Goal: Check status: Check status

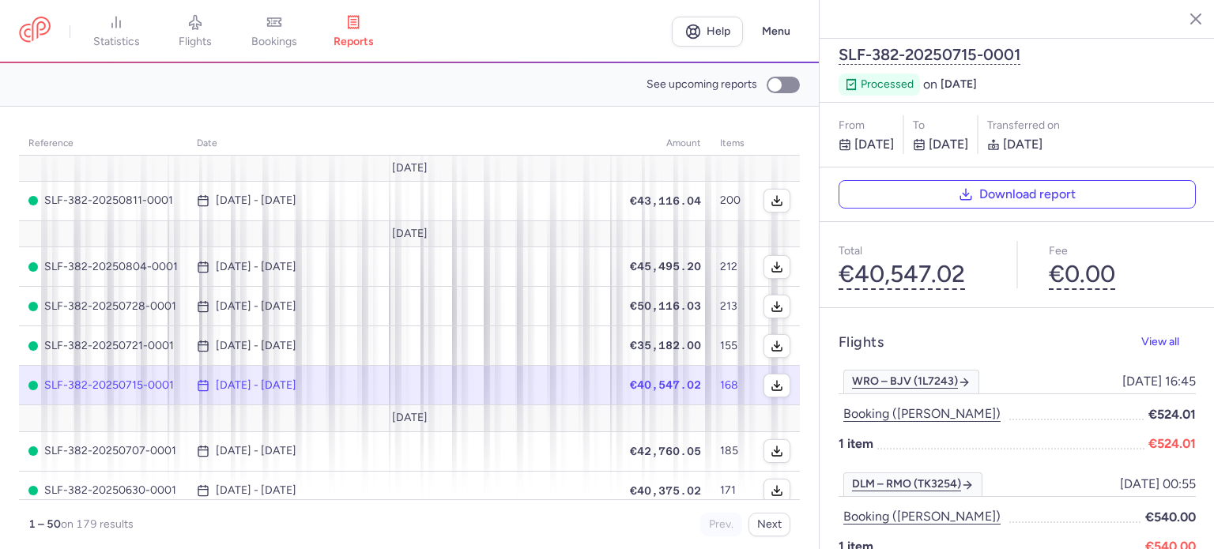
click at [288, 37] on span "bookings" at bounding box center [274, 42] width 46 height 14
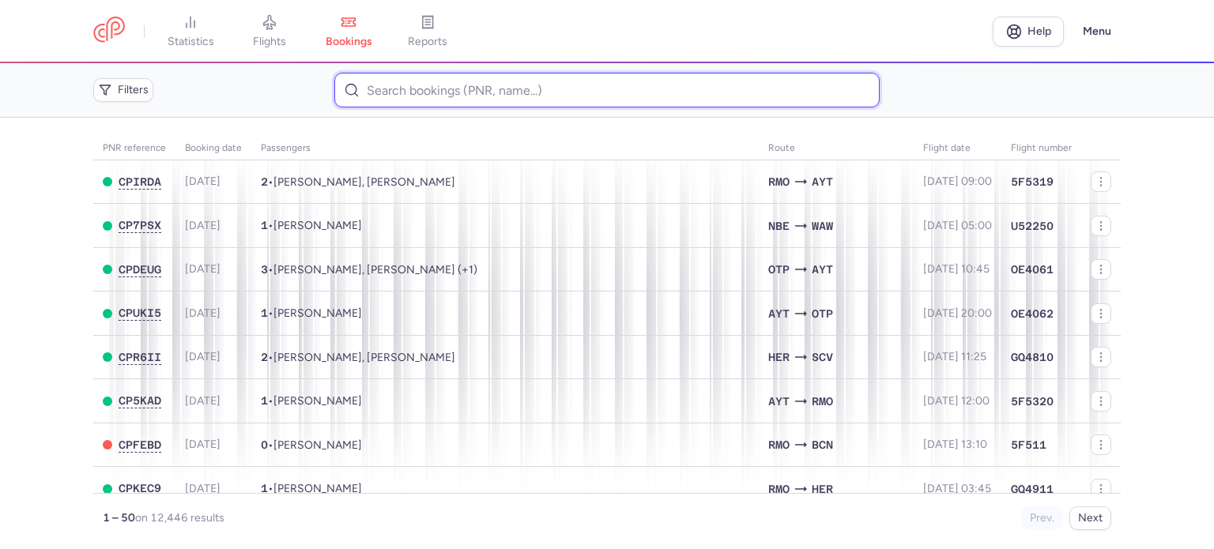
drag, startPoint x: 0, startPoint y: 0, endPoint x: 375, endPoint y: 82, distance: 383.6
click at [375, 82] on input at bounding box center [606, 90] width 545 height 35
paste input "AKMAN IZABELLA"
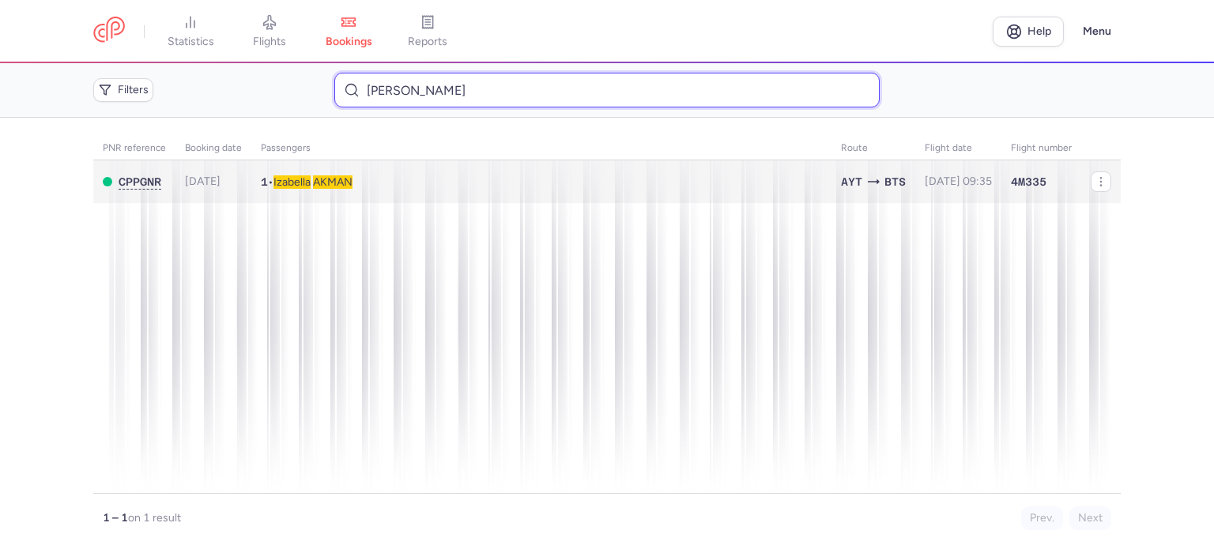
type input "AKMAN IZABELLA"
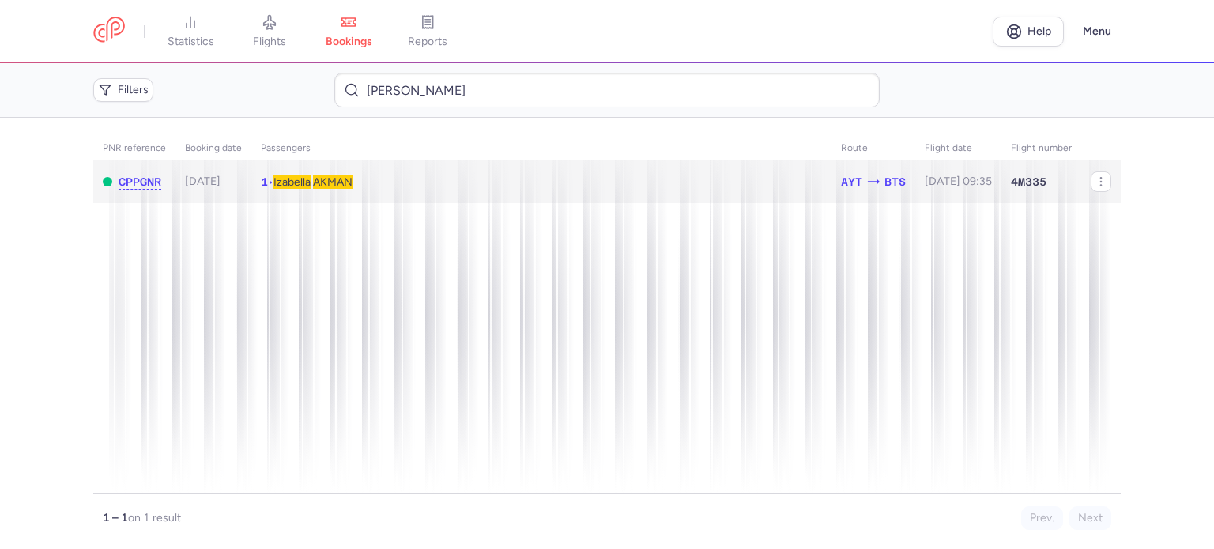
click at [328, 178] on span "AKMAN" at bounding box center [333, 181] width 40 height 13
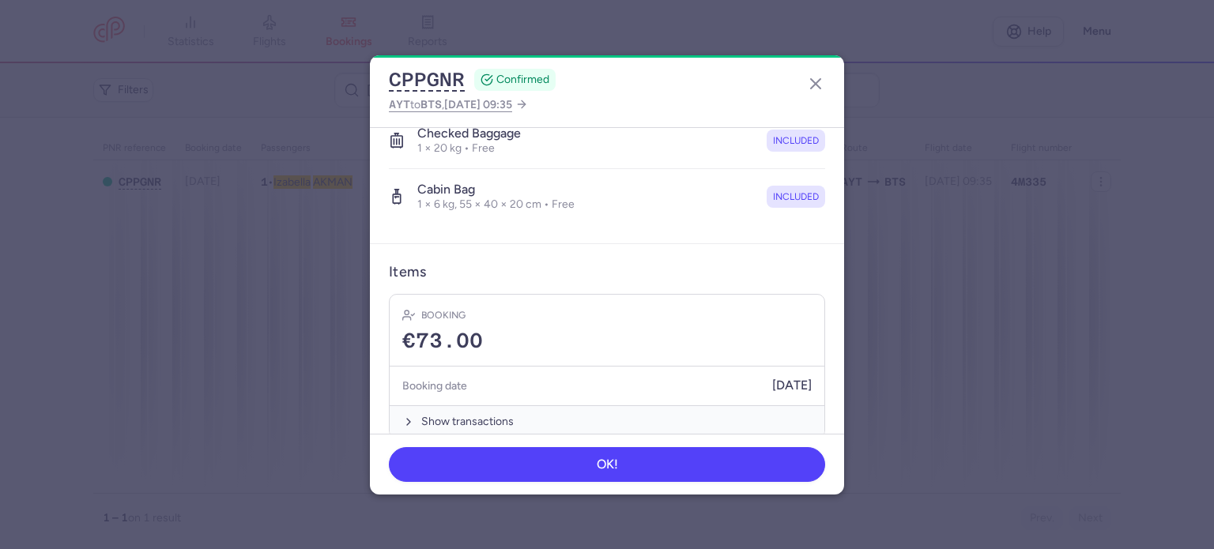
scroll to position [316, 0]
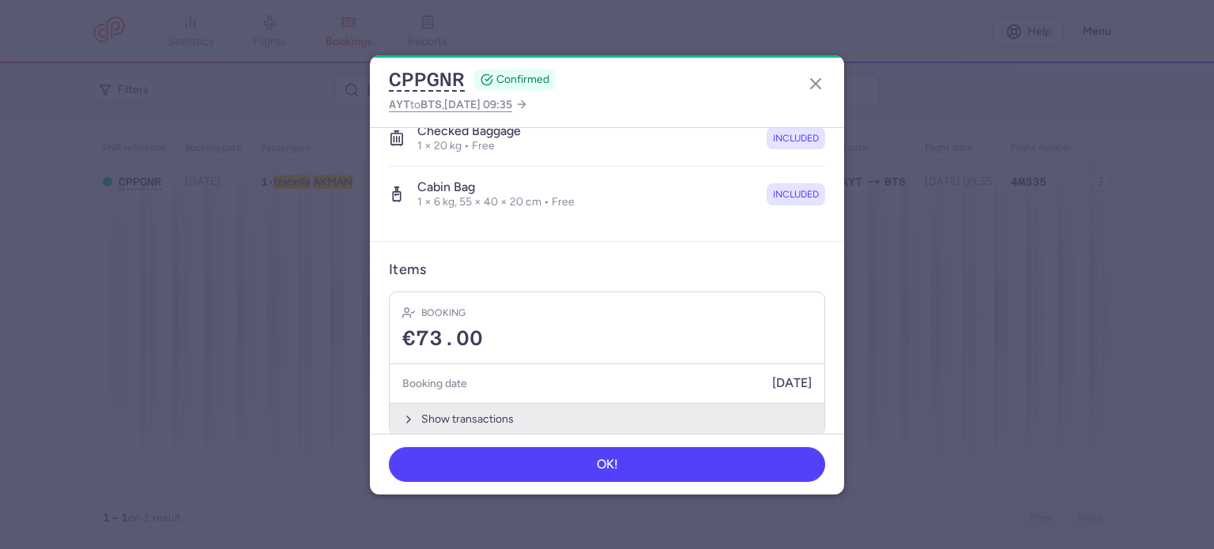
click at [453, 418] on button "Show transactions" at bounding box center [607, 419] width 435 height 32
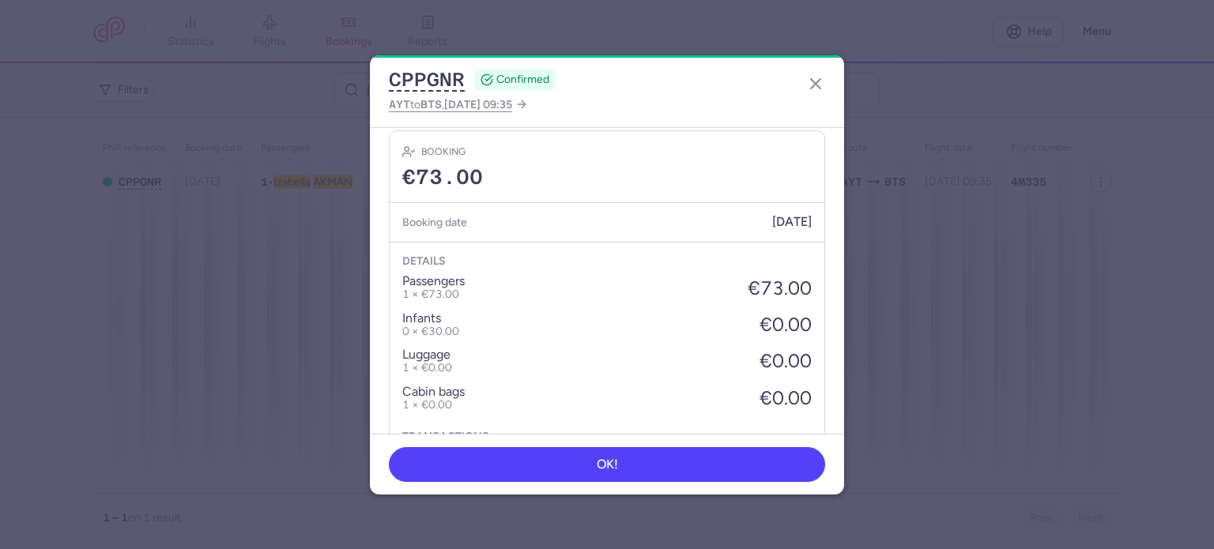
scroll to position [584, 0]
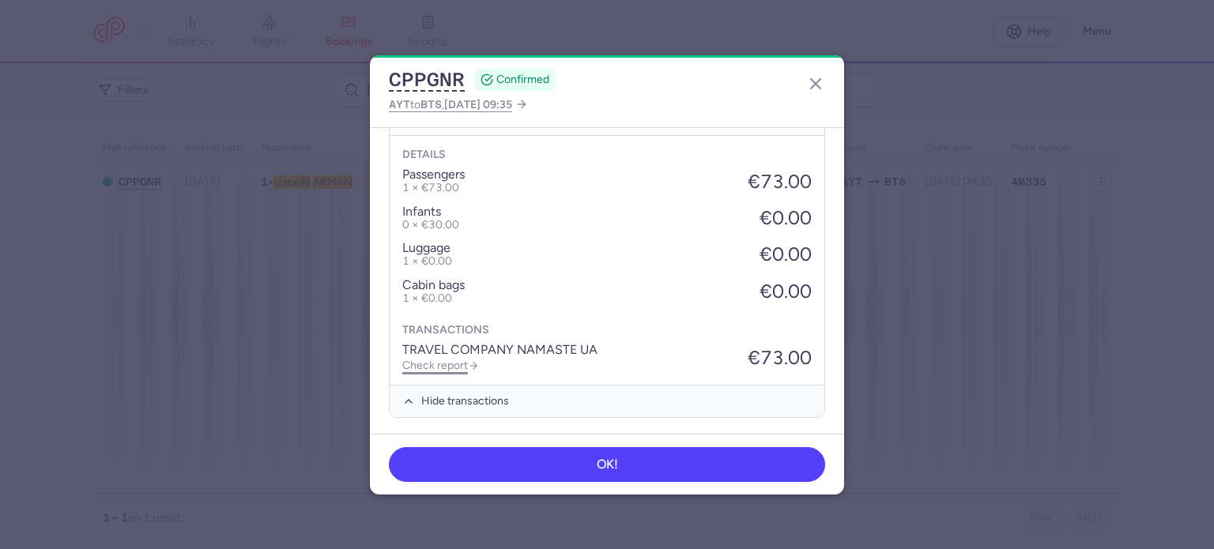
click at [456, 360] on link "Check report" at bounding box center [440, 365] width 77 height 13
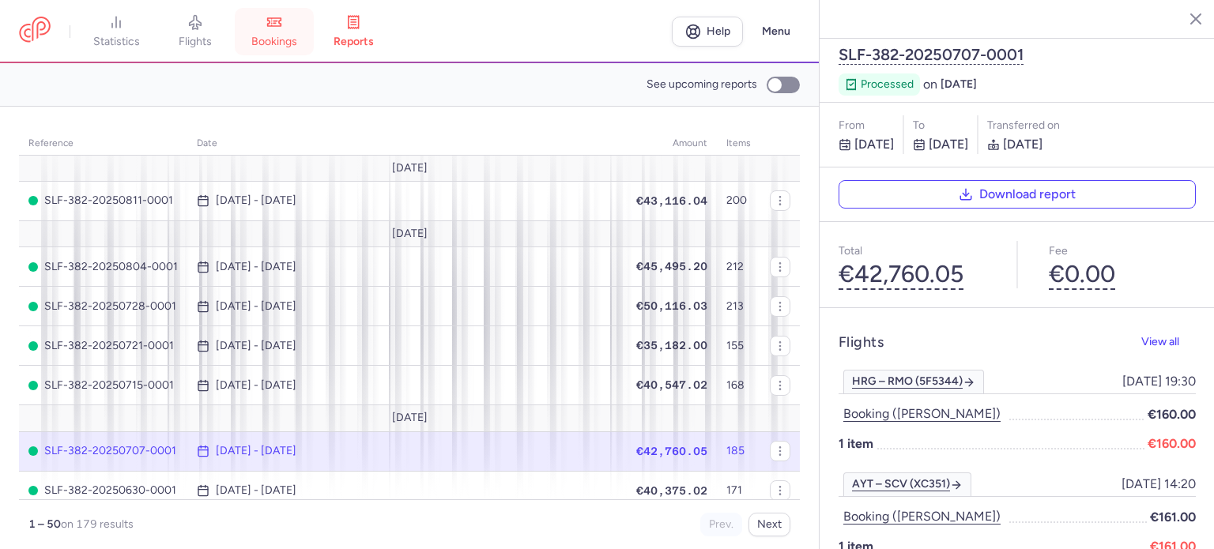
click at [295, 29] on link "bookings" at bounding box center [274, 31] width 79 height 35
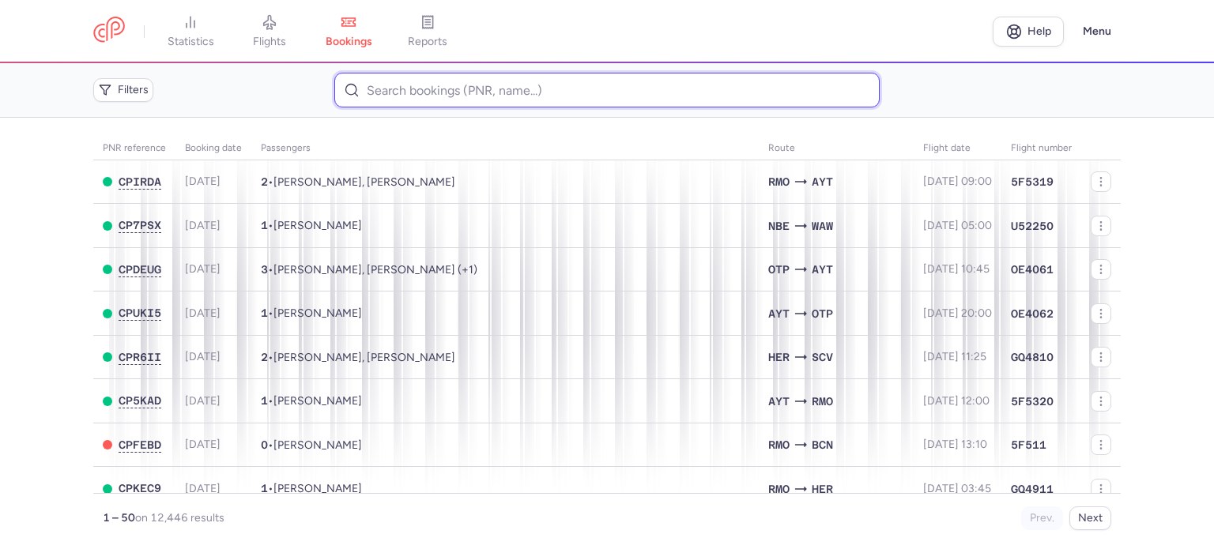
paste input "STOUMOV VICTOR"
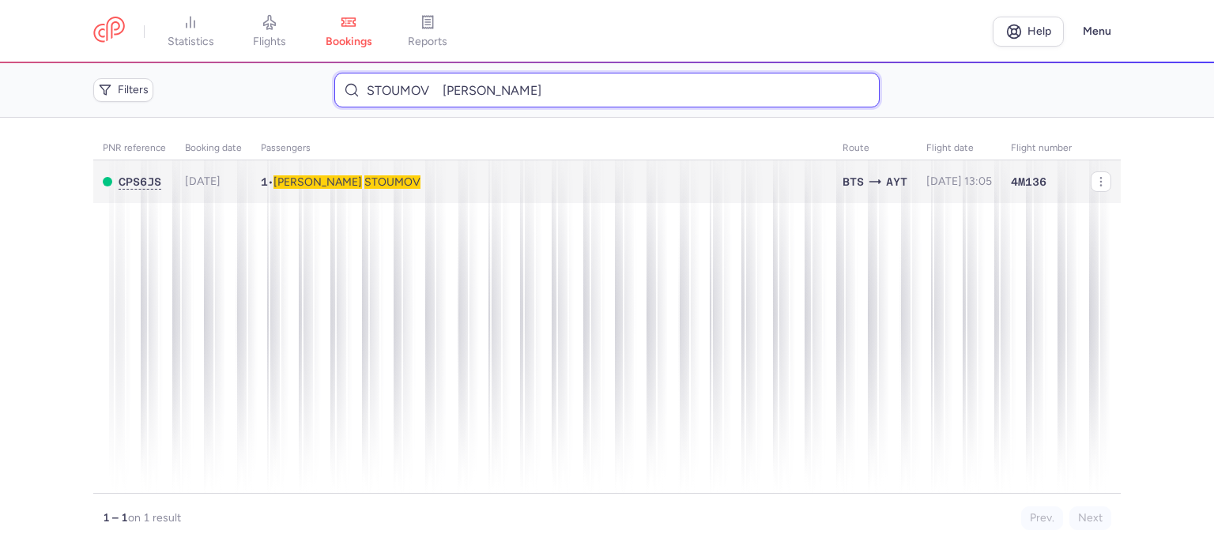
type input "STOUMOV VICTOR"
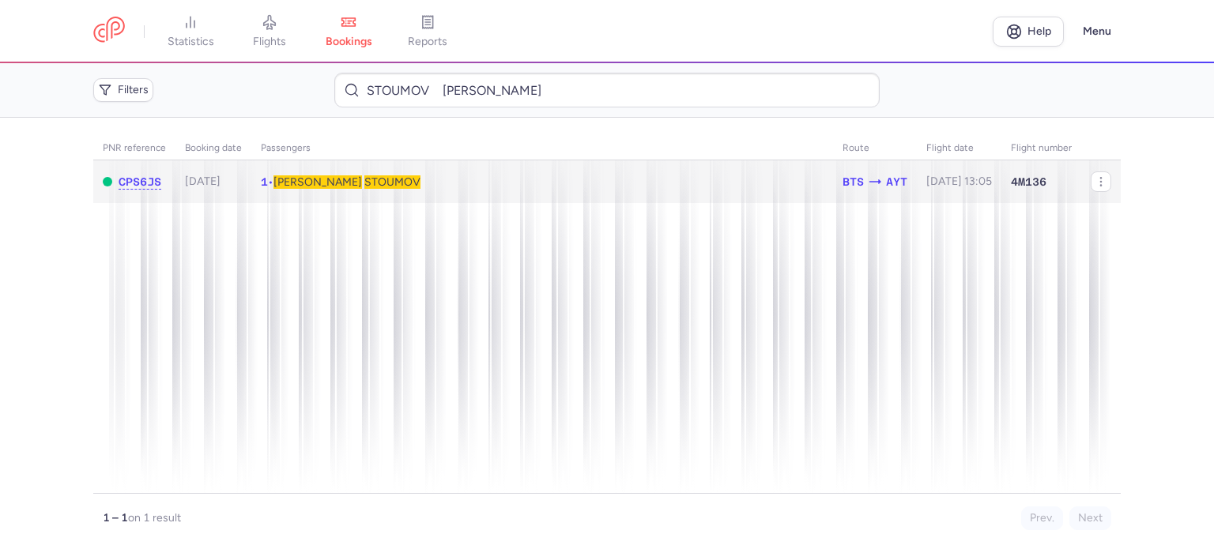
click at [364, 176] on span "STOUMOV" at bounding box center [392, 181] width 56 height 13
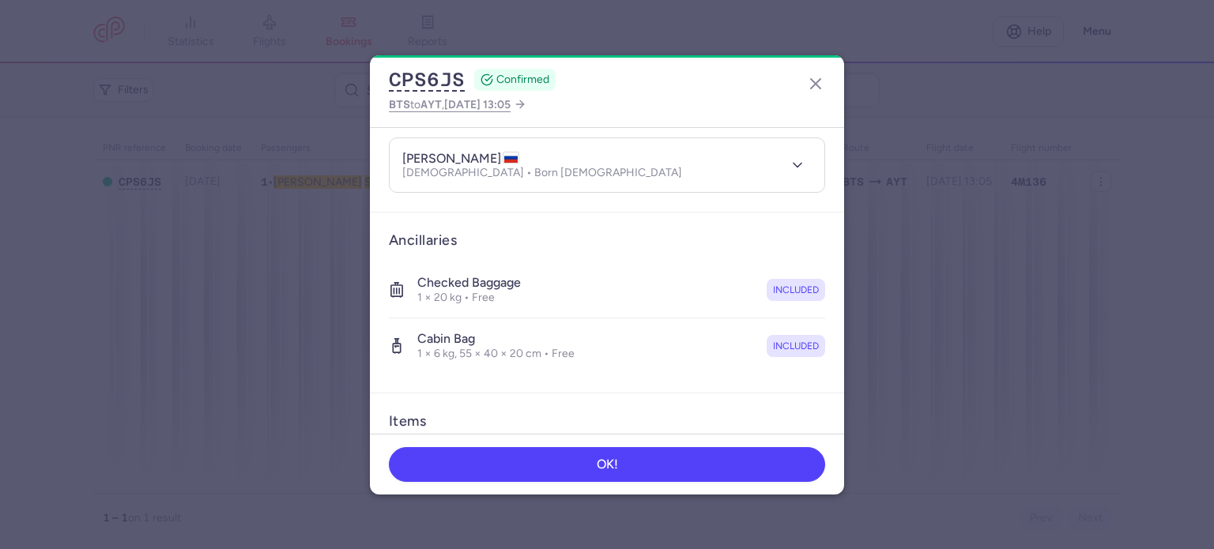
scroll to position [334, 0]
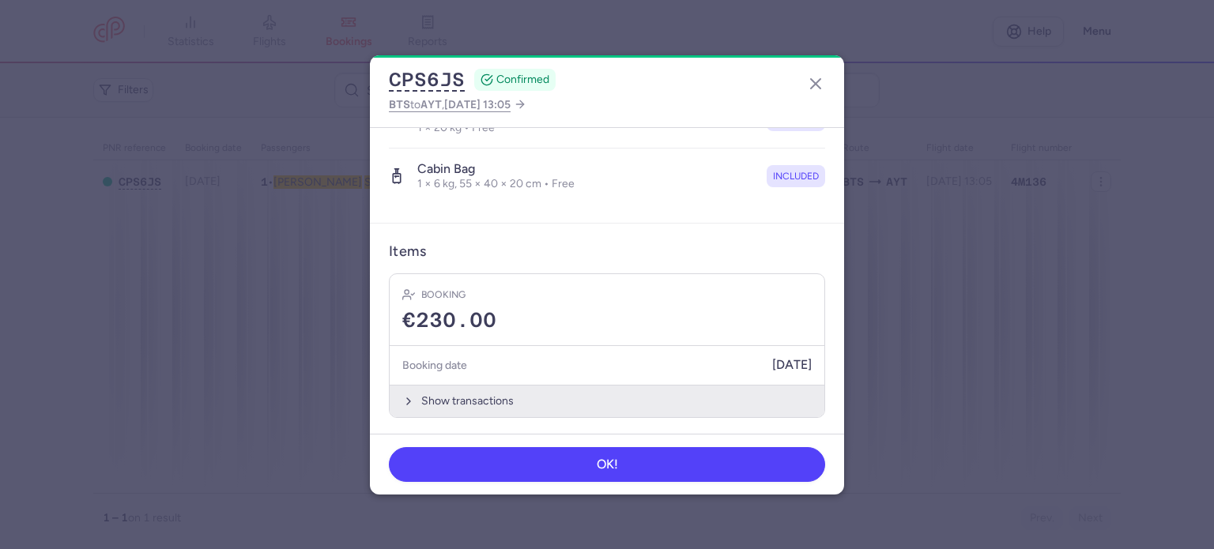
click at [455, 394] on button "Show transactions" at bounding box center [607, 401] width 435 height 32
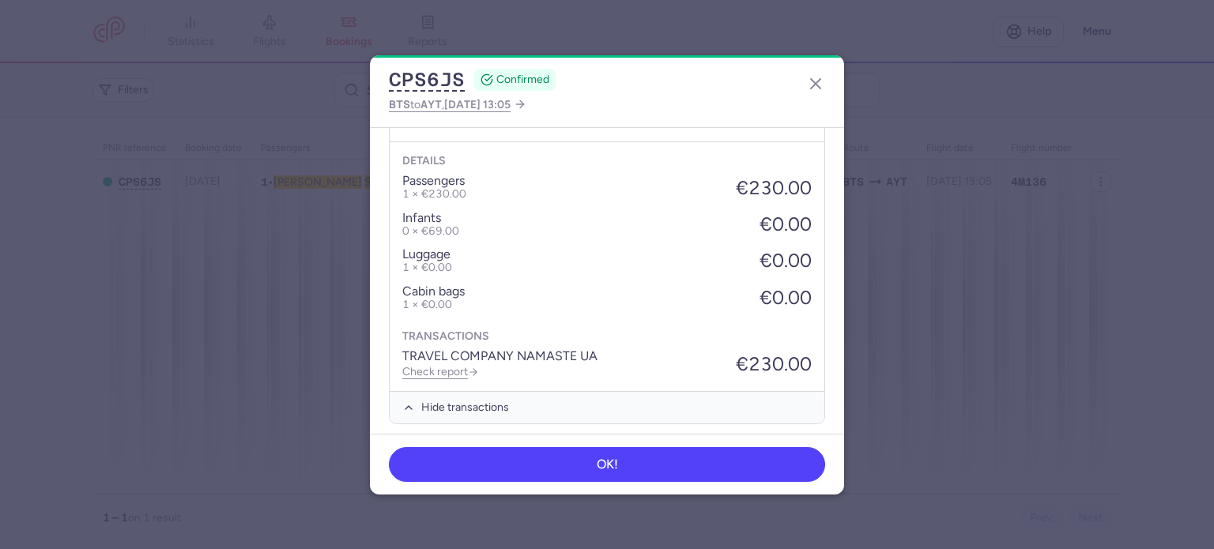
scroll to position [584, 0]
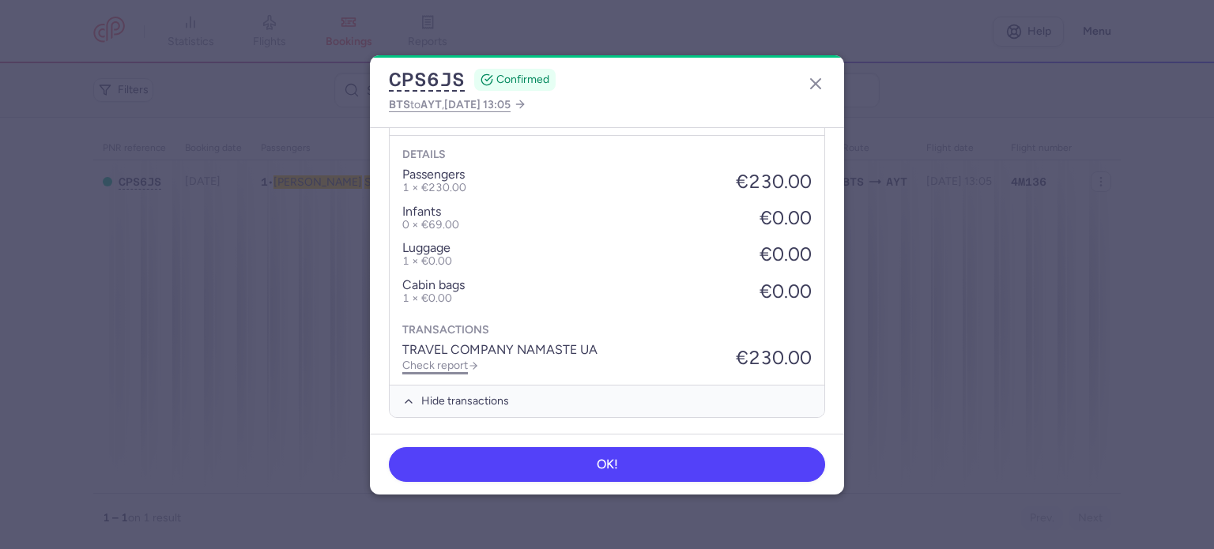
click at [453, 360] on link "Check report" at bounding box center [440, 365] width 77 height 13
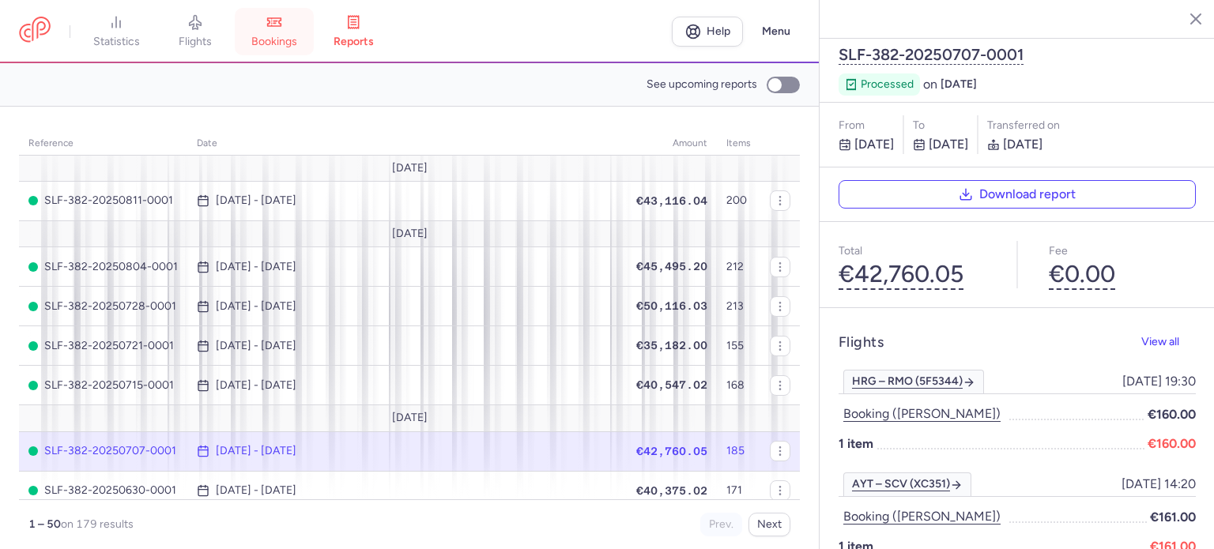
click at [282, 27] on icon at bounding box center [274, 22] width 16 height 16
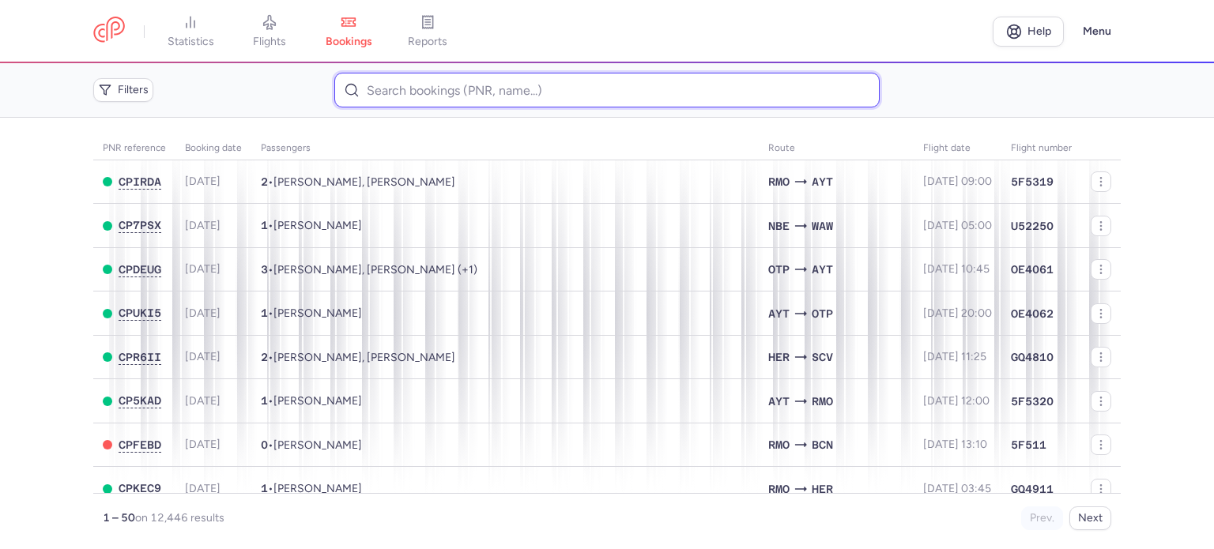
paste input "CAGLI HANDAN"
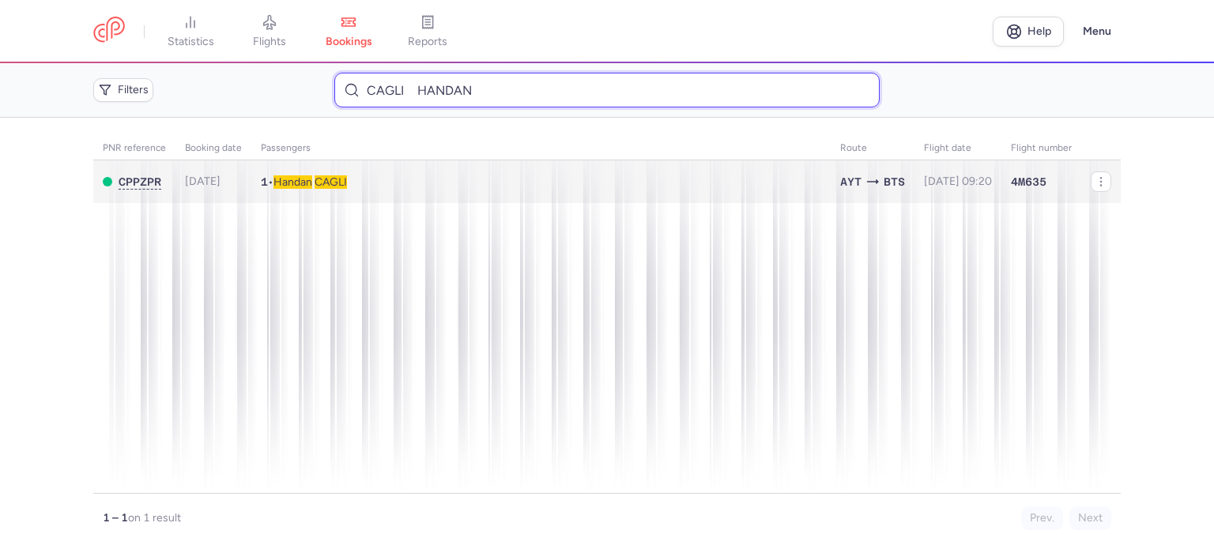
type input "CAGLI HANDAN"
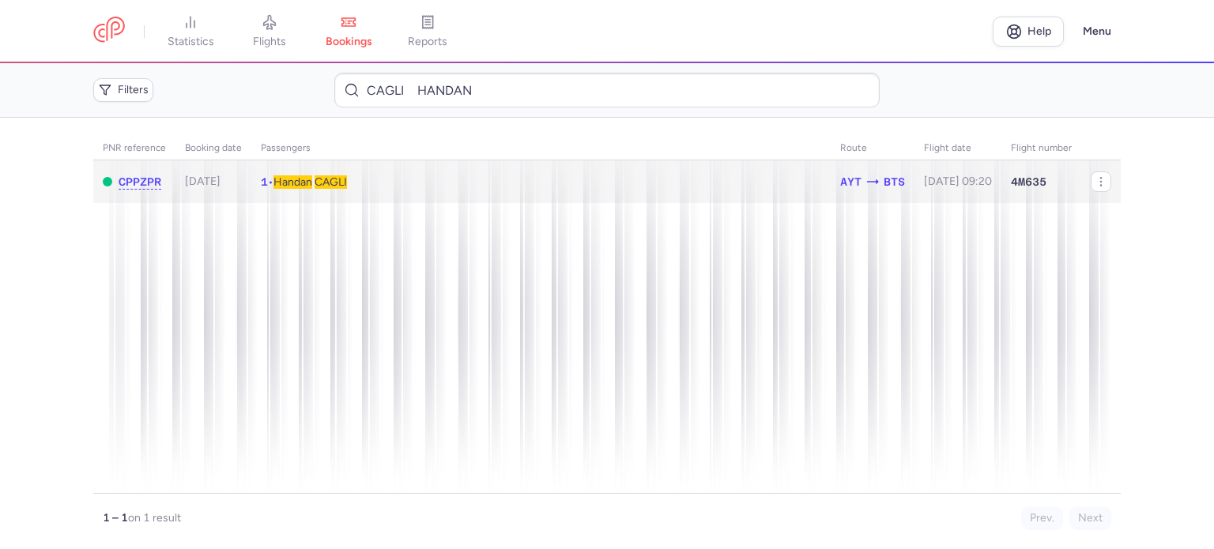
click at [335, 179] on span "CAGLI" at bounding box center [331, 181] width 32 height 13
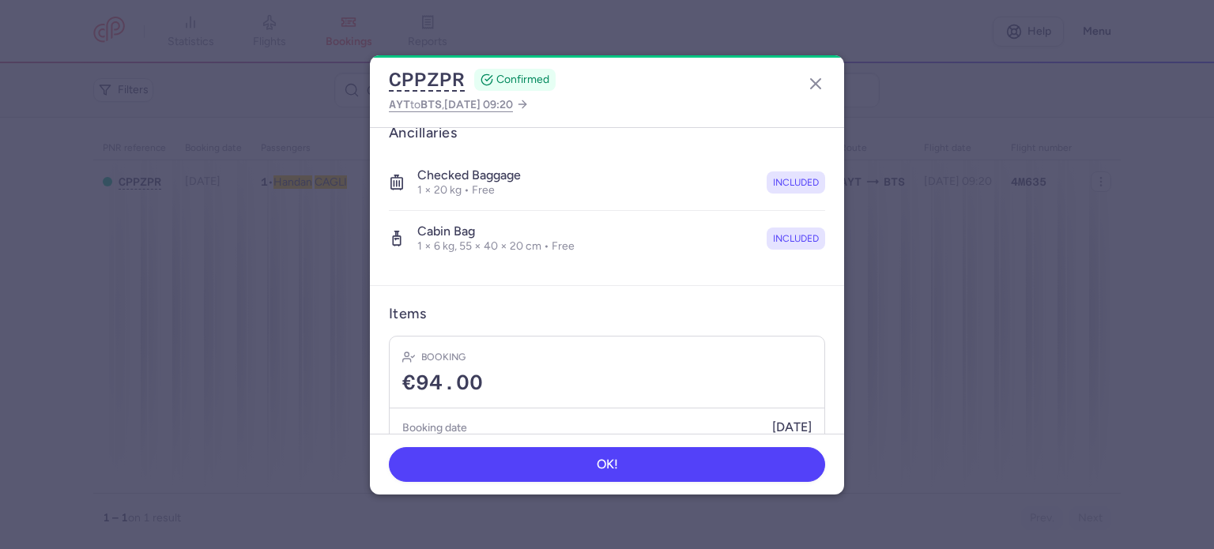
scroll to position [334, 0]
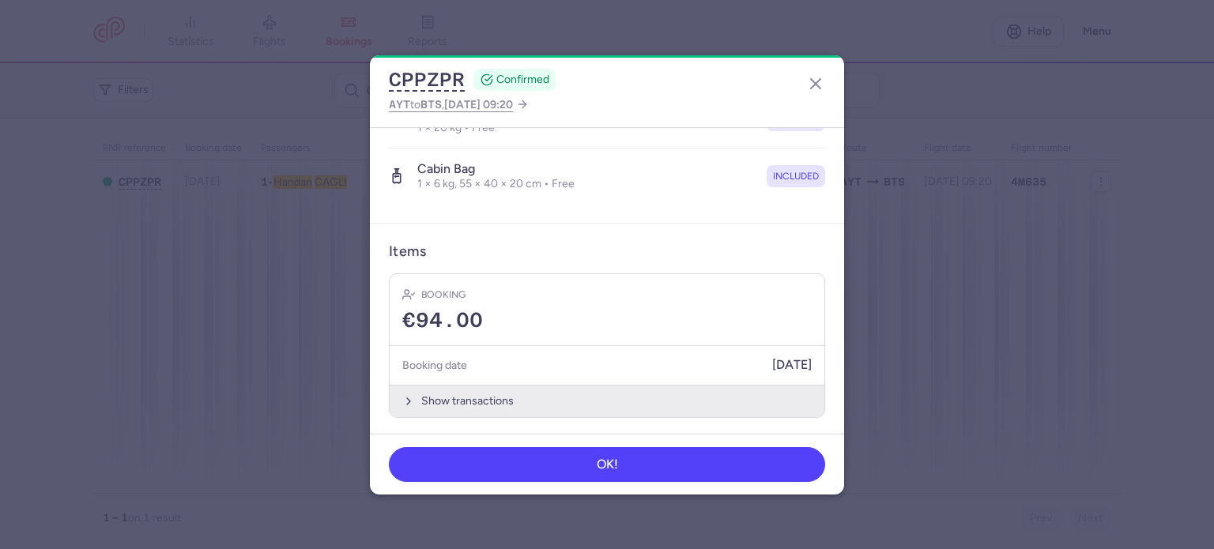
click at [446, 396] on button "Show transactions" at bounding box center [607, 401] width 435 height 32
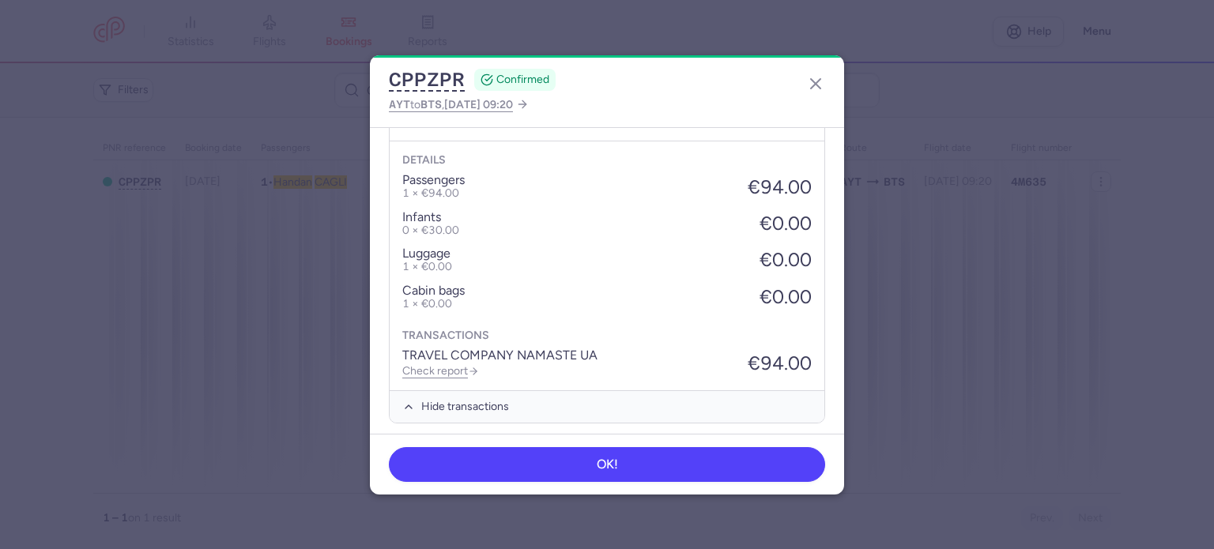
scroll to position [584, 0]
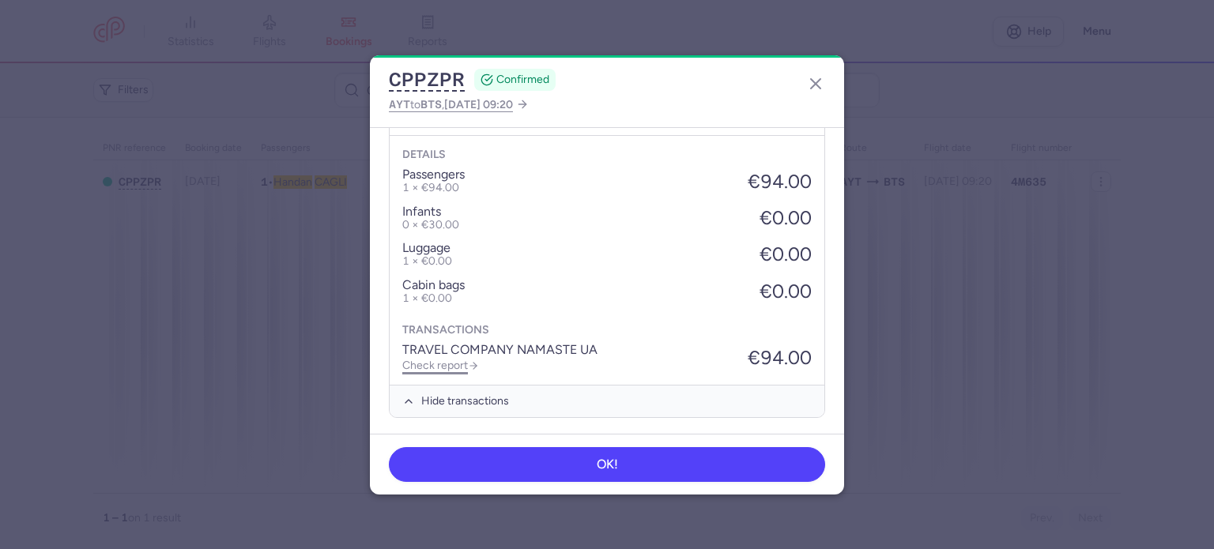
click at [454, 363] on link "Check report" at bounding box center [440, 365] width 77 height 13
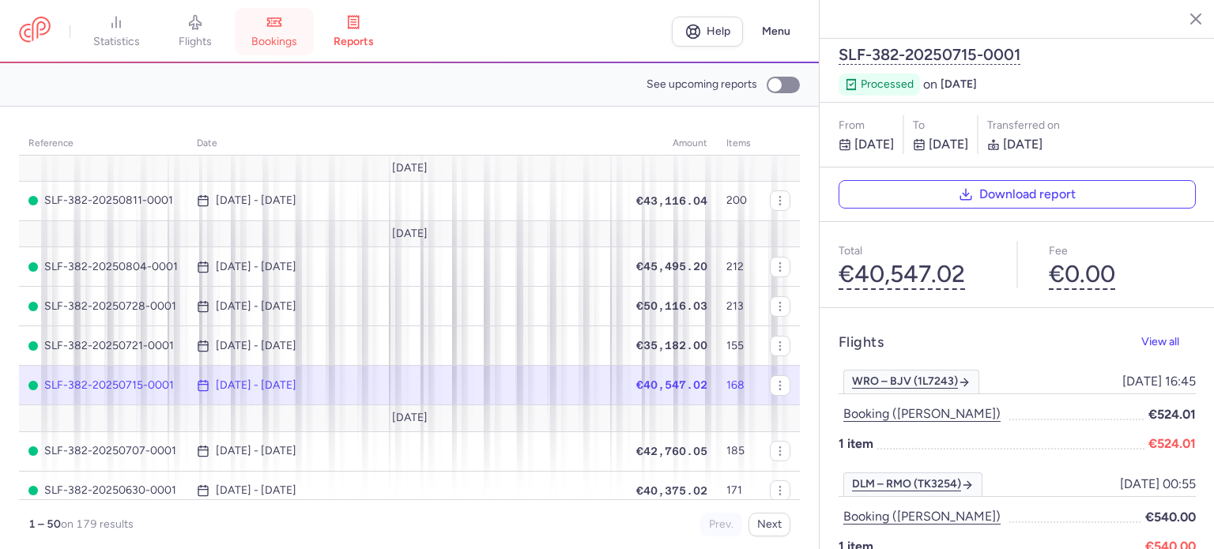
click at [288, 18] on link "bookings" at bounding box center [274, 31] width 79 height 35
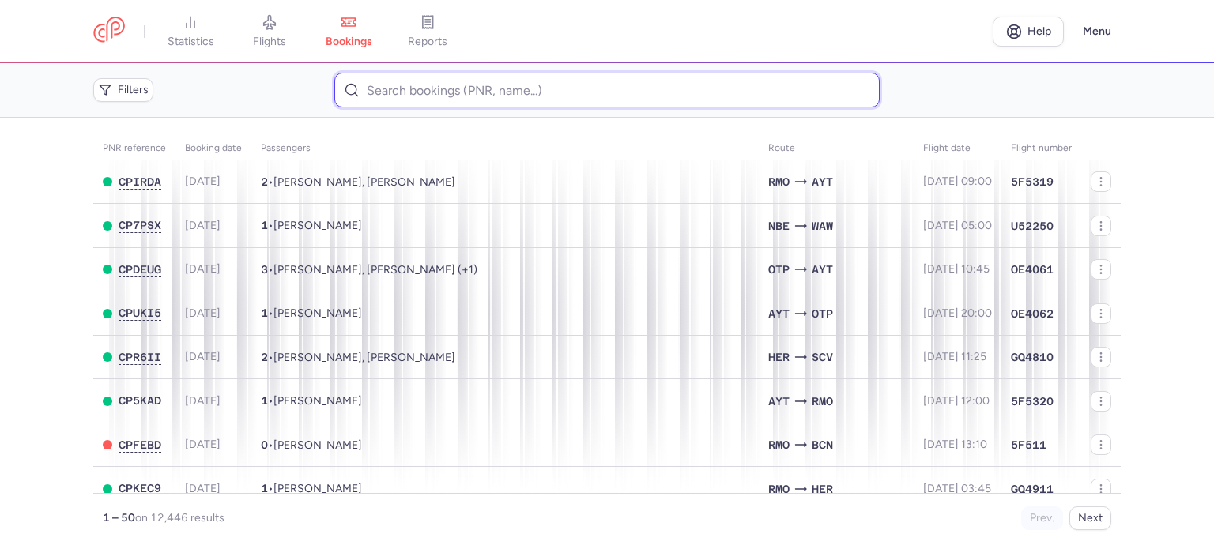
paste input "GREGUSKOVA DOMINIKA"
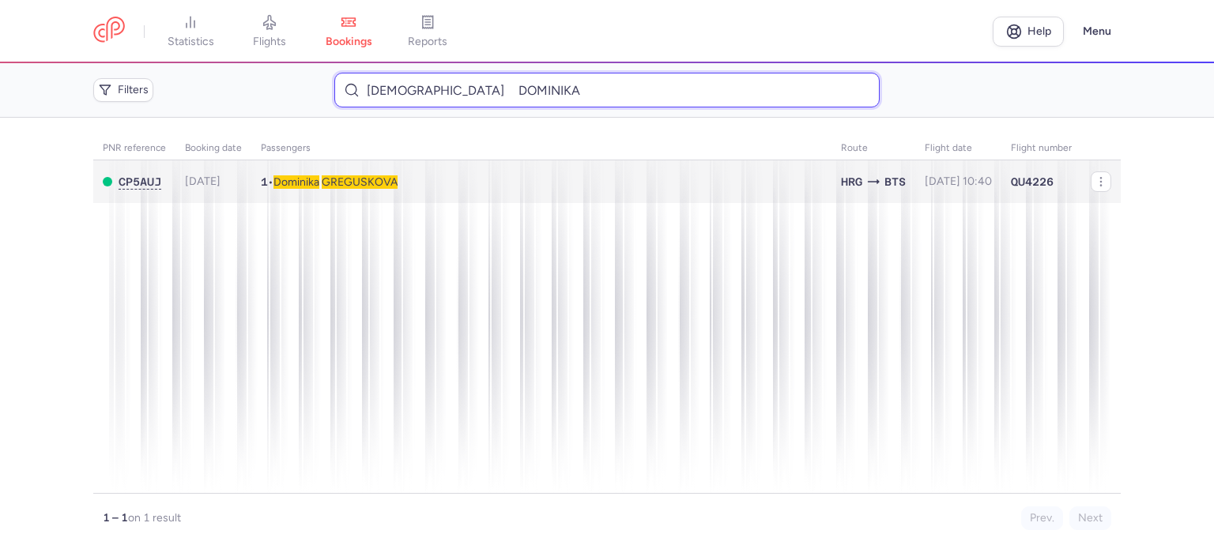
type input "GREGUSKOVA DOMINIKA"
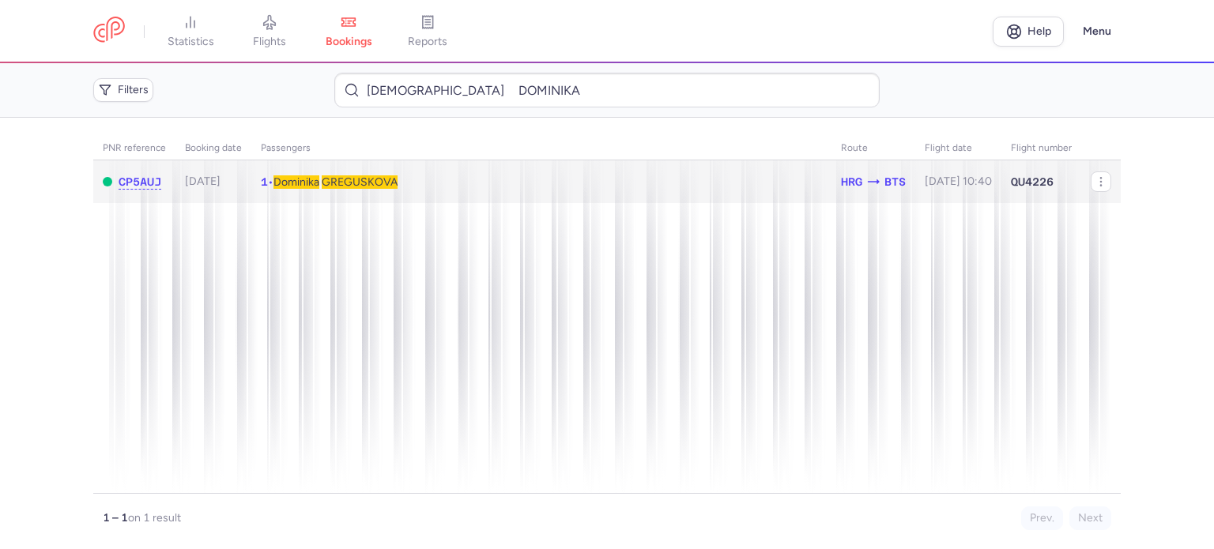
click at [357, 185] on span "GREGUSKOVA" at bounding box center [360, 181] width 76 height 13
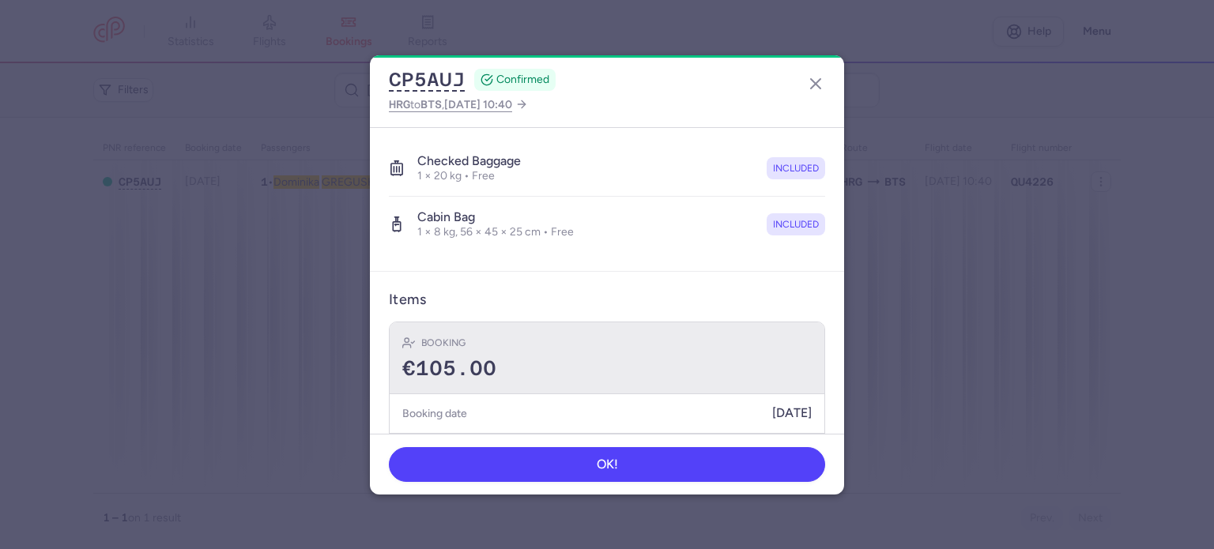
scroll to position [316, 0]
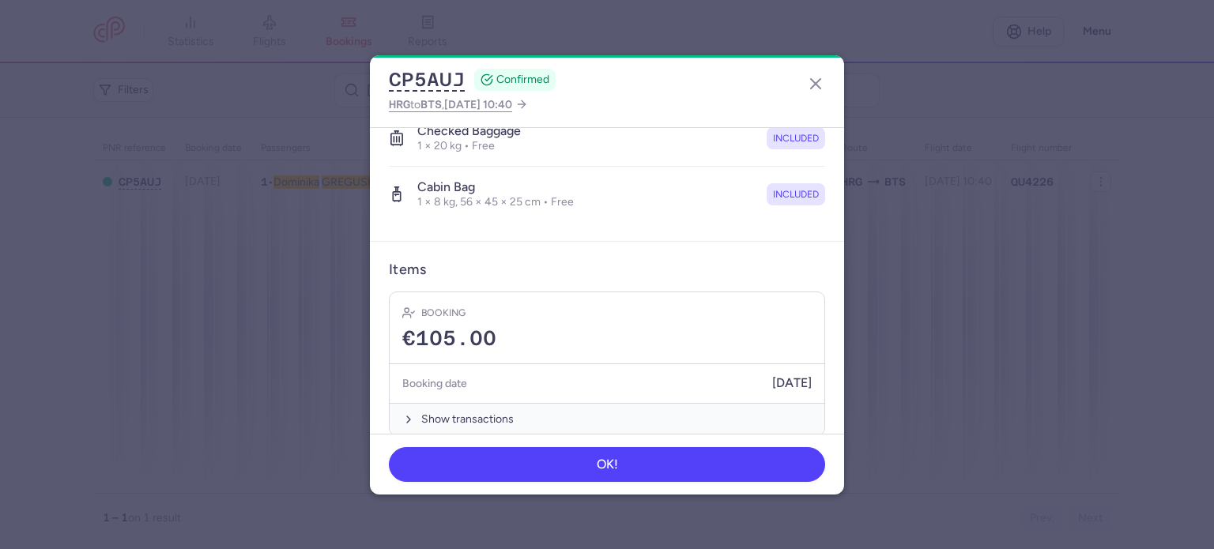
drag, startPoint x: 451, startPoint y: 412, endPoint x: 457, endPoint y: 379, distance: 33.7
click at [451, 412] on button "Show transactions" at bounding box center [607, 419] width 435 height 32
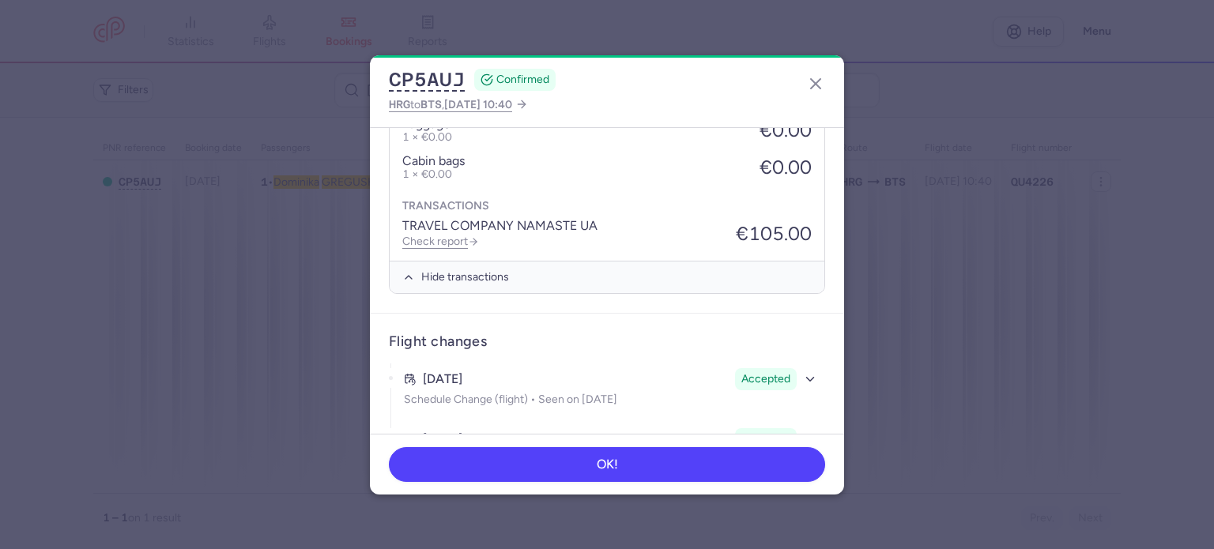
scroll to position [711, 0]
click at [431, 232] on link "Check report" at bounding box center [440, 238] width 77 height 13
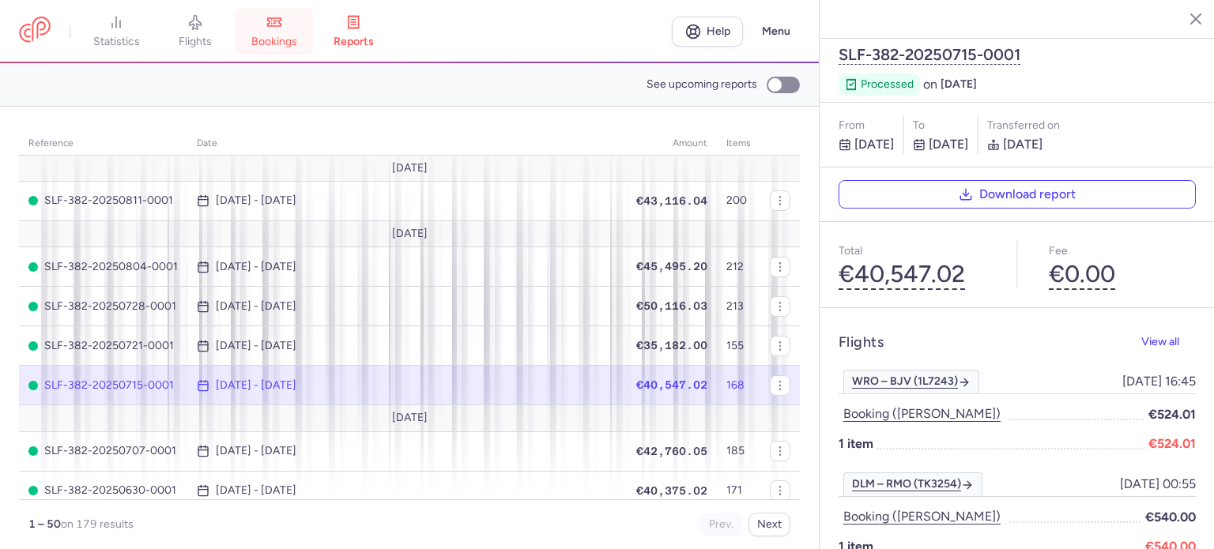
click at [281, 35] on span "bookings" at bounding box center [274, 42] width 46 height 14
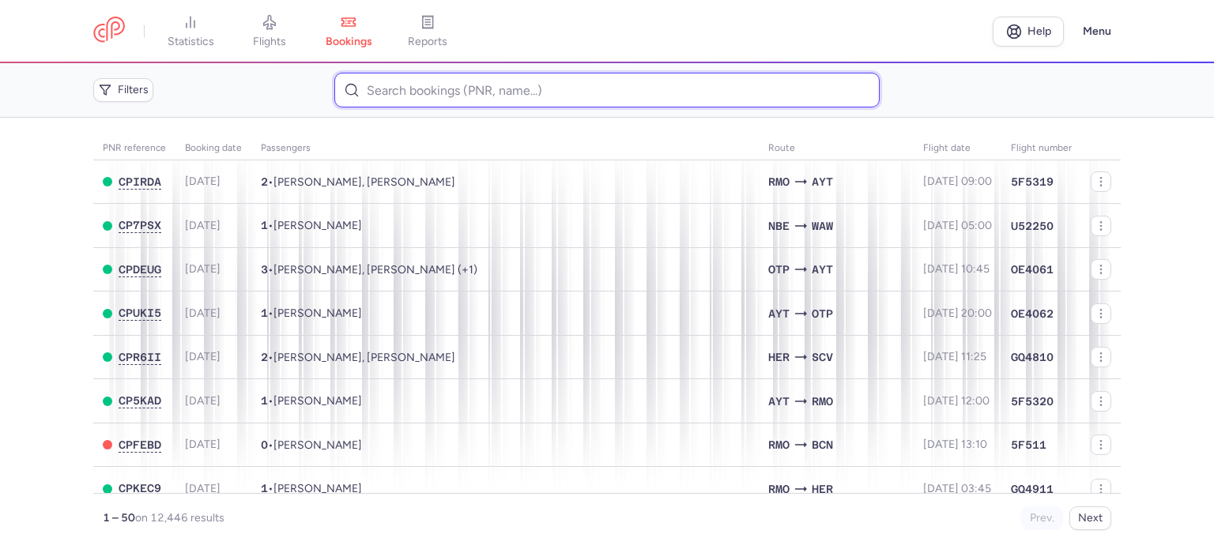
paste input "CEPAKOVA PAULINA"
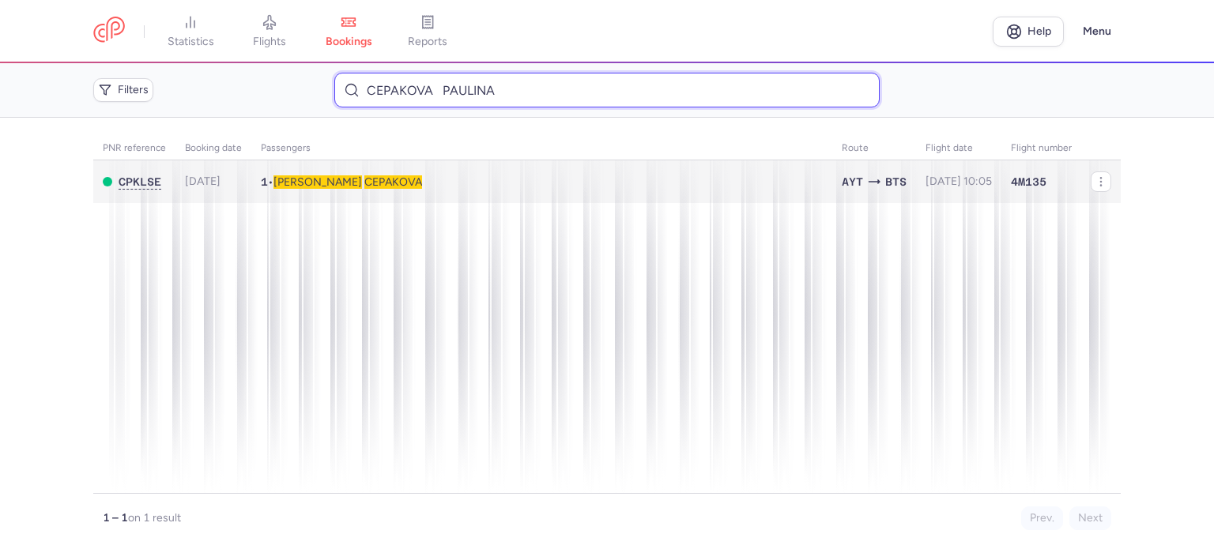
type input "CEPAKOVA PAULINA"
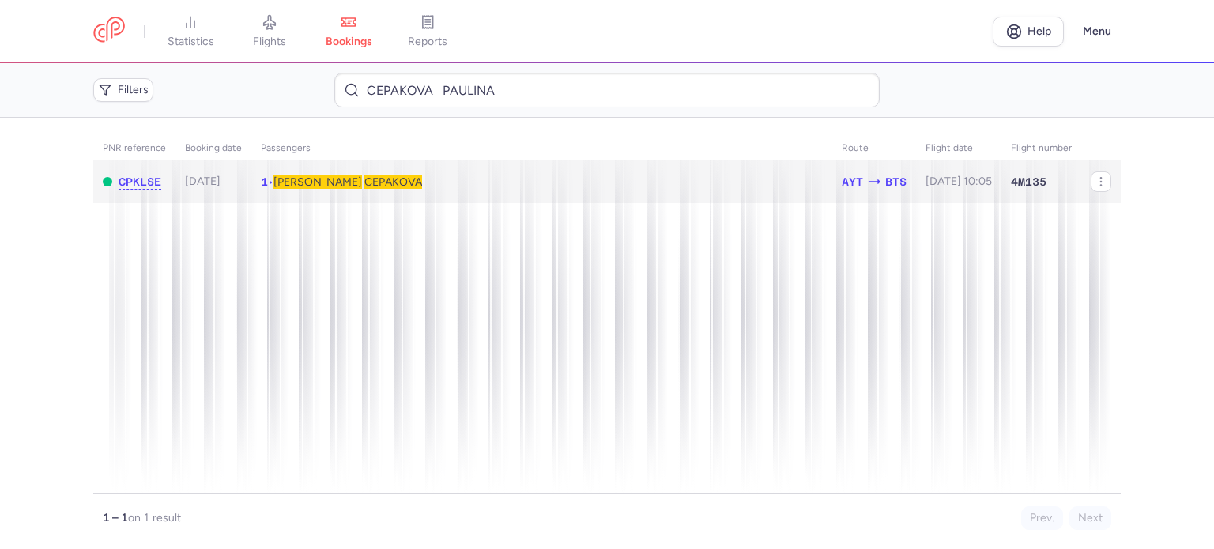
click at [916, 175] on td "1 • Paulina CEPAKOVA" at bounding box center [958, 181] width 85 height 43
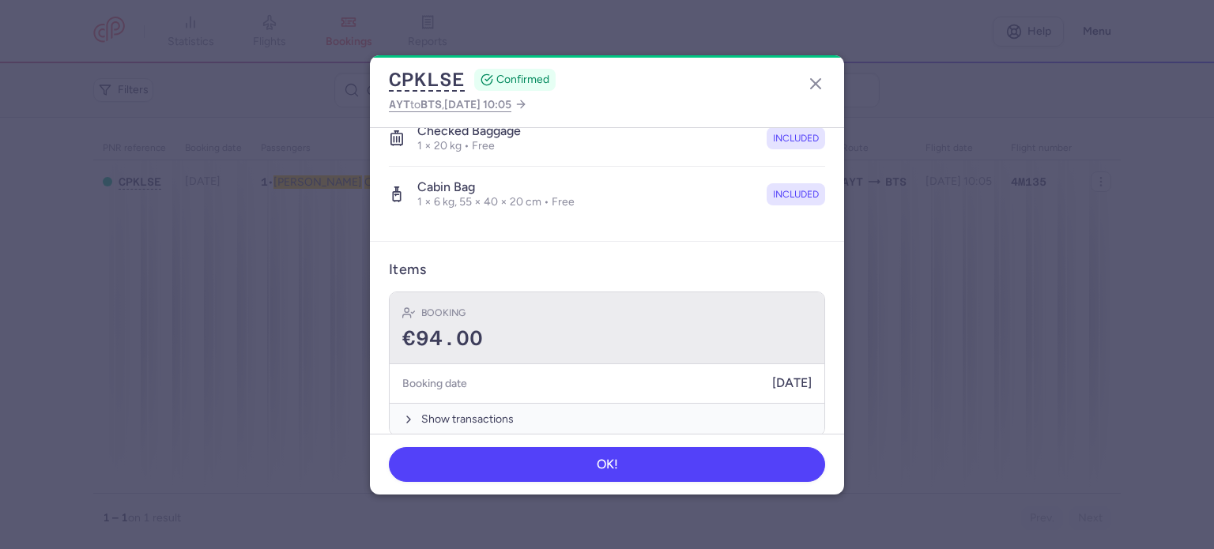
scroll to position [334, 0]
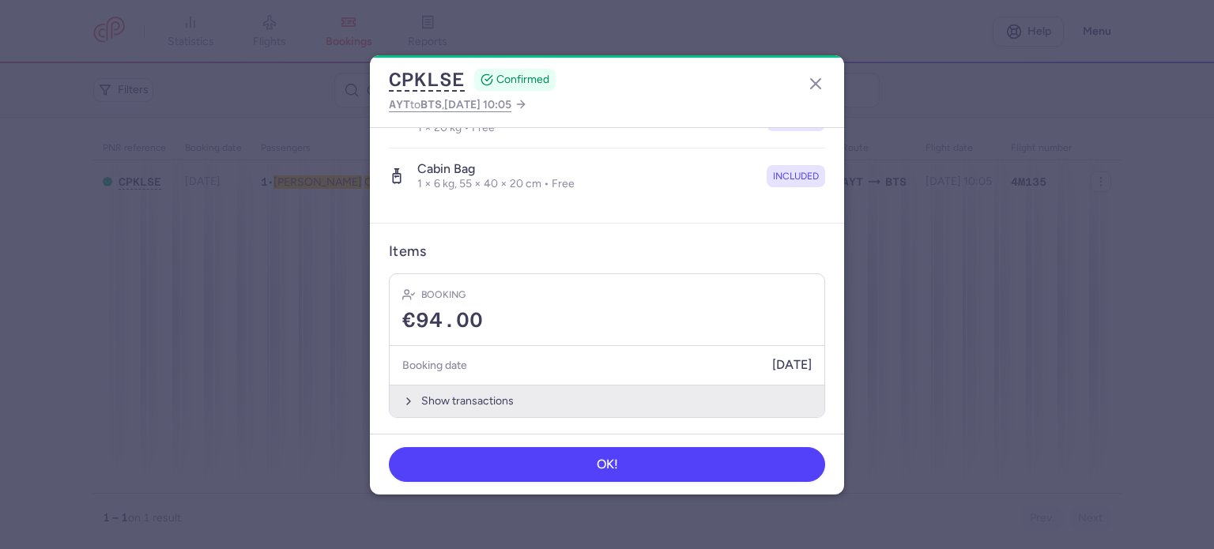
click at [467, 398] on button "Show transactions" at bounding box center [607, 401] width 435 height 32
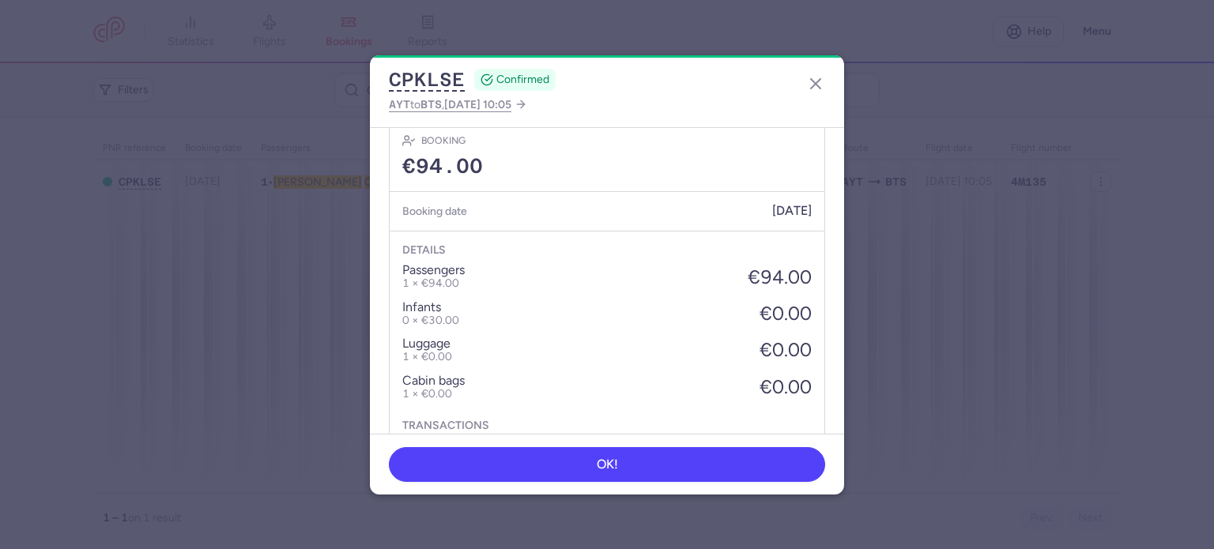
scroll to position [584, 0]
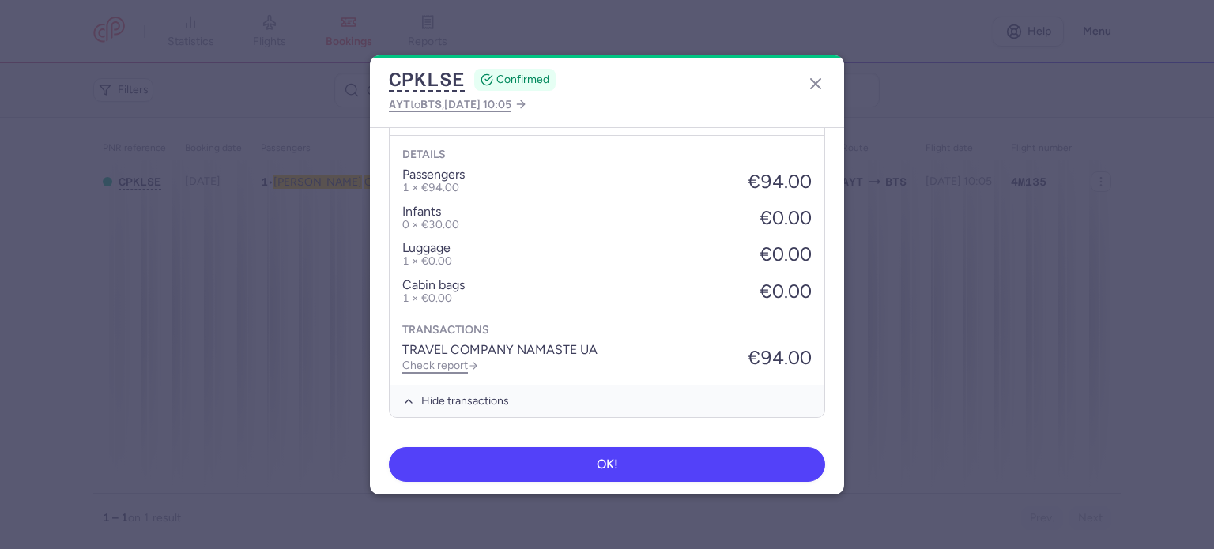
click at [444, 362] on link "Check report" at bounding box center [440, 365] width 77 height 13
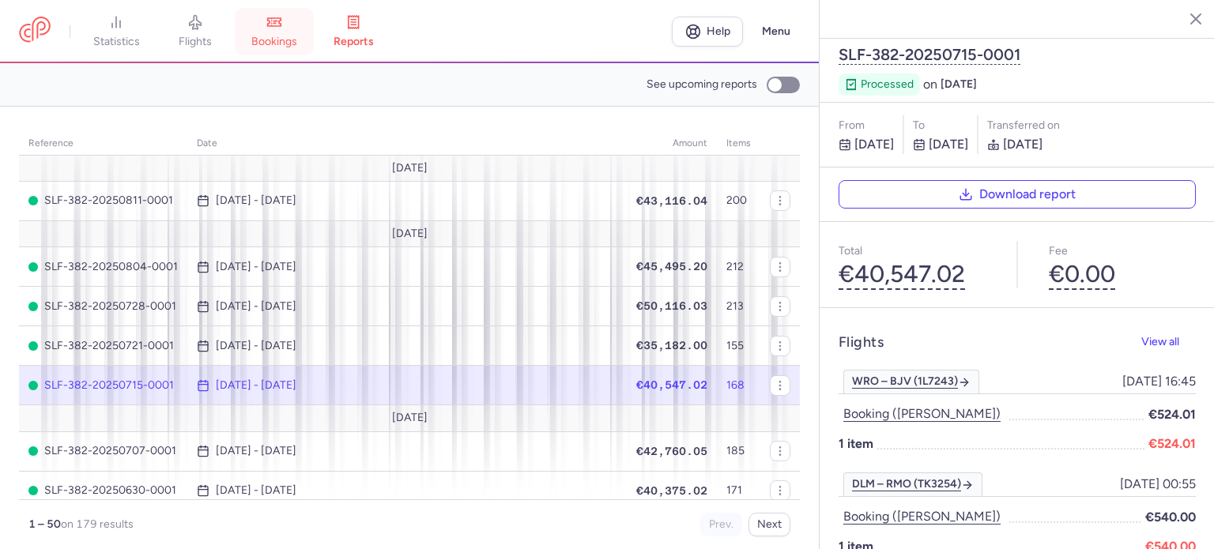
click at [267, 40] on span "bookings" at bounding box center [274, 42] width 46 height 14
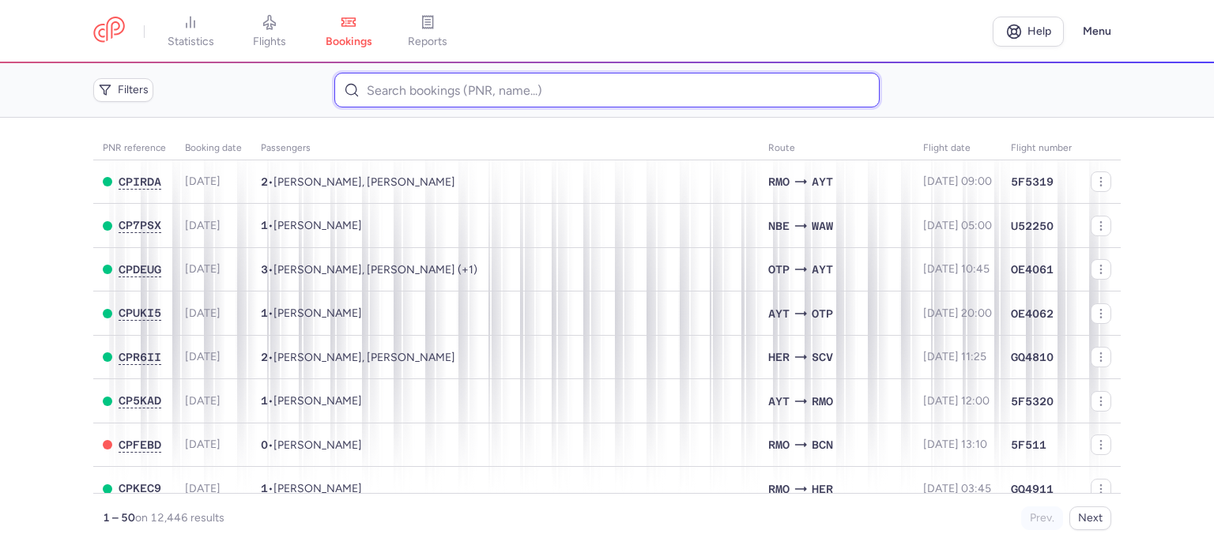
paste input "POPOVA ELENA"
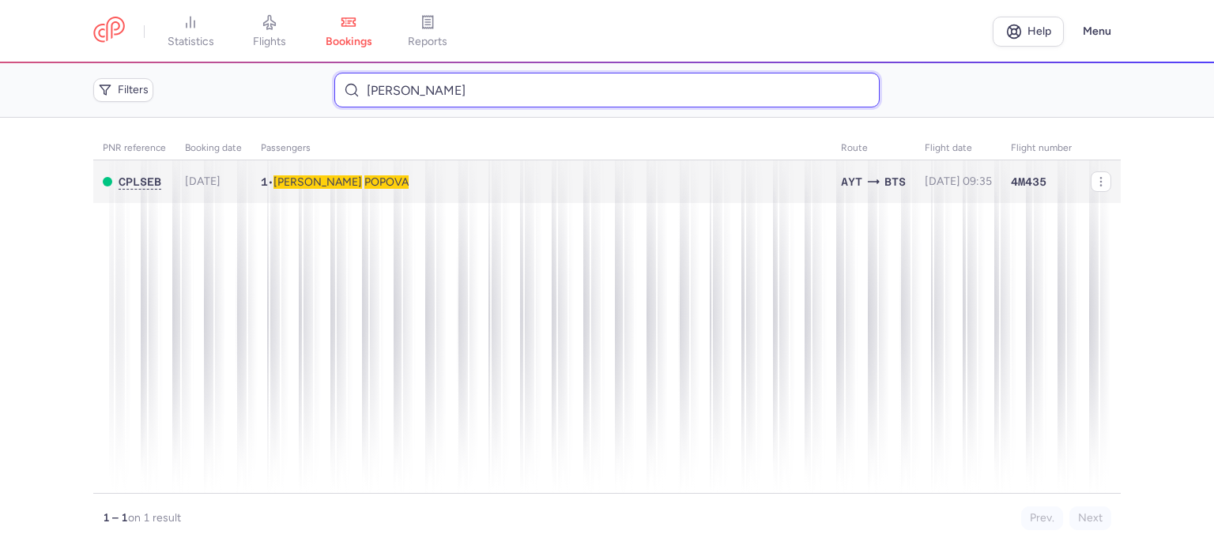
type input "POPOVA ELENA"
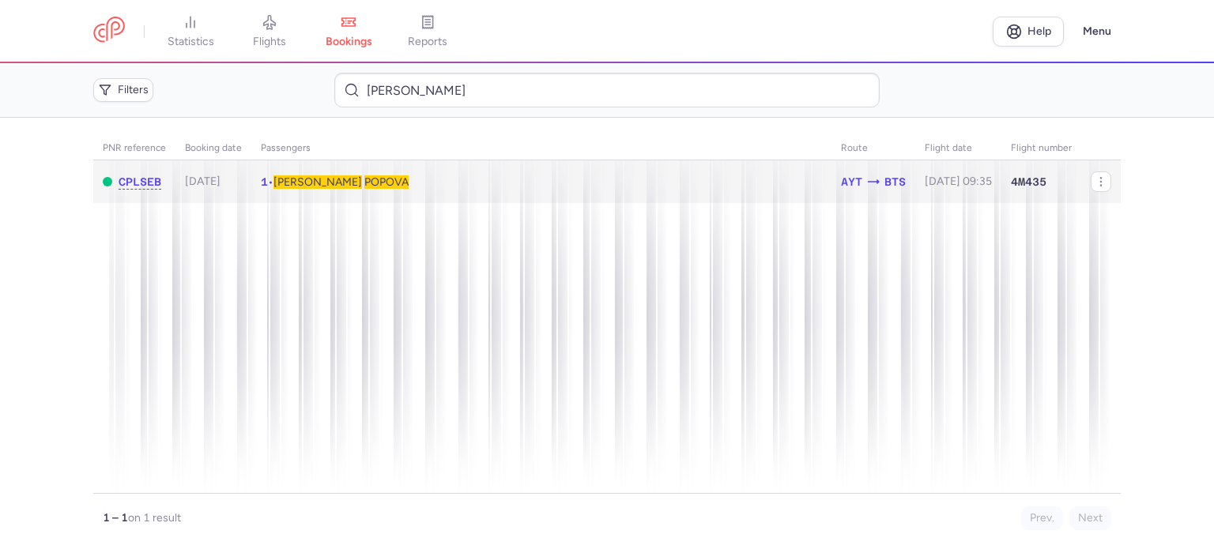
click at [364, 185] on span "POPOVA" at bounding box center [386, 181] width 44 height 13
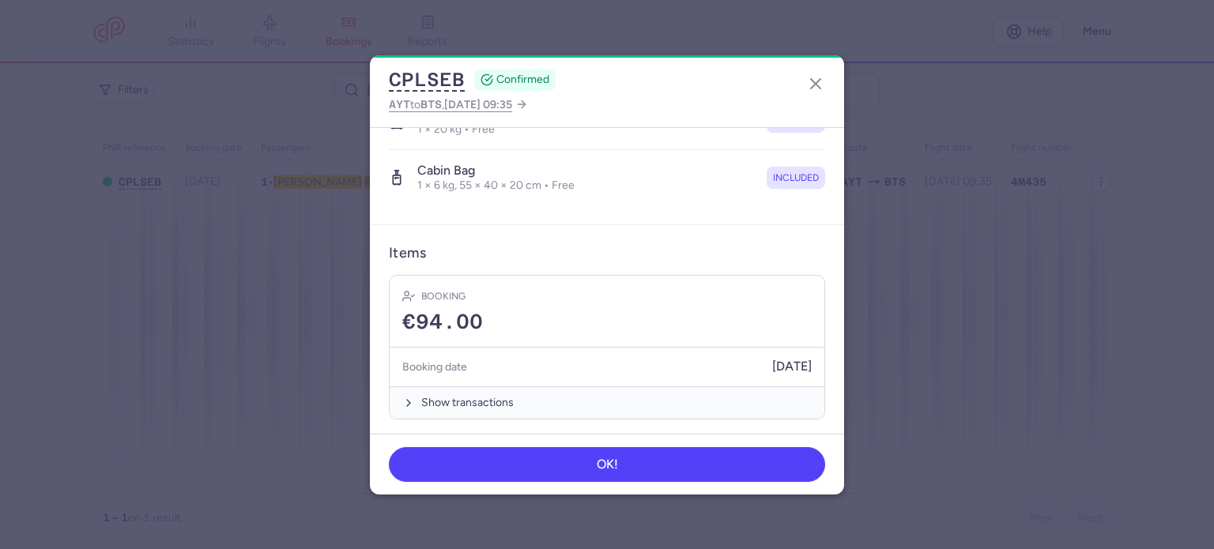
scroll to position [334, 0]
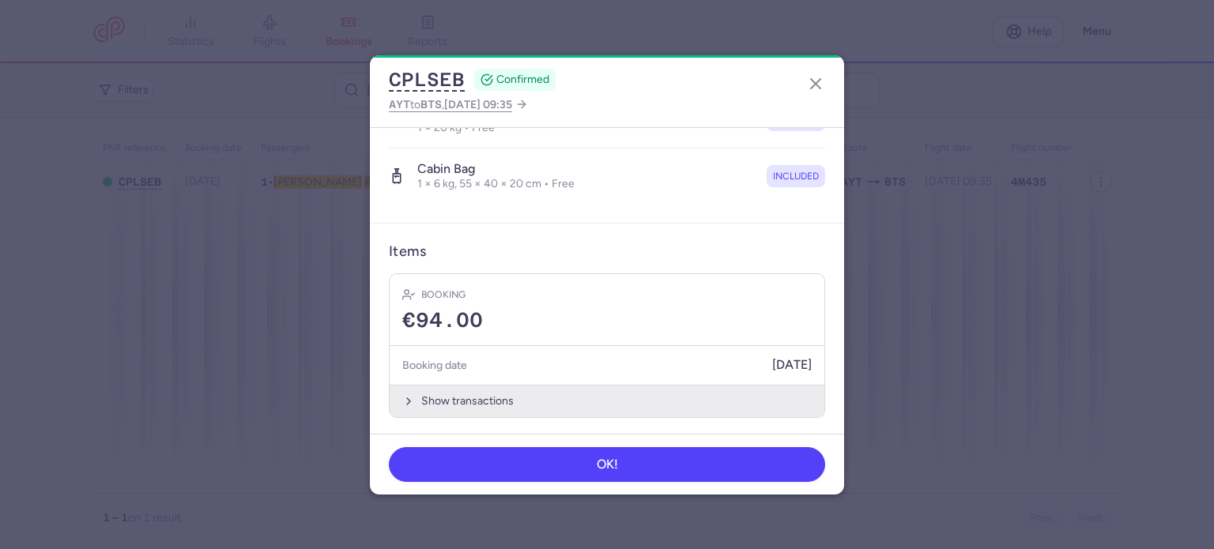
click at [482, 394] on button "Show transactions" at bounding box center [607, 401] width 435 height 32
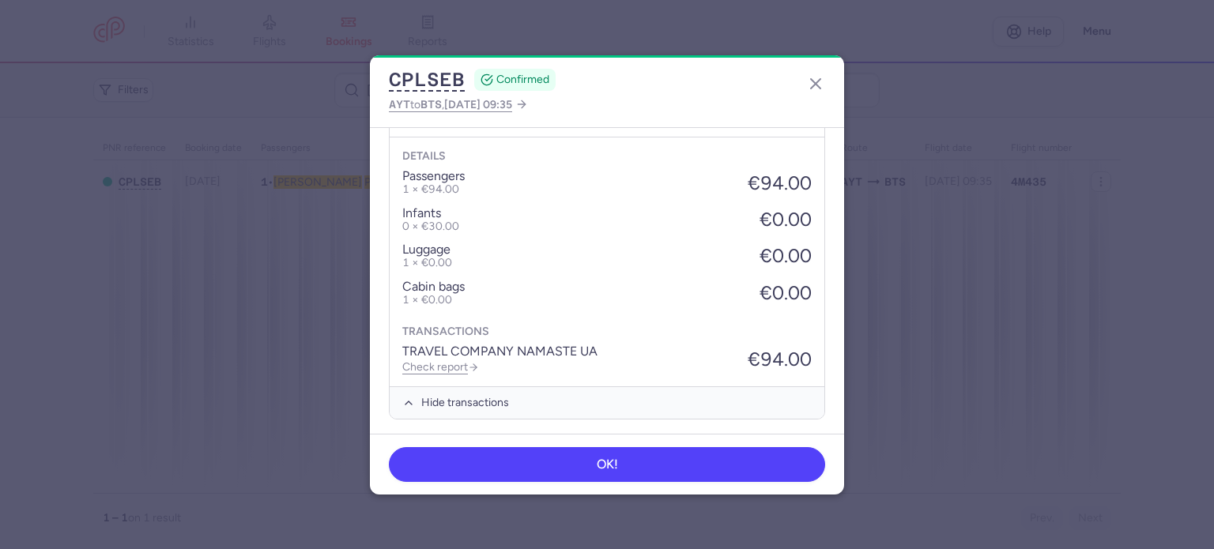
scroll to position [584, 0]
click at [451, 363] on link "Check report" at bounding box center [440, 365] width 77 height 13
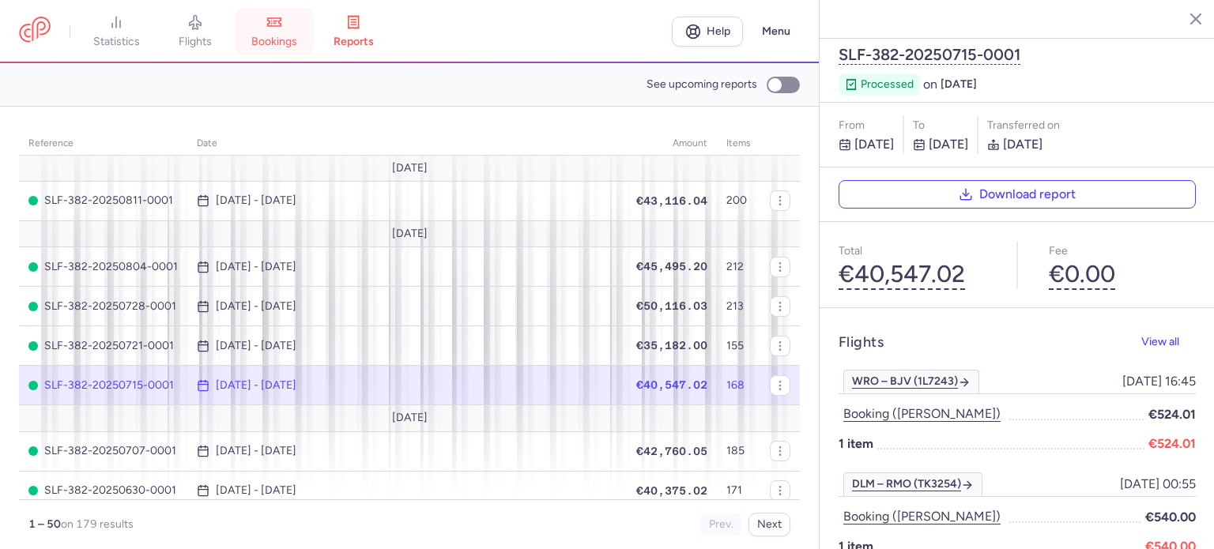
click at [278, 34] on link "bookings" at bounding box center [274, 31] width 79 height 35
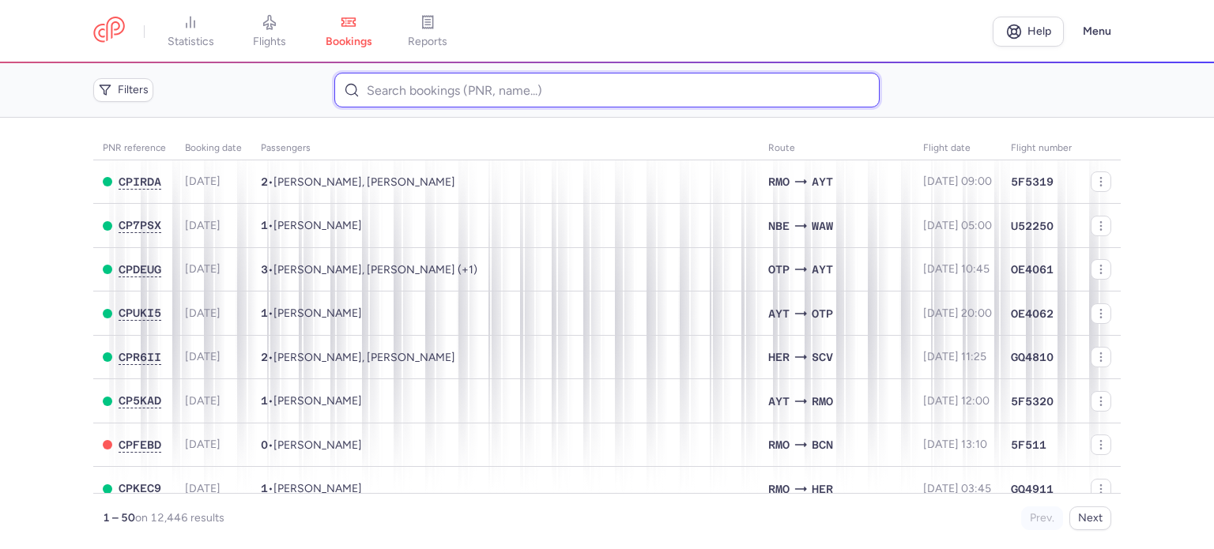
paste input "OREL OLEKSANDR"
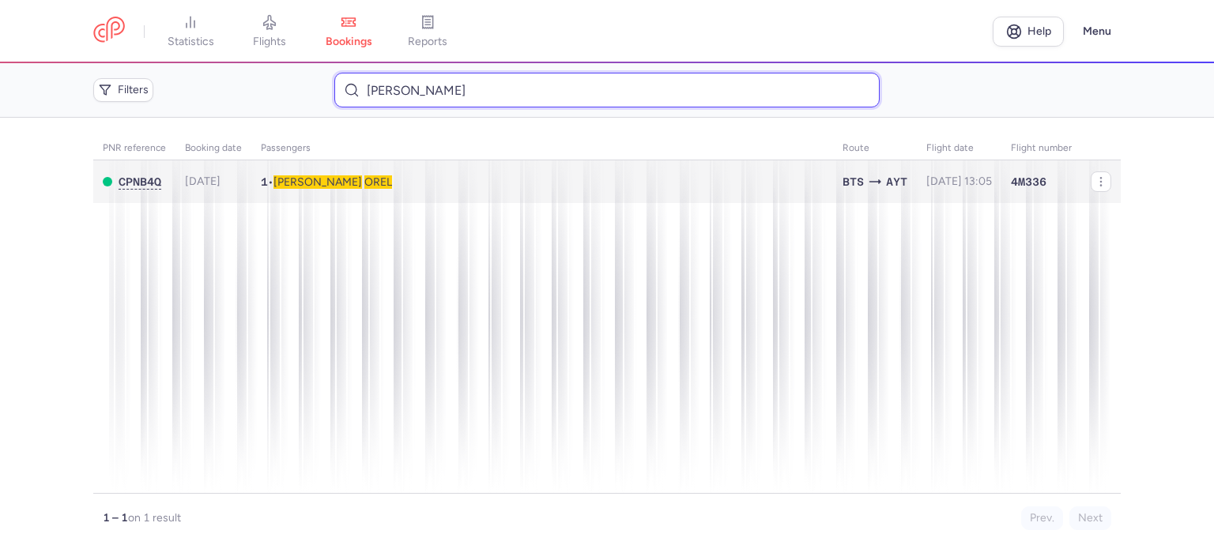
type input "OREL OLEKSANDR"
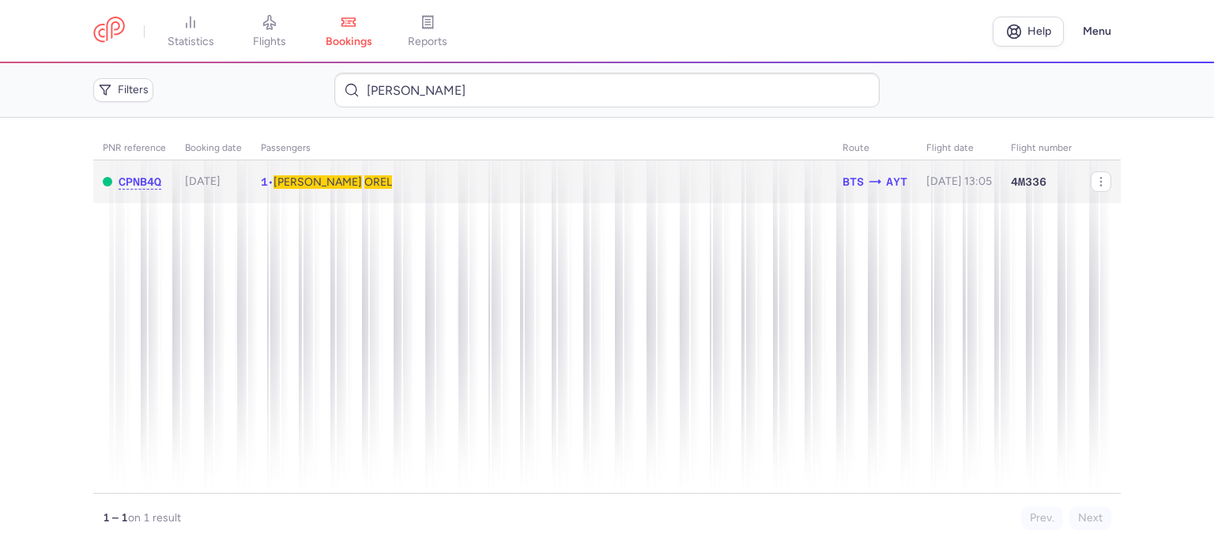
click at [320, 179] on span "Oleksandr" at bounding box center [318, 181] width 89 height 13
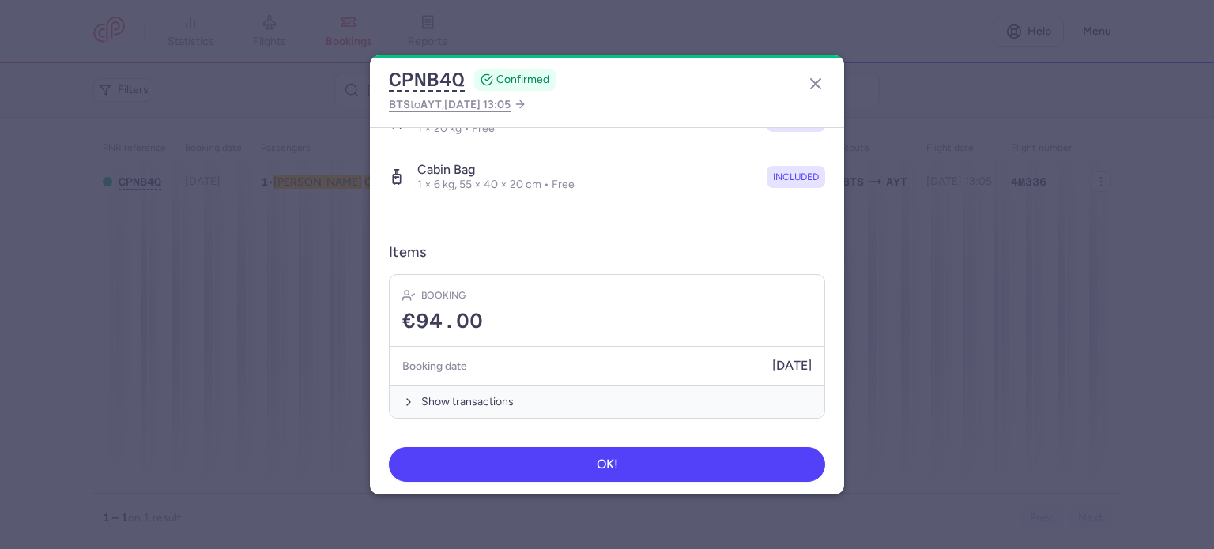
scroll to position [334, 0]
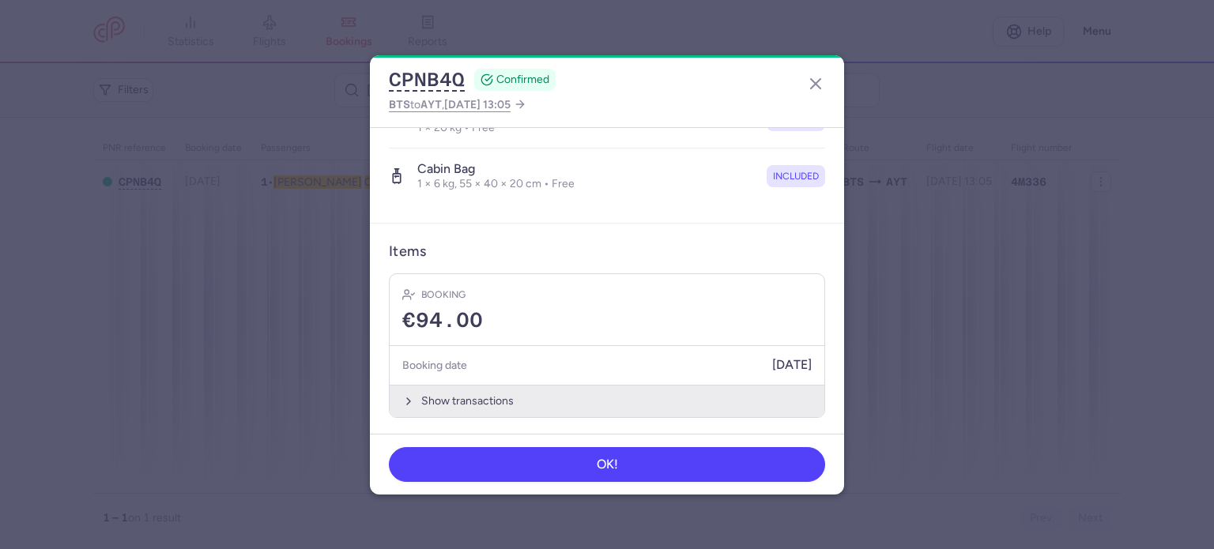
click at [449, 395] on button "Show transactions" at bounding box center [607, 401] width 435 height 32
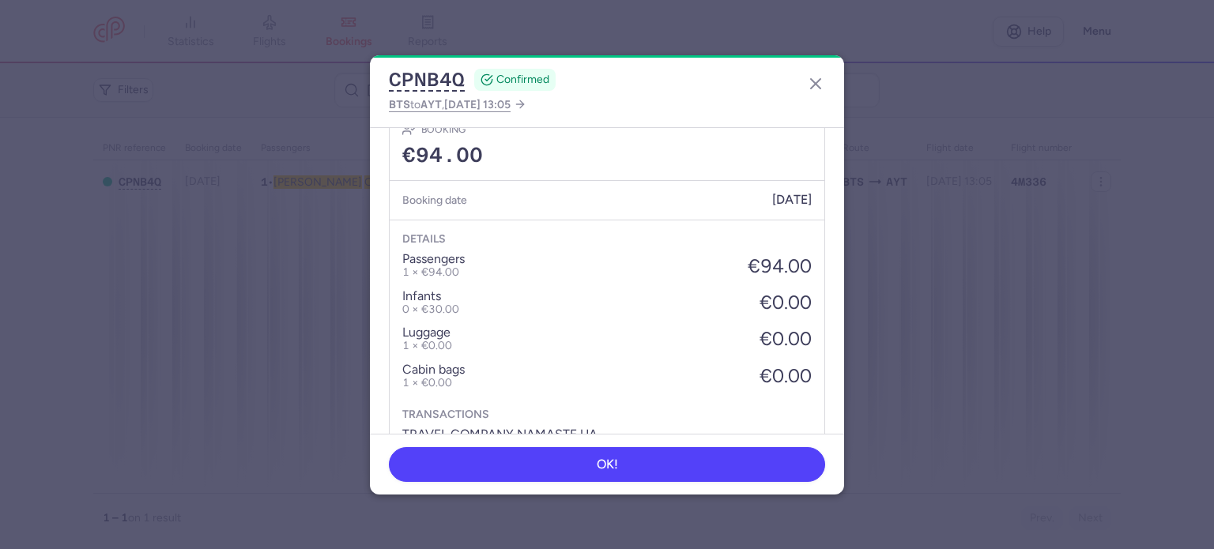
scroll to position [584, 0]
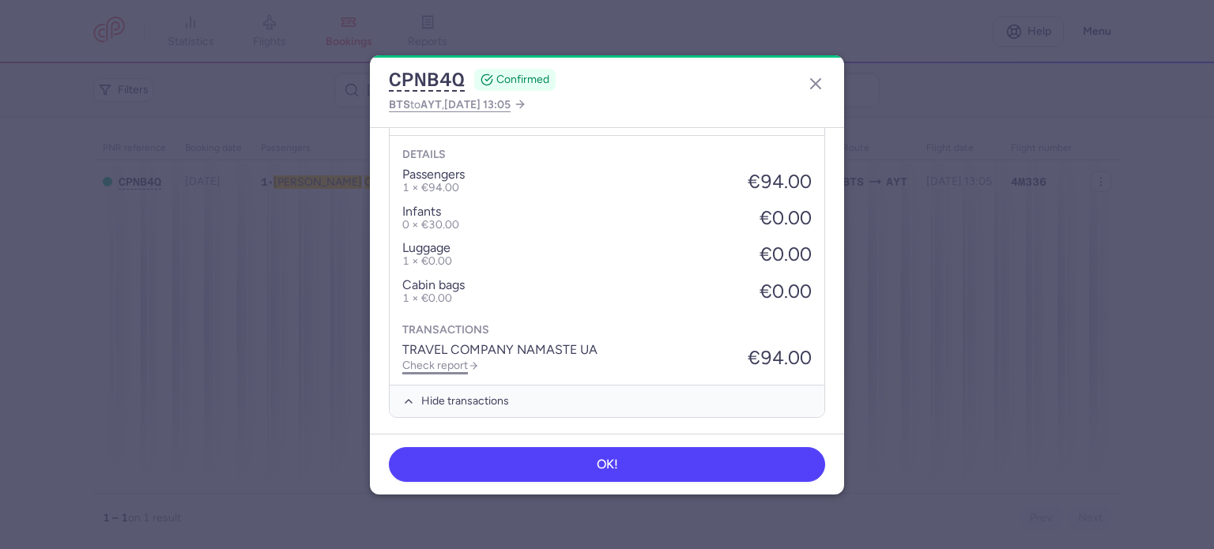
click at [421, 361] on link "Check report" at bounding box center [440, 365] width 77 height 13
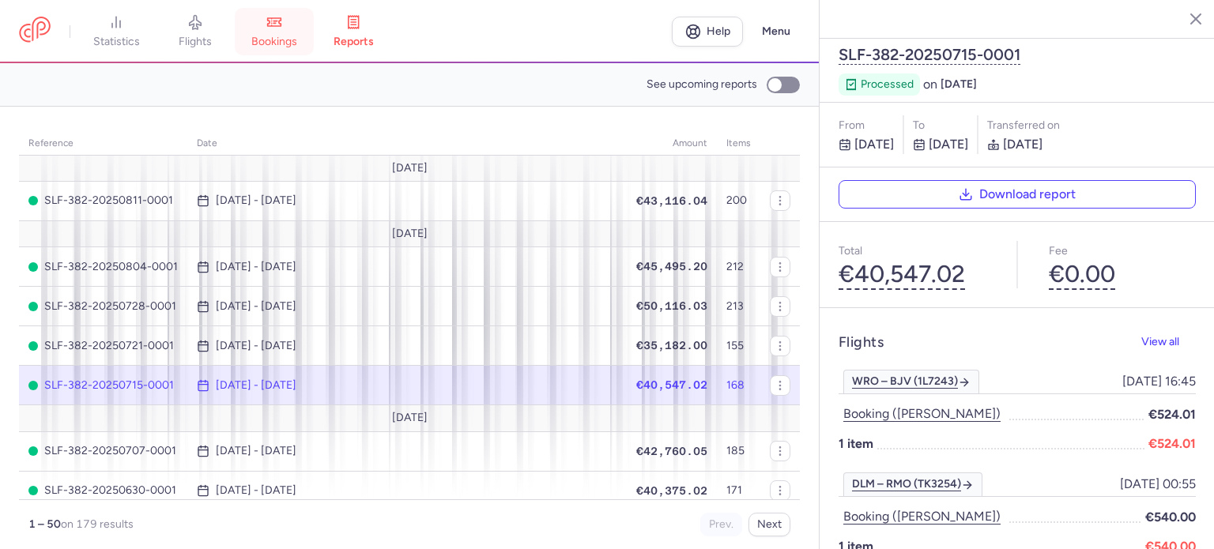
click at [282, 28] on icon at bounding box center [274, 22] width 16 height 16
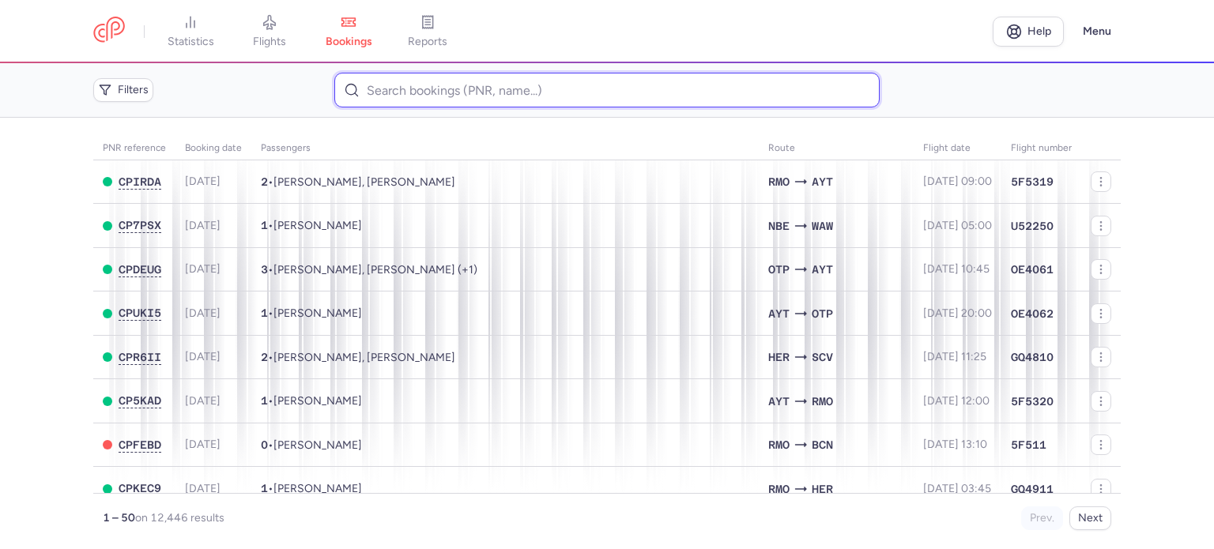
paste input "ZABLUTSKYI PYLYP"
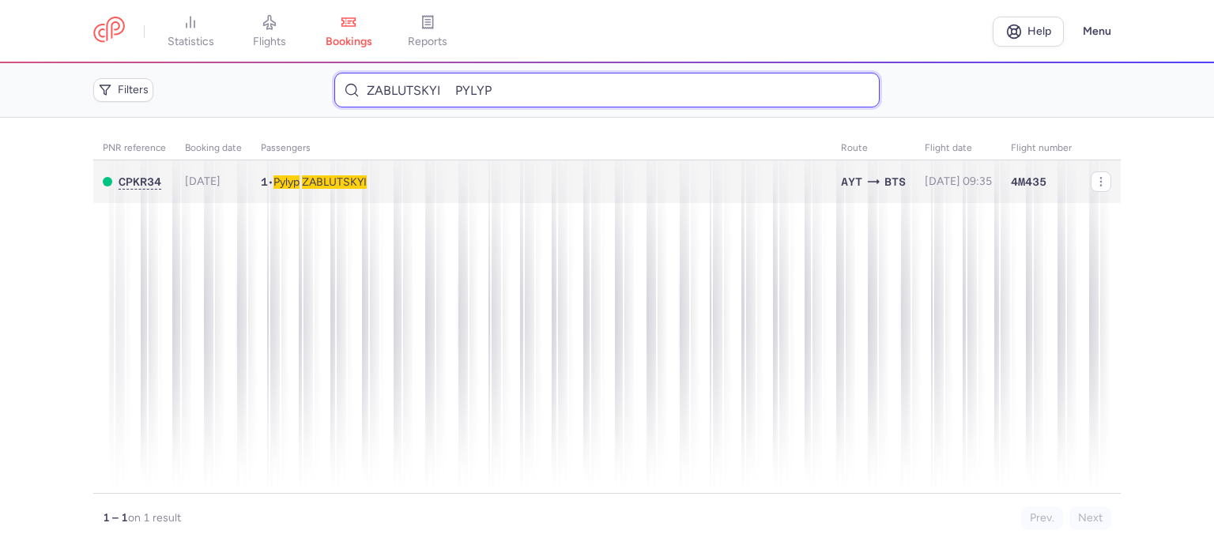
type input "ZABLUTSKYI PYLYP"
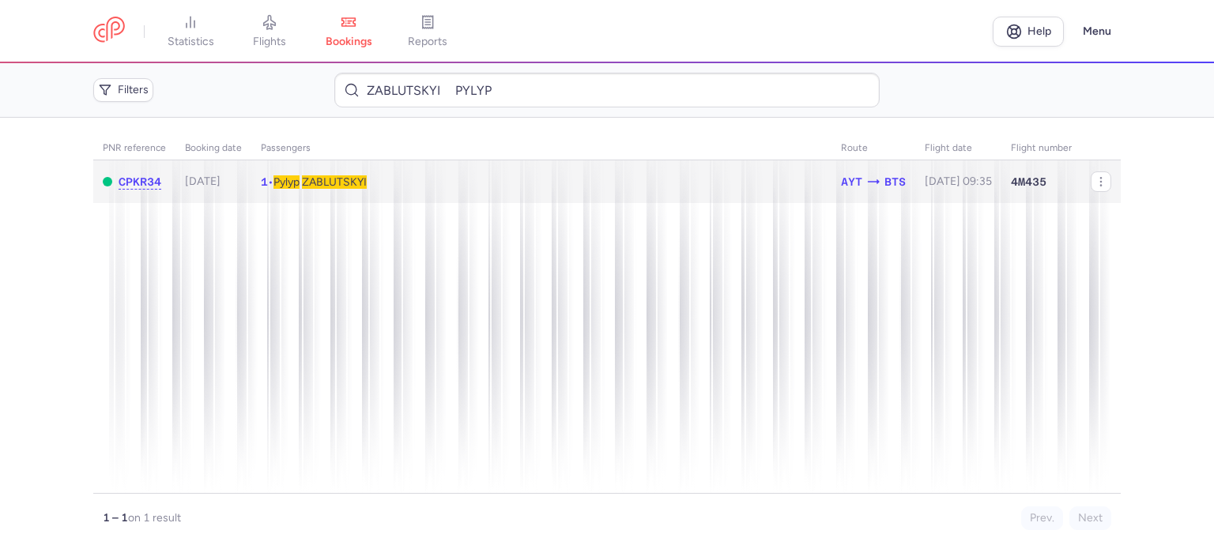
click at [345, 180] on span "ZABLUTSKYI" at bounding box center [334, 181] width 65 height 13
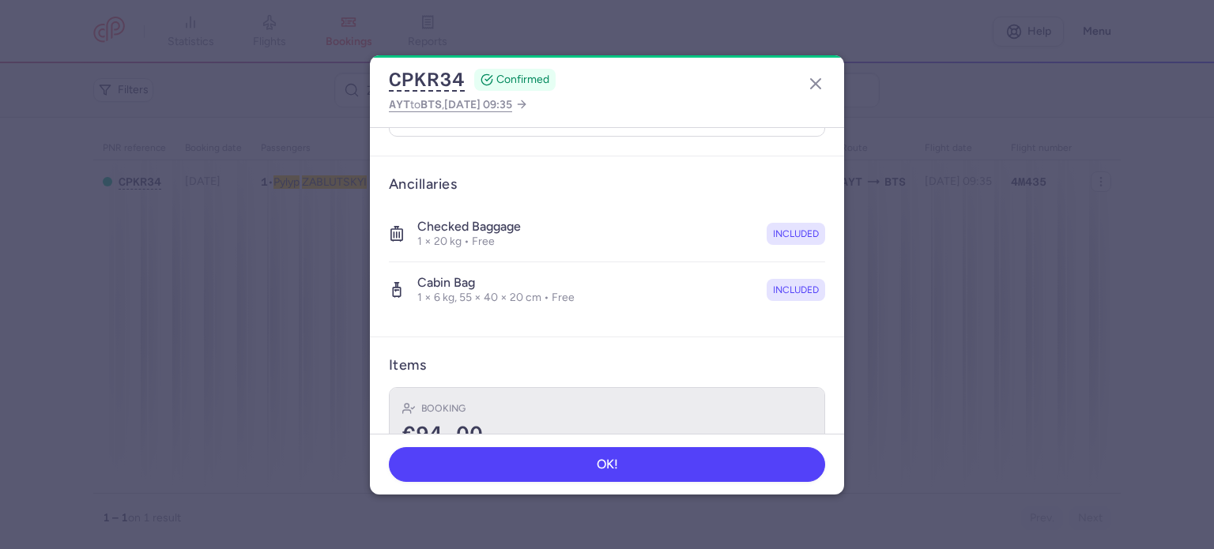
scroll to position [316, 0]
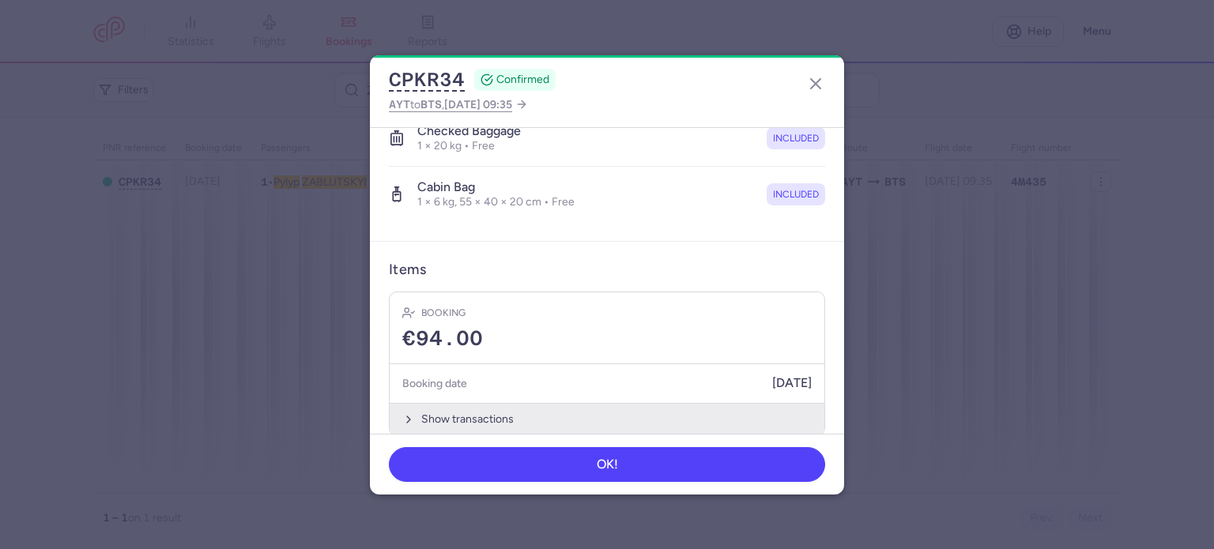
click at [462, 413] on button "Show transactions" at bounding box center [607, 419] width 435 height 32
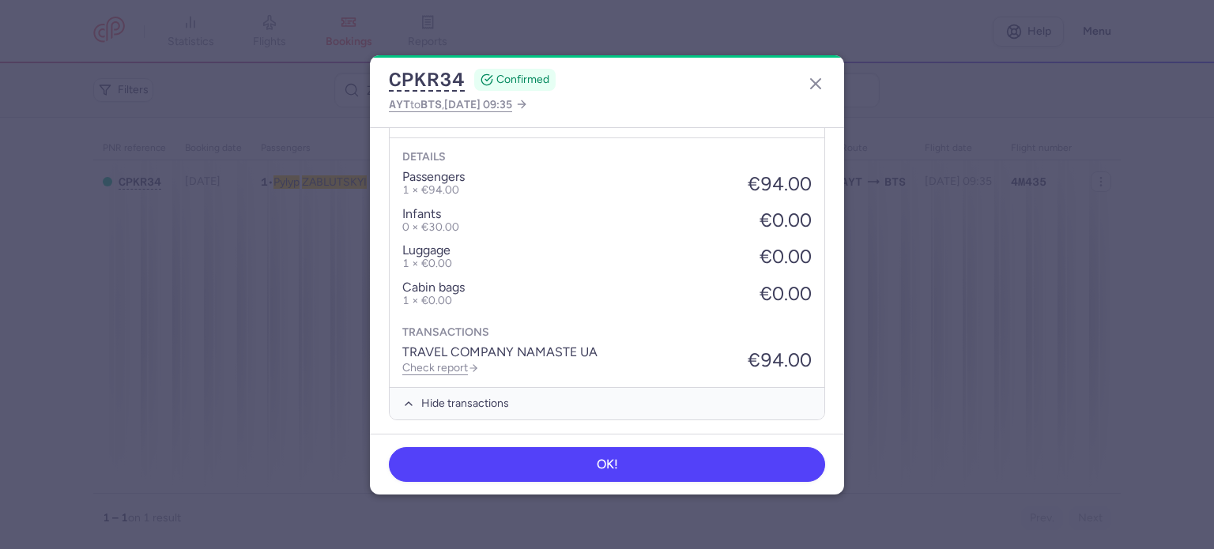
scroll to position [584, 0]
click at [436, 360] on link "Check report" at bounding box center [440, 365] width 77 height 13
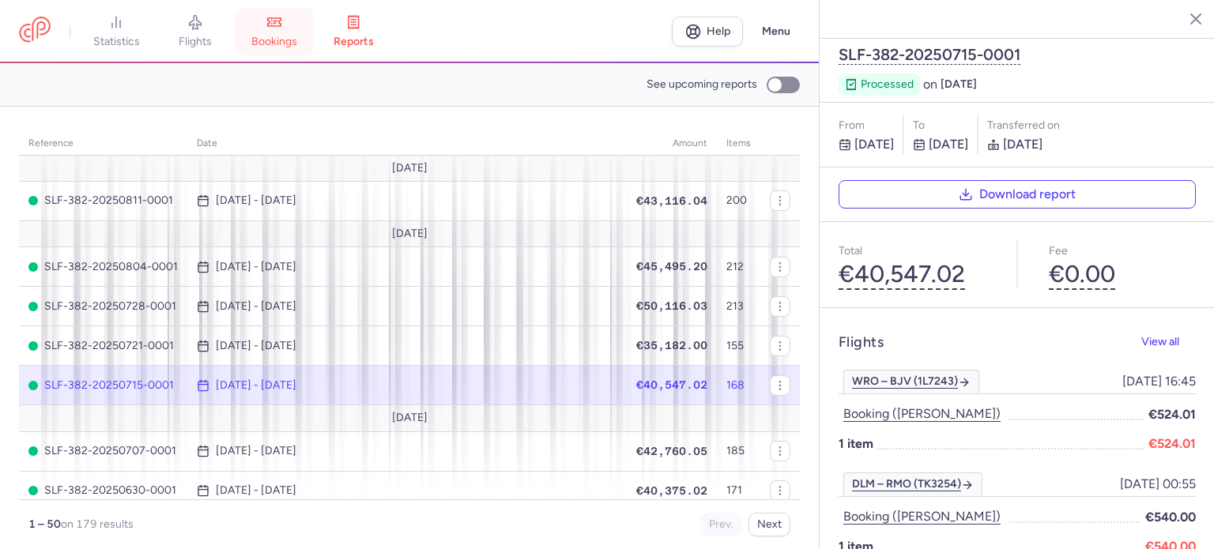
click at [278, 32] on link "bookings" at bounding box center [274, 31] width 79 height 35
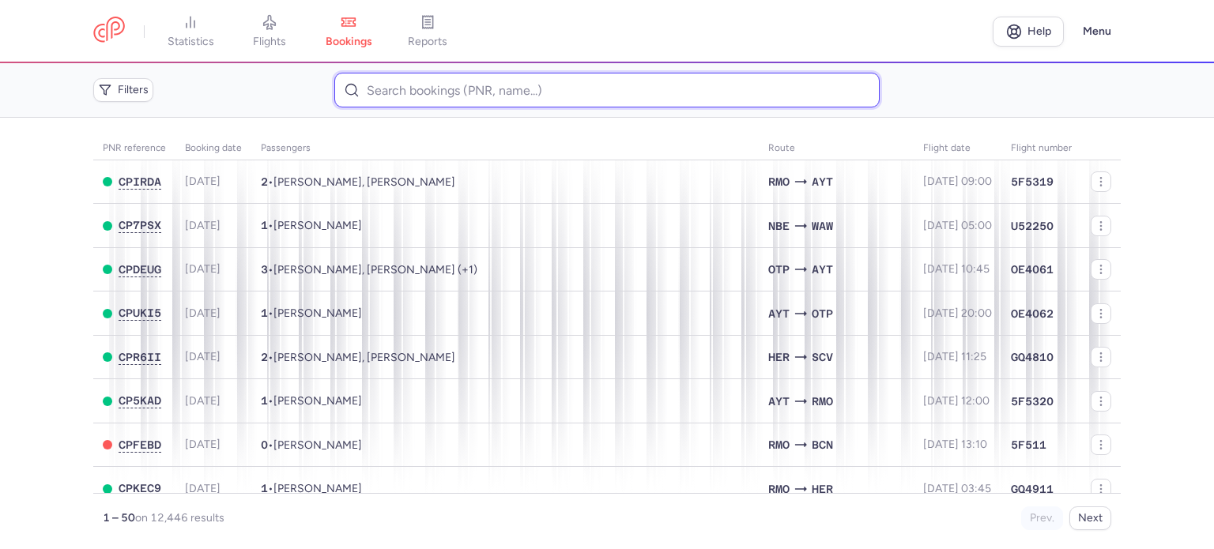
paste input "KORENKOVA TATIANA"
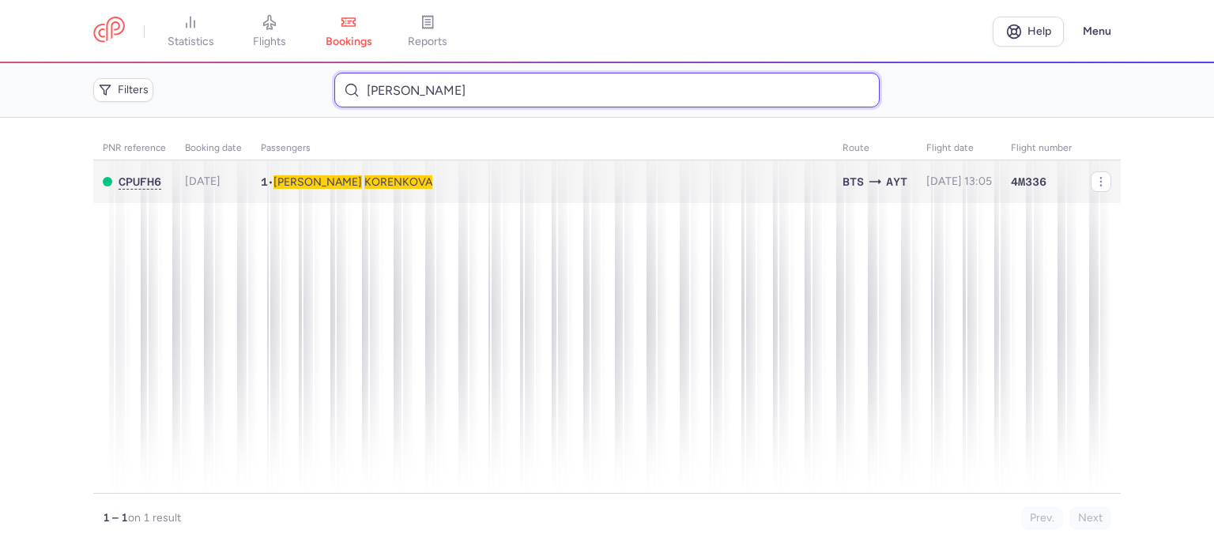
type input "KORENKOVA TATIANA"
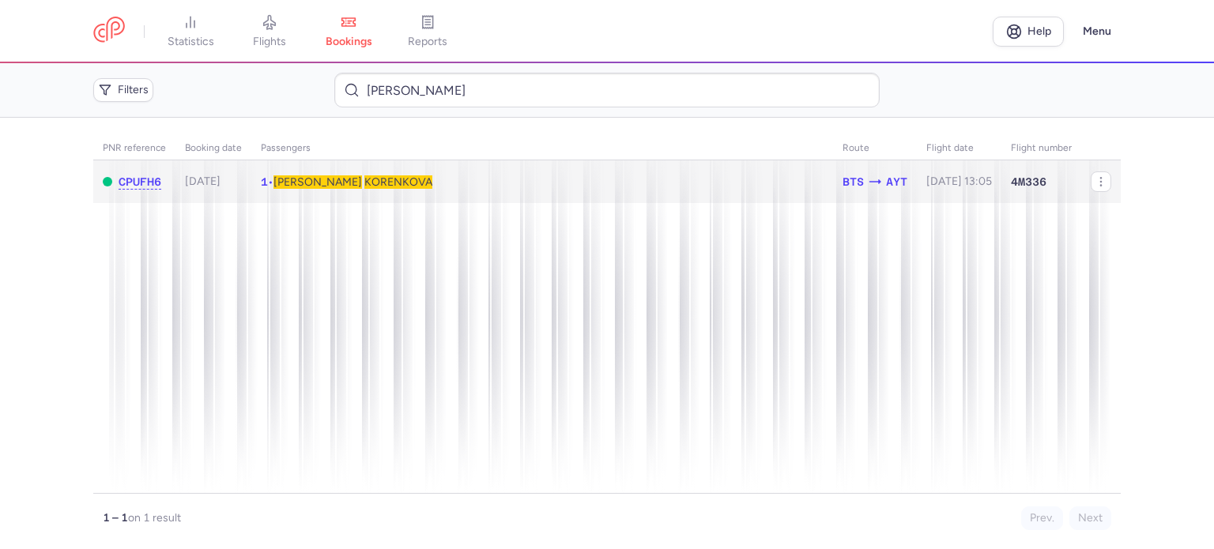
click at [364, 179] on span "KORENKOVA" at bounding box center [398, 181] width 68 height 13
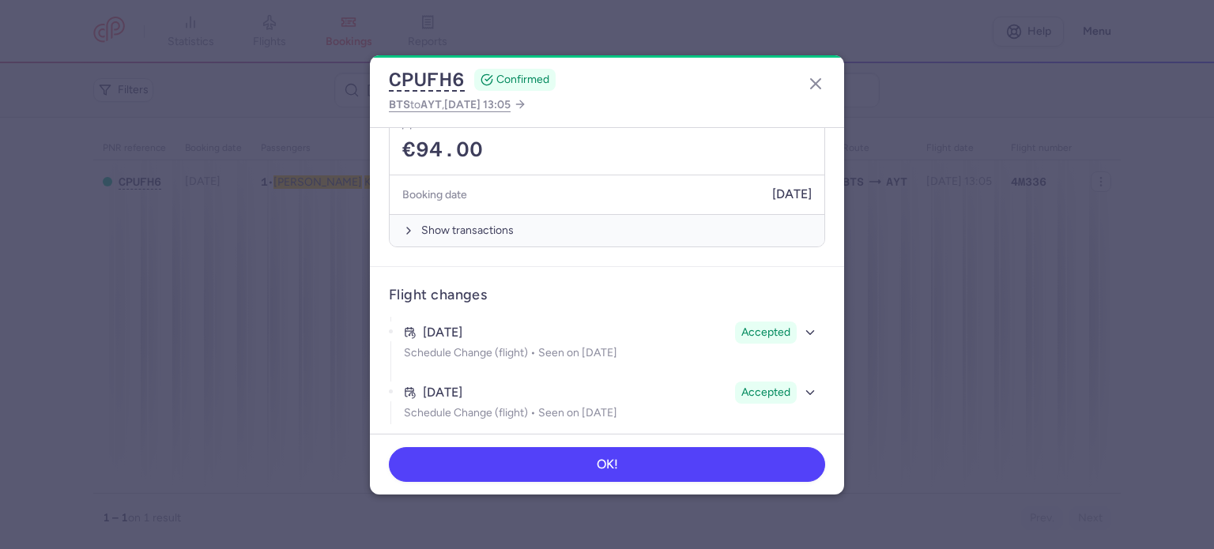
scroll to position [511, 0]
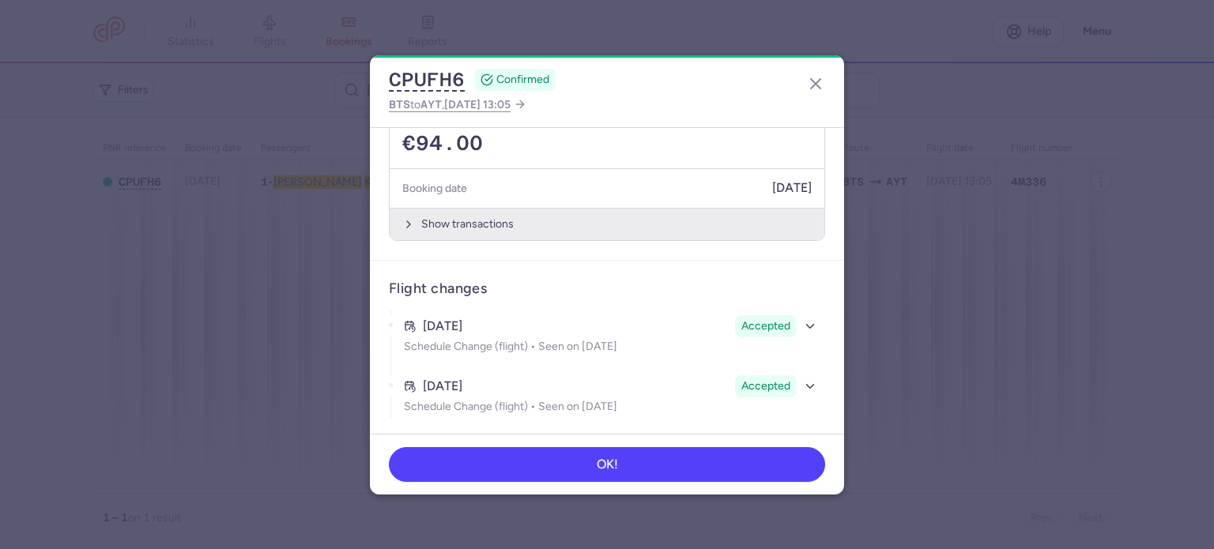
click at [453, 217] on button "Show transactions" at bounding box center [607, 224] width 435 height 32
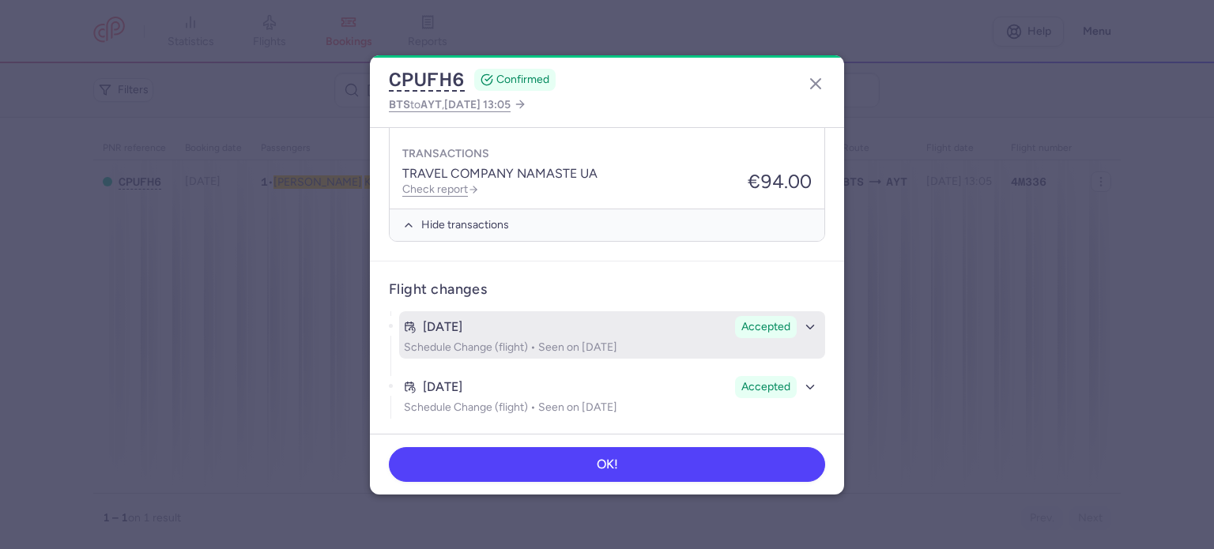
scroll to position [761, 0]
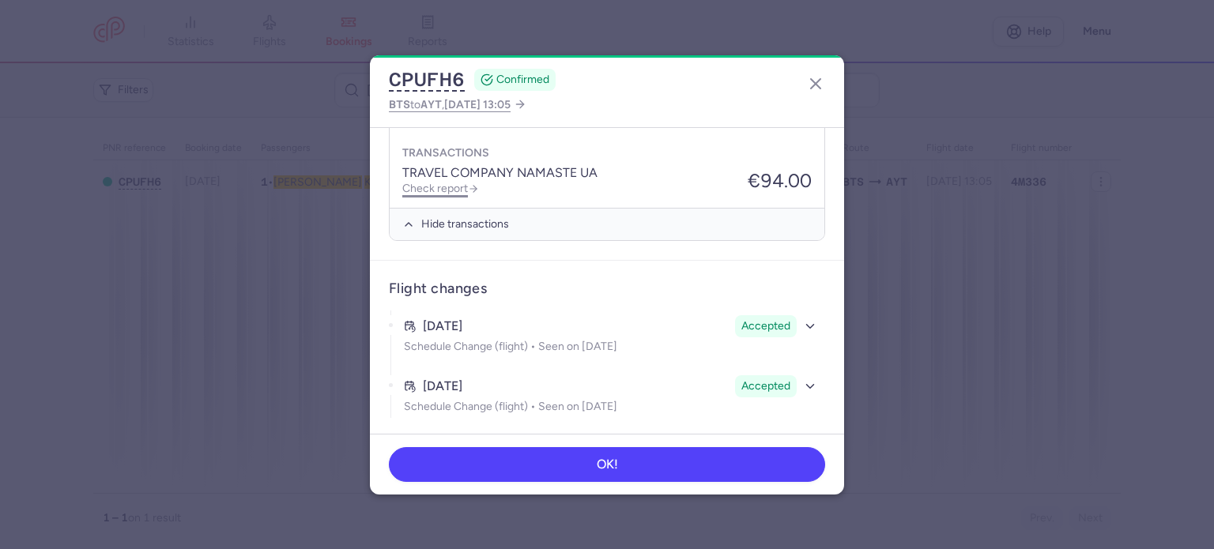
click at [436, 187] on link "Check report" at bounding box center [440, 188] width 77 height 13
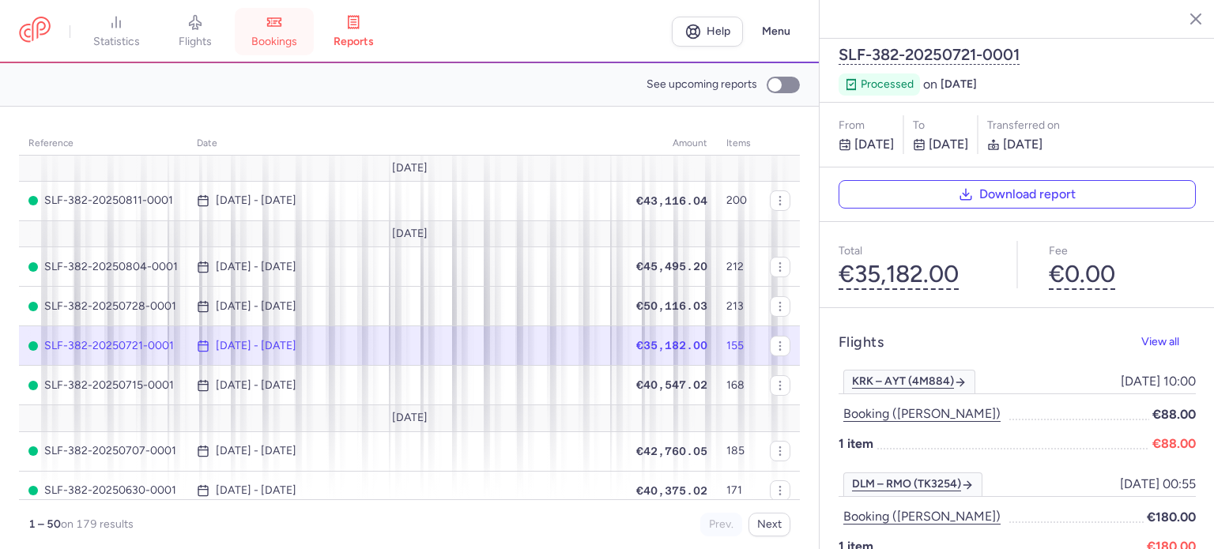
click at [292, 33] on link "bookings" at bounding box center [274, 31] width 79 height 35
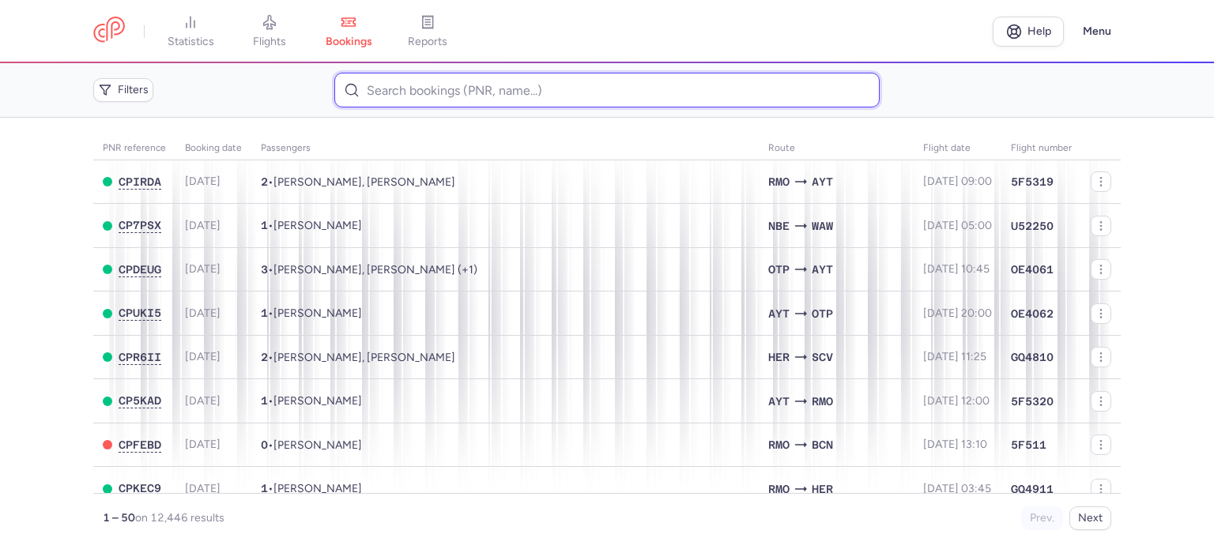
paste input "GALBA TOMAS"
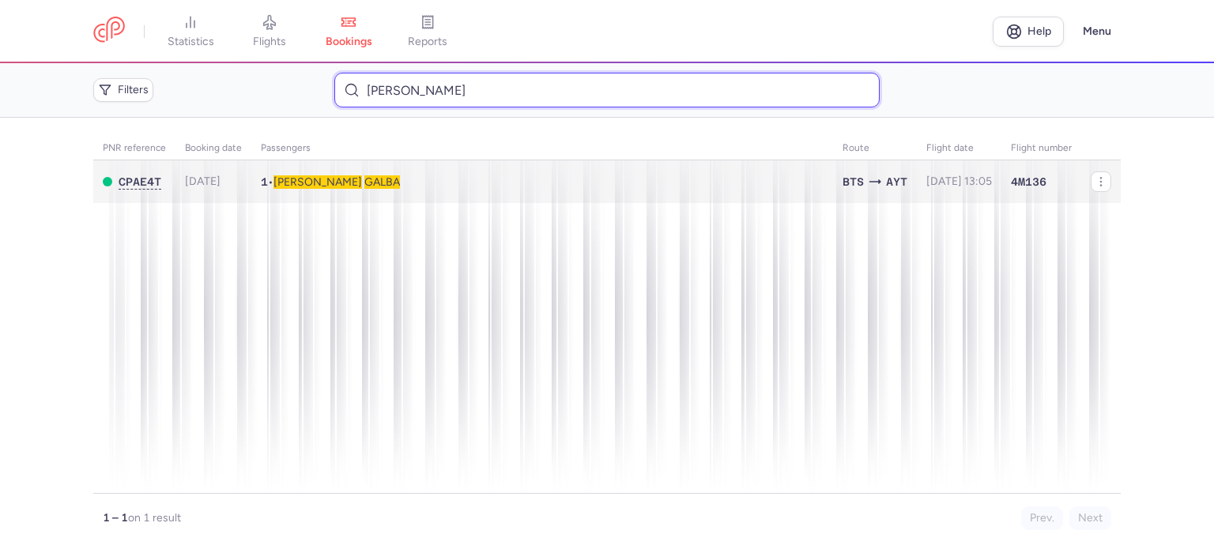
type input "GALBA TOMAS"
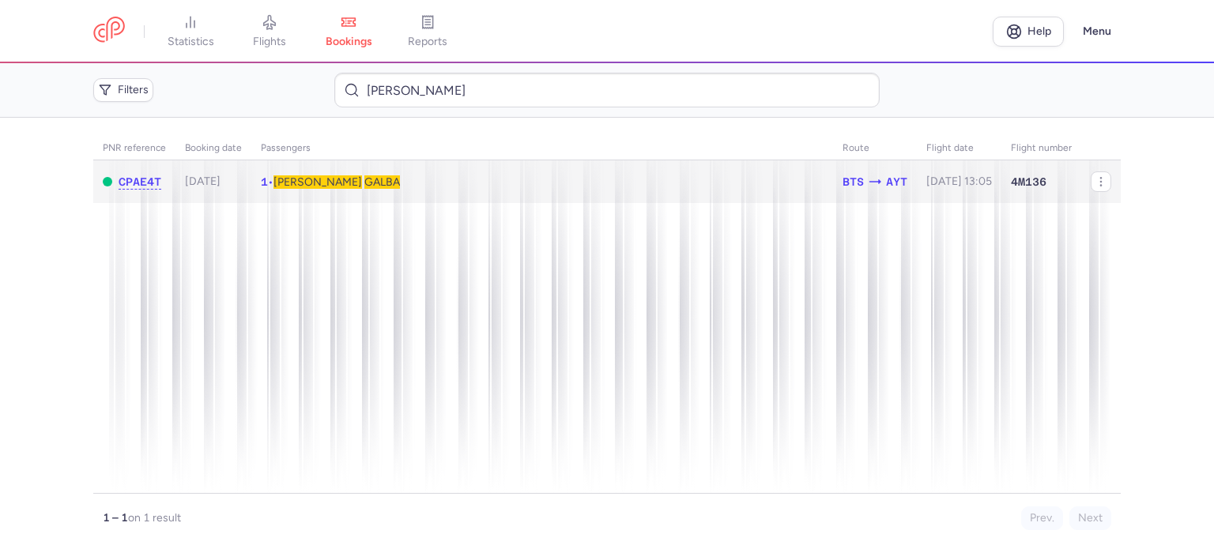
click at [304, 186] on span "Tomas" at bounding box center [318, 181] width 89 height 13
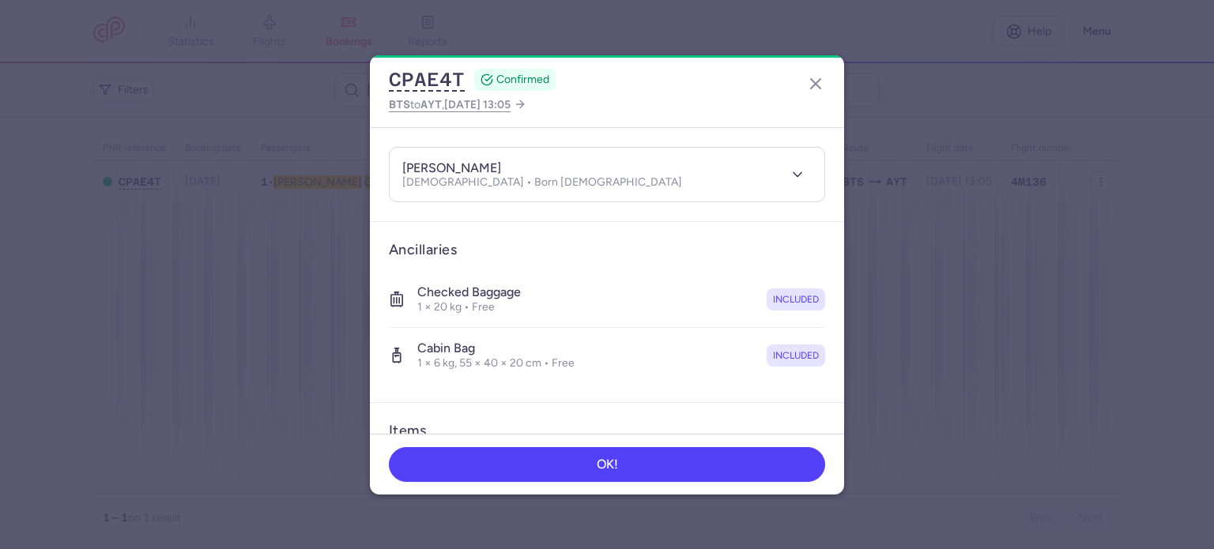
scroll to position [334, 0]
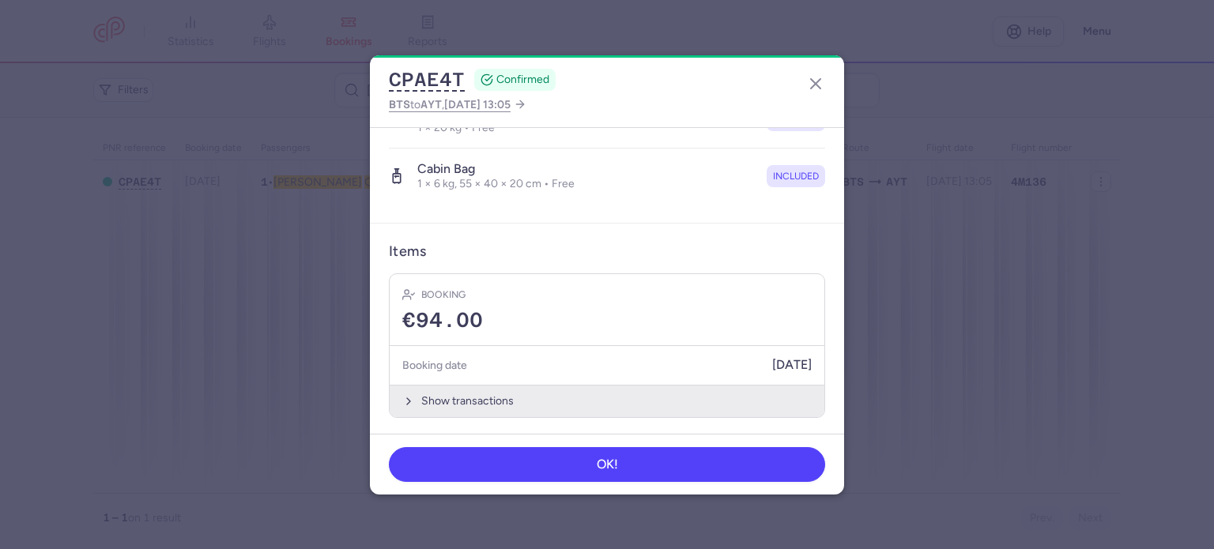
click at [466, 398] on button "Show transactions" at bounding box center [607, 401] width 435 height 32
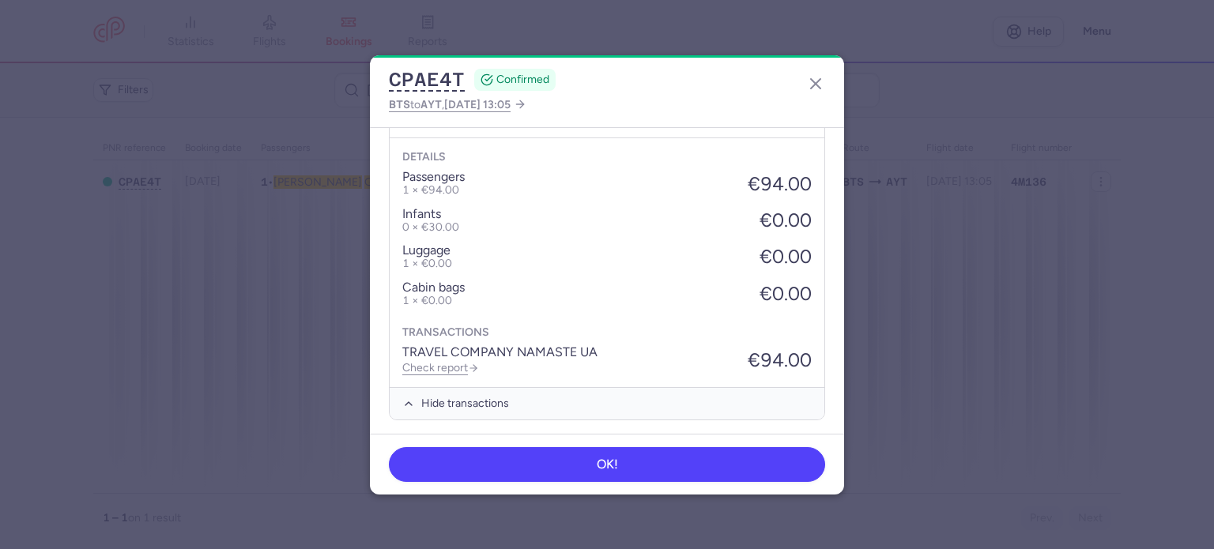
scroll to position [584, 0]
click at [462, 363] on link "Check report" at bounding box center [440, 365] width 77 height 13
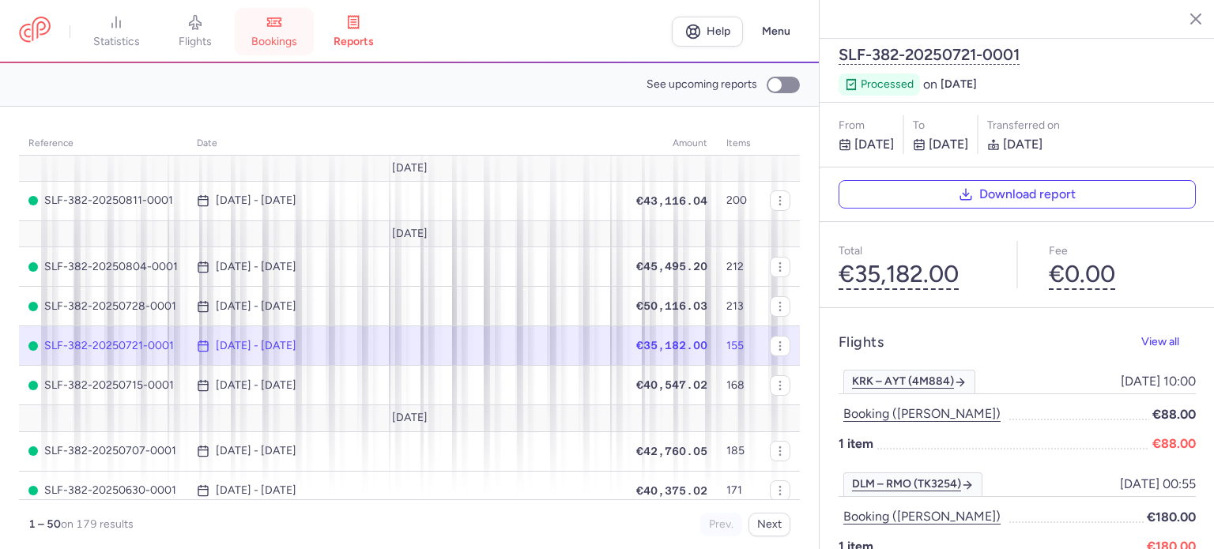
click at [279, 37] on span "bookings" at bounding box center [274, 42] width 46 height 14
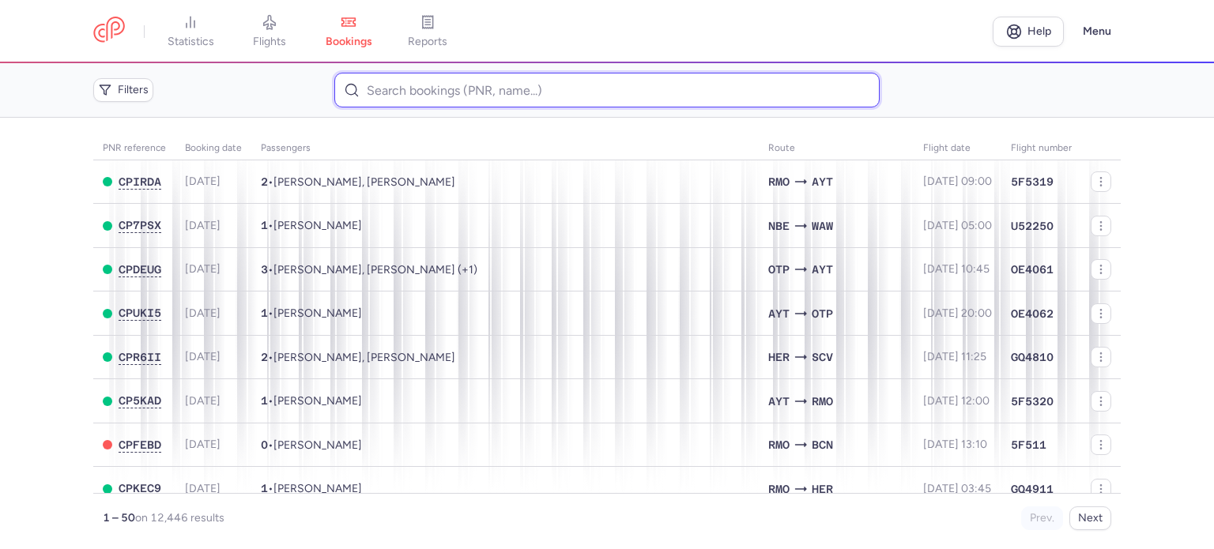
paste input "MOHAMED AHAMED HUSSEIN AHMED MOHAMED ELSHAHAT"
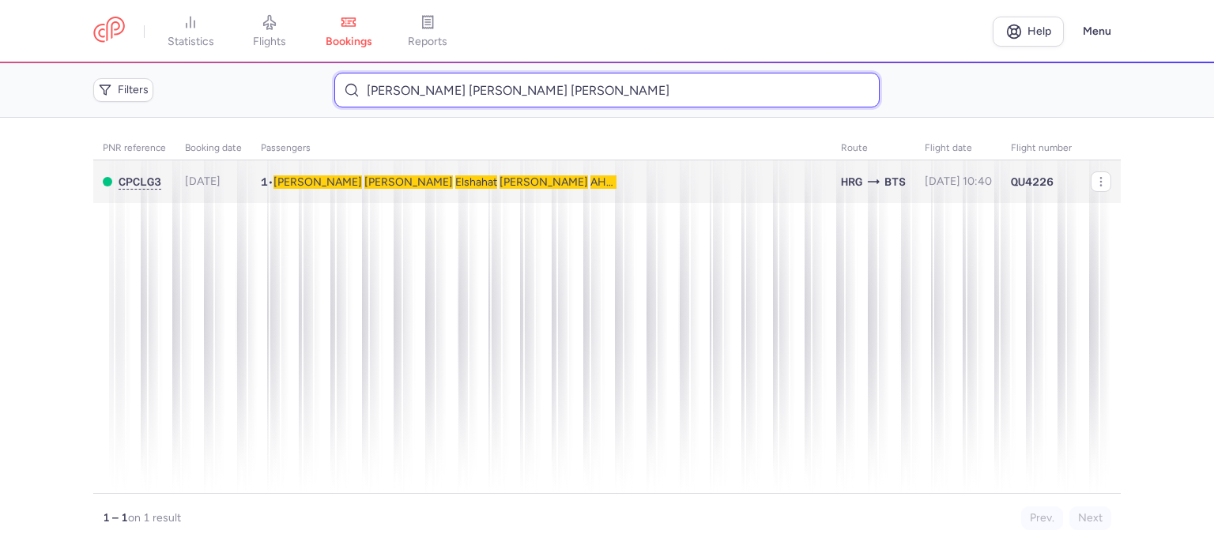
type input "MOHAMED AHAMED HUSSEIN AHMED MOHAMED ELSHAHAT"
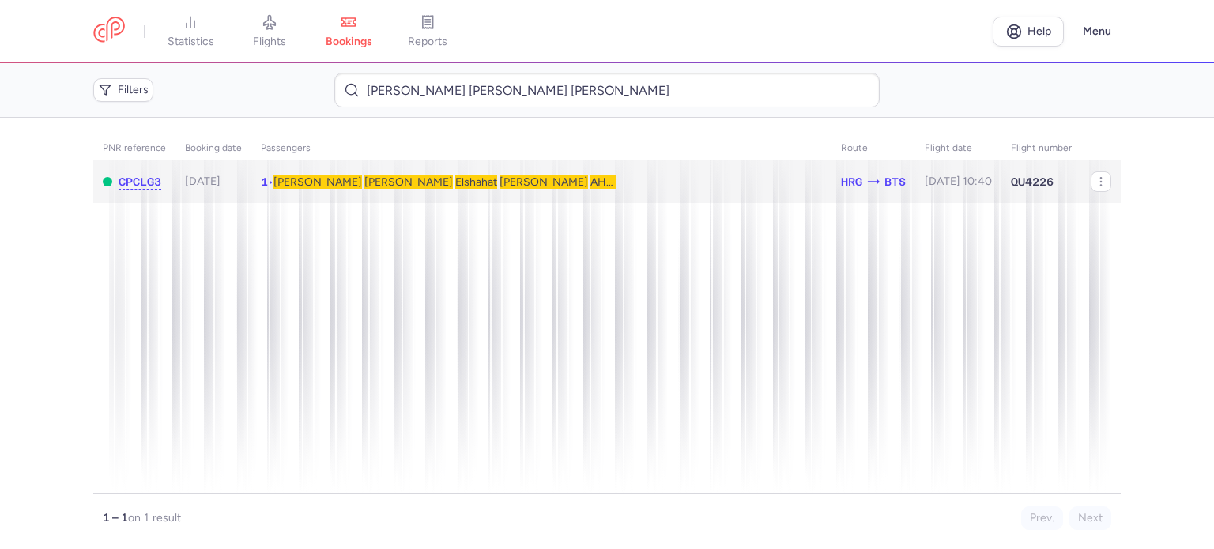
click at [367, 183] on span "Mohamed" at bounding box center [408, 181] width 89 height 13
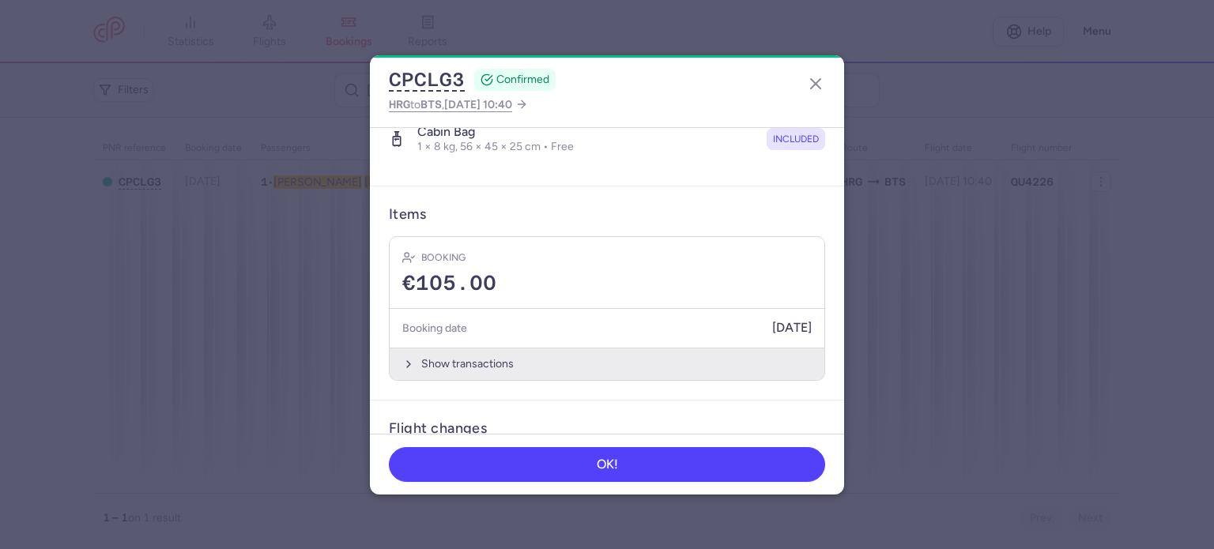
scroll to position [395, 0]
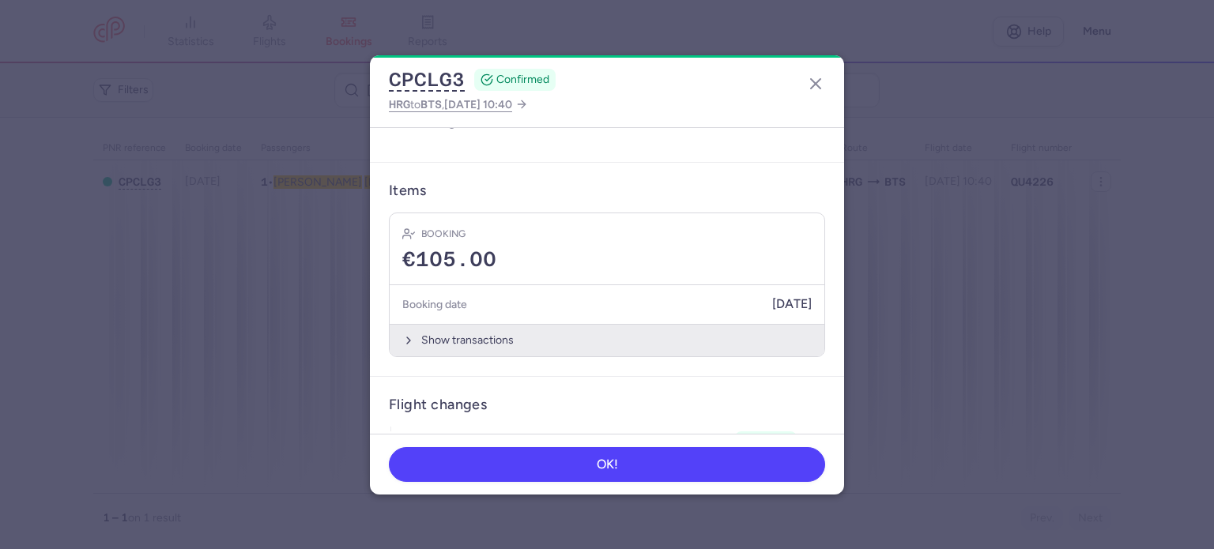
click at [447, 342] on button "Show transactions" at bounding box center [607, 340] width 435 height 32
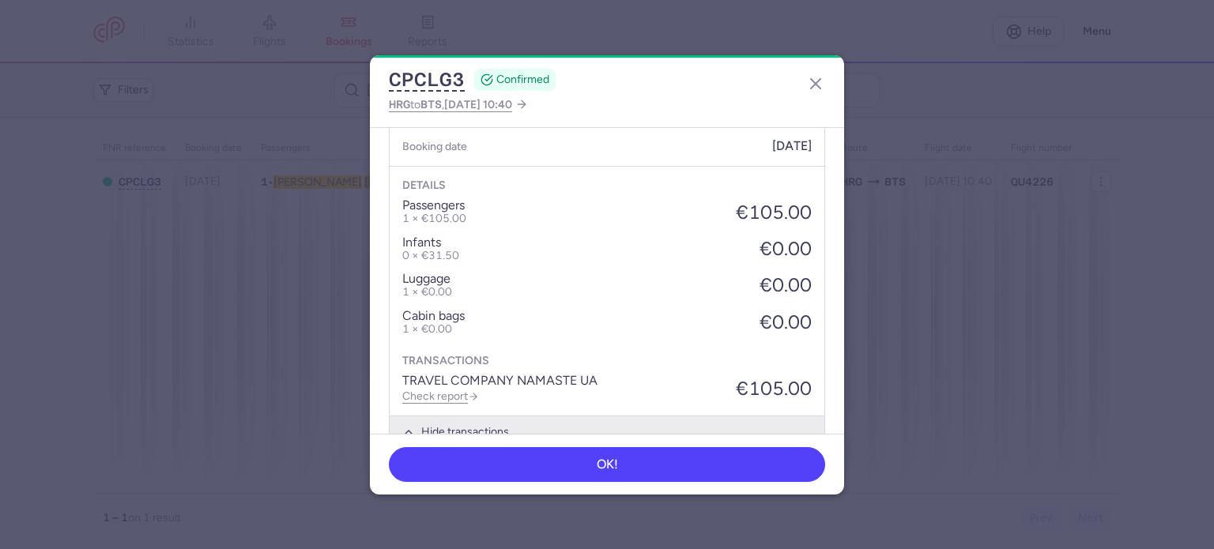
scroll to position [711, 0]
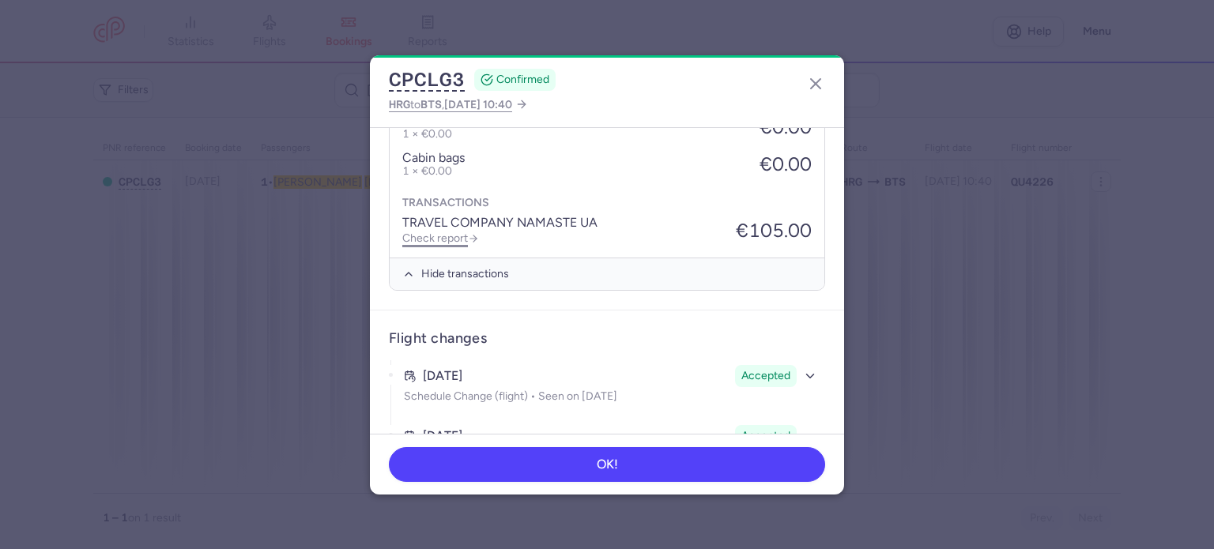
click at [440, 232] on link "Check report" at bounding box center [440, 238] width 77 height 13
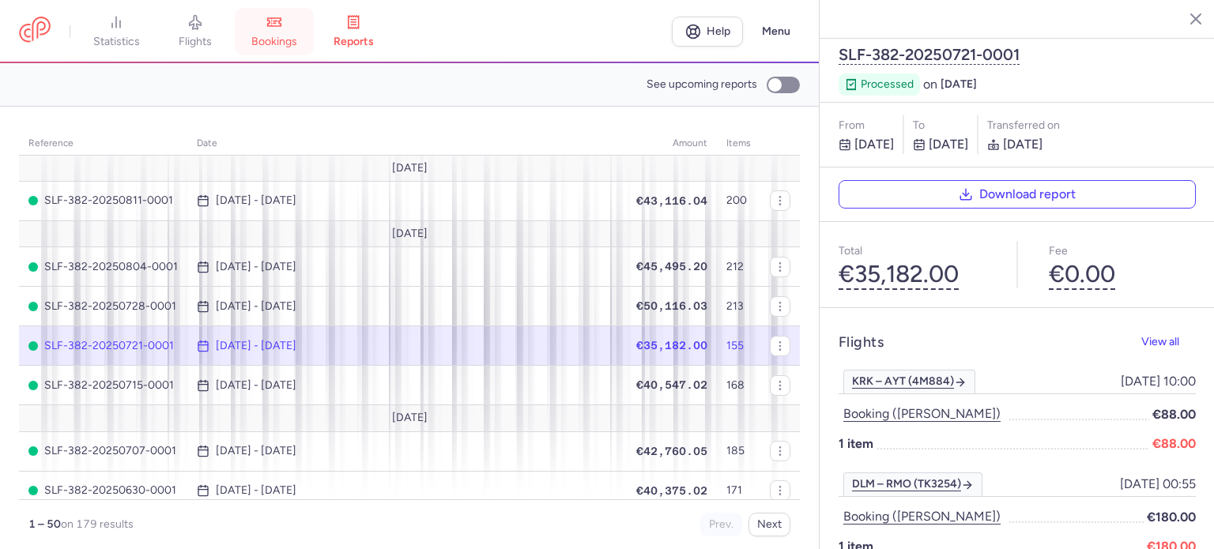
click at [286, 33] on link "bookings" at bounding box center [274, 31] width 79 height 35
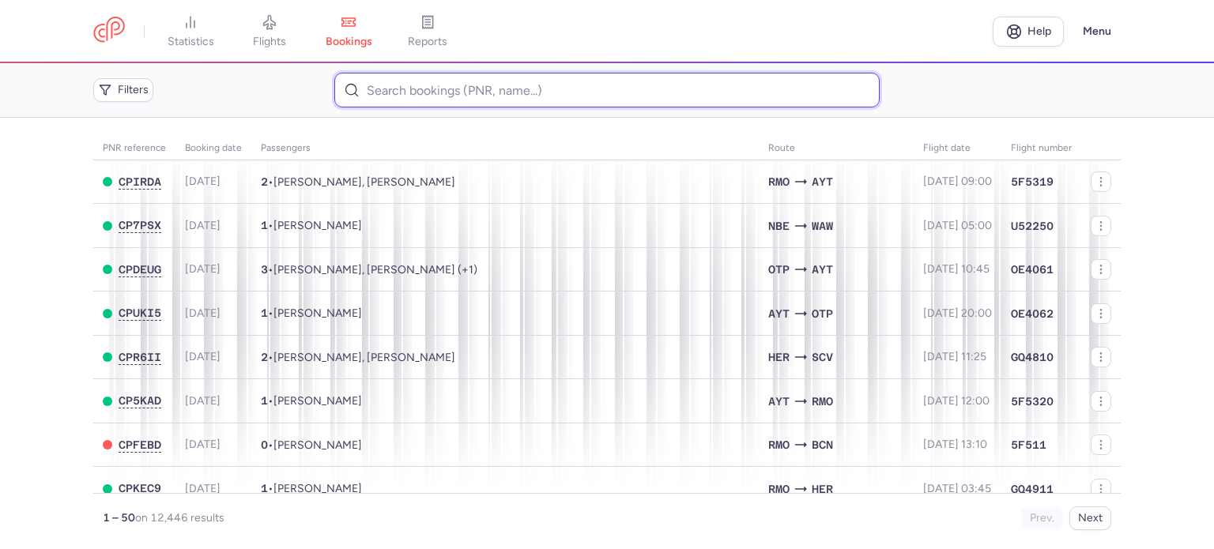
paste input "ALEKSANDROV ILIA"
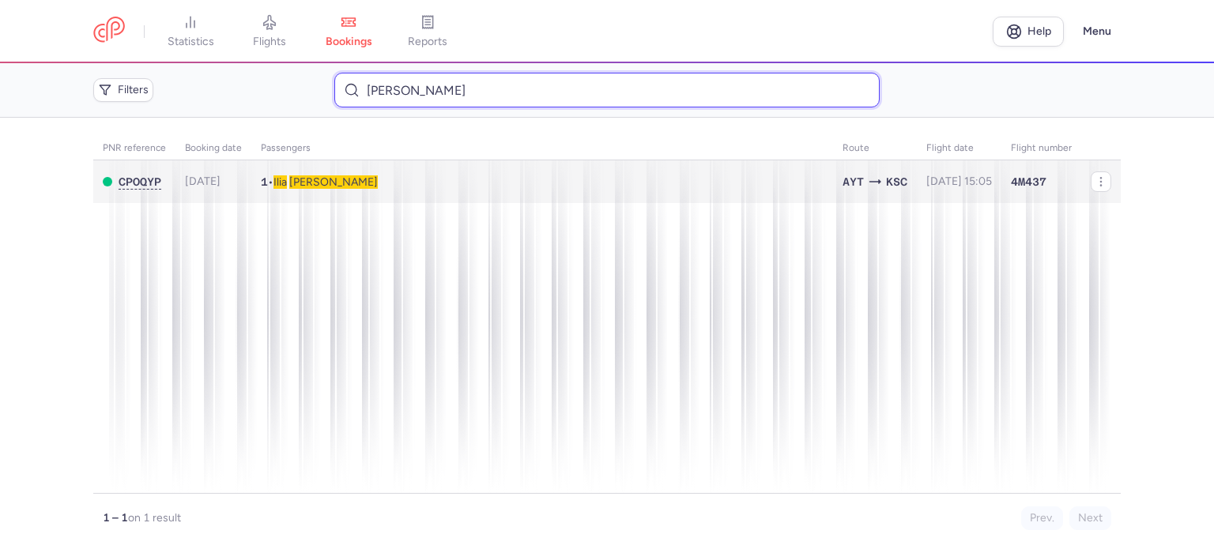
type input "ALEKSANDROV ILIA"
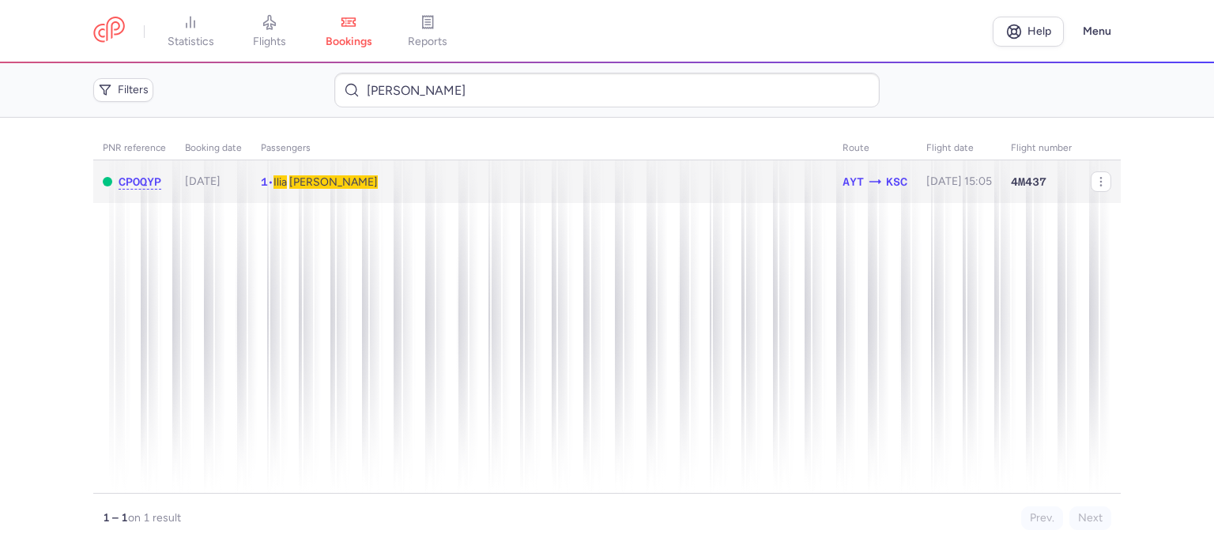
click at [340, 176] on span "ALEKSANDROV" at bounding box center [333, 181] width 89 height 13
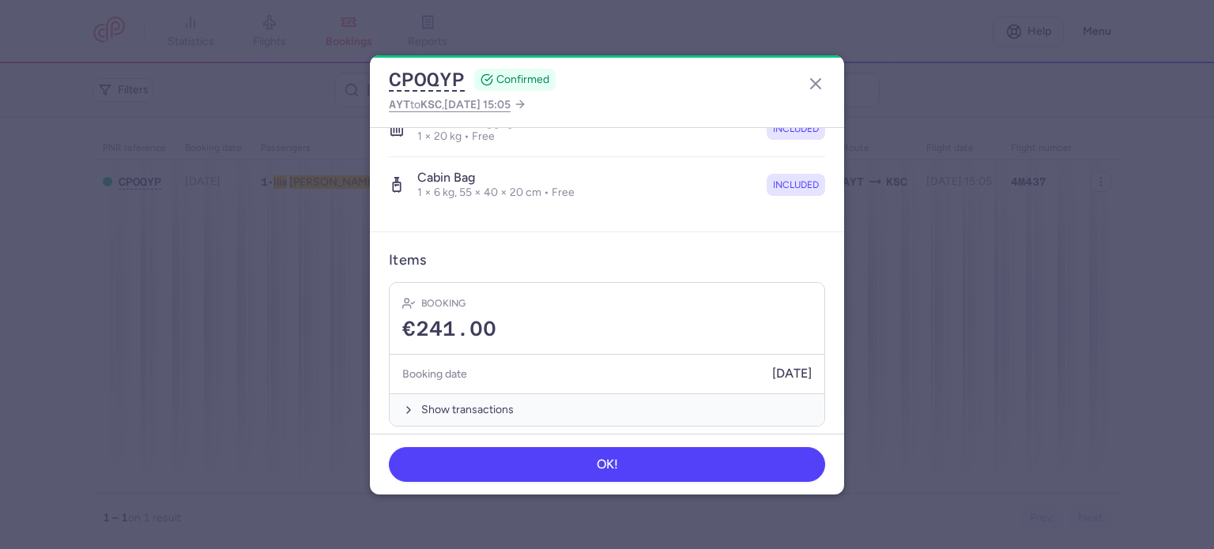
scroll to position [334, 0]
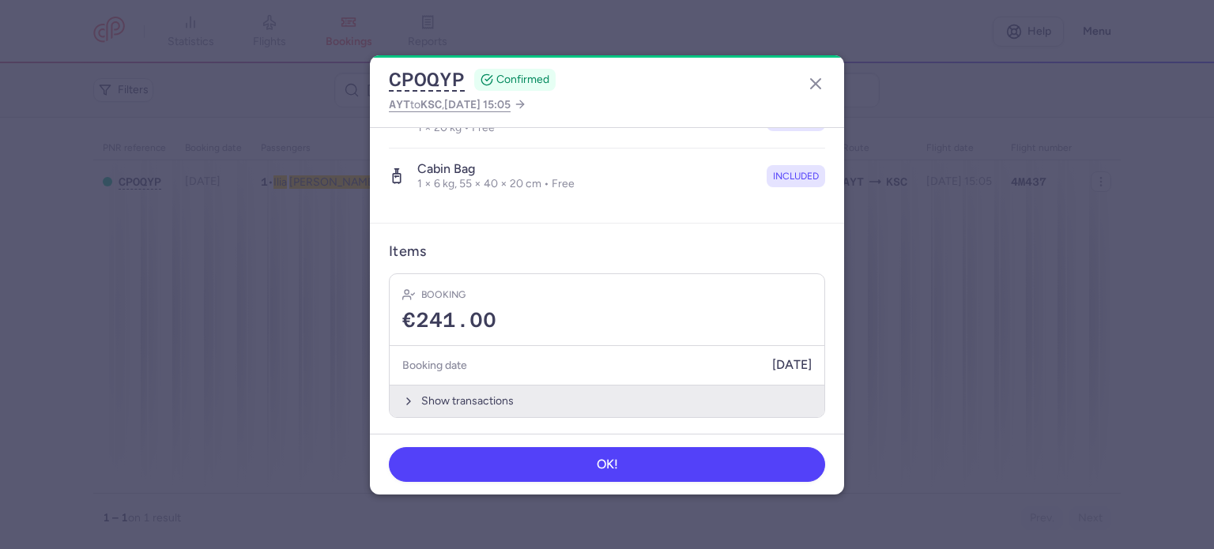
click at [474, 396] on button "Show transactions" at bounding box center [607, 401] width 435 height 32
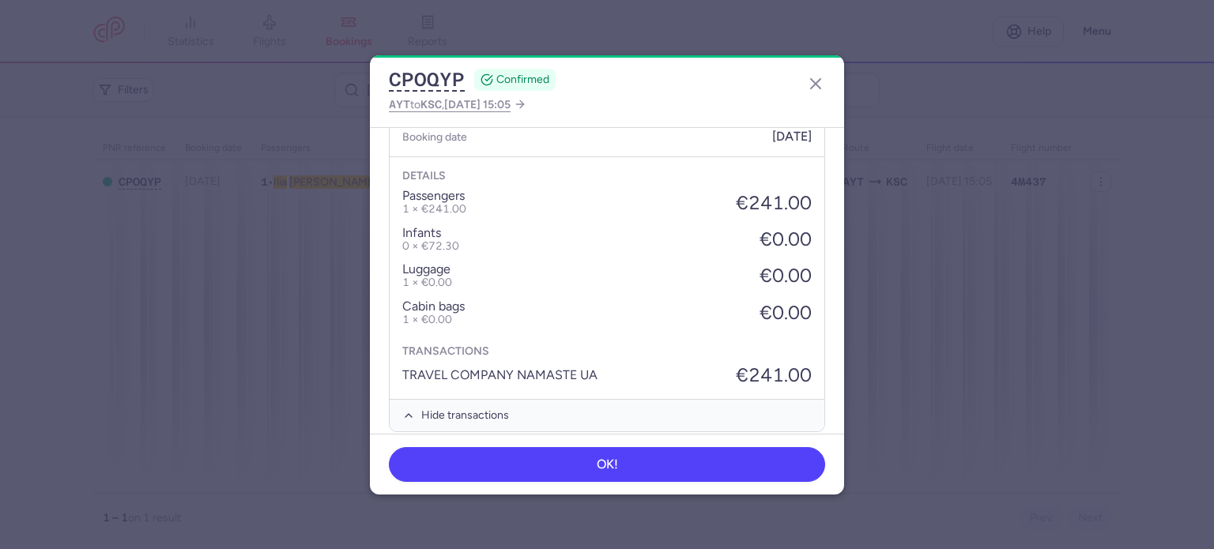
scroll to position [577, 0]
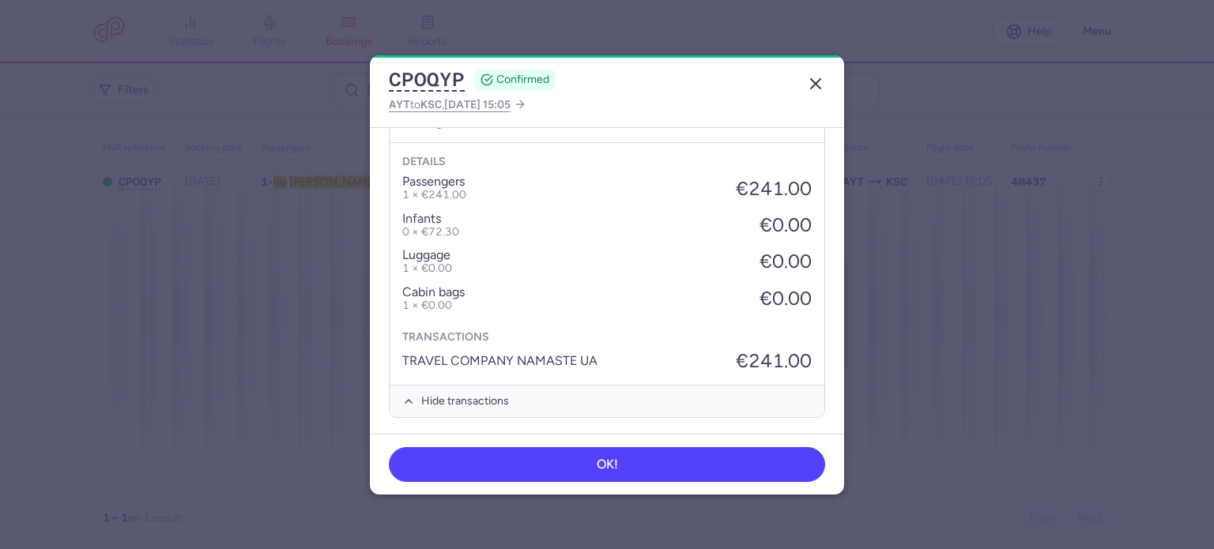
click at [816, 87] on icon "button" at bounding box center [815, 83] width 19 height 19
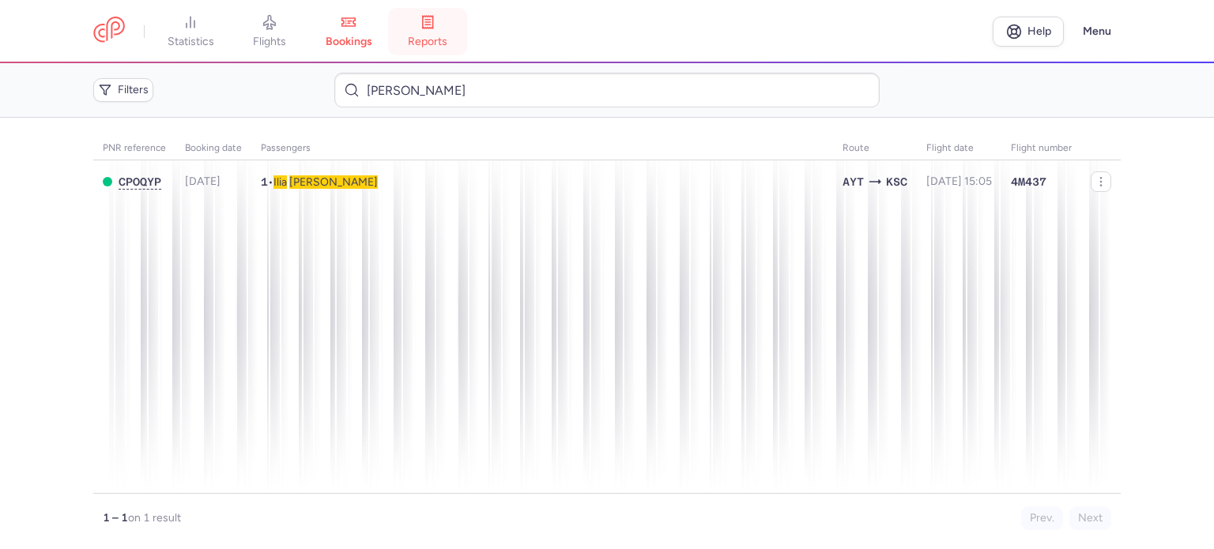
click at [433, 35] on span "reports" at bounding box center [428, 42] width 40 height 14
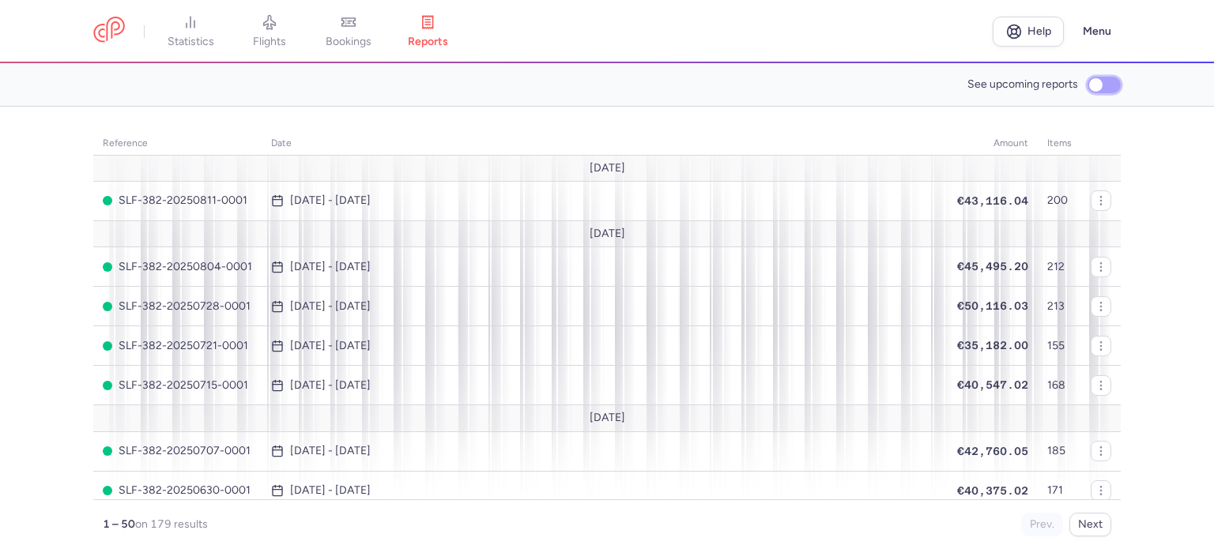
click at [1102, 81] on input "See upcoming reports" at bounding box center [1104, 85] width 33 height 17
checkbox input "true"
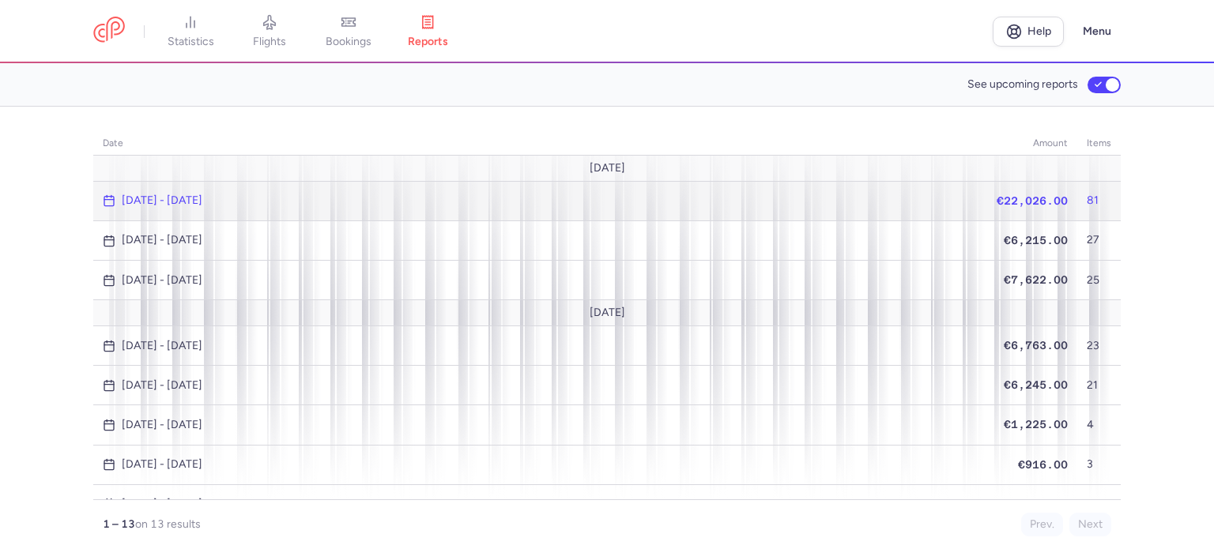
click at [1017, 204] on span "€22,026.00" at bounding box center [1032, 200] width 71 height 13
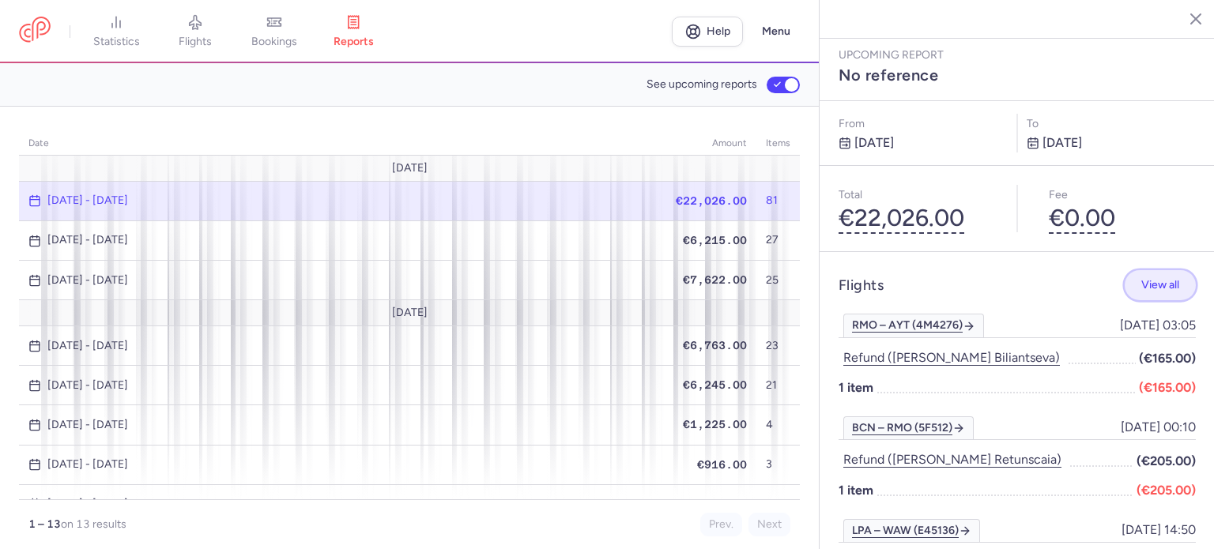
click at [1145, 270] on button "View all" at bounding box center [1160, 285] width 71 height 31
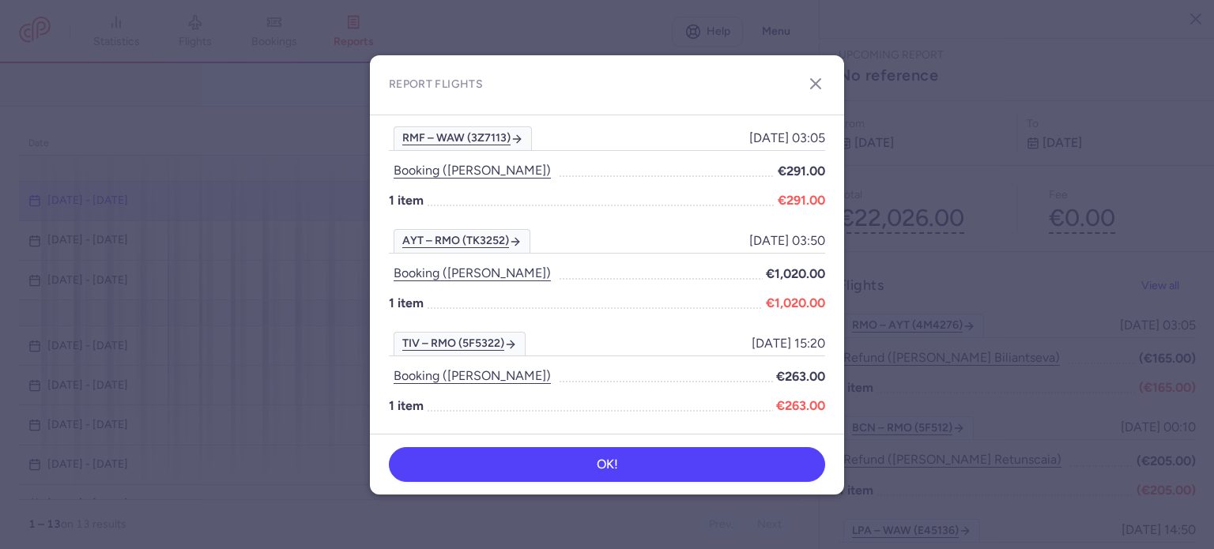
scroll to position [4477, 0]
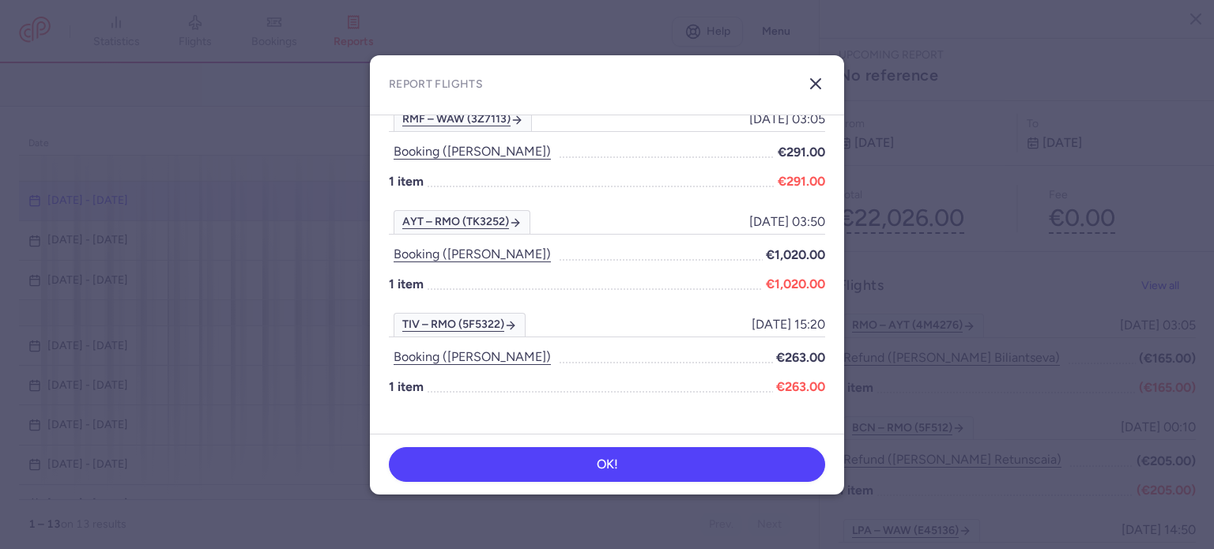
click at [813, 88] on icon "button" at bounding box center [815, 83] width 19 height 19
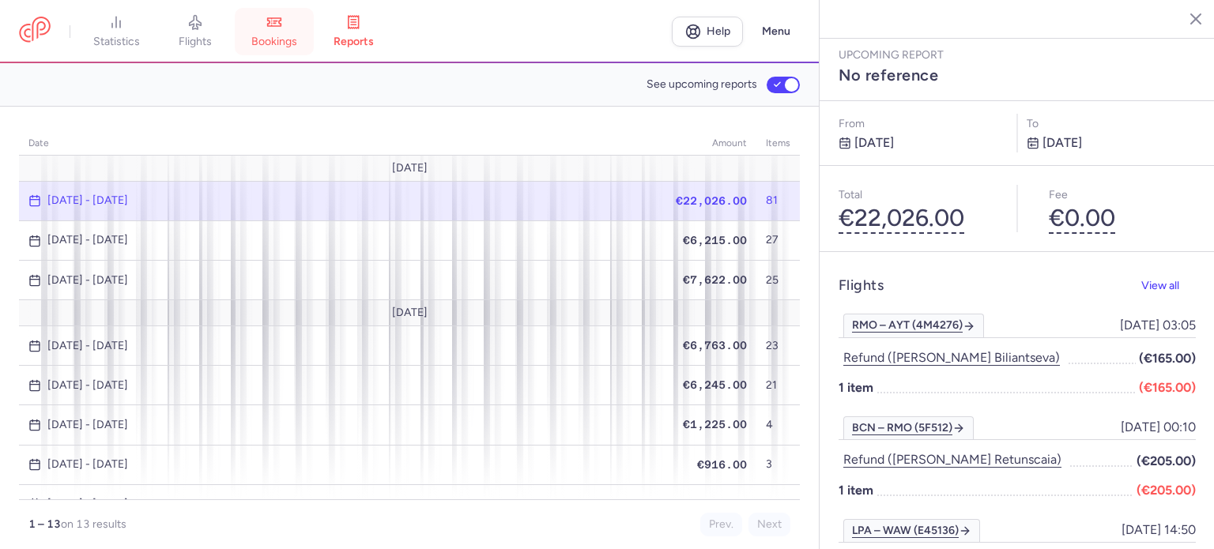
click at [286, 43] on span "bookings" at bounding box center [274, 42] width 46 height 14
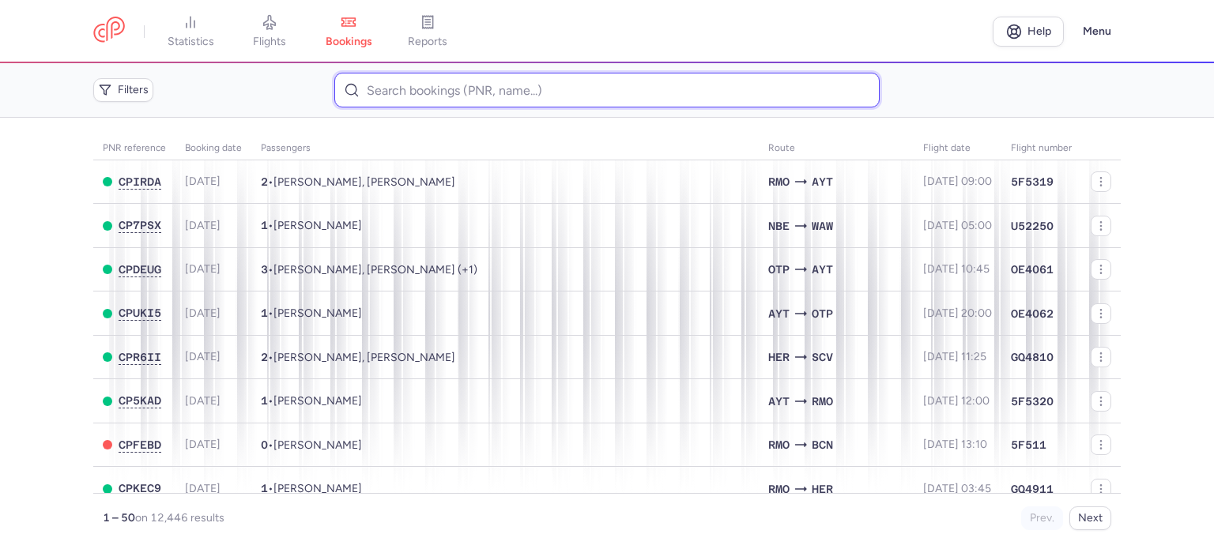
paste input "LOSHKAREV MIKHAIL"
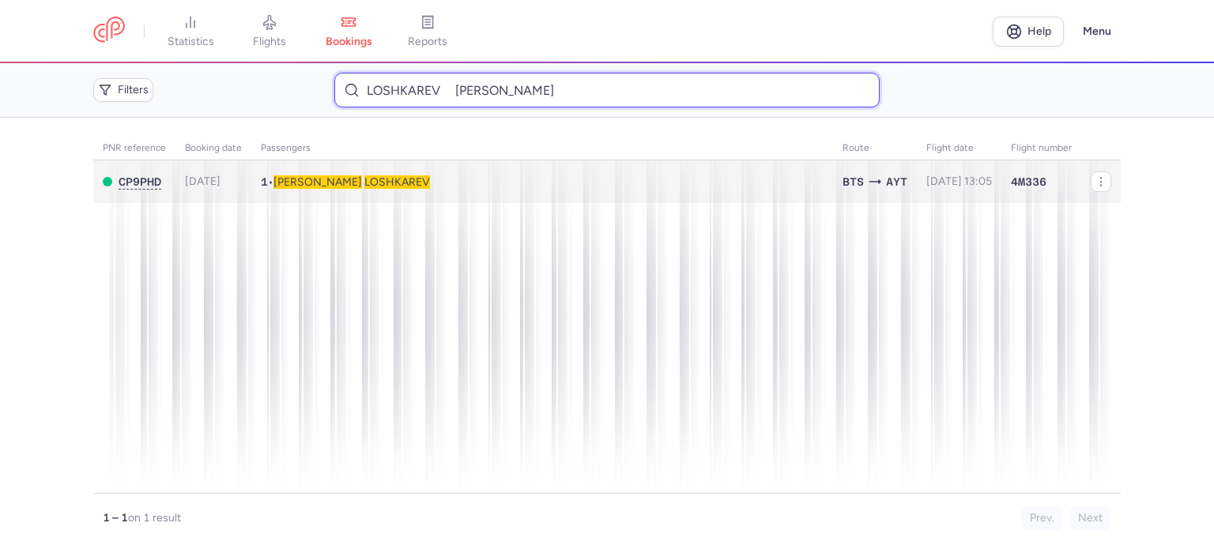
type input "LOSHKAREV MIKHAIL"
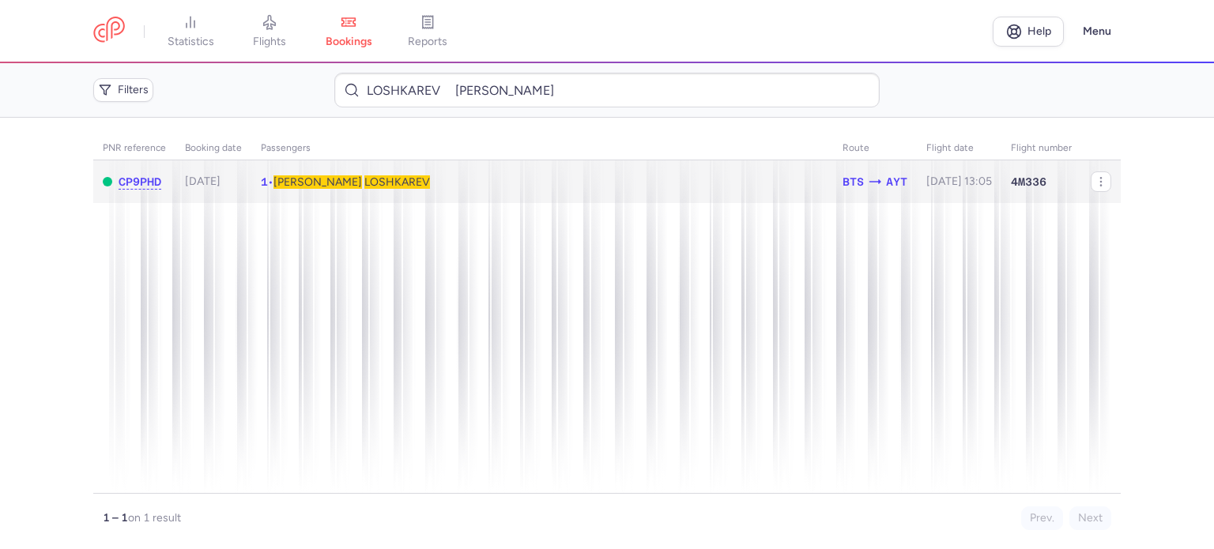
click at [364, 178] on span "LOSHKAREV" at bounding box center [397, 181] width 66 height 13
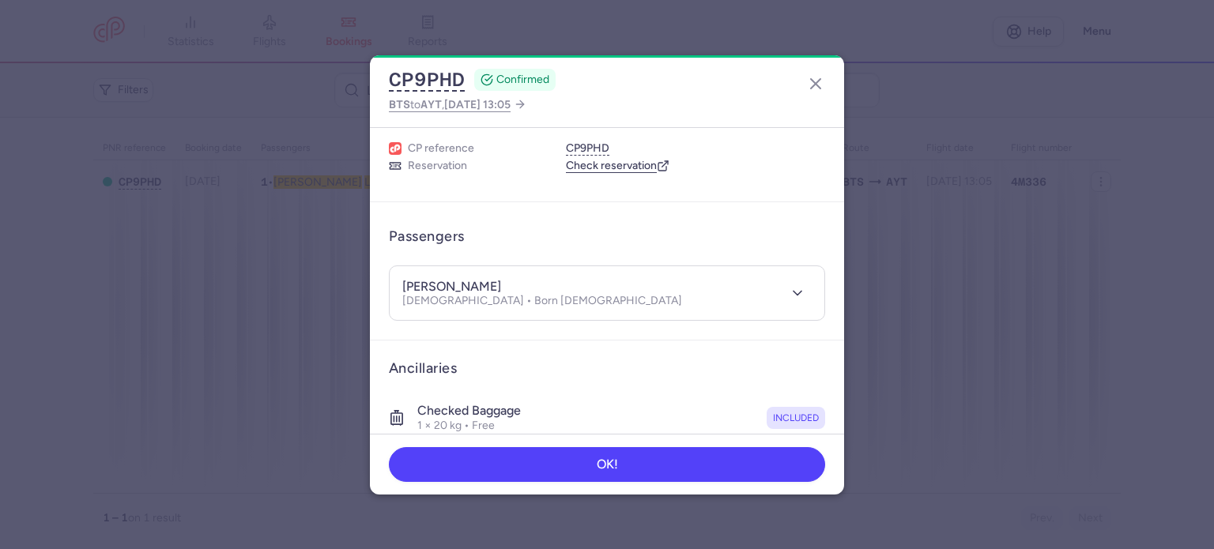
scroll to position [334, 0]
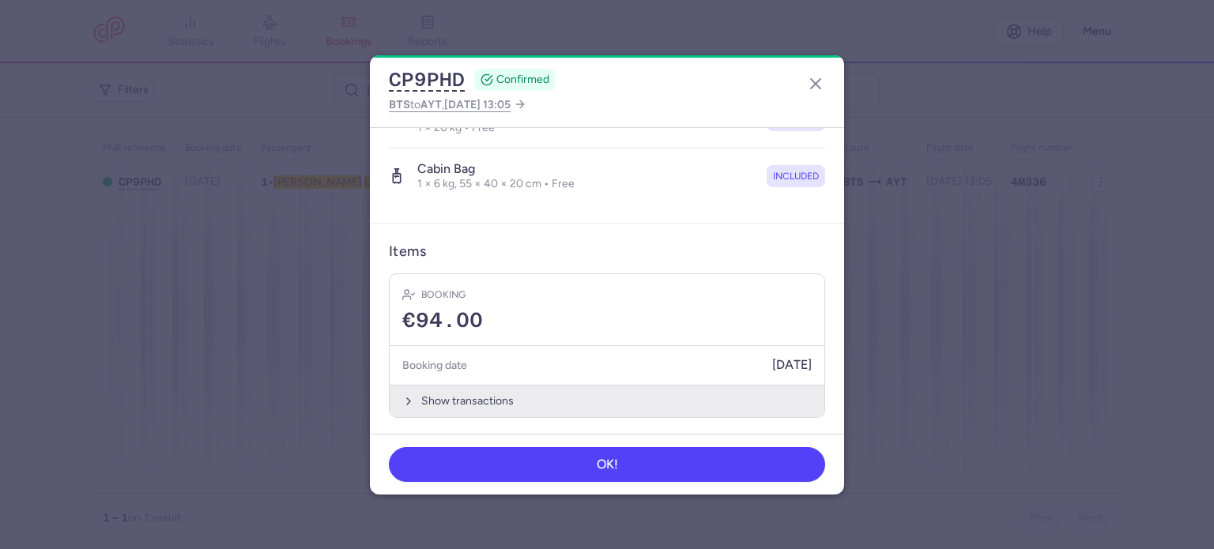
click at [472, 394] on button "Show transactions" at bounding box center [607, 401] width 435 height 32
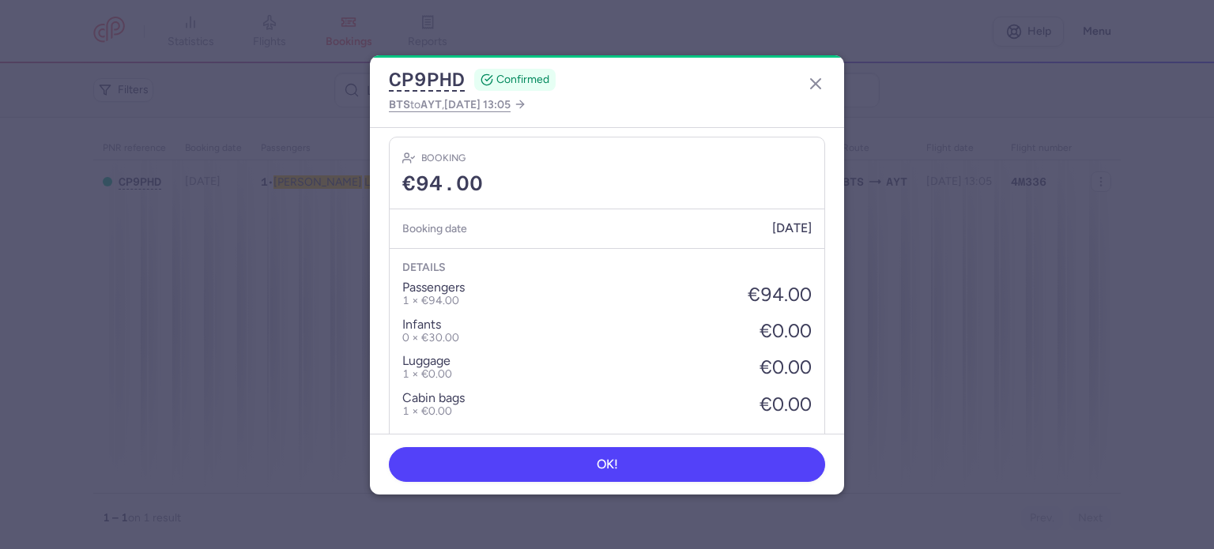
scroll to position [584, 0]
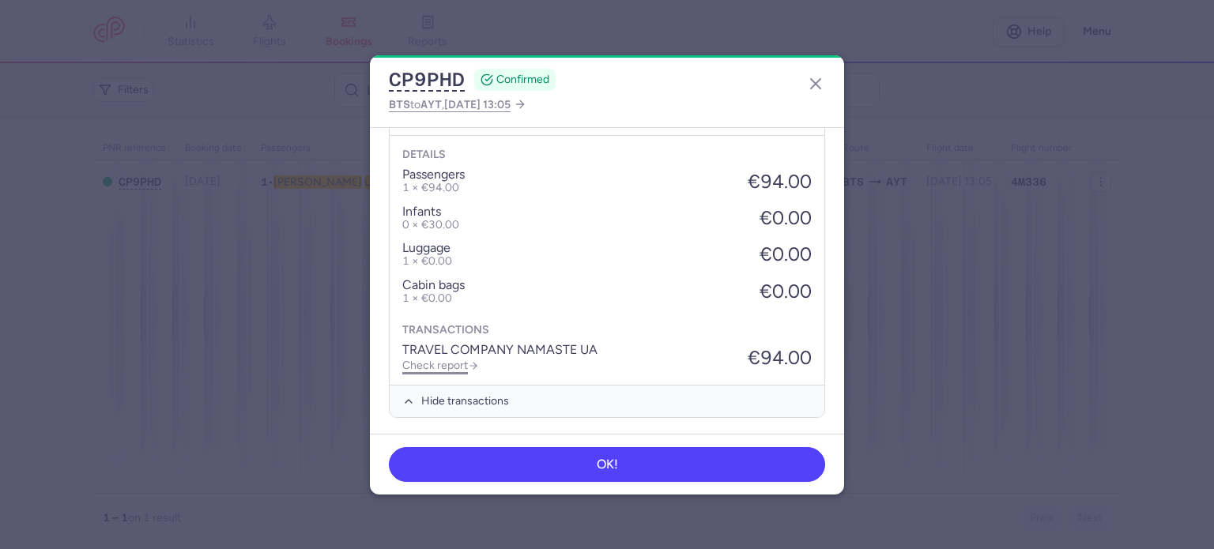
click at [460, 360] on link "Check report" at bounding box center [440, 365] width 77 height 13
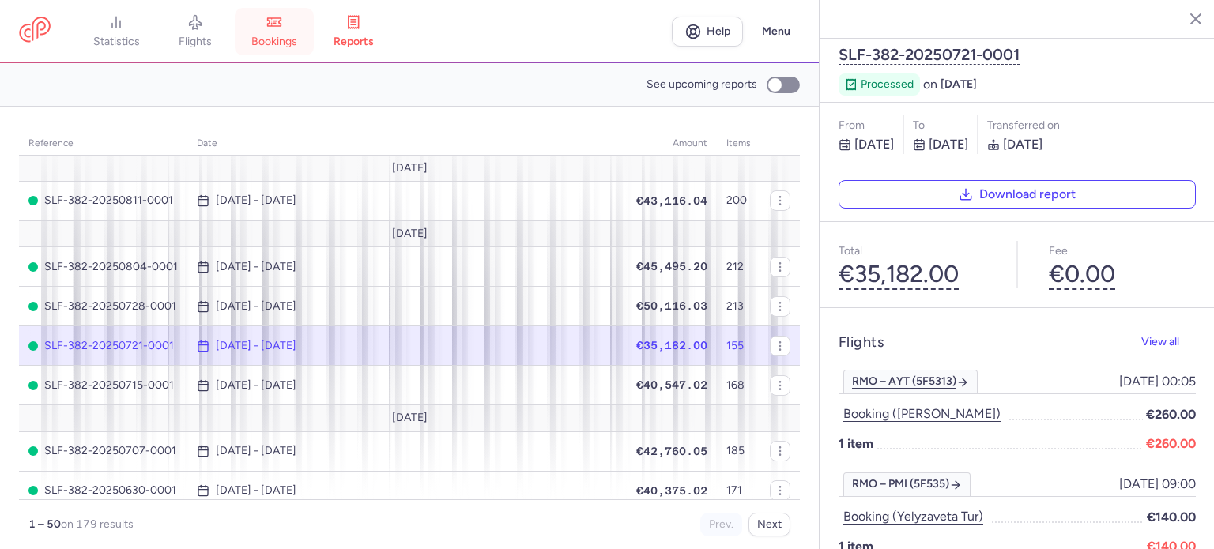
click at [270, 35] on span "bookings" at bounding box center [274, 42] width 46 height 14
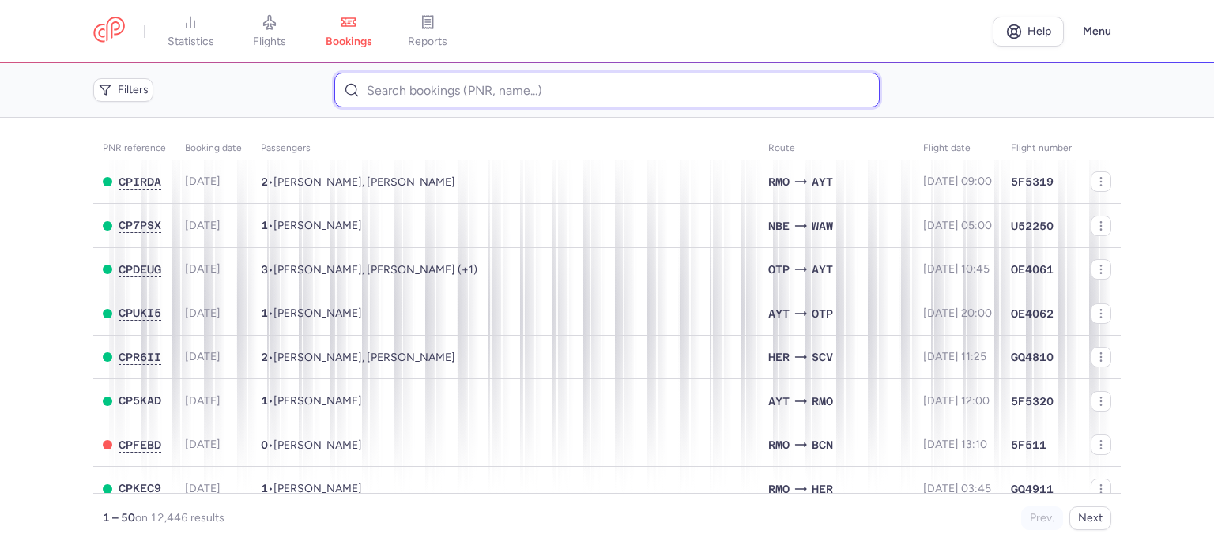
paste input "FORMELOVA VIERA"
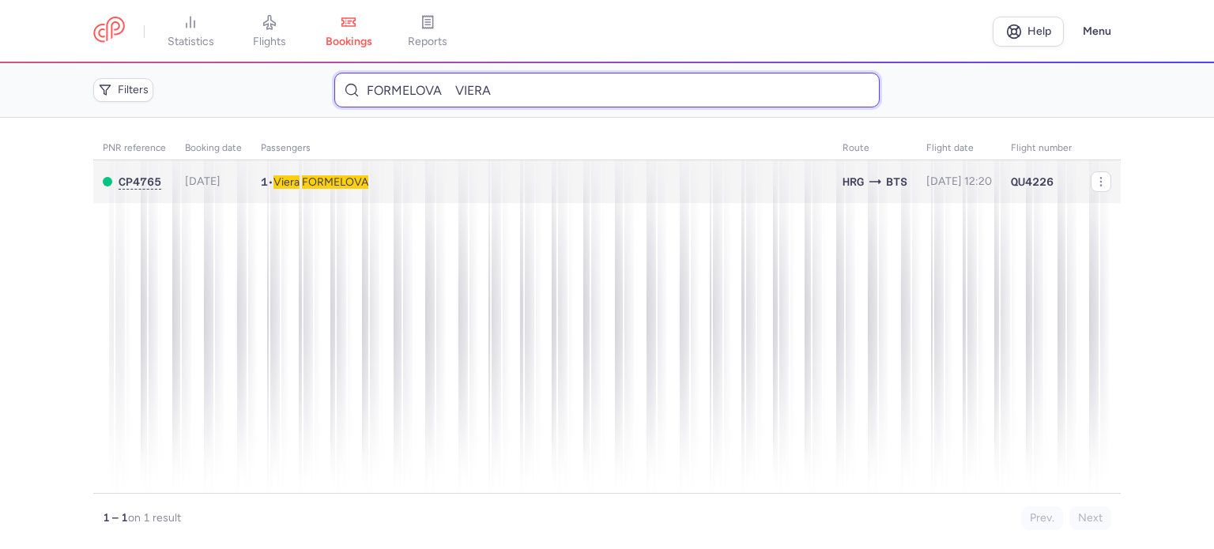
type input "FORMELOVA VIERA"
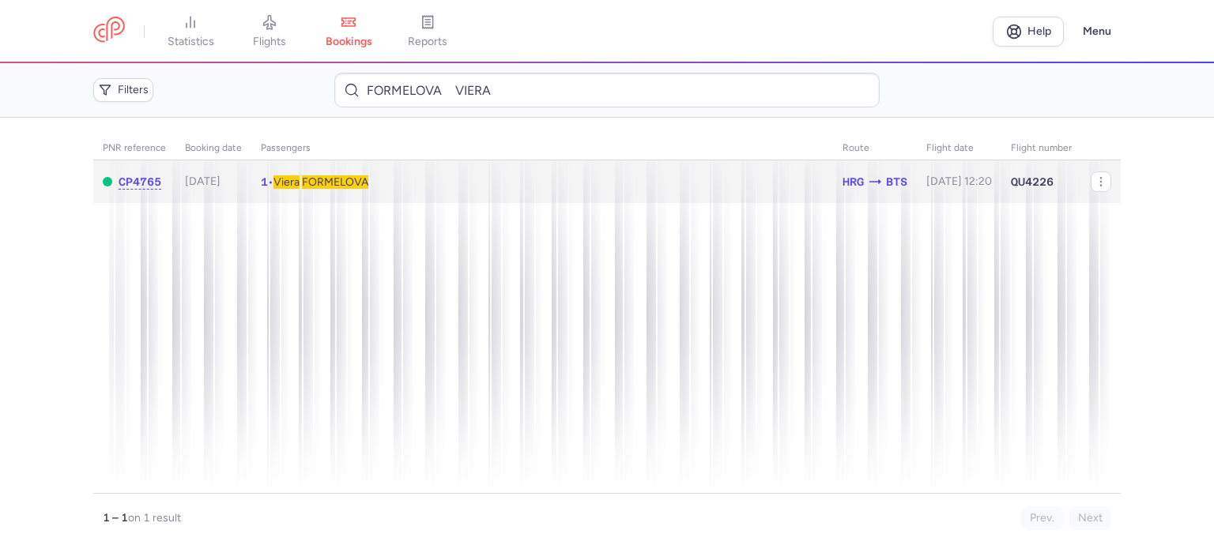
click at [366, 183] on span "FORMELOVA" at bounding box center [335, 181] width 66 height 13
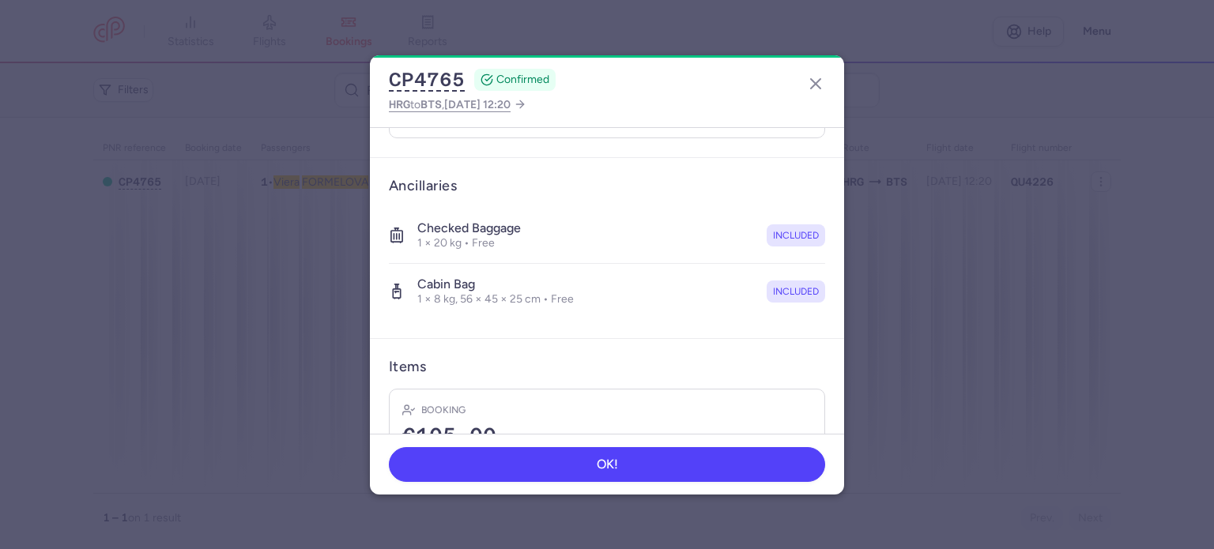
scroll to position [316, 0]
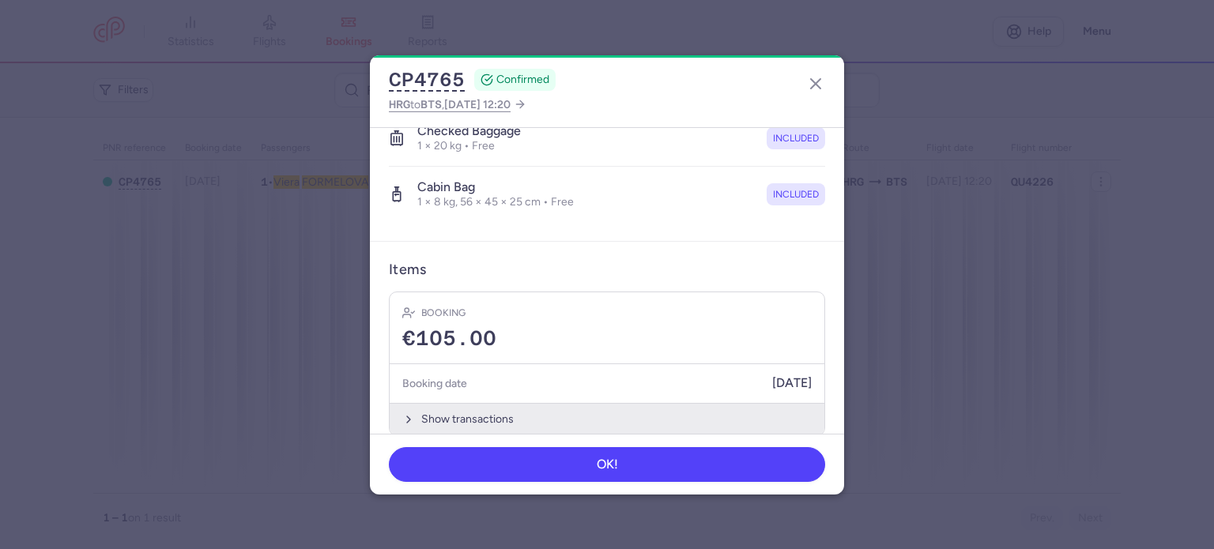
click at [452, 409] on button "Show transactions" at bounding box center [607, 419] width 435 height 32
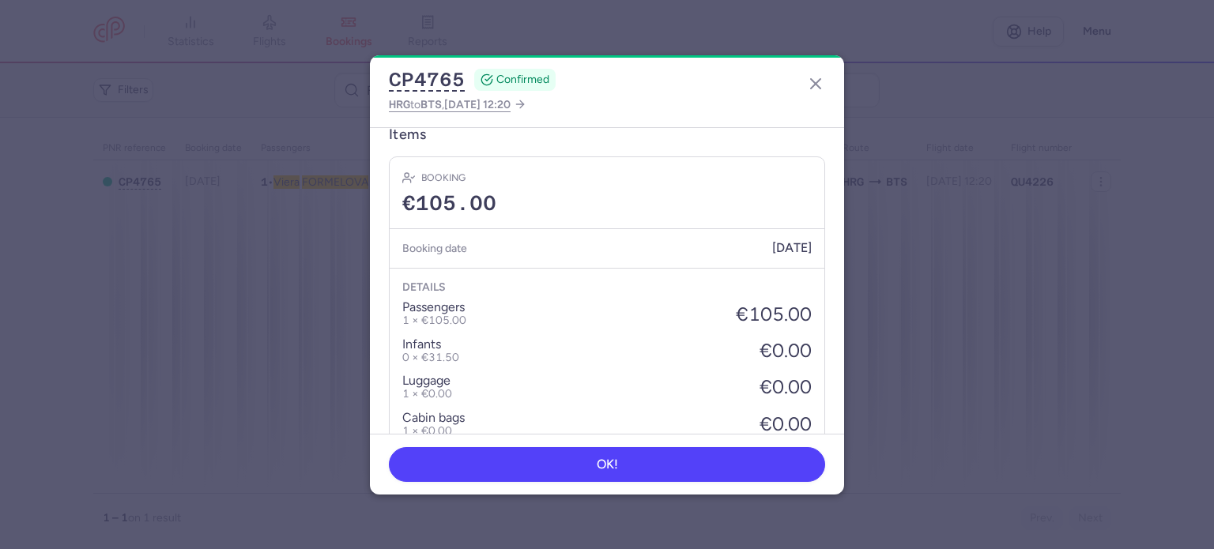
scroll to position [584, 0]
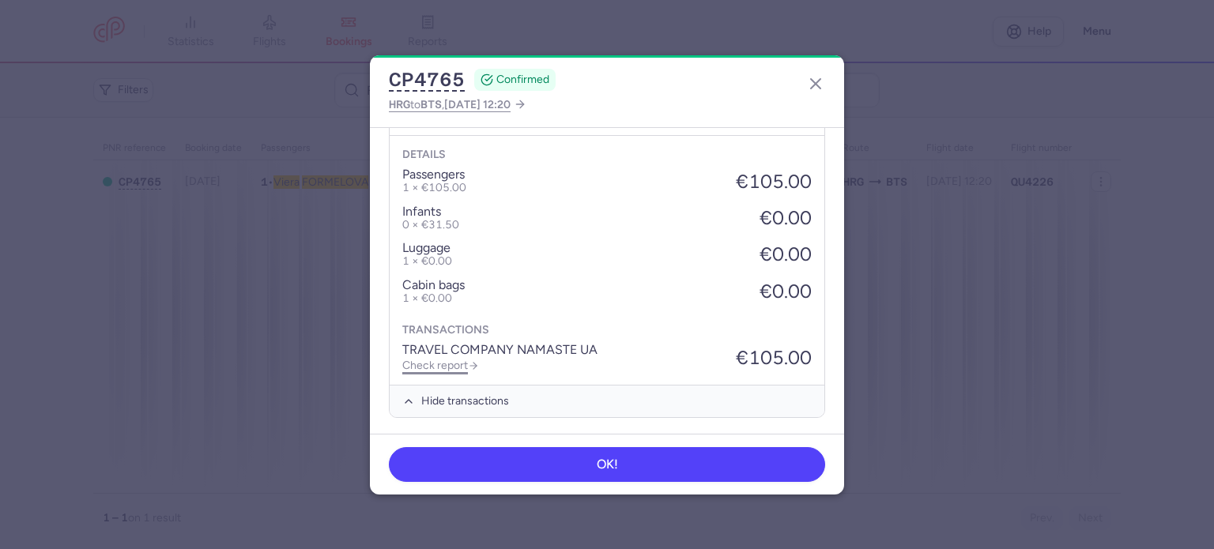
click at [428, 363] on link "Check report" at bounding box center [440, 365] width 77 height 13
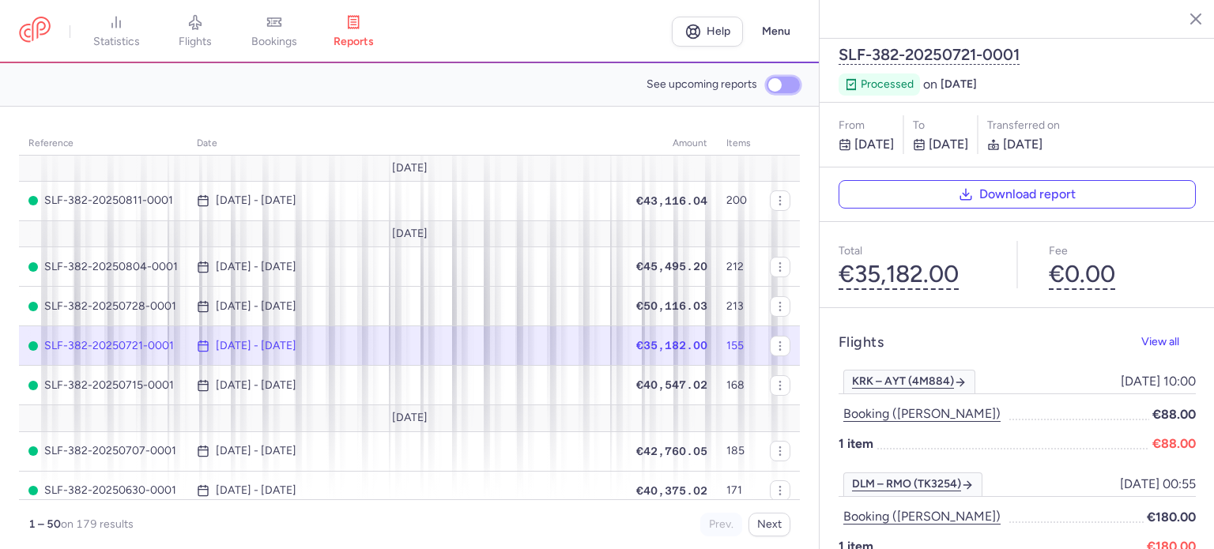
click at [768, 77] on input "See upcoming reports" at bounding box center [783, 85] width 33 height 17
checkbox input "true"
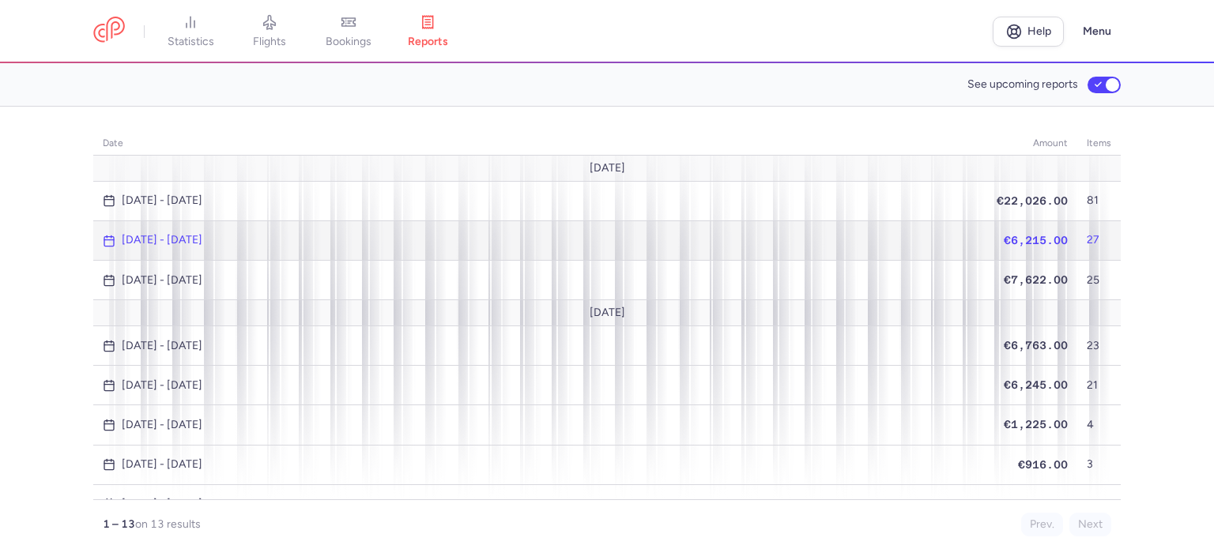
click at [1009, 236] on span "€6,215.00" at bounding box center [1036, 240] width 64 height 13
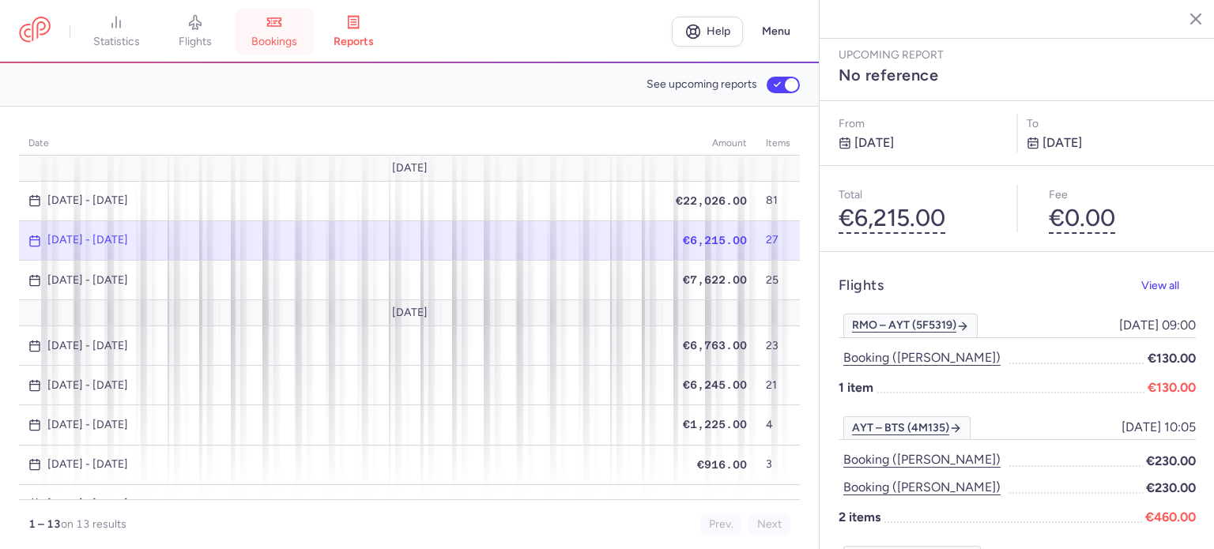
click at [290, 33] on link "bookings" at bounding box center [274, 31] width 79 height 35
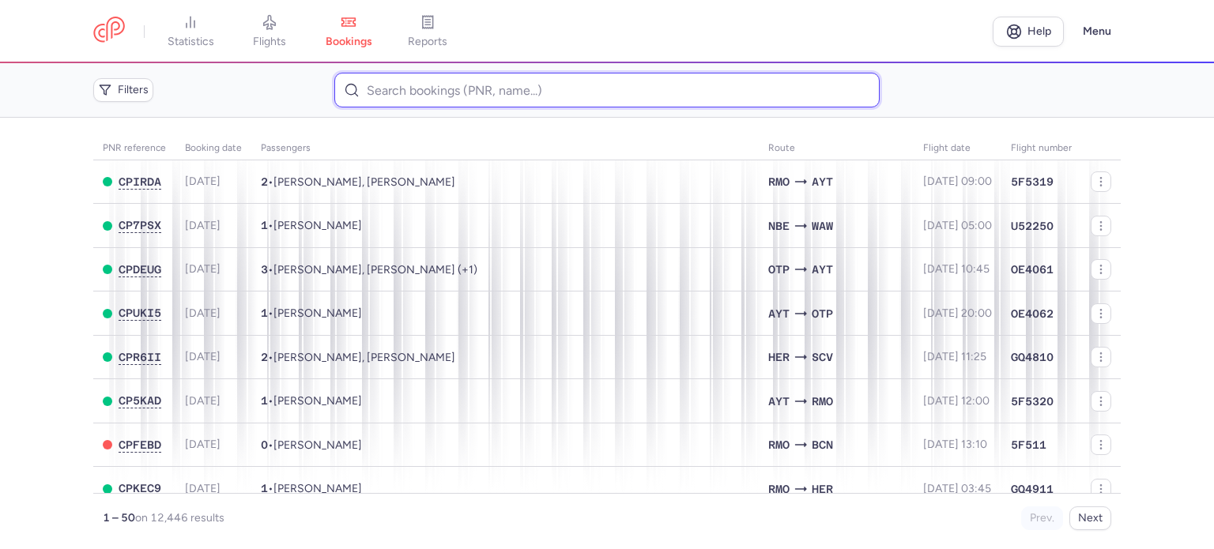
paste input "BULLOVA VIKTORIA"
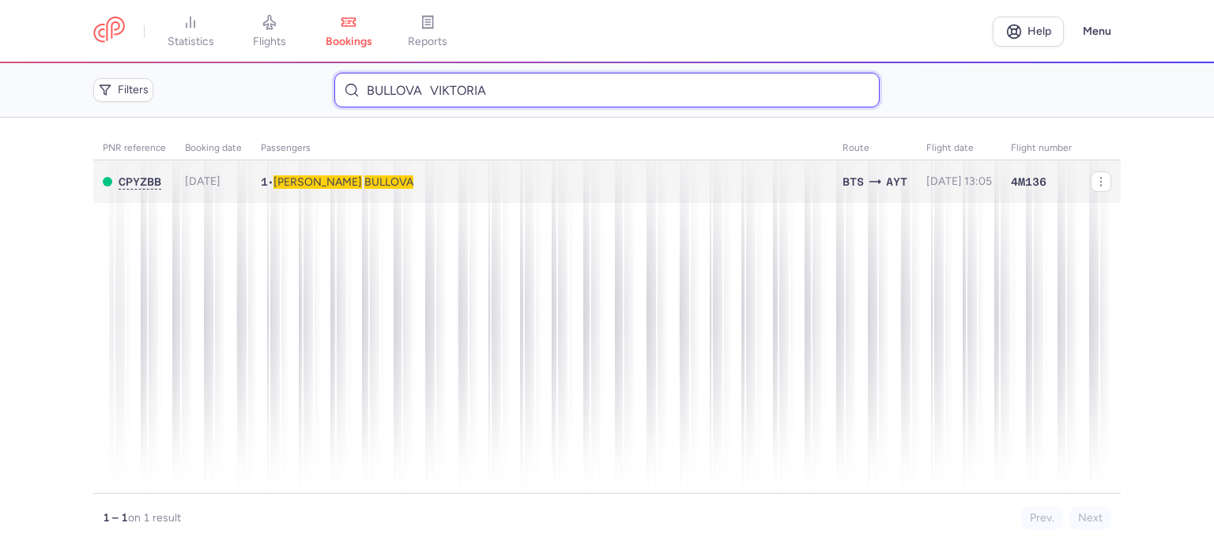
type input "BULLOVA VIKTORIA"
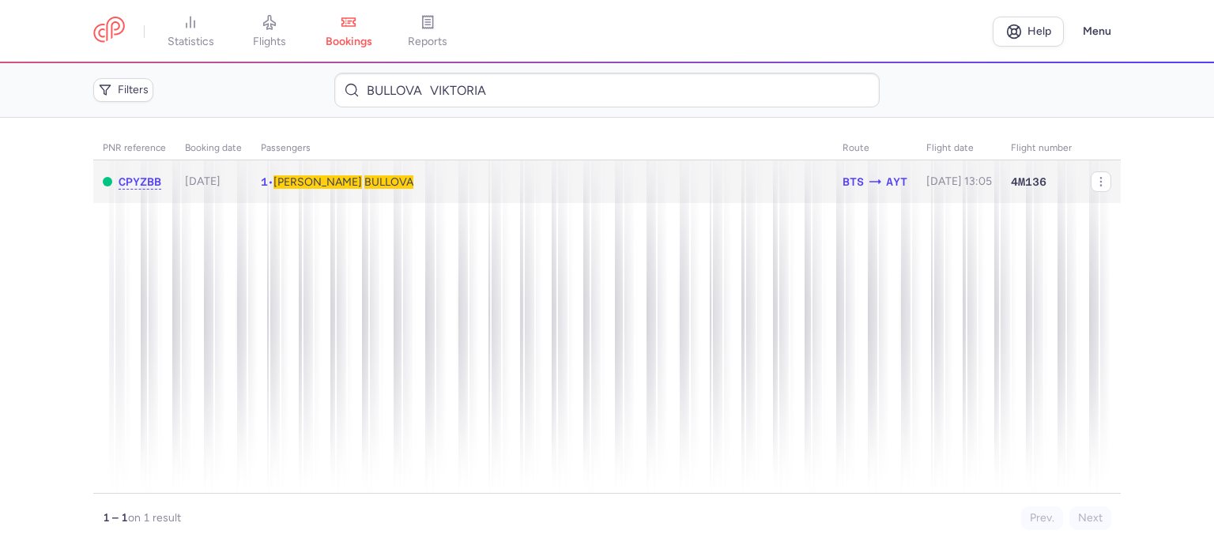
click at [364, 180] on span "BULLOVA" at bounding box center [388, 181] width 49 height 13
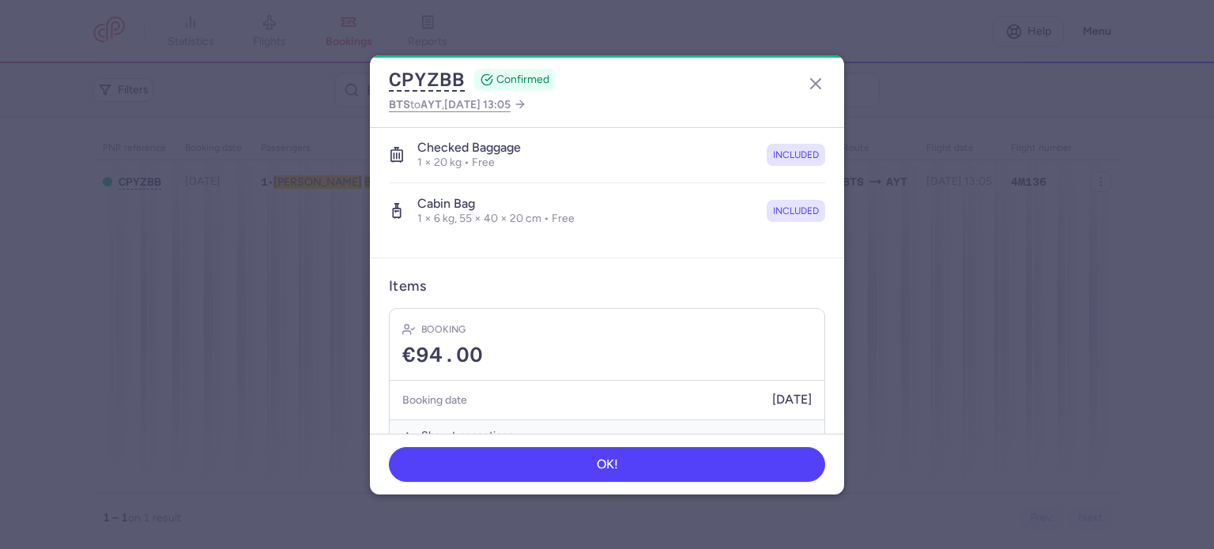
scroll to position [334, 0]
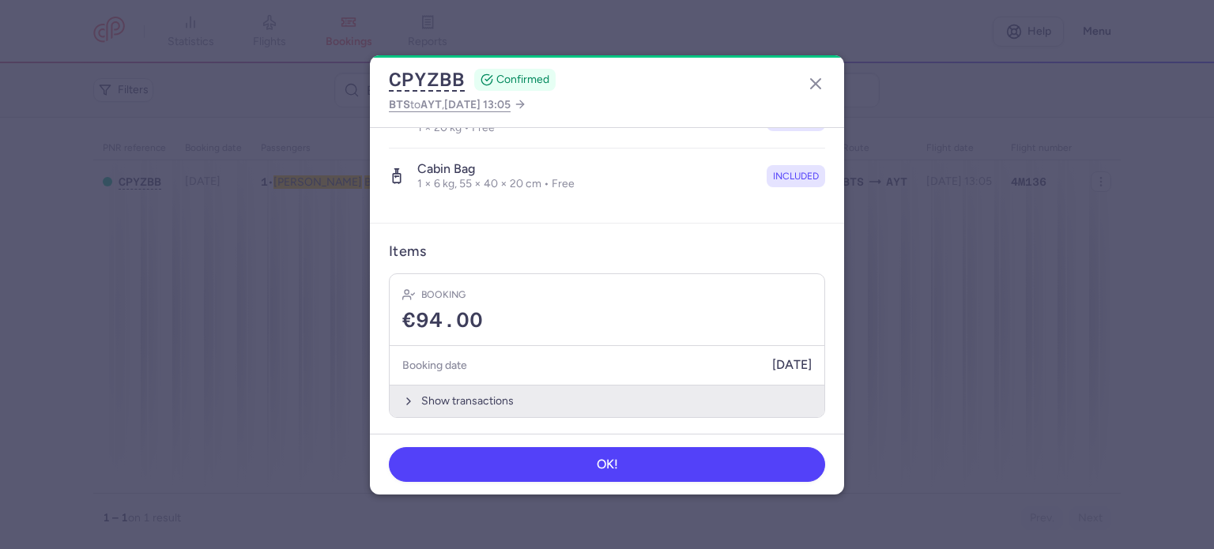
click at [457, 386] on button "Show transactions" at bounding box center [607, 401] width 435 height 32
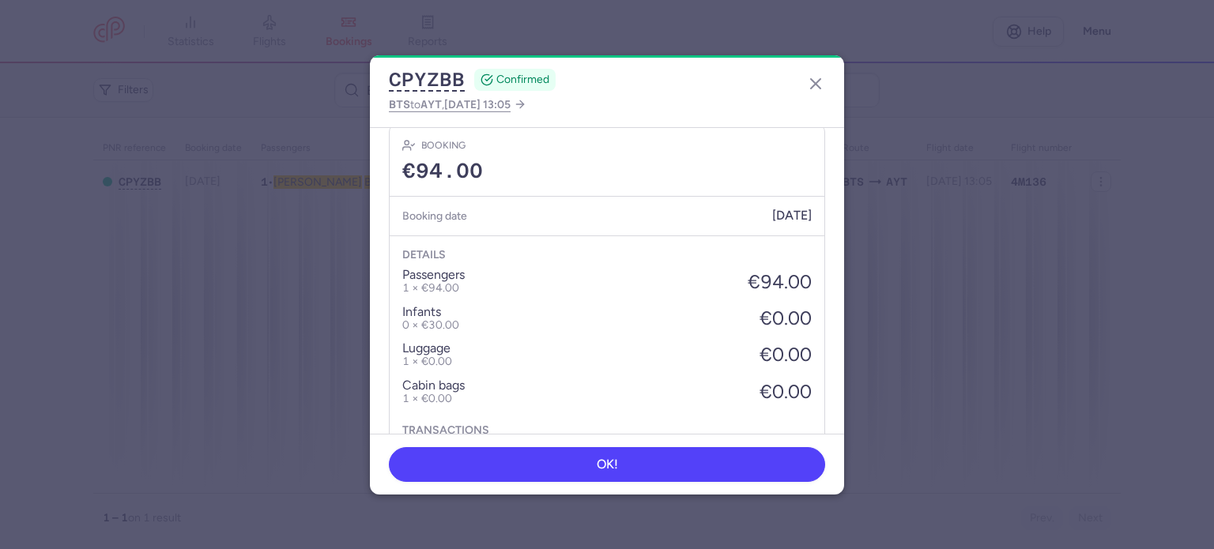
scroll to position [584, 0]
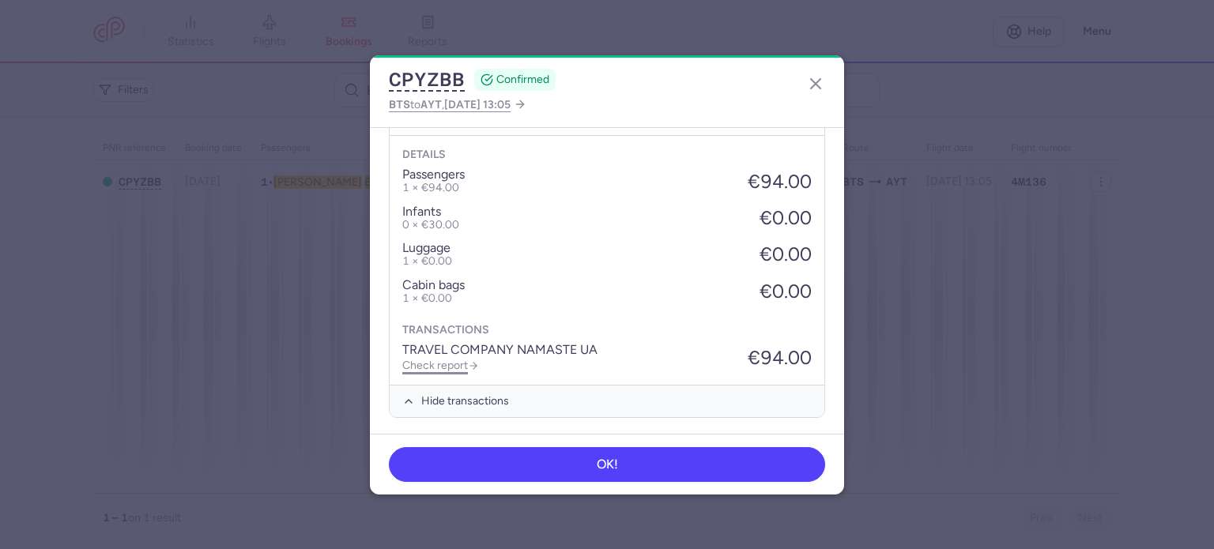
click at [443, 361] on link "Check report" at bounding box center [440, 365] width 77 height 13
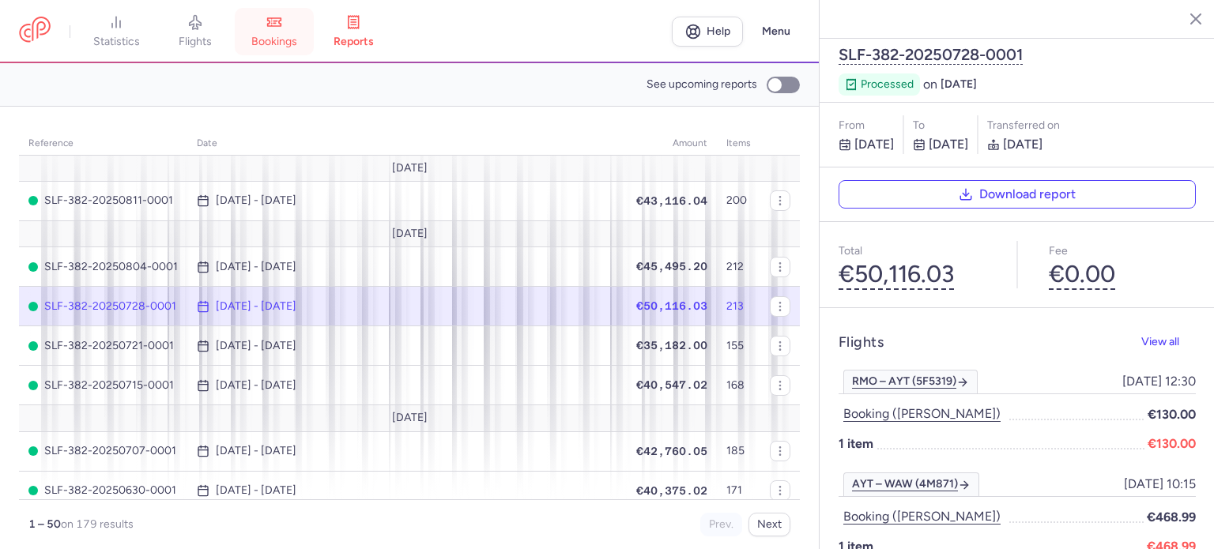
click at [278, 33] on link "bookings" at bounding box center [274, 31] width 79 height 35
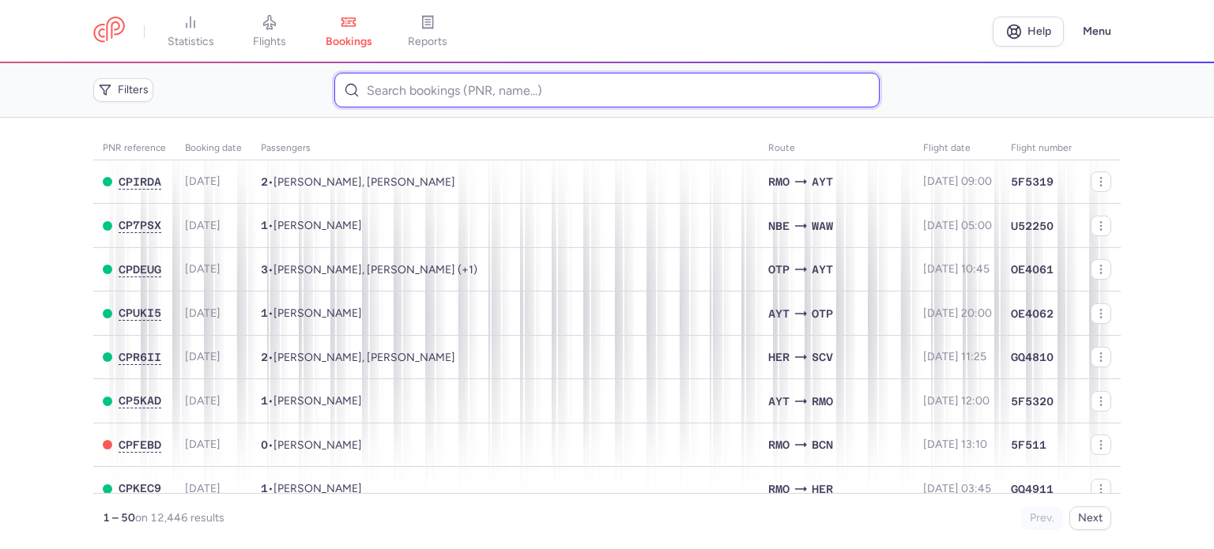
paste input "SAVVIN ALEKSANDR"
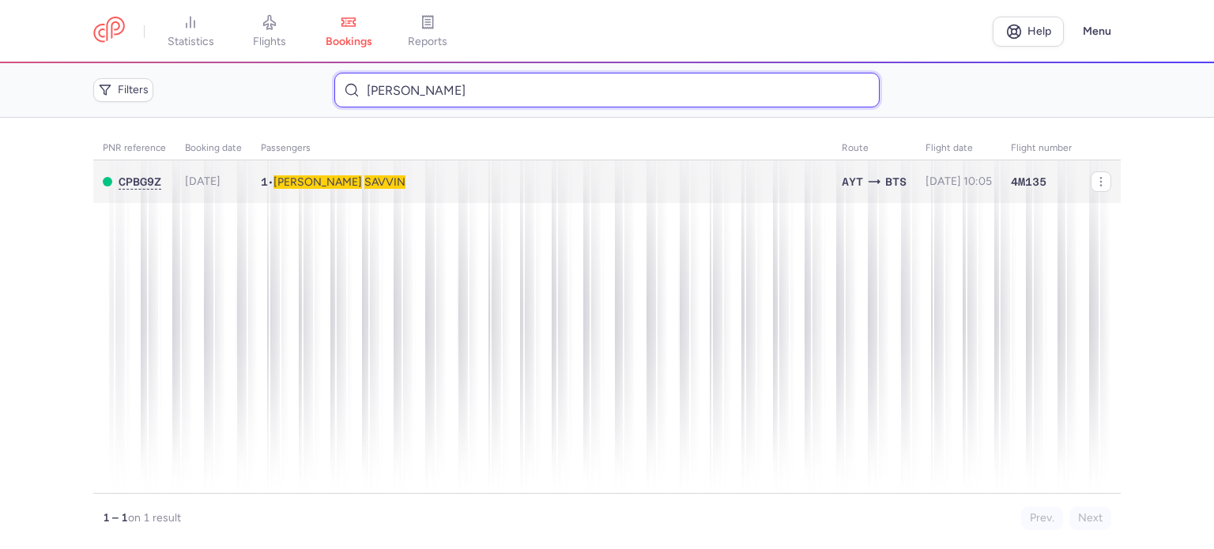
type input "SAVVIN ALEKSANDR"
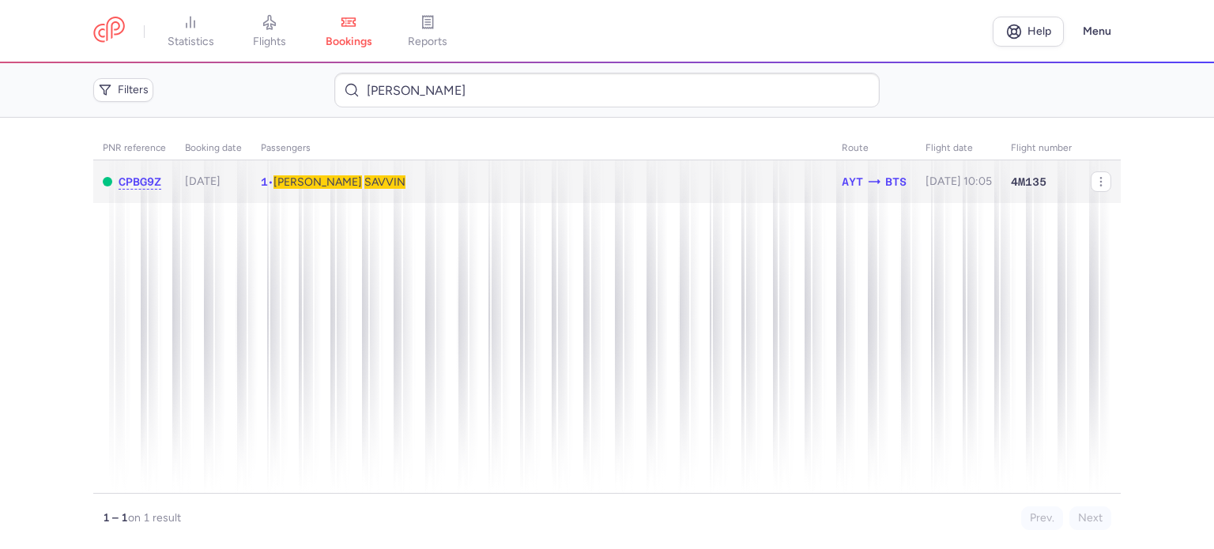
click at [326, 187] on span "Aleksandr" at bounding box center [318, 181] width 89 height 13
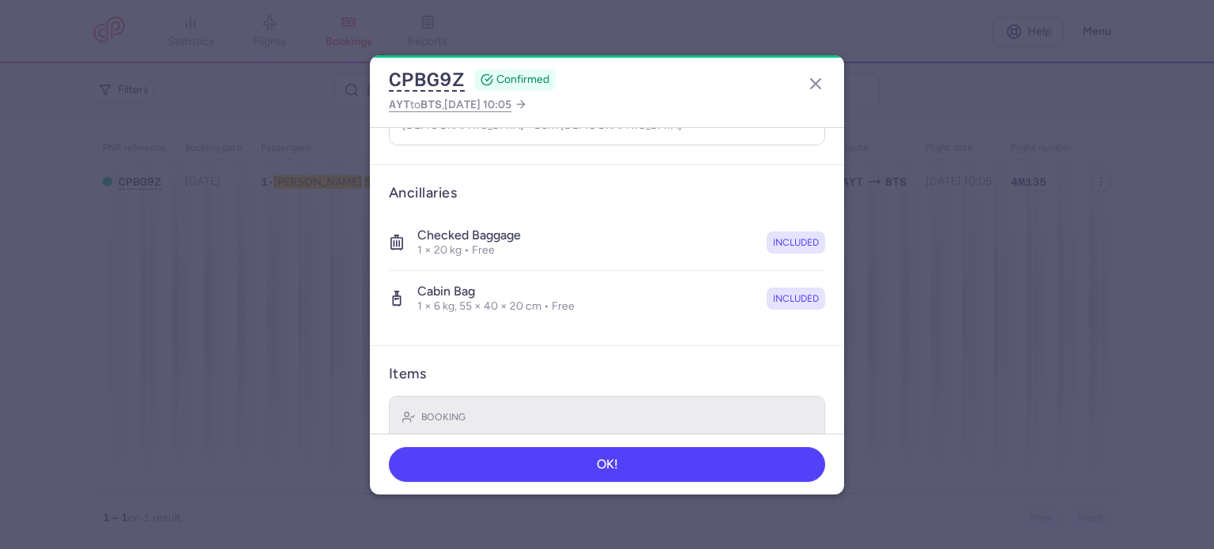
scroll to position [334, 0]
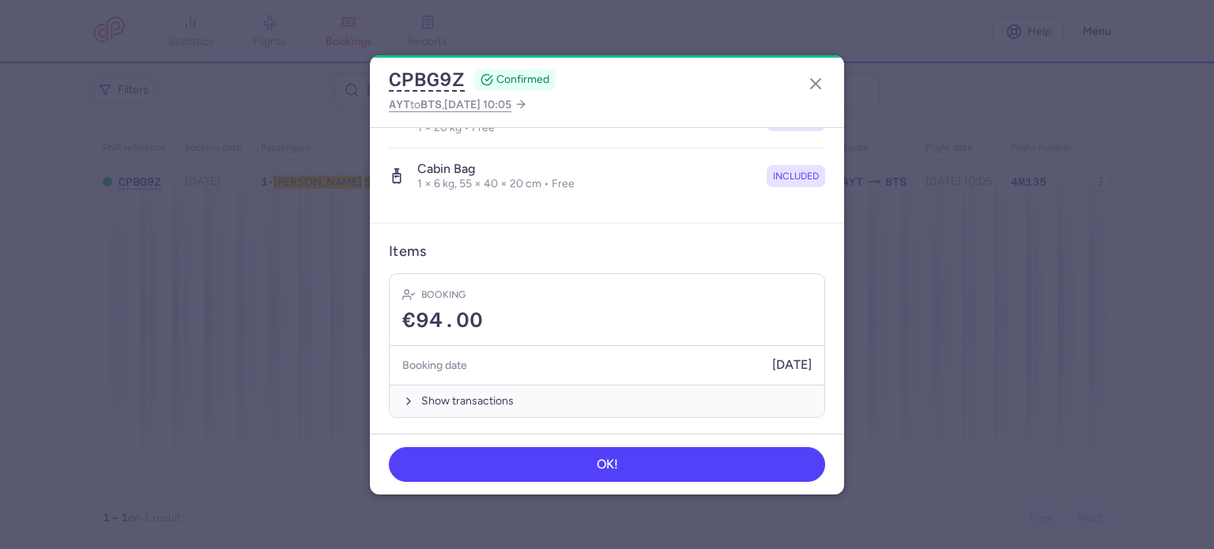
drag, startPoint x: 443, startPoint y: 400, endPoint x: 450, endPoint y: 363, distance: 37.7
click at [443, 394] on button "Show transactions" at bounding box center [607, 401] width 435 height 32
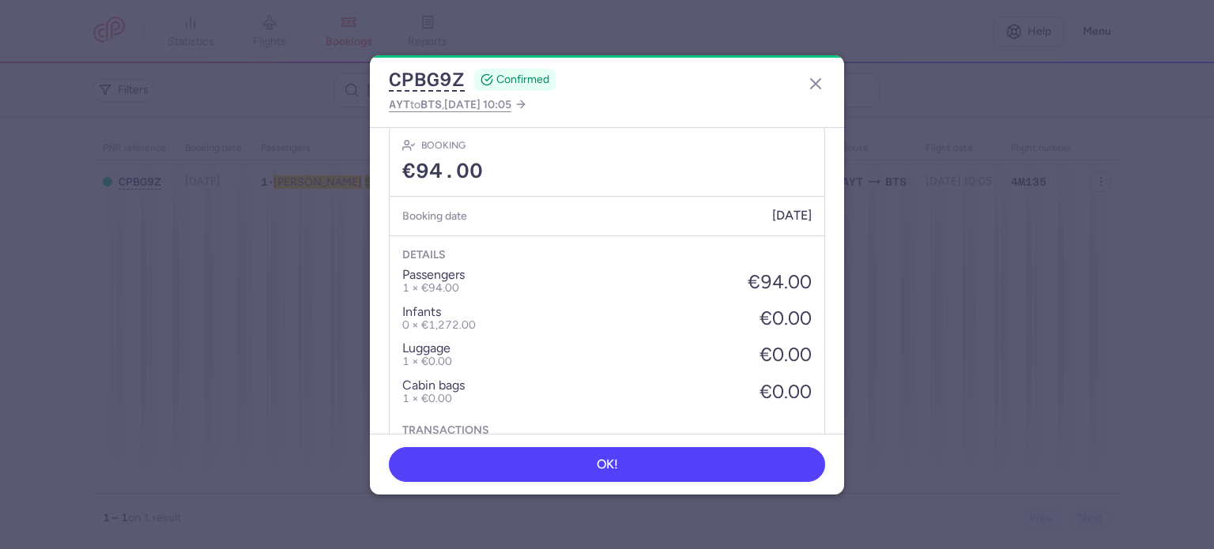
scroll to position [584, 0]
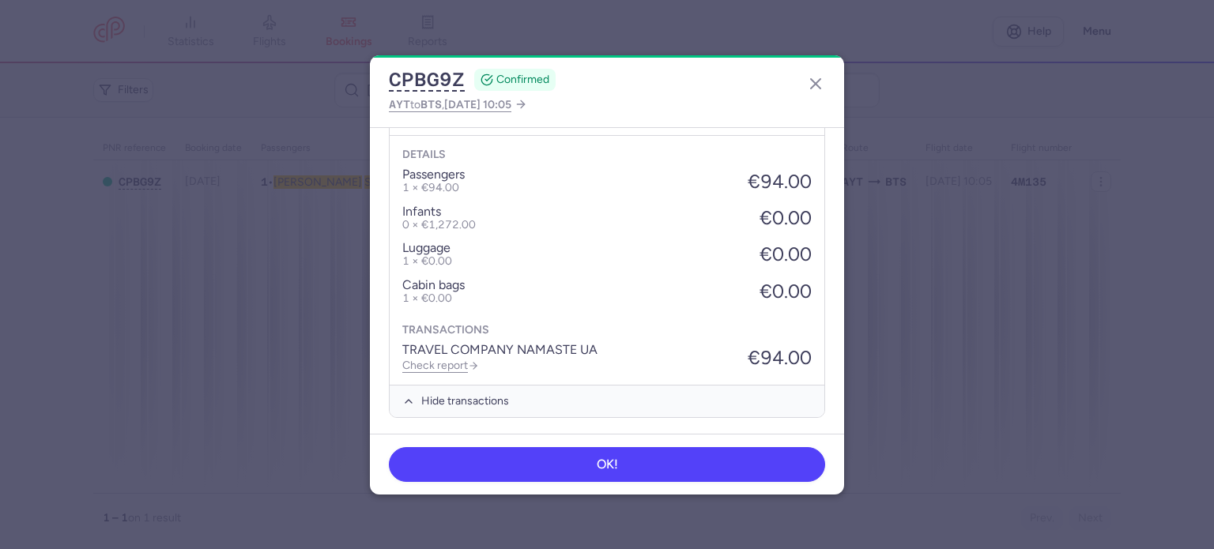
drag, startPoint x: 444, startPoint y: 359, endPoint x: 509, endPoint y: 343, distance: 66.7
click at [443, 359] on link "Check report" at bounding box center [440, 365] width 77 height 13
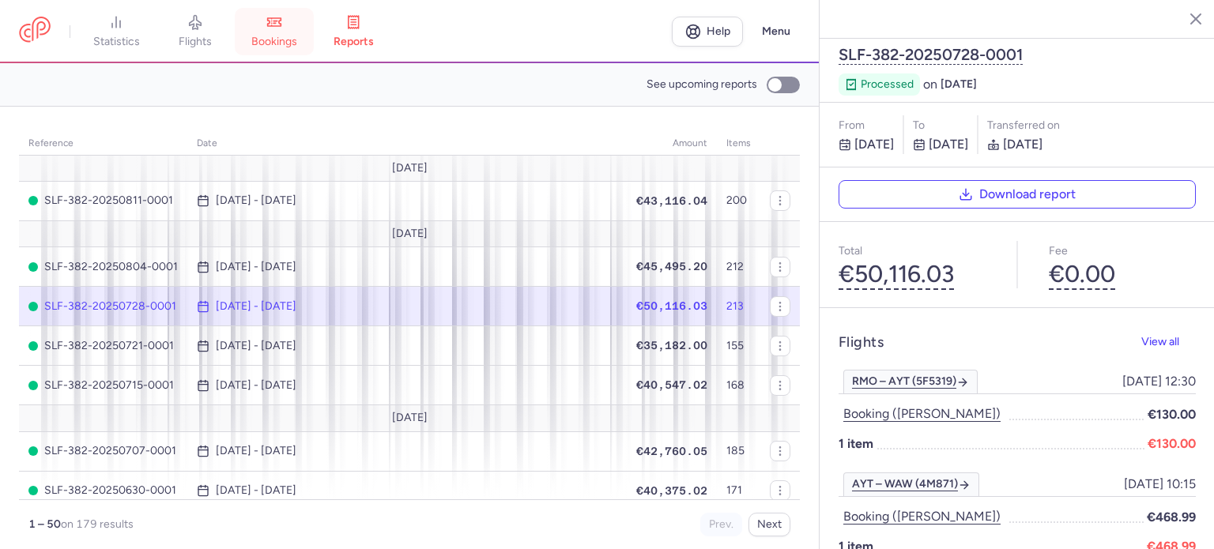
click at [272, 43] on span "bookings" at bounding box center [274, 42] width 46 height 14
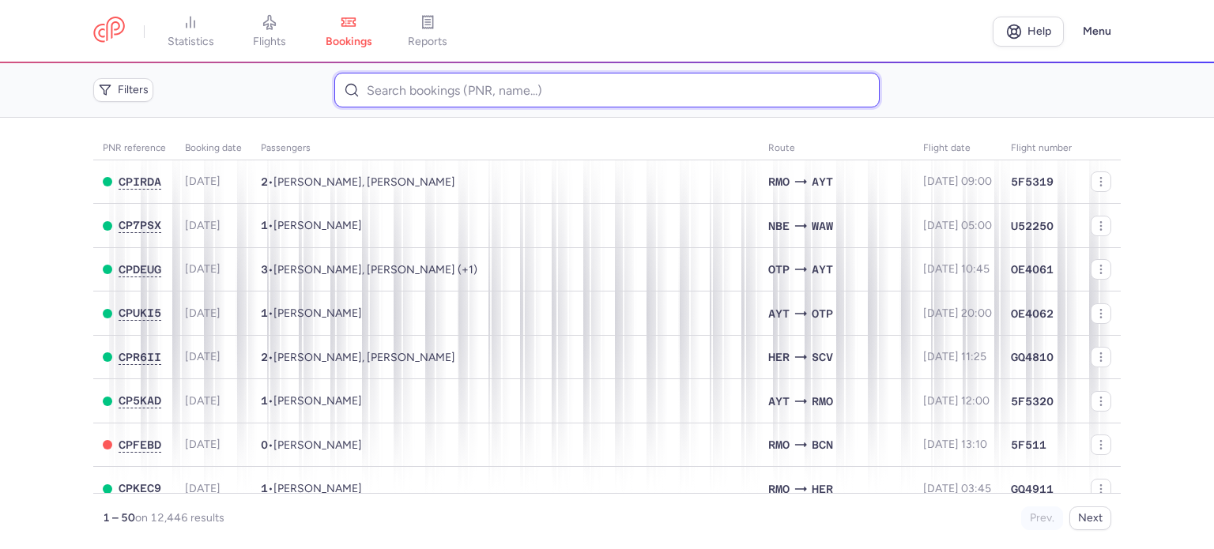
paste input "TAHA FATIMA"
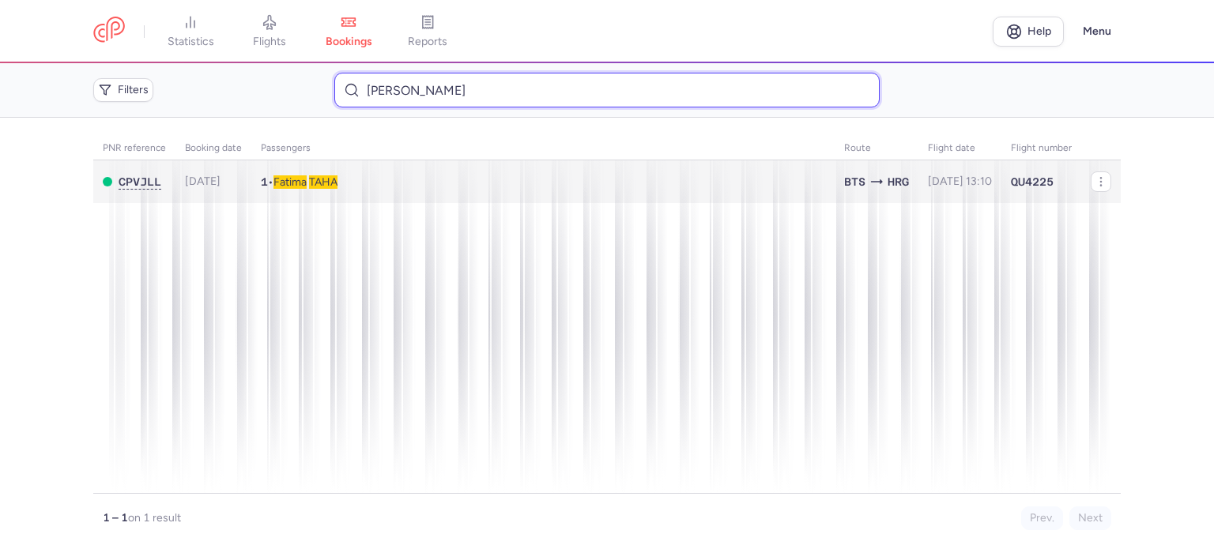
type input "TAHA FATIMA"
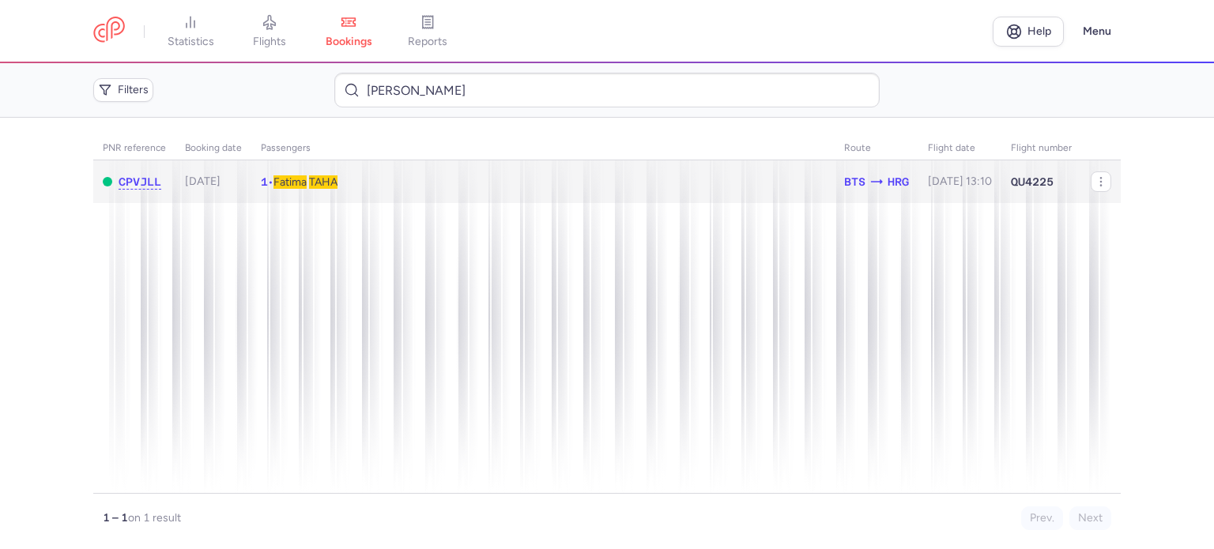
click at [338, 188] on span "TAHA" at bounding box center [323, 181] width 28 height 13
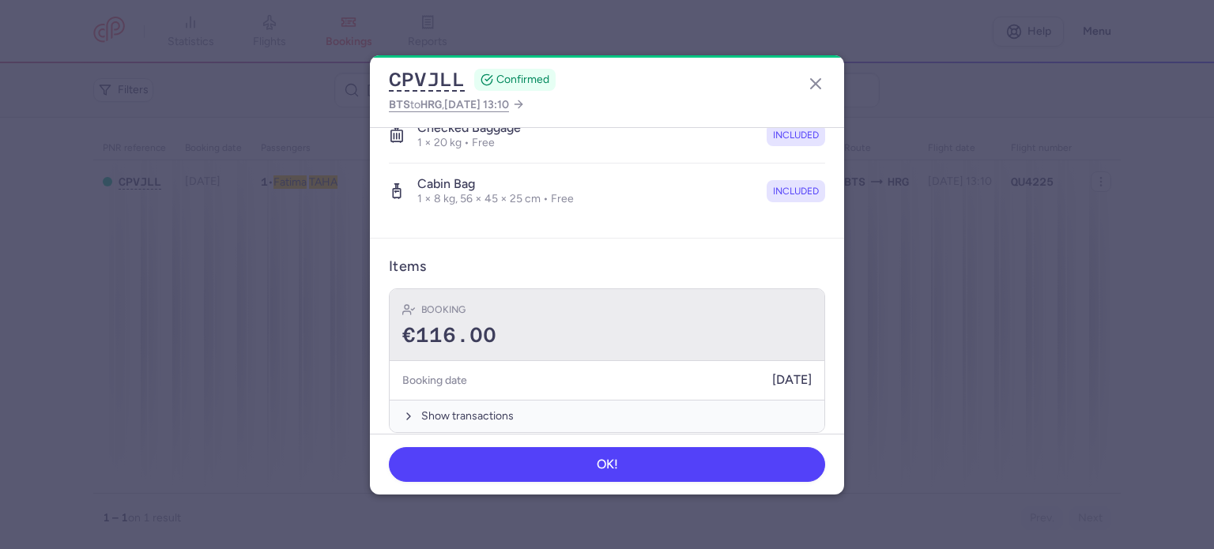
scroll to position [334, 0]
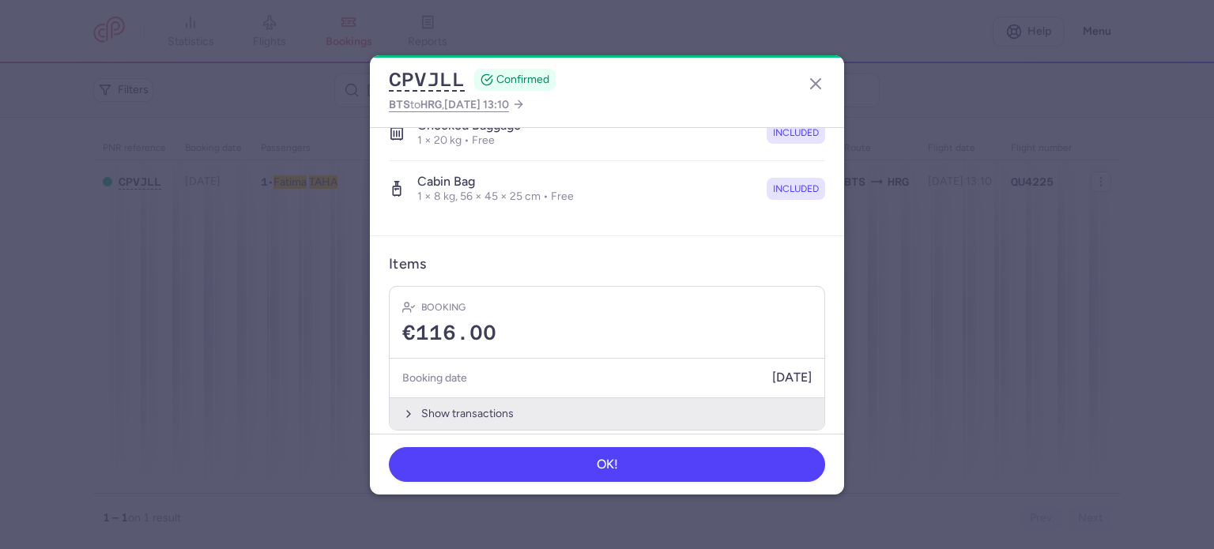
click at [450, 398] on button "Show transactions" at bounding box center [607, 414] width 435 height 32
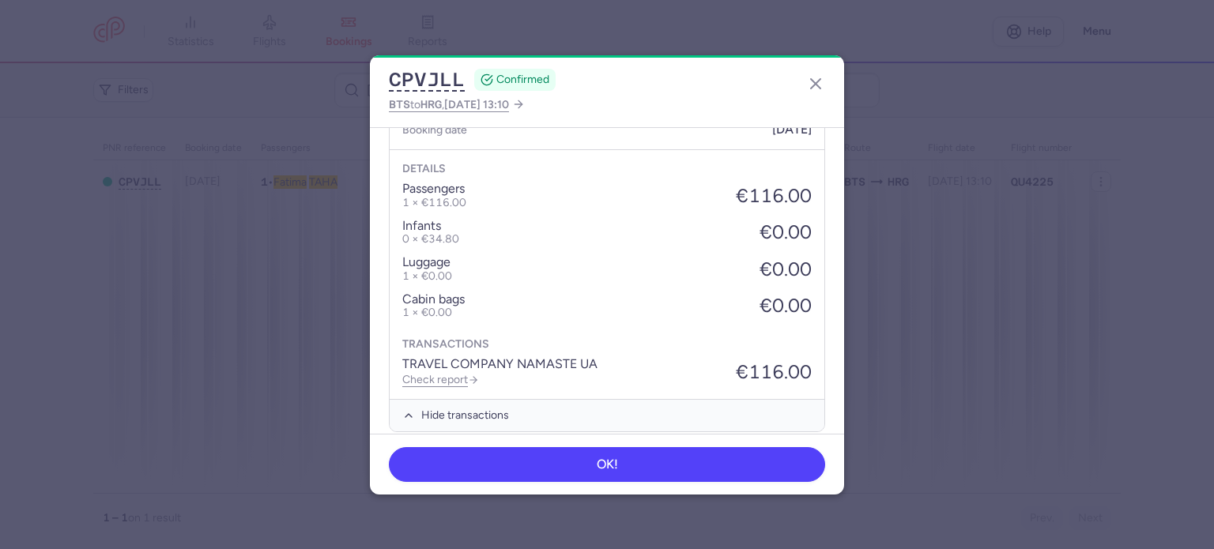
scroll to position [584, 0]
click at [439, 372] on link "Check report" at bounding box center [440, 378] width 77 height 13
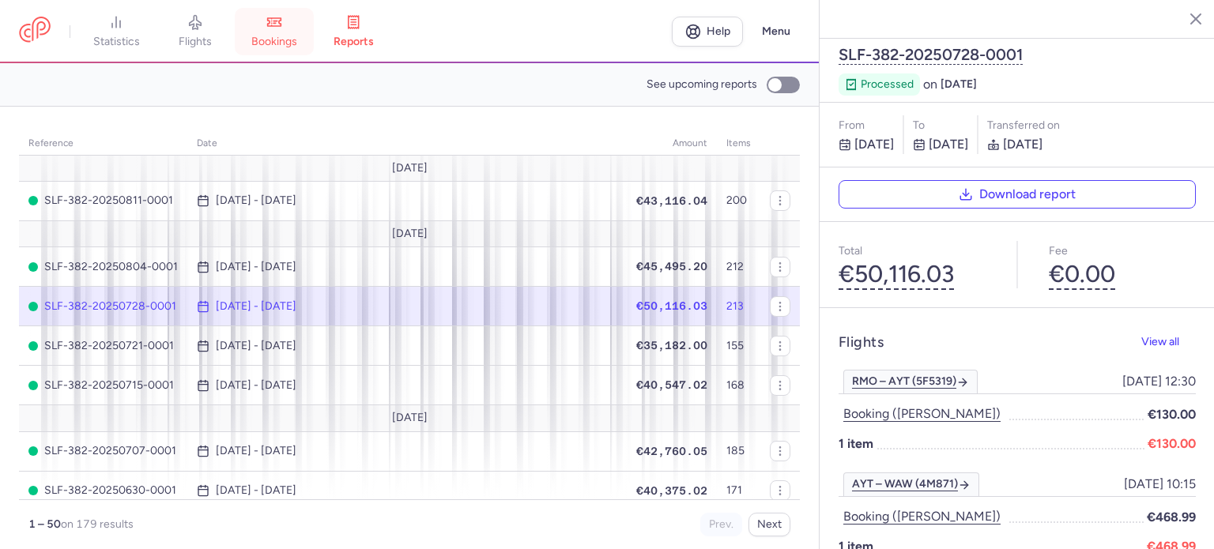
click at [280, 28] on icon at bounding box center [274, 22] width 16 height 16
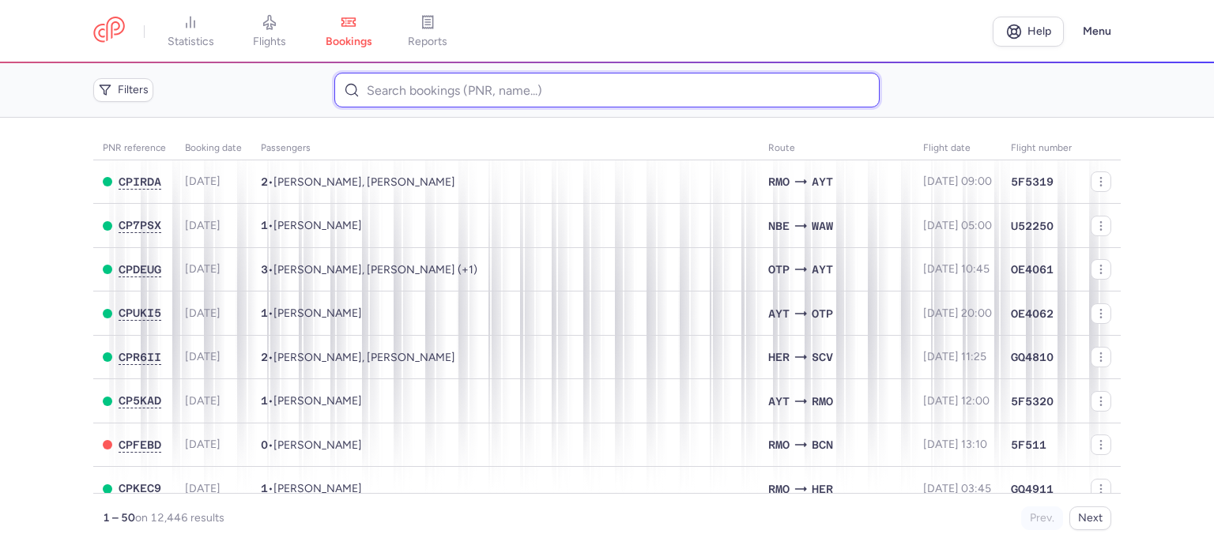
paste input "GOLOV IAROSLAV"
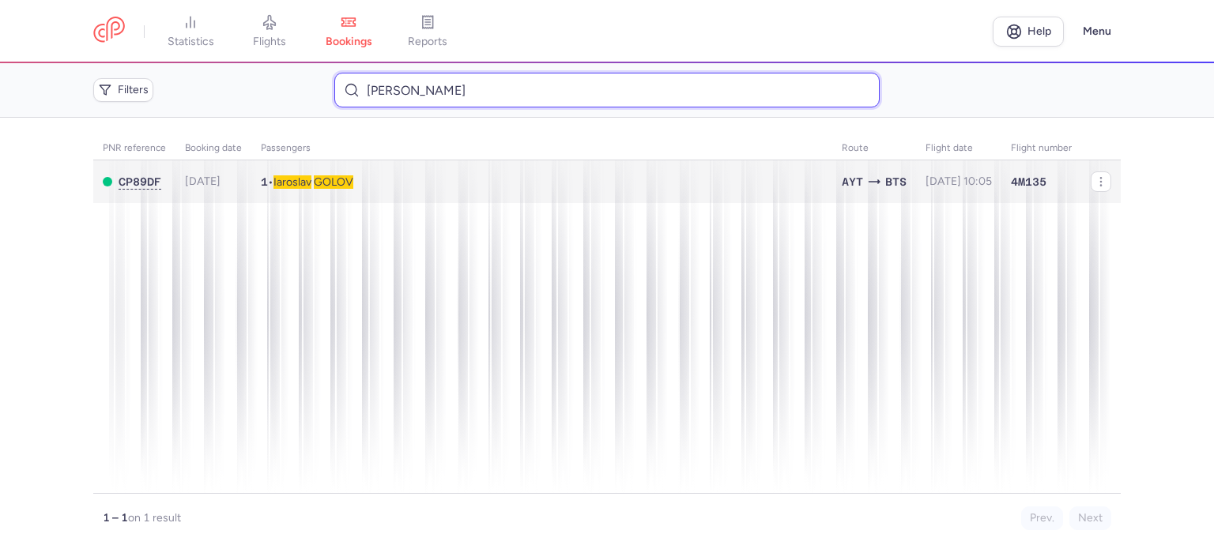
type input "GOLOV IAROSLAV"
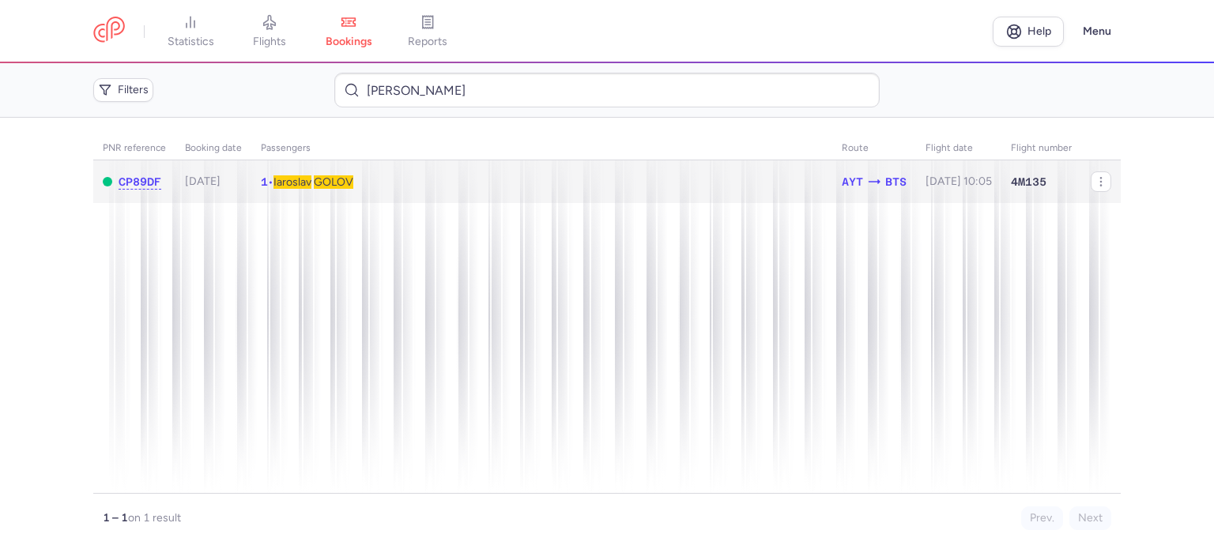
click at [323, 180] on span "GOLOV" at bounding box center [334, 181] width 40 height 13
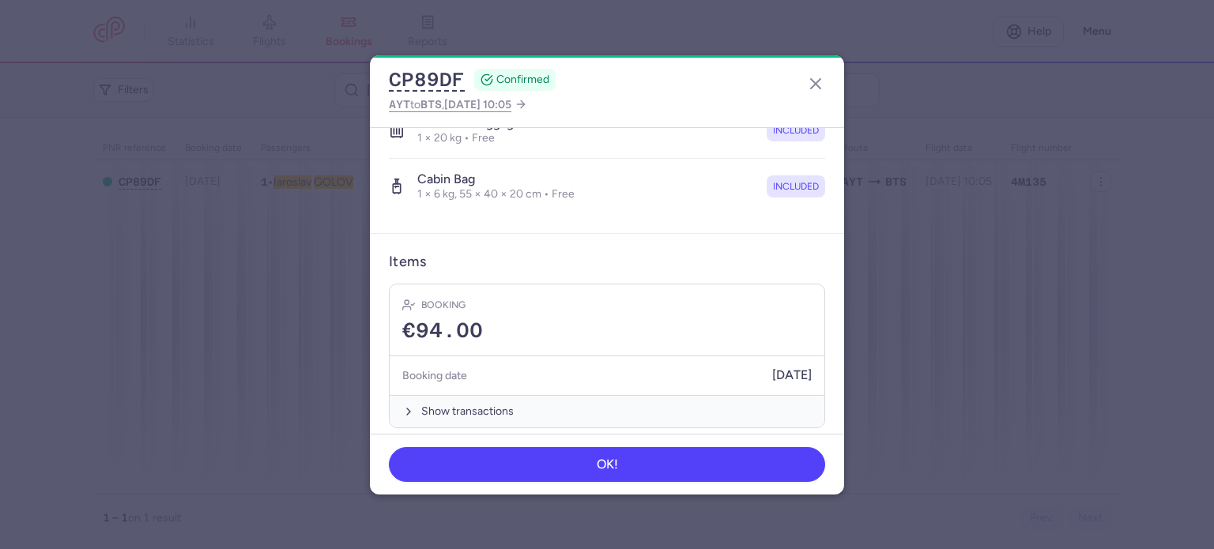
scroll to position [334, 0]
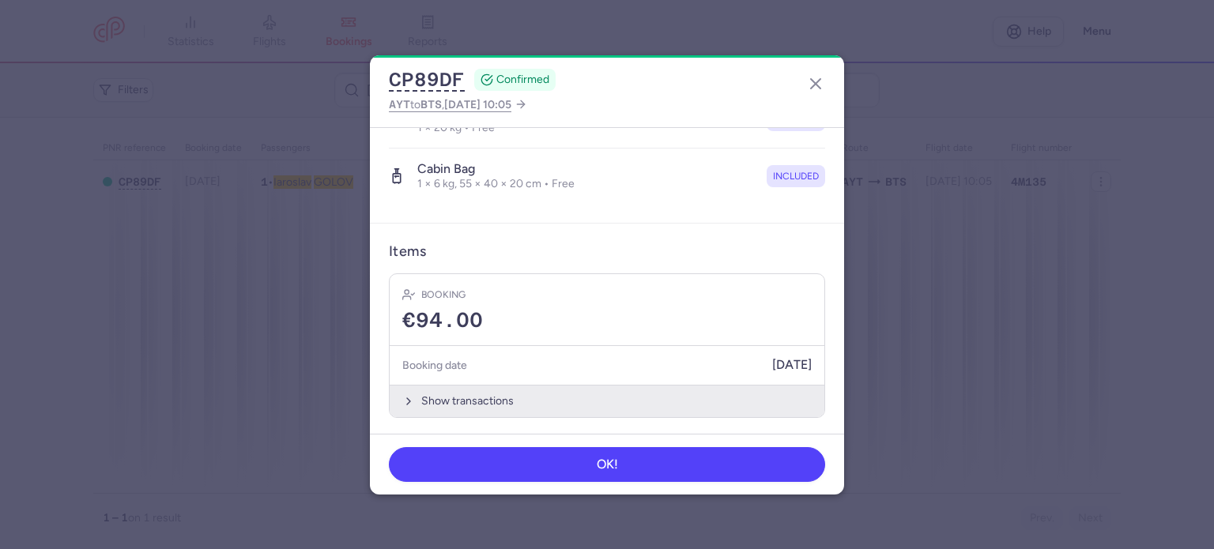
click at [462, 401] on button "Show transactions" at bounding box center [607, 401] width 435 height 32
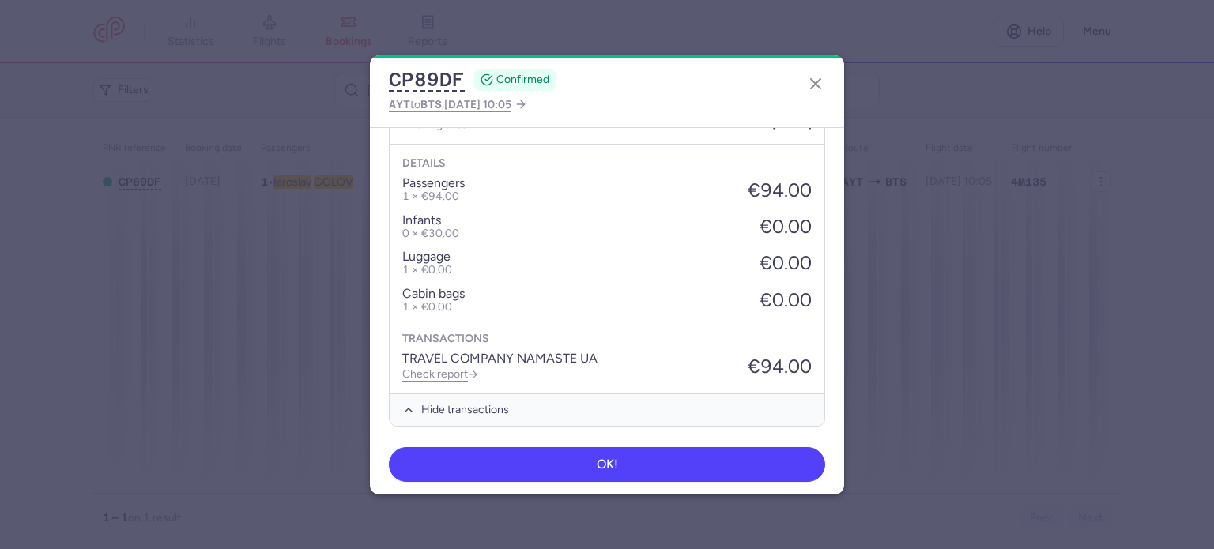
scroll to position [584, 0]
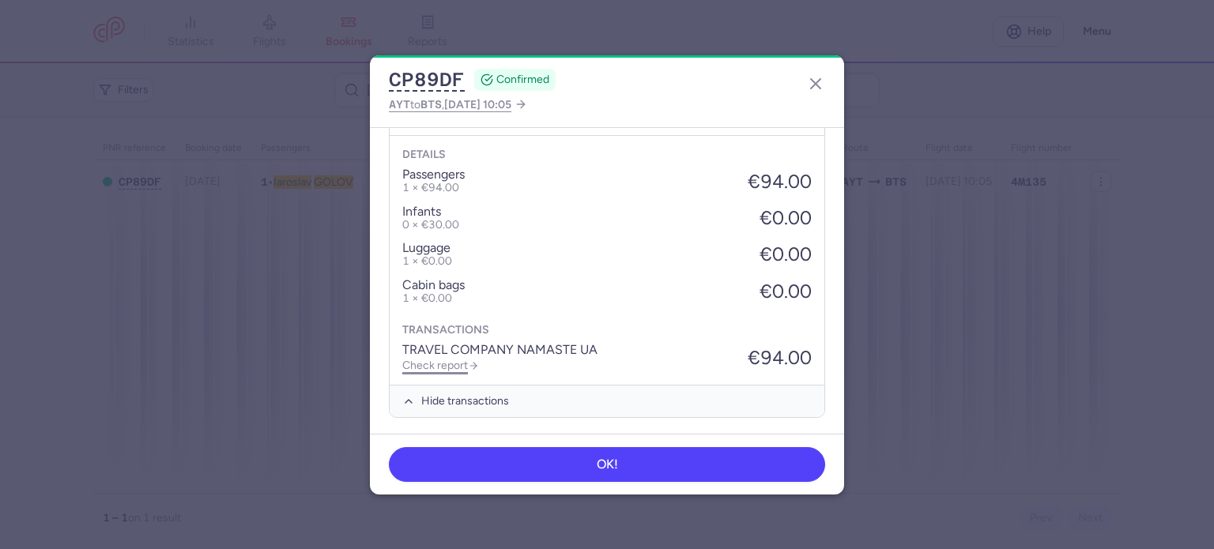
click at [450, 366] on link "Check report" at bounding box center [440, 365] width 77 height 13
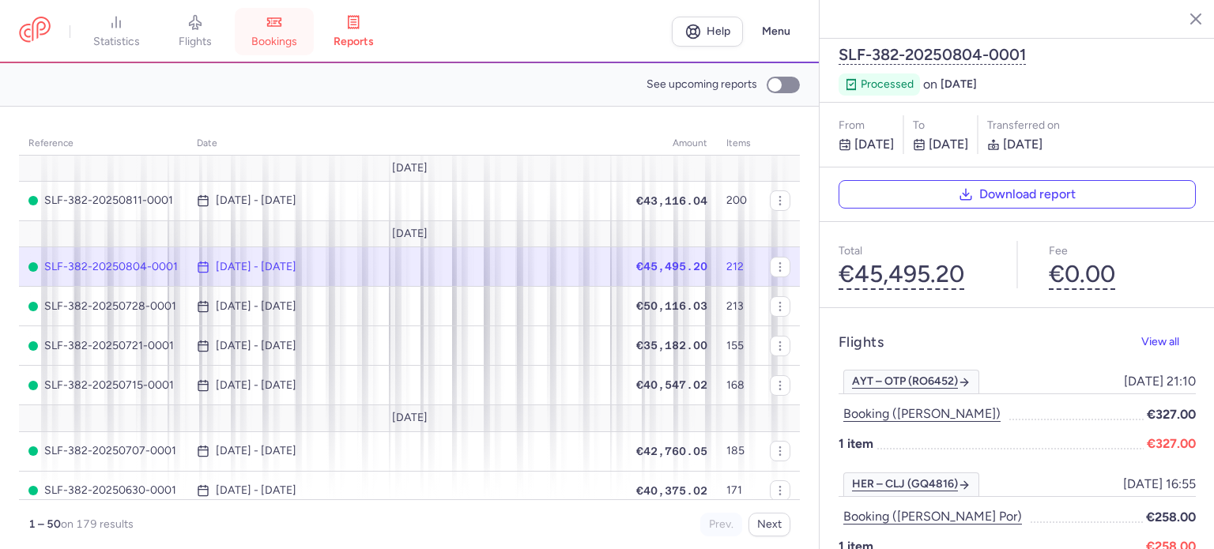
click at [292, 37] on span "bookings" at bounding box center [274, 42] width 46 height 14
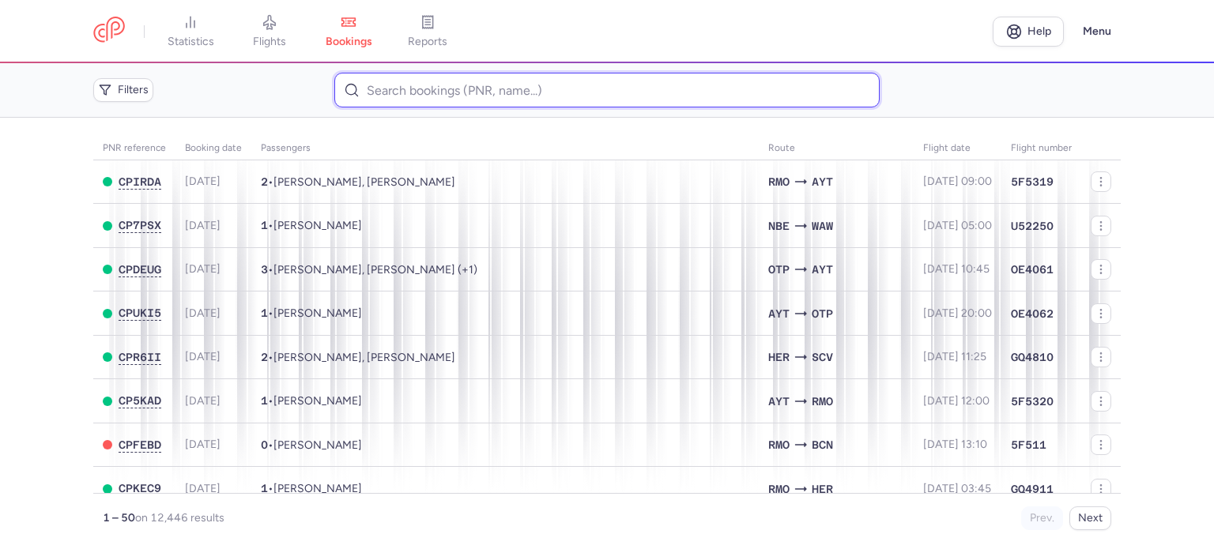
paste input "ENGINO ABDALA"
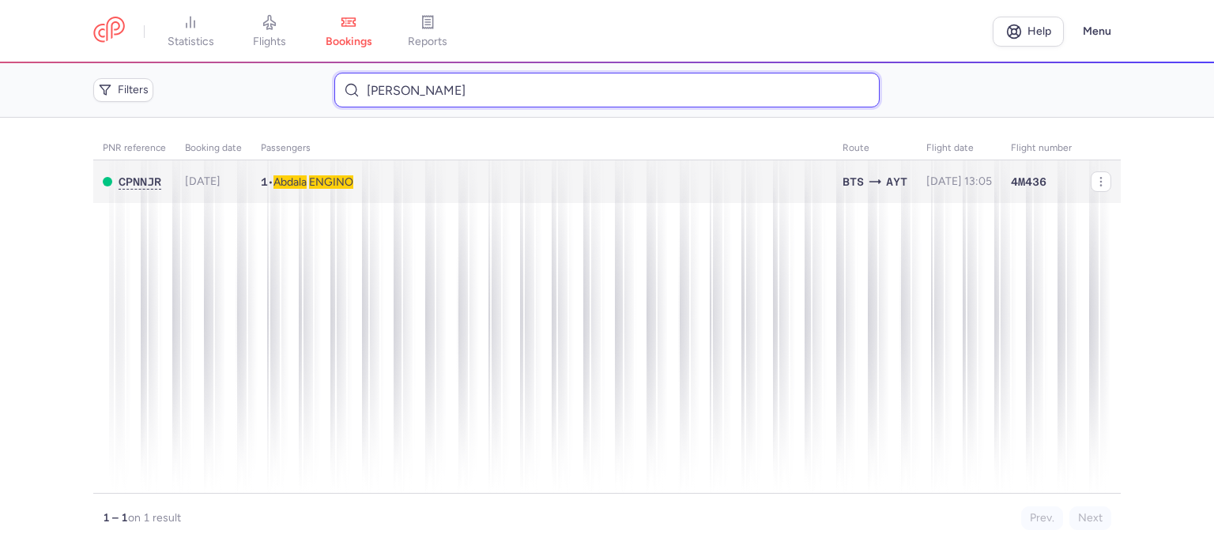
type input "ENGINO ABDALA"
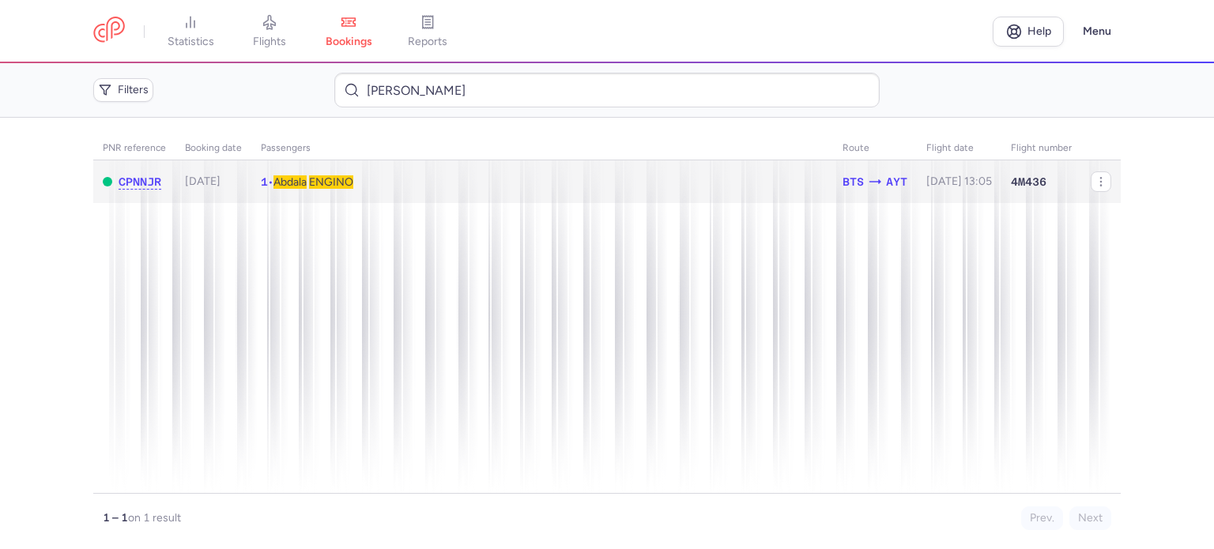
click at [335, 183] on span "ENGINO" at bounding box center [331, 181] width 44 height 13
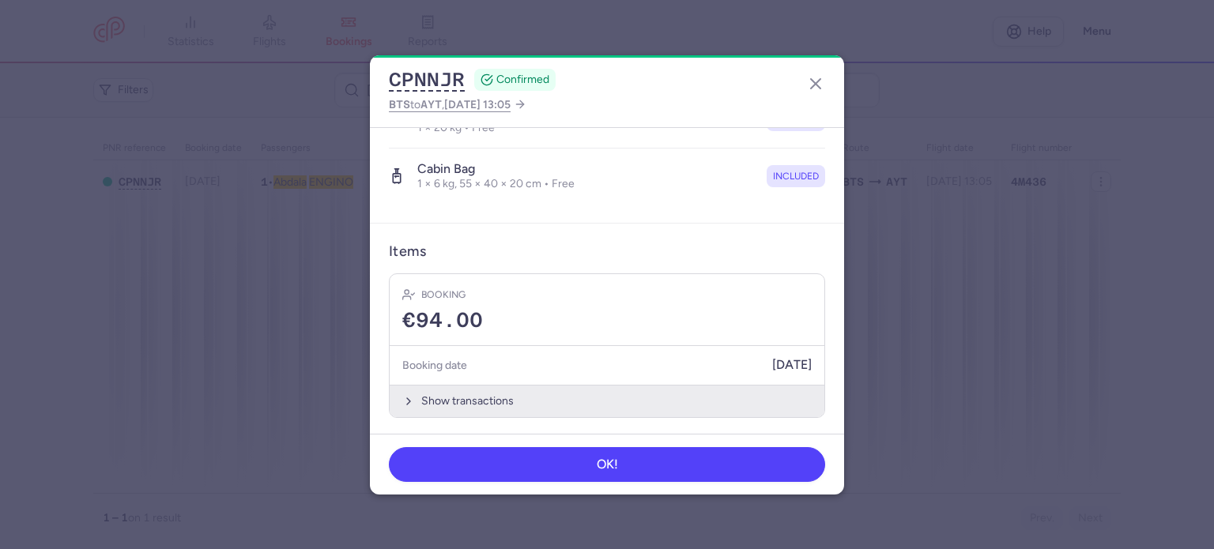
click at [458, 398] on button "Show transactions" at bounding box center [607, 401] width 435 height 32
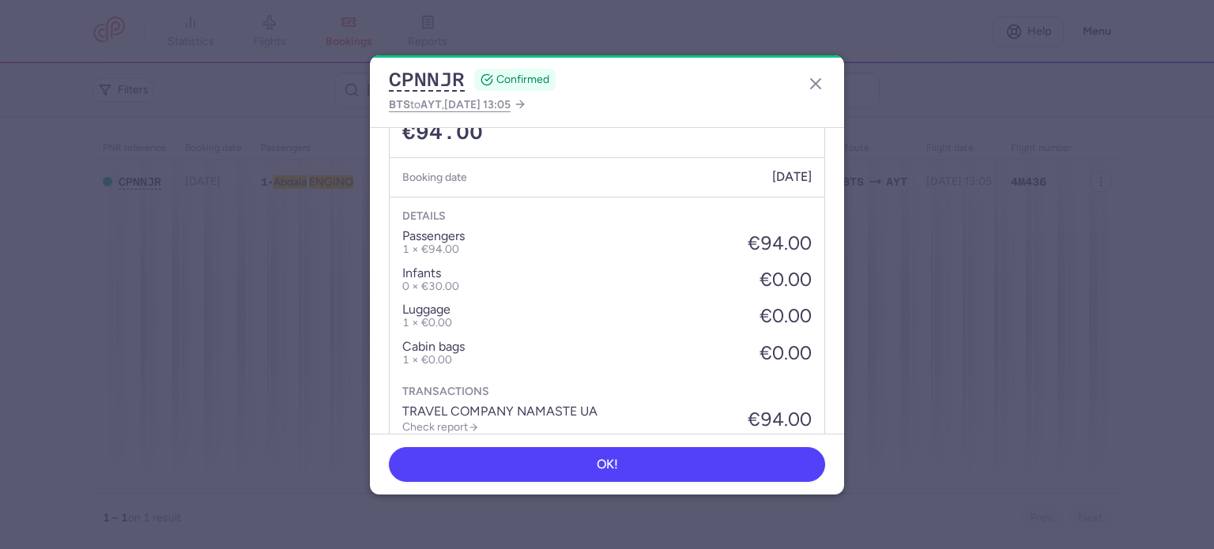
scroll to position [584, 0]
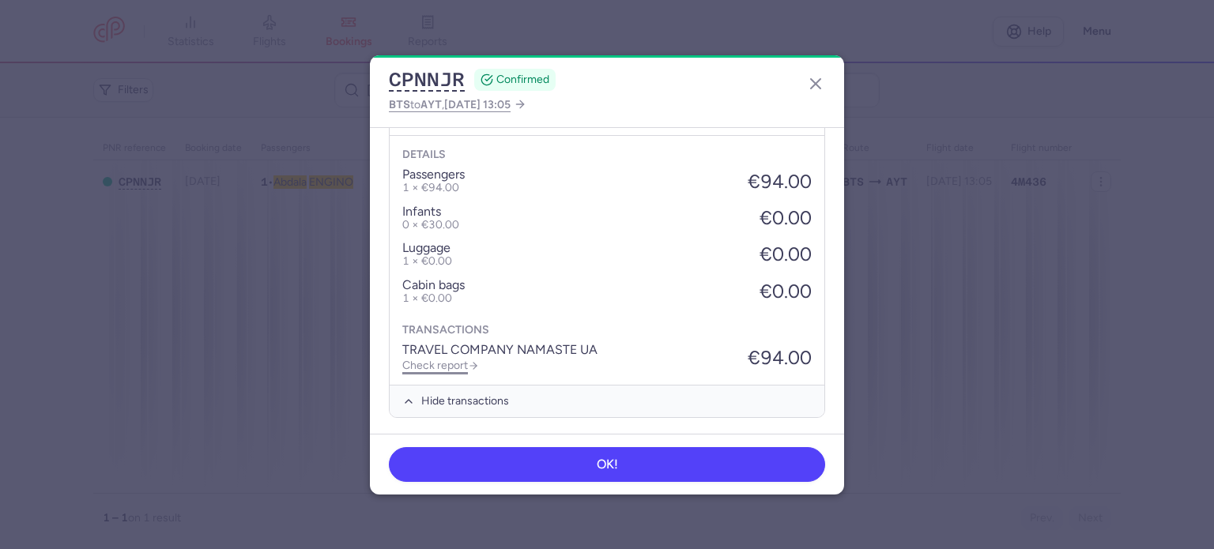
click at [444, 363] on link "Check report" at bounding box center [440, 365] width 77 height 13
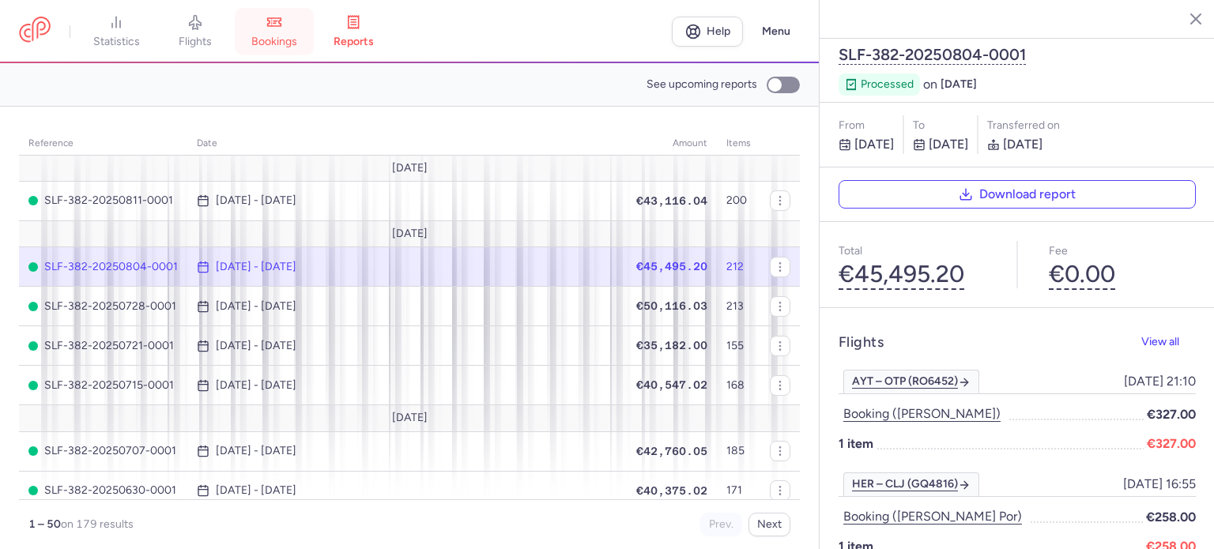
click at [281, 40] on span "bookings" at bounding box center [274, 42] width 46 height 14
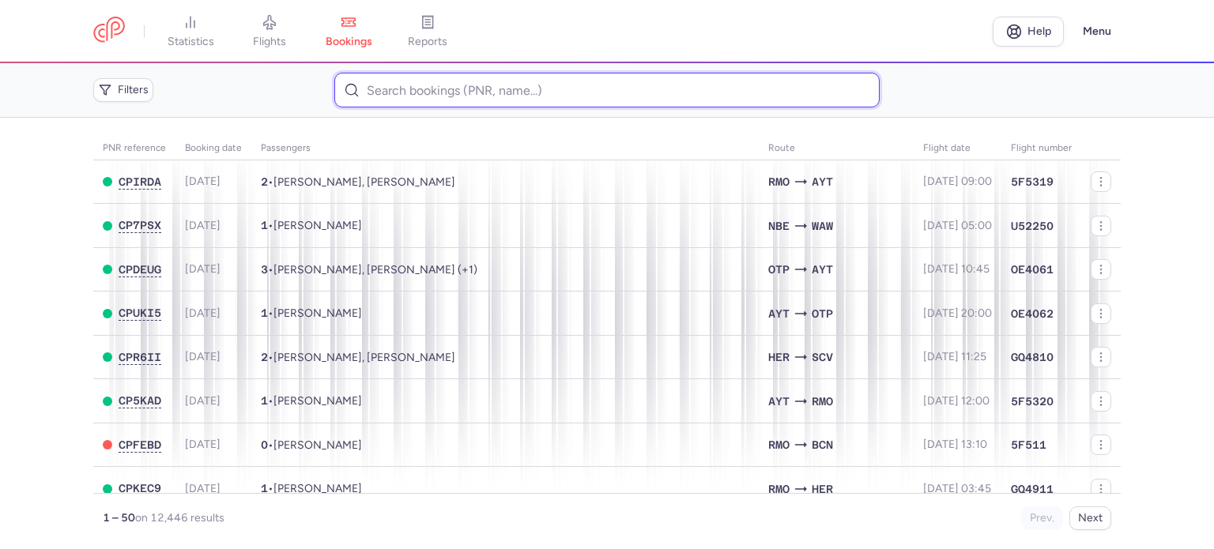
paste input "GHATTAS SAMEH"
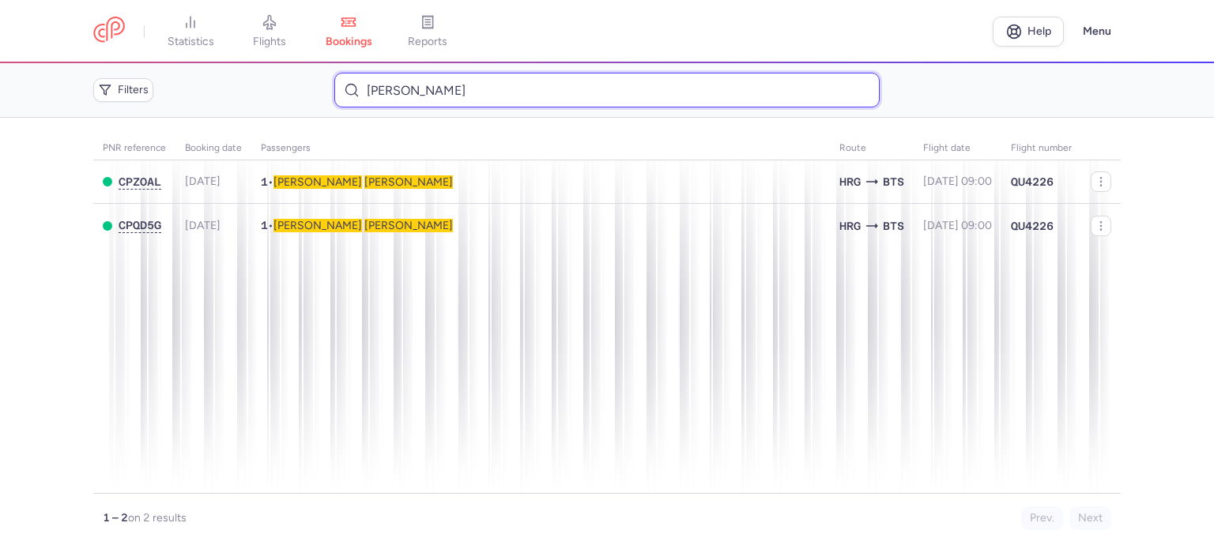
type input "GHATTAS SAMEH"
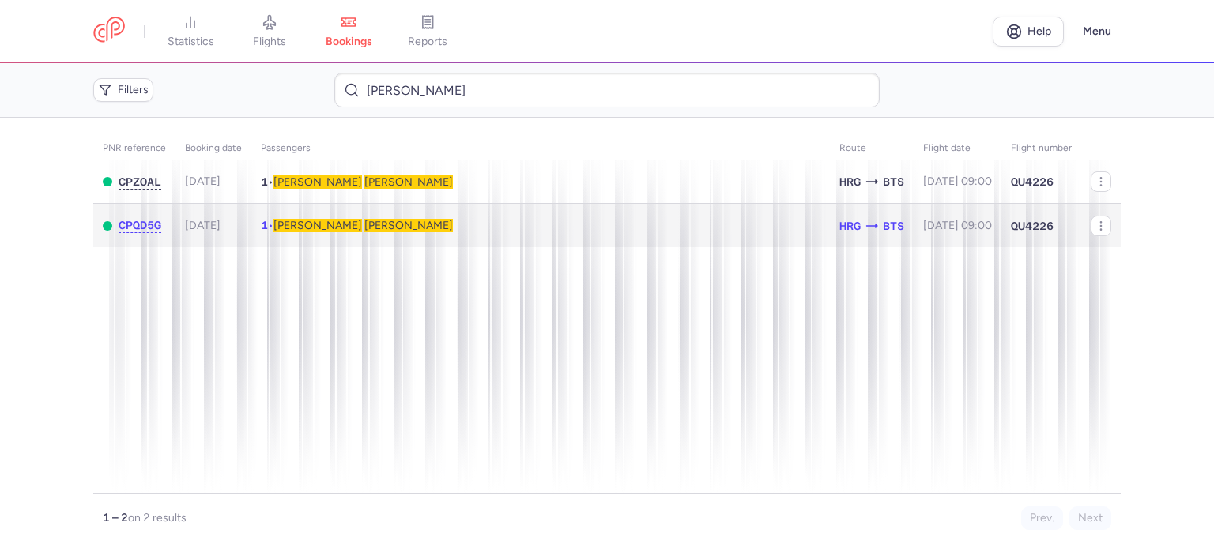
click at [364, 221] on span "GHATTAS" at bounding box center [408, 225] width 89 height 13
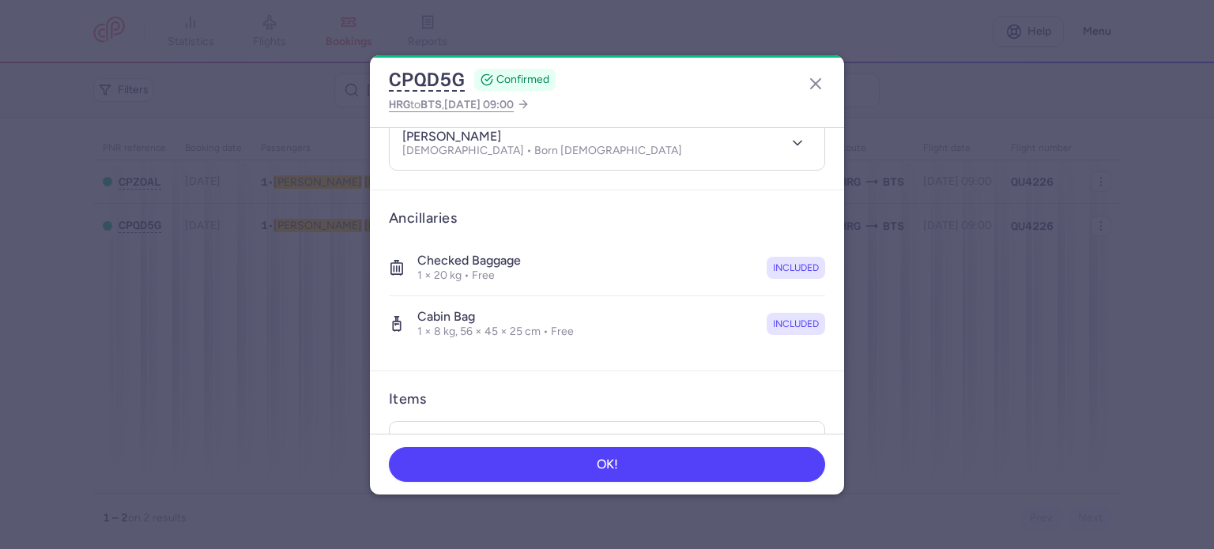
scroll to position [334, 0]
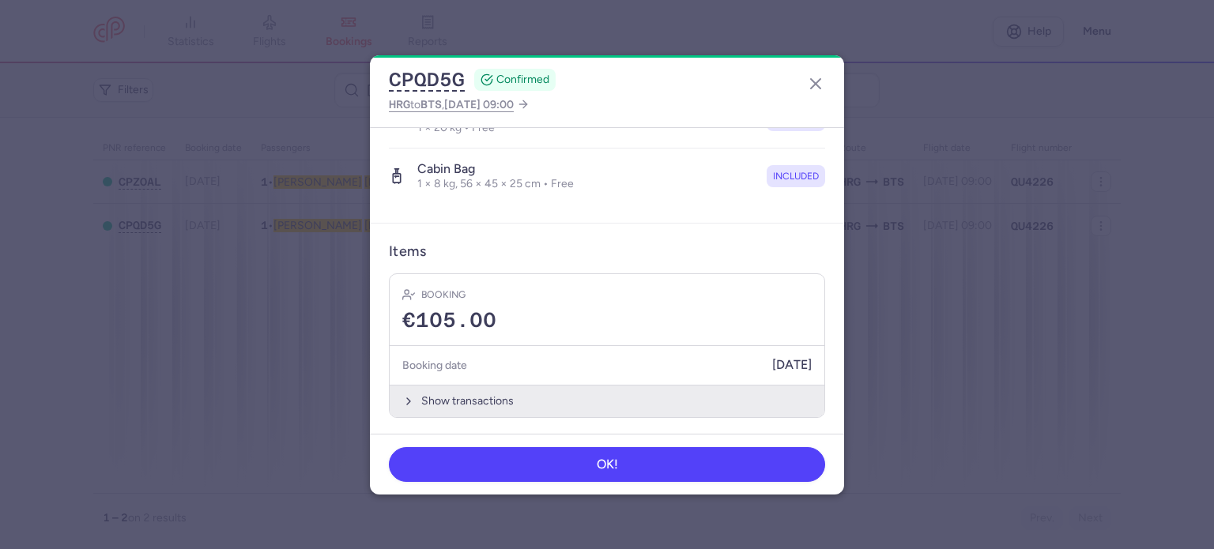
drag, startPoint x: 451, startPoint y: 398, endPoint x: 455, endPoint y: 379, distance: 20.2
click at [451, 398] on button "Show transactions" at bounding box center [607, 401] width 435 height 32
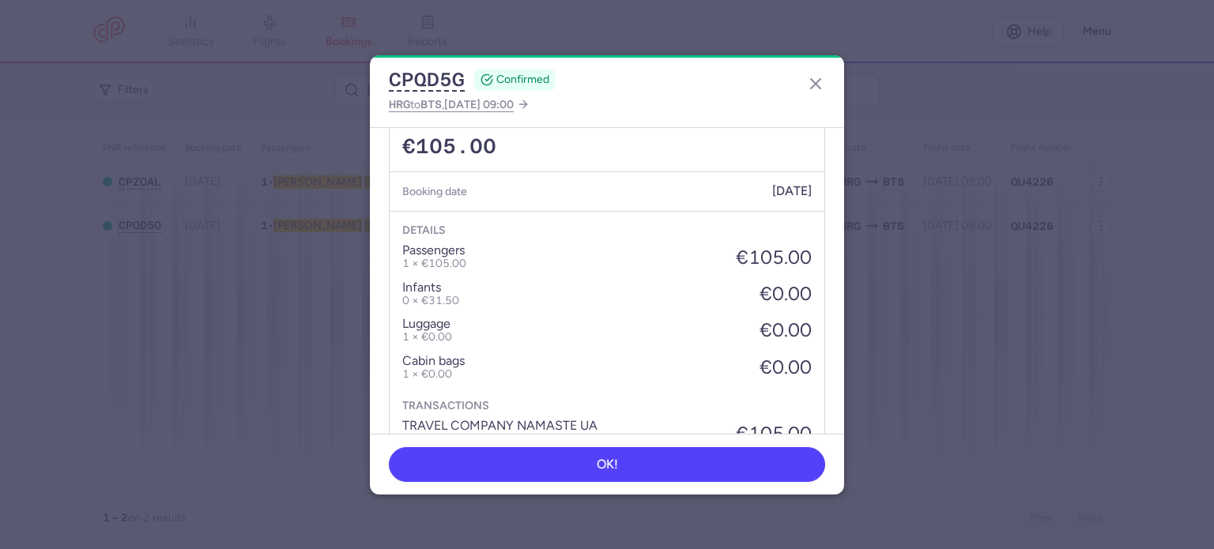
scroll to position [584, 0]
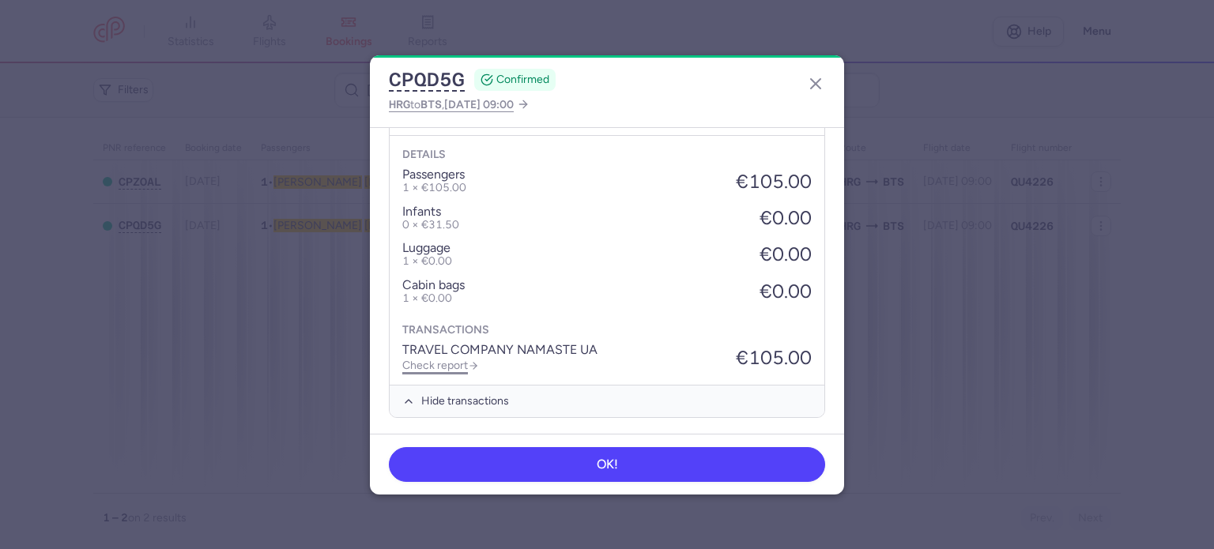
click at [455, 360] on link "Check report" at bounding box center [440, 365] width 77 height 13
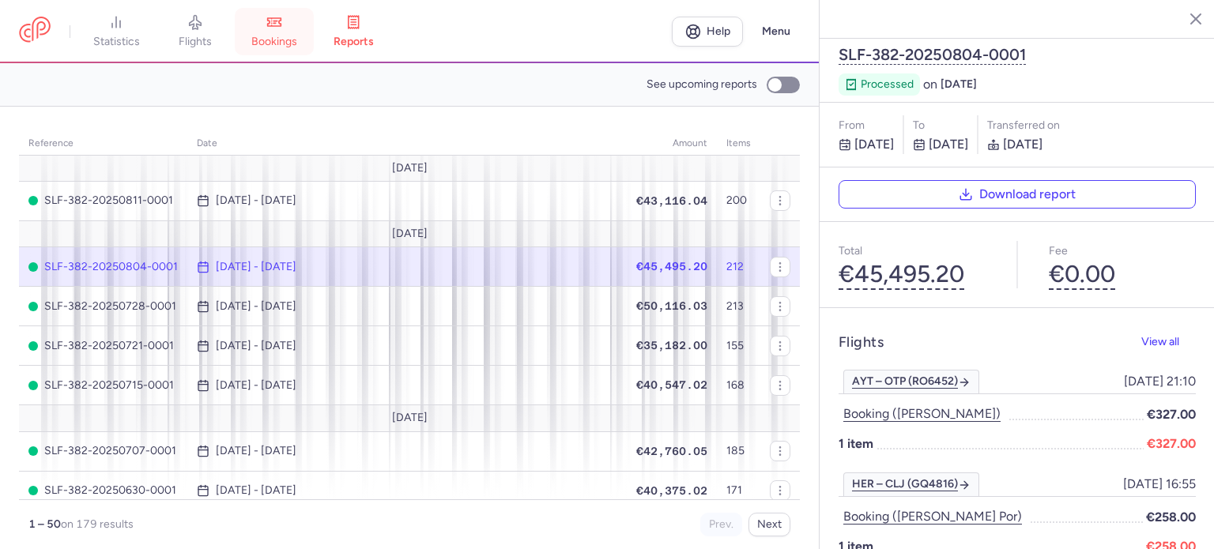
click at [290, 35] on span "bookings" at bounding box center [274, 42] width 46 height 14
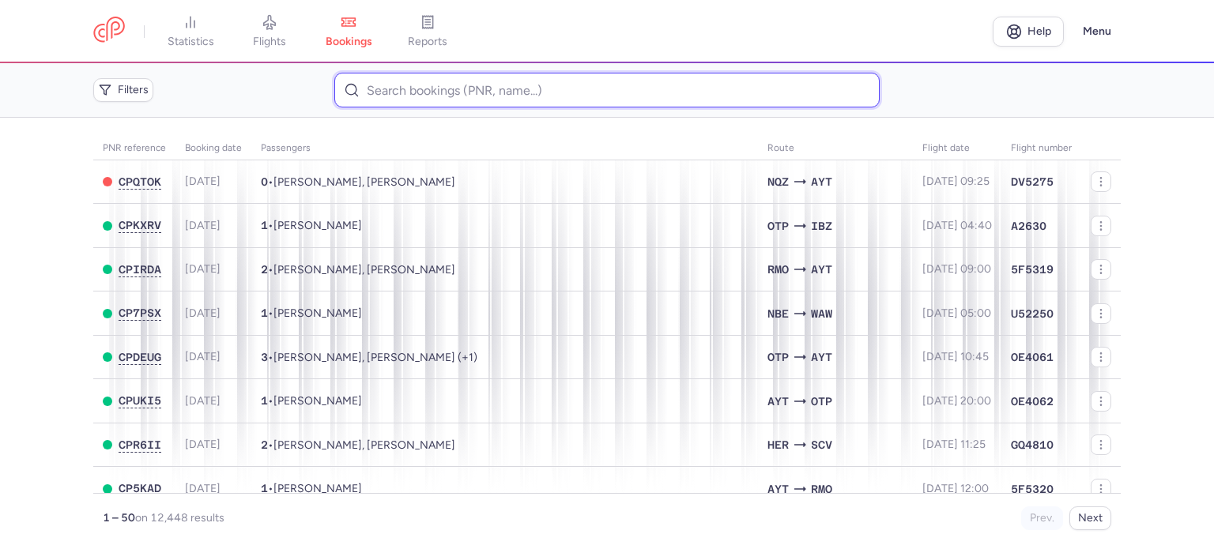
paste input "CHEDRIC VLADIMIR"
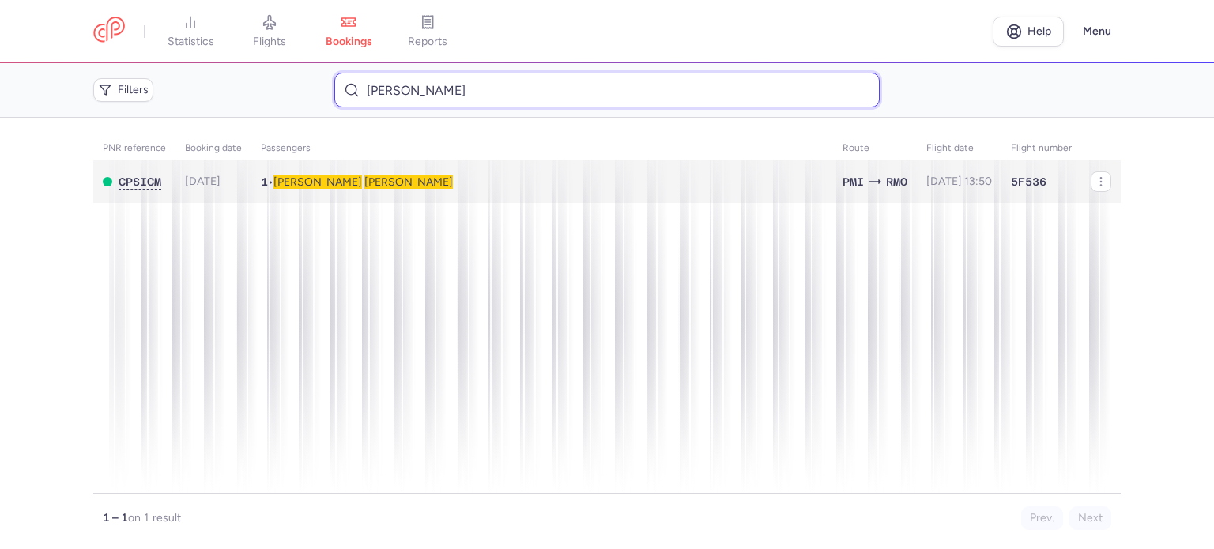
type input "CHEDRIC VLADIMIR"
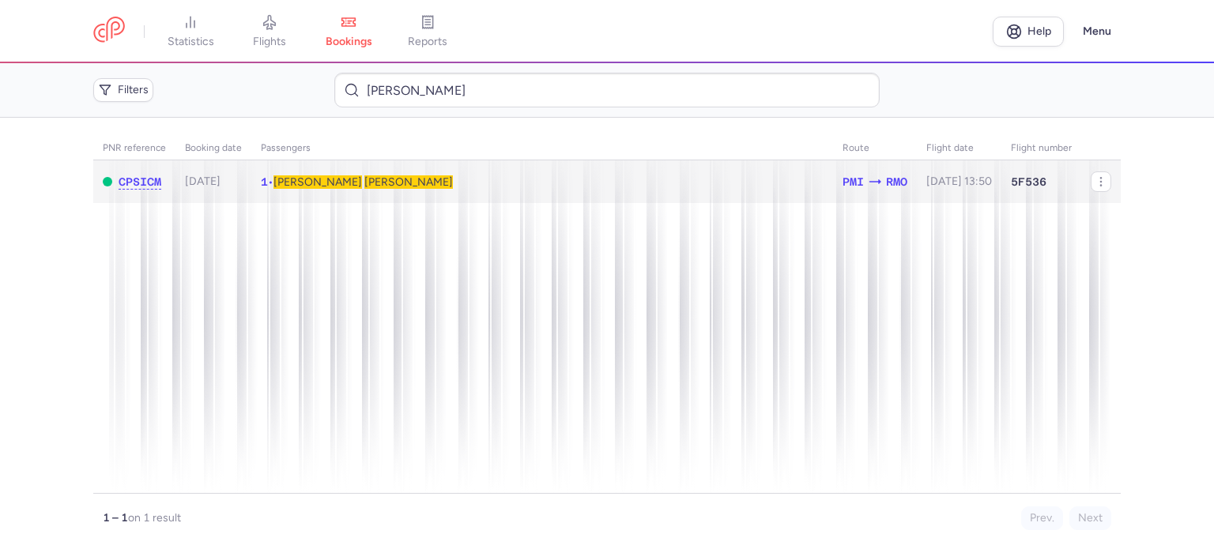
click at [364, 185] on span "CHEDRIC" at bounding box center [408, 181] width 89 height 13
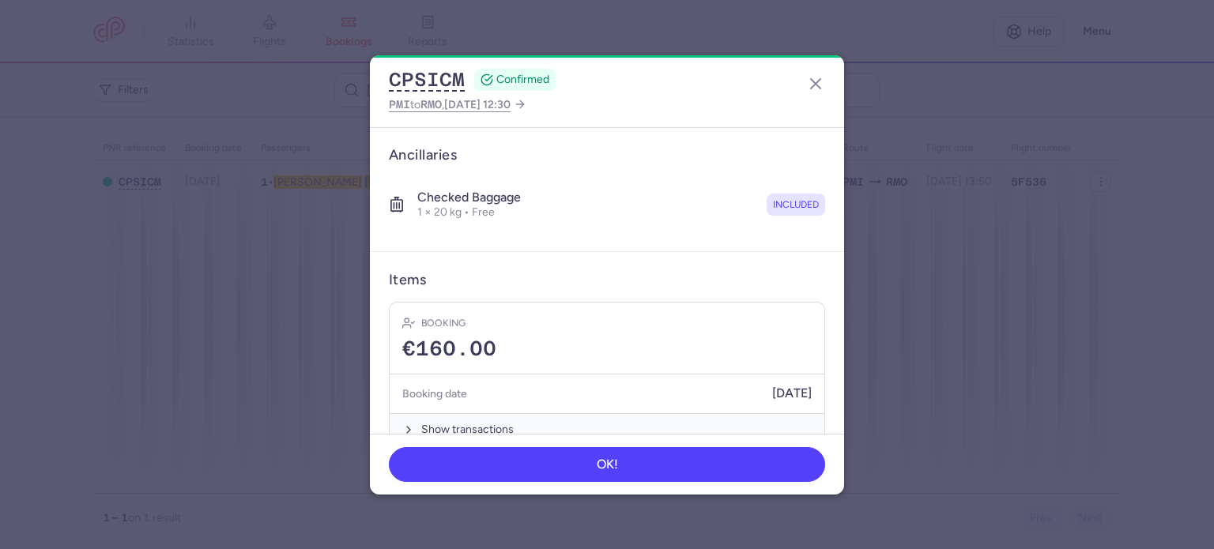
scroll to position [316, 0]
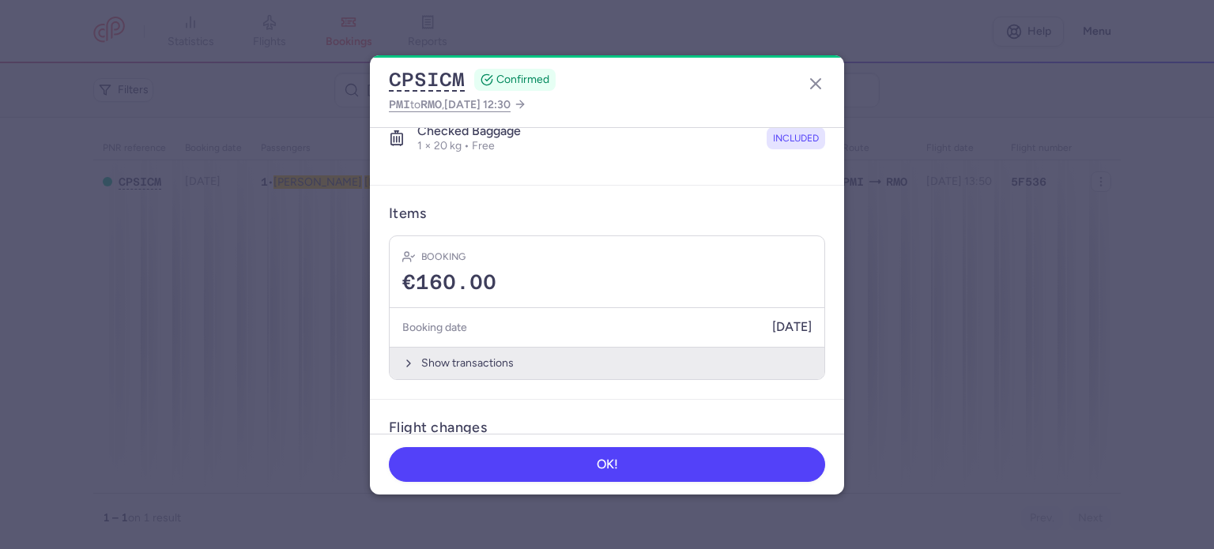
click at [495, 365] on button "Show transactions" at bounding box center [607, 363] width 435 height 32
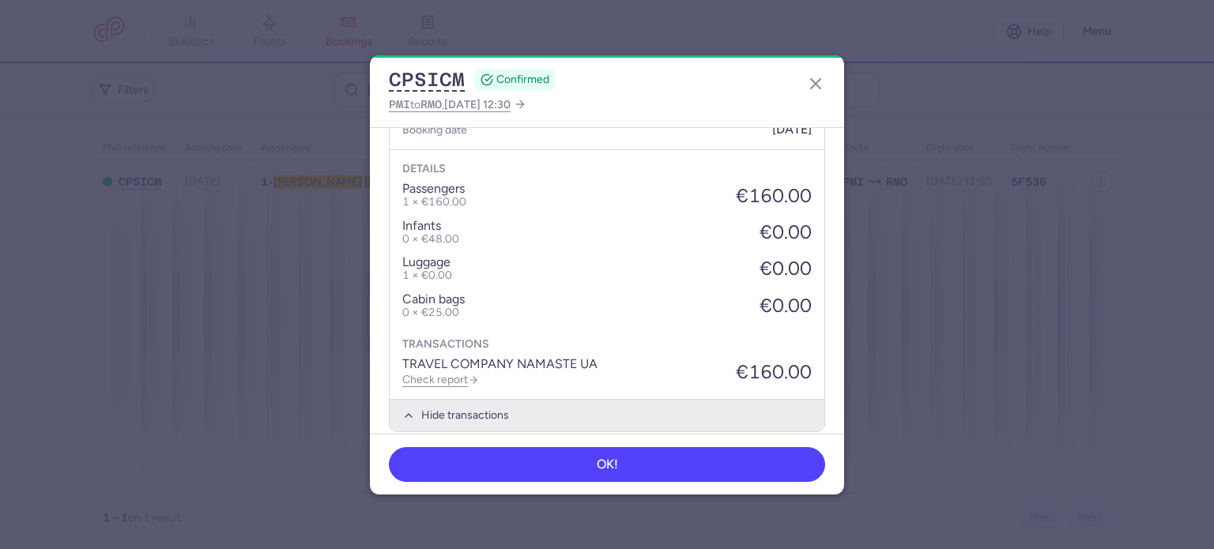
scroll to position [711, 0]
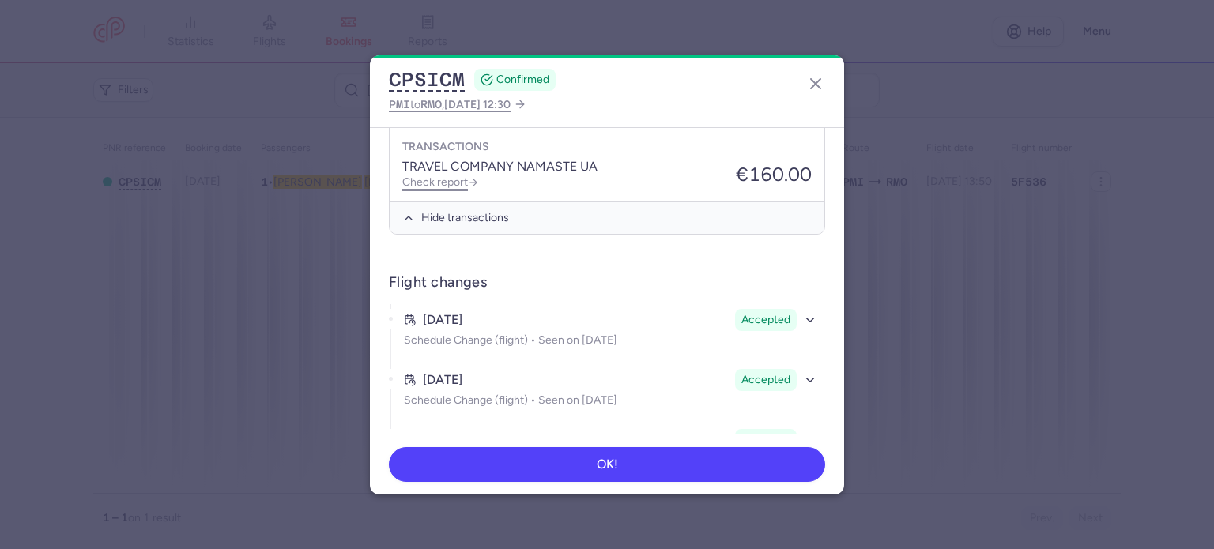
click at [443, 179] on link "Check report" at bounding box center [440, 181] width 77 height 13
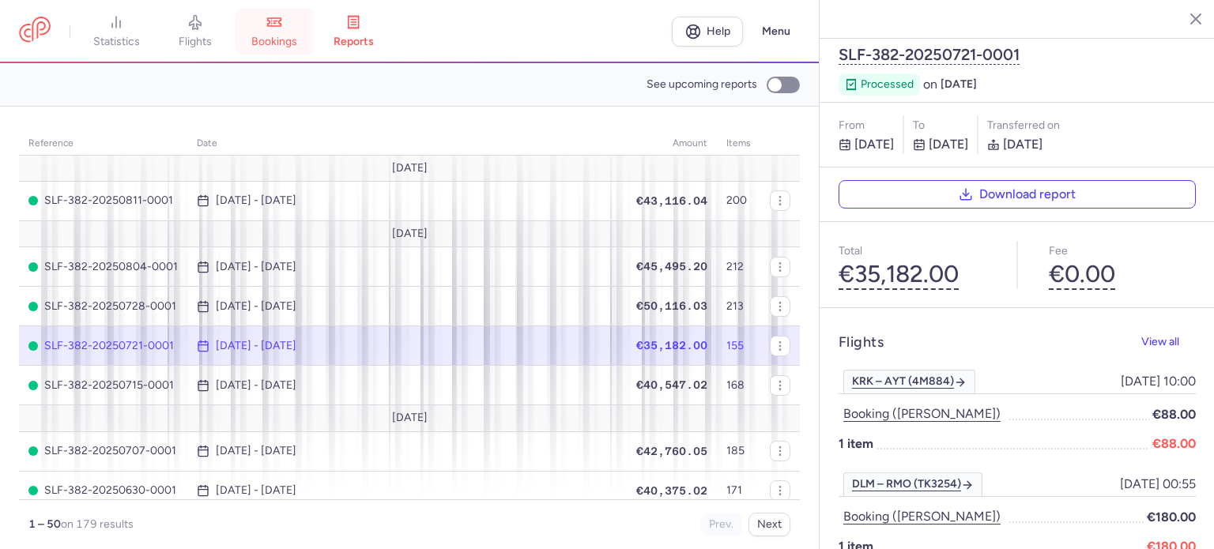
click at [283, 37] on span "bookings" at bounding box center [274, 42] width 46 height 14
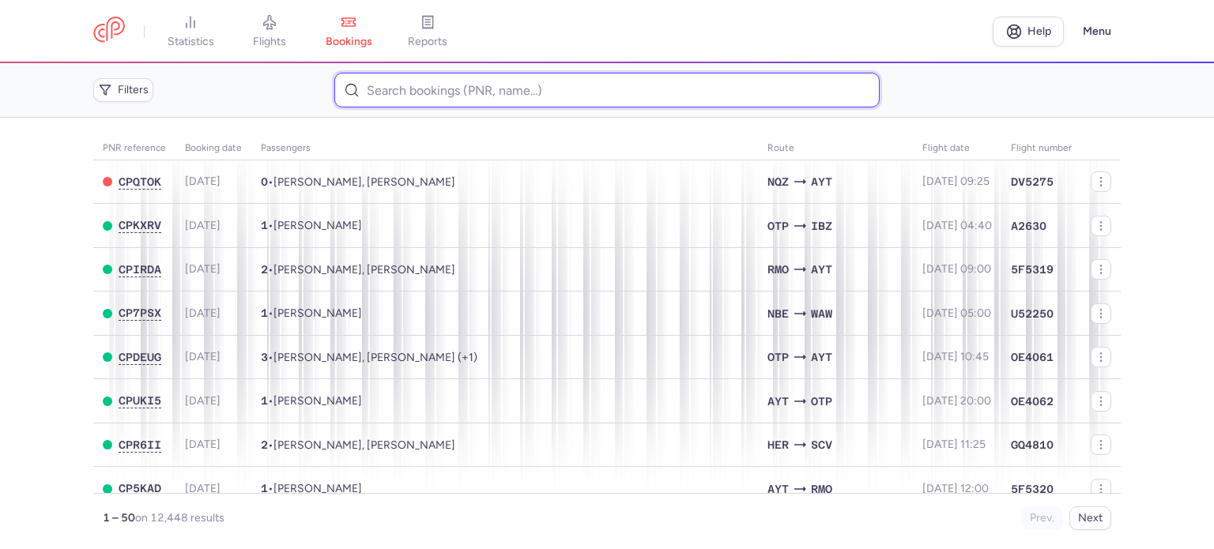
paste input "KOLIBABCHUK YULIIA"
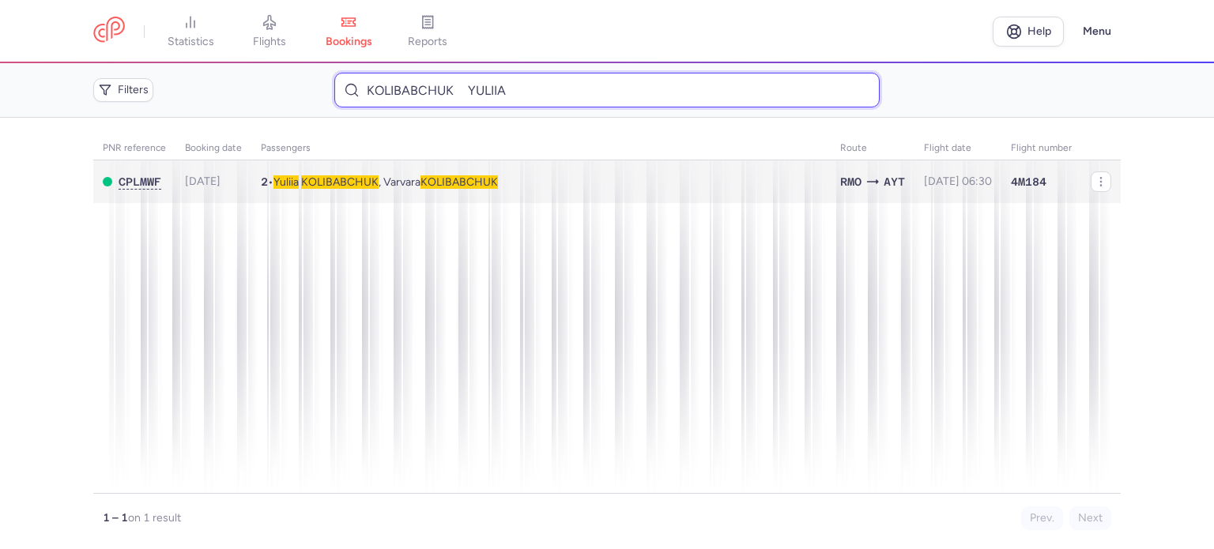
type input "KOLIBABCHUK YULIIA"
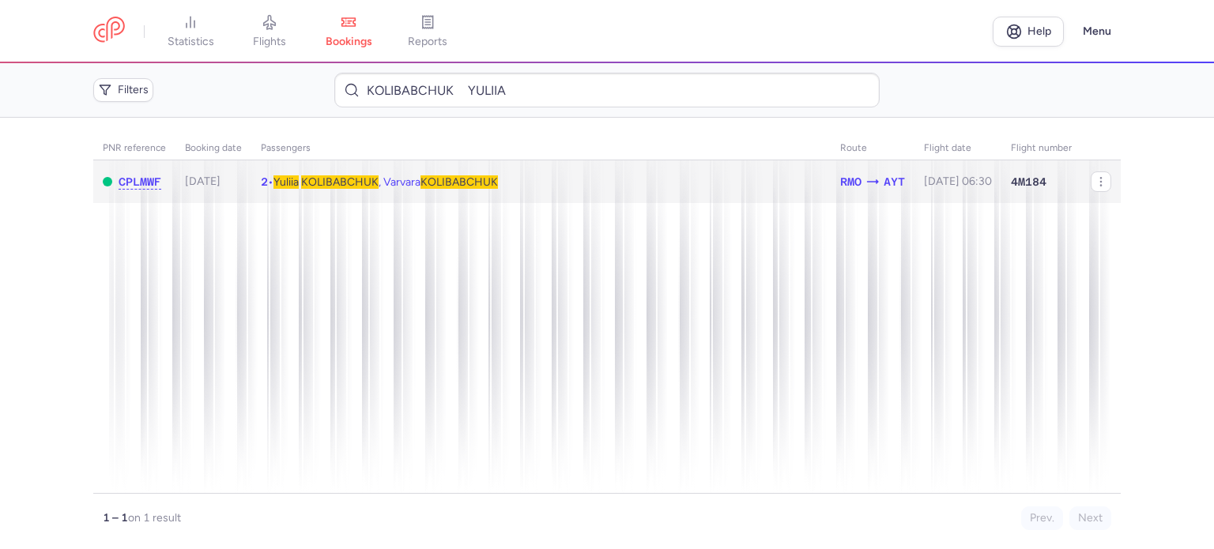
click at [354, 188] on span "KOLIBABCHUK" at bounding box center [339, 181] width 77 height 13
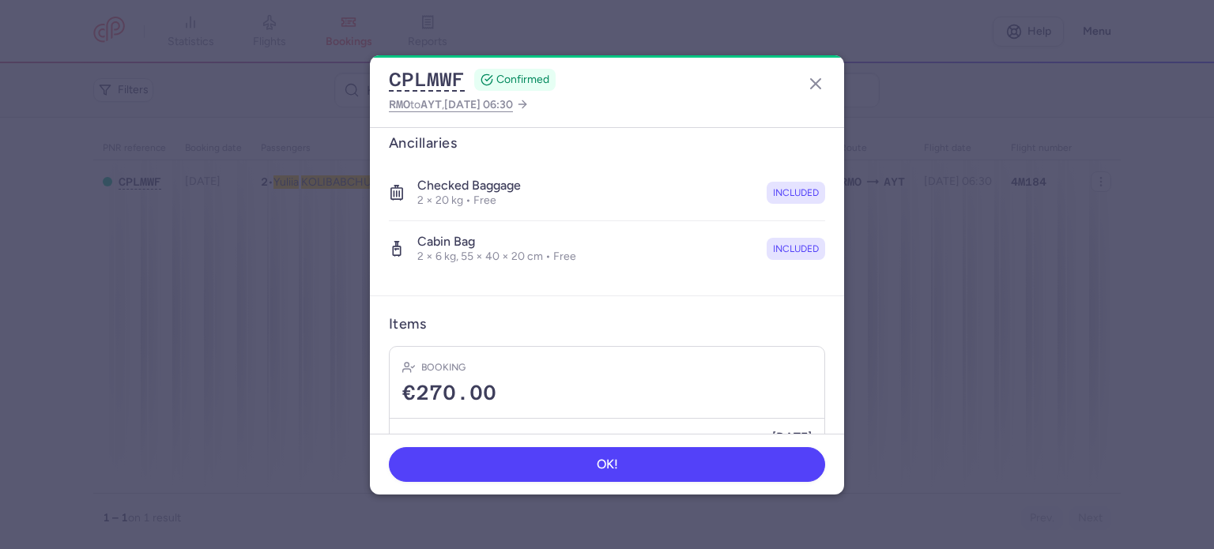
scroll to position [389, 0]
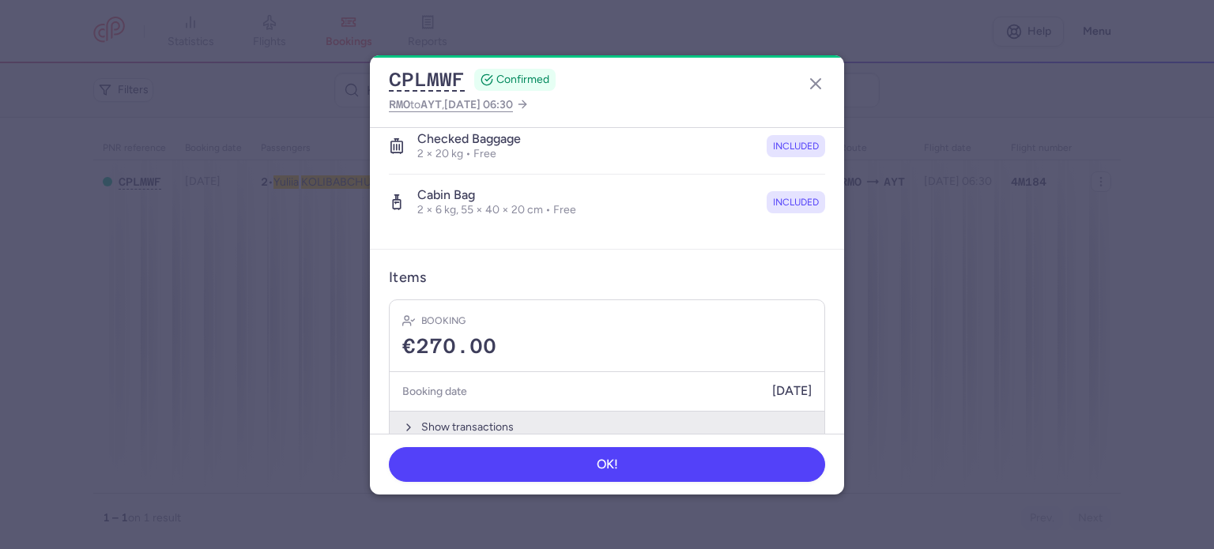
click at [452, 411] on button "Show transactions" at bounding box center [607, 427] width 435 height 32
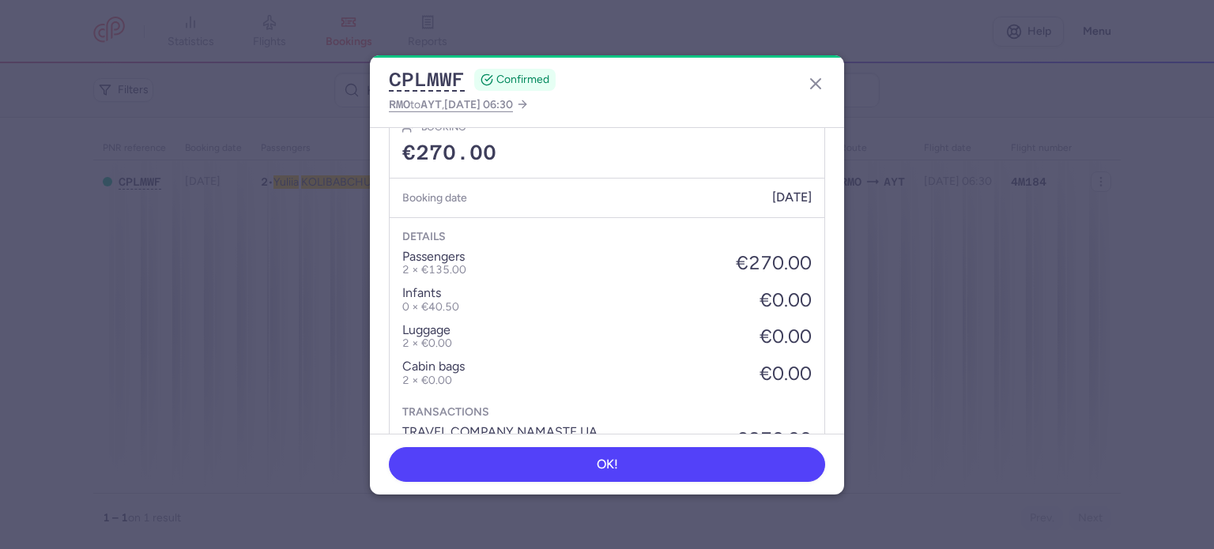
scroll to position [639, 0]
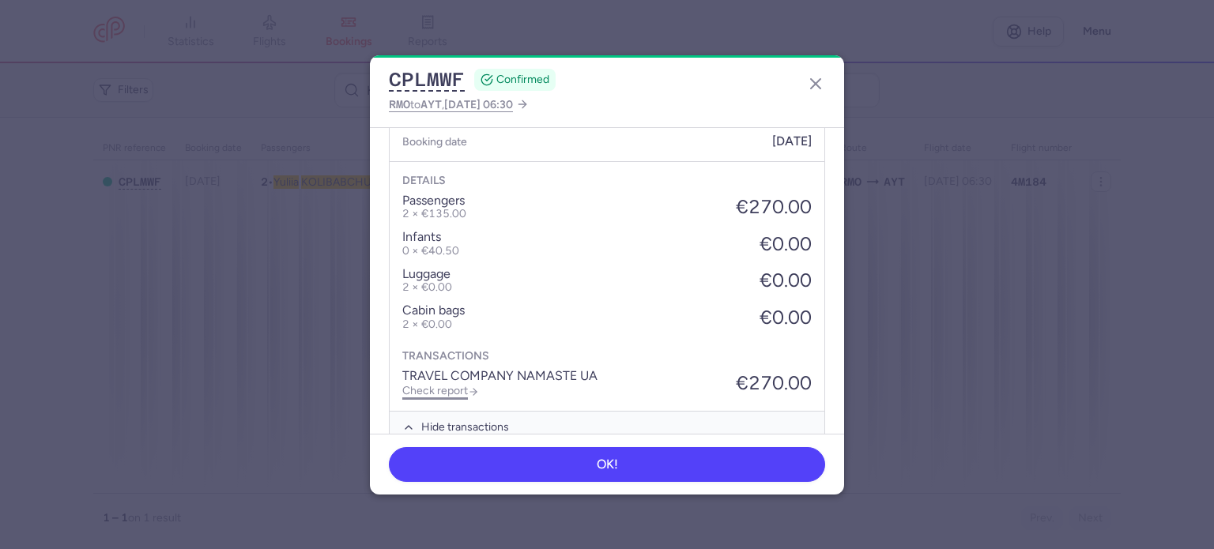
click at [440, 384] on link "Check report" at bounding box center [440, 390] width 77 height 13
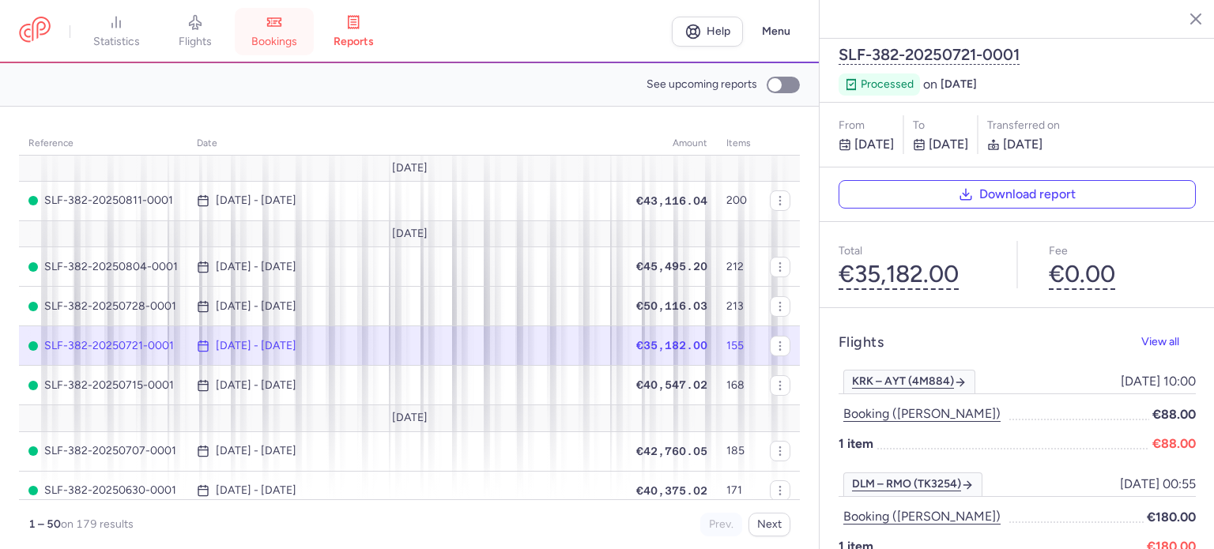
click at [274, 27] on icon at bounding box center [274, 22] width 16 height 16
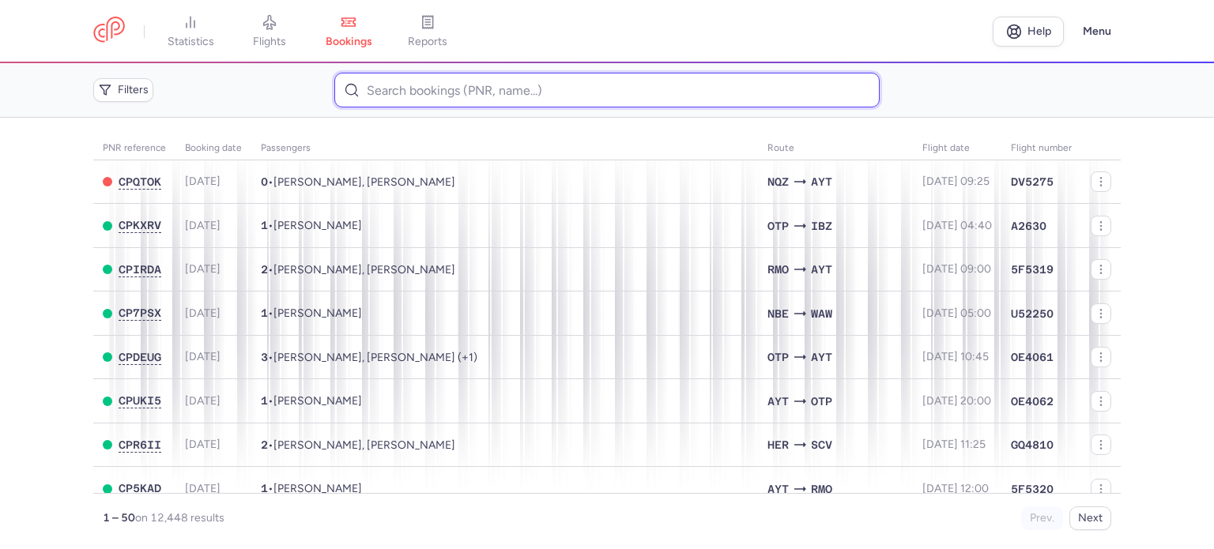
paste input "CABAC SERGIU"
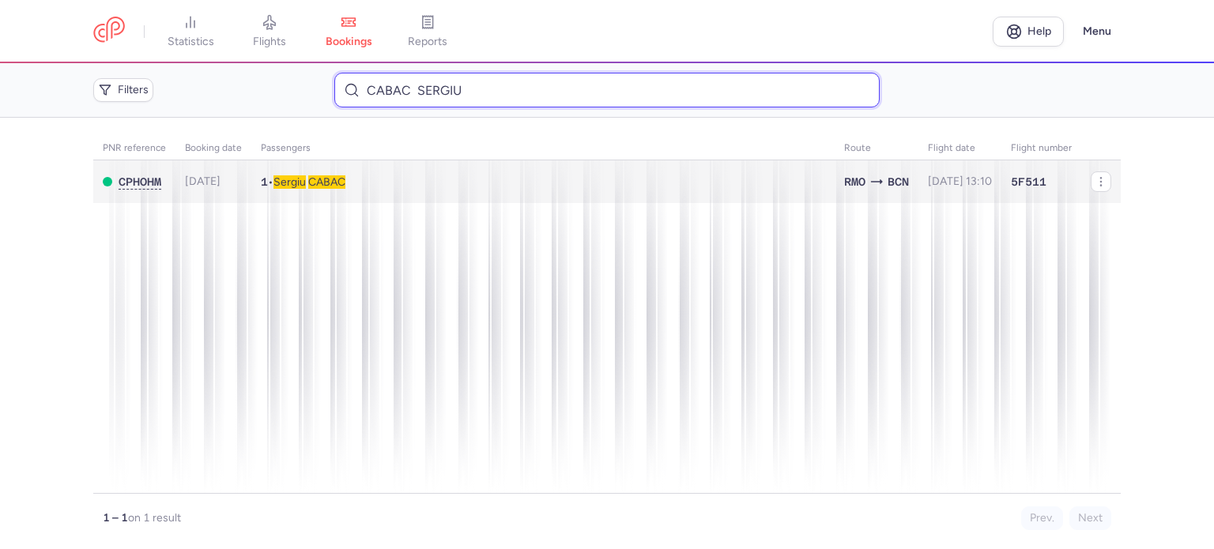
type input "CABAC SERGIU"
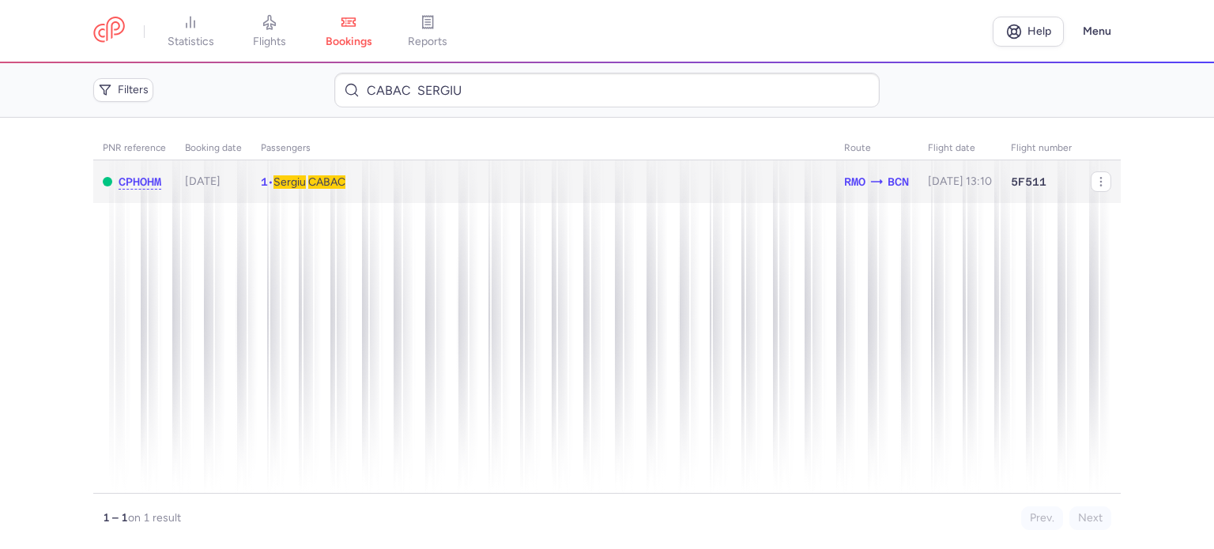
click at [338, 177] on span "CABAC" at bounding box center [326, 181] width 37 height 13
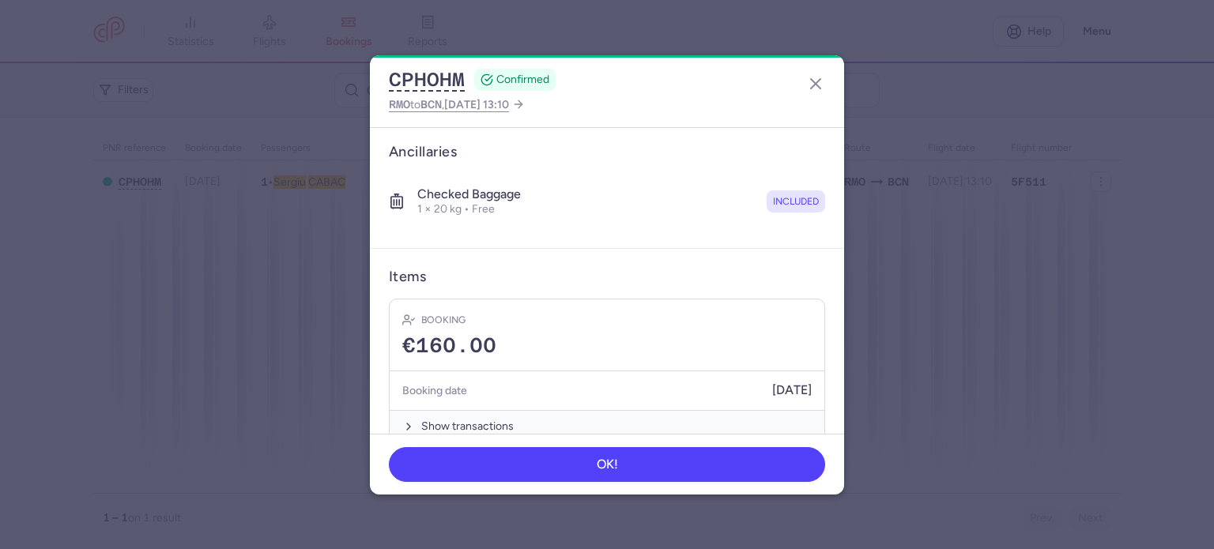
scroll to position [278, 0]
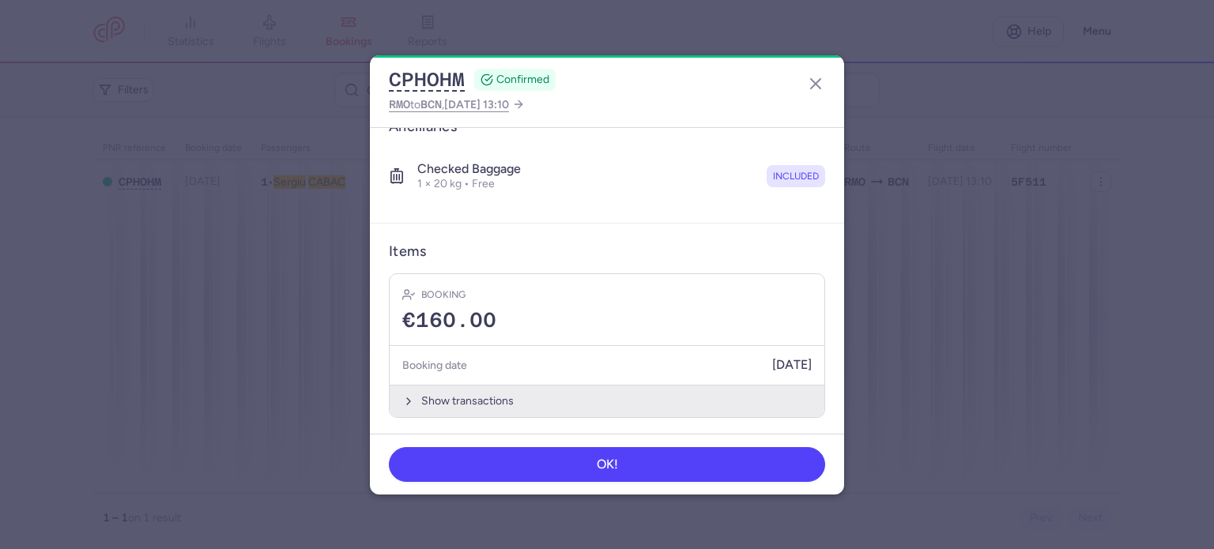
click at [468, 398] on button "Show transactions" at bounding box center [607, 401] width 435 height 32
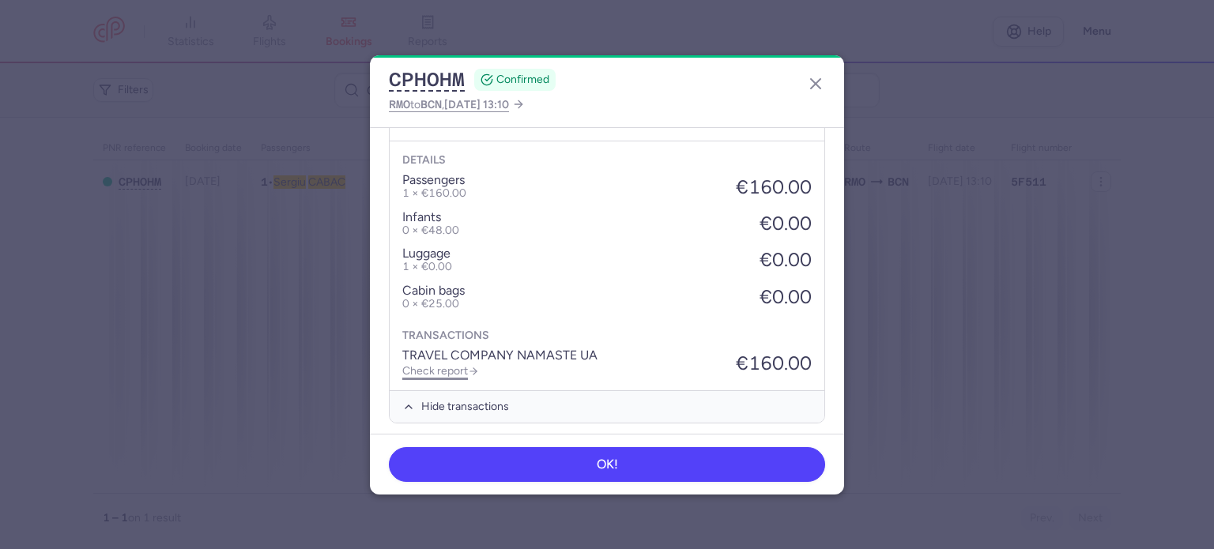
scroll to position [528, 0]
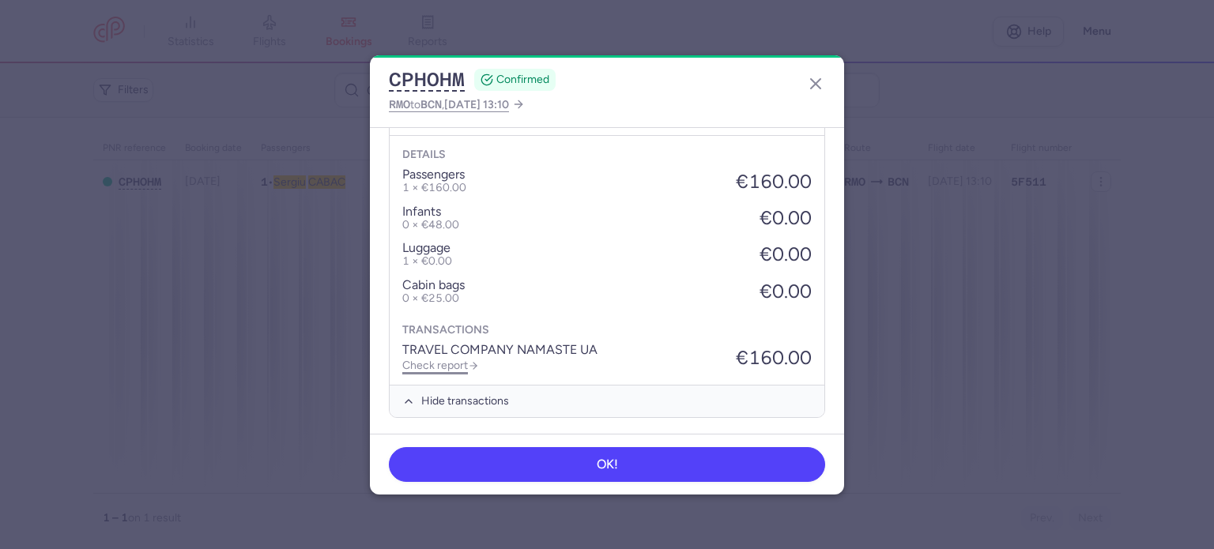
click at [449, 360] on link "Check report" at bounding box center [440, 365] width 77 height 13
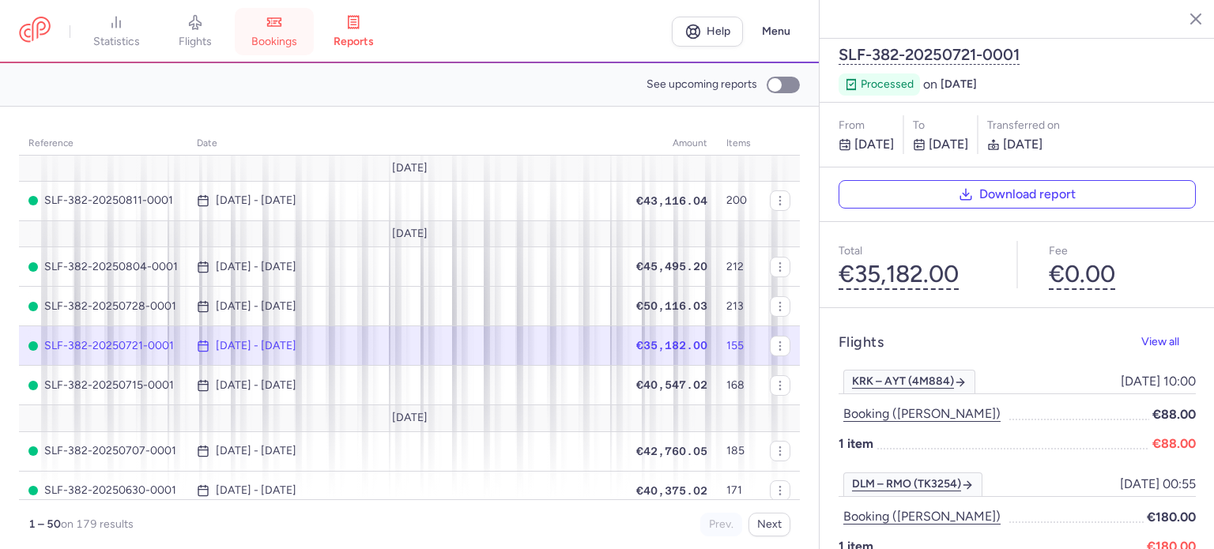
click at [291, 27] on link "bookings" at bounding box center [274, 31] width 79 height 35
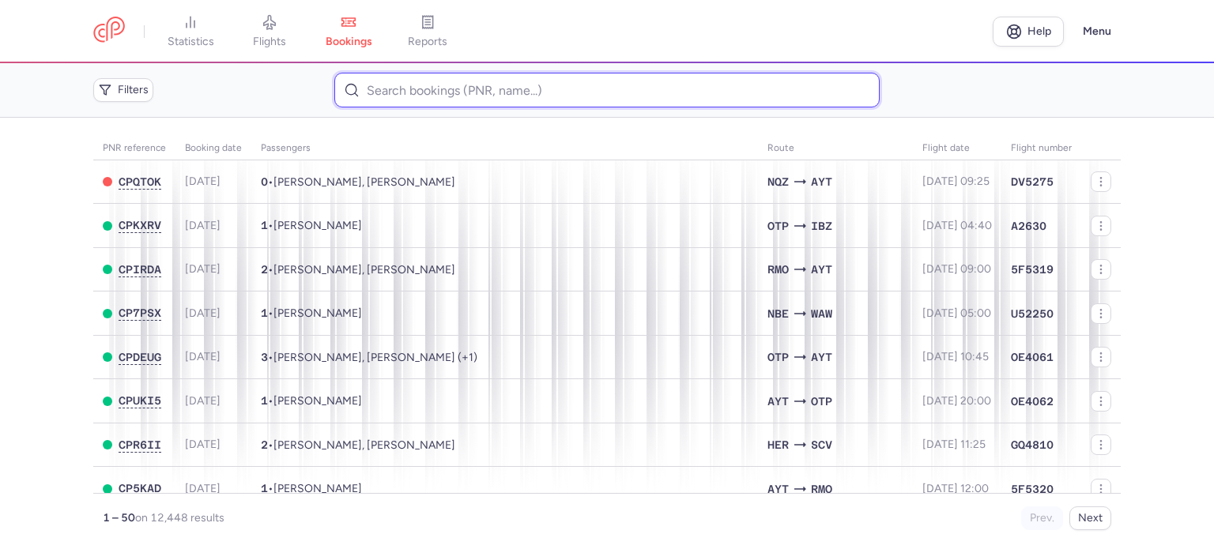
paste input "LADYHA IRYNA"
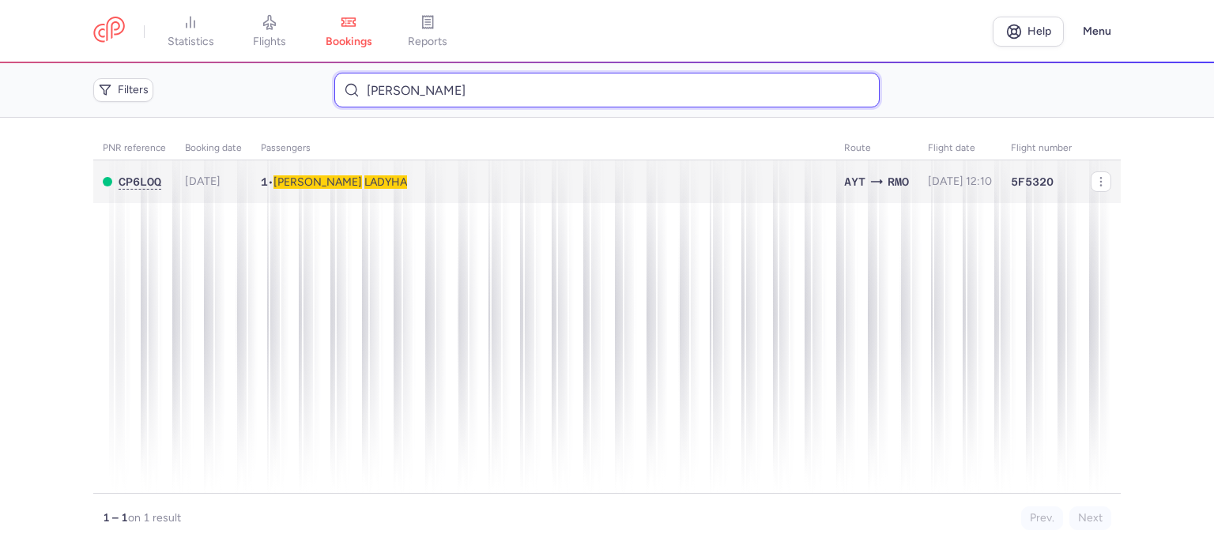
type input "LADYHA IRYNA"
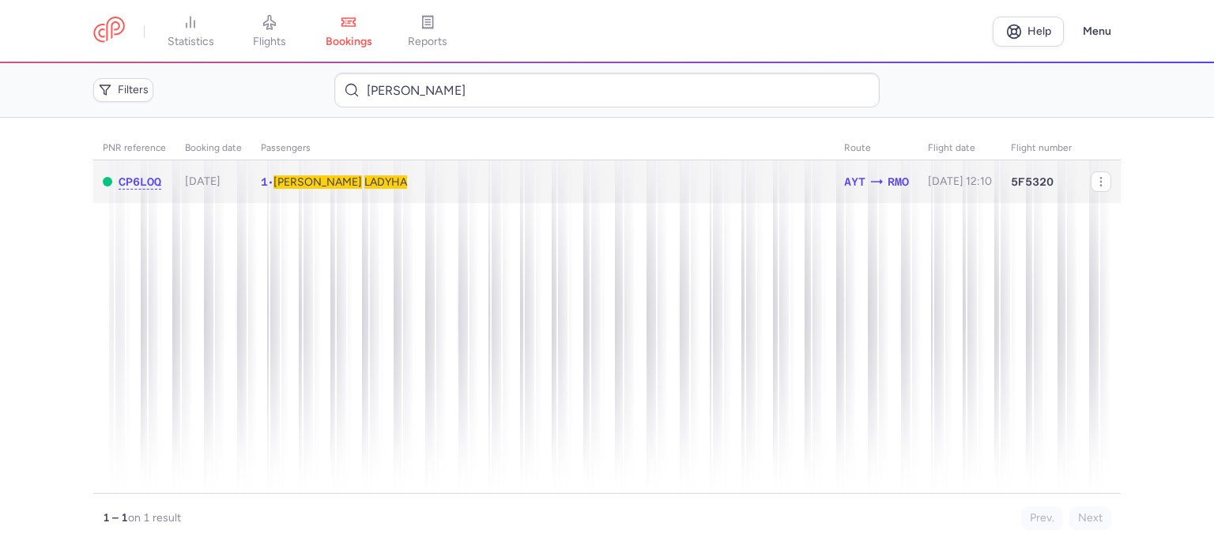
click at [364, 179] on span "LADYHA" at bounding box center [385, 181] width 43 height 13
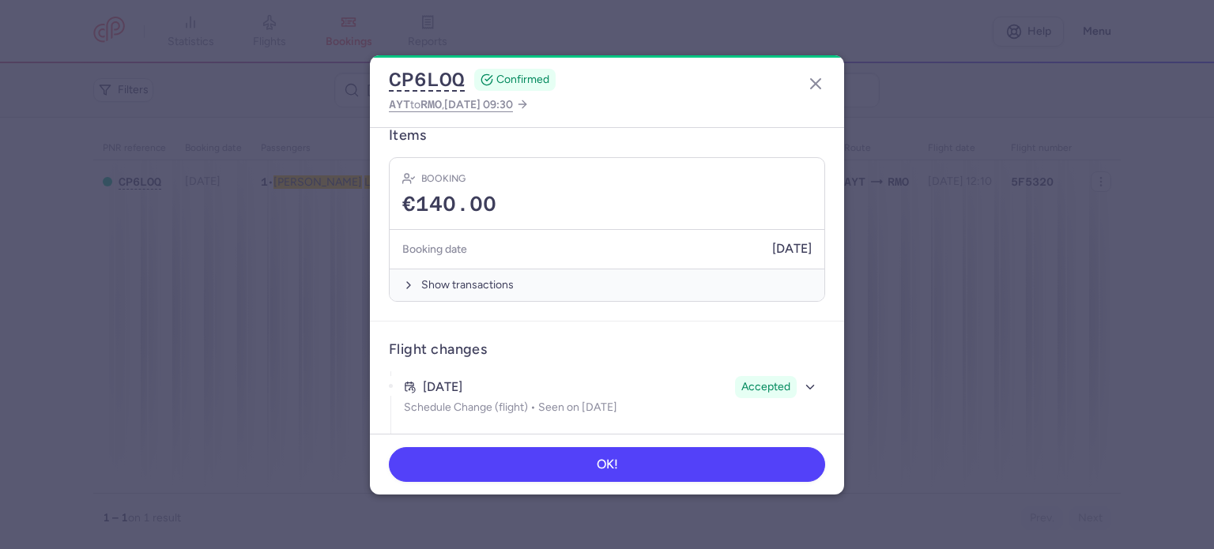
scroll to position [395, 0]
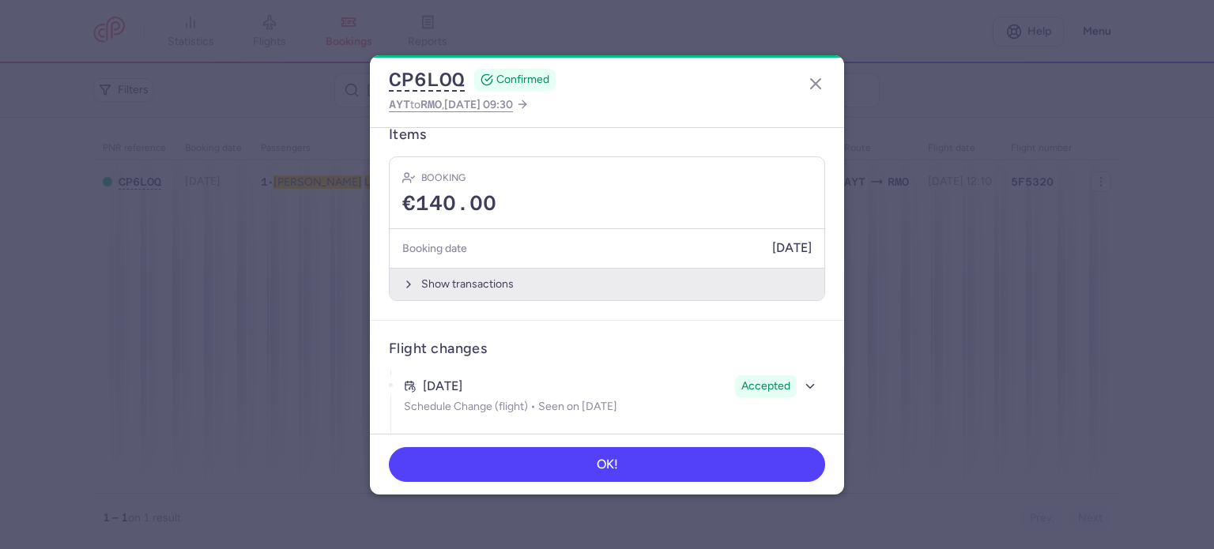
click at [449, 277] on button "Show transactions" at bounding box center [607, 284] width 435 height 32
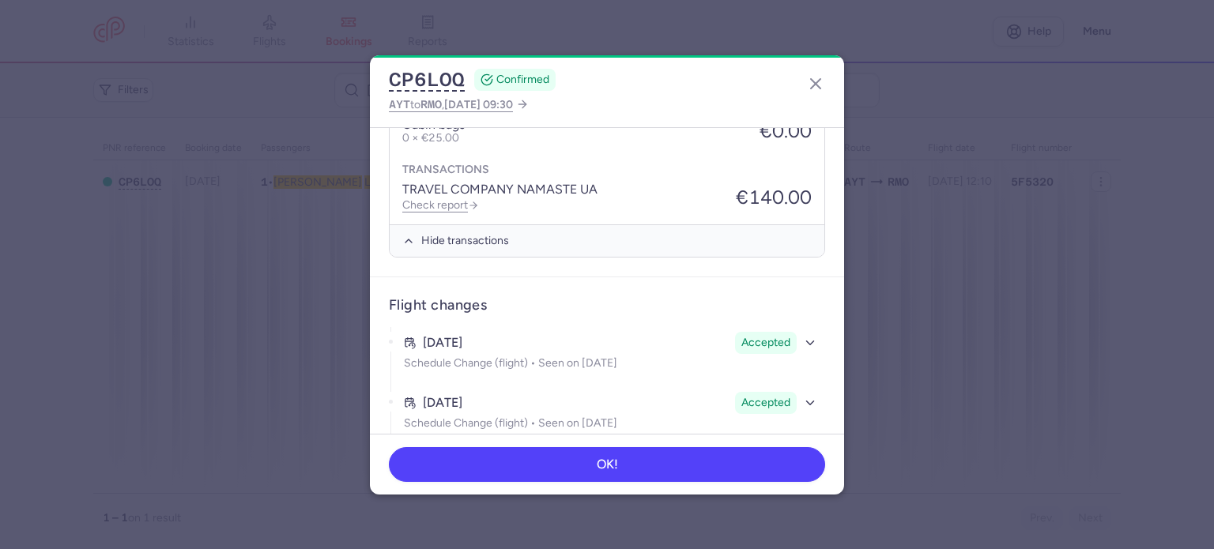
scroll to position [667, 0]
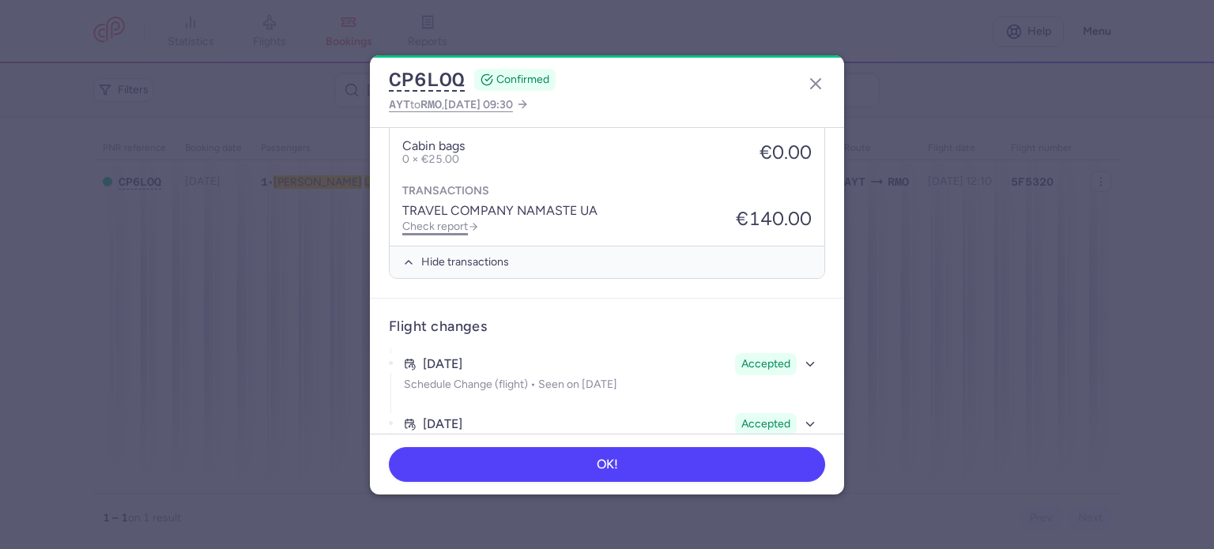
click at [444, 223] on link "Check report" at bounding box center [440, 226] width 77 height 13
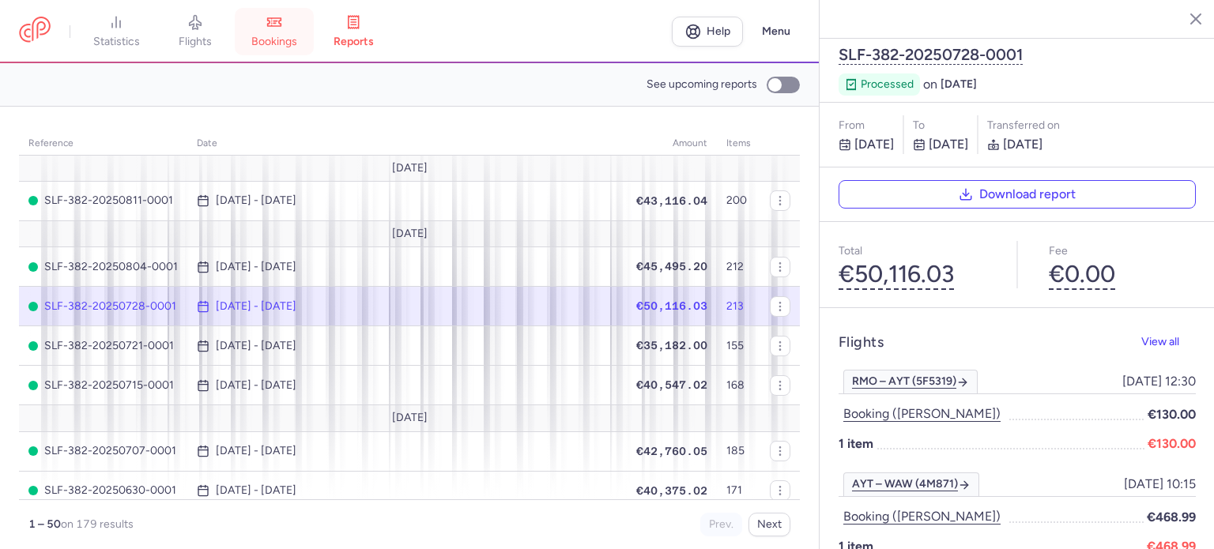
drag, startPoint x: 285, startPoint y: 42, endPoint x: 266, endPoint y: 32, distance: 21.6
click at [266, 32] on link "bookings" at bounding box center [274, 31] width 79 height 35
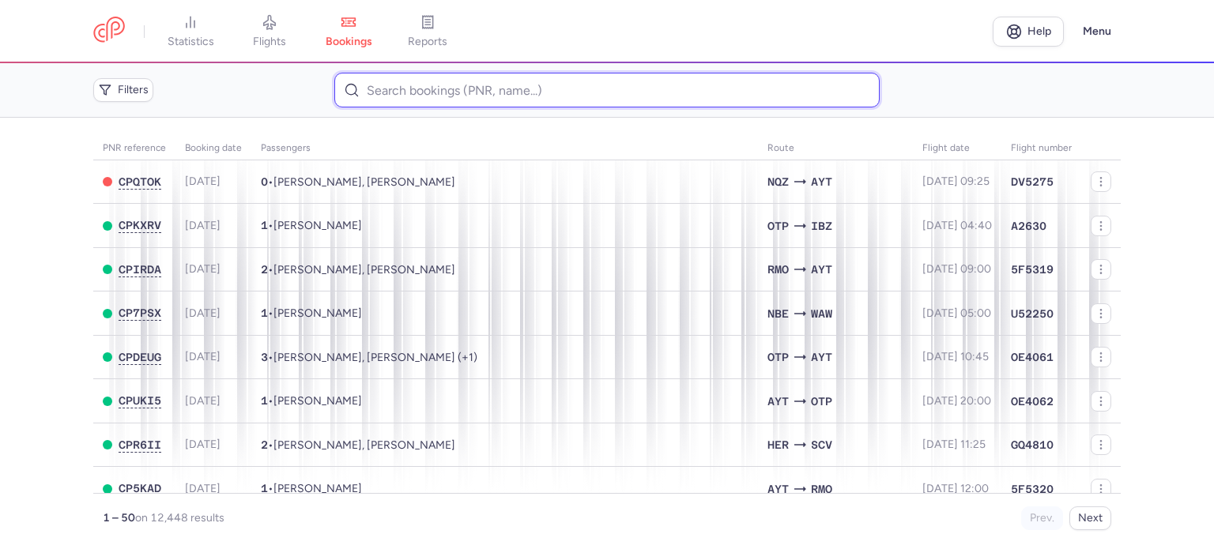
paste input "DONTU SVETLANA"
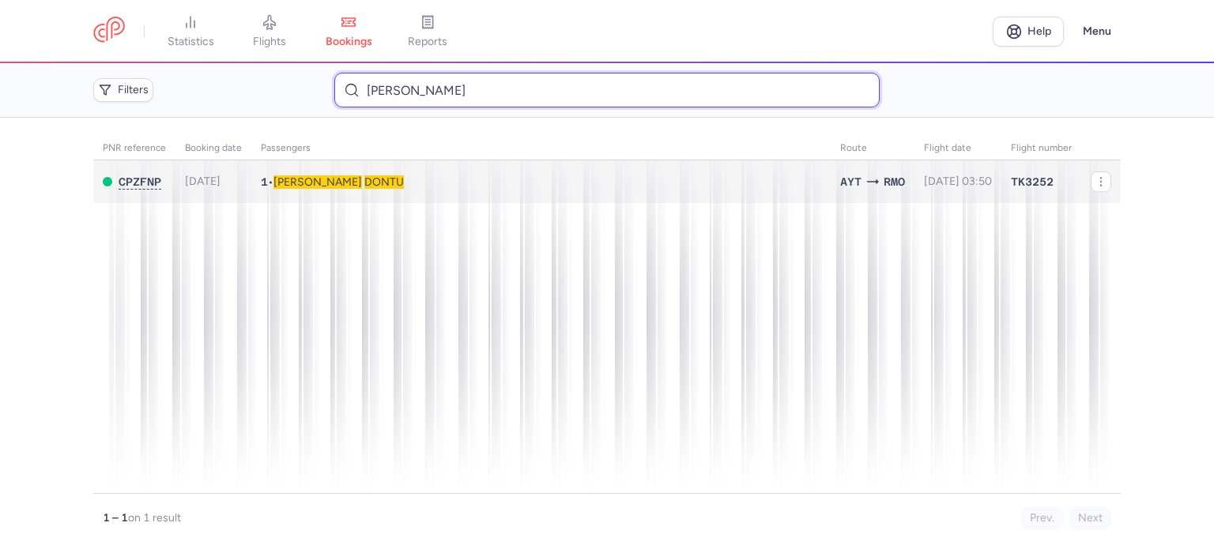
type input "DONTU SVETLANA"
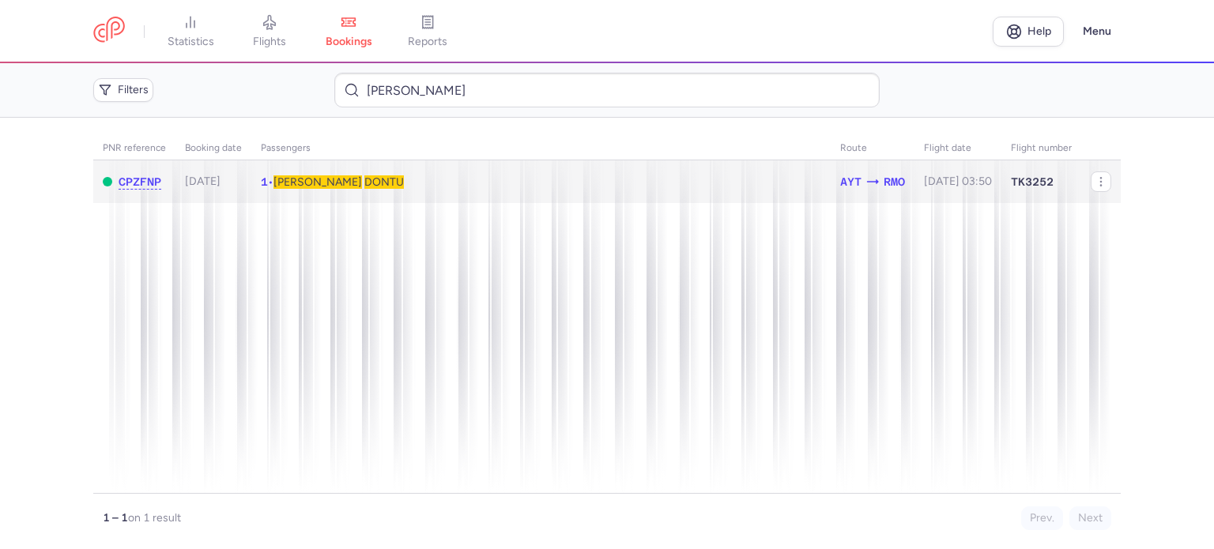
click at [304, 181] on span "Svetlana" at bounding box center [318, 181] width 89 height 13
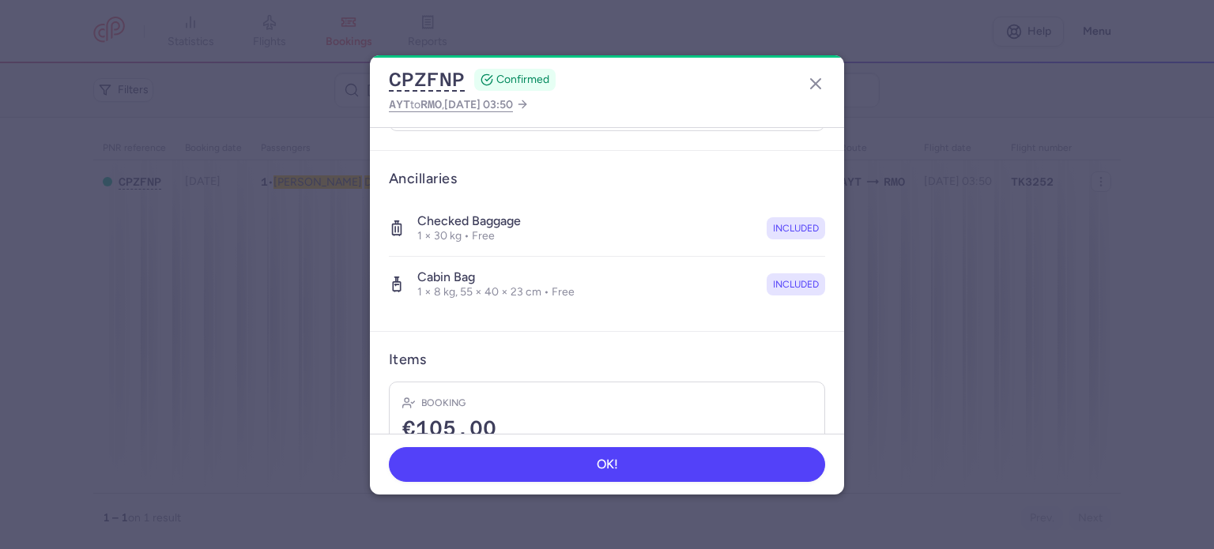
scroll to position [334, 0]
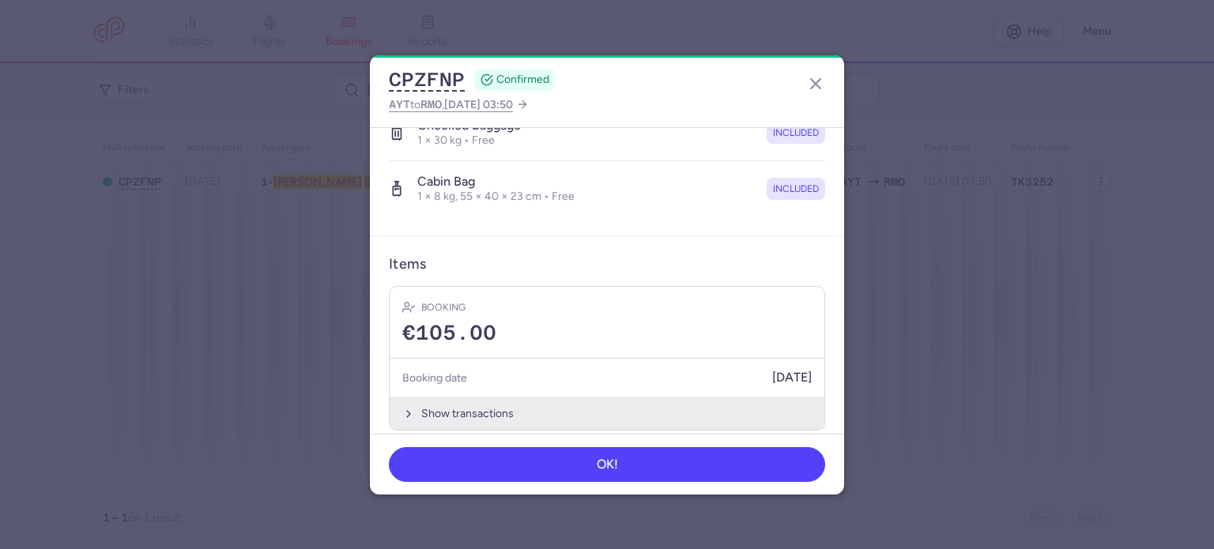
click at [457, 398] on button "Show transactions" at bounding box center [607, 414] width 435 height 32
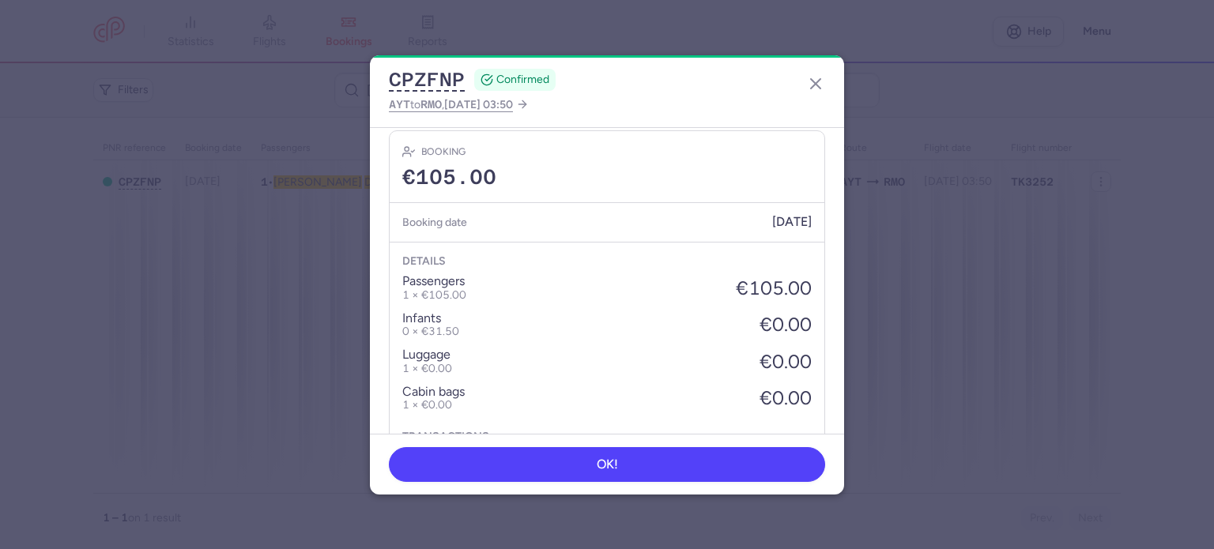
scroll to position [584, 0]
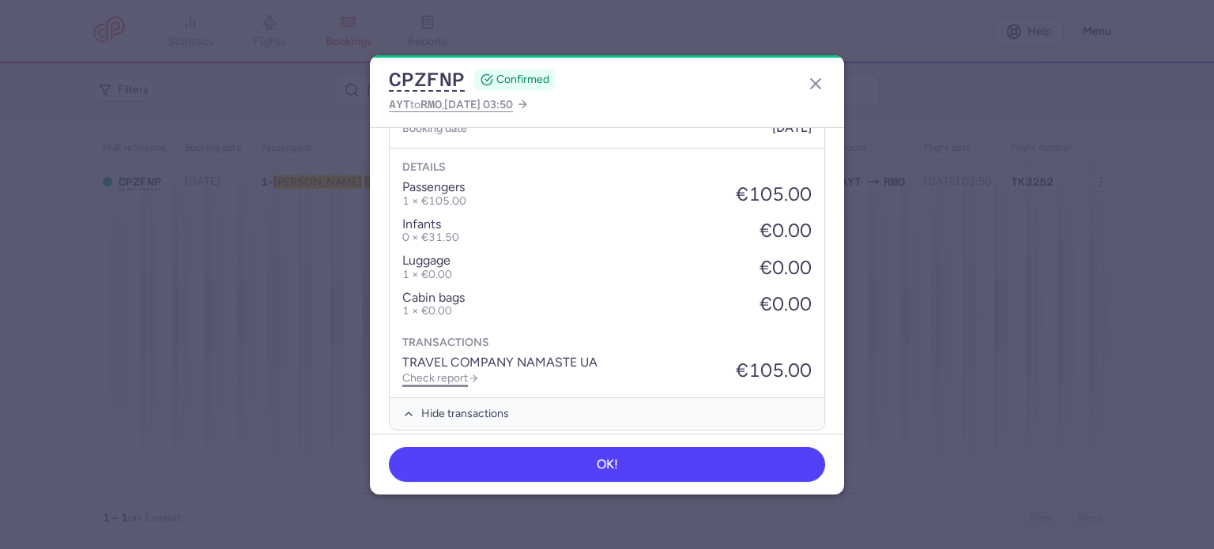
click at [447, 372] on link "Check report" at bounding box center [440, 378] width 77 height 13
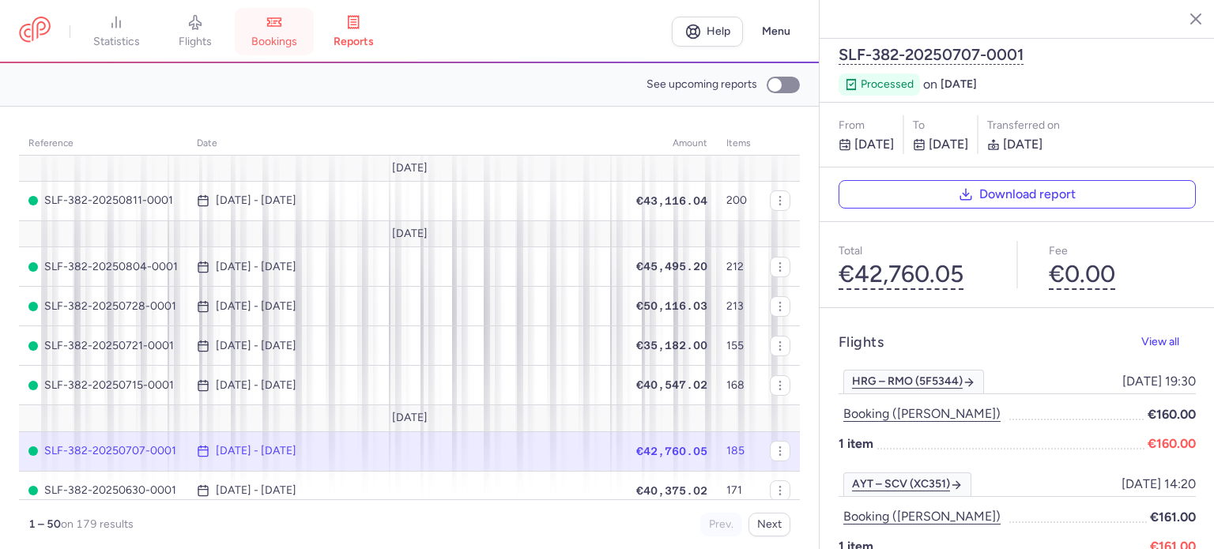
click at [282, 42] on span "bookings" at bounding box center [274, 42] width 46 height 14
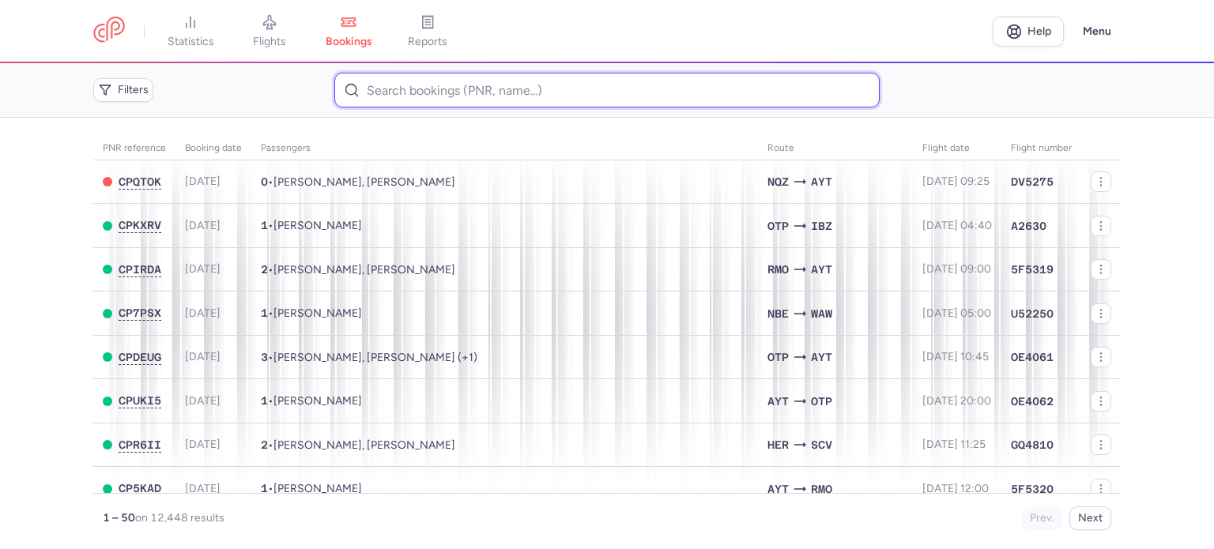
paste input "LIESKOVA OLENA"
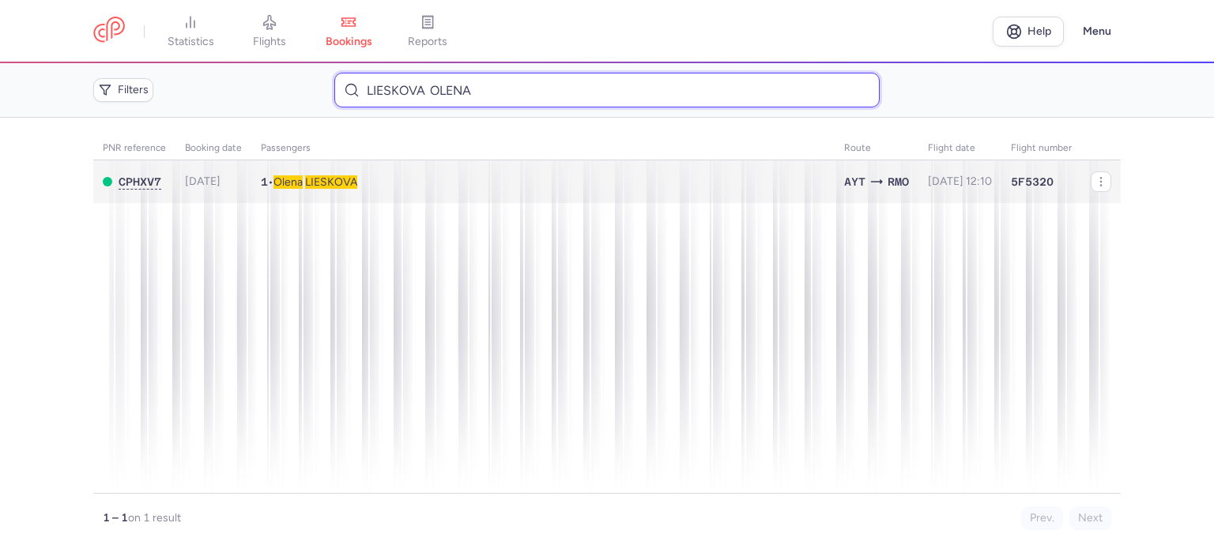
type input "LIESKOVA OLENA"
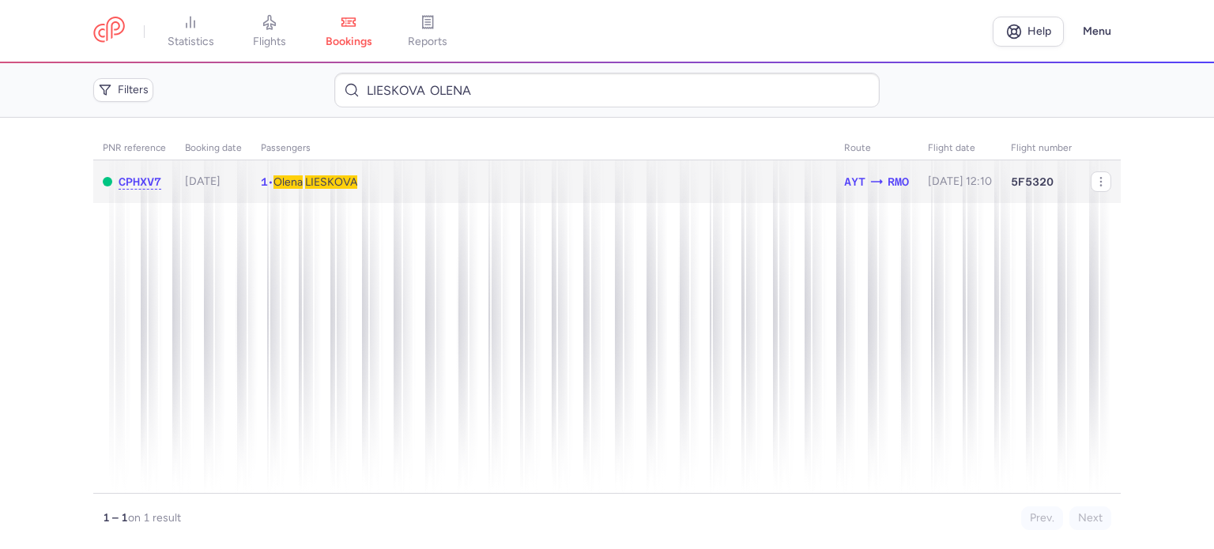
click at [339, 181] on span "LIESKOVA" at bounding box center [331, 181] width 52 height 13
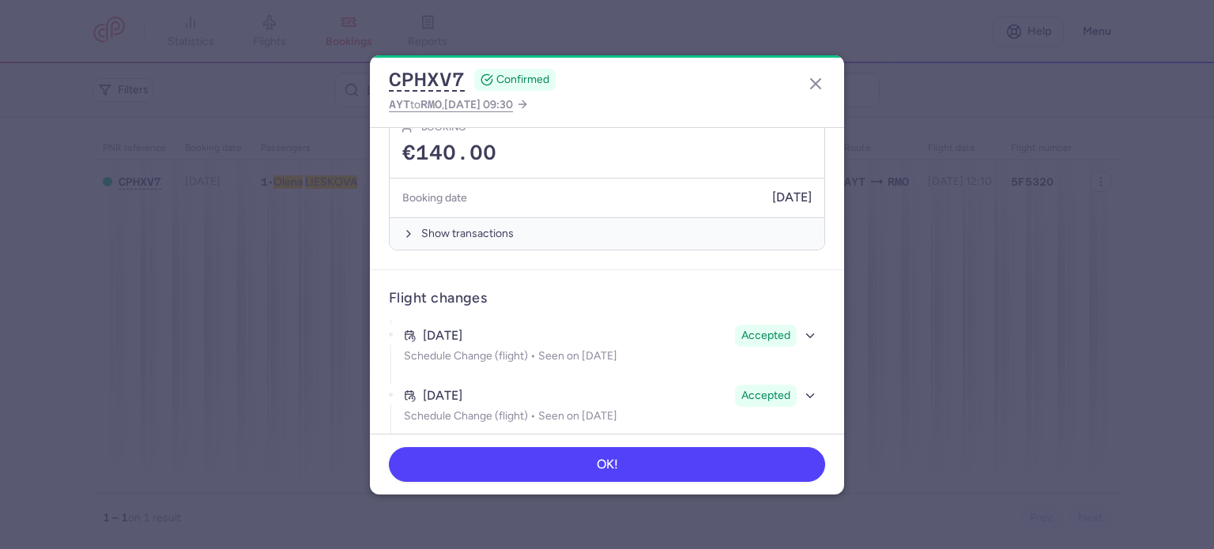
scroll to position [417, 0]
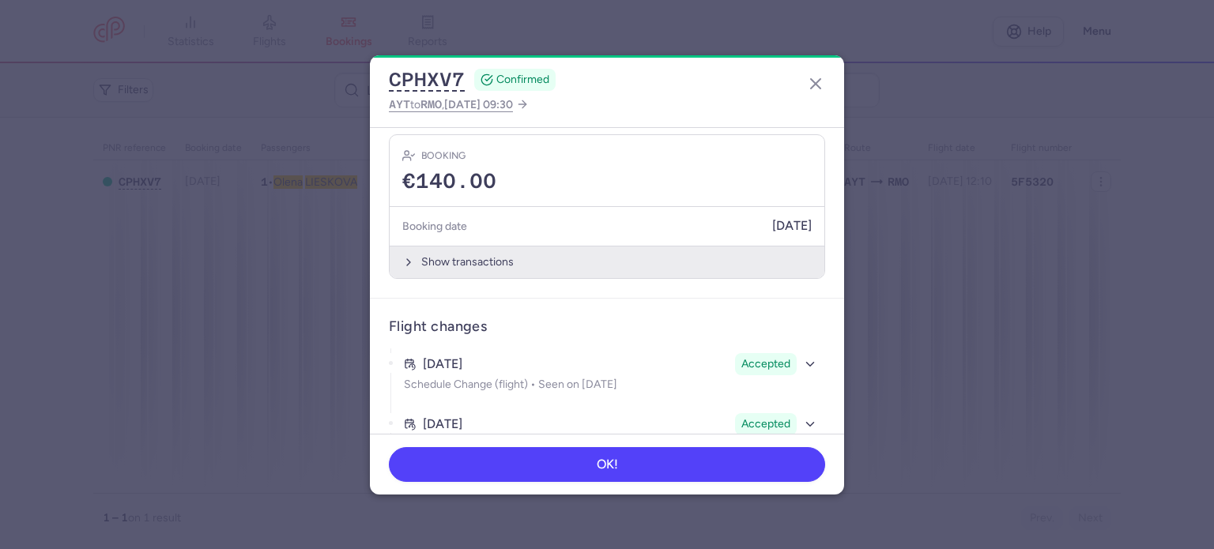
click at [432, 250] on button "Show transactions" at bounding box center [607, 262] width 435 height 32
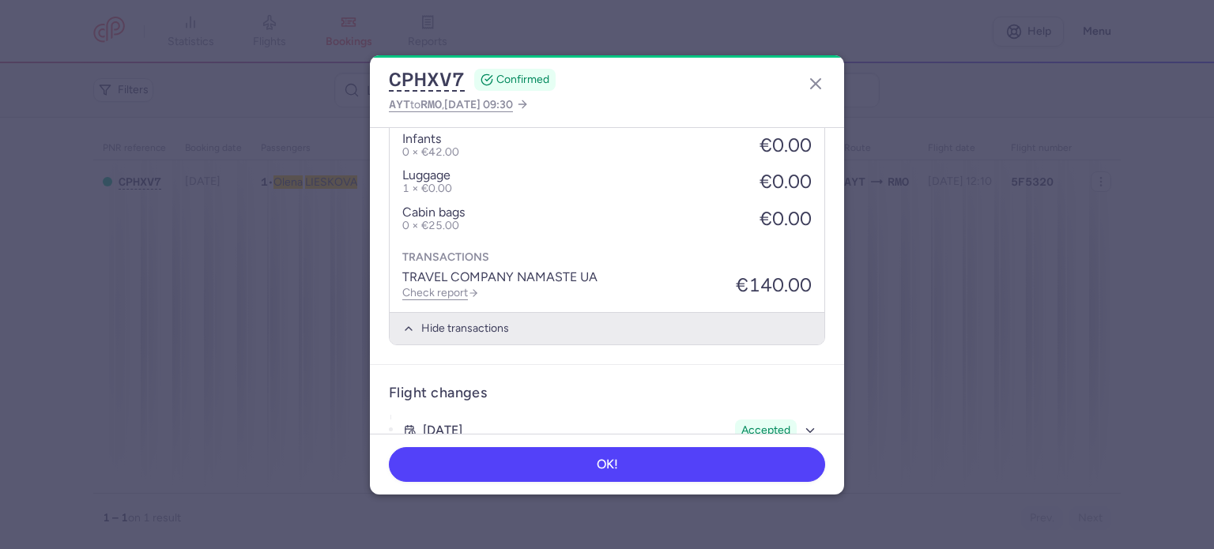
scroll to position [655, 0]
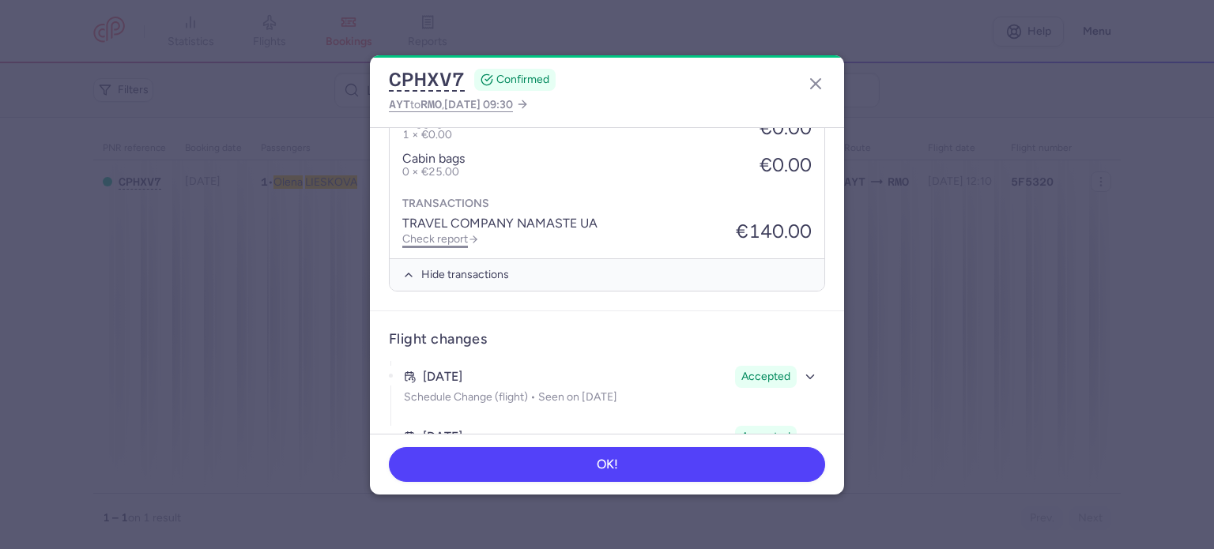
click at [443, 241] on link "Check report" at bounding box center [440, 238] width 77 height 13
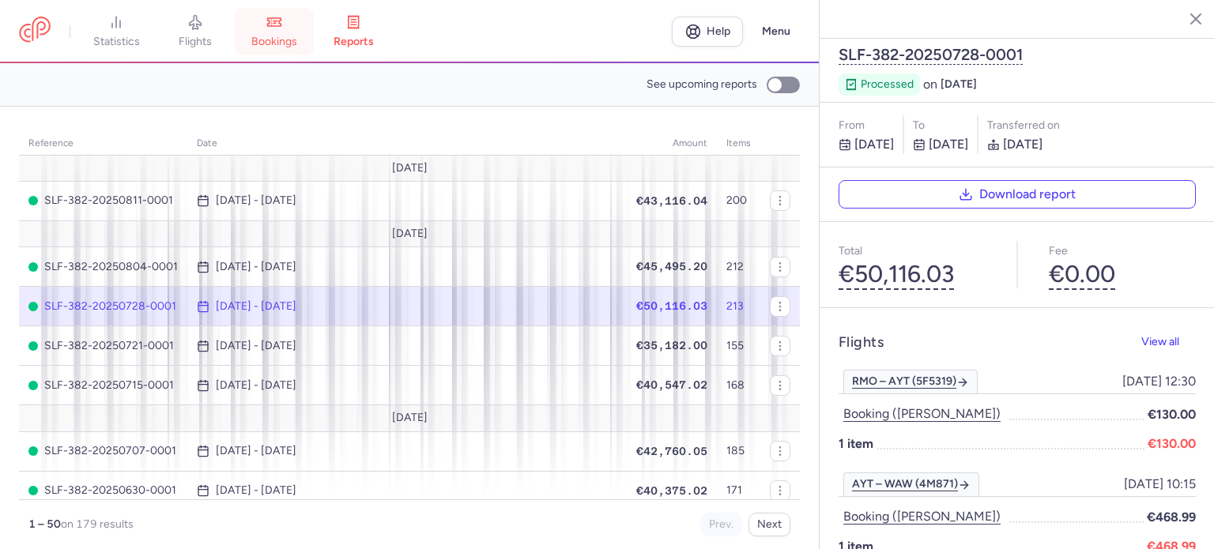
click at [291, 43] on span "bookings" at bounding box center [274, 42] width 46 height 14
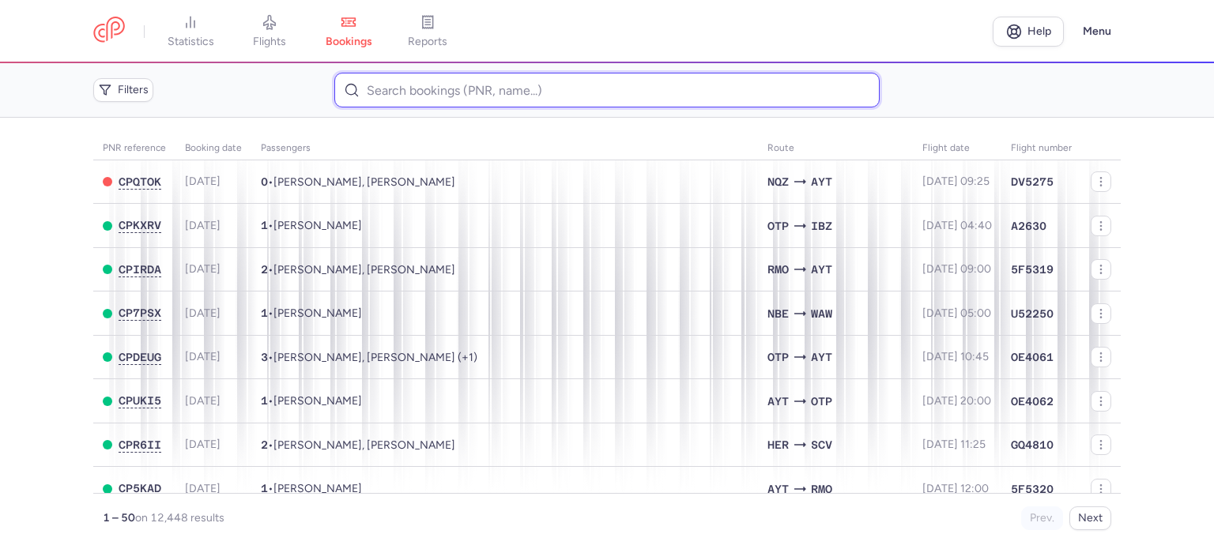
click at [461, 96] on input at bounding box center [606, 90] width 545 height 35
paste input "STAVILA DUMITRU"
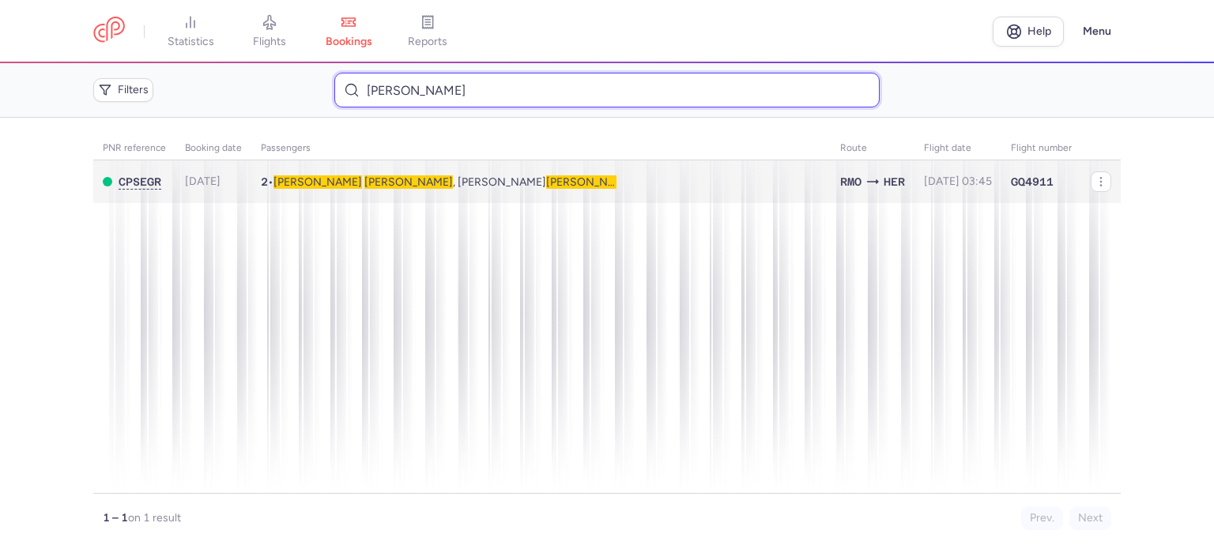
type input "STAVILA DUMITRU"
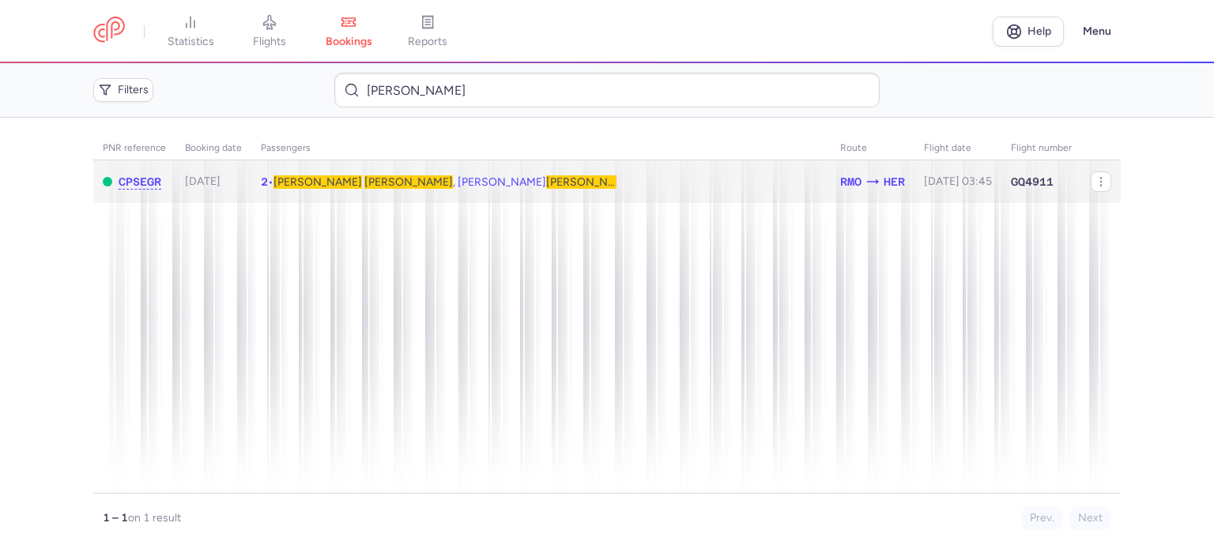
click at [323, 179] on span "Dumitru STAVILA , Catalina OLARU STAVILA" at bounding box center [454, 181] width 361 height 13
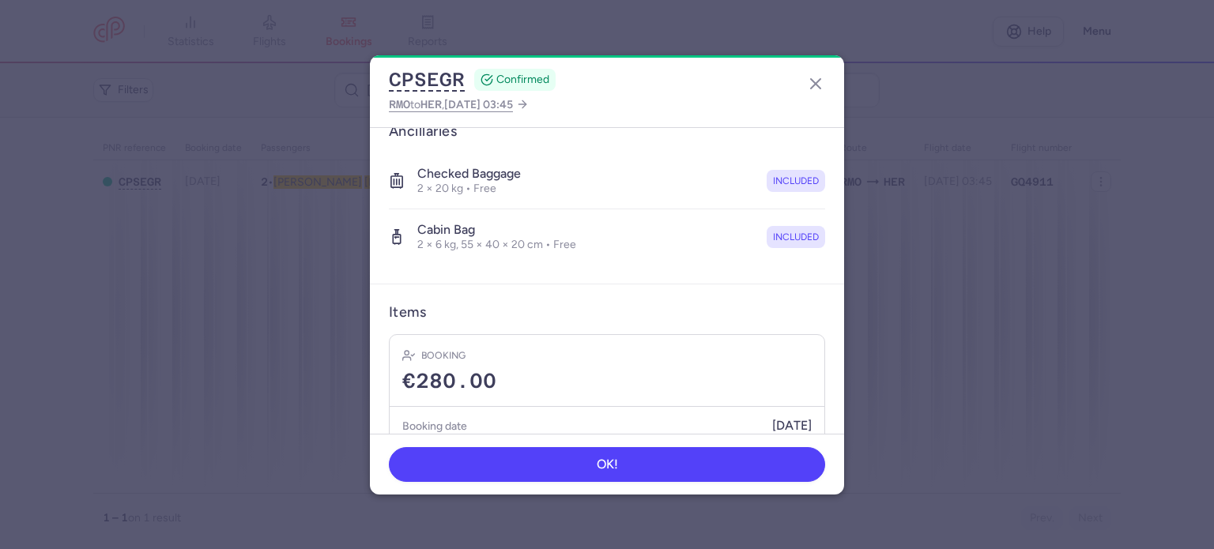
scroll to position [389, 0]
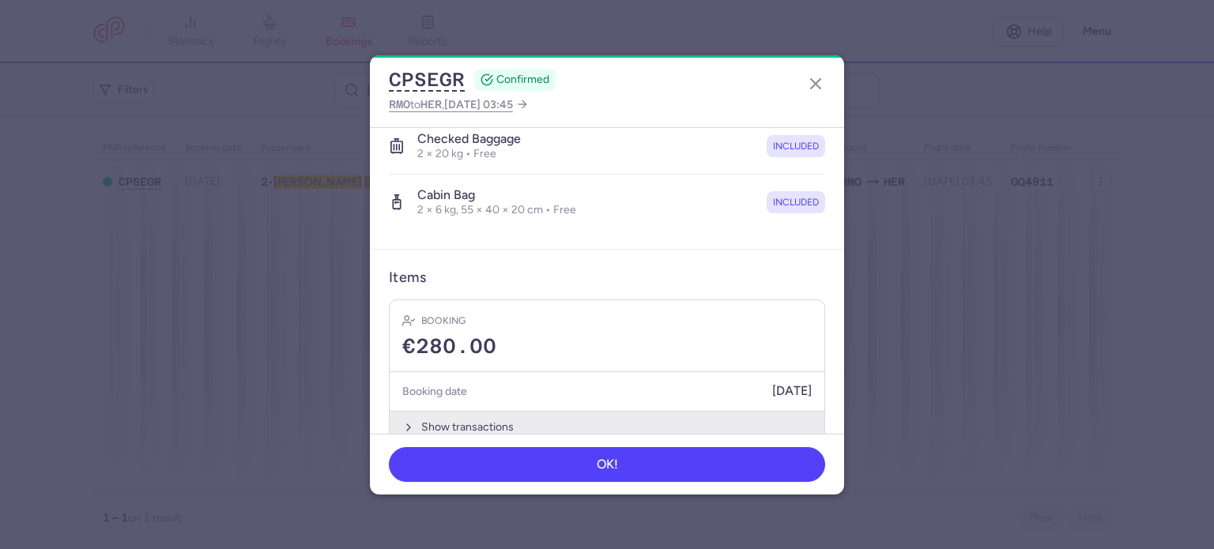
click at [461, 411] on button "Show transactions" at bounding box center [607, 427] width 435 height 32
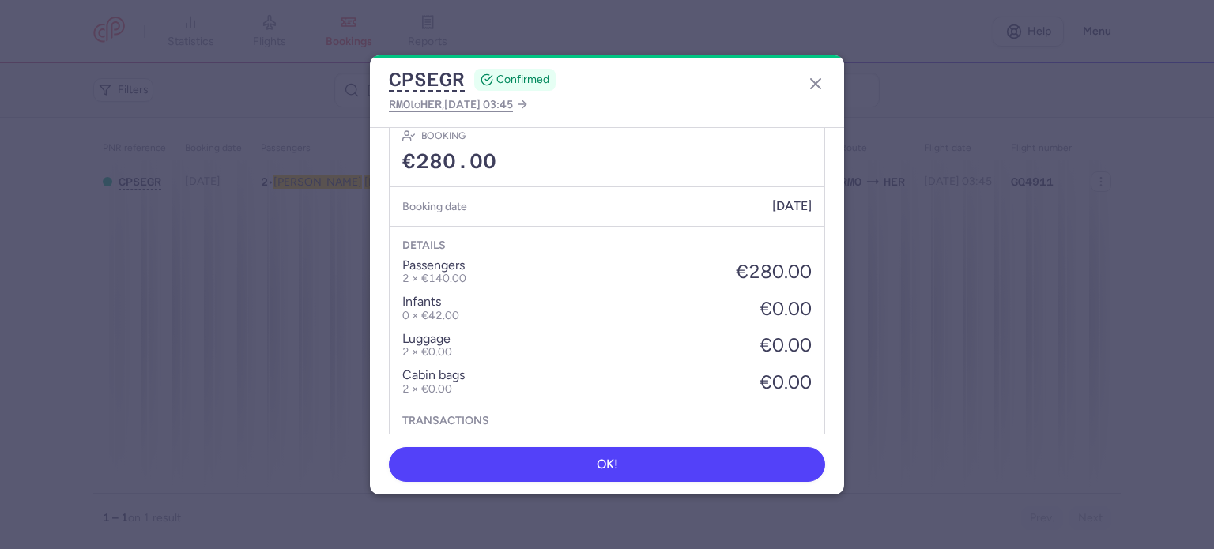
scroll to position [639, 0]
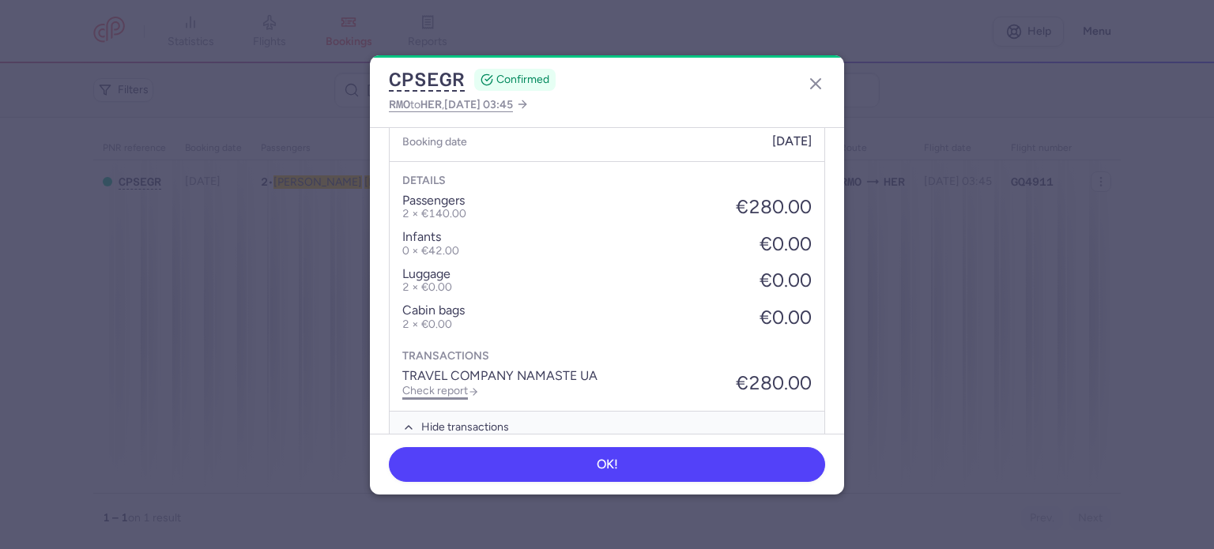
click at [451, 384] on link "Check report" at bounding box center [440, 390] width 77 height 13
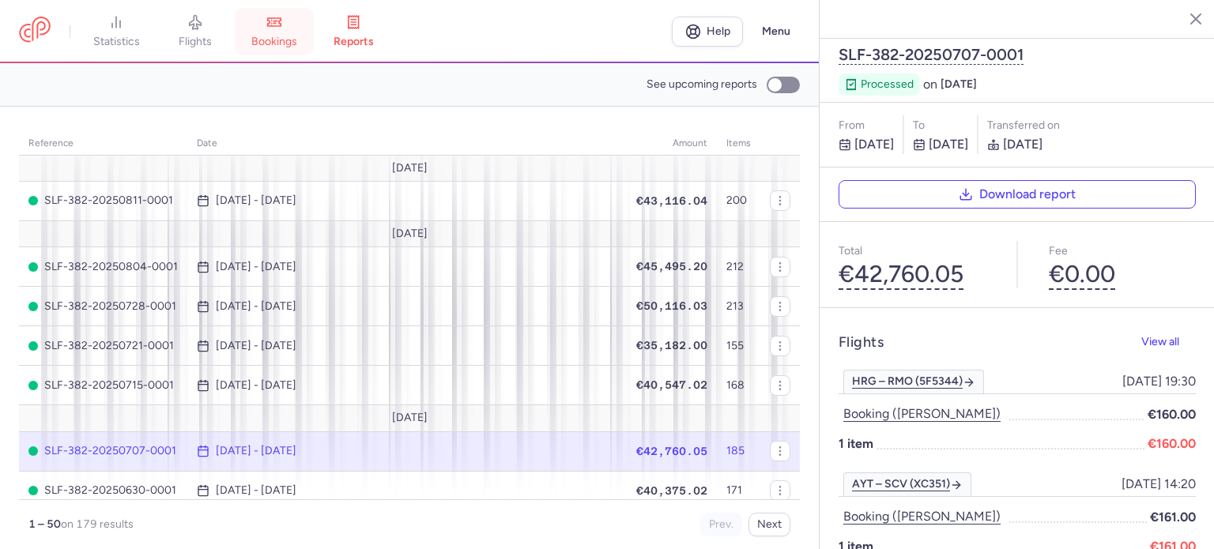
click at [285, 33] on link "bookings" at bounding box center [274, 31] width 79 height 35
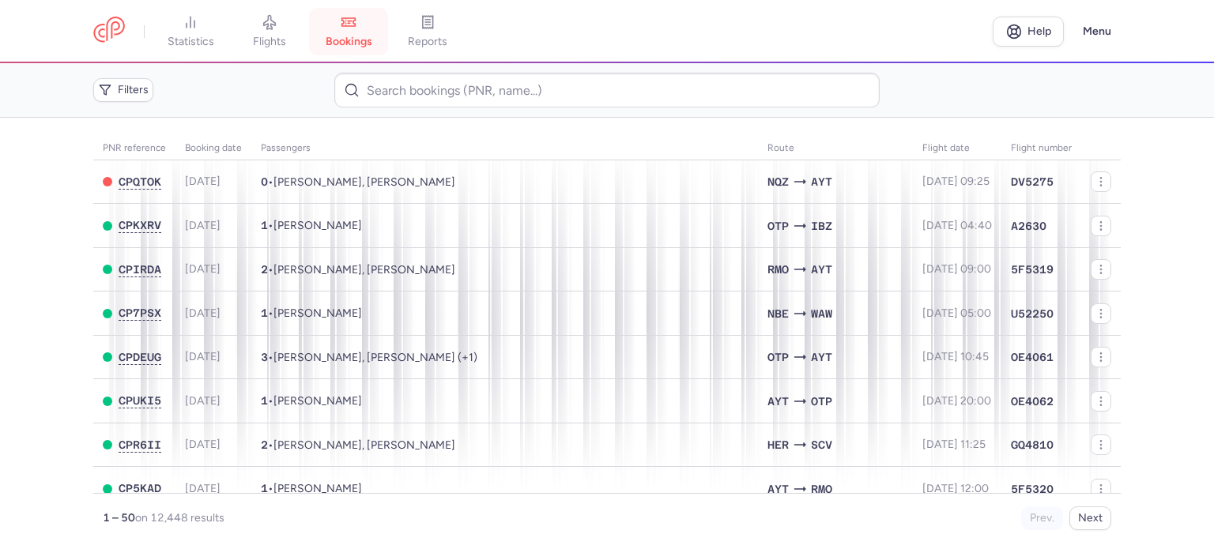
click at [343, 34] on link "bookings" at bounding box center [348, 31] width 79 height 35
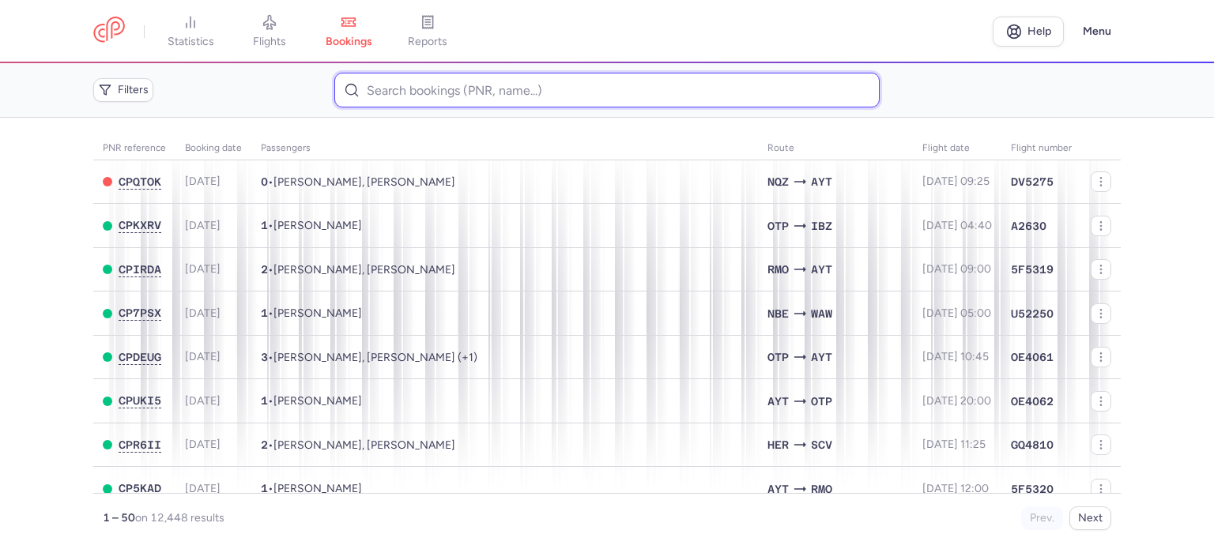
paste input "PAVLENCO PETRU"
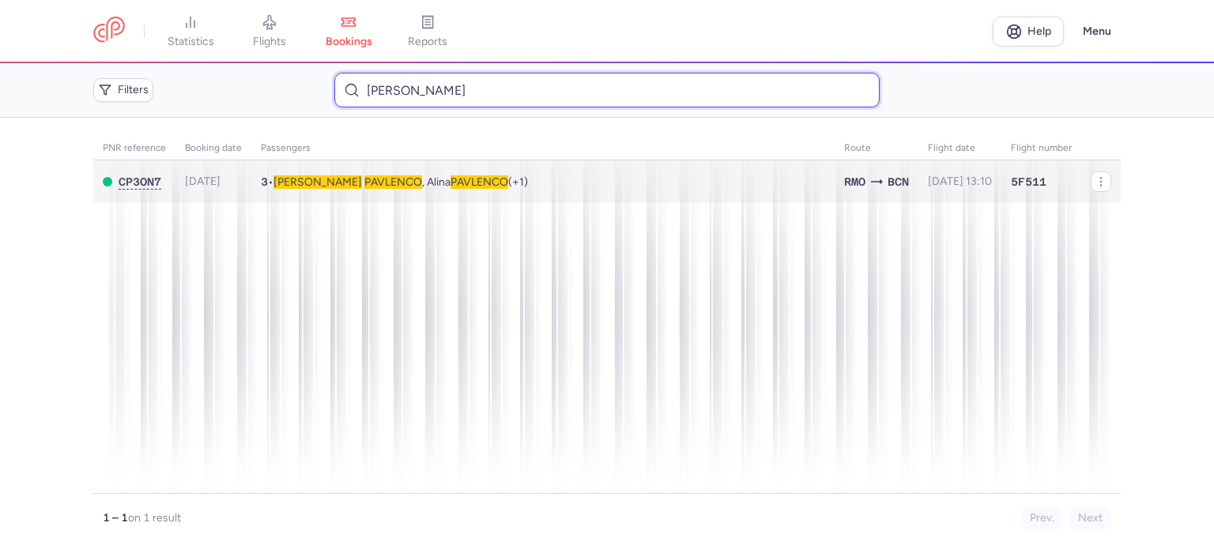
type input "PAVLENCO PETRU"
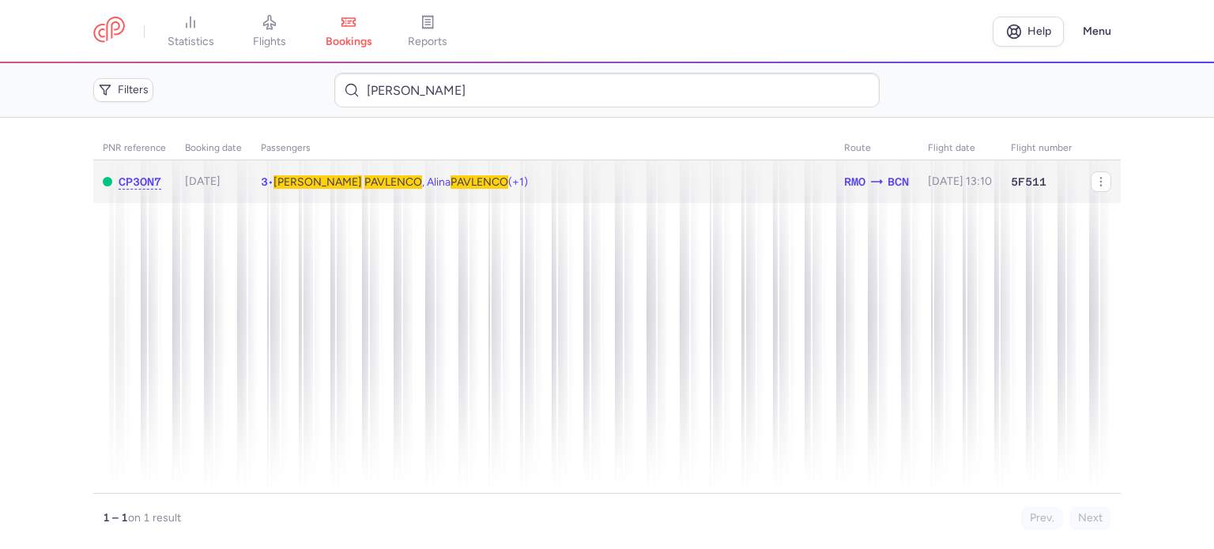
click at [364, 179] on span "PAVLENCO" at bounding box center [393, 181] width 58 height 13
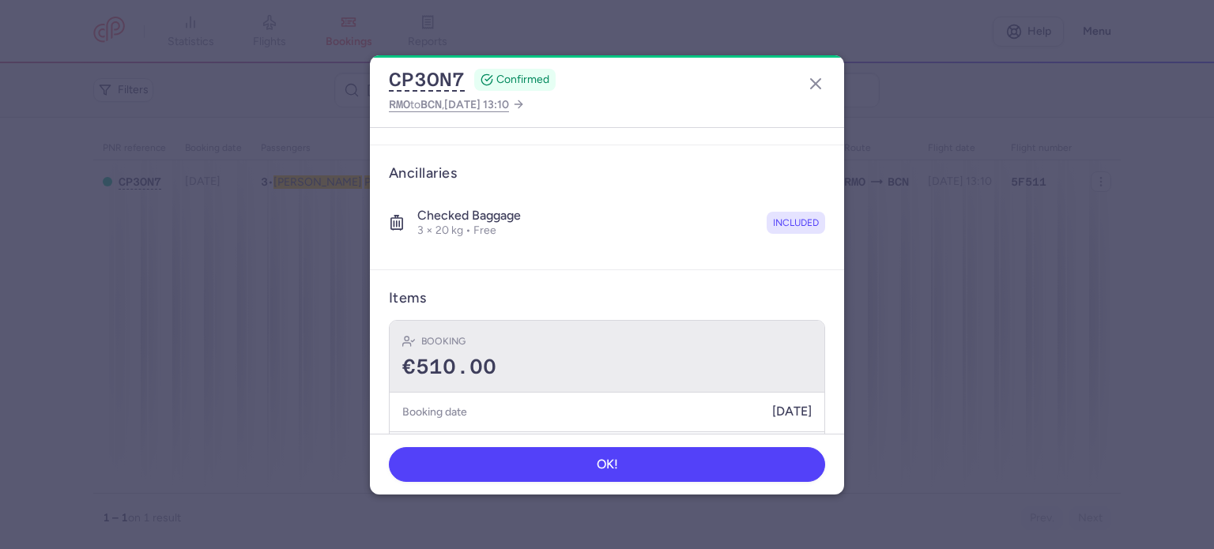
scroll to position [387, 0]
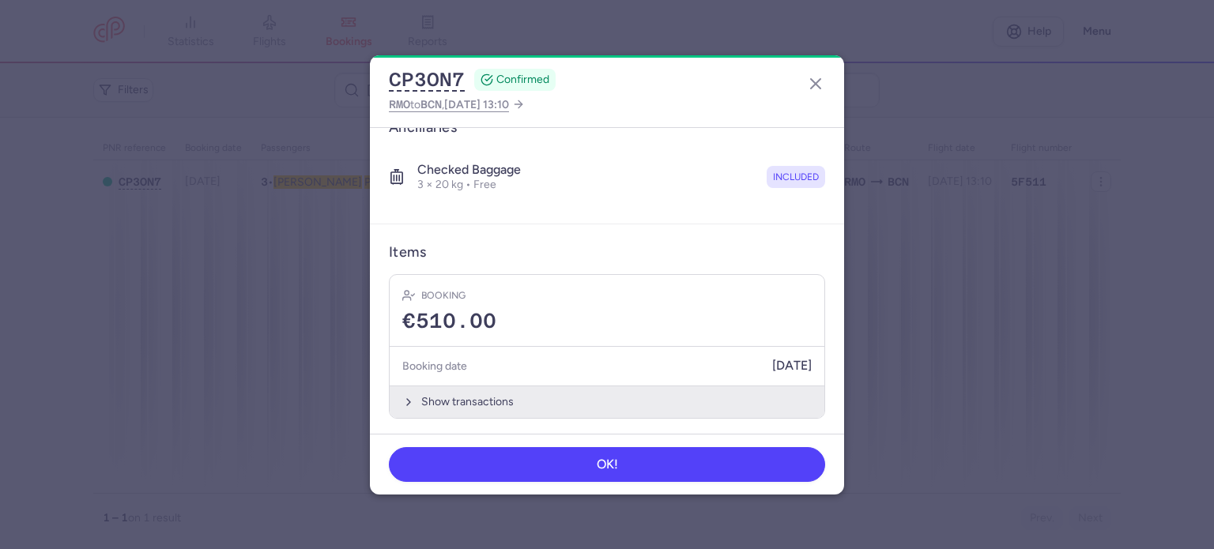
click at [464, 398] on button "Show transactions" at bounding box center [607, 402] width 435 height 32
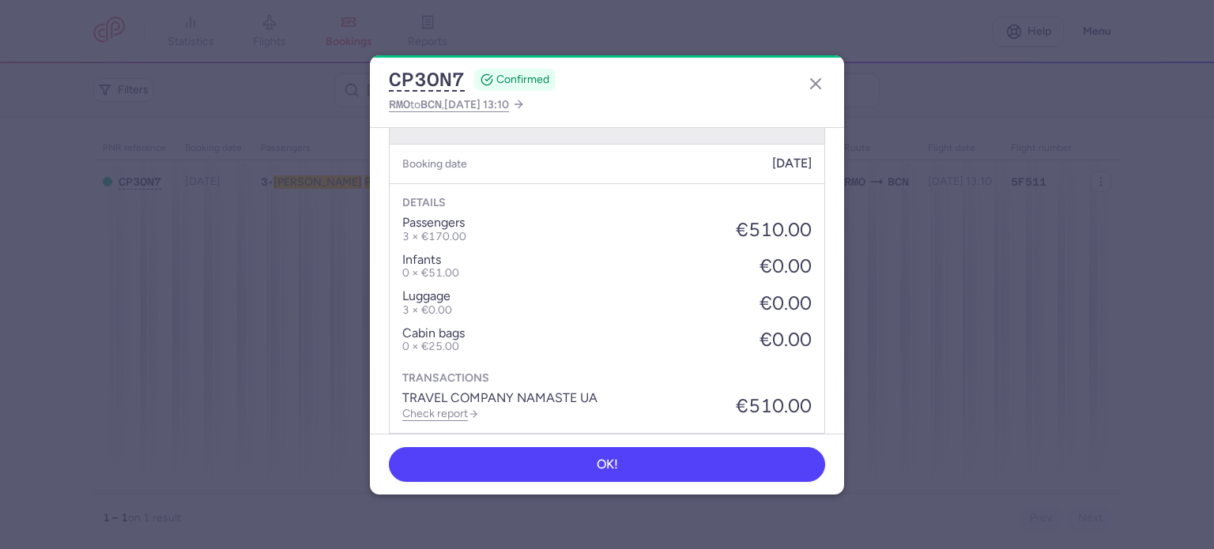
scroll to position [637, 0]
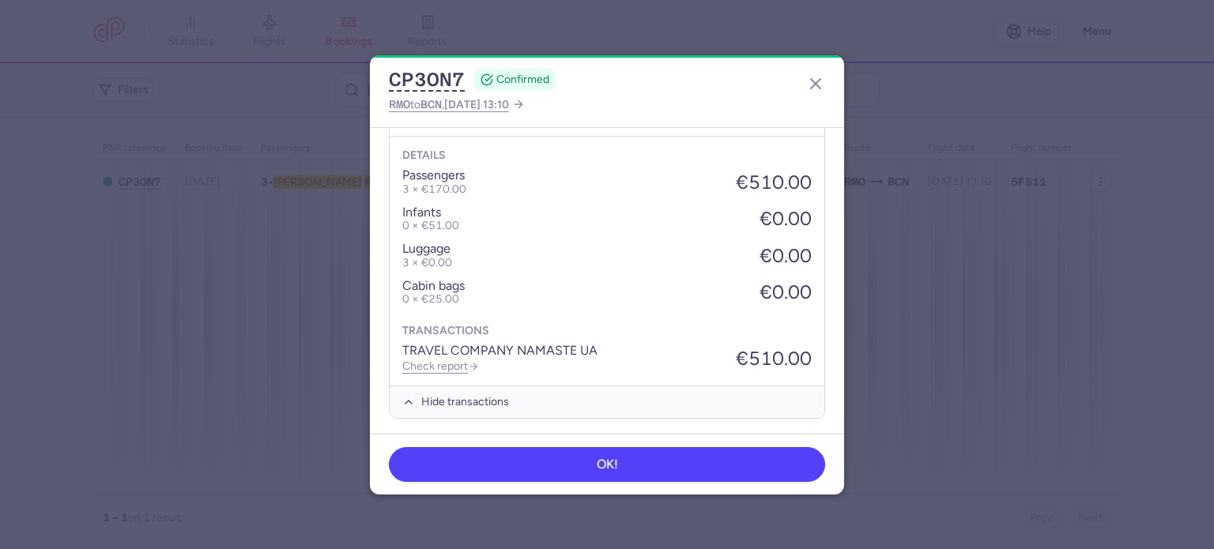
drag, startPoint x: 452, startPoint y: 362, endPoint x: 461, endPoint y: 357, distance: 10.3
click at [452, 360] on link "Check report" at bounding box center [440, 366] width 77 height 13
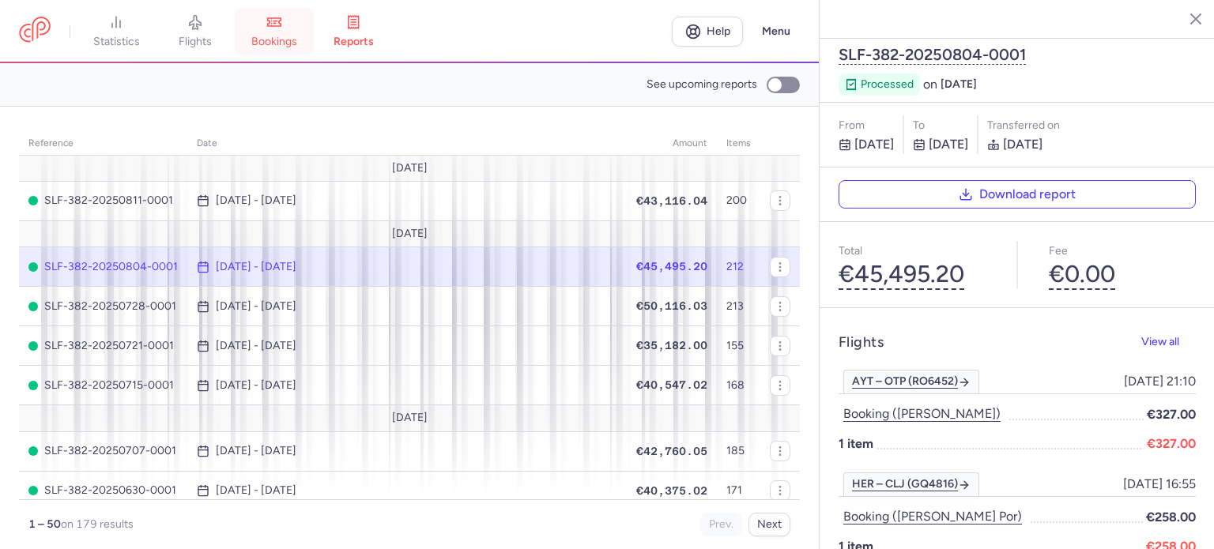
click at [281, 32] on link "bookings" at bounding box center [274, 31] width 79 height 35
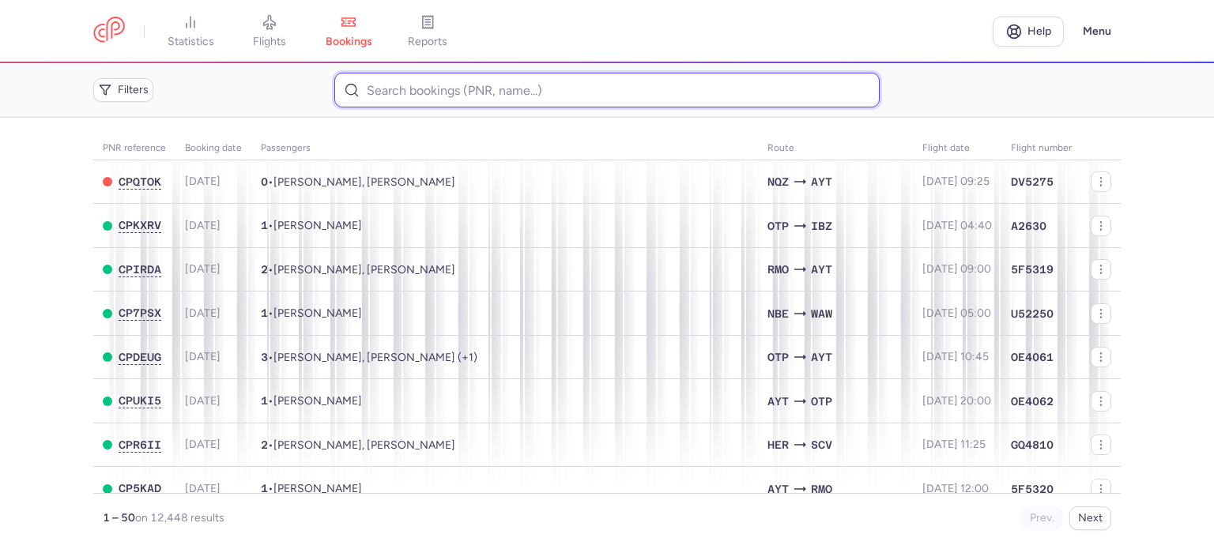
paste input "SAVICH RAISA"
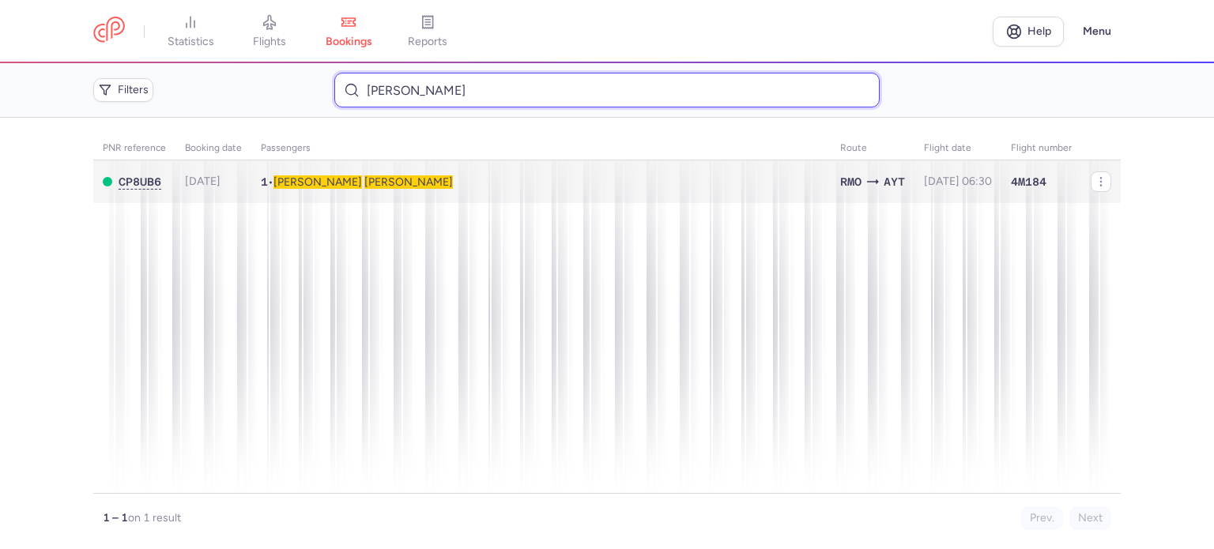
type input "SAVICH RAISA"
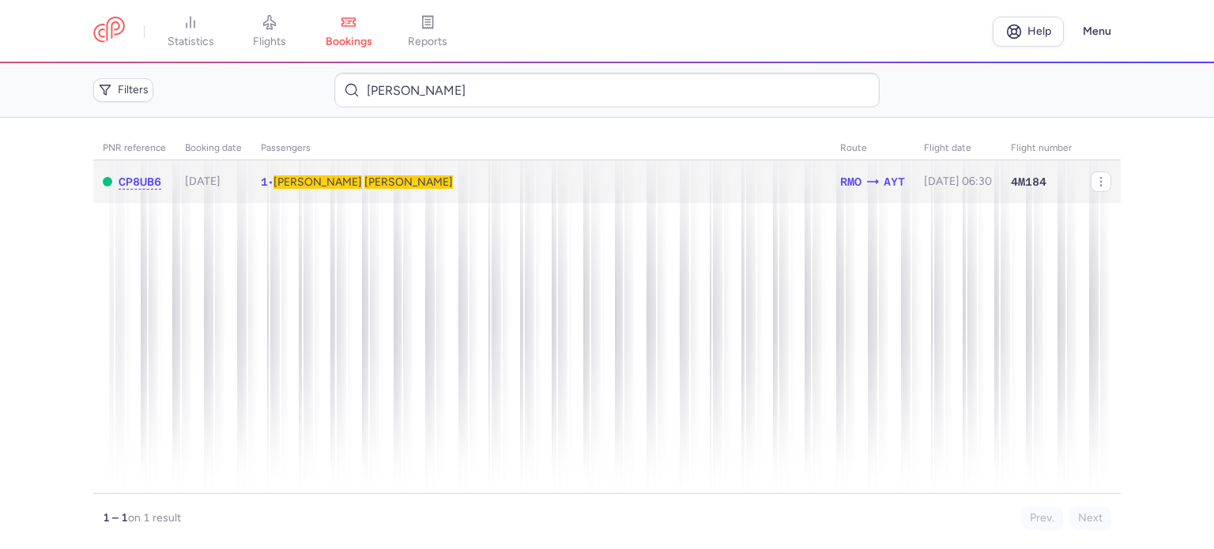
click at [364, 187] on span "SAVICH" at bounding box center [408, 181] width 89 height 13
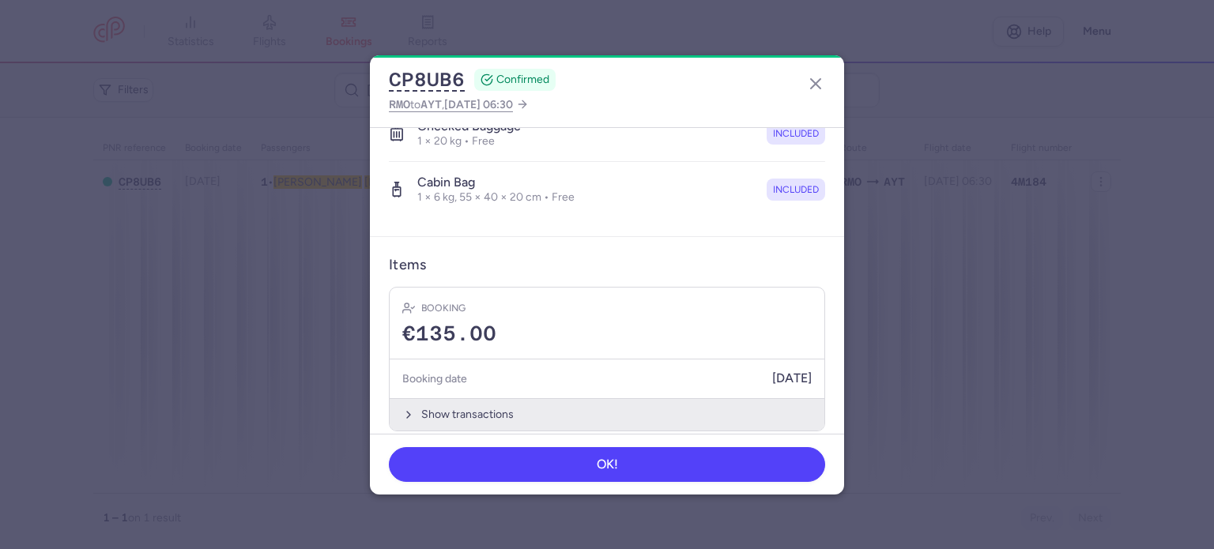
scroll to position [334, 0]
click at [465, 398] on button "Show transactions" at bounding box center [607, 414] width 435 height 32
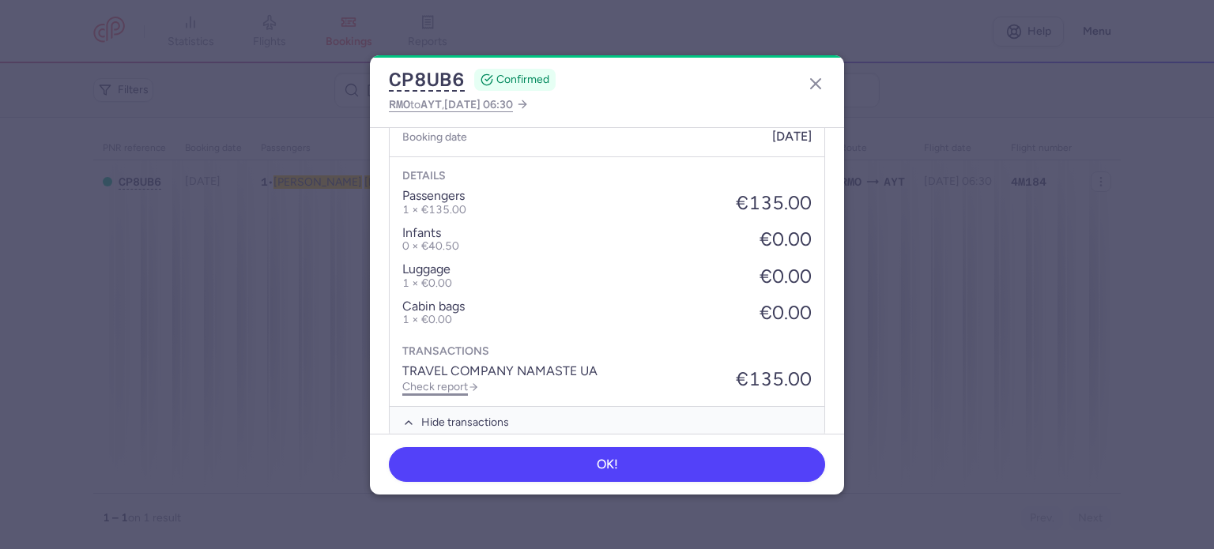
scroll to position [584, 0]
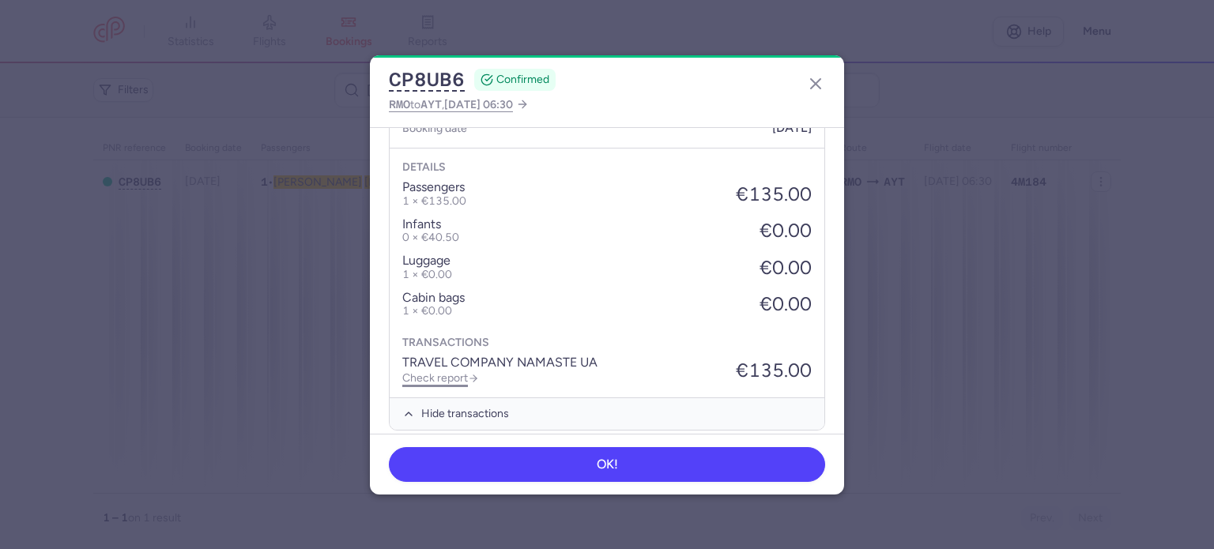
click at [445, 372] on link "Check report" at bounding box center [440, 378] width 77 height 13
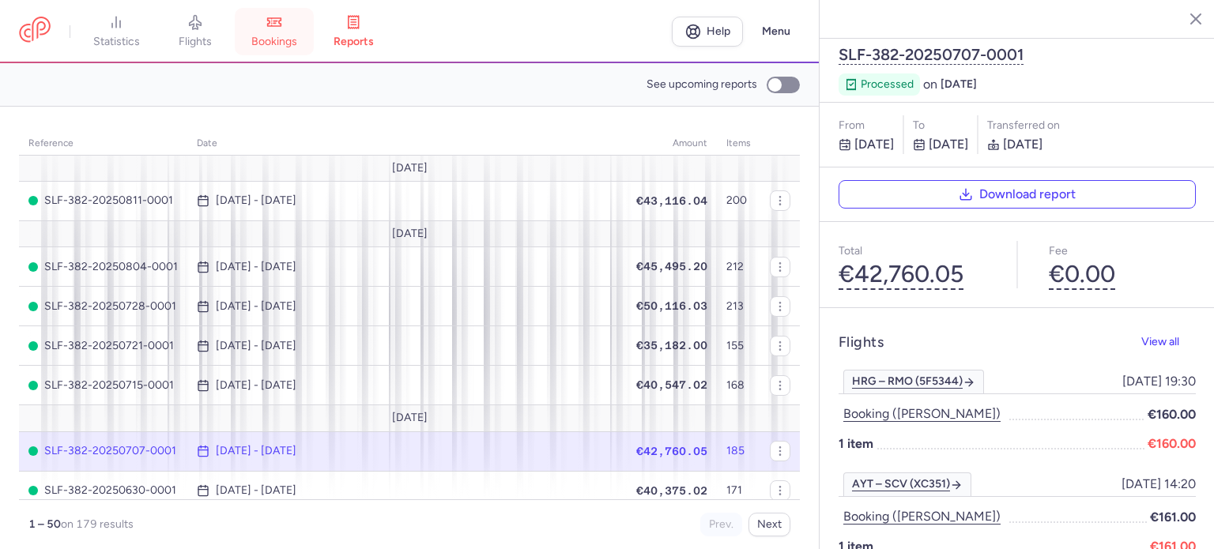
click at [289, 31] on link "bookings" at bounding box center [274, 31] width 79 height 35
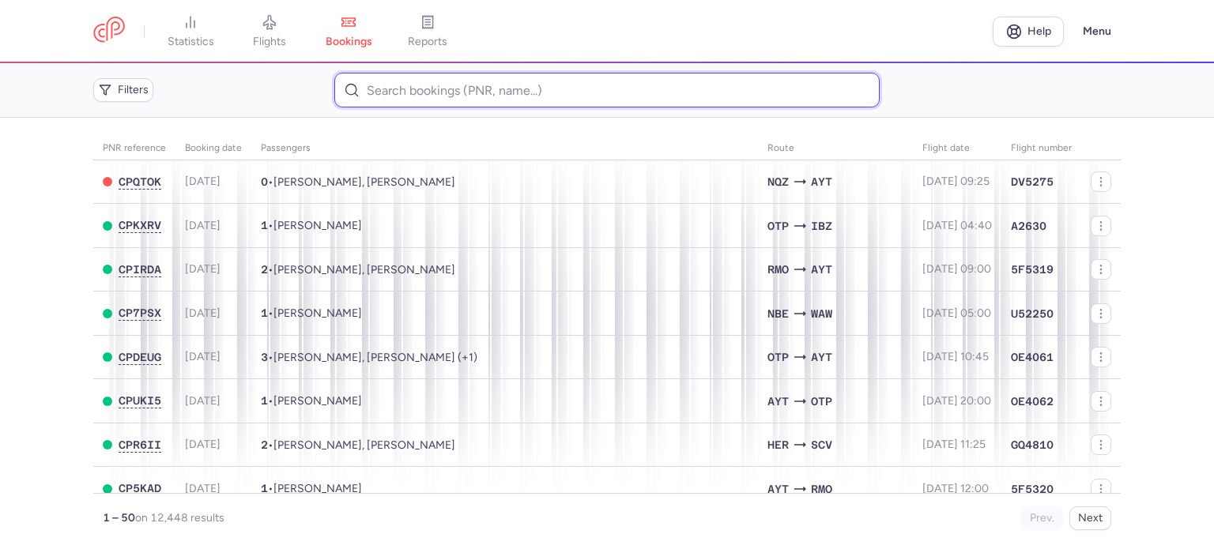
paste input "MINAEVA NATALIA"
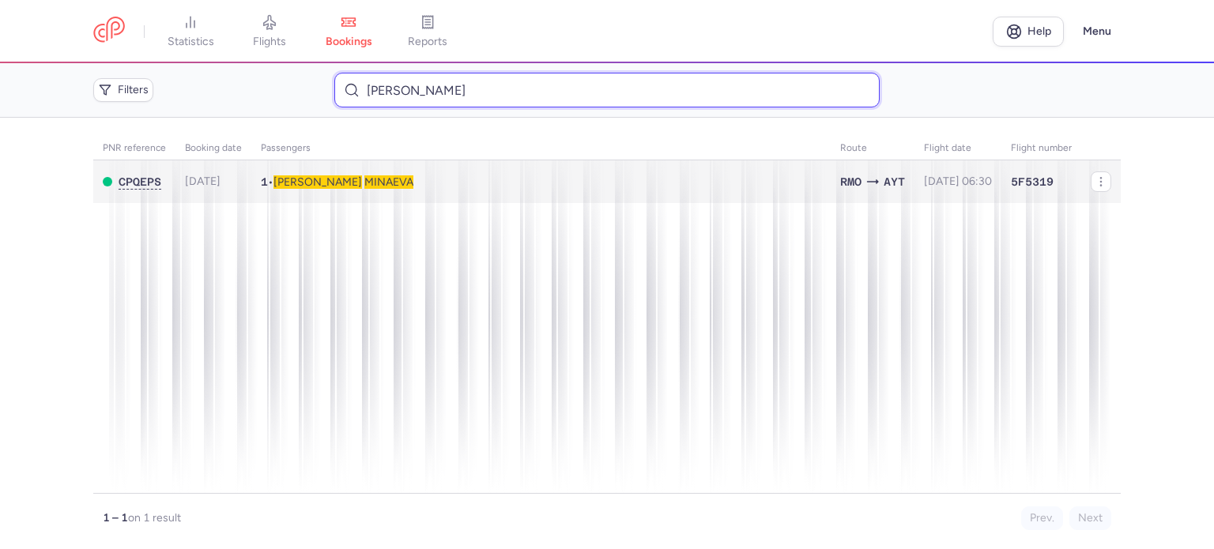
type input "MINAEVA NATALIA"
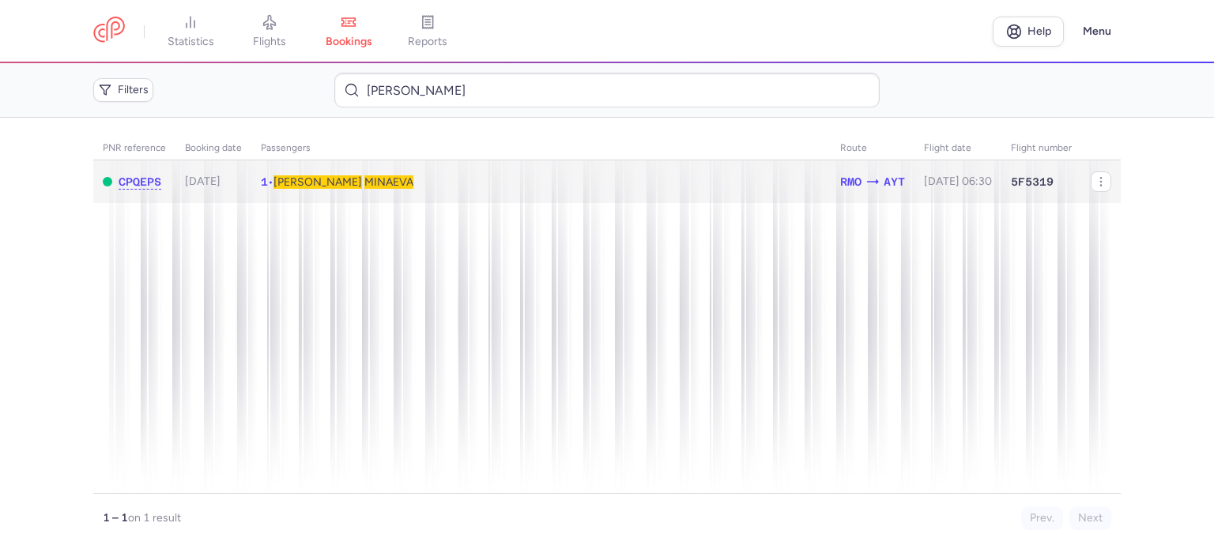
click at [364, 180] on span "MINAEVA" at bounding box center [388, 181] width 49 height 13
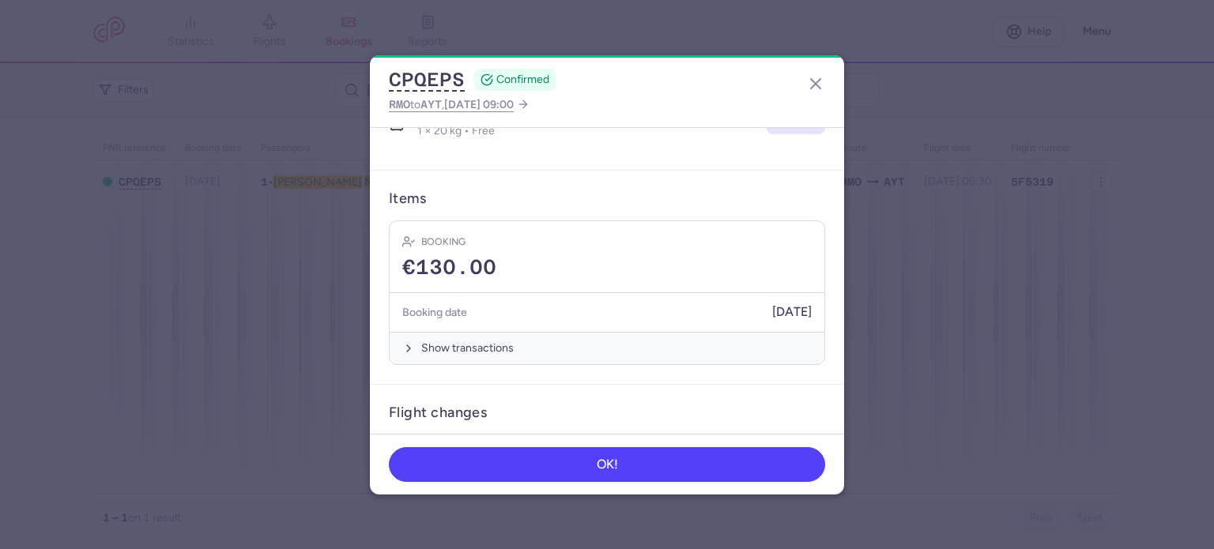
scroll to position [395, 0]
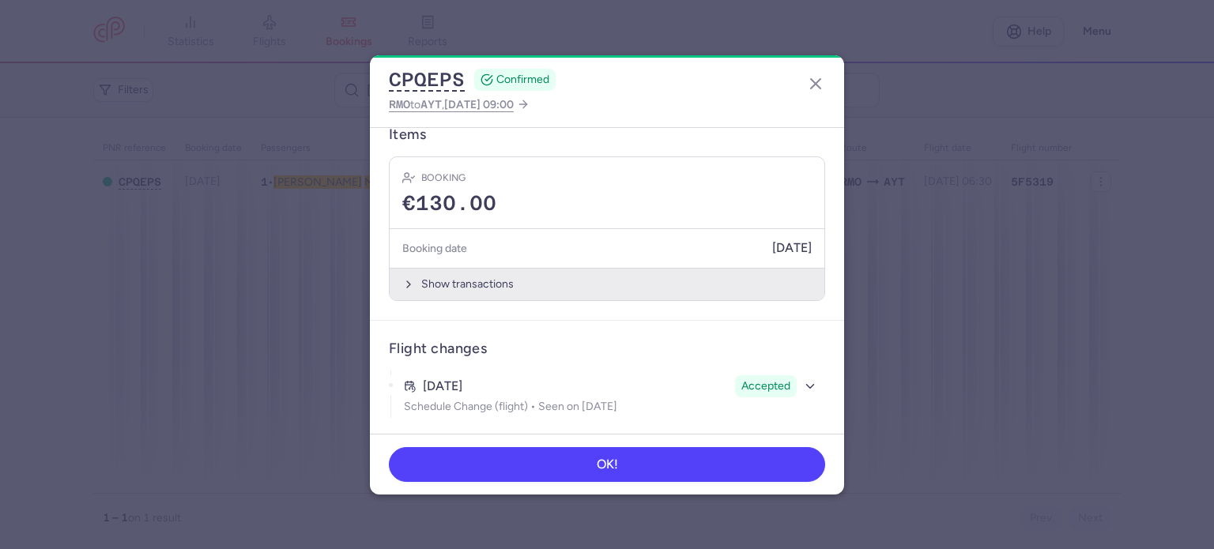
click at [436, 281] on button "Show transactions" at bounding box center [607, 284] width 435 height 32
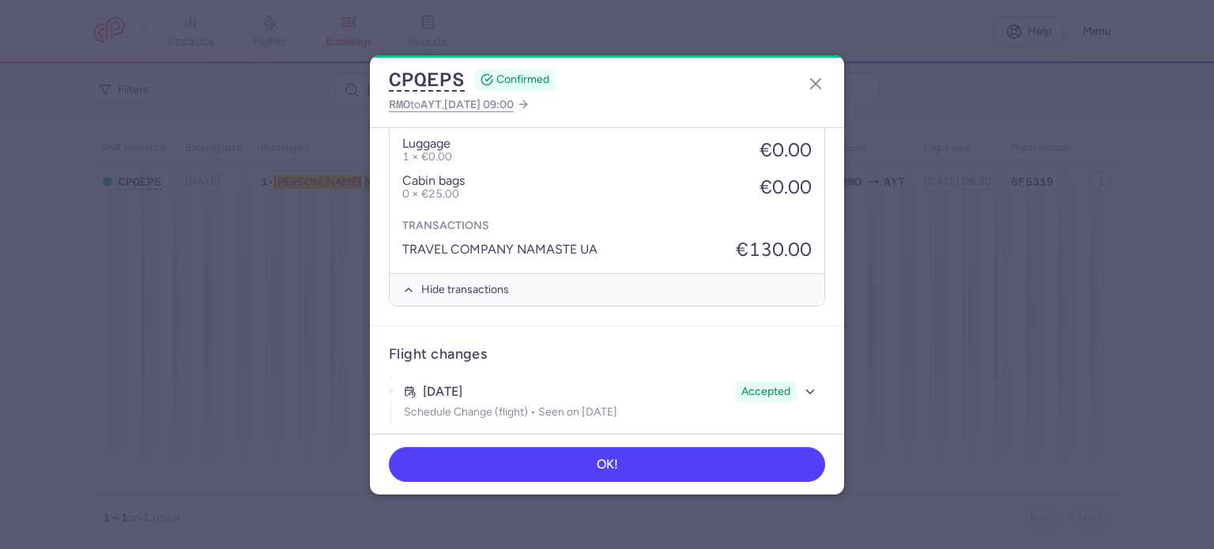
scroll to position [638, 0]
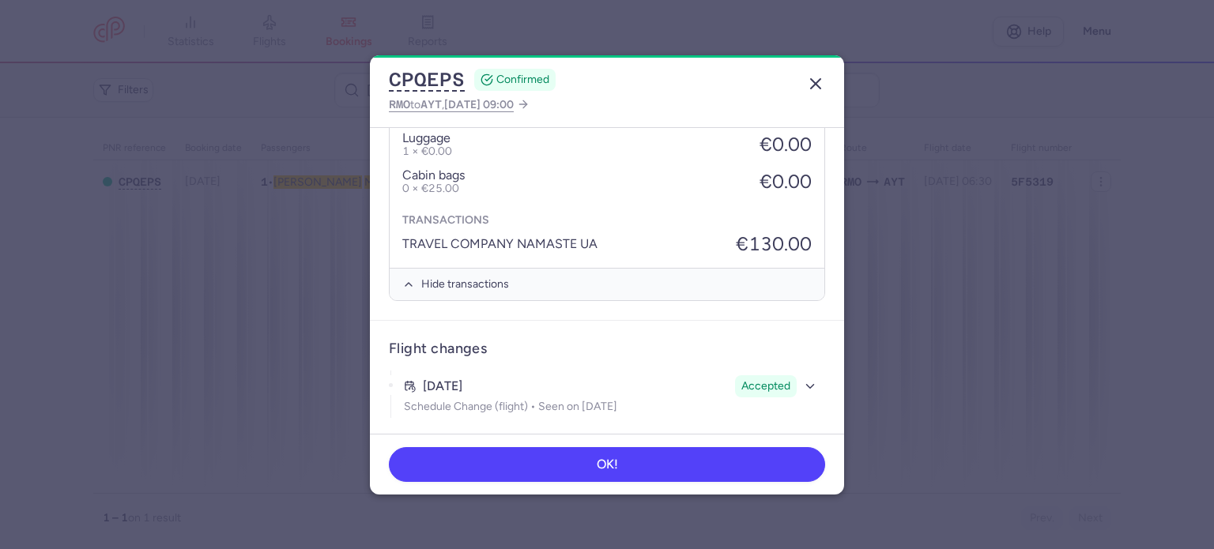
click at [817, 88] on icon "button" at bounding box center [815, 83] width 19 height 19
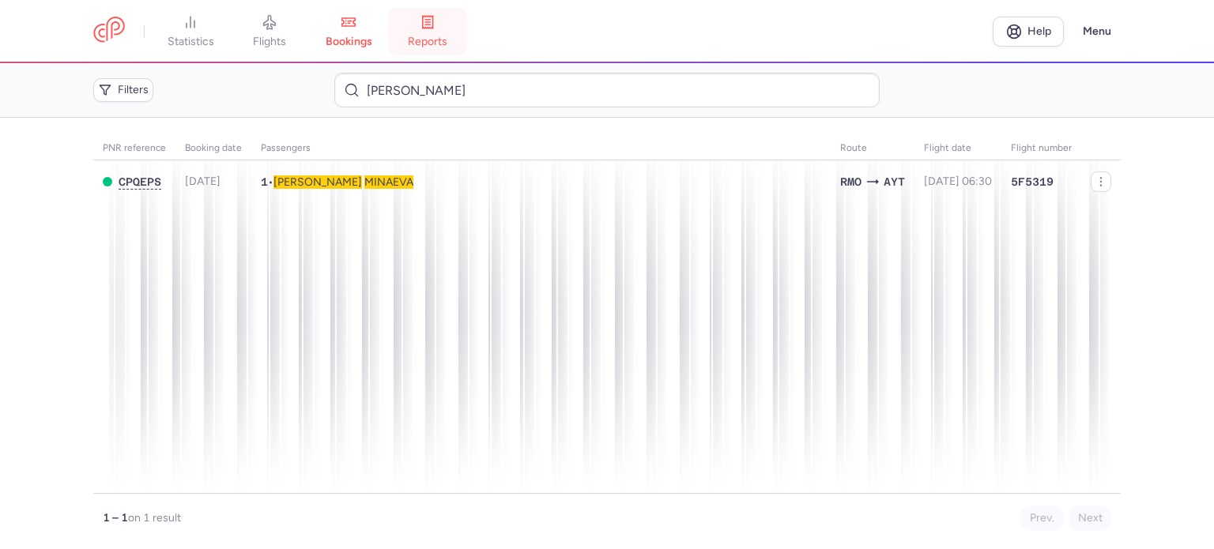
click at [425, 34] on link "reports" at bounding box center [427, 31] width 79 height 35
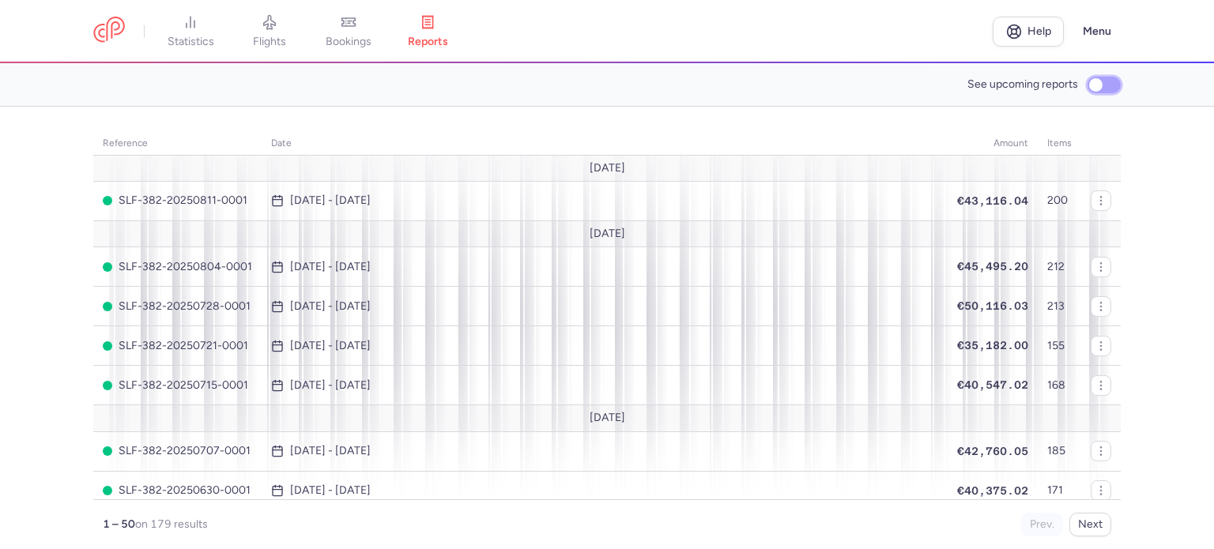
click at [1107, 85] on input "See upcoming reports" at bounding box center [1104, 85] width 33 height 17
checkbox input "true"
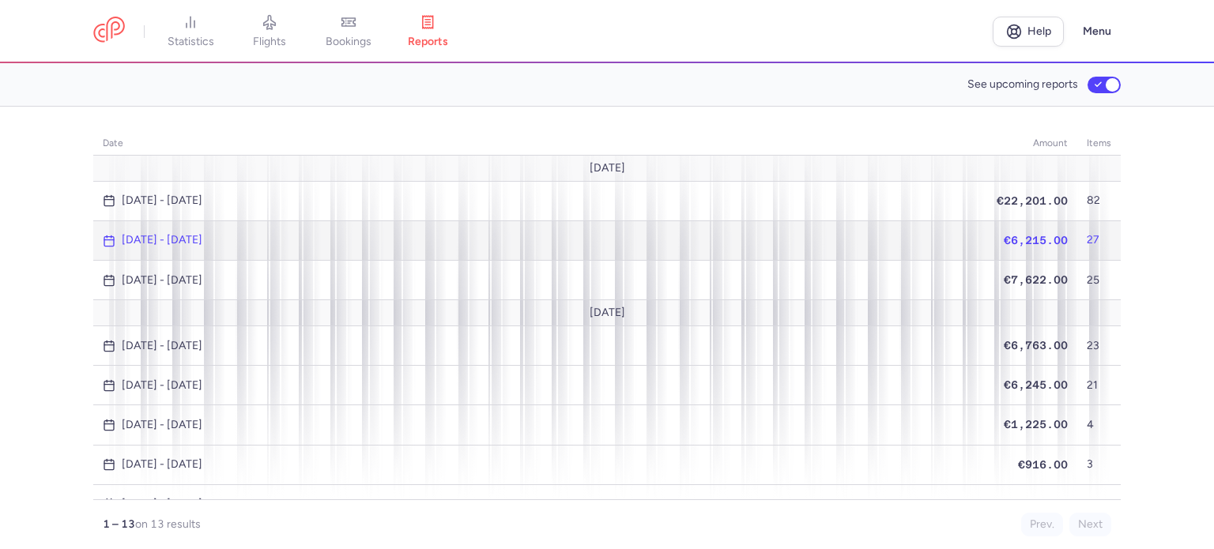
click at [1013, 240] on span "€6,215.00" at bounding box center [1036, 240] width 64 height 13
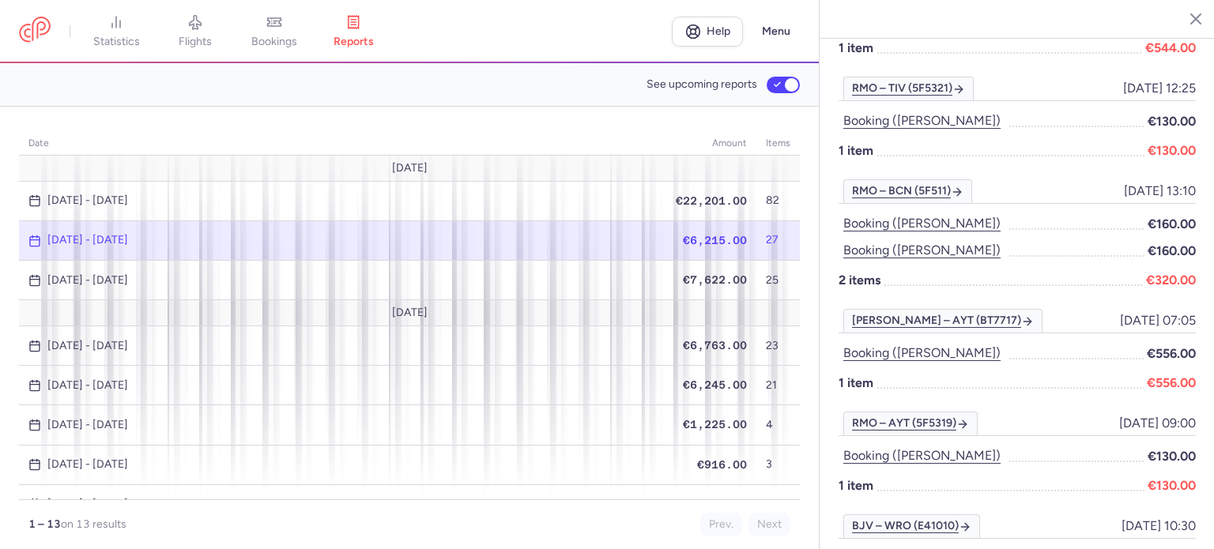
scroll to position [870, 0]
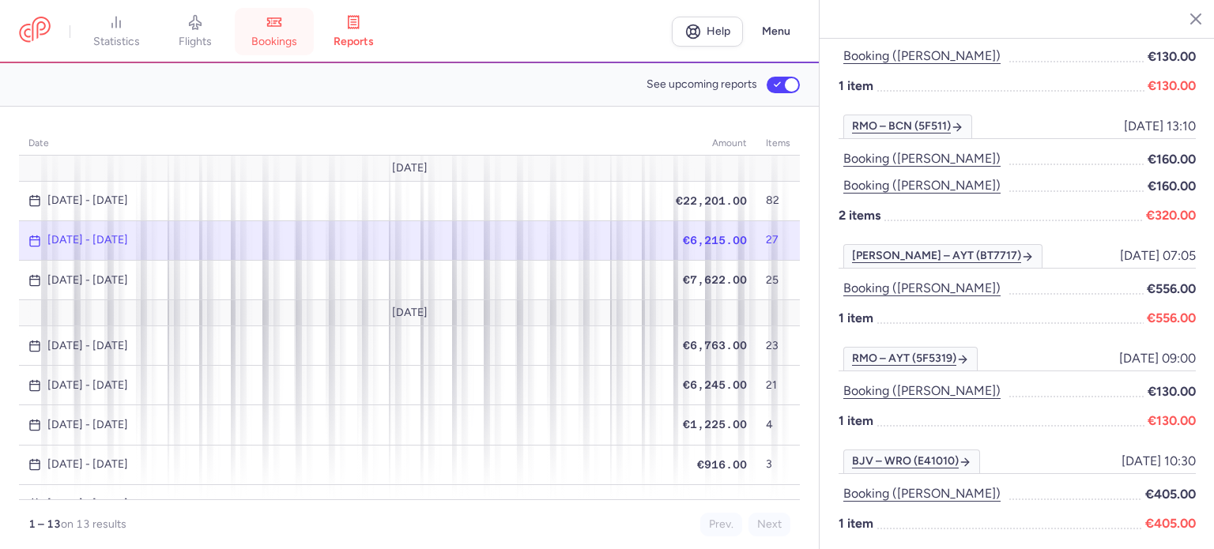
click at [273, 41] on span "bookings" at bounding box center [274, 42] width 46 height 14
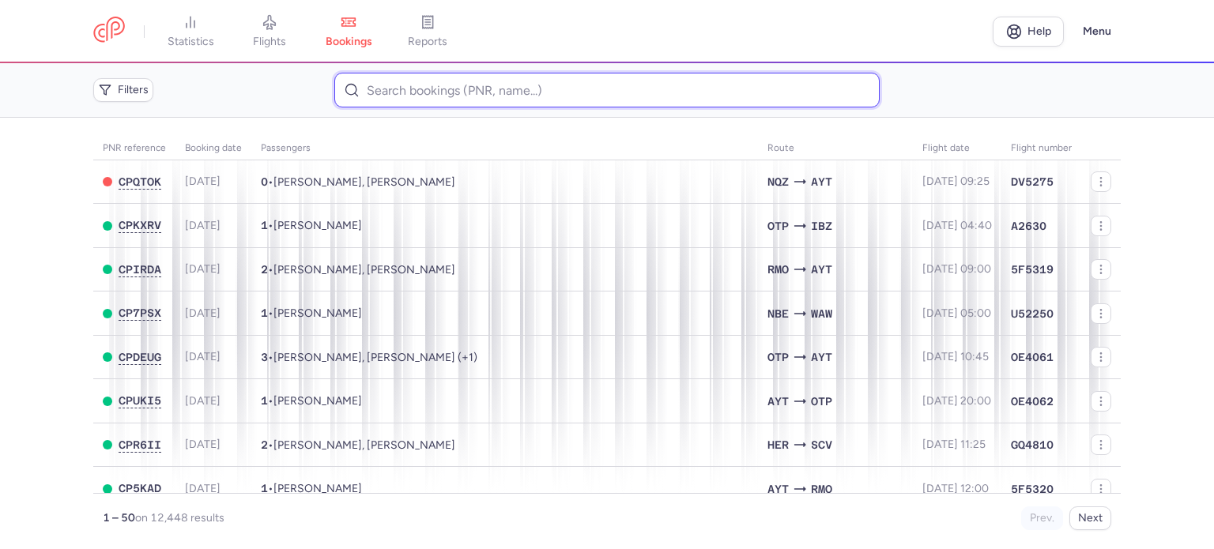
paste input "KRYLOVA MARIIA"
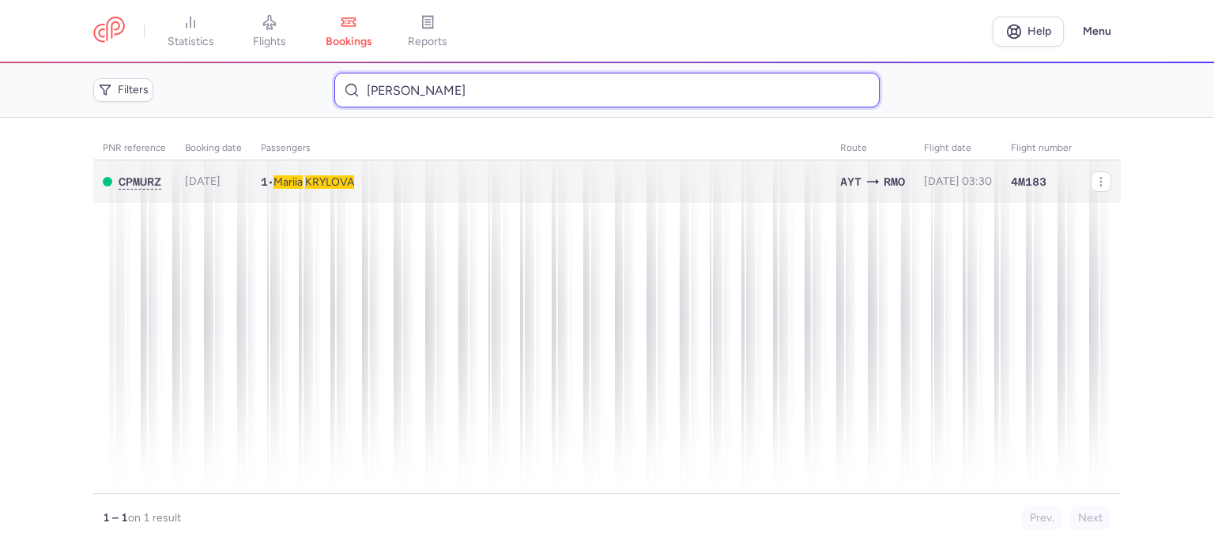
type input "KRYLOVA MARIIA"
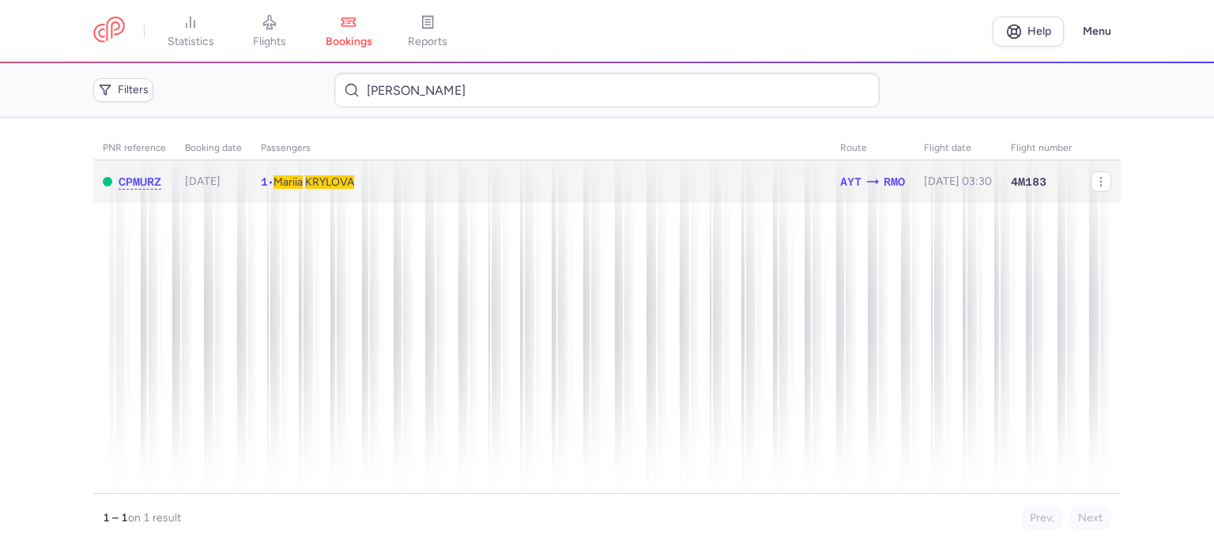
click at [337, 183] on span "KRYLOVA" at bounding box center [329, 181] width 49 height 13
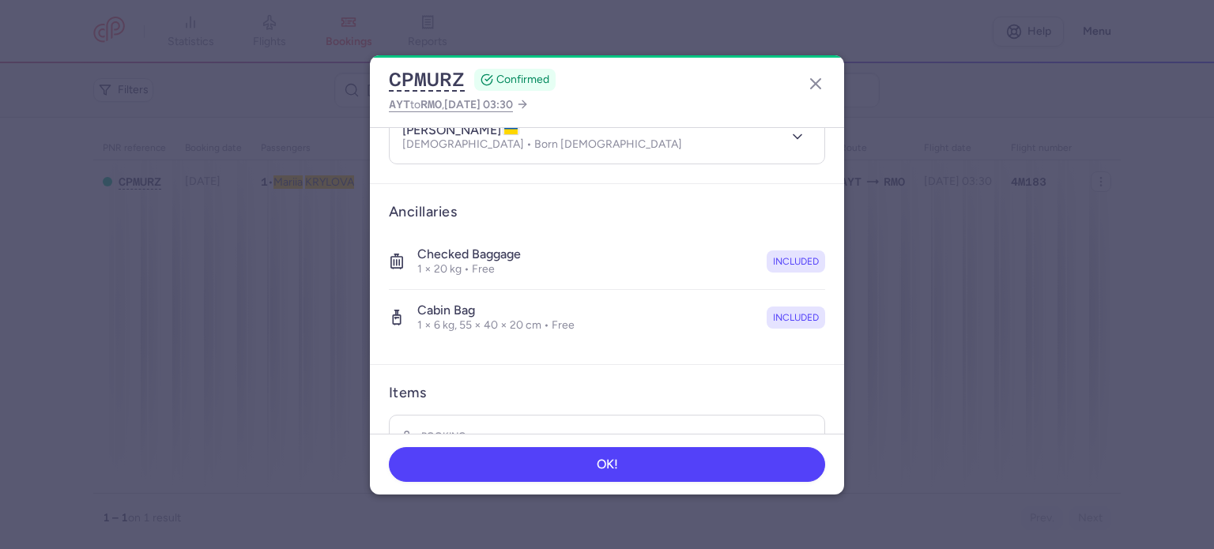
scroll to position [334, 0]
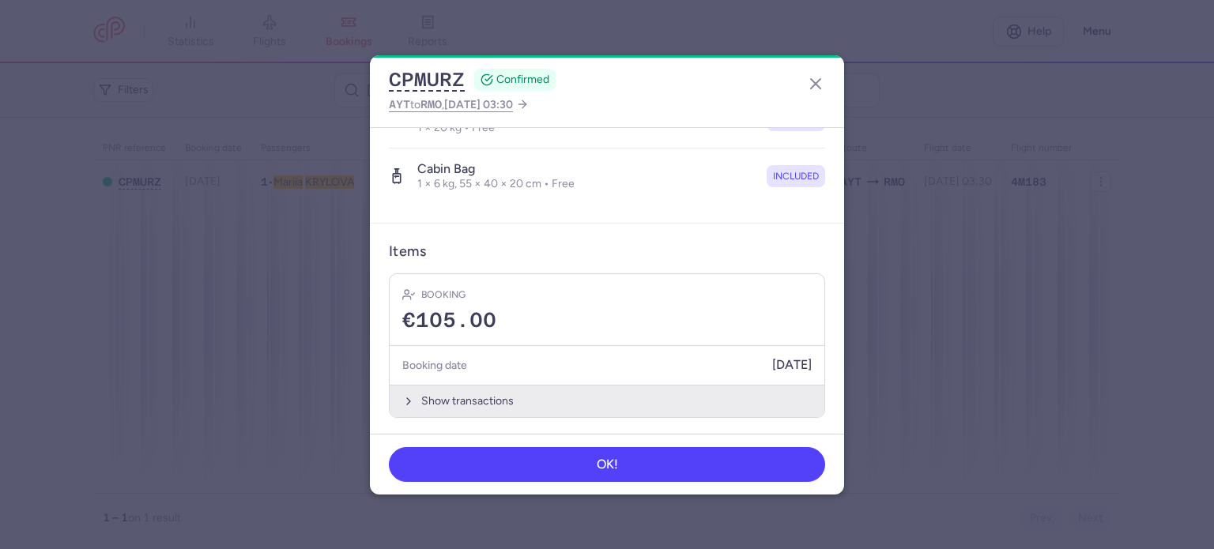
click at [475, 403] on button "Show transactions" at bounding box center [607, 401] width 435 height 32
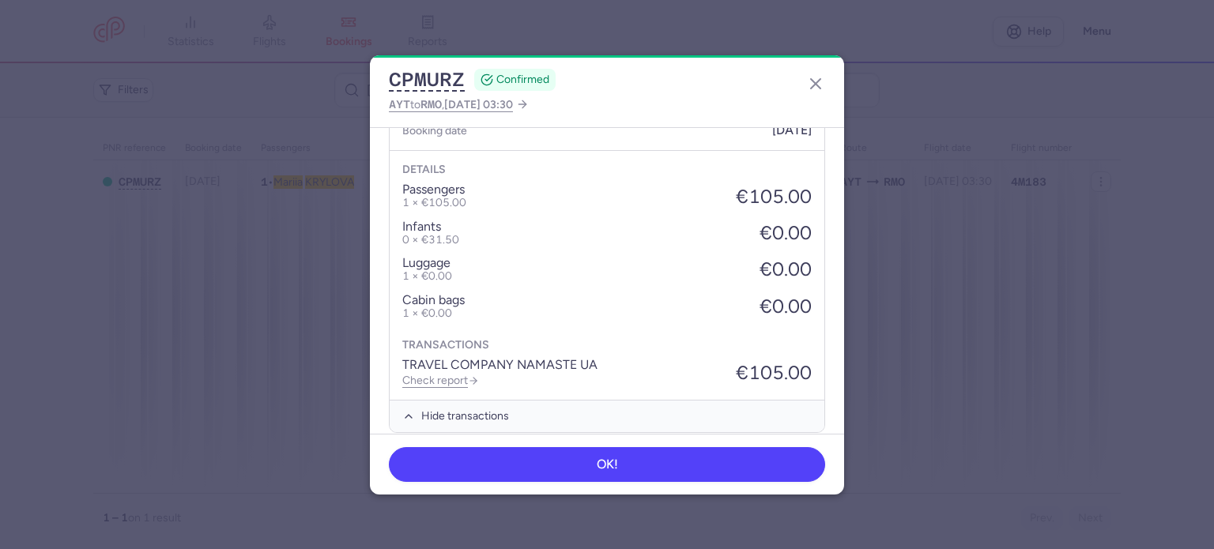
scroll to position [584, 0]
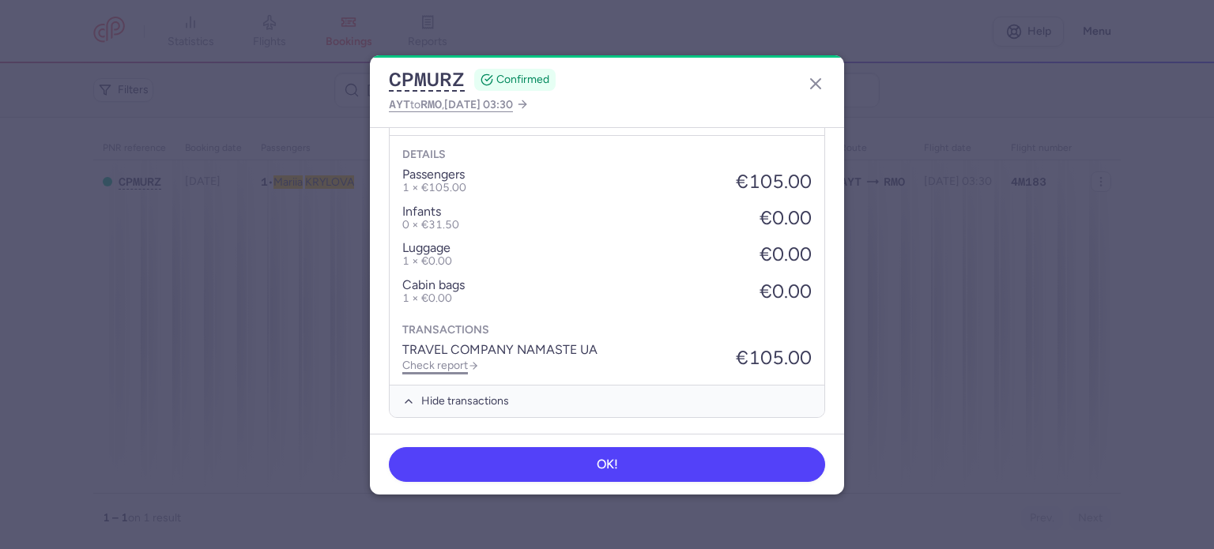
click at [438, 360] on link "Check report" at bounding box center [440, 365] width 77 height 13
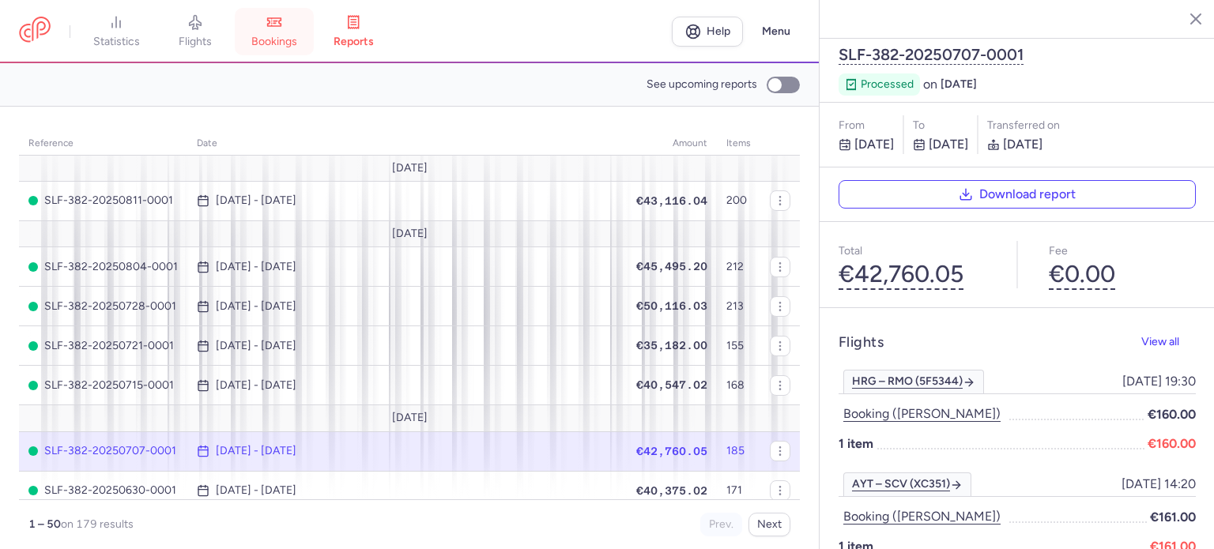
click at [273, 33] on link "bookings" at bounding box center [274, 31] width 79 height 35
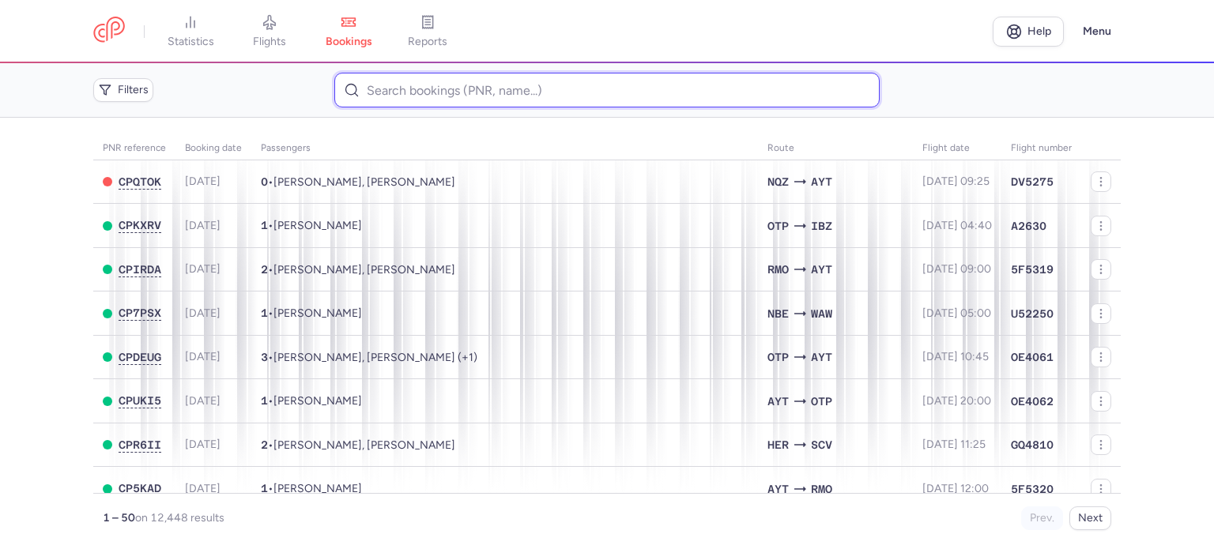
paste input "MARTINOV VLADIMIR"
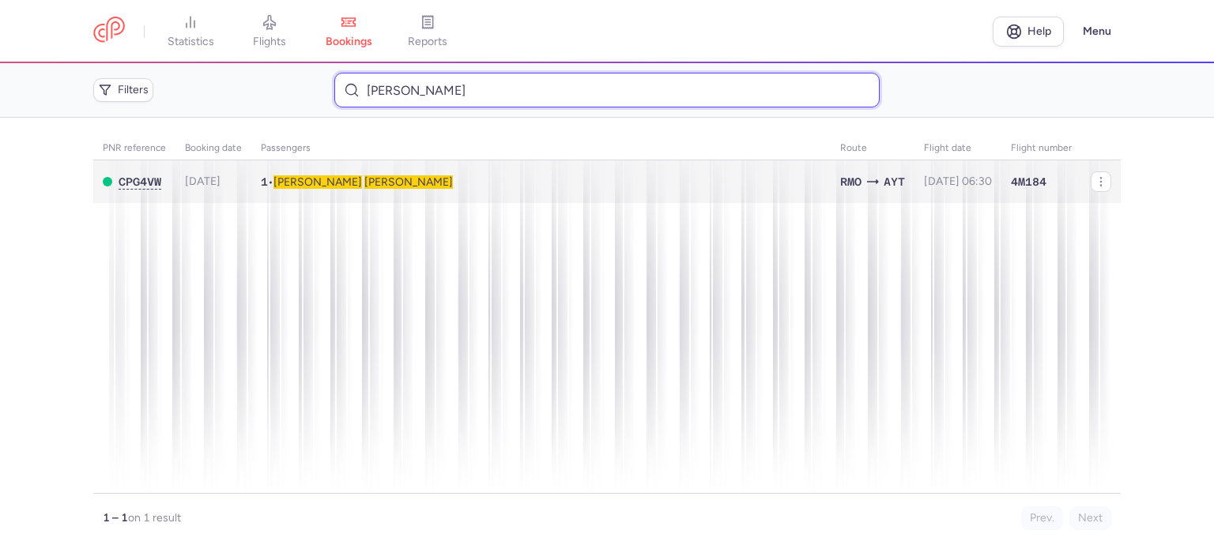
type input "MARTINOV VLADIMIR"
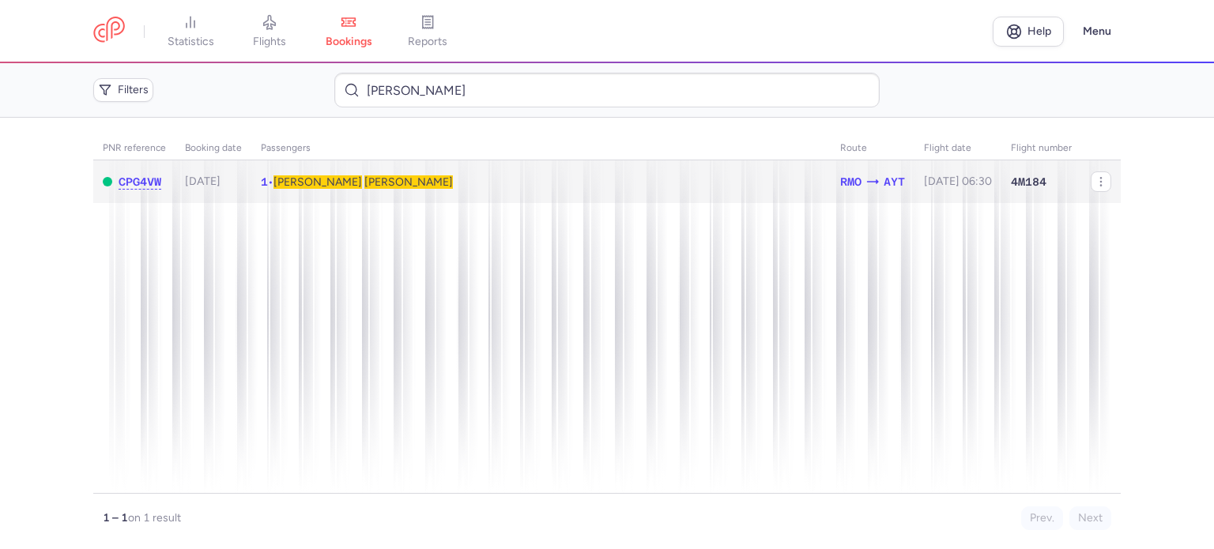
click at [915, 191] on td "1 • Vladimir MARTINOV" at bounding box center [958, 181] width 87 height 43
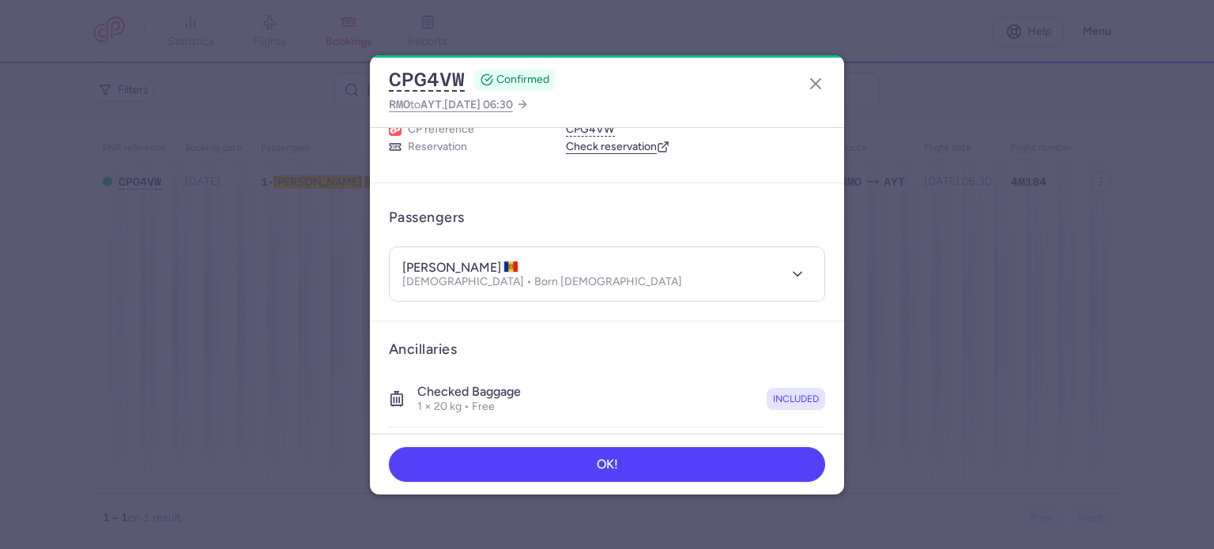
scroll to position [334, 0]
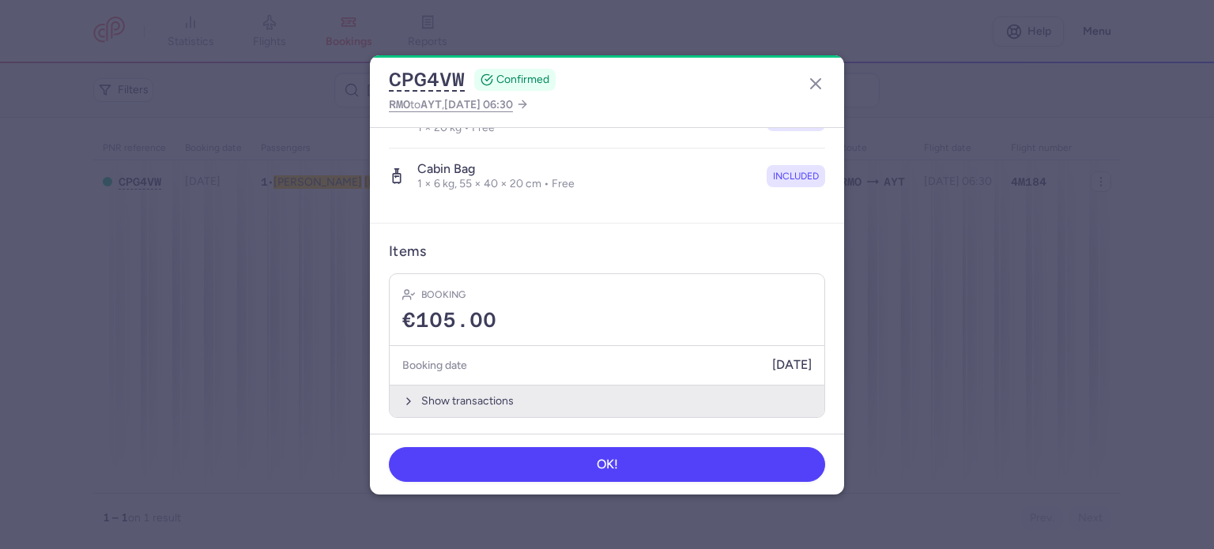
click at [458, 404] on button "Show transactions" at bounding box center [607, 401] width 435 height 32
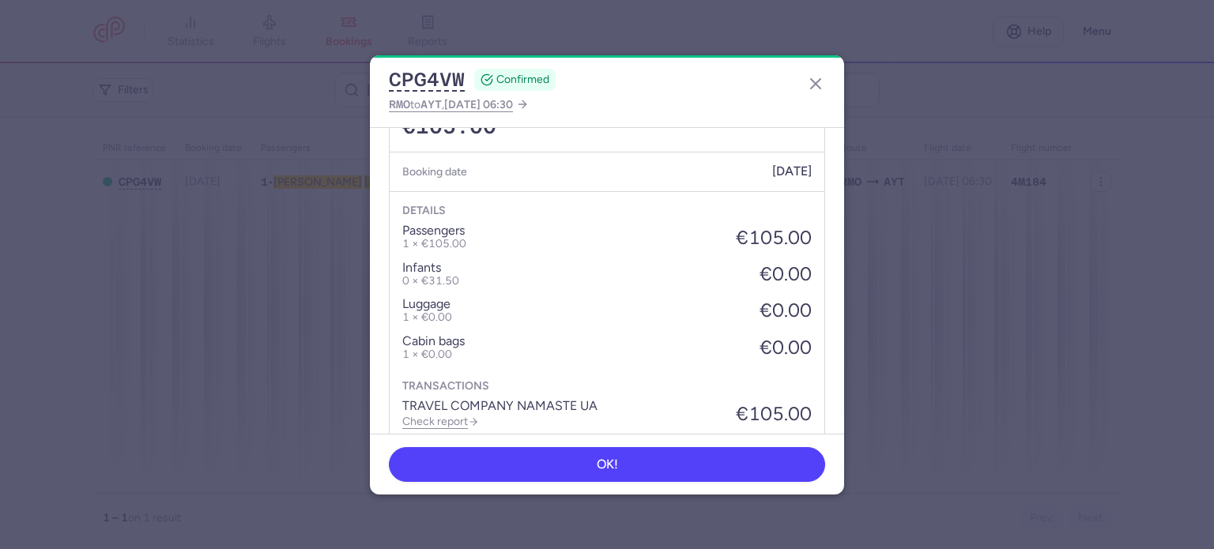
scroll to position [584, 0]
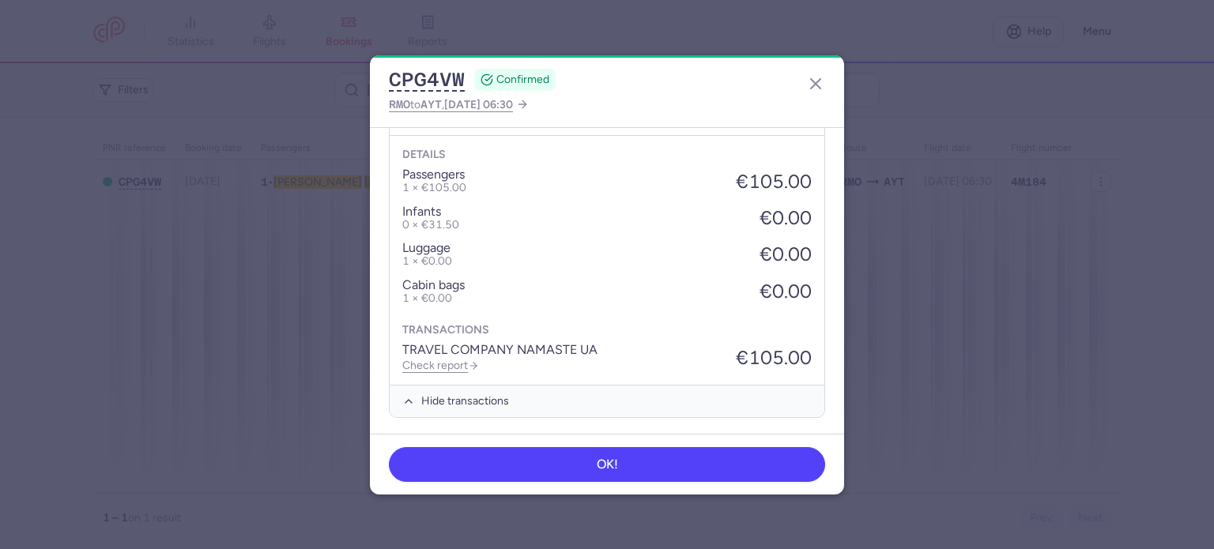
click at [458, 369] on div "TRAVEL COMPANY NAMASTE UA Check report" at bounding box center [499, 357] width 195 height 29
click at [455, 363] on link "Check report" at bounding box center [440, 365] width 77 height 13
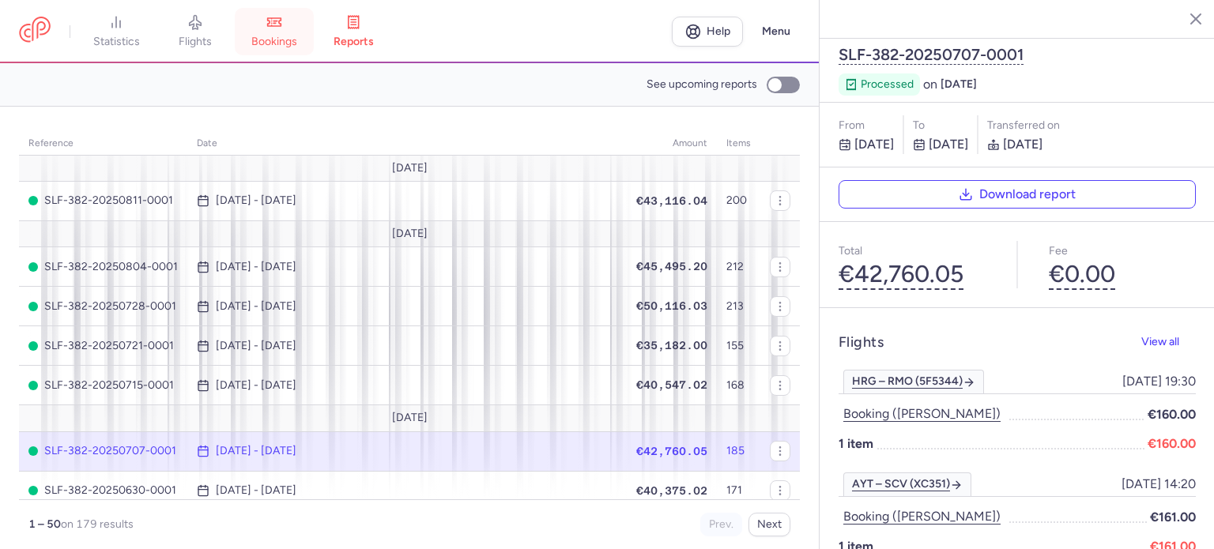
click at [289, 31] on link "bookings" at bounding box center [274, 31] width 79 height 35
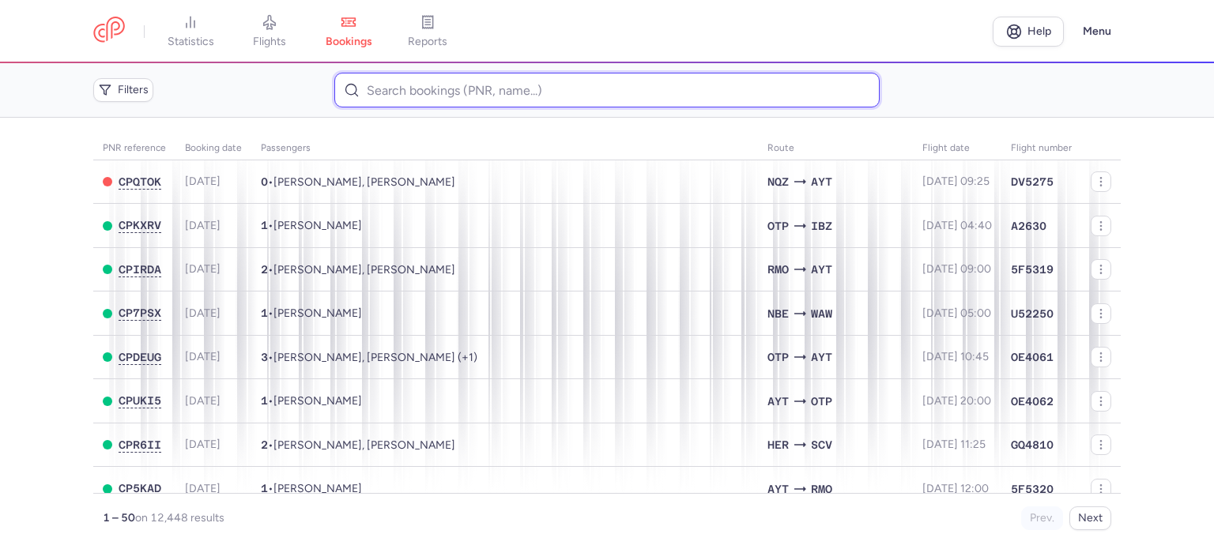
paste input "VOLOS OLENA"
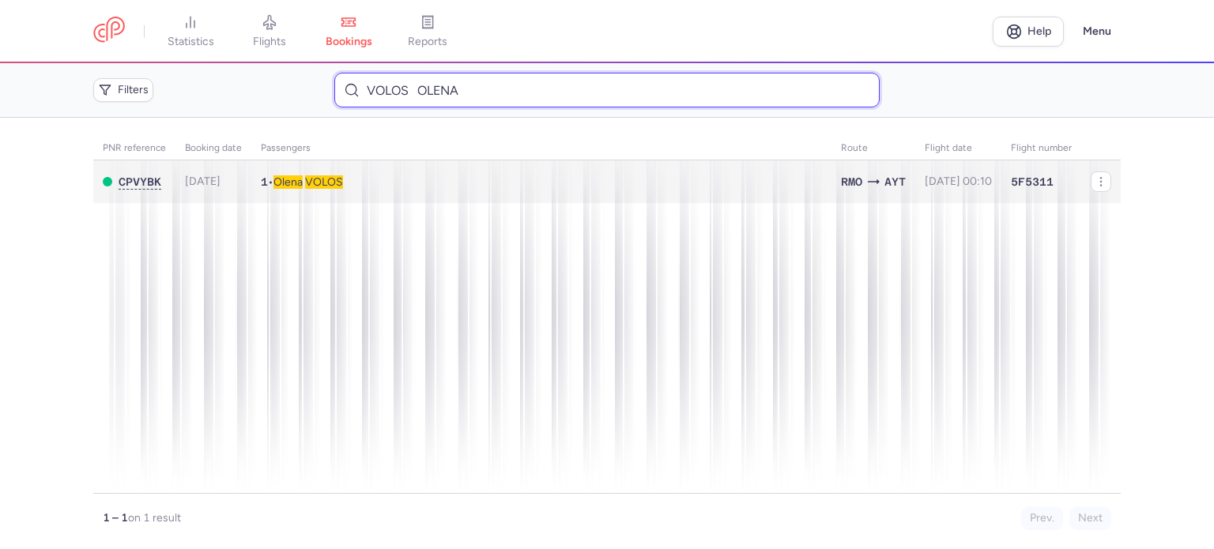
type input "VOLOS OLENA"
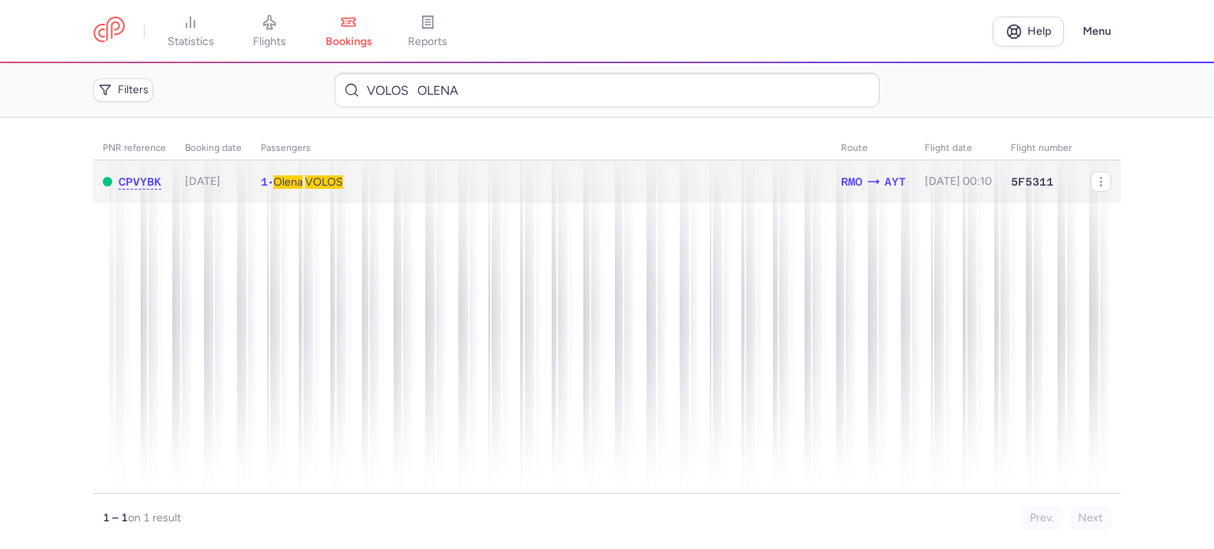
click at [341, 187] on span "VOLOS" at bounding box center [324, 181] width 38 height 13
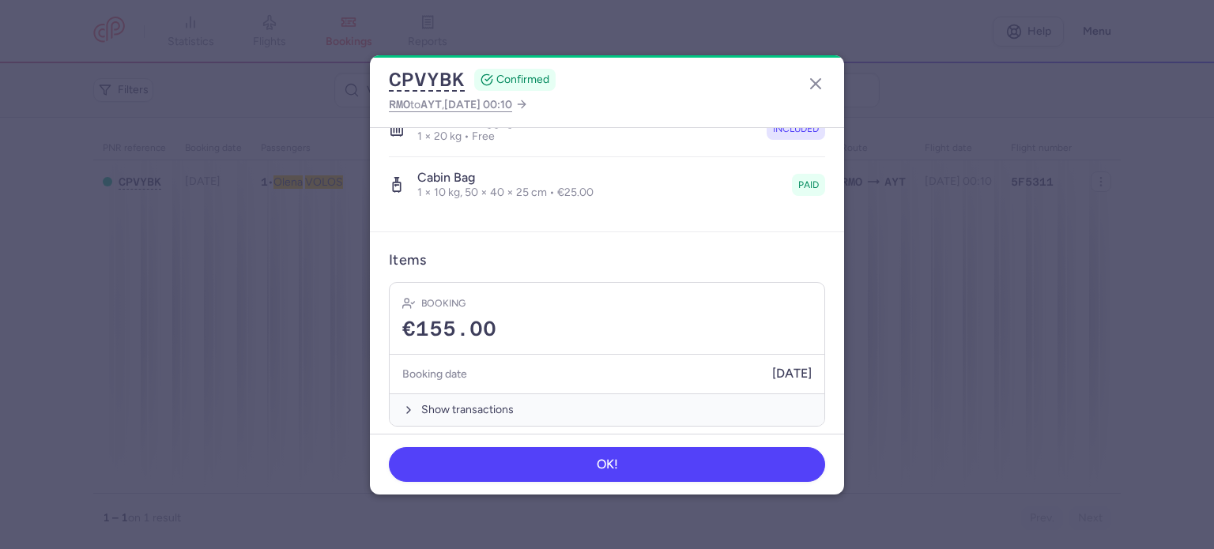
scroll to position [334, 0]
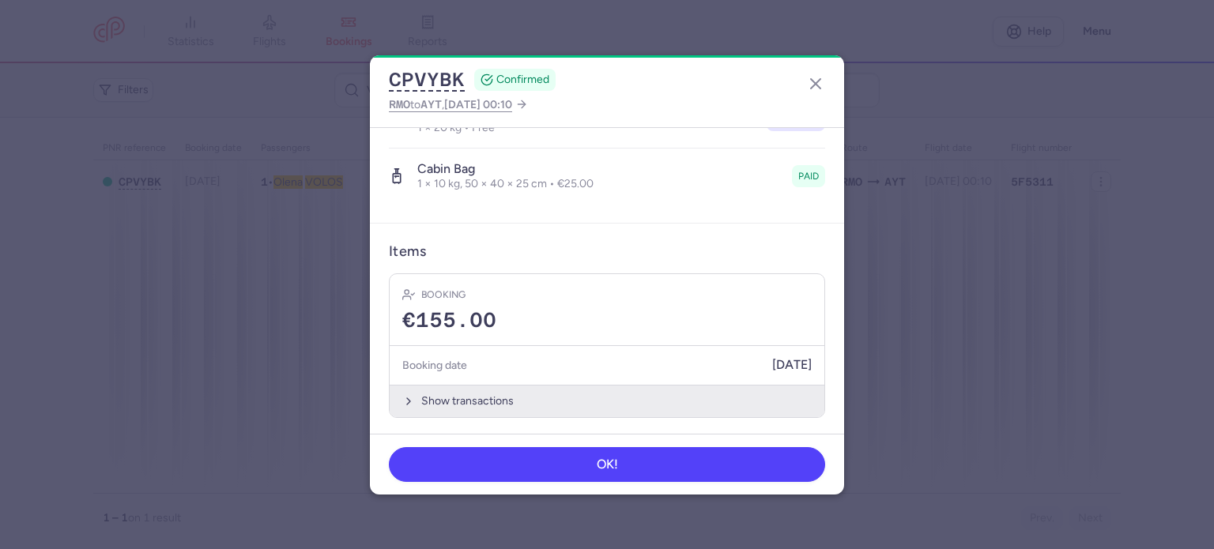
click at [487, 391] on button "Show transactions" at bounding box center [607, 401] width 435 height 32
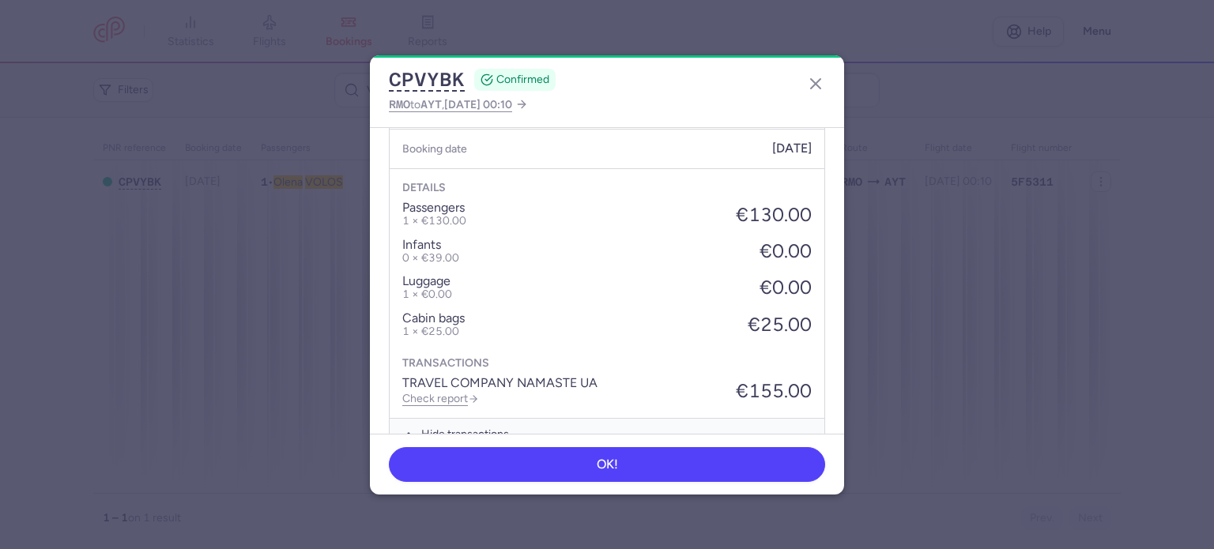
scroll to position [584, 0]
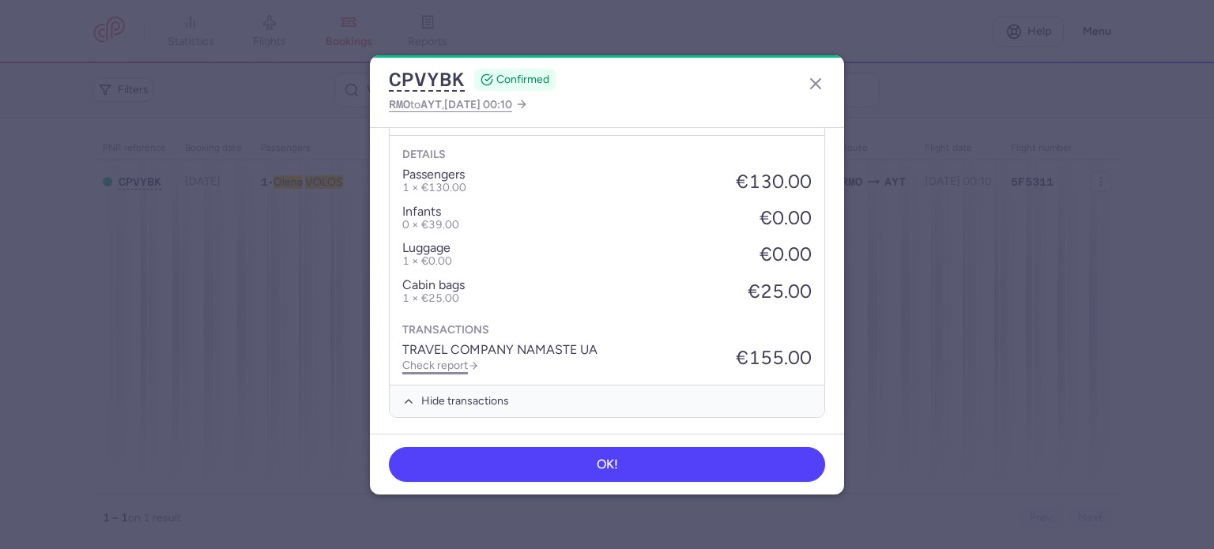
click at [449, 363] on link "Check report" at bounding box center [440, 365] width 77 height 13
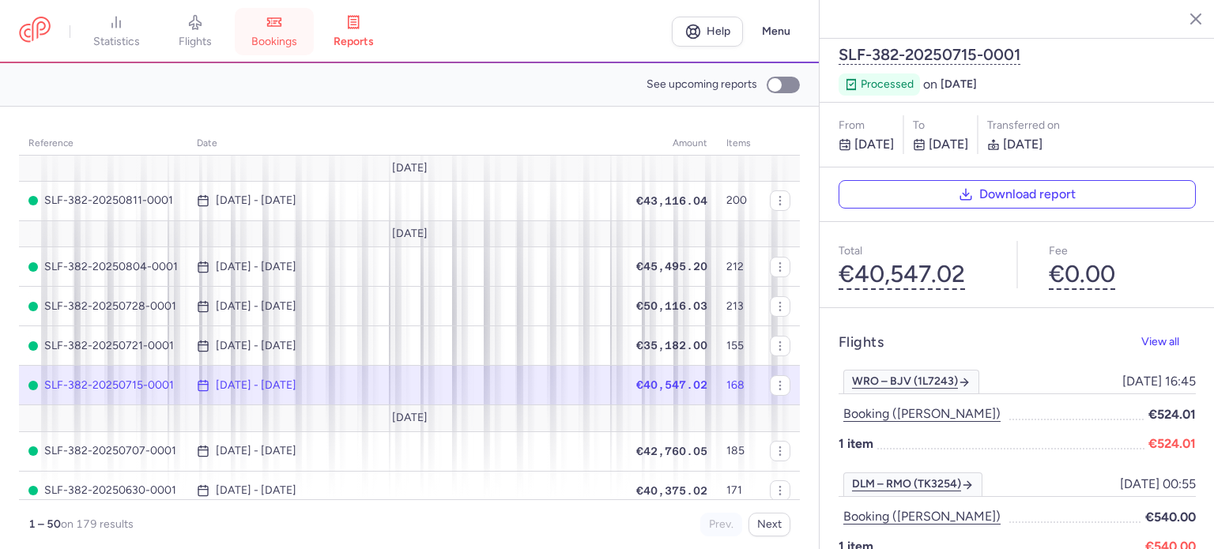
click at [290, 42] on span "bookings" at bounding box center [274, 42] width 46 height 14
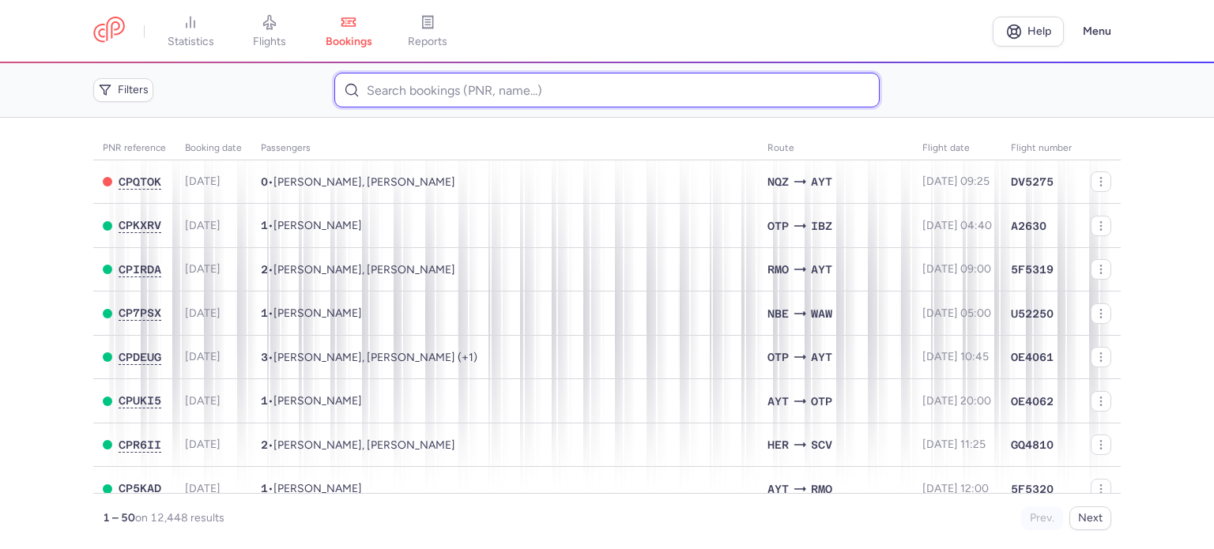
paste input "MELNIC EDUARD"
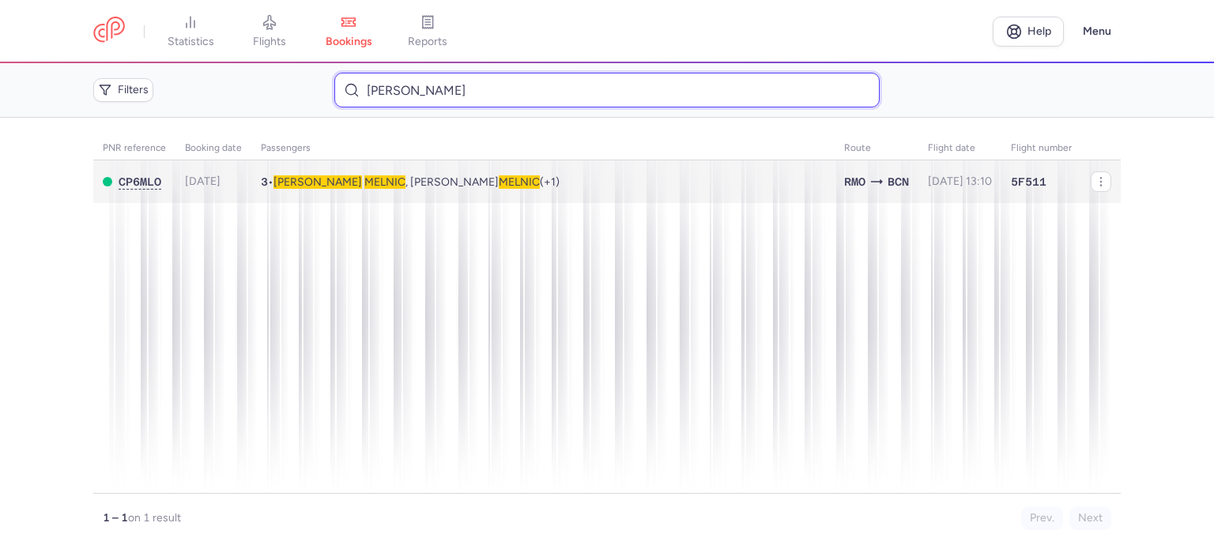
type input "MELNIC EDUARD"
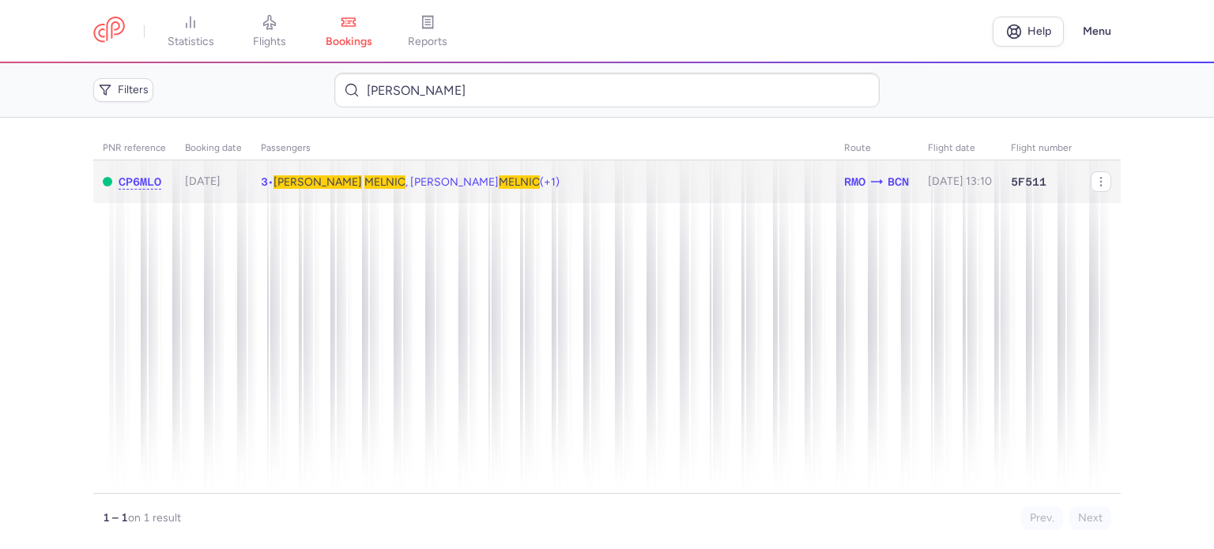
click at [364, 183] on span "MELNIC" at bounding box center [384, 181] width 41 height 13
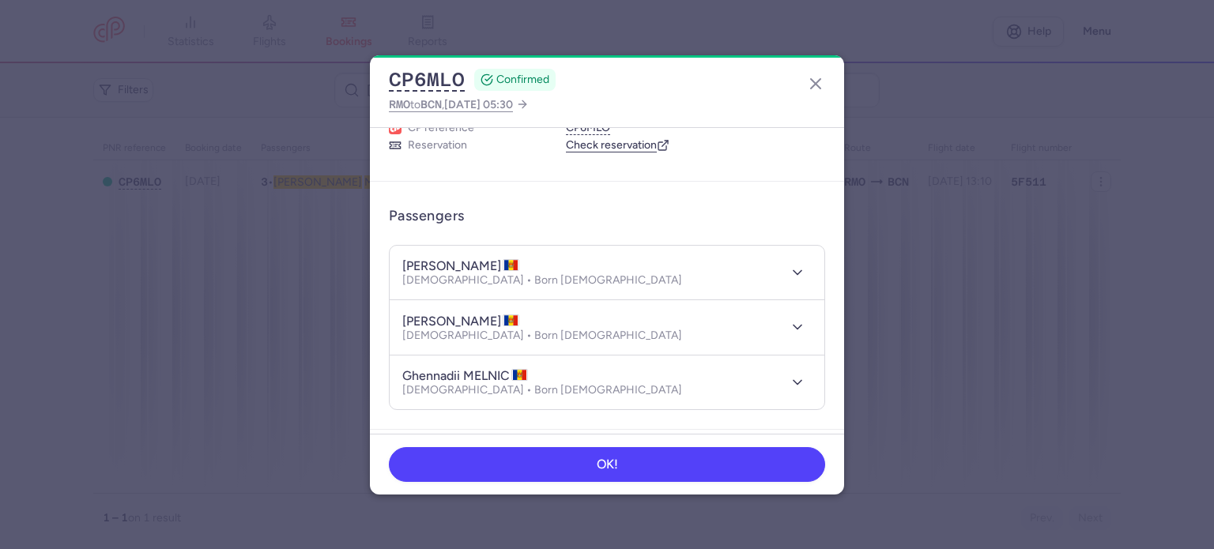
scroll to position [395, 0]
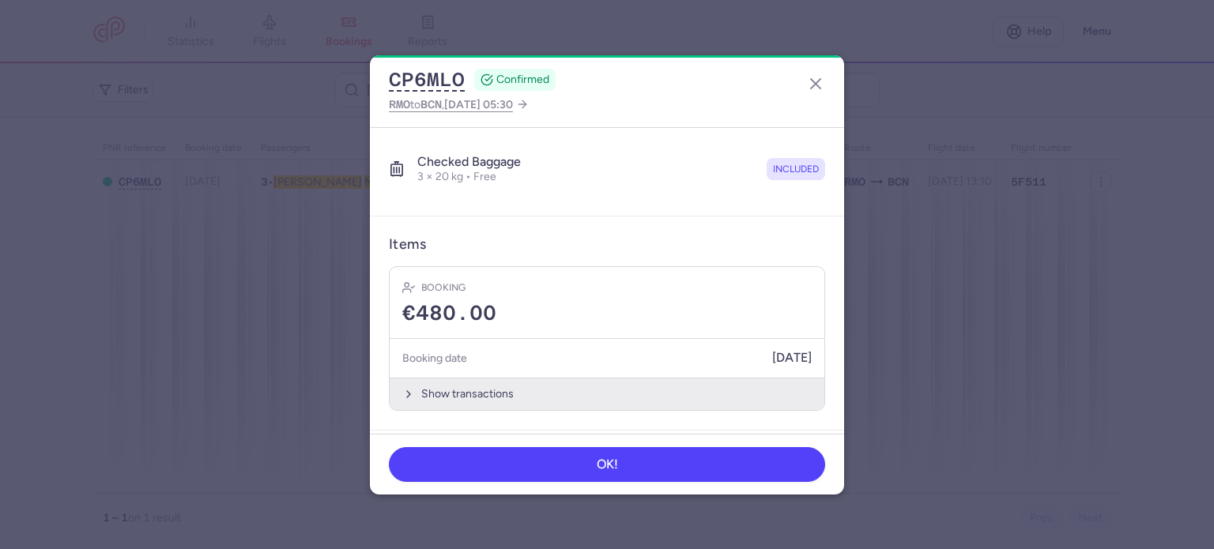
click at [489, 391] on button "Show transactions" at bounding box center [607, 394] width 435 height 32
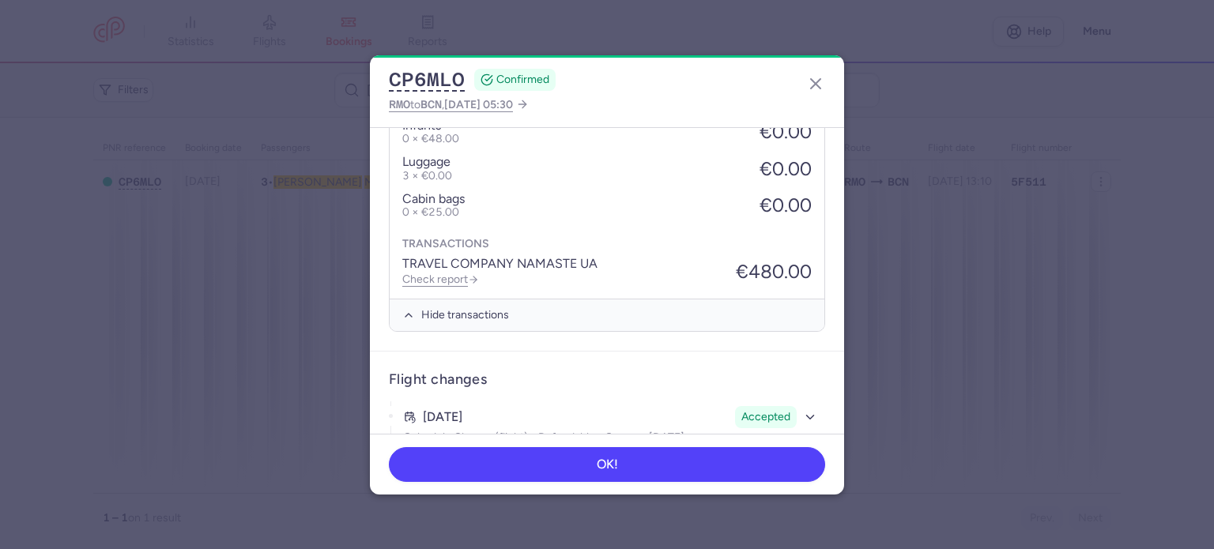
scroll to position [716, 0]
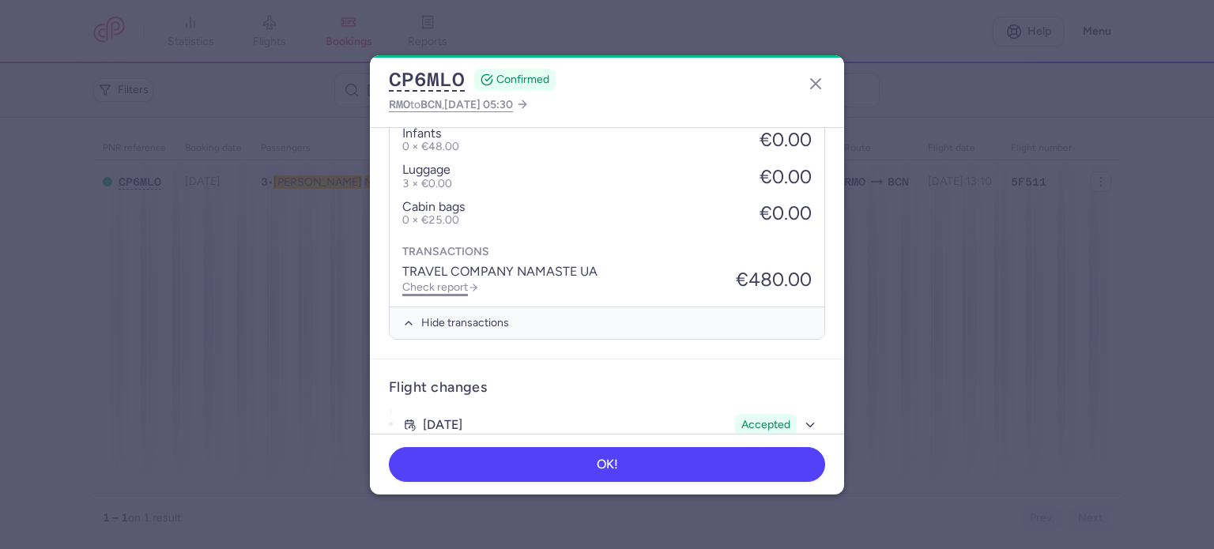
click at [441, 281] on link "Check report" at bounding box center [440, 287] width 77 height 13
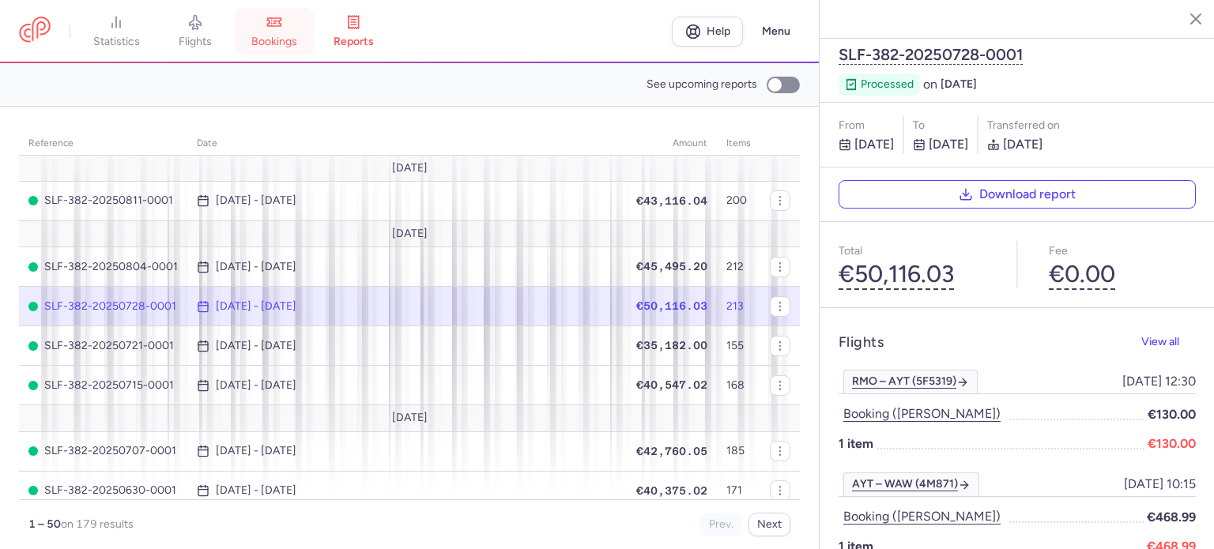
click at [291, 31] on link "bookings" at bounding box center [274, 31] width 79 height 35
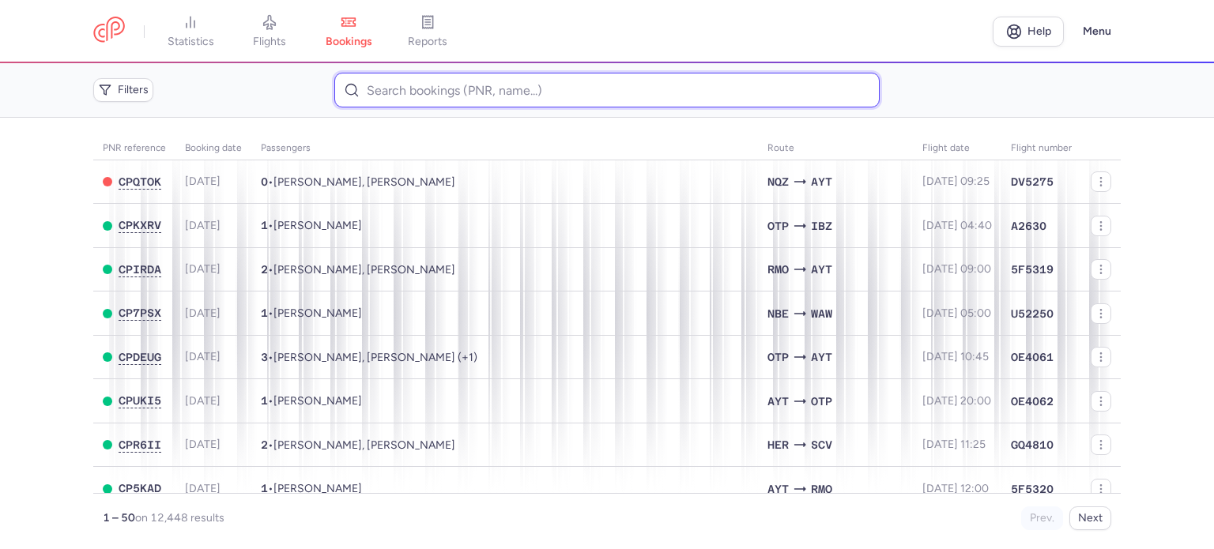
paste input "RASPUTINA EKATERINA"
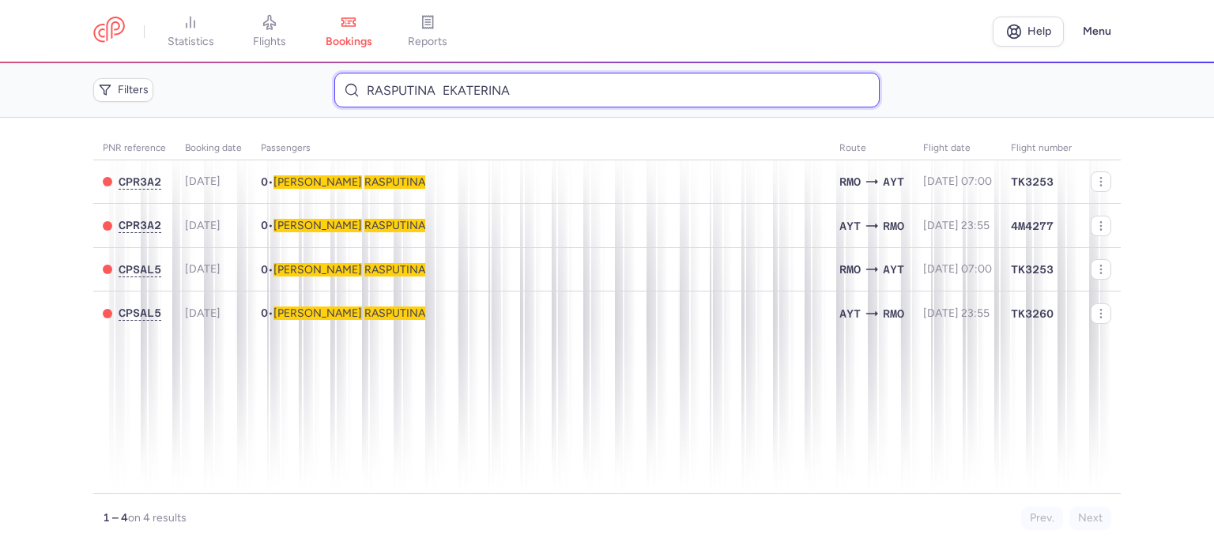
drag, startPoint x: 508, startPoint y: 93, endPoint x: 357, endPoint y: 80, distance: 150.8
click at [357, 80] on input "RASPUTINA EKATERINA" at bounding box center [606, 90] width 545 height 35
paste input "VOROBYOVA IRY"
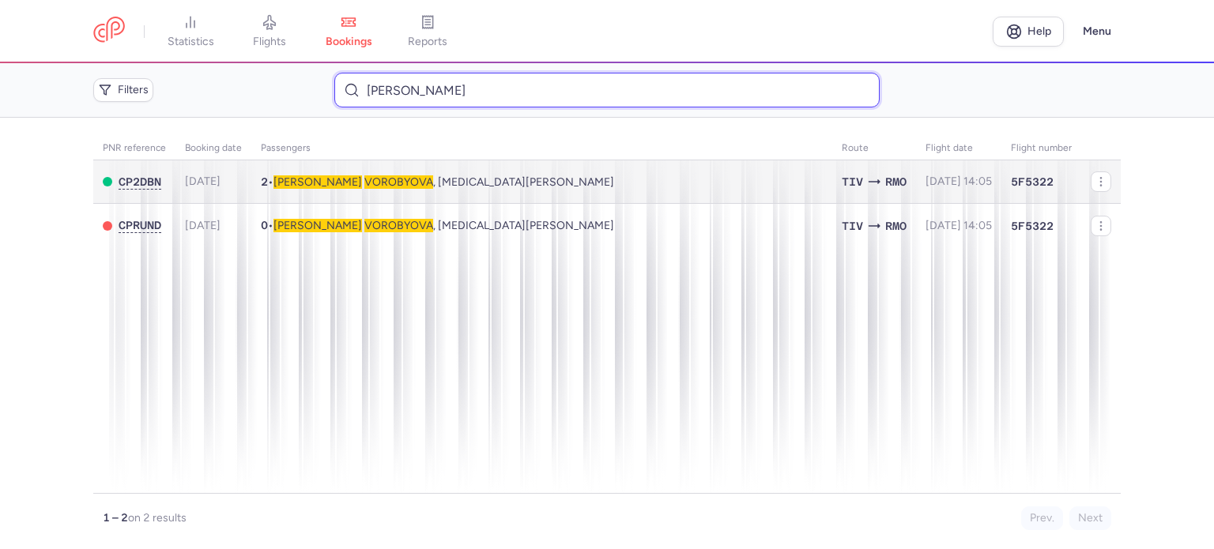
type input "VOROBYOVA IRYNA"
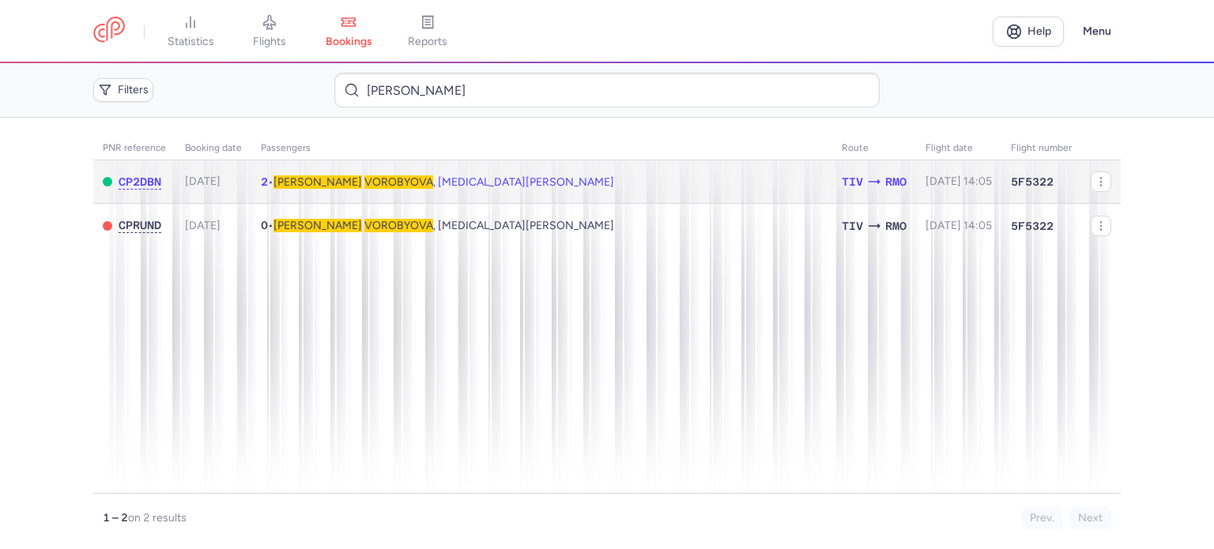
click at [364, 182] on span "VOROBYOVA" at bounding box center [398, 181] width 69 height 13
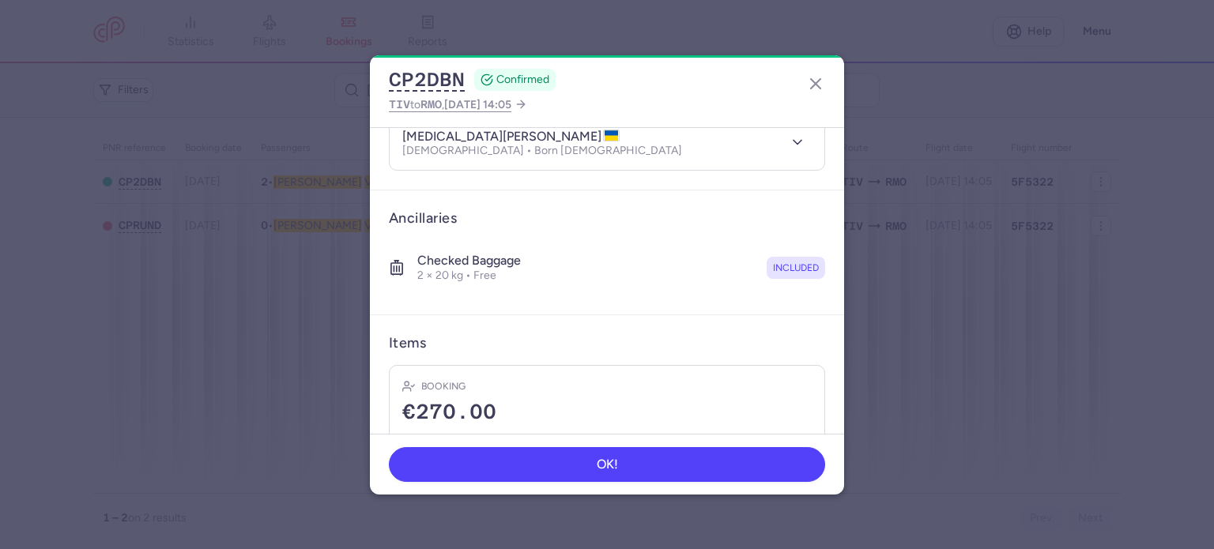
scroll to position [333, 0]
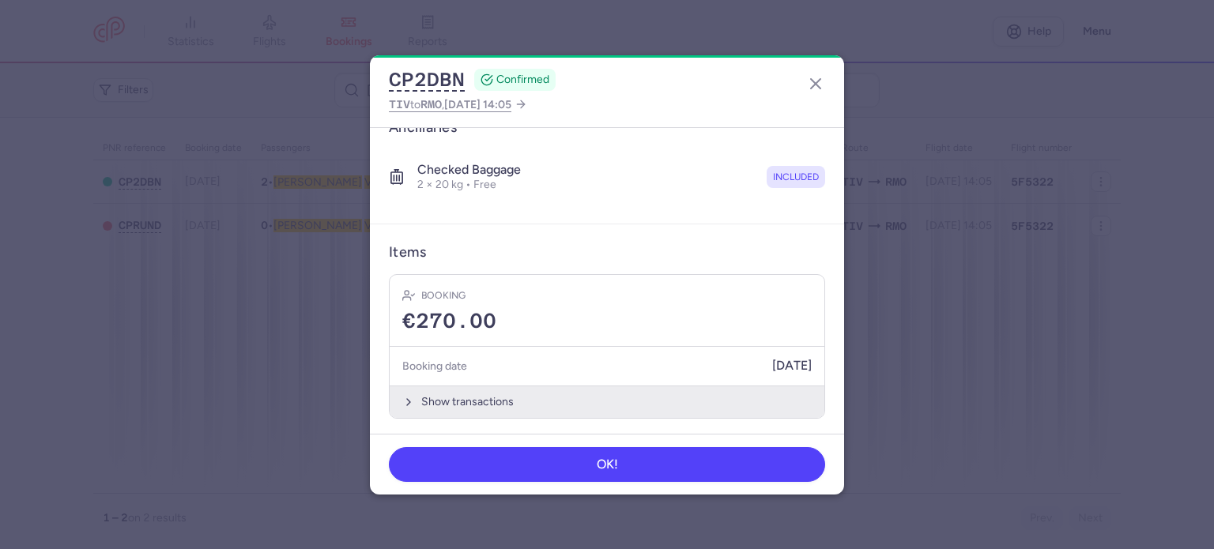
click at [458, 391] on button "Show transactions" at bounding box center [607, 402] width 435 height 32
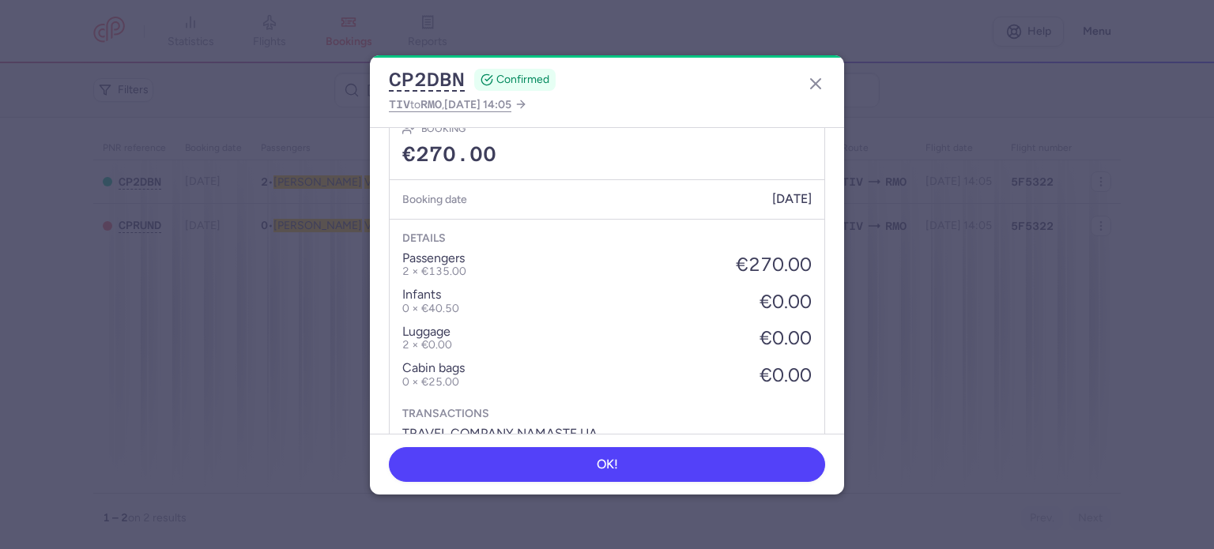
scroll to position [583, 0]
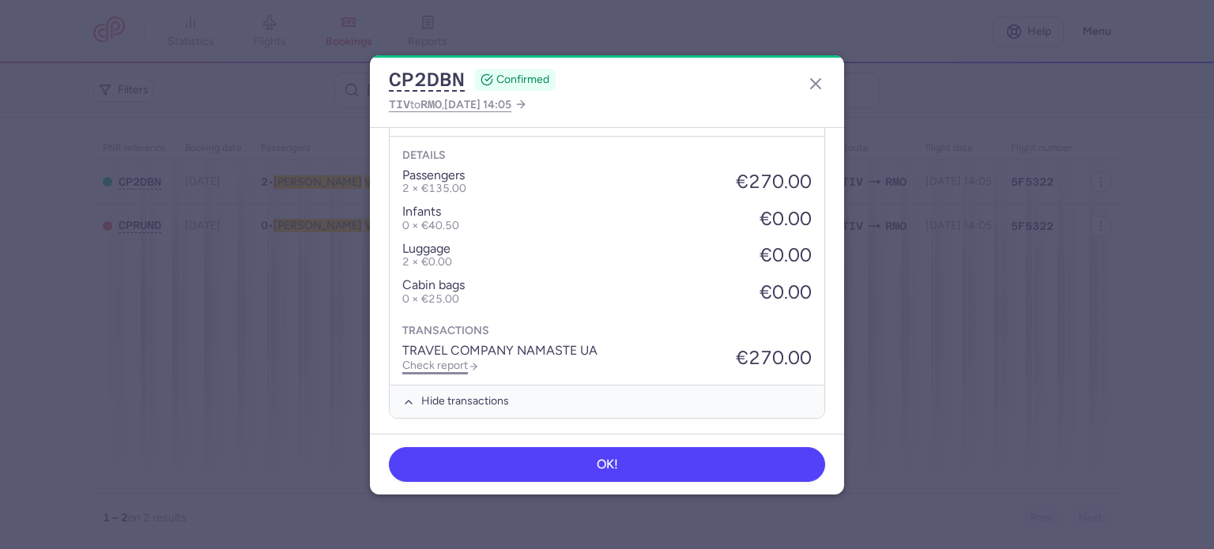
click at [446, 364] on link "Check report" at bounding box center [440, 365] width 77 height 13
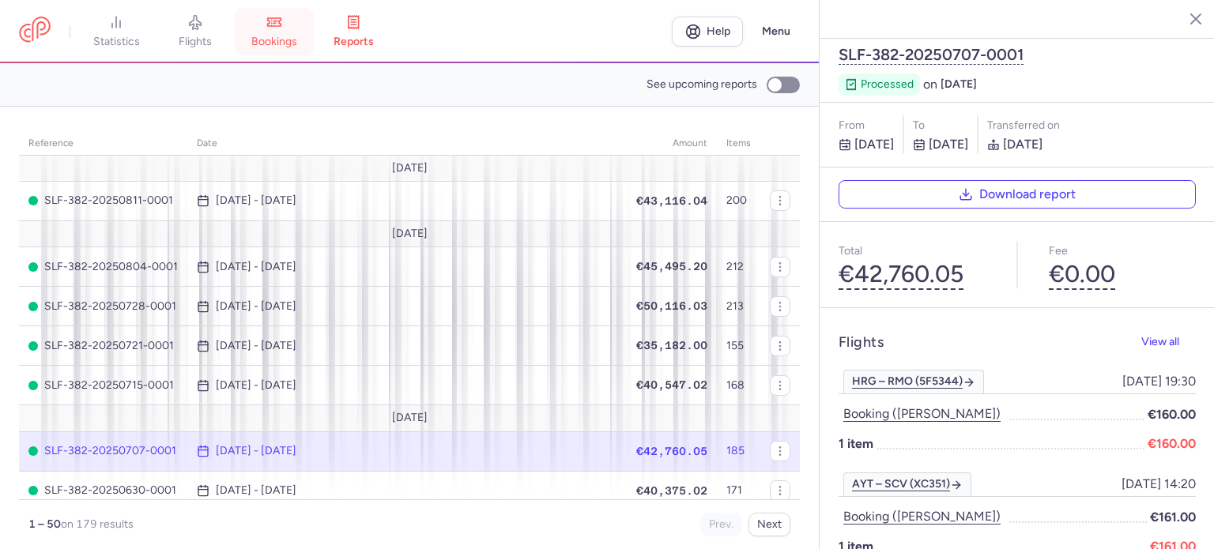
click at [275, 34] on link "bookings" at bounding box center [274, 31] width 79 height 35
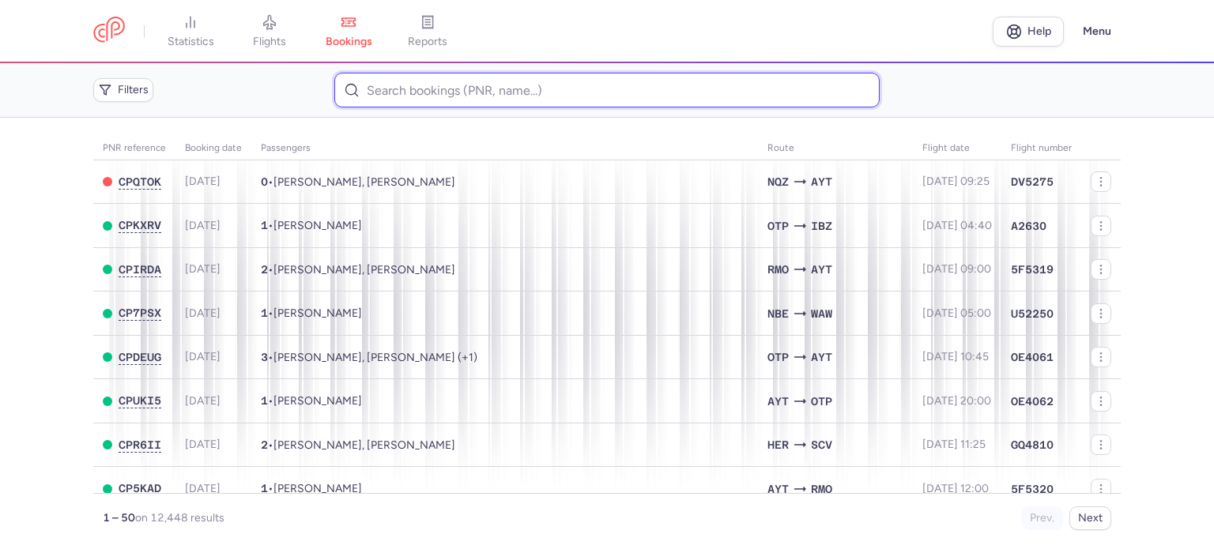
paste input "PETRYK KATERYNA"
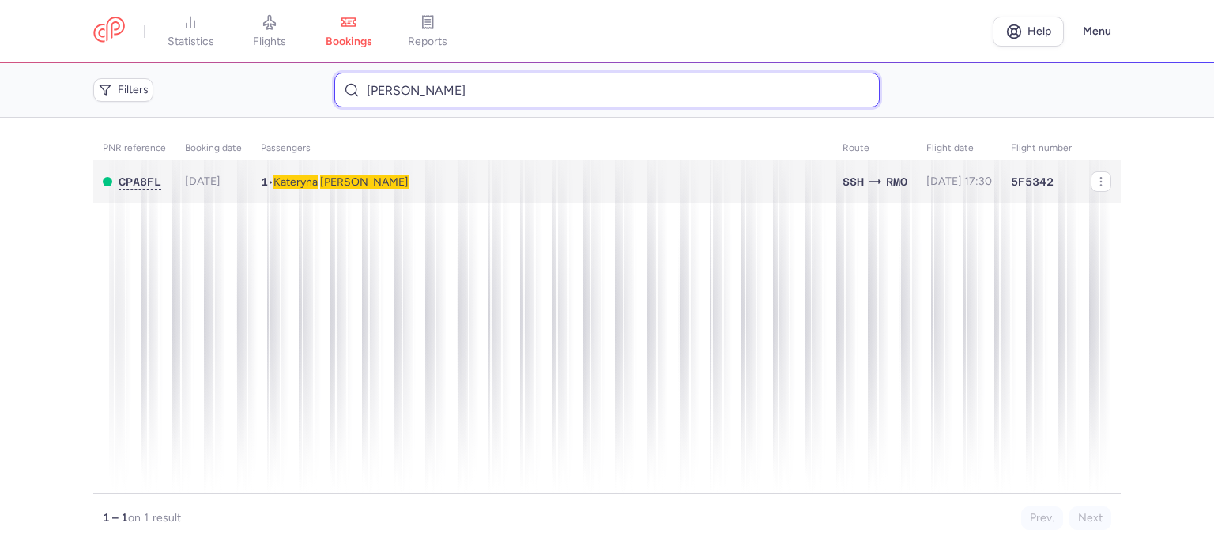
type input "PETRYK KATERYNA"
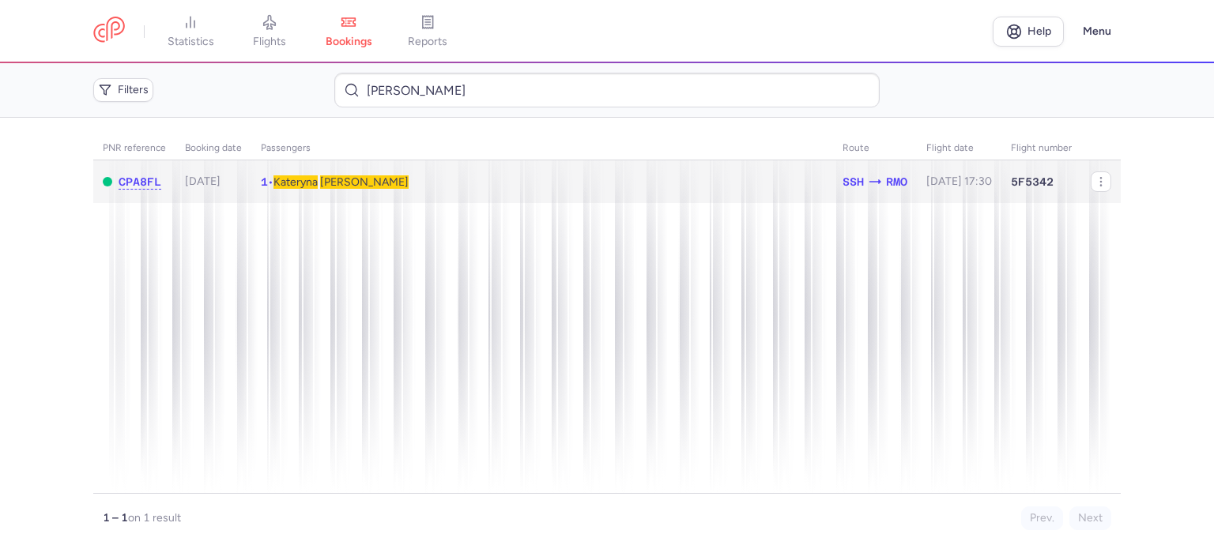
click at [357, 186] on span "PETRYK" at bounding box center [364, 181] width 89 height 13
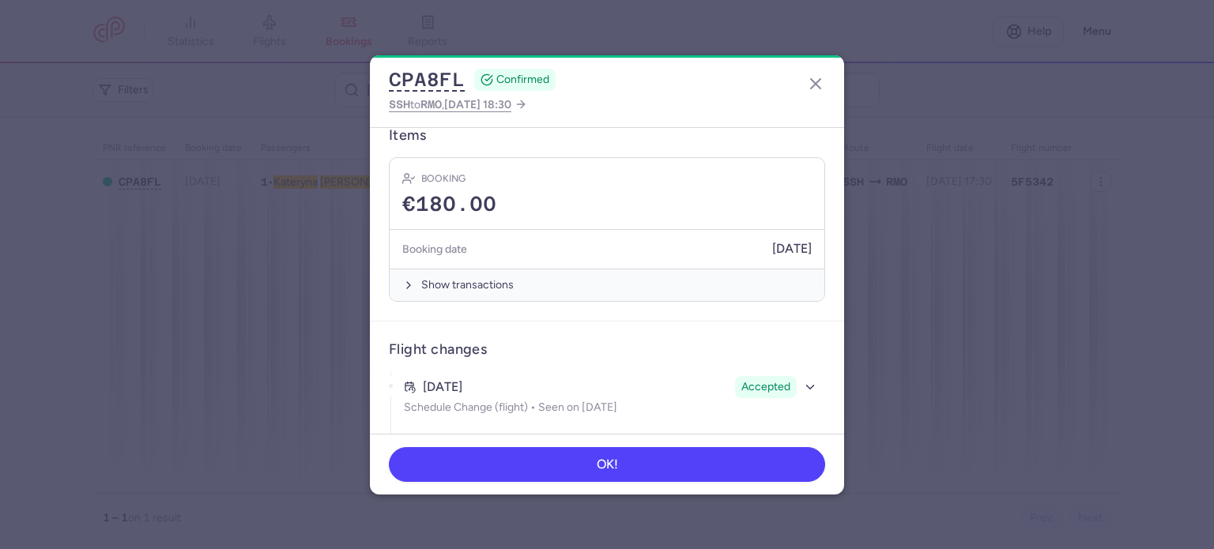
scroll to position [395, 0]
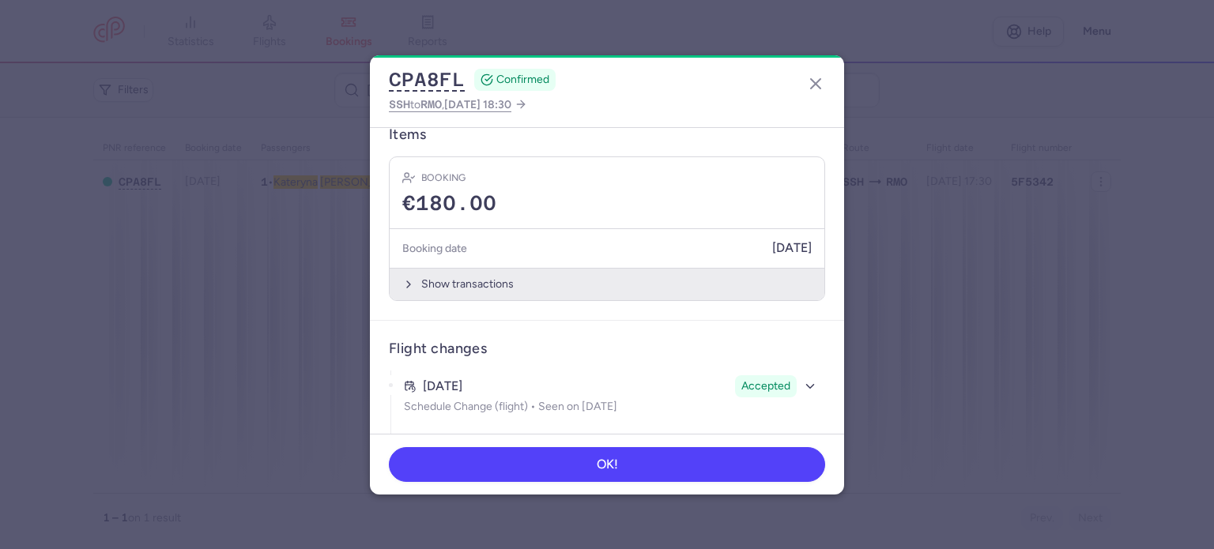
click at [458, 276] on button "Show transactions" at bounding box center [607, 284] width 435 height 32
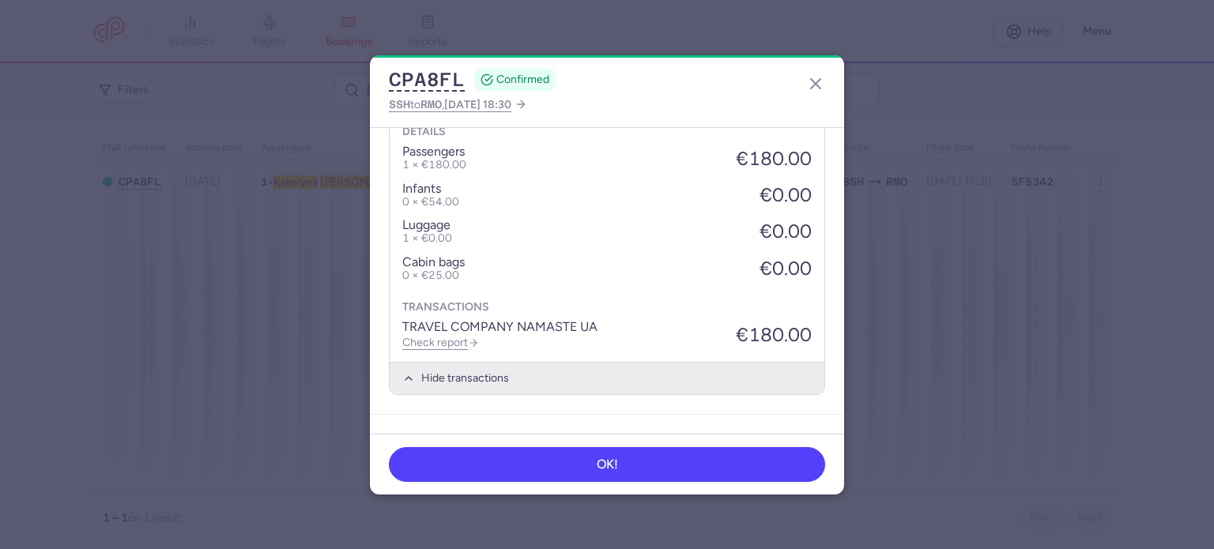
scroll to position [711, 0]
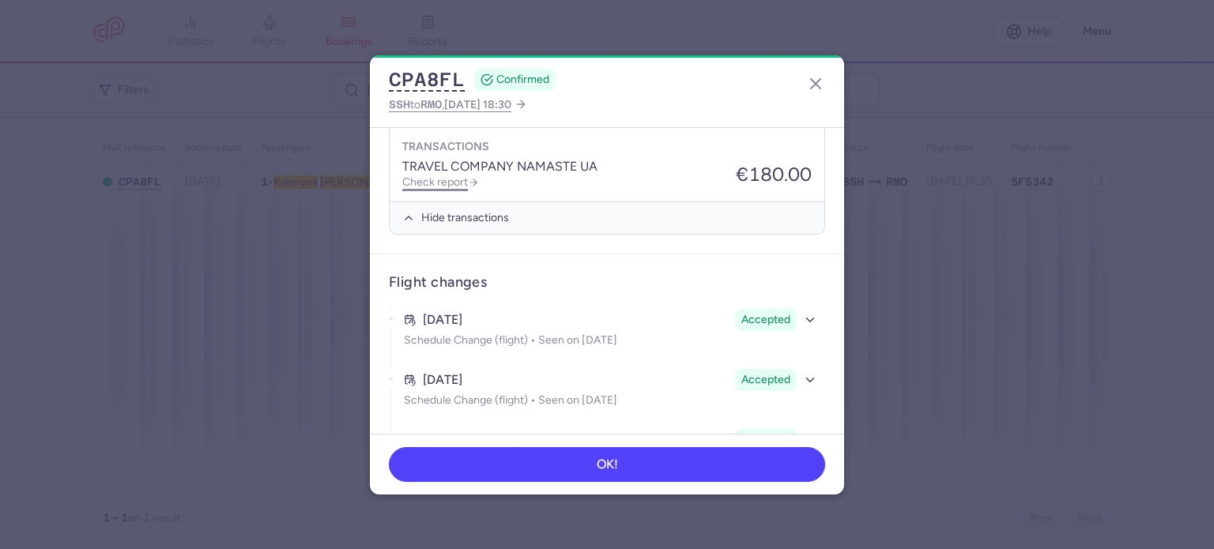
click at [446, 179] on link "Check report" at bounding box center [440, 181] width 77 height 13
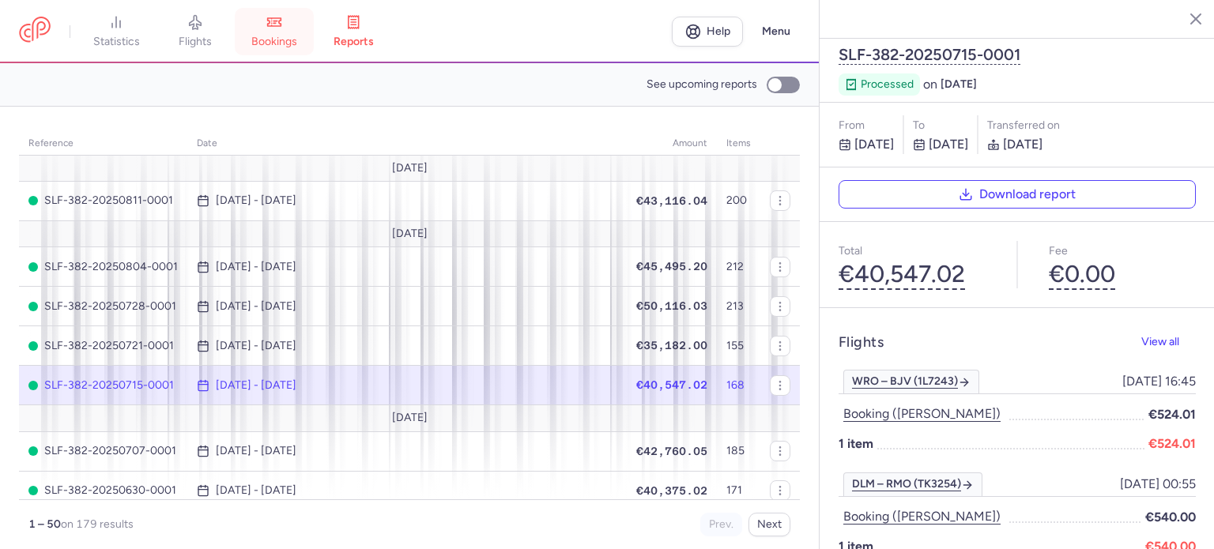
click at [281, 36] on span "bookings" at bounding box center [274, 42] width 46 height 14
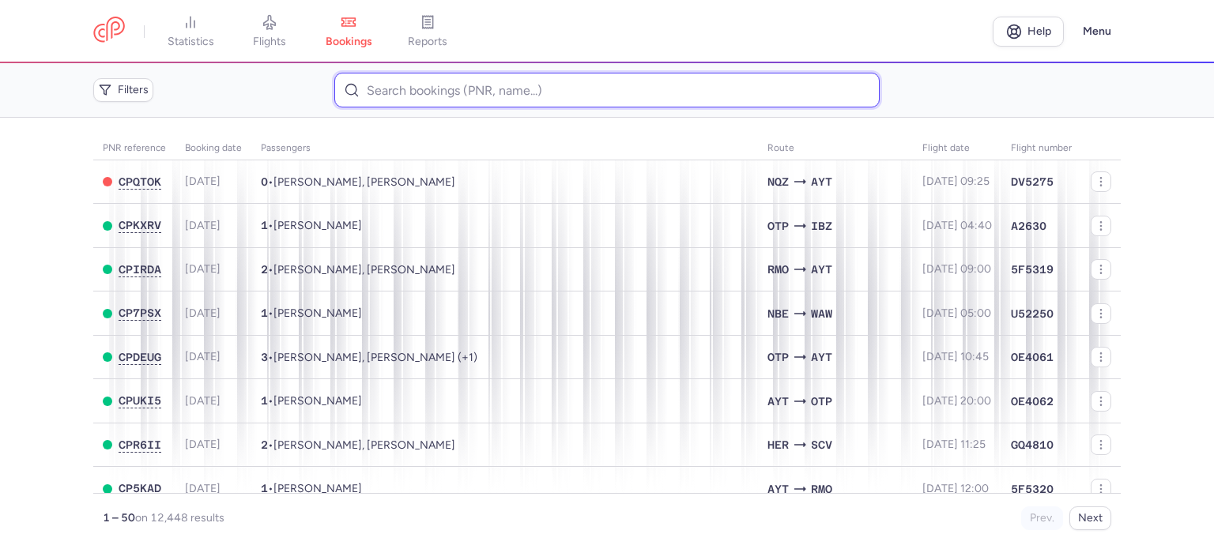
paste input "PETROVA ANNA"
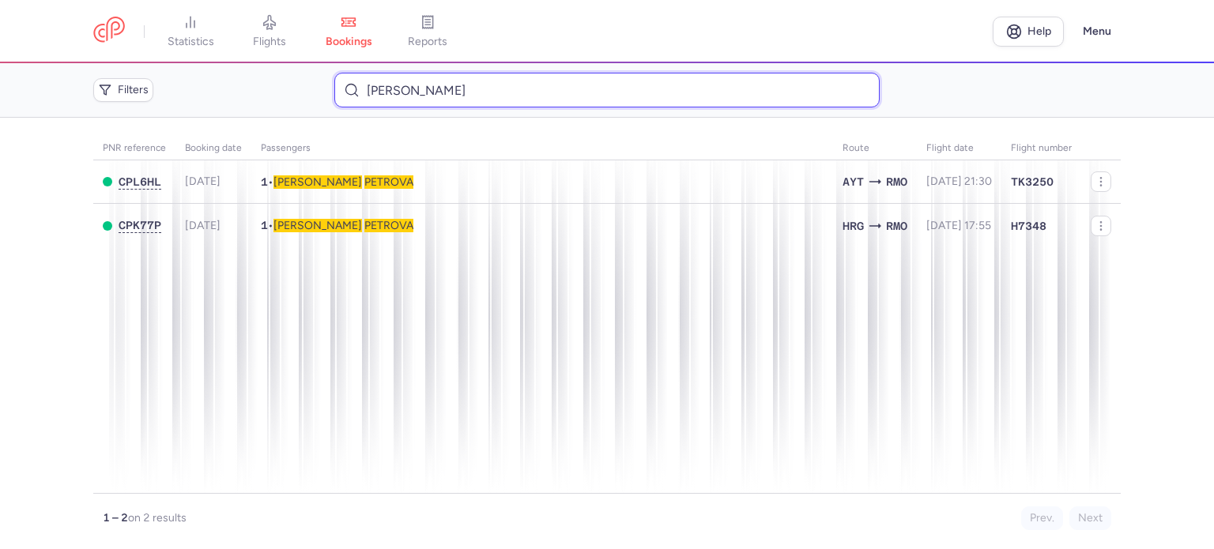
type input "PETROVA ANNA"
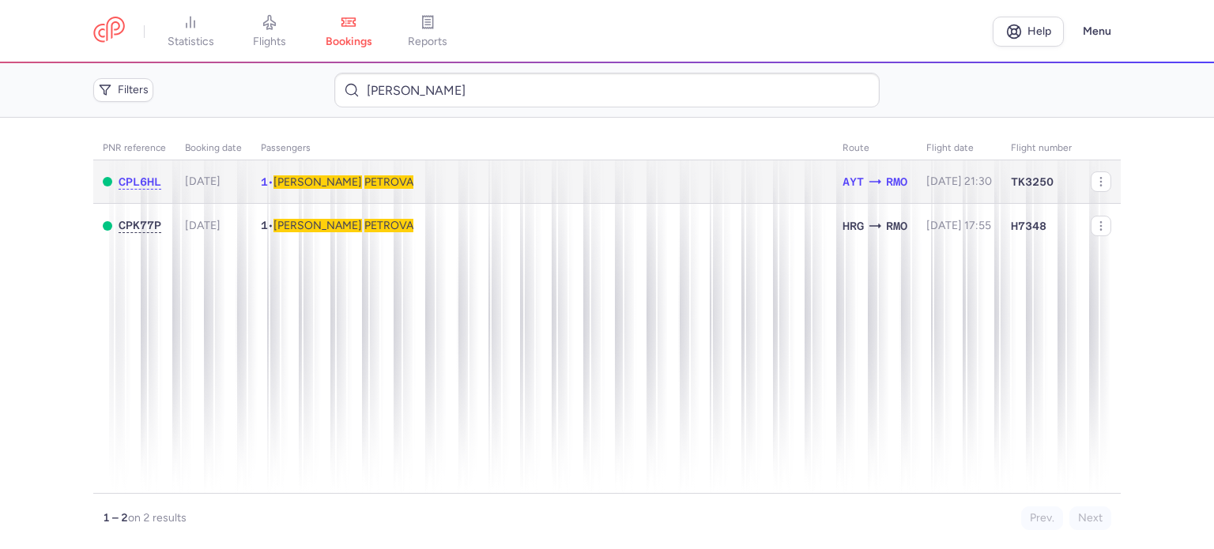
click at [364, 181] on span "PETROVA" at bounding box center [388, 181] width 49 height 13
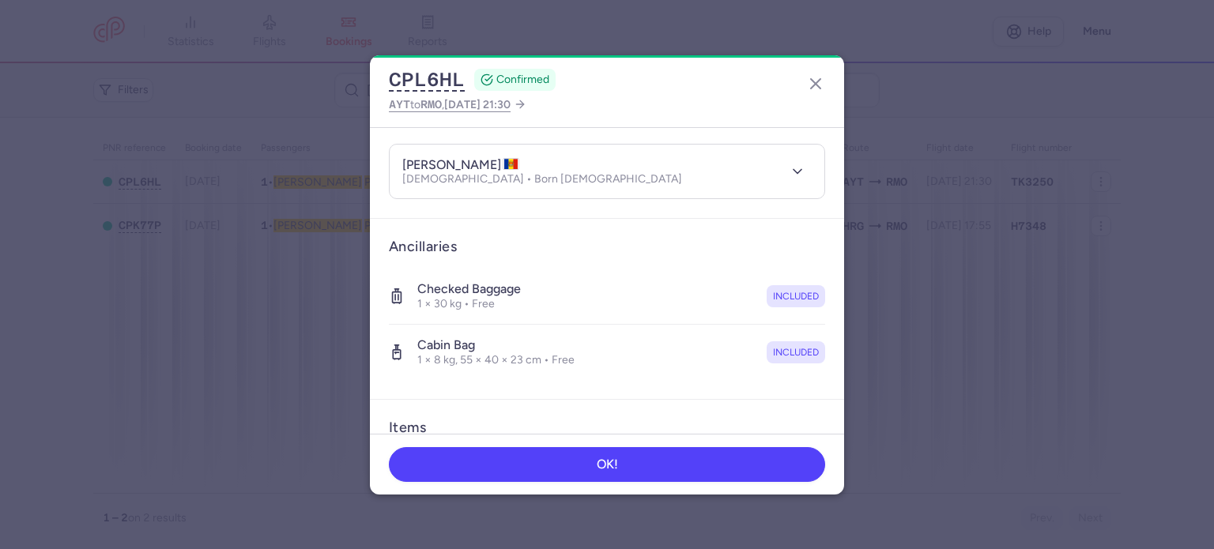
scroll to position [334, 0]
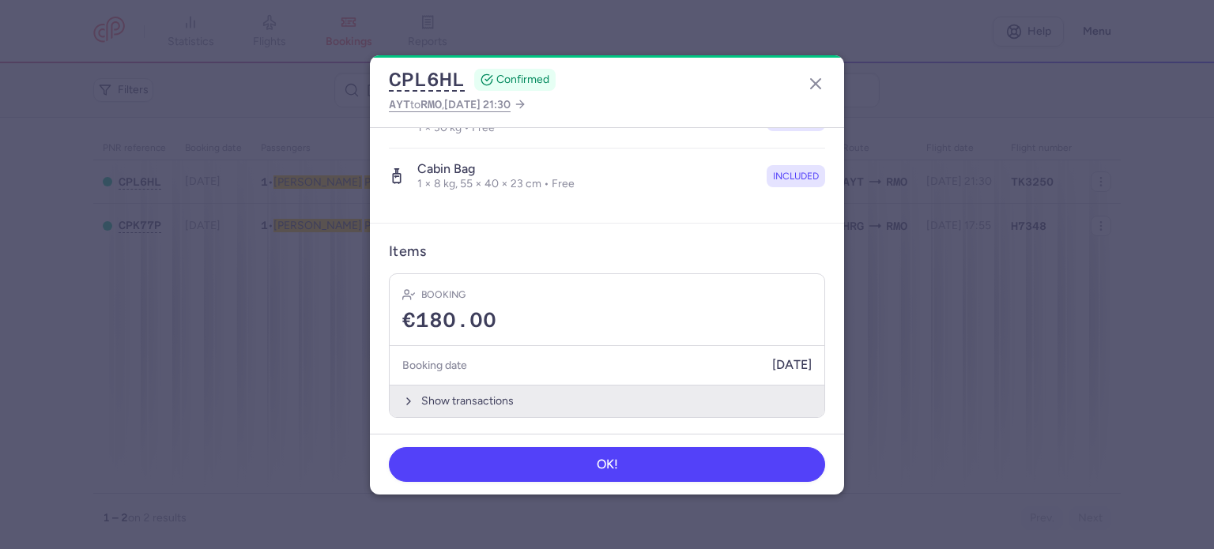
click at [458, 401] on button "Show transactions" at bounding box center [607, 401] width 435 height 32
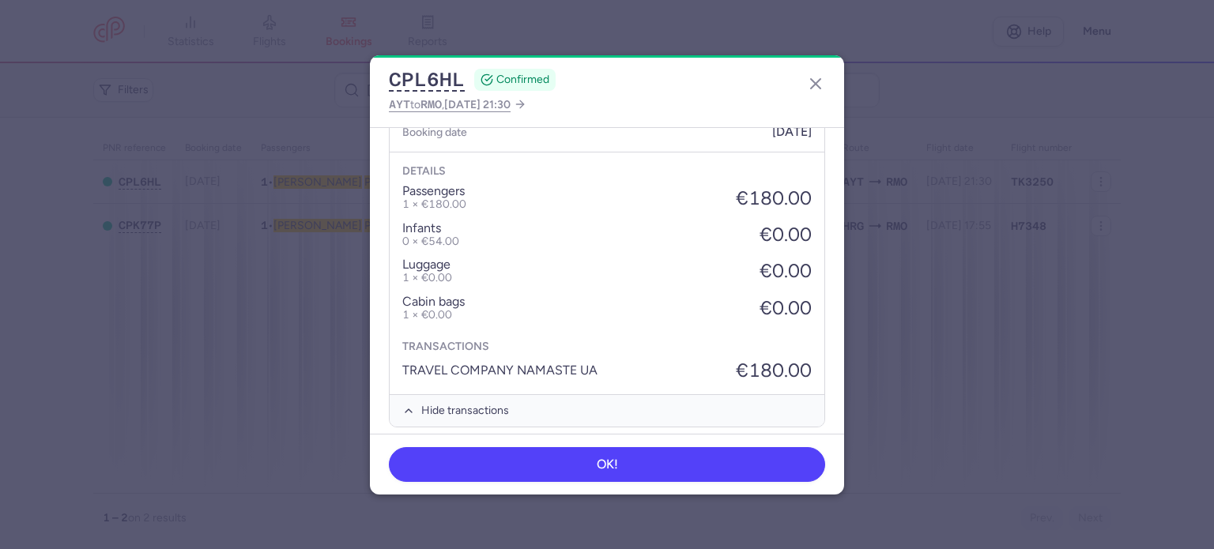
scroll to position [577, 0]
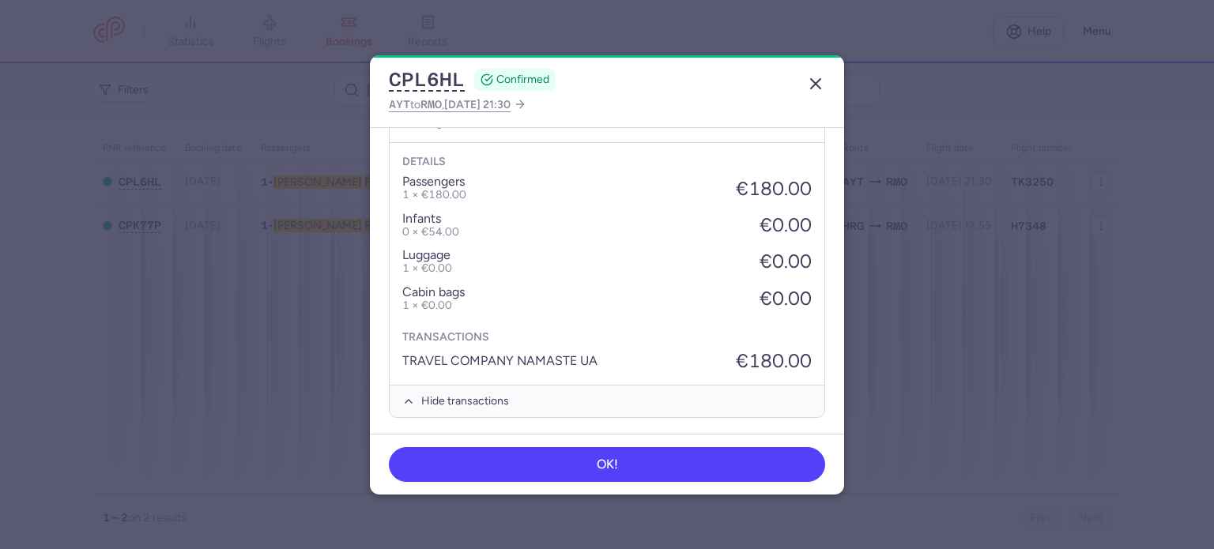
click at [811, 87] on line "button" at bounding box center [815, 83] width 9 height 9
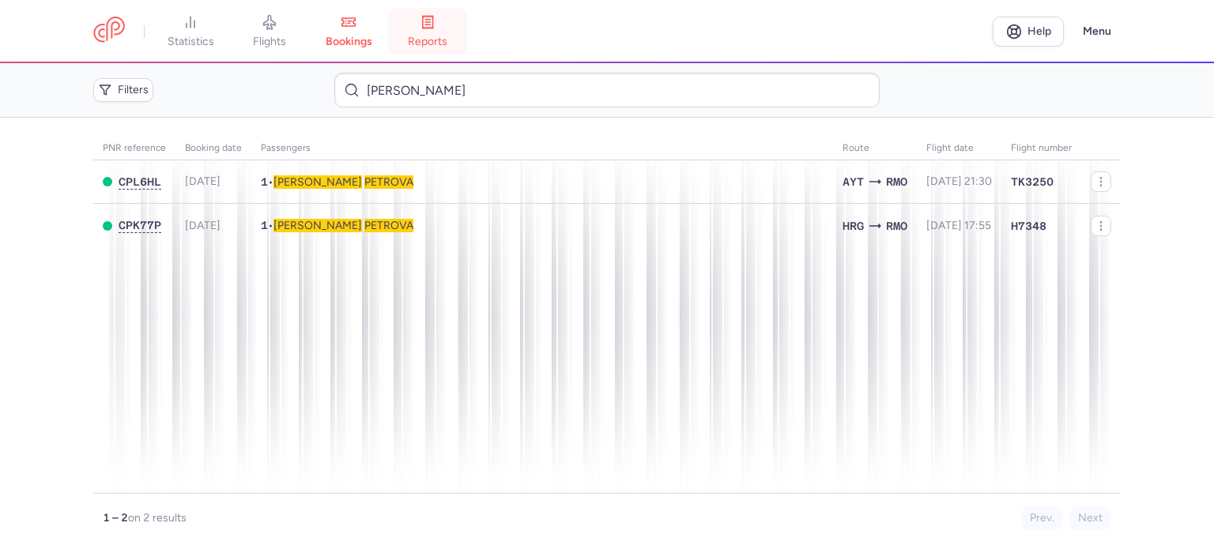
click at [435, 39] on span "reports" at bounding box center [428, 42] width 40 height 14
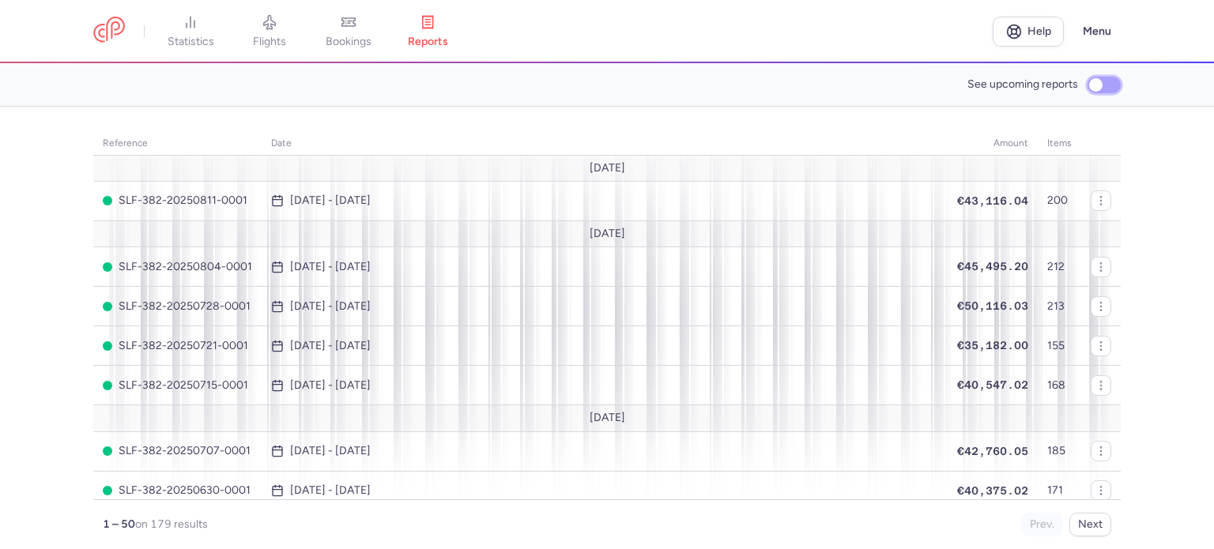
click at [1102, 81] on input "See upcoming reports" at bounding box center [1104, 85] width 33 height 17
checkbox input "true"
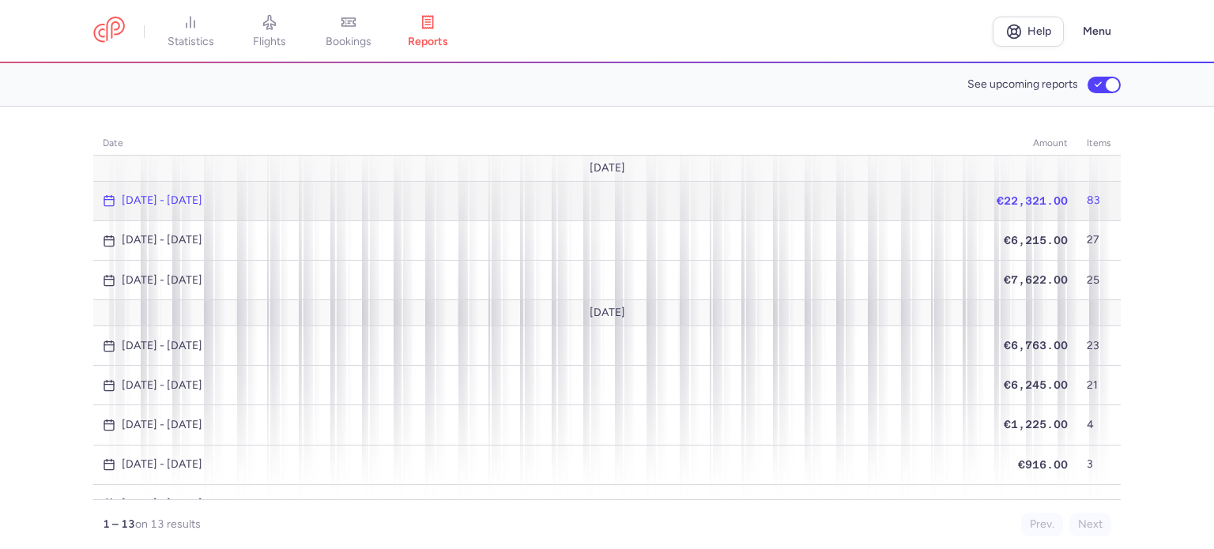
click at [1017, 196] on span "€22,321.00" at bounding box center [1032, 200] width 71 height 13
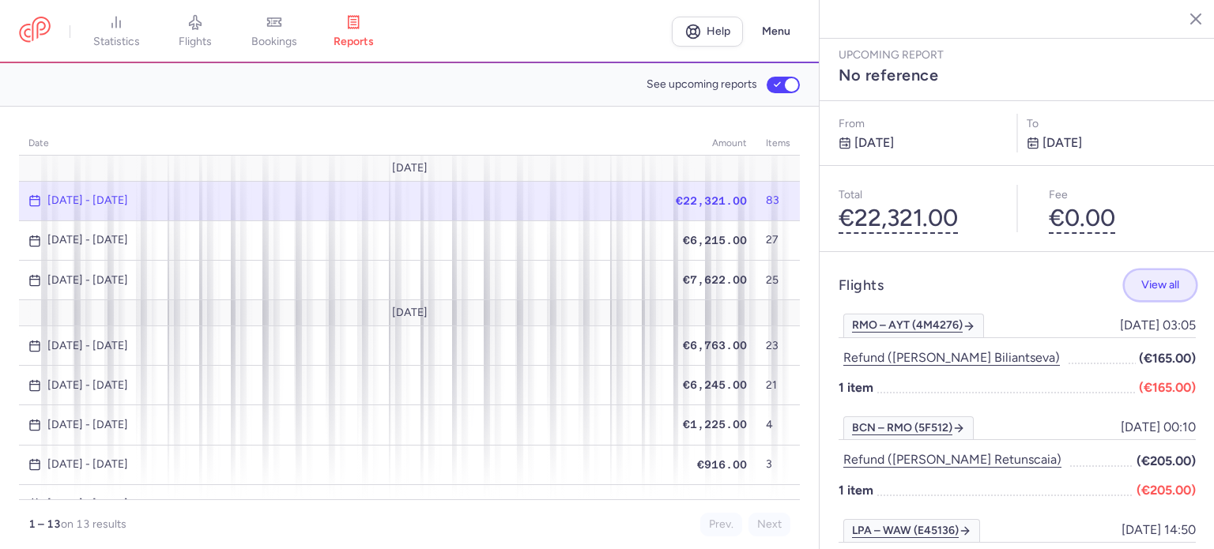
click at [1160, 279] on span "View all" at bounding box center [1160, 285] width 38 height 12
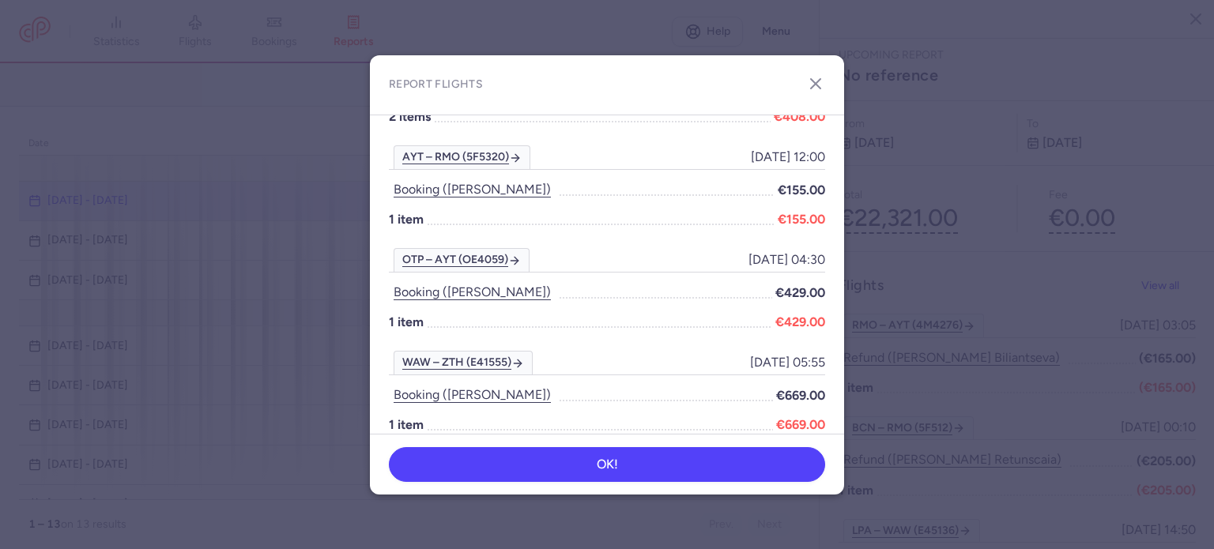
scroll to position [4016, 0]
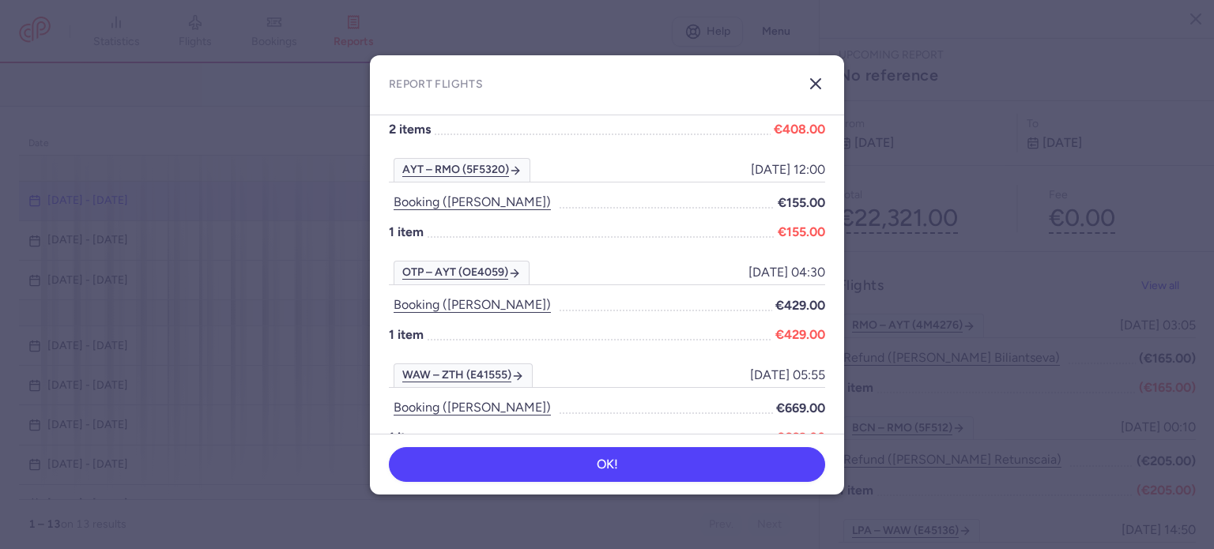
click at [819, 83] on icon "button" at bounding box center [815, 83] width 19 height 19
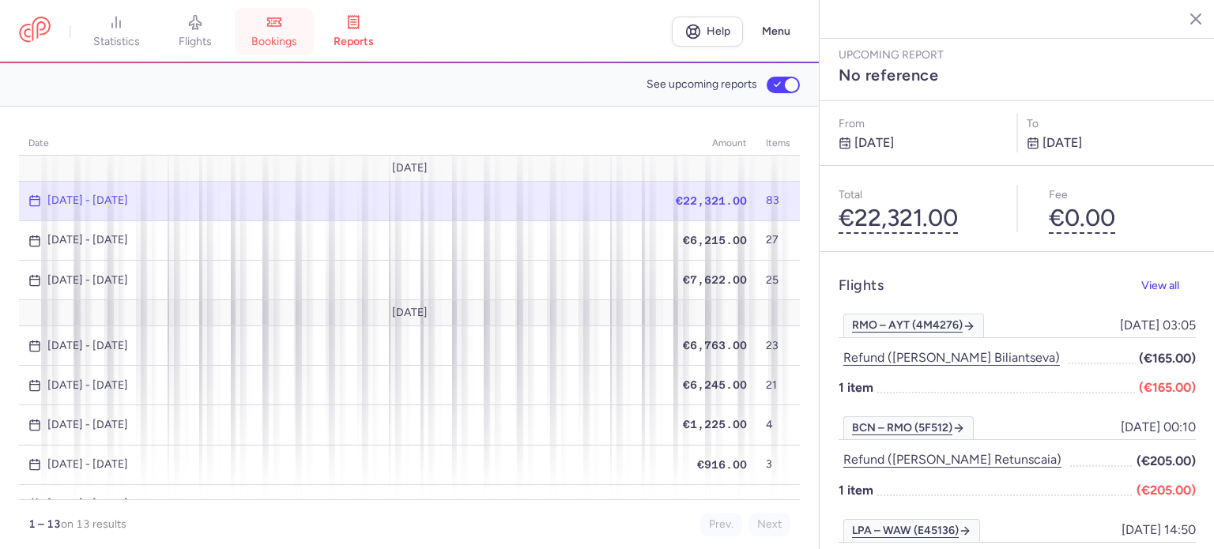
click at [285, 34] on link "bookings" at bounding box center [274, 31] width 79 height 35
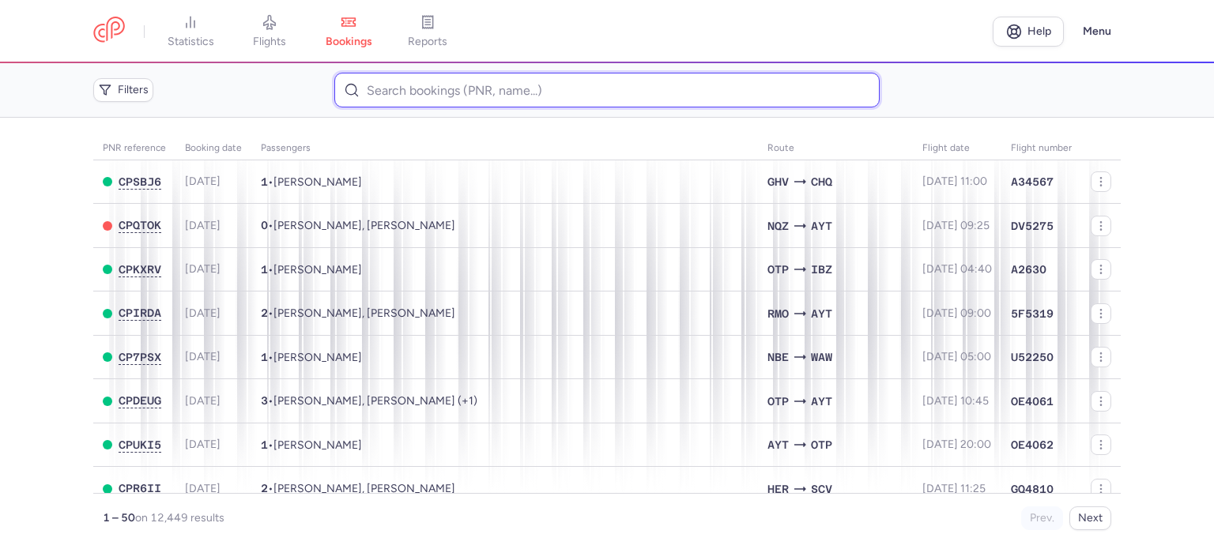
paste input "VERHELSKA SVITLANA"
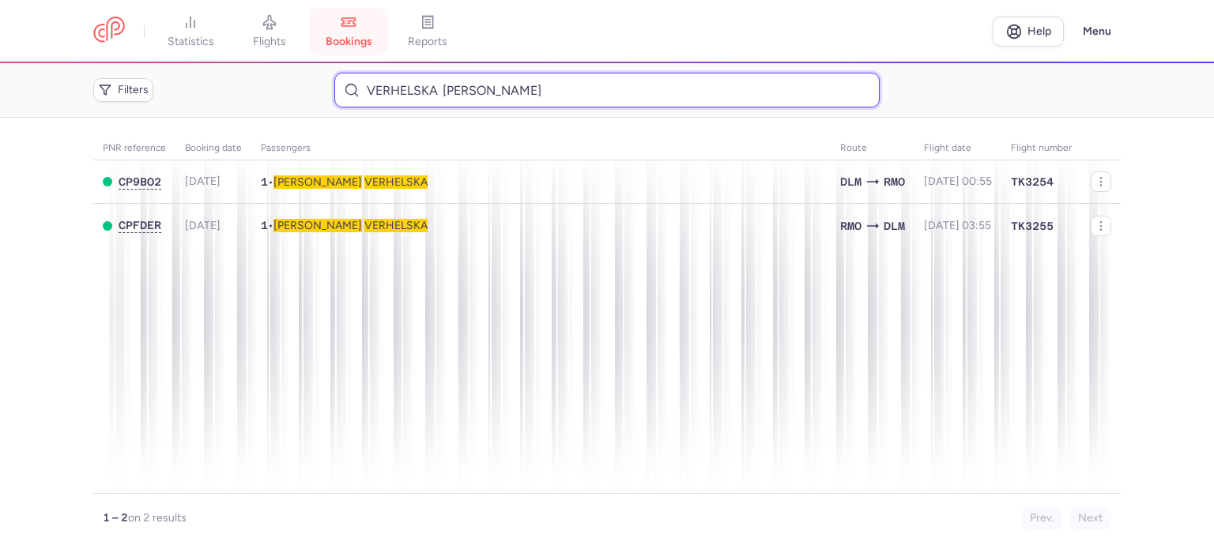
type input "VERHELSKA SVITLANA"
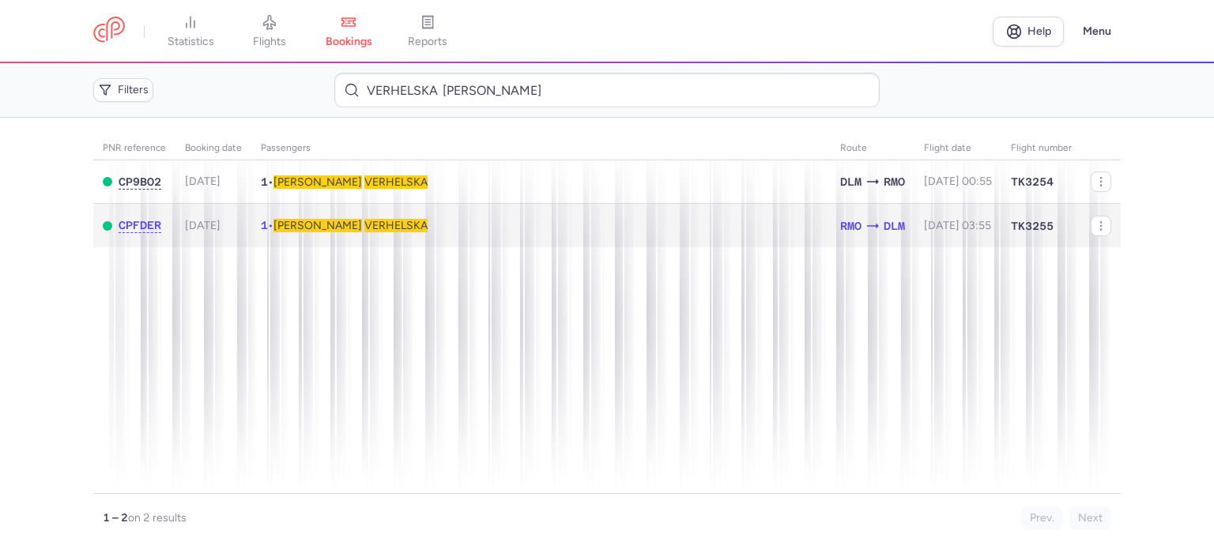
drag, startPoint x: 308, startPoint y: 229, endPoint x: 404, endPoint y: 247, distance: 97.4
click at [309, 229] on span "Svitlana" at bounding box center [318, 225] width 89 height 13
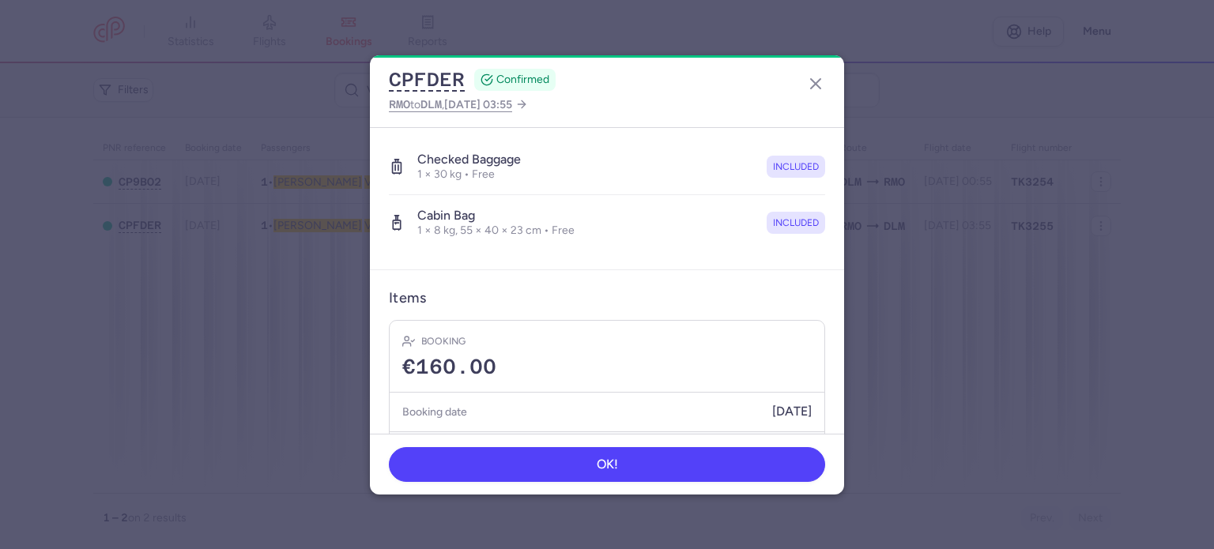
scroll to position [334, 0]
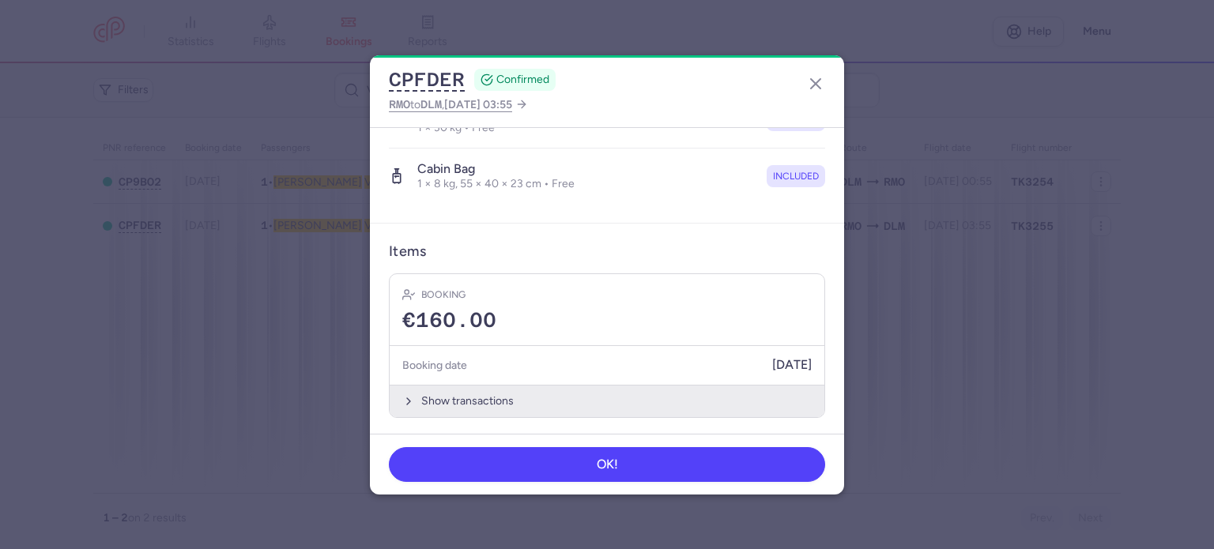
click at [470, 398] on button "Show transactions" at bounding box center [607, 401] width 435 height 32
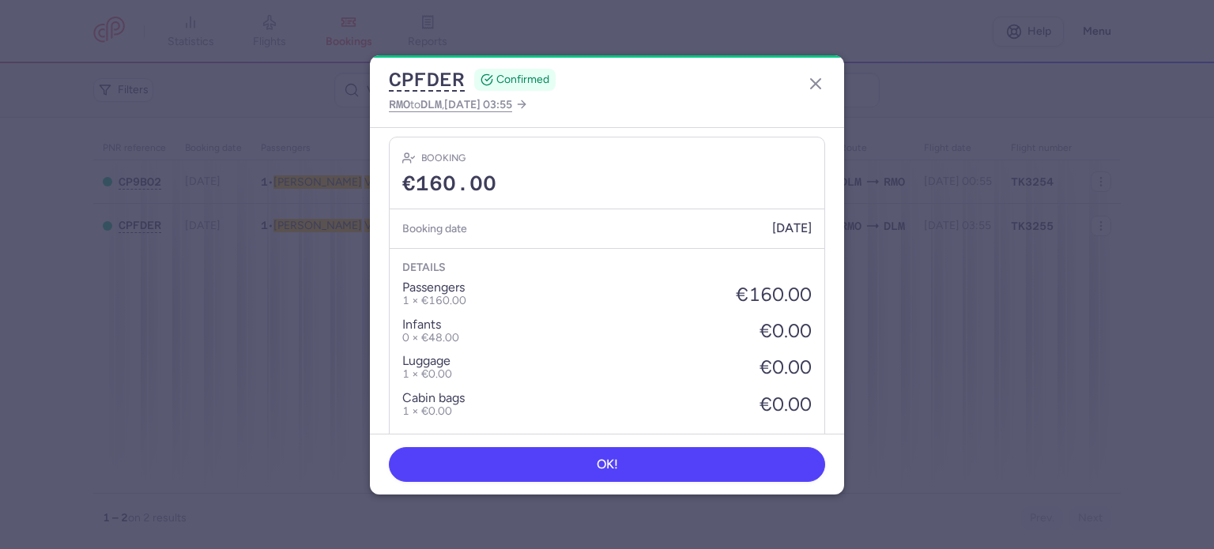
scroll to position [584, 0]
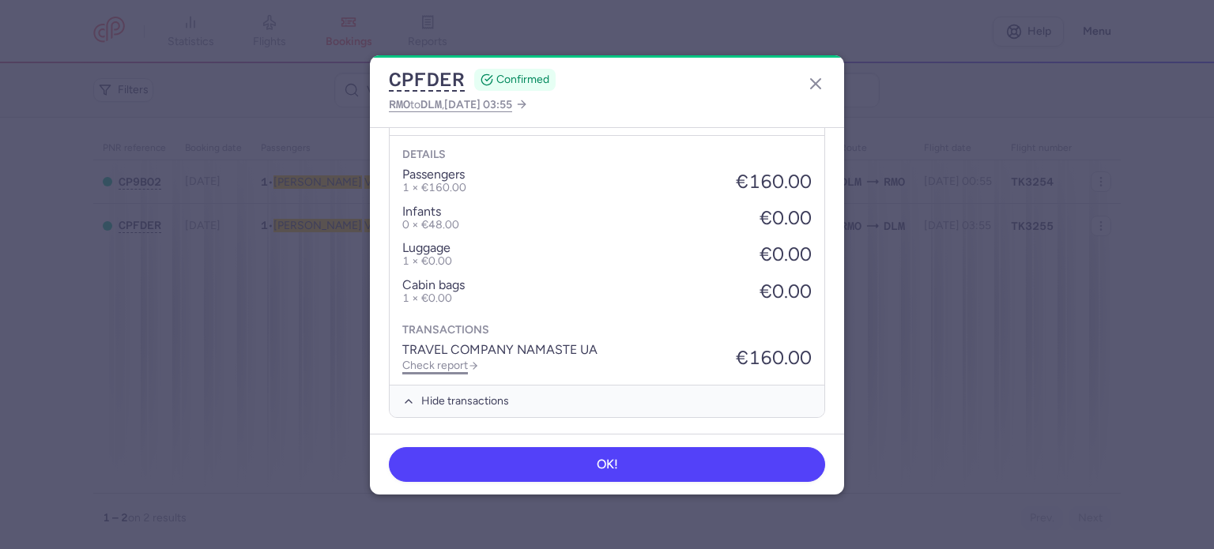
click at [451, 359] on link "Check report" at bounding box center [440, 365] width 77 height 13
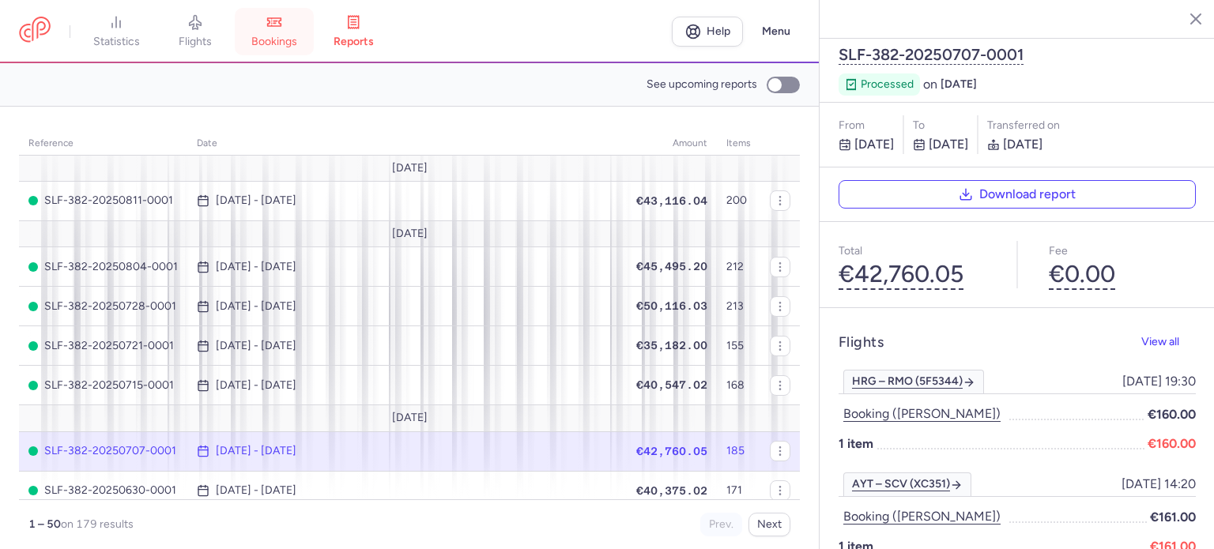
click at [290, 33] on link "bookings" at bounding box center [274, 31] width 79 height 35
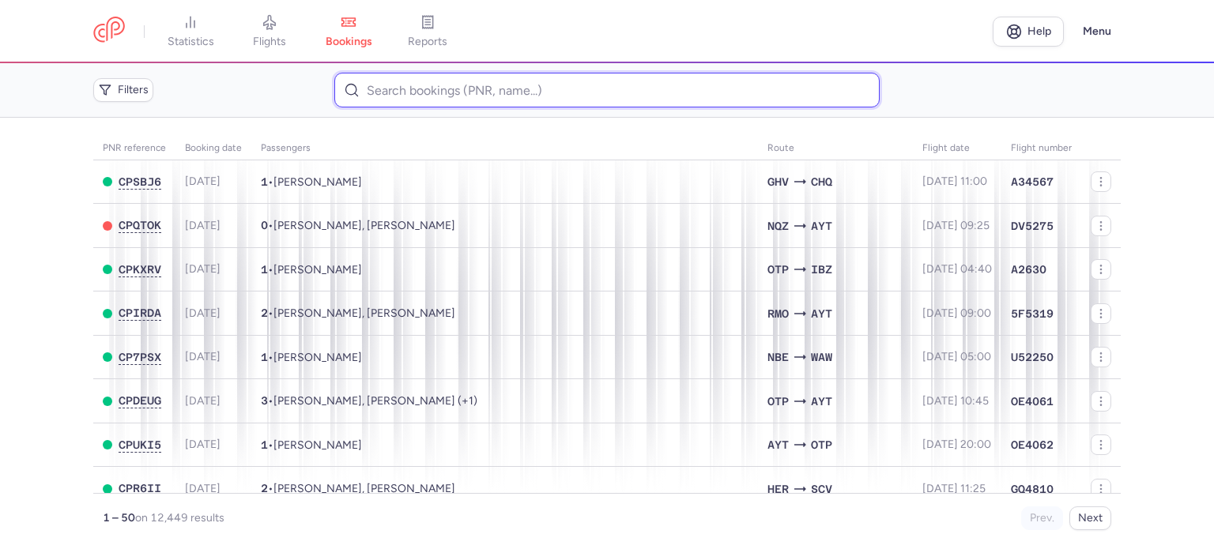
paste input "BLAZHKO MARIIA"
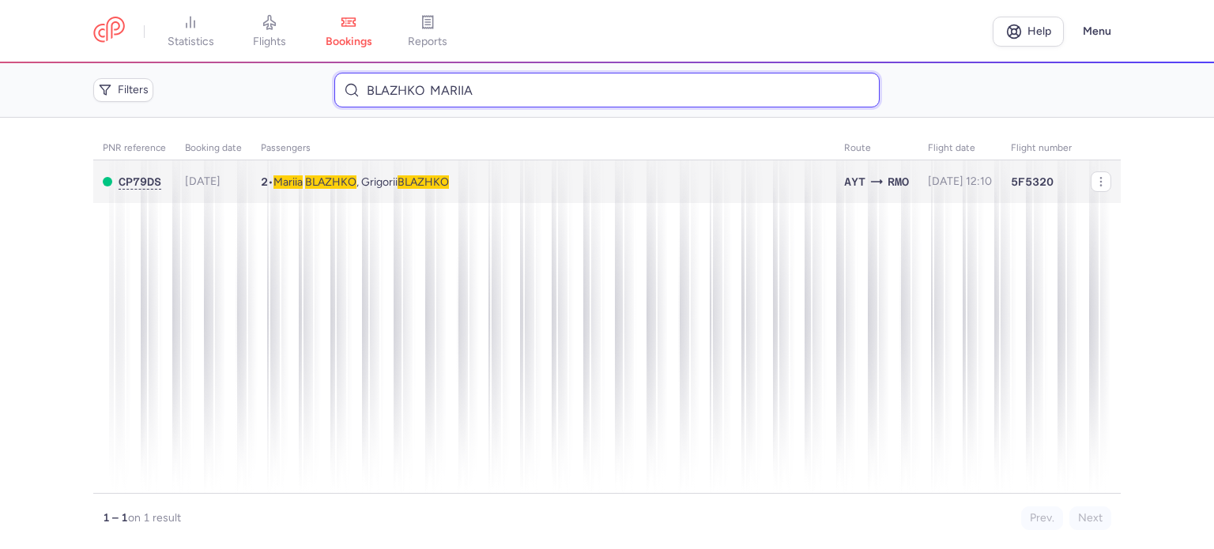
type input "BLAZHKO MARIIA"
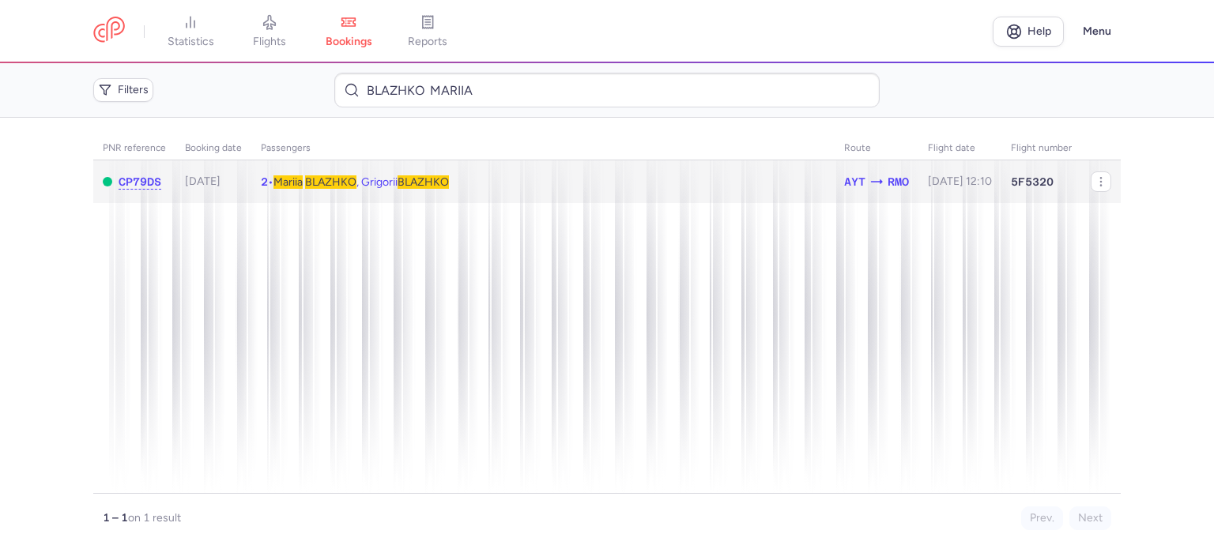
click at [332, 176] on span "BLAZHKO" at bounding box center [330, 181] width 51 height 13
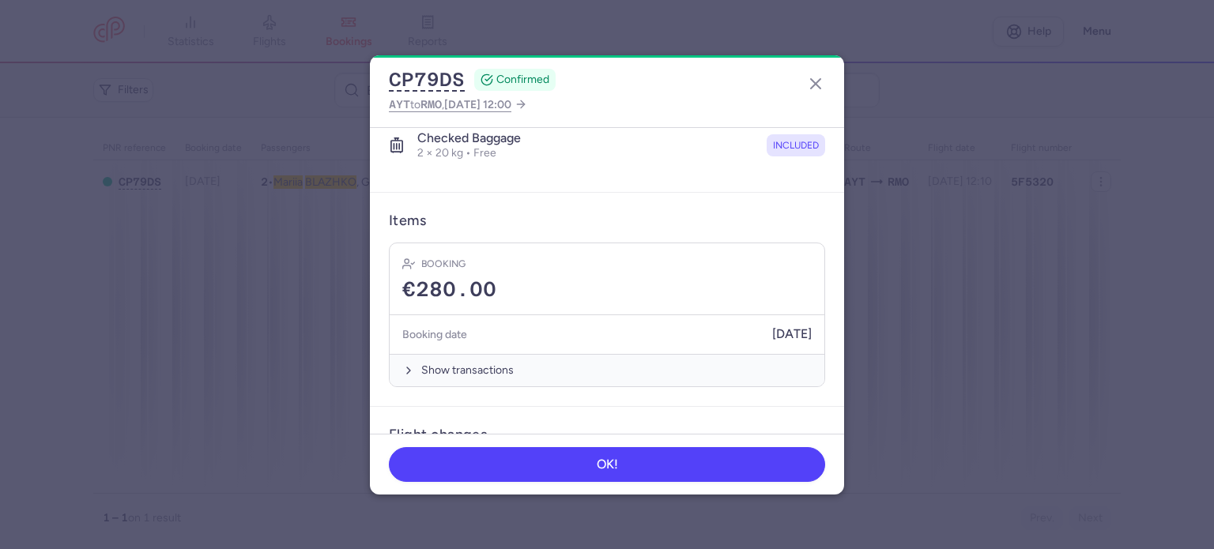
scroll to position [450, 0]
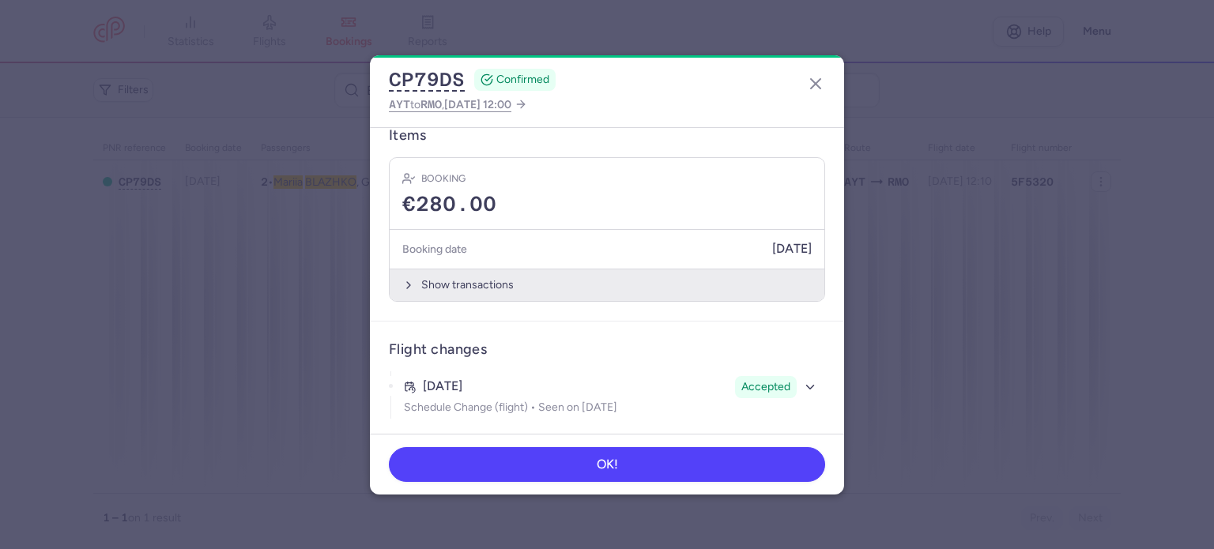
click at [451, 285] on button "Show transactions" at bounding box center [607, 285] width 435 height 32
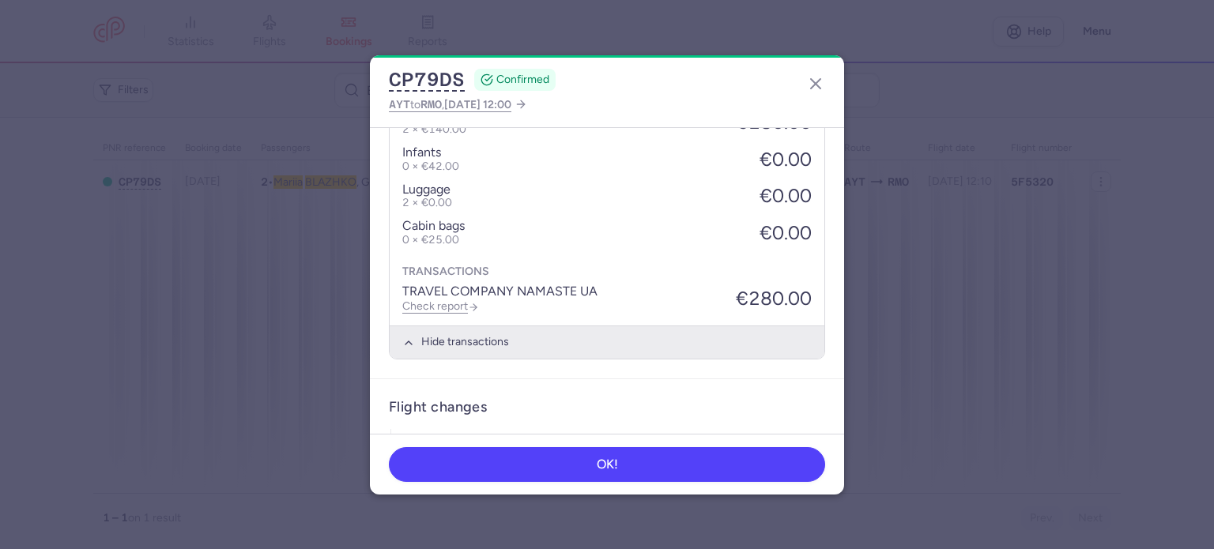
scroll to position [700, 0]
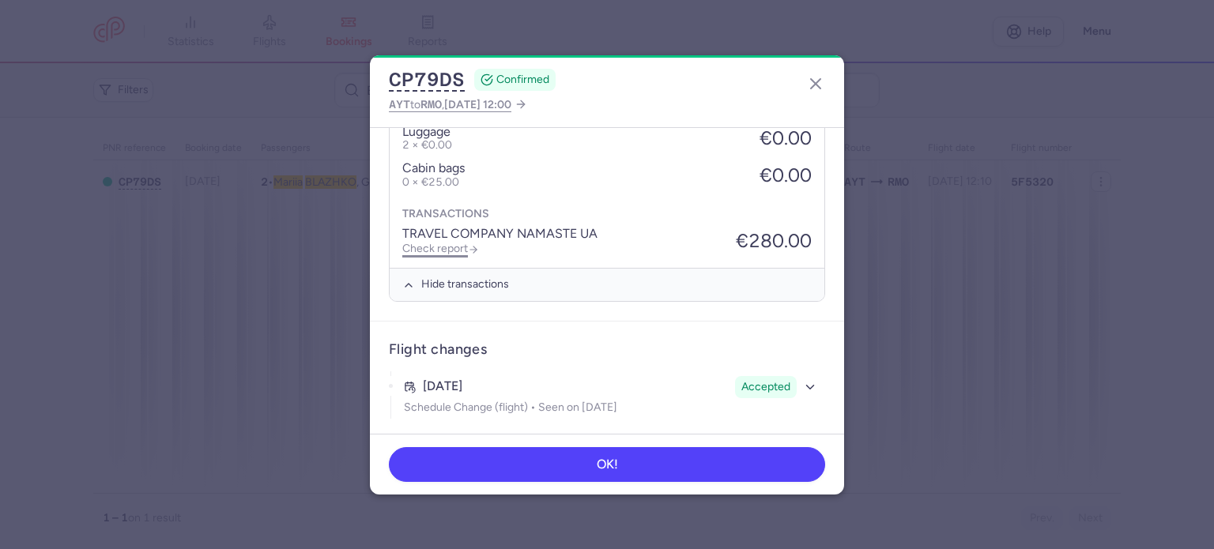
click at [432, 242] on link "Check report" at bounding box center [440, 248] width 77 height 13
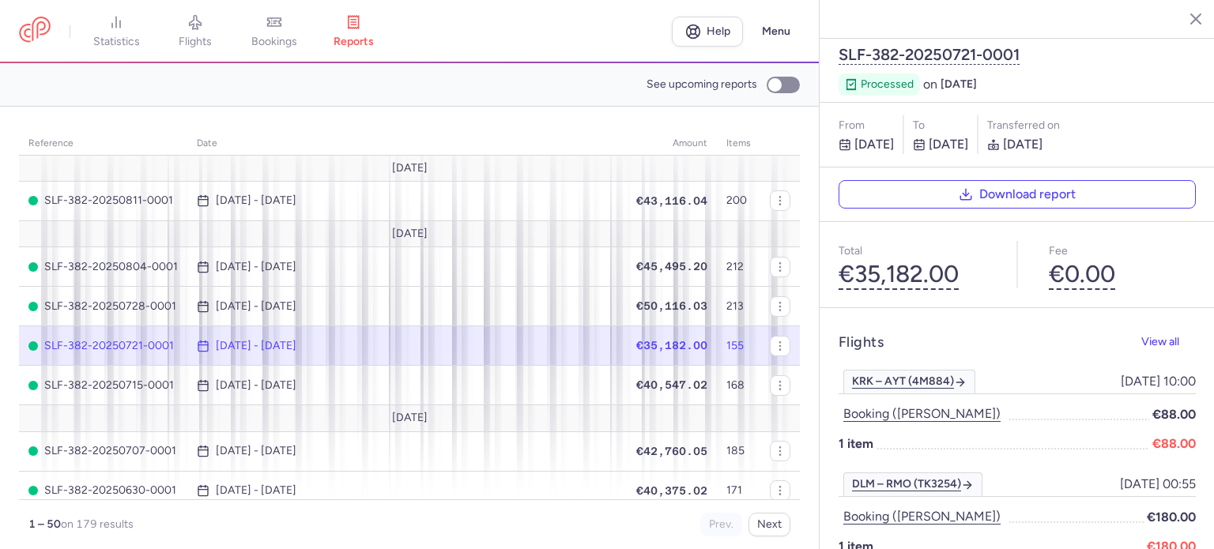
click at [280, 30] on link "bookings" at bounding box center [274, 31] width 79 height 35
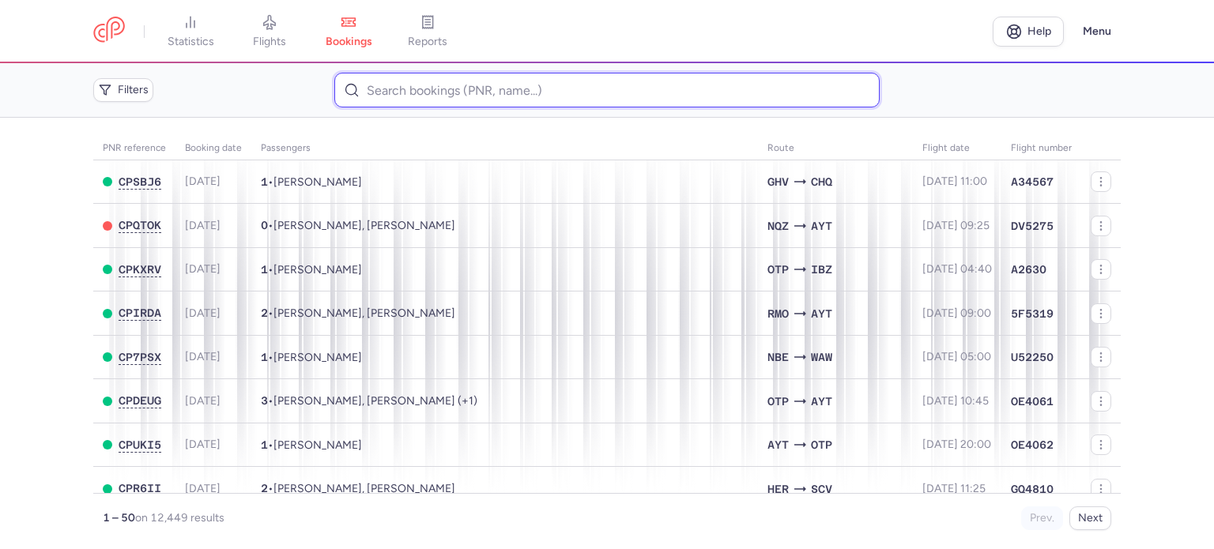
paste input "MISHUROVA VIOLETTA"
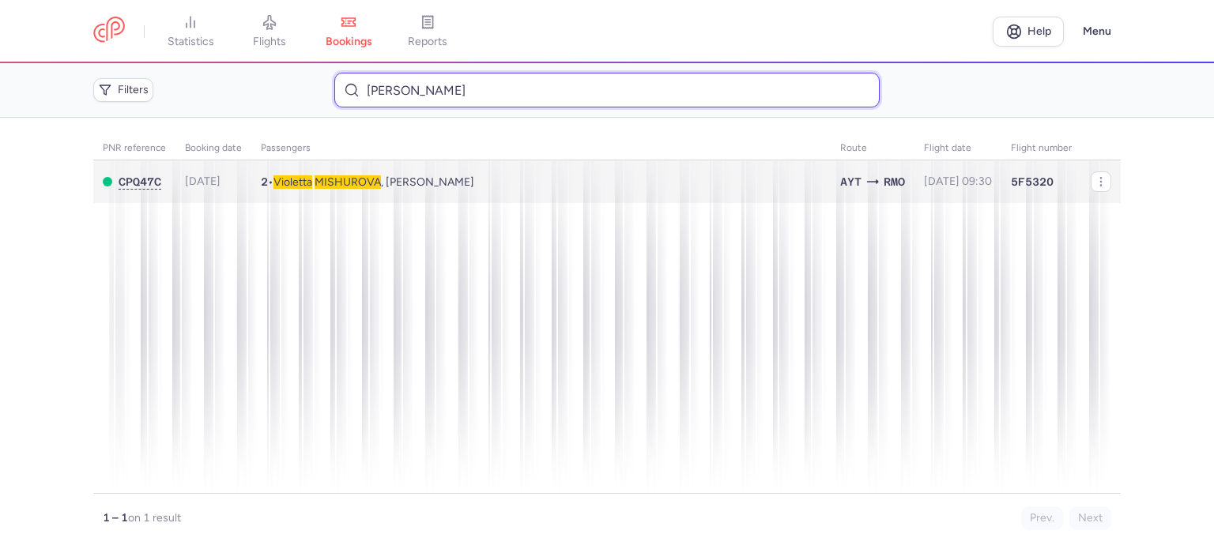
type input "MISHUROVA VIOLETTA"
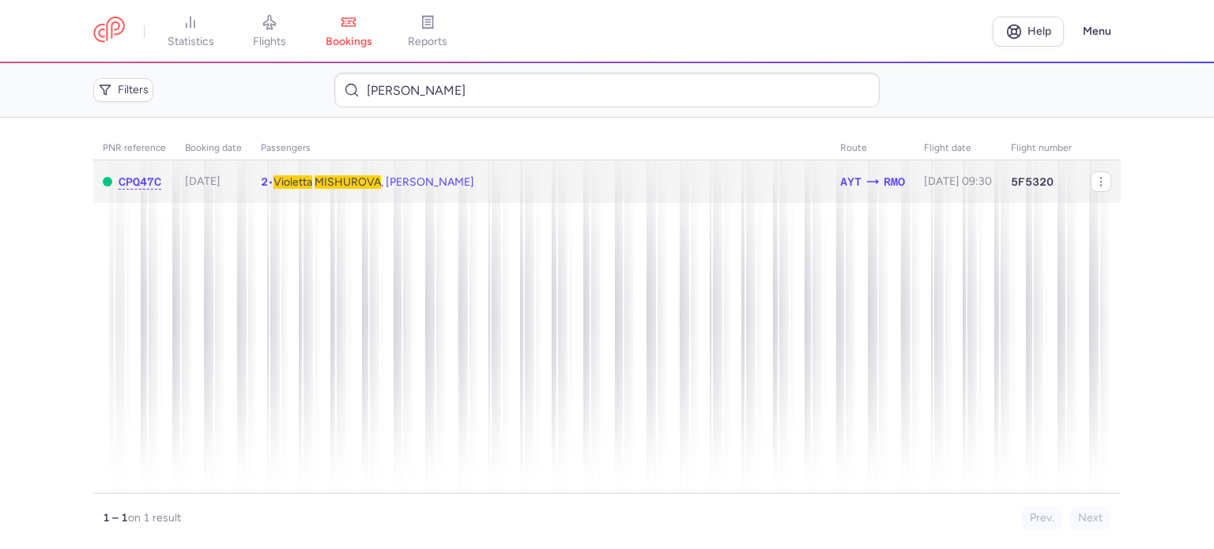
click at [322, 183] on span "Violetta MISHUROVA , Nicolai SINCARIUC" at bounding box center [374, 181] width 201 height 13
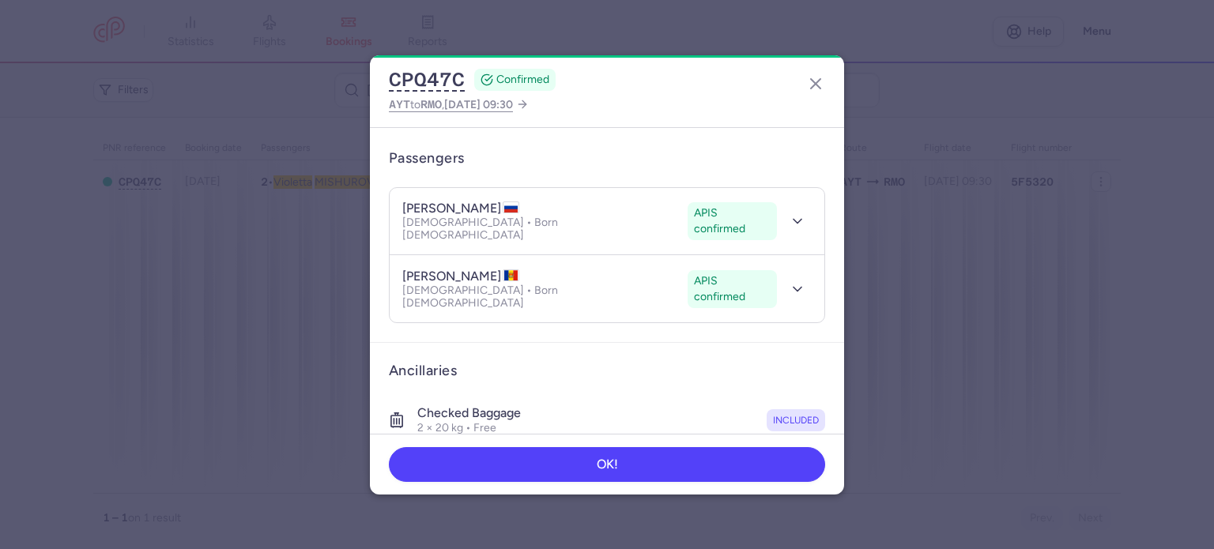
scroll to position [333, 0]
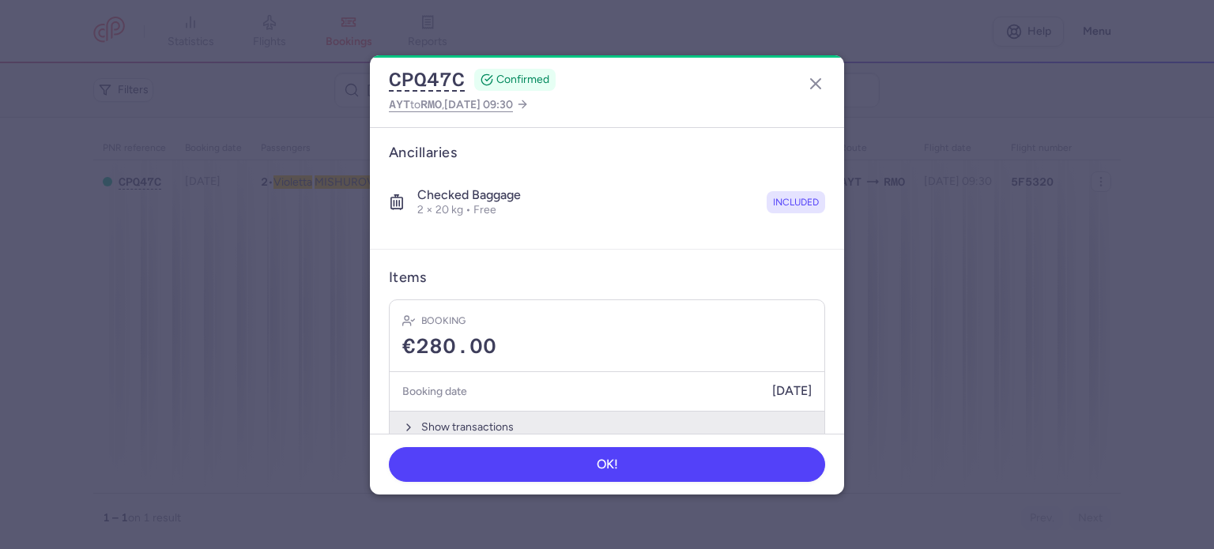
click at [493, 411] on button "Show transactions" at bounding box center [607, 427] width 435 height 32
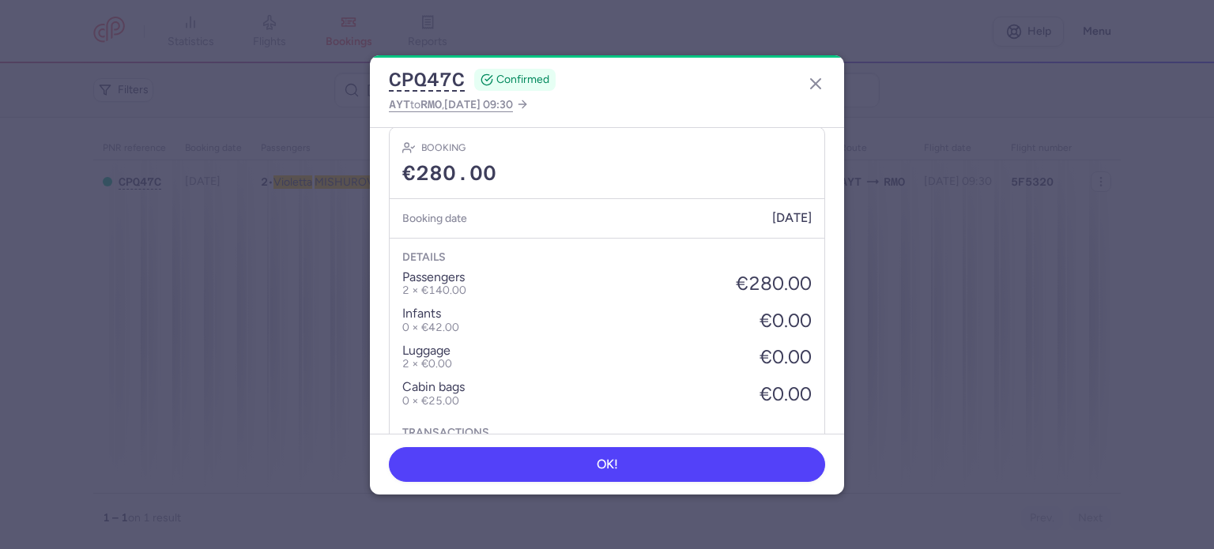
scroll to position [583, 0]
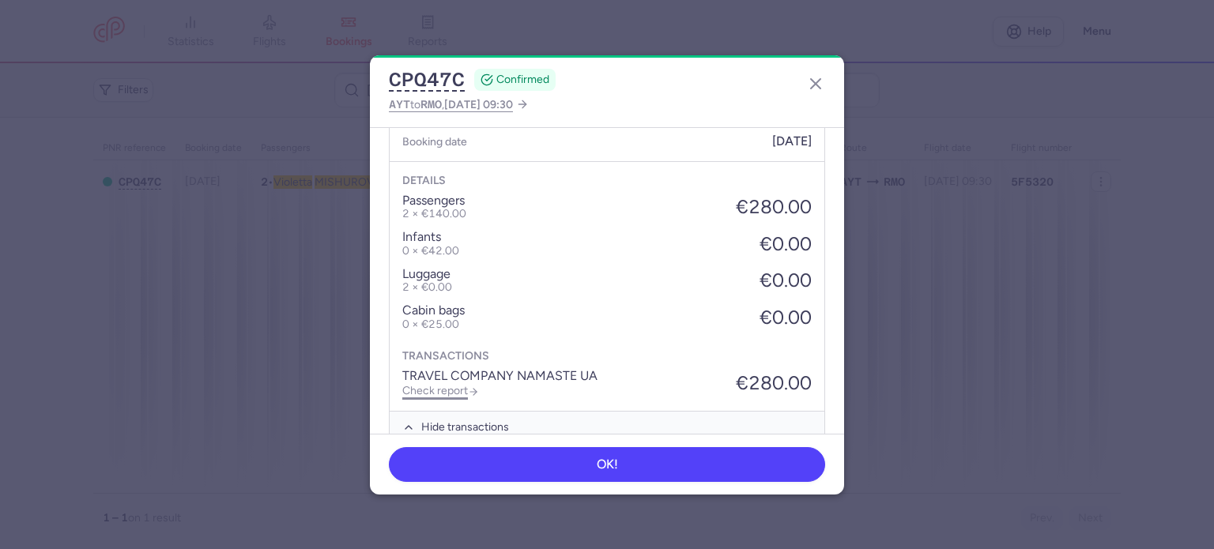
click at [457, 384] on link "Check report" at bounding box center [440, 390] width 77 height 13
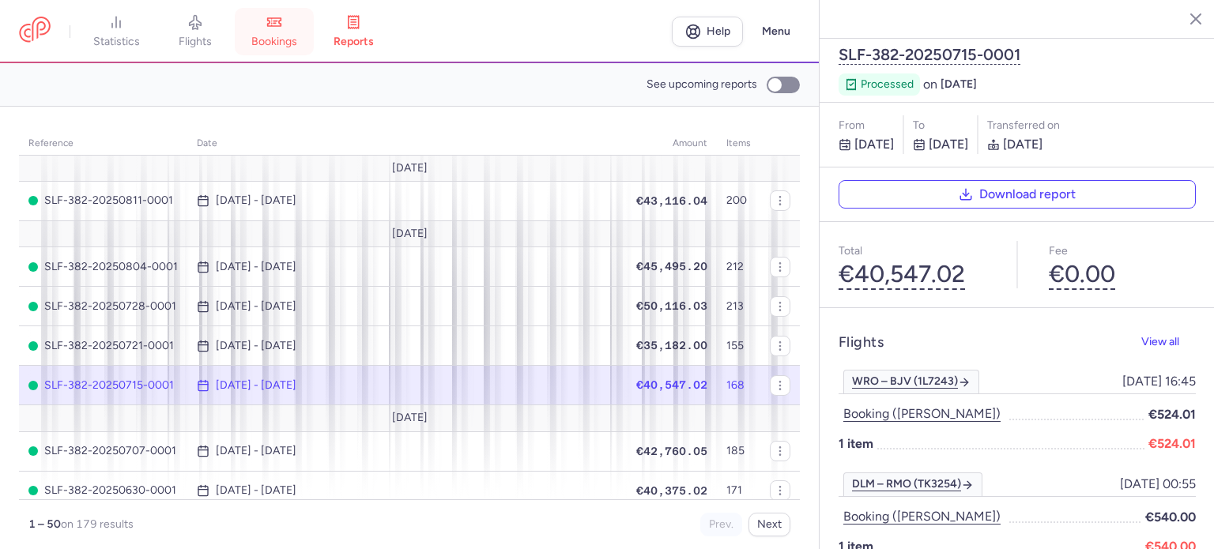
click at [287, 32] on link "bookings" at bounding box center [274, 31] width 79 height 35
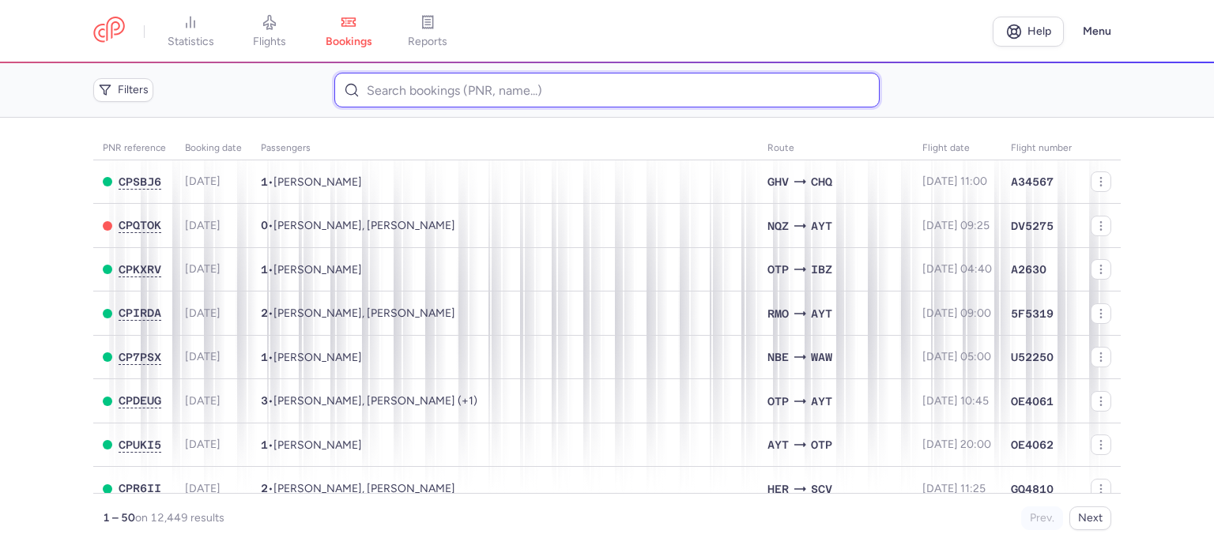
paste input "CROITORU DANIELA"
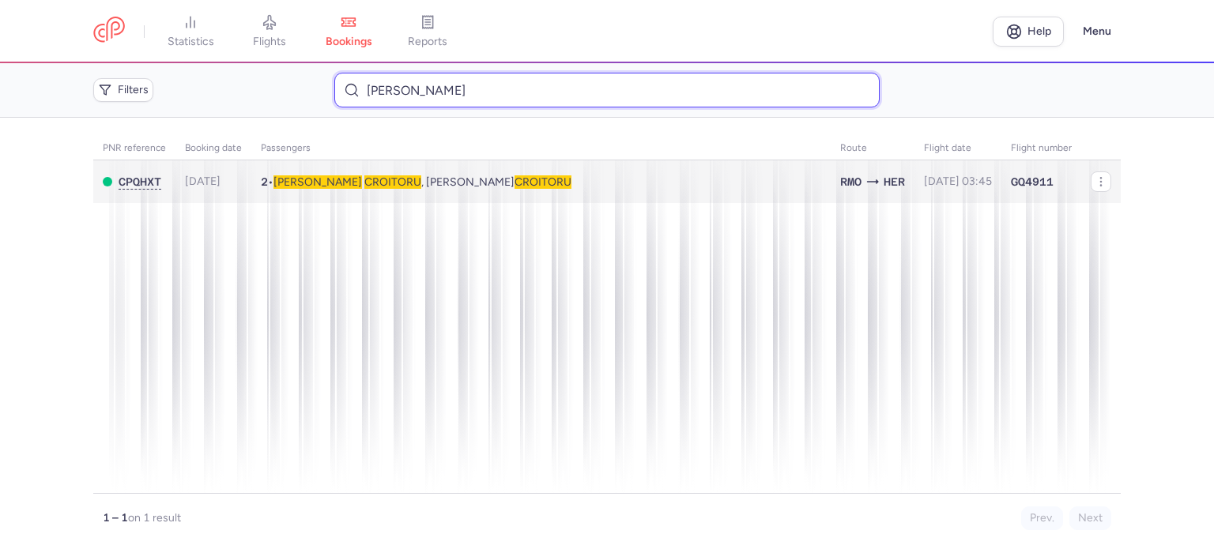
type input "CROITORU DANIELA"
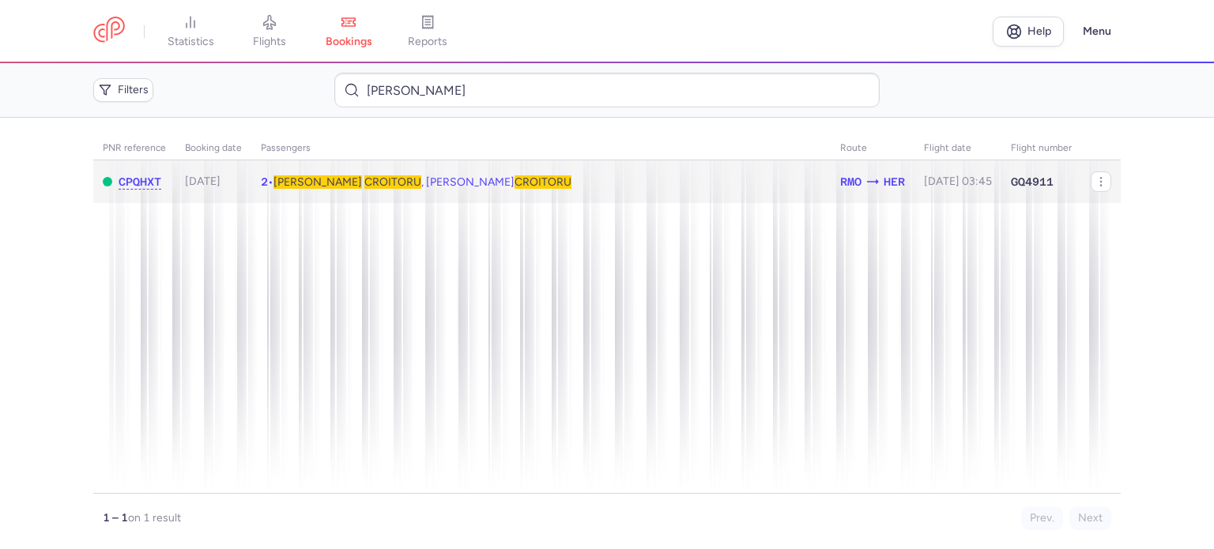
click at [311, 178] on span "Daniela" at bounding box center [318, 181] width 89 height 13
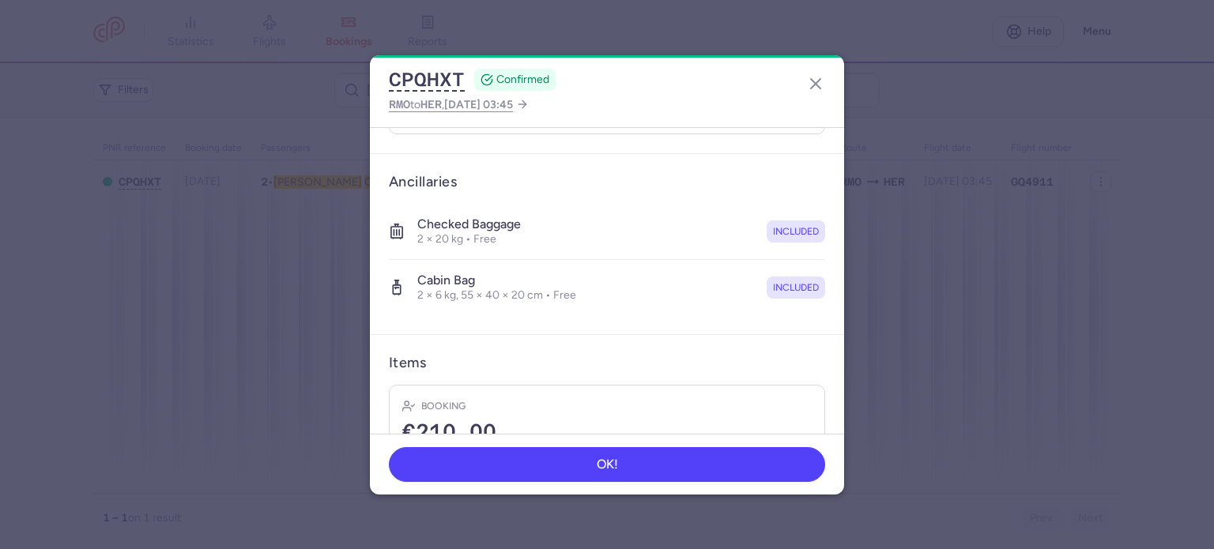
scroll to position [389, 0]
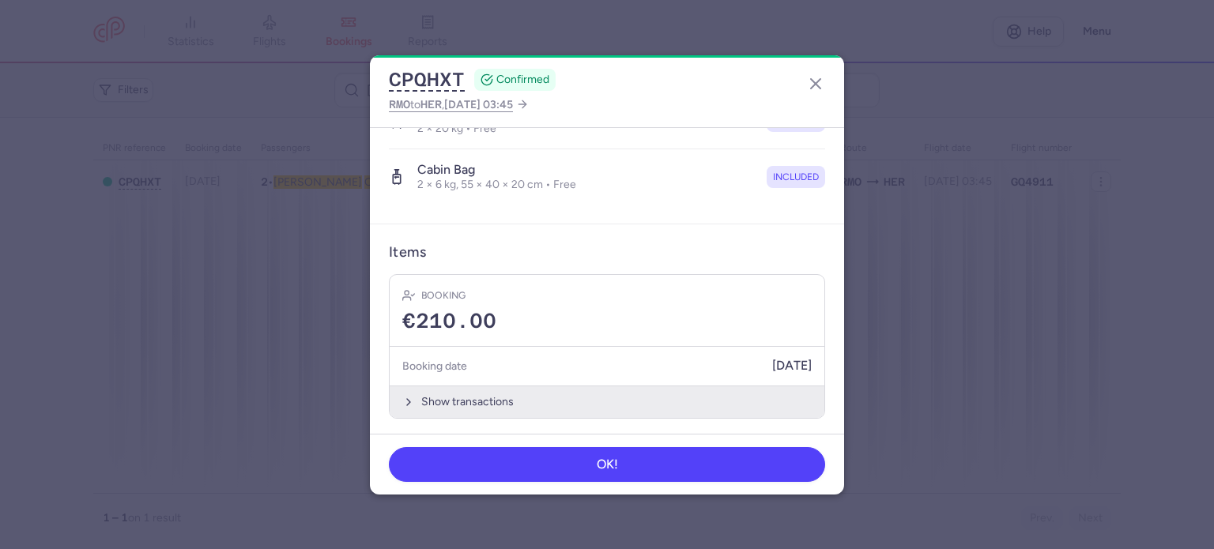
click at [467, 402] on button "Show transactions" at bounding box center [607, 402] width 435 height 32
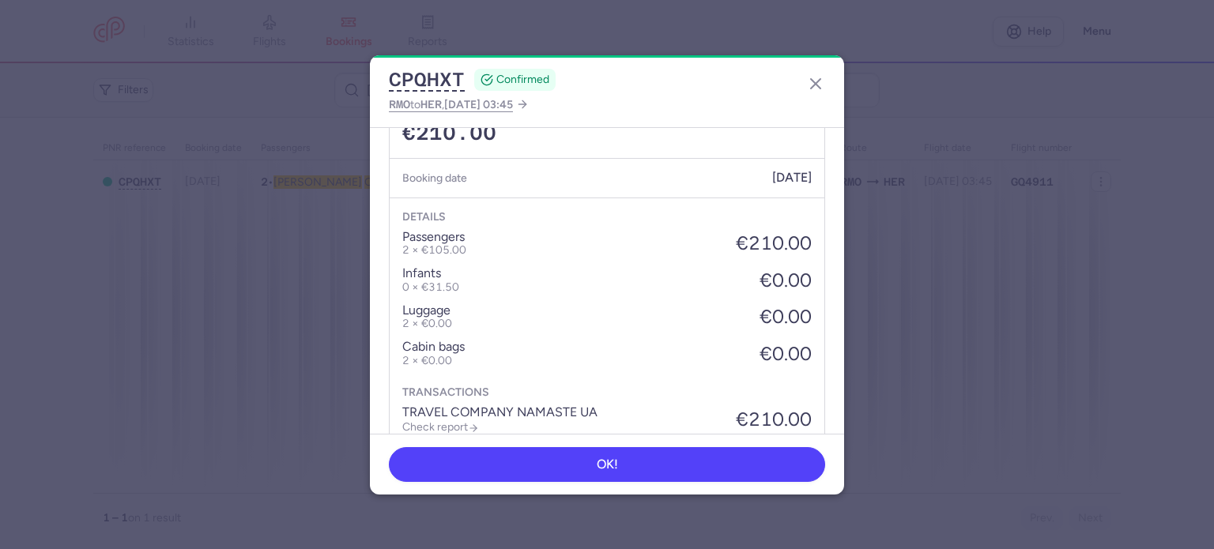
scroll to position [639, 0]
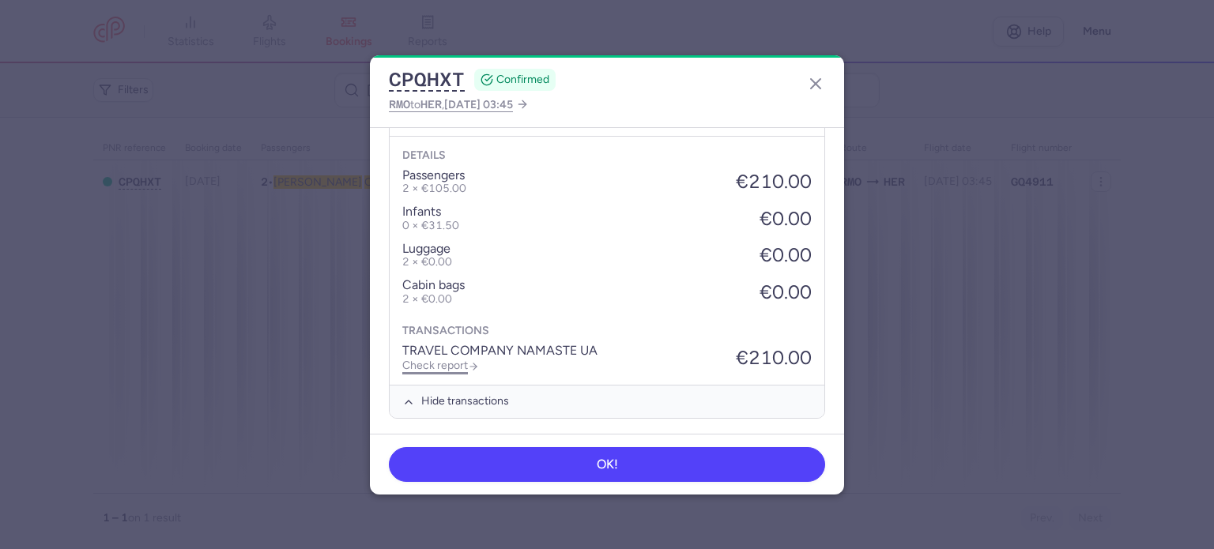
click at [449, 361] on link "Check report" at bounding box center [440, 365] width 77 height 13
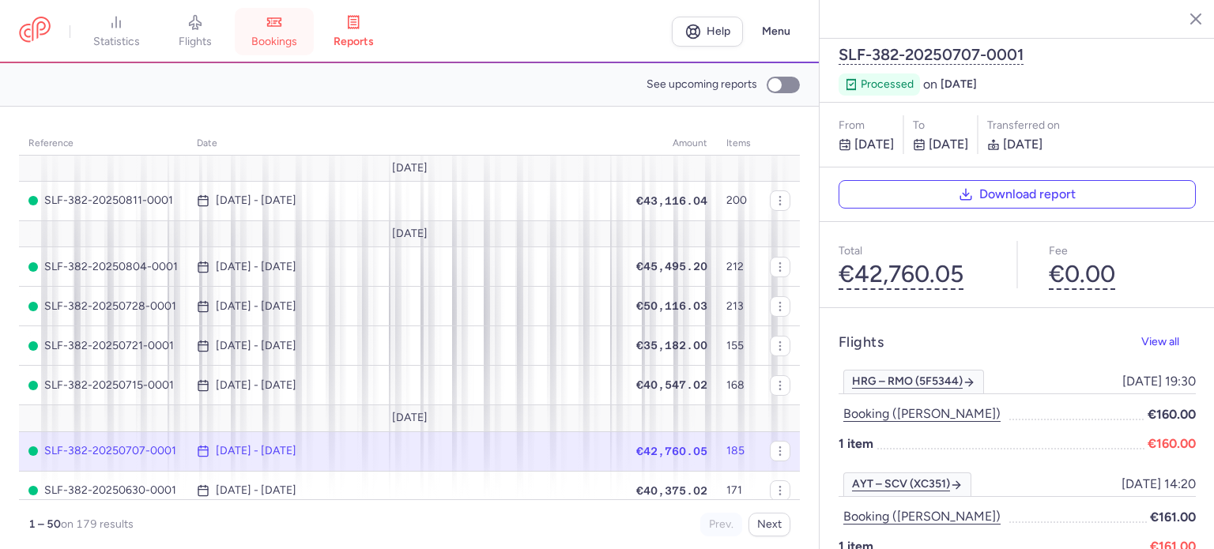
click at [278, 36] on span "bookings" at bounding box center [274, 42] width 46 height 14
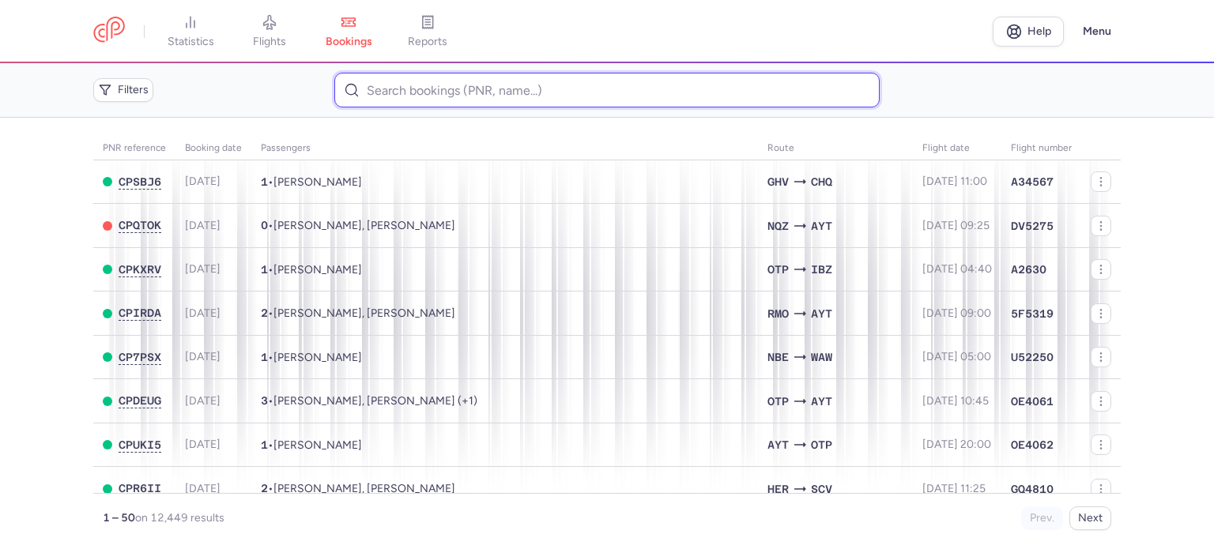
paste input "SHELESTOVA NINA"
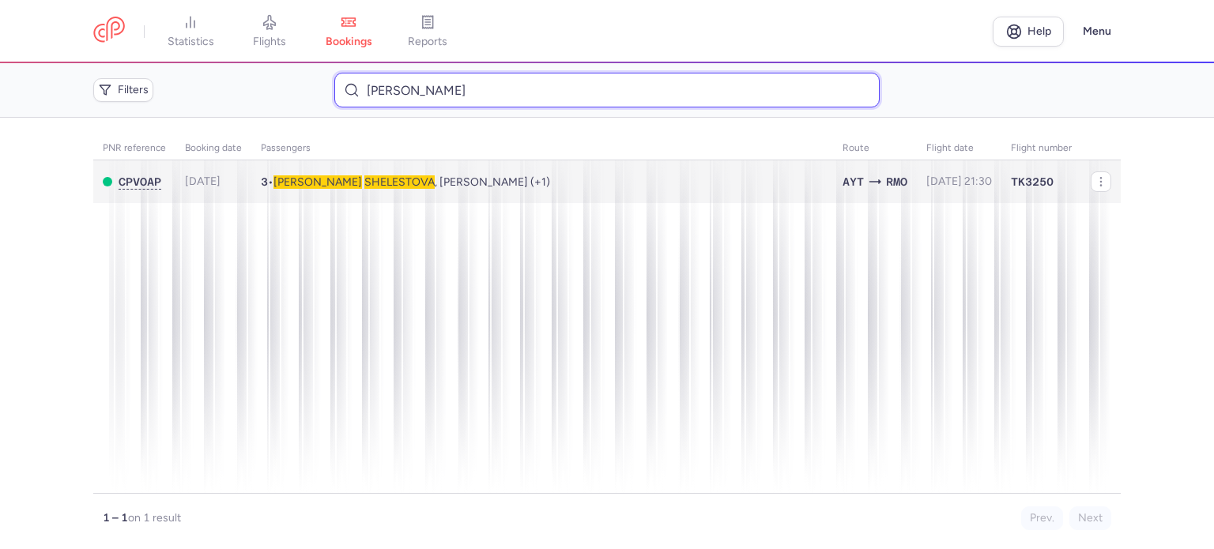
type input "SHELESTOVA NINA"
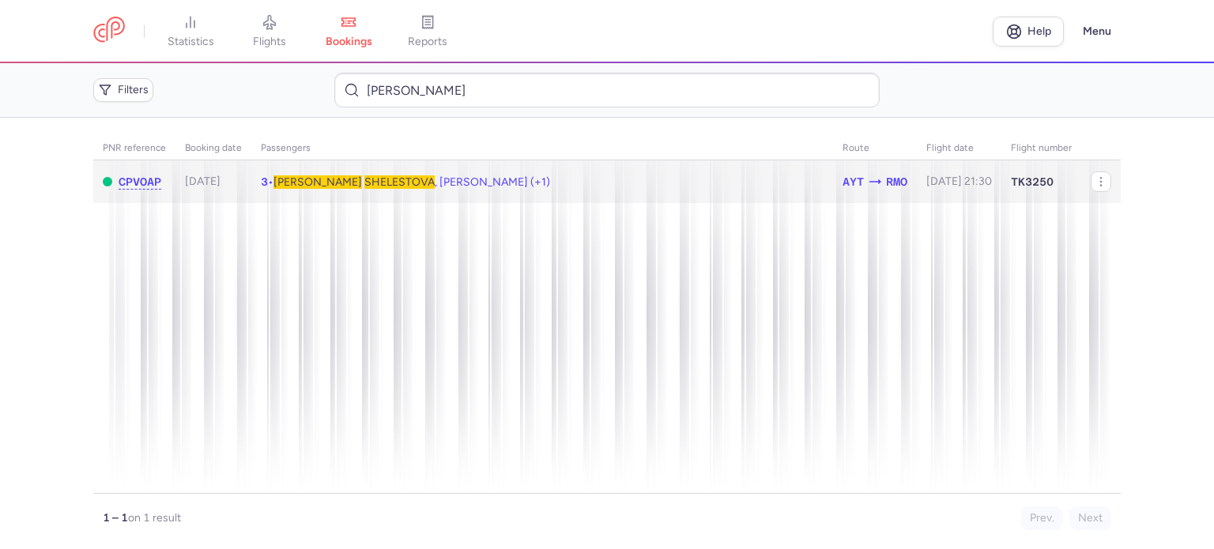
click at [364, 179] on span "SHELESTOVA" at bounding box center [399, 181] width 70 height 13
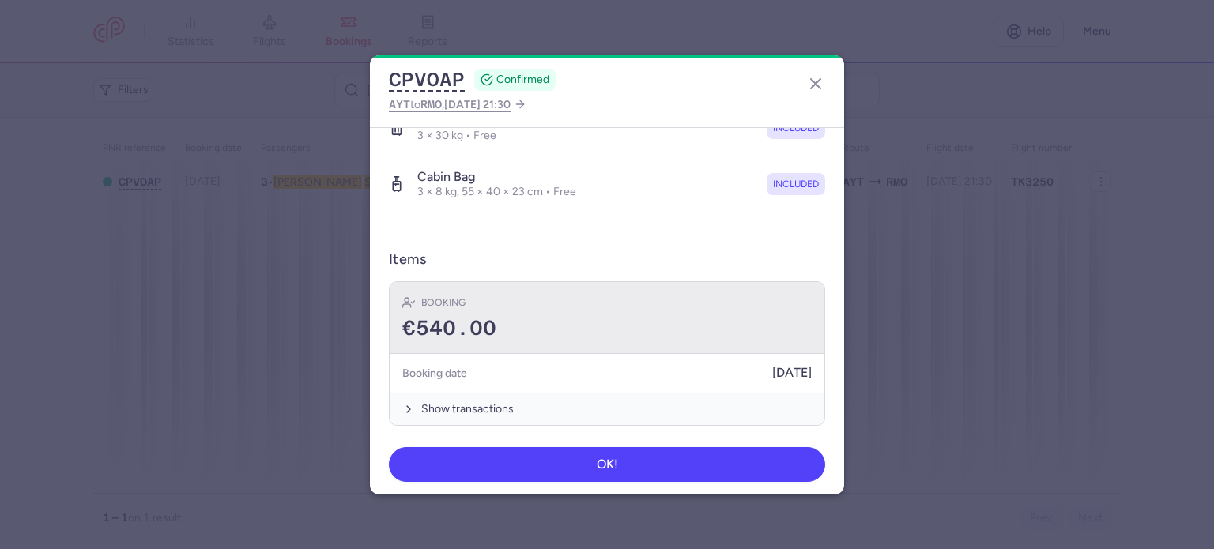
scroll to position [443, 0]
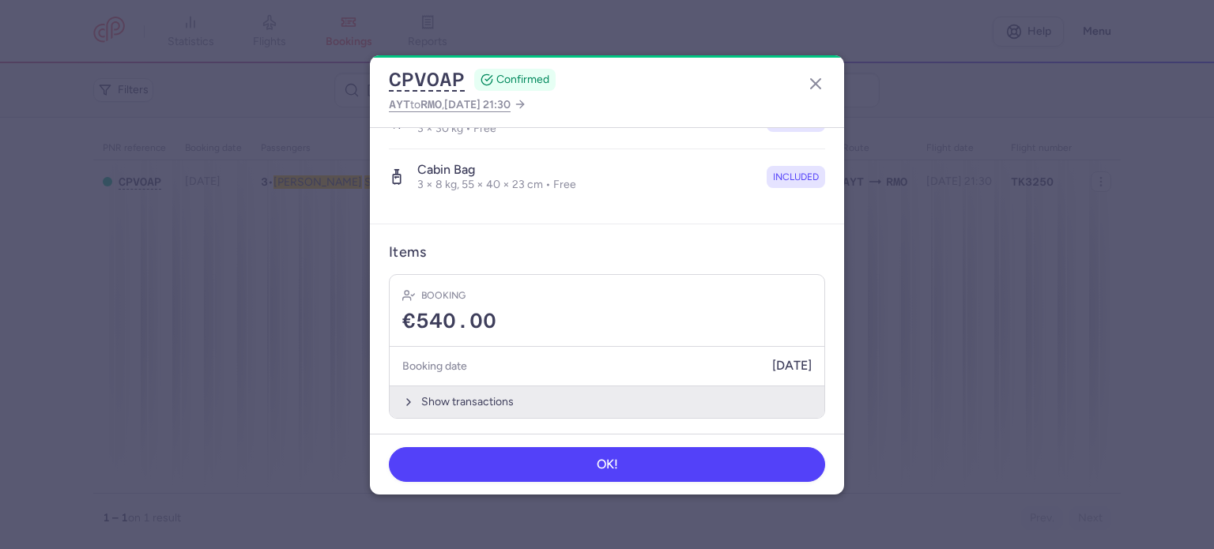
click at [447, 399] on button "Show transactions" at bounding box center [607, 402] width 435 height 32
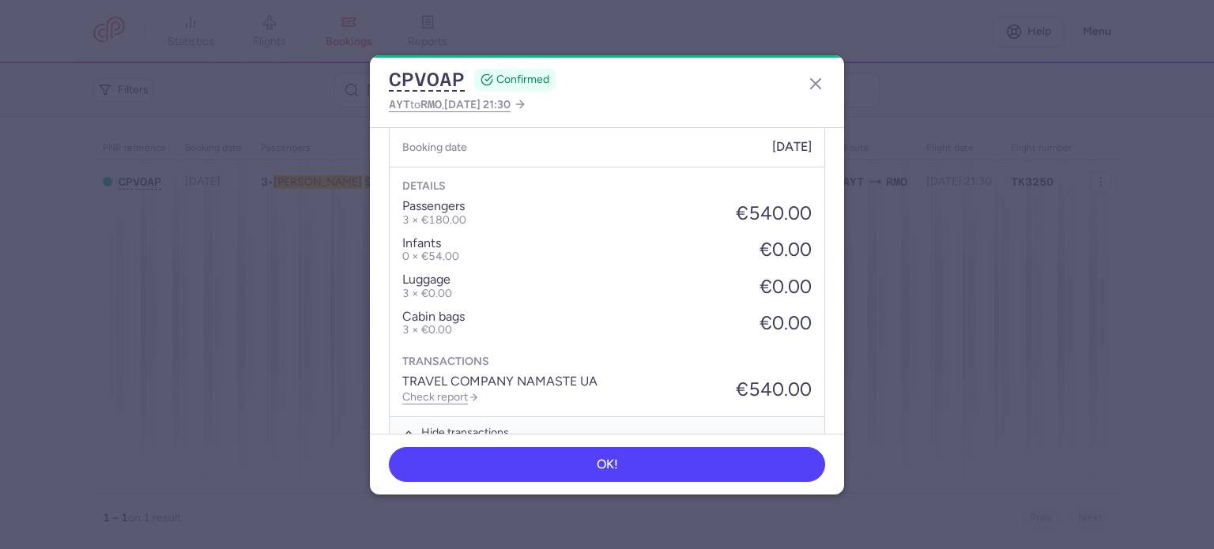
scroll to position [692, 0]
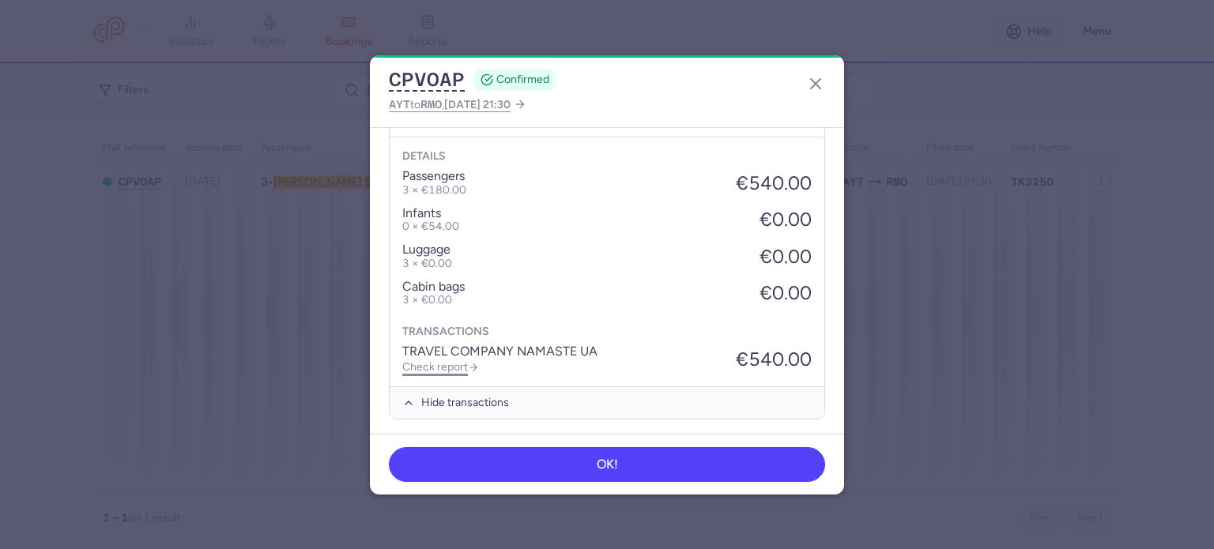
click at [443, 363] on link "Check report" at bounding box center [440, 366] width 77 height 13
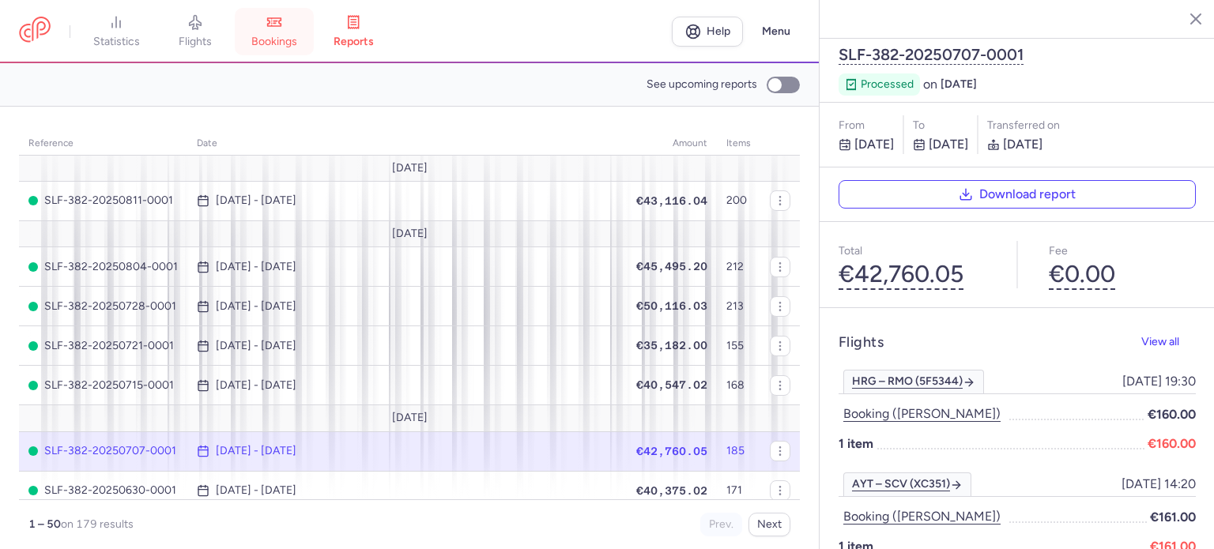
click at [291, 25] on link "bookings" at bounding box center [274, 31] width 79 height 35
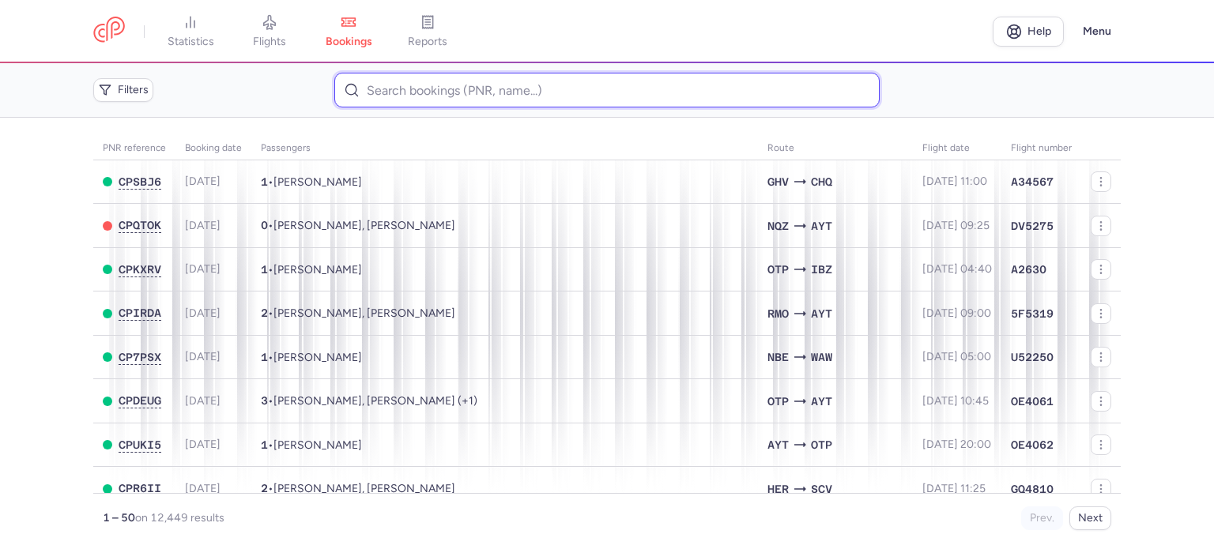
paste input "MASLOVA TATIANA"
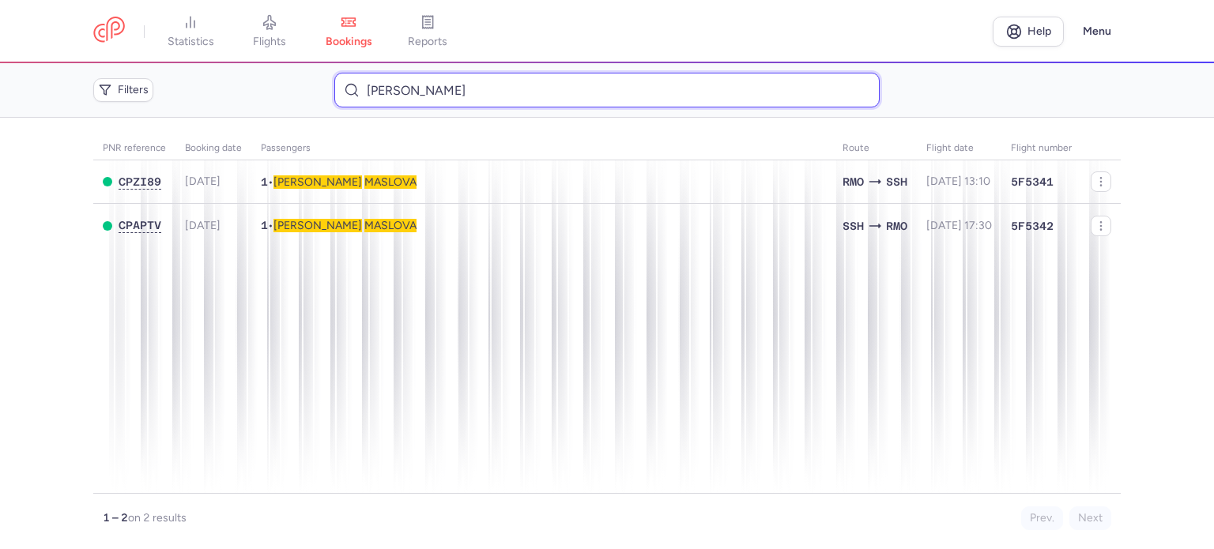
type input "MASLOVA TATIANA"
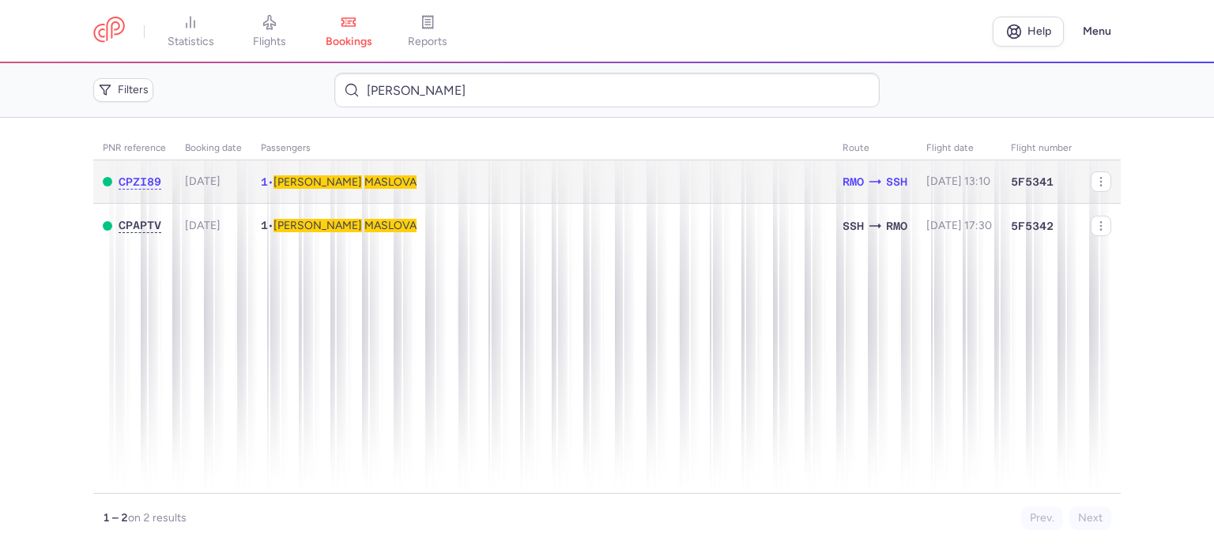
click at [364, 183] on span "MASLOVA" at bounding box center [390, 181] width 52 height 13
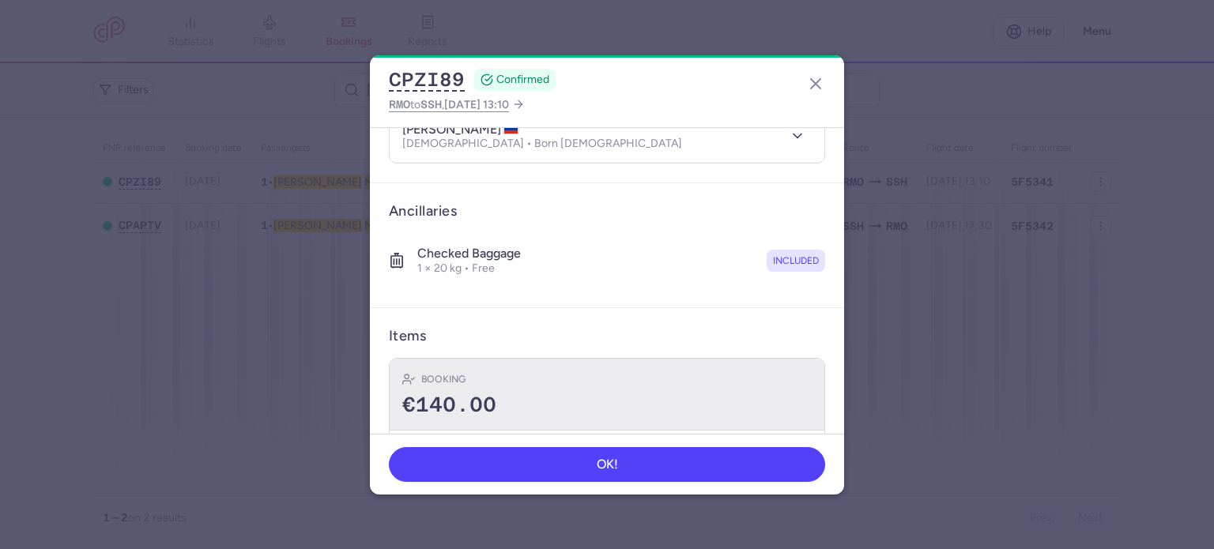
scroll to position [278, 0]
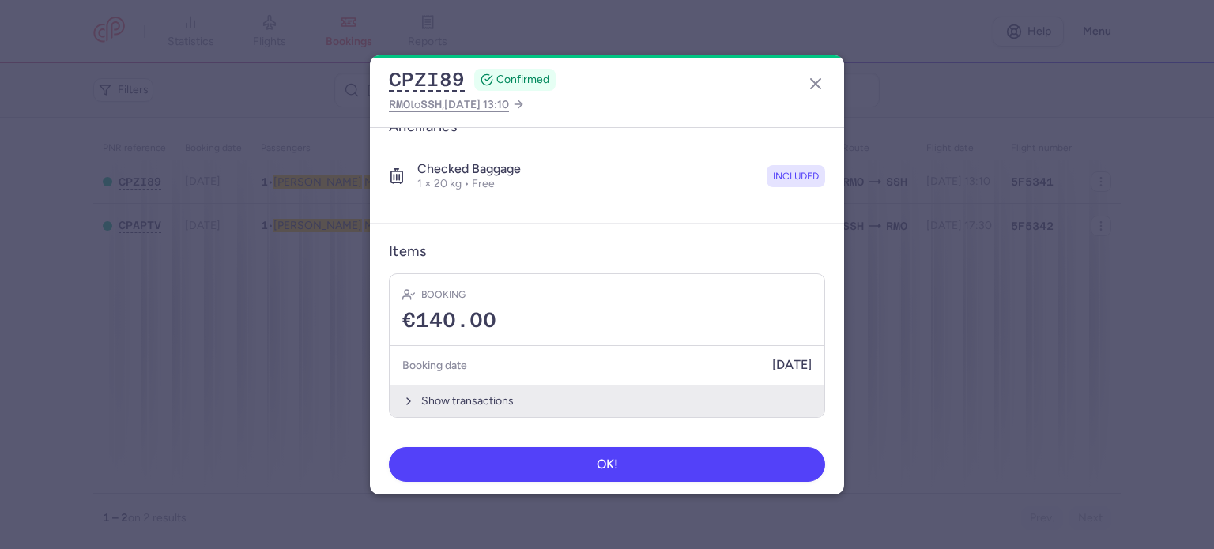
click at [488, 391] on button "Show transactions" at bounding box center [607, 401] width 435 height 32
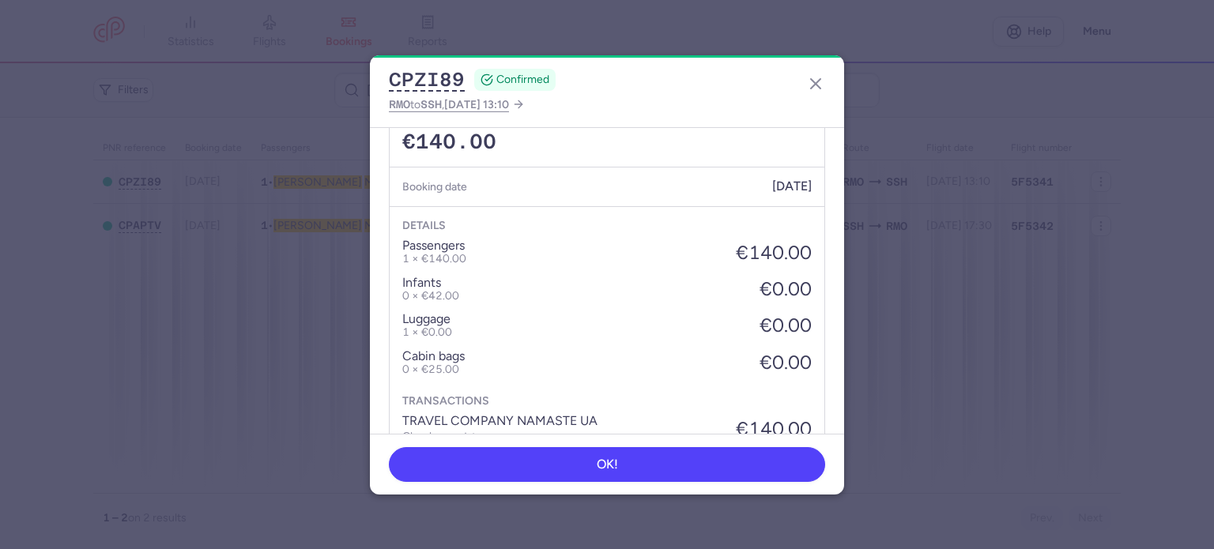
scroll to position [528, 0]
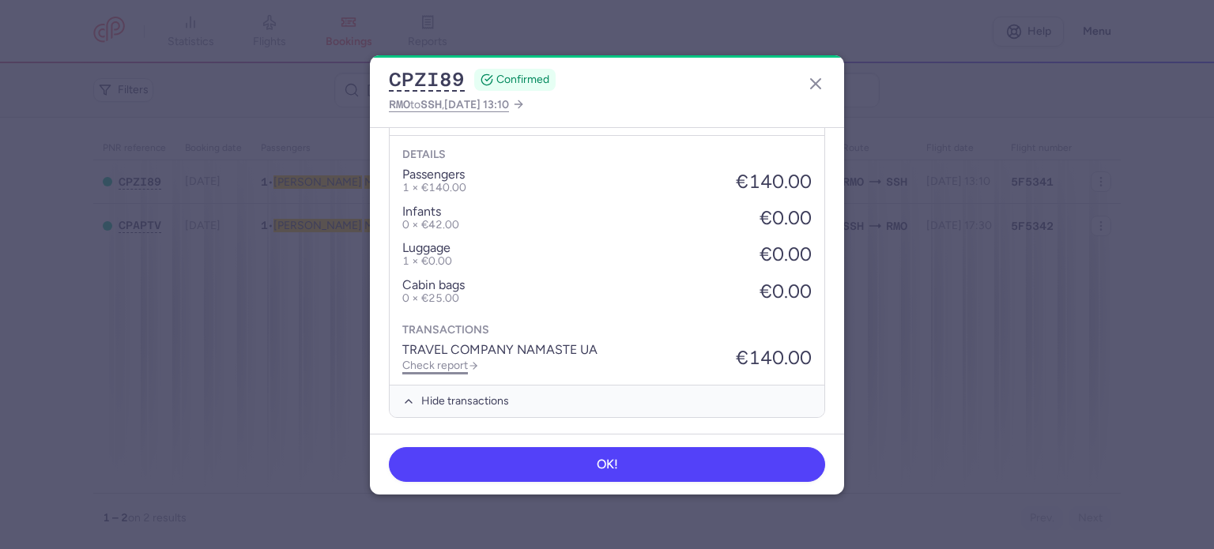
click at [449, 360] on link "Check report" at bounding box center [440, 365] width 77 height 13
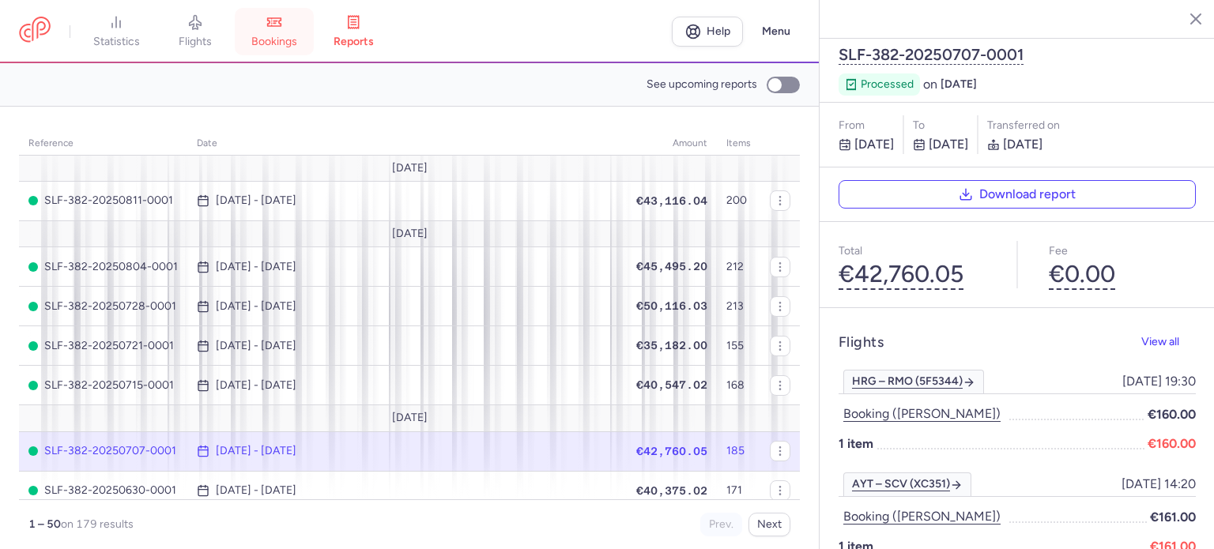
click at [273, 31] on link "bookings" at bounding box center [274, 31] width 79 height 35
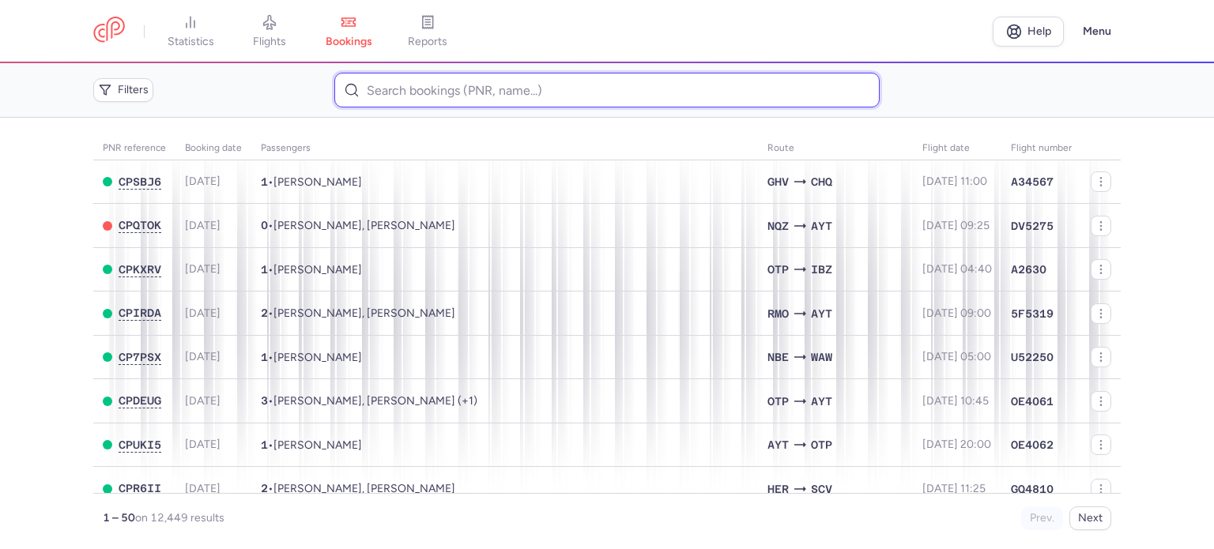
paste input "VOLOSHYNA MARYNA"
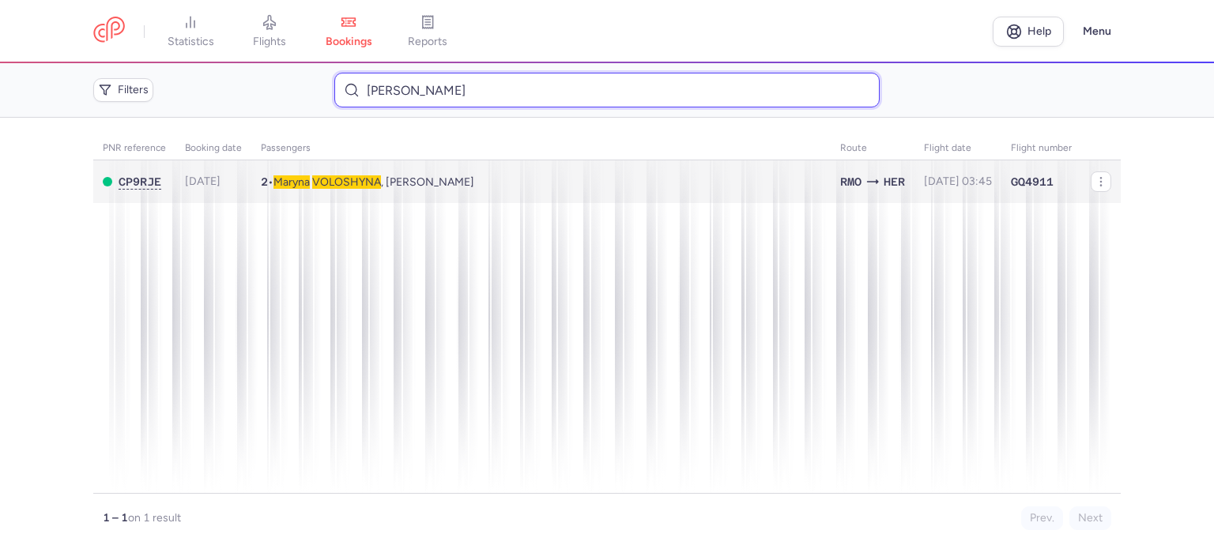
type input "VOLOSHYNA MARYNA"
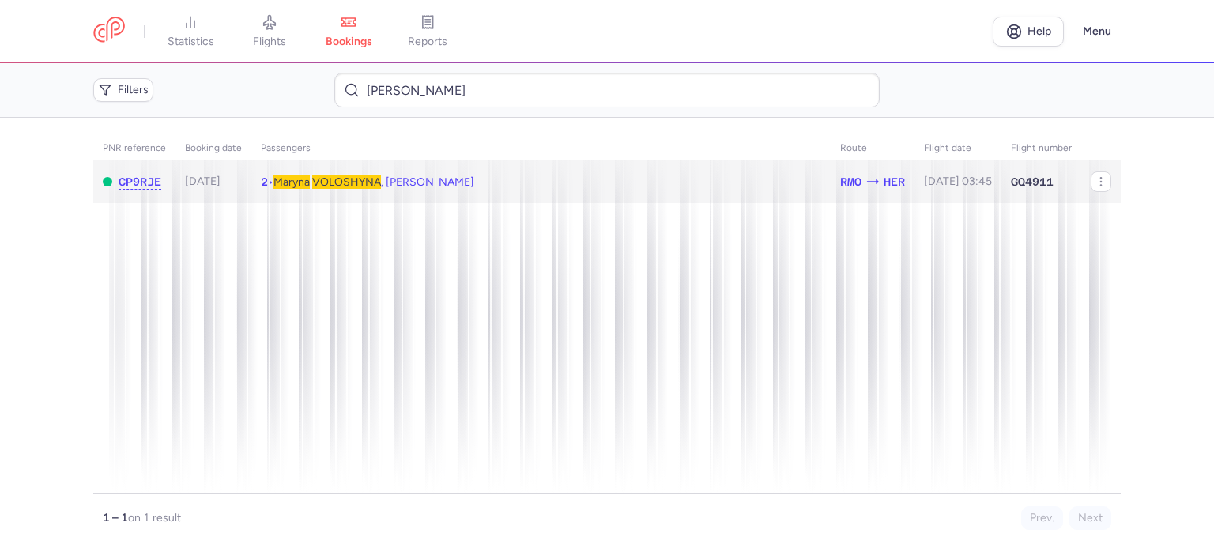
click at [327, 177] on span "VOLOSHYNA" at bounding box center [346, 181] width 69 height 13
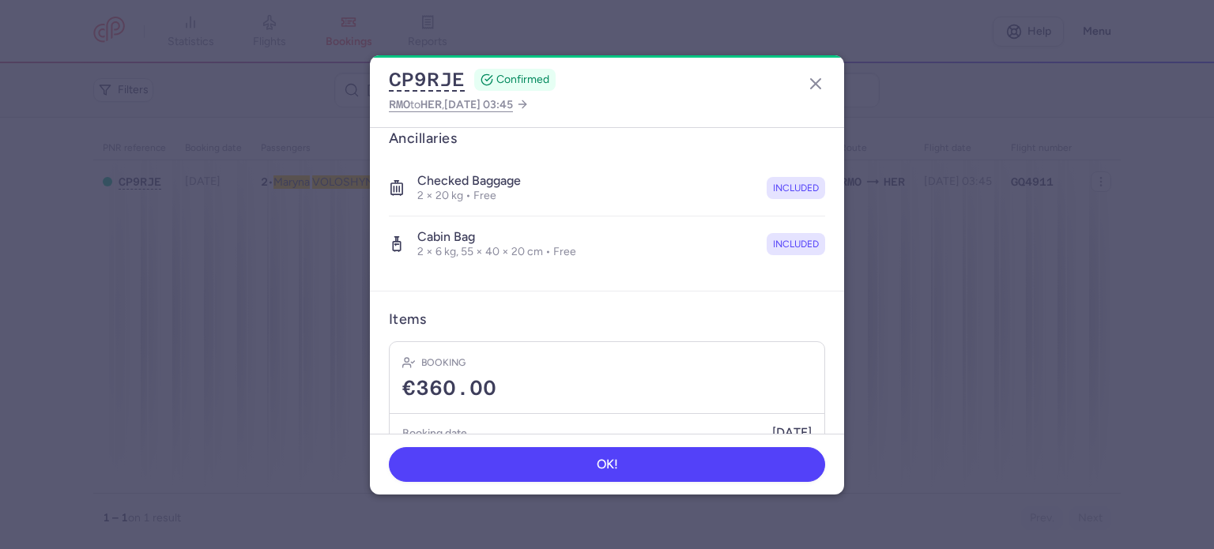
scroll to position [389, 0]
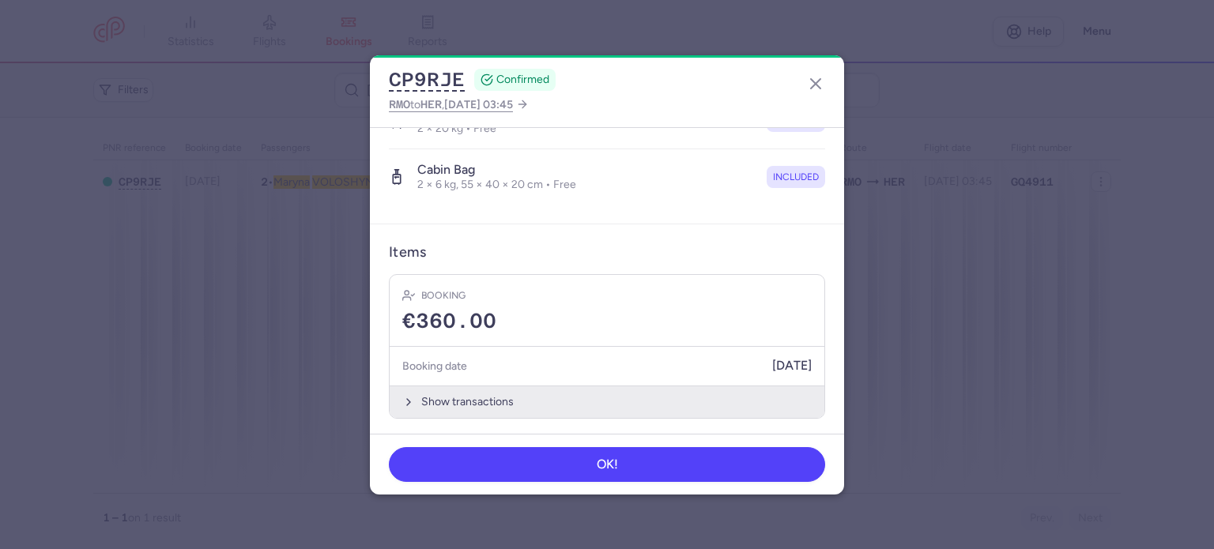
click at [477, 401] on button "Show transactions" at bounding box center [607, 402] width 435 height 32
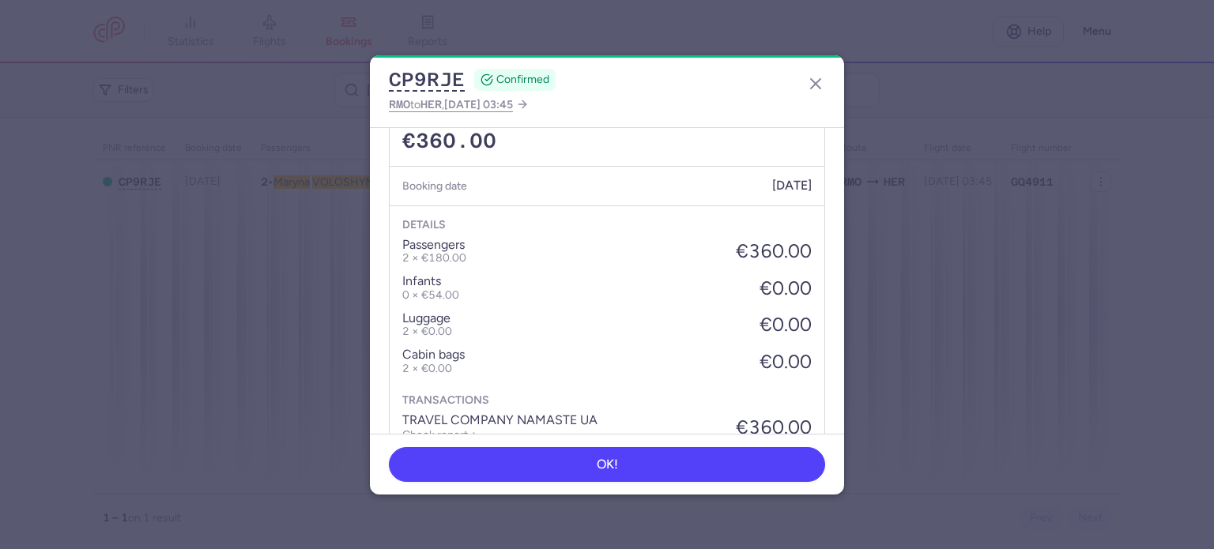
scroll to position [639, 0]
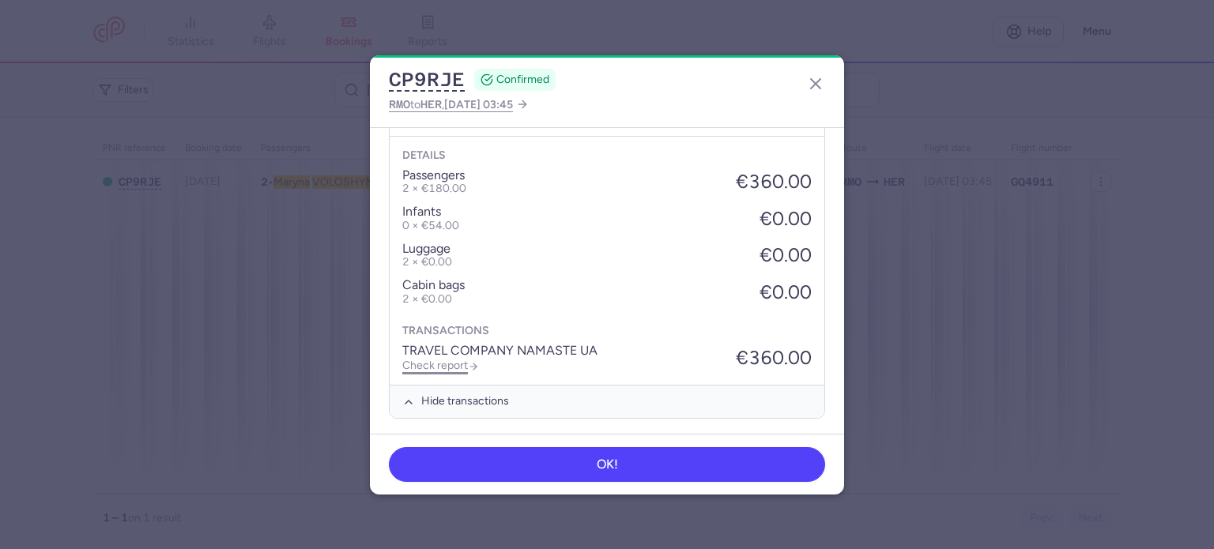
click at [432, 363] on link "Check report" at bounding box center [440, 365] width 77 height 13
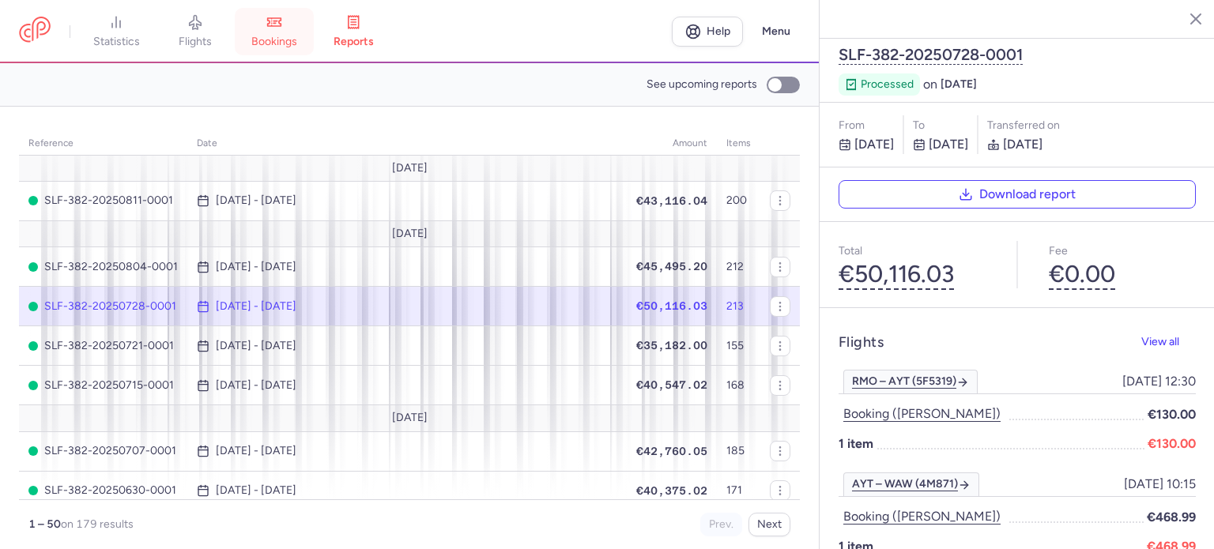
click at [294, 25] on link "bookings" at bounding box center [274, 31] width 79 height 35
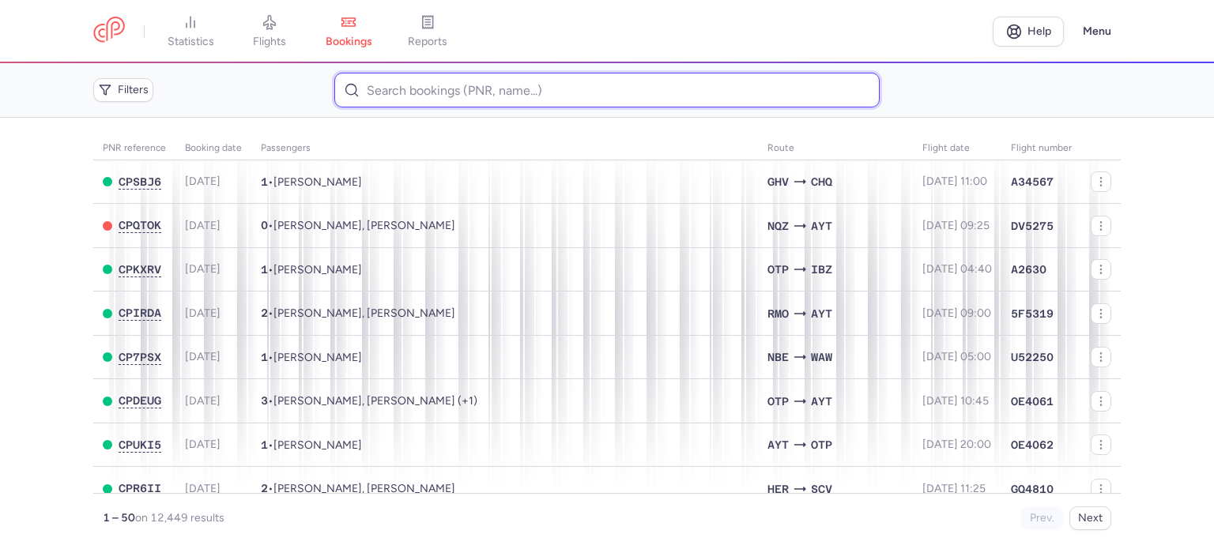
paste input "MYTROFANOVA KRISTINA"
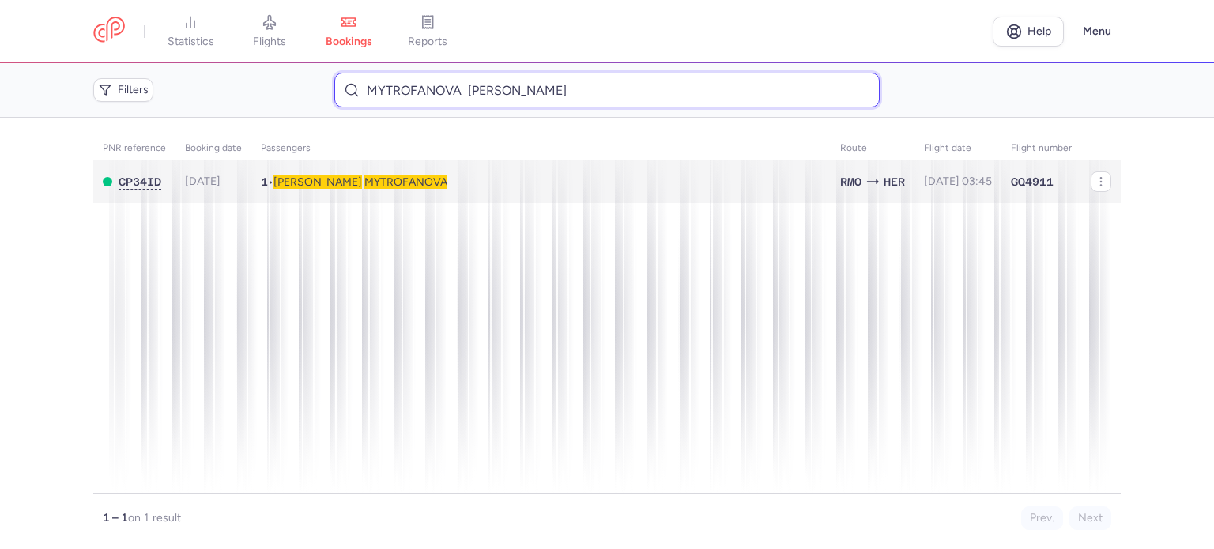
type input "MYTROFANOVA KRISTINA"
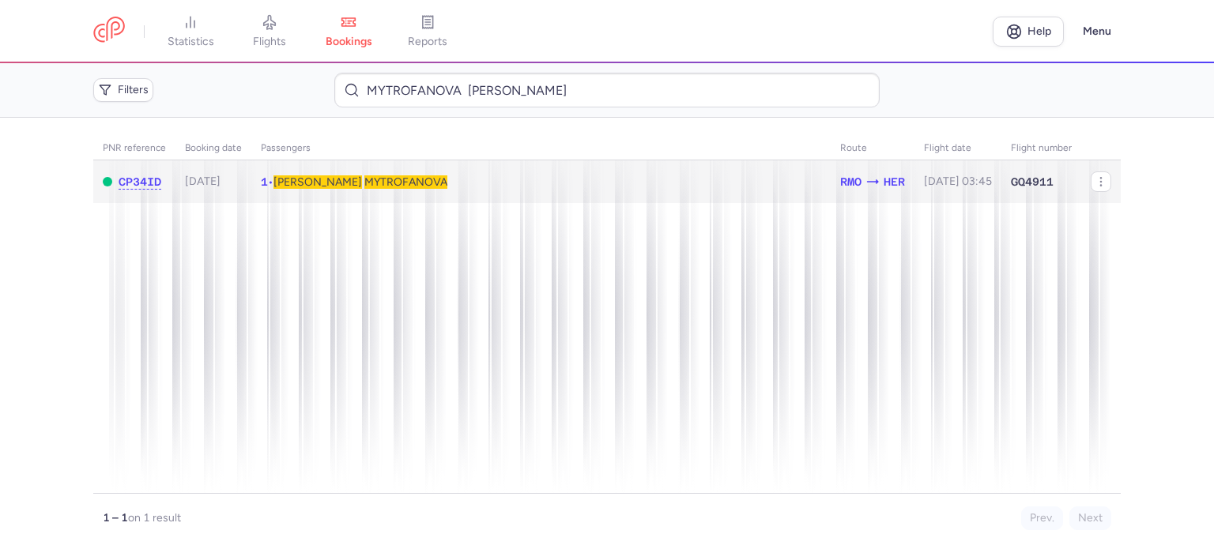
click at [364, 184] on span "MYTROFANOVA" at bounding box center [405, 181] width 83 height 13
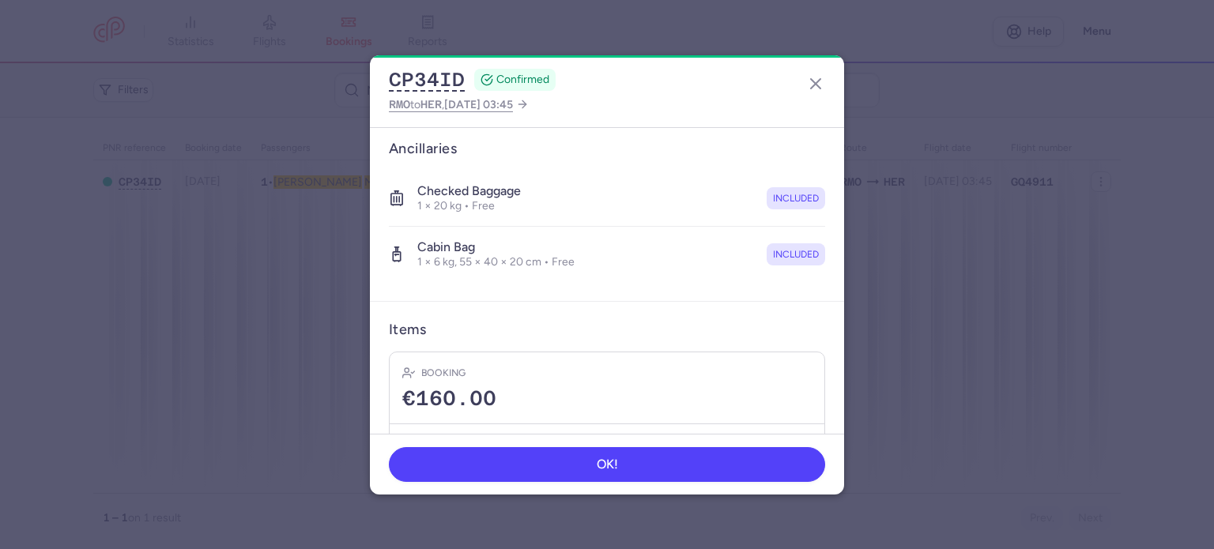
scroll to position [334, 0]
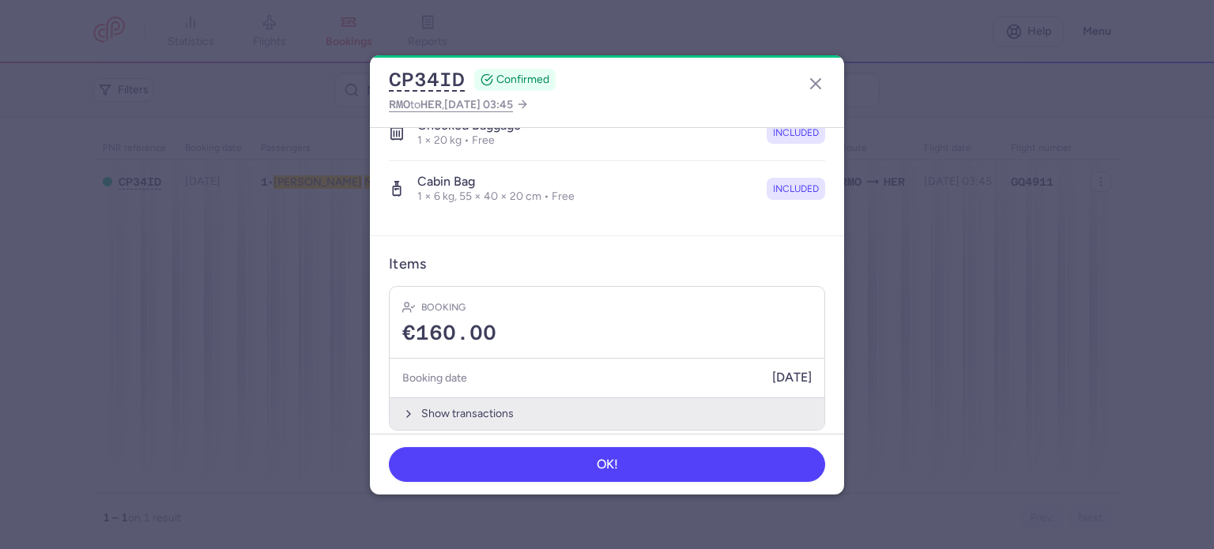
click at [455, 398] on button "Show transactions" at bounding box center [607, 414] width 435 height 32
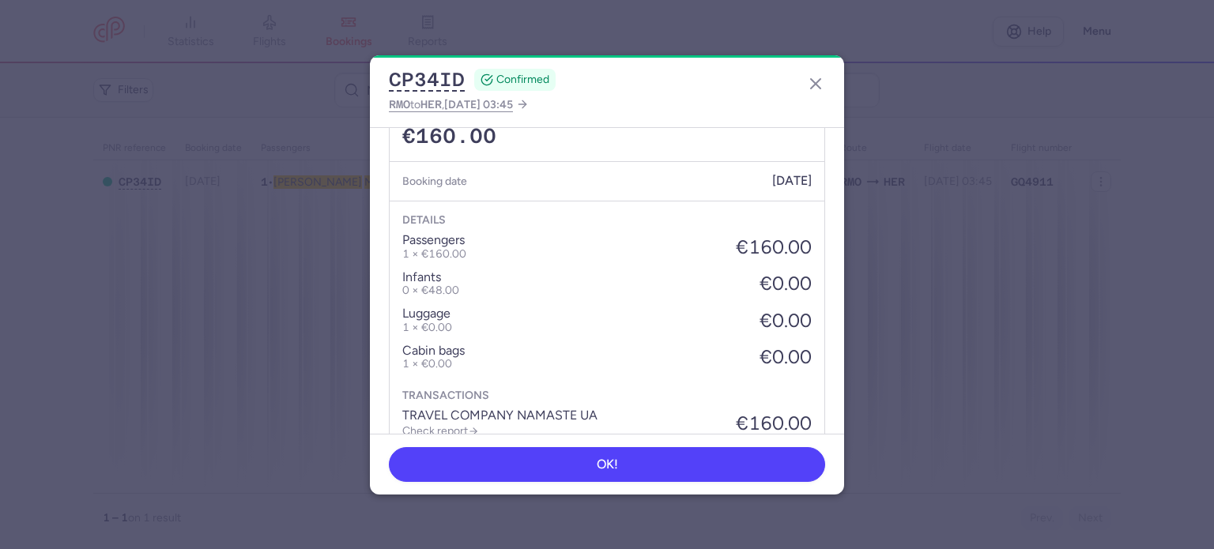
scroll to position [584, 0]
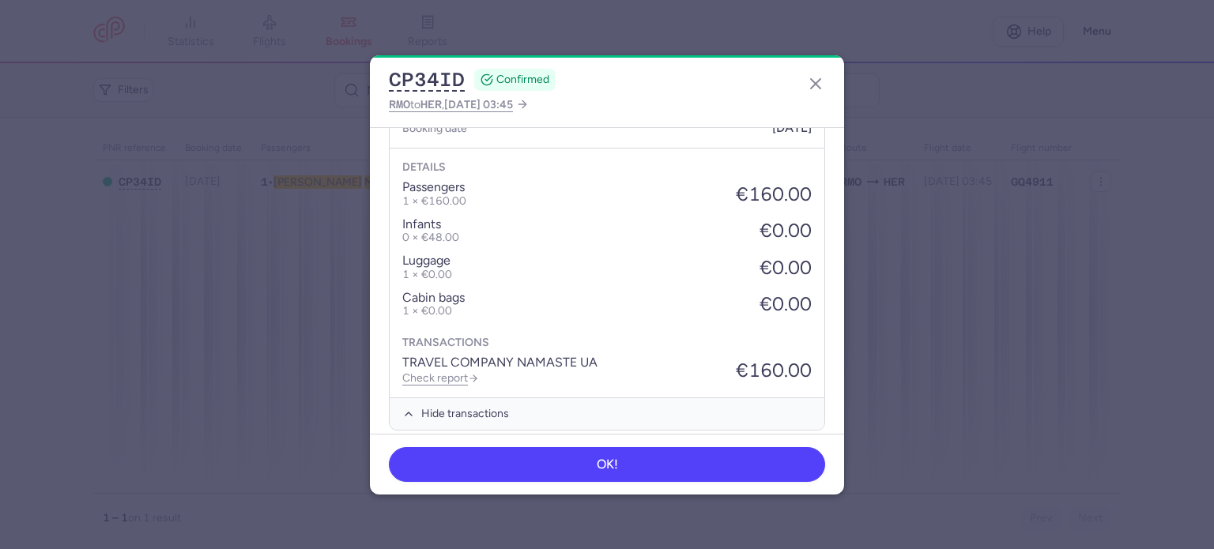
click at [448, 369] on div "TRAVEL COMPANY NAMASTE UA Check report" at bounding box center [499, 370] width 195 height 29
click at [452, 372] on link "Check report" at bounding box center [440, 378] width 77 height 13
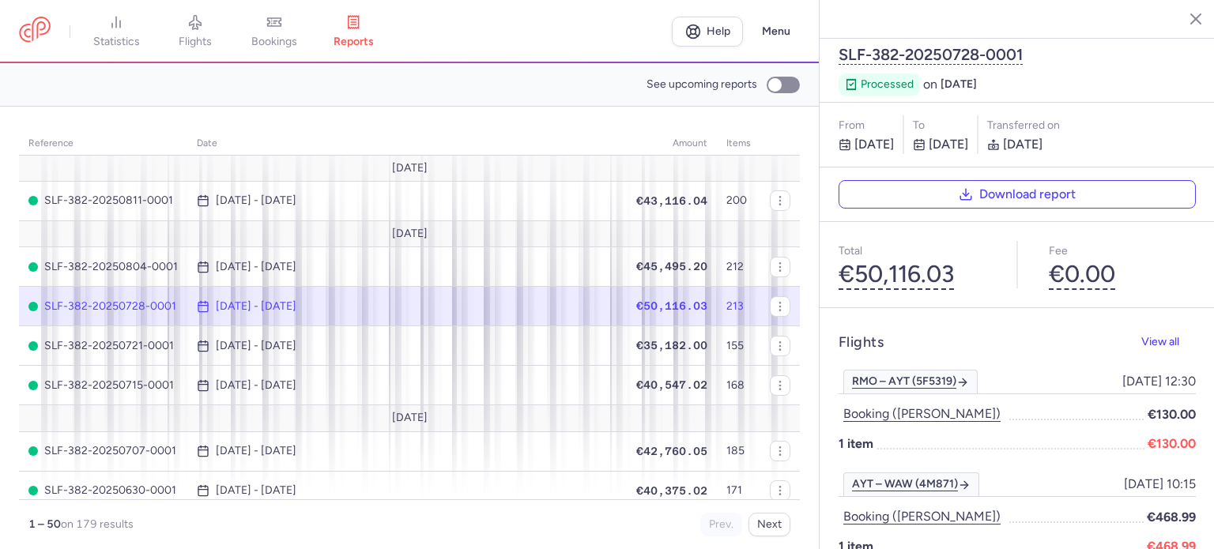
drag, startPoint x: 278, startPoint y: 37, endPoint x: 292, endPoint y: 47, distance: 16.4
click at [278, 37] on span "bookings" at bounding box center [274, 42] width 46 height 14
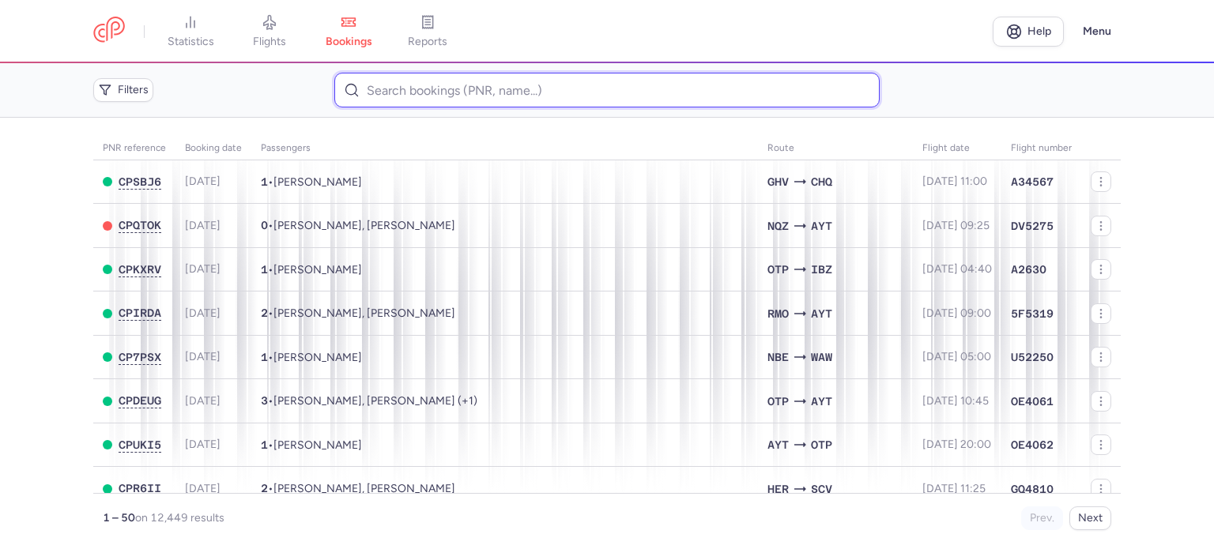
click at [455, 89] on input at bounding box center [606, 90] width 545 height 35
paste input "KOVALSKA ANDRIANA"
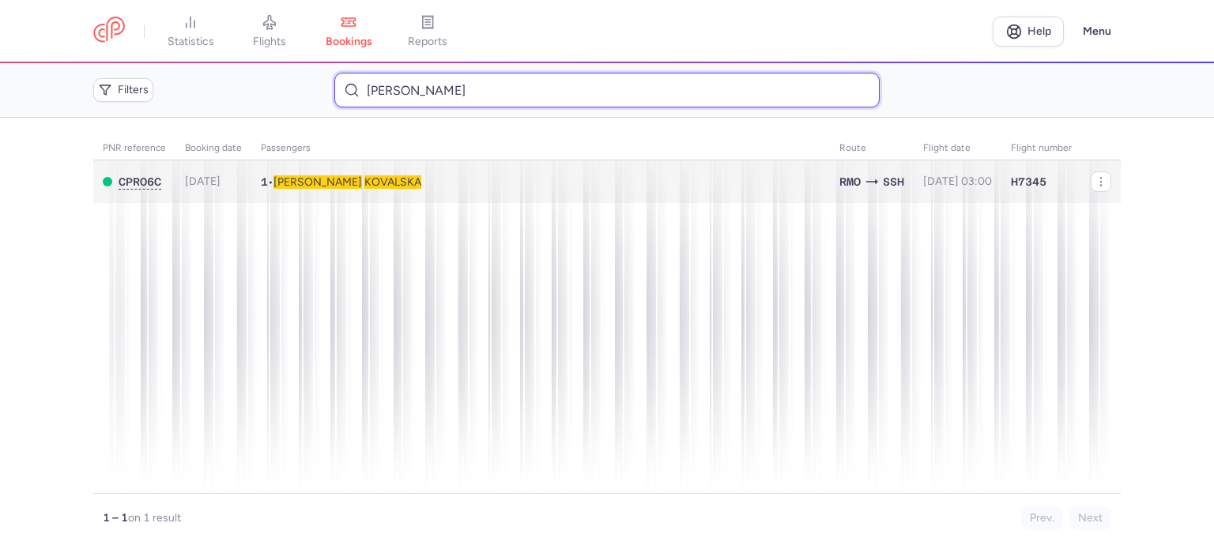
type input "KOVALSKA ANDRIANA"
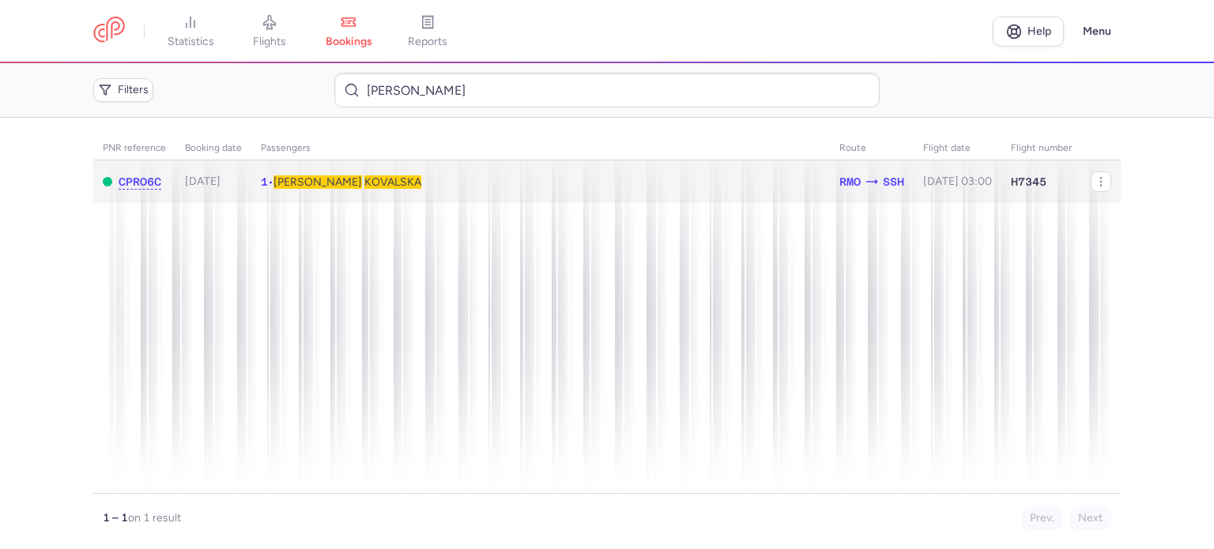
click at [307, 186] on span "Andriana" at bounding box center [318, 181] width 89 height 13
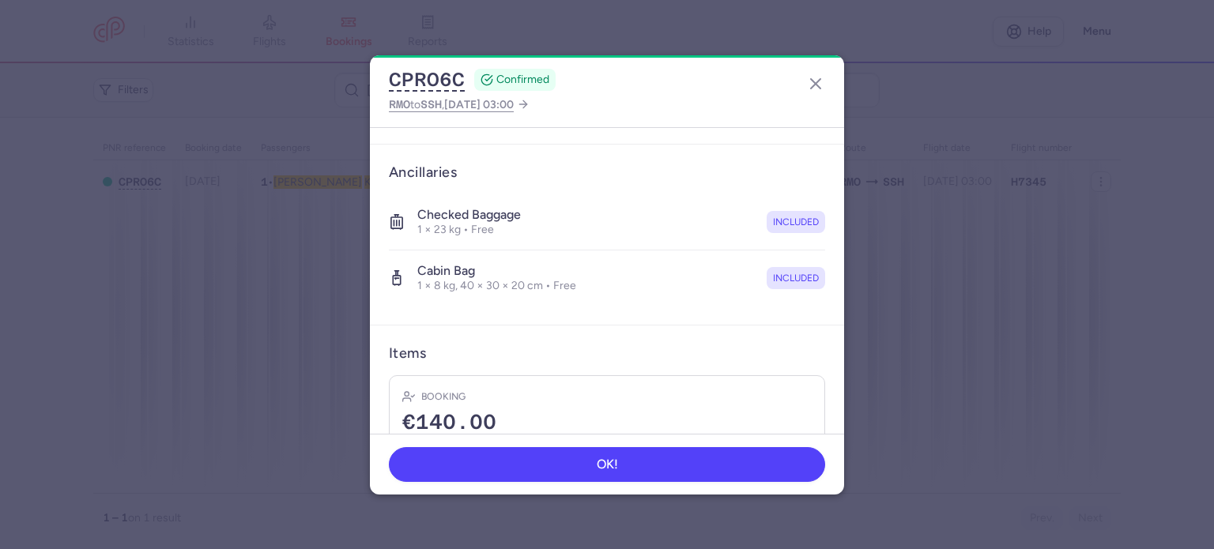
scroll to position [334, 0]
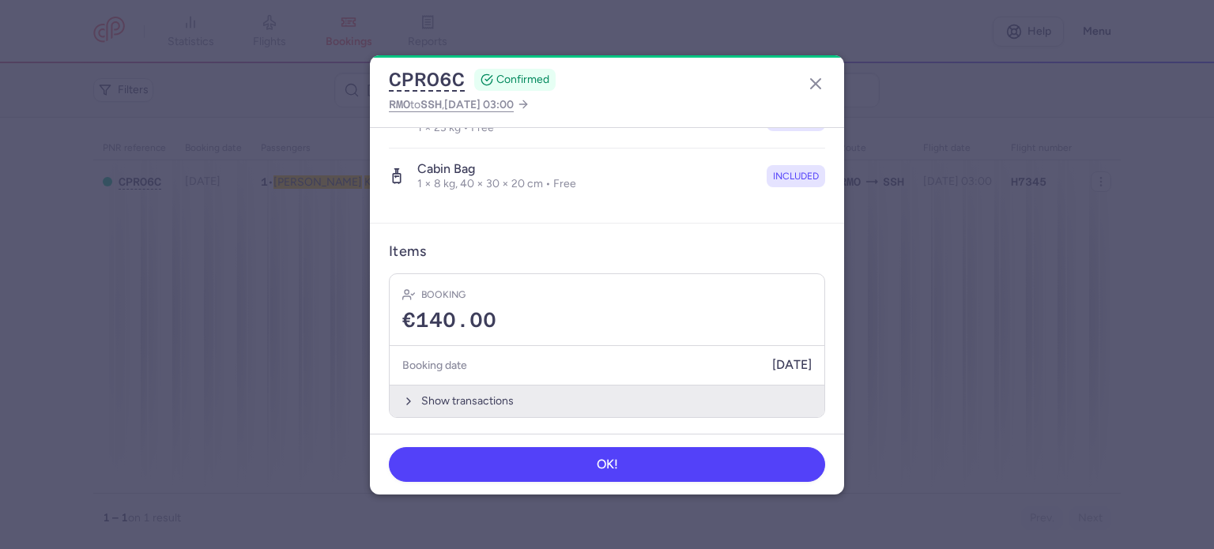
click at [466, 401] on button "Show transactions" at bounding box center [607, 401] width 435 height 32
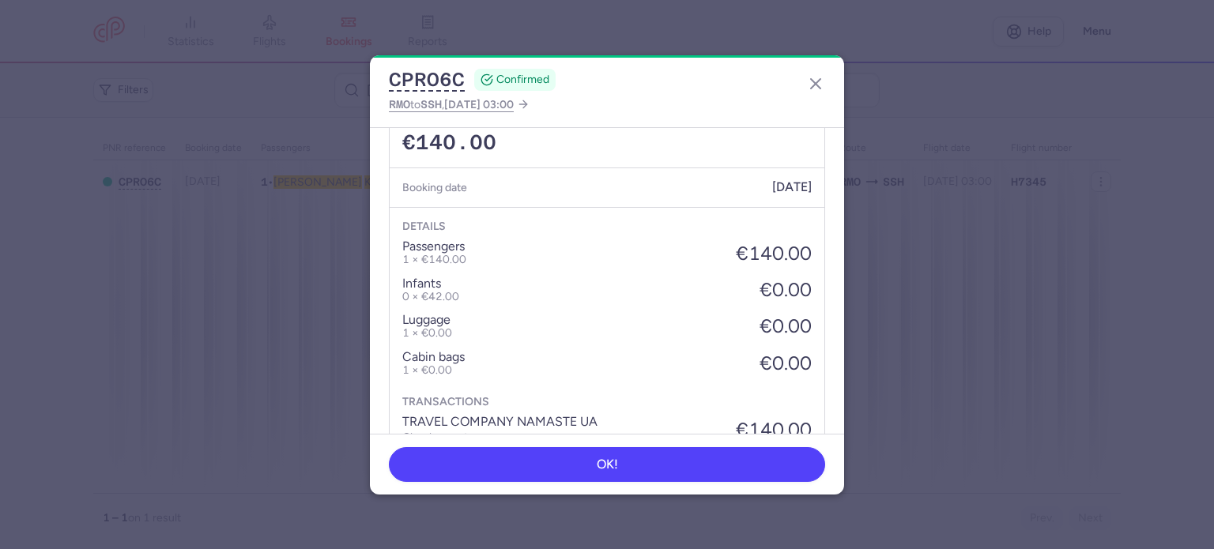
scroll to position [584, 0]
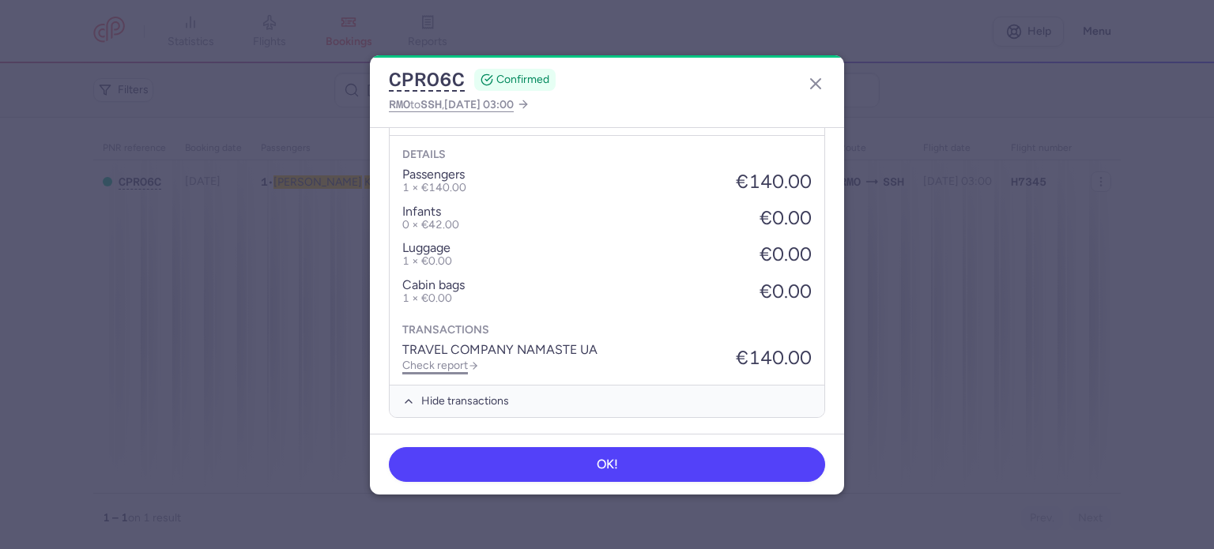
click at [451, 360] on link "Check report" at bounding box center [440, 365] width 77 height 13
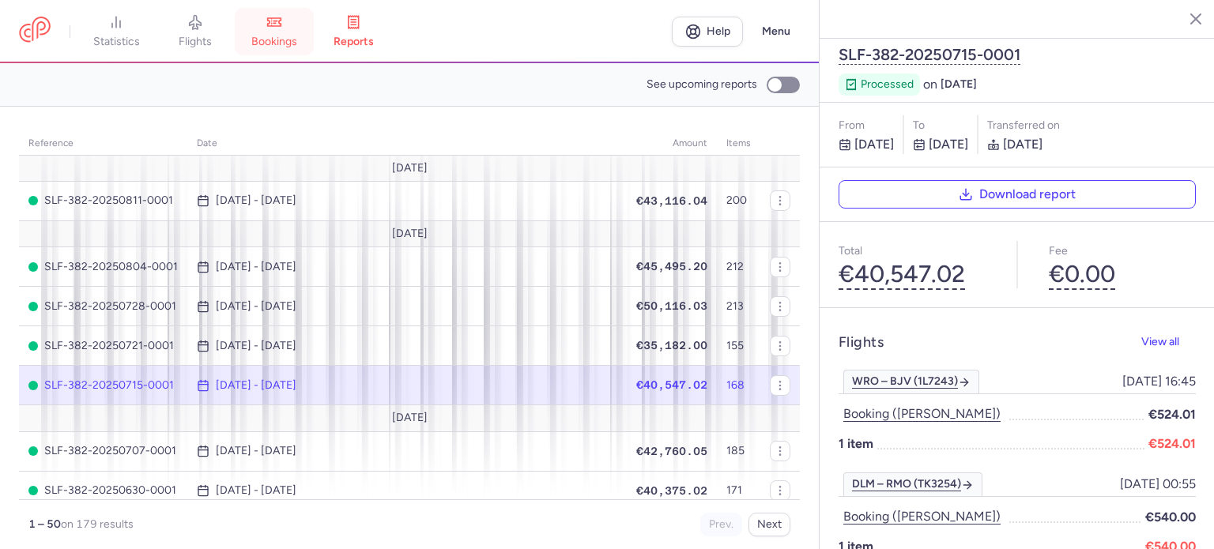
click at [270, 35] on span "bookings" at bounding box center [274, 42] width 46 height 14
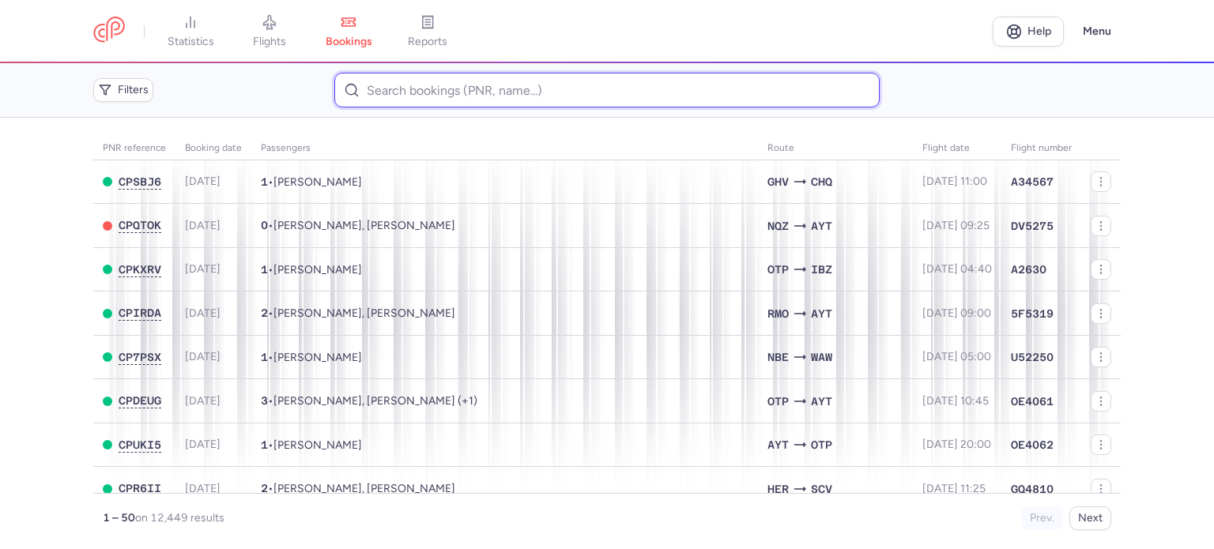
paste input "ROTARU LIUDMILA"
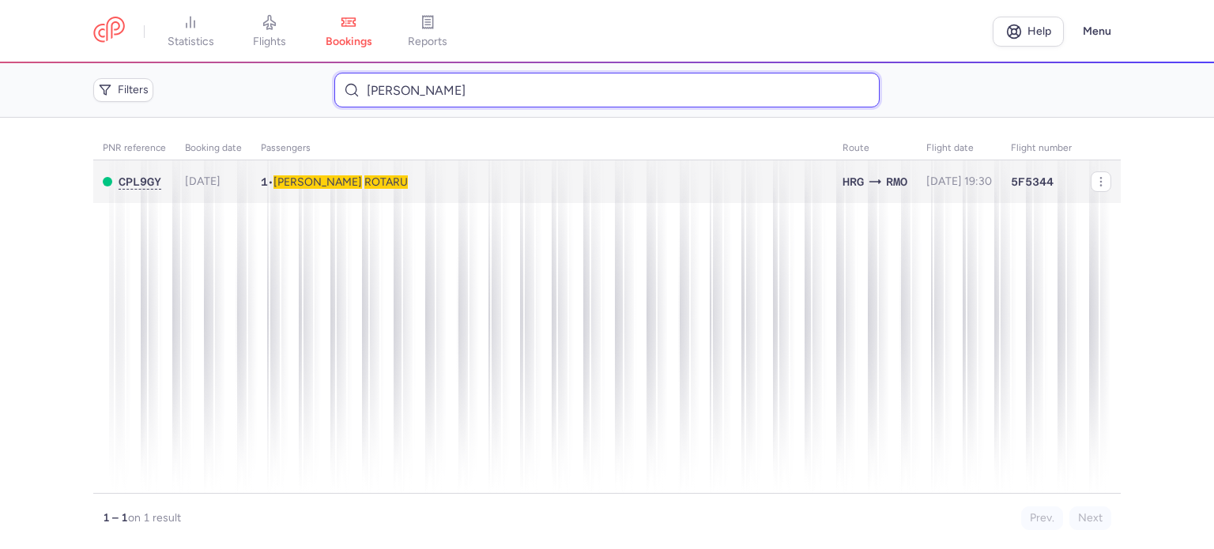
type input "ROTARU LIUDMILA"
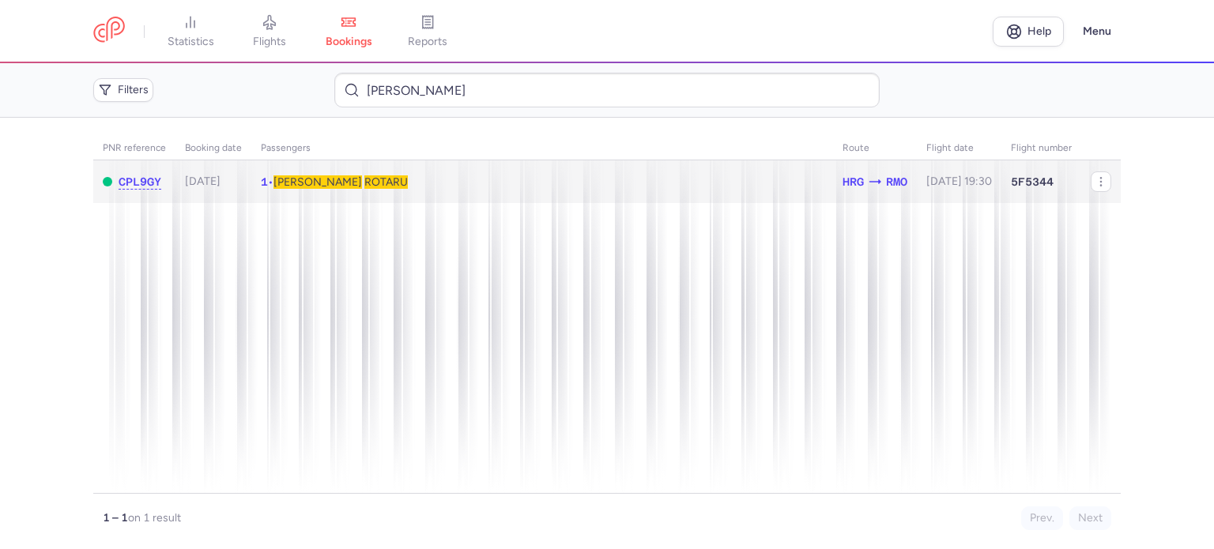
click at [364, 176] on span "ROTARU" at bounding box center [385, 181] width 43 height 13
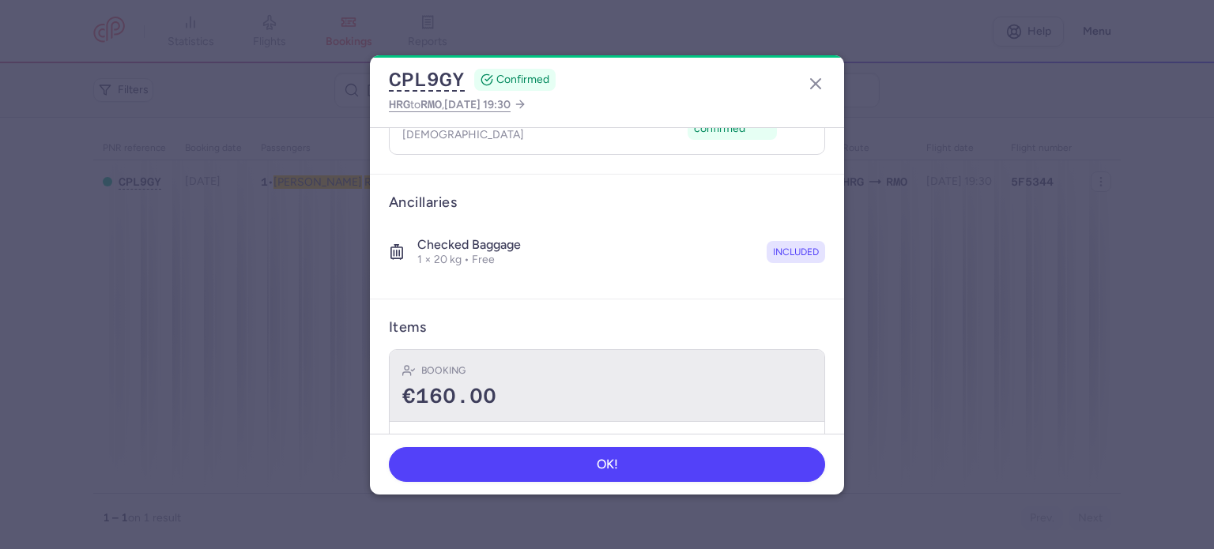
scroll to position [278, 0]
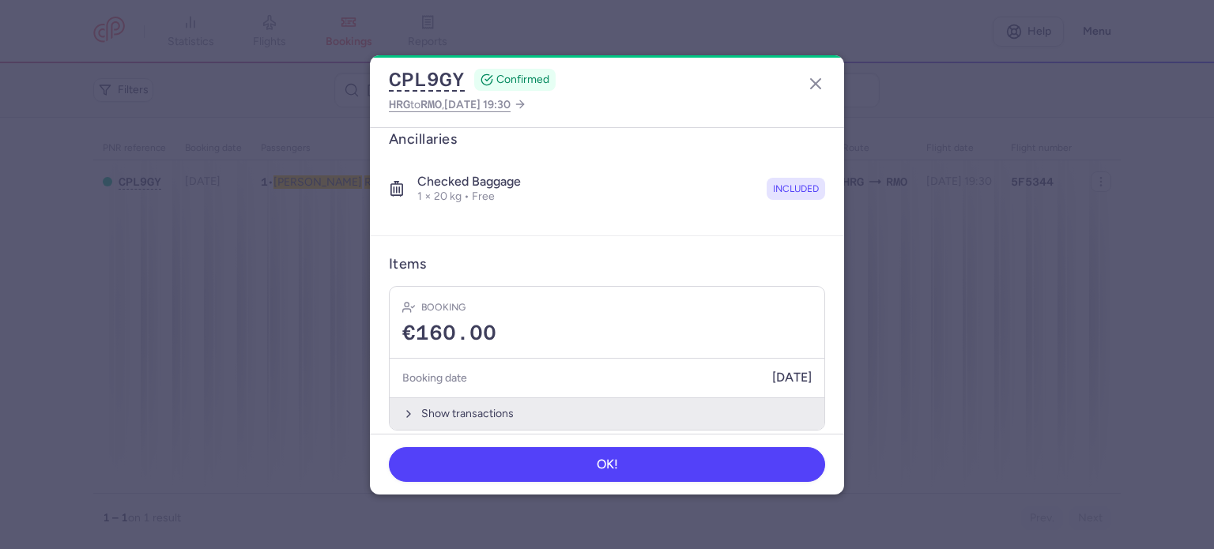
click at [458, 398] on button "Show transactions" at bounding box center [607, 414] width 435 height 32
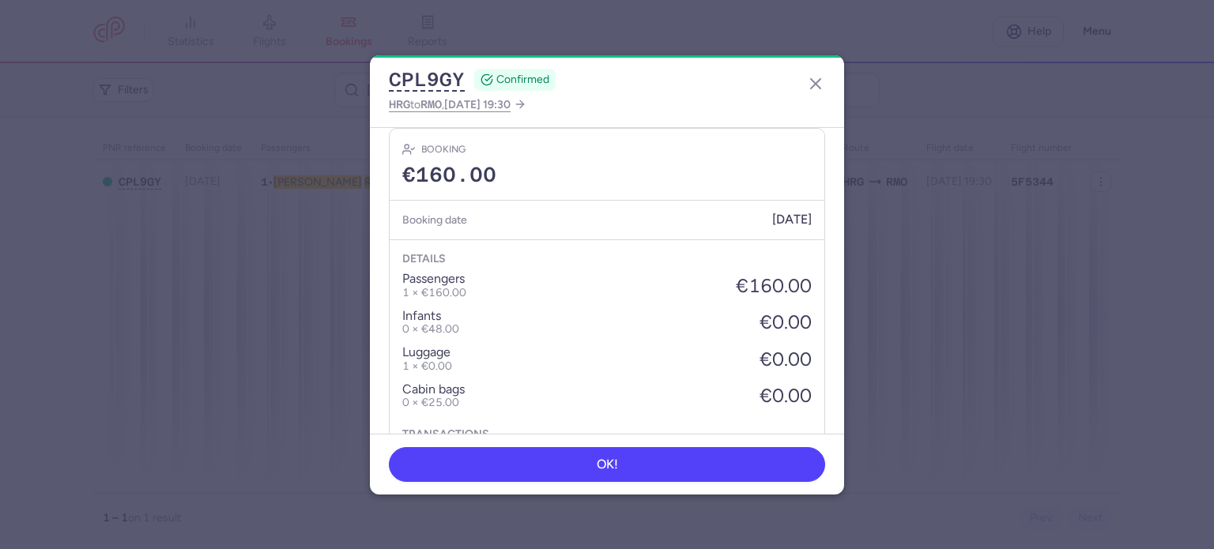
scroll to position [528, 0]
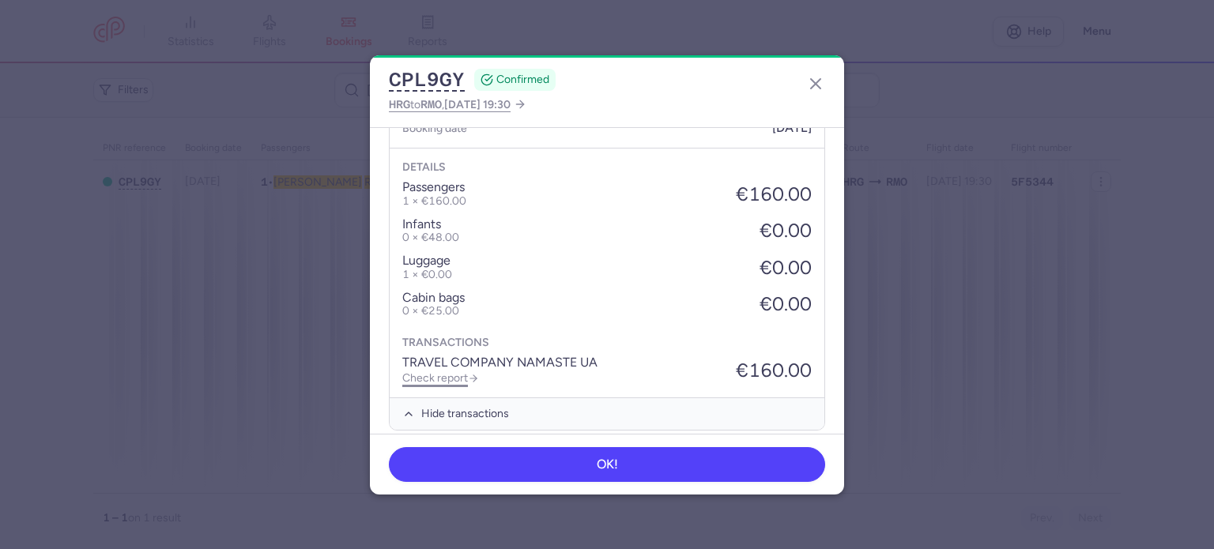
click at [443, 372] on link "Check report" at bounding box center [440, 378] width 77 height 13
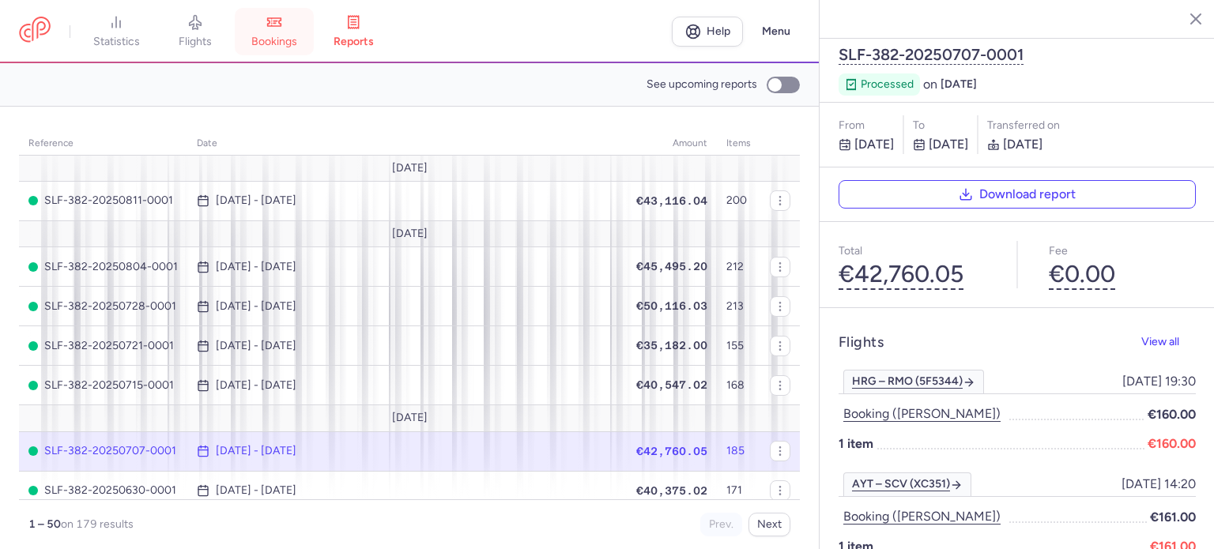
click at [284, 37] on span "bookings" at bounding box center [274, 42] width 46 height 14
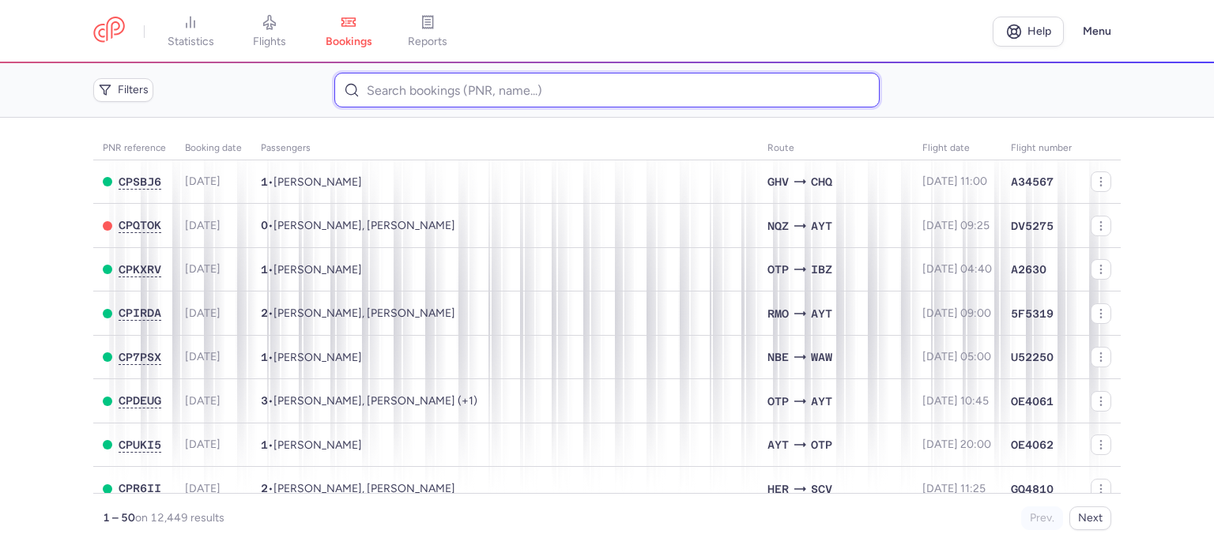
click at [435, 98] on input at bounding box center [606, 90] width 545 height 35
paste input "KRISTIA FEDIR"
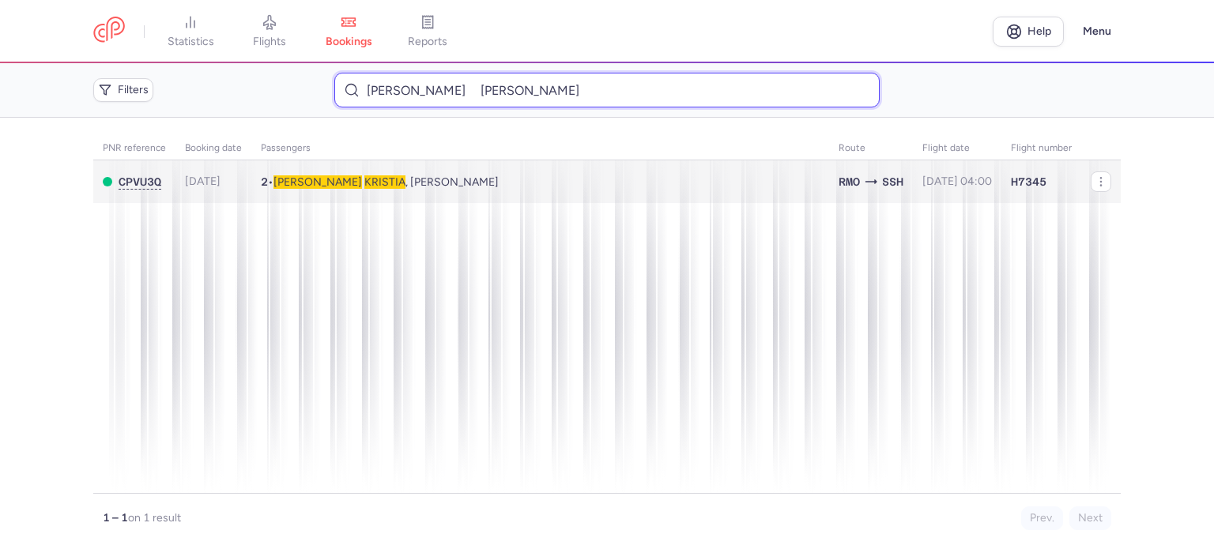
type input "KRISTIA FEDIR"
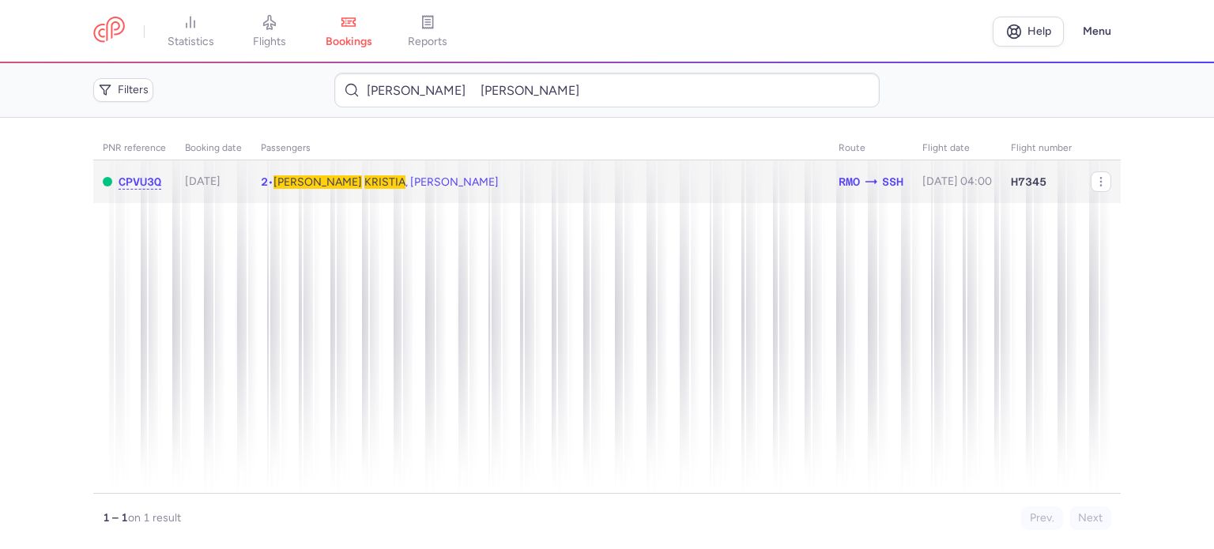
click at [364, 178] on span "KRISTIA" at bounding box center [384, 181] width 41 height 13
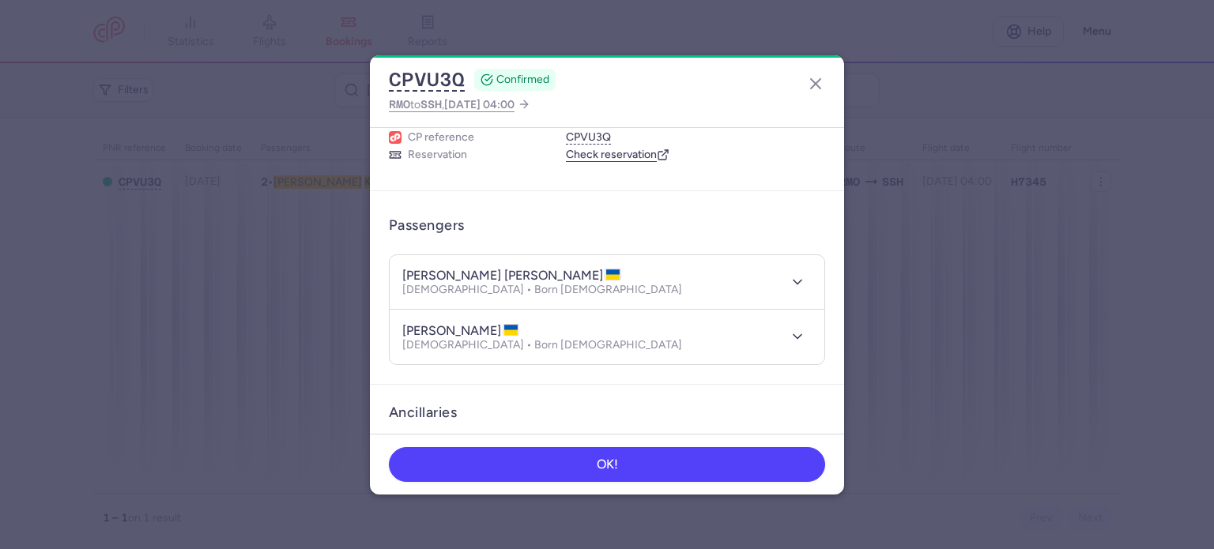
scroll to position [389, 0]
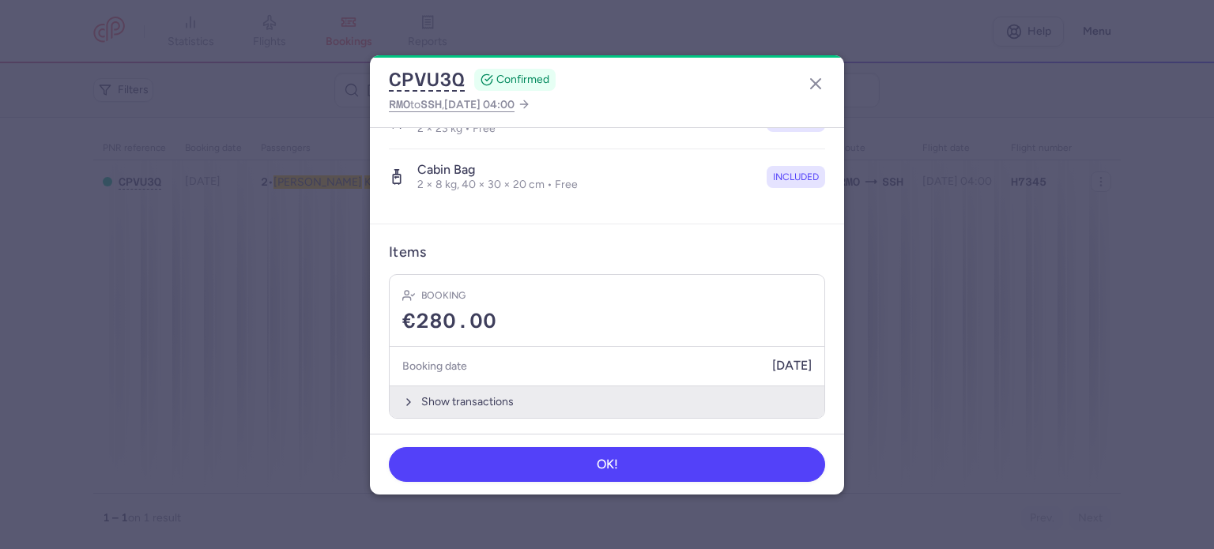
click at [467, 399] on button "Show transactions" at bounding box center [607, 402] width 435 height 32
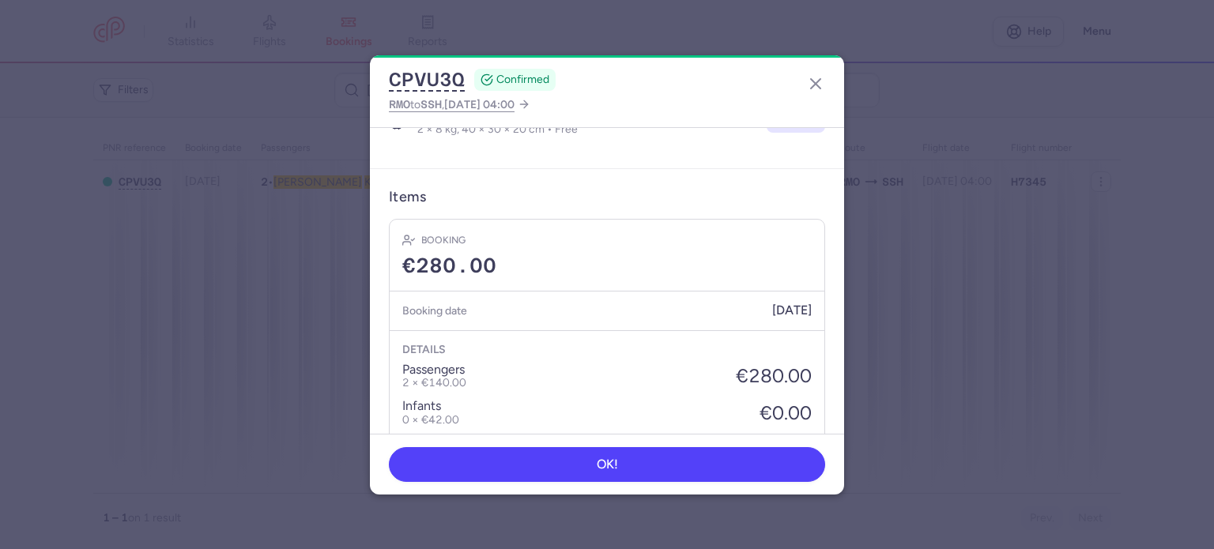
scroll to position [639, 0]
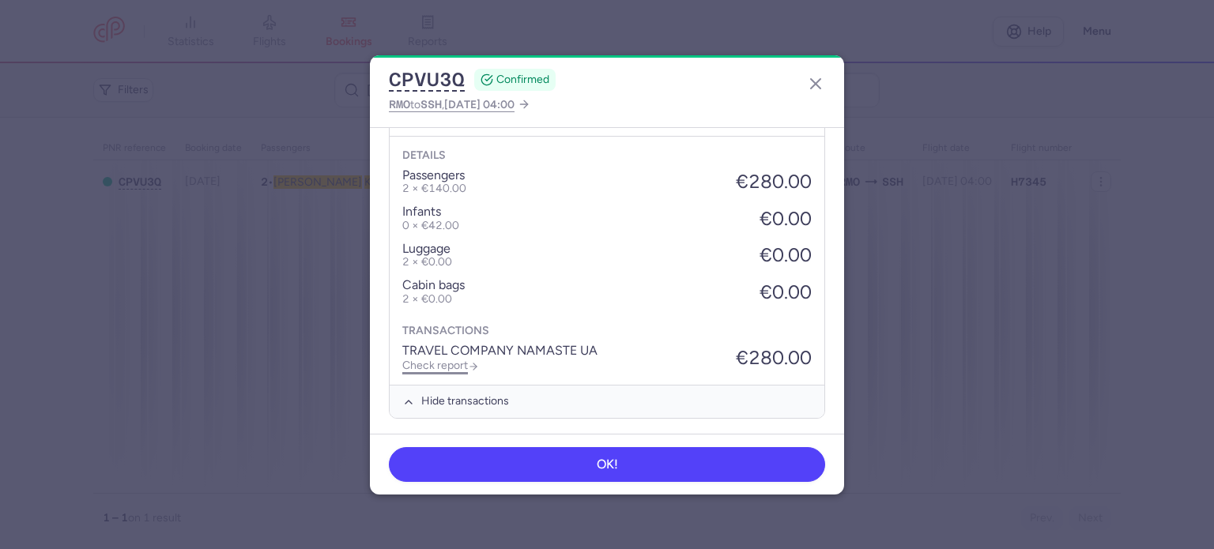
click at [451, 359] on link "Check report" at bounding box center [440, 365] width 77 height 13
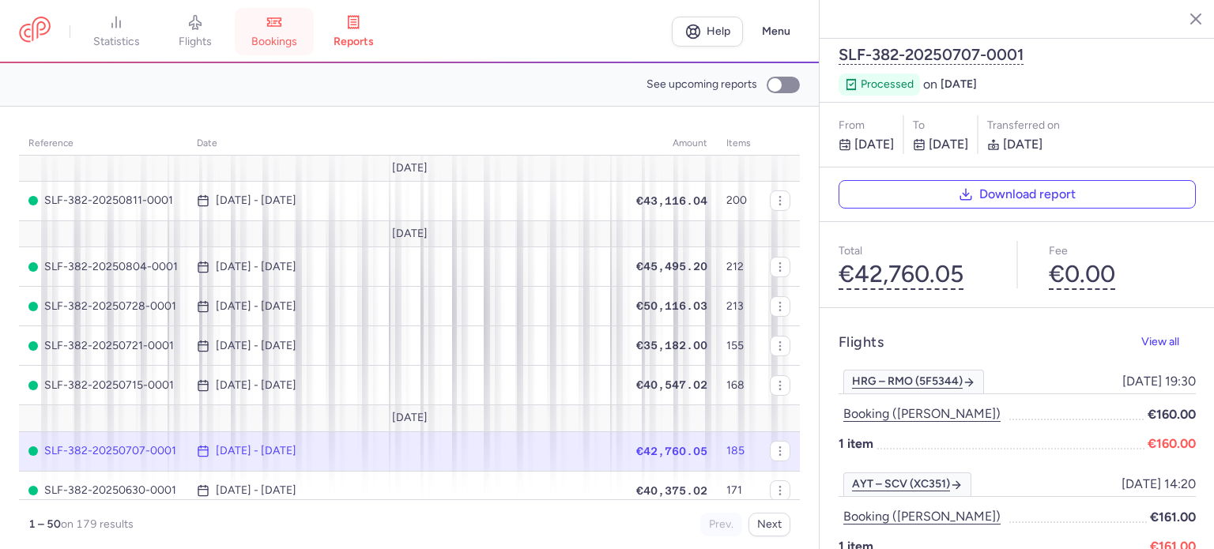
click at [271, 37] on span "bookings" at bounding box center [274, 42] width 46 height 14
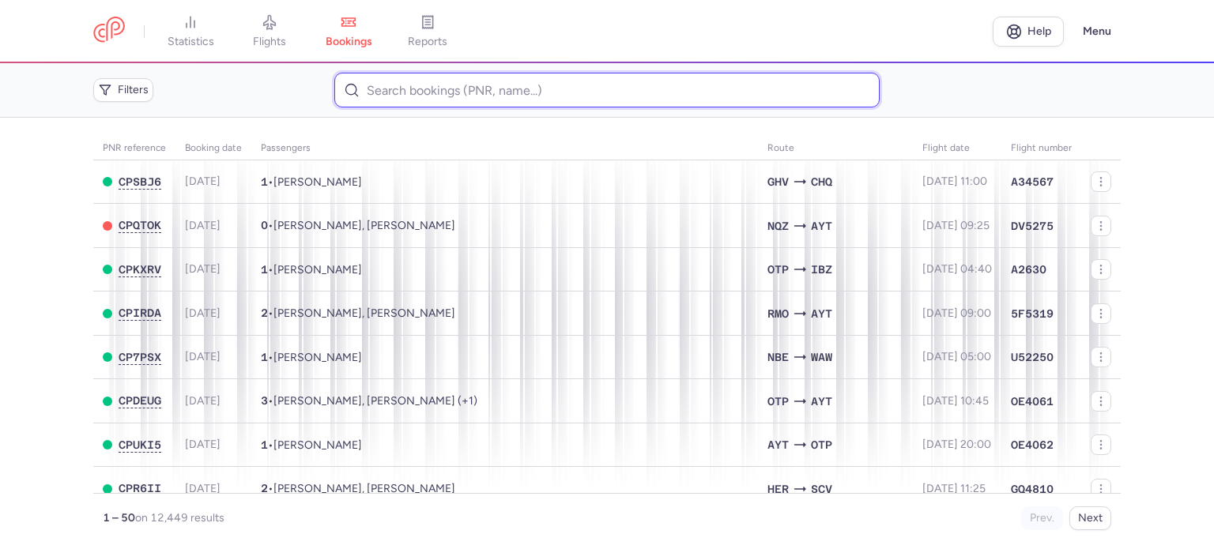
paste input "PAPOIAN LILIT"
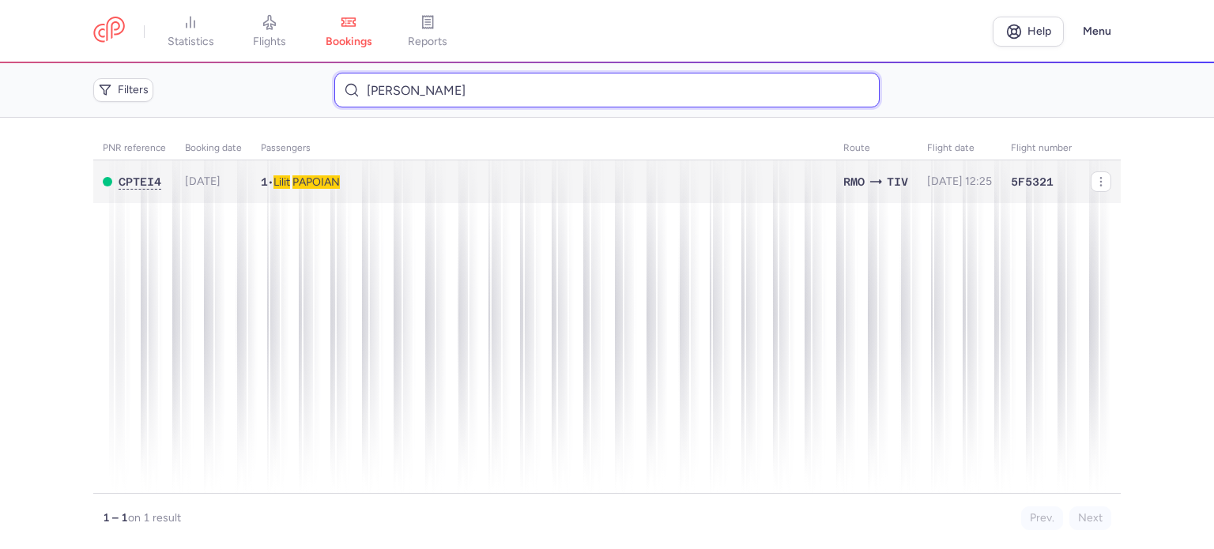
type input "PAPOIAN LILIT"
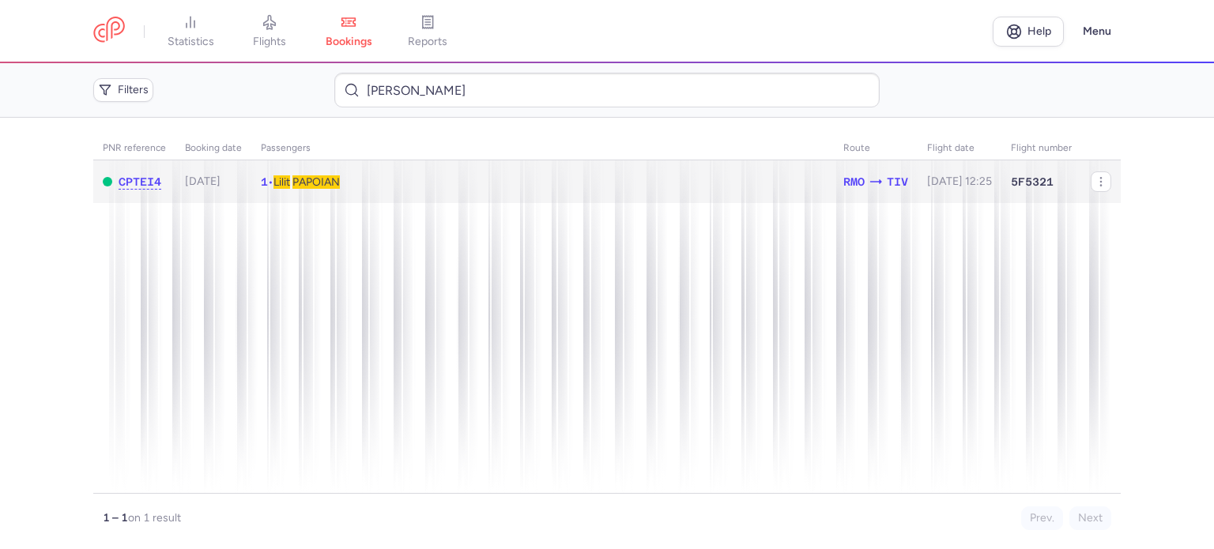
click at [316, 183] on span "PAPOIAN" at bounding box center [315, 181] width 47 height 13
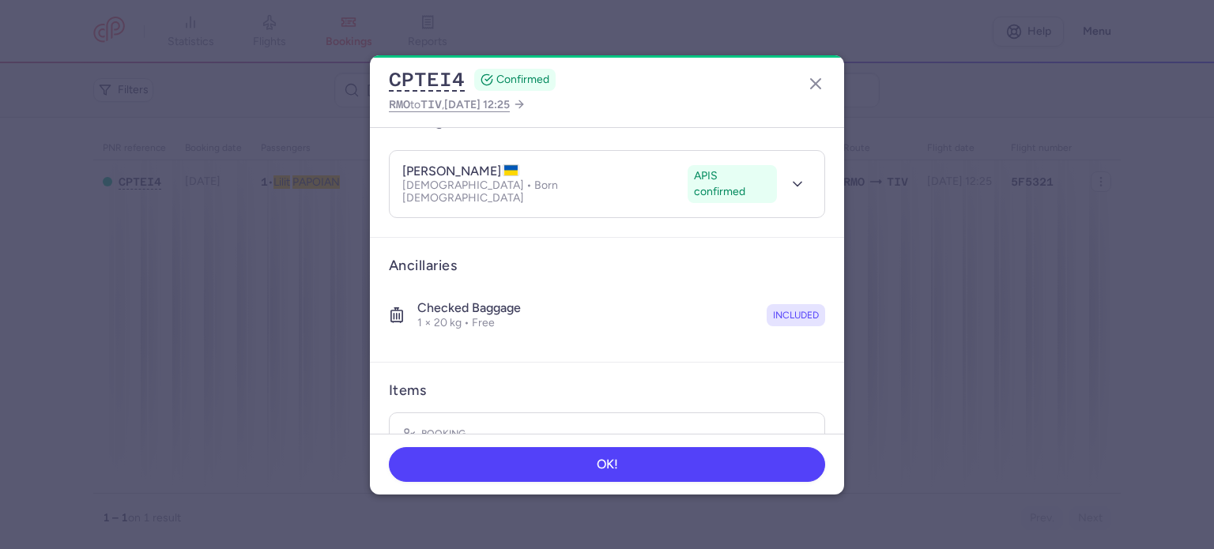
scroll to position [278, 0]
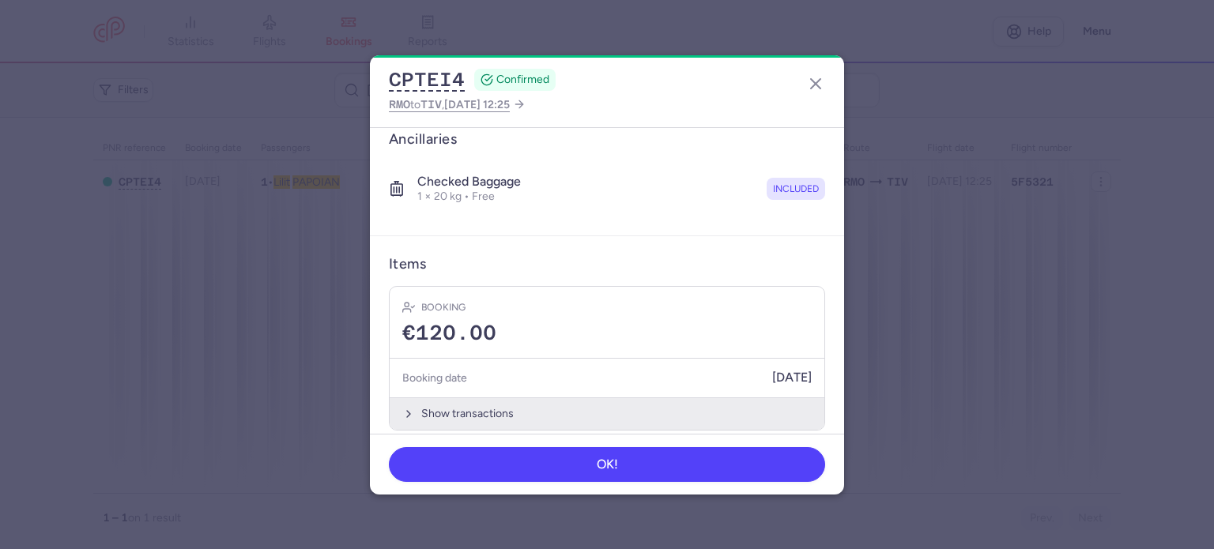
click at [451, 398] on button "Show transactions" at bounding box center [607, 414] width 435 height 32
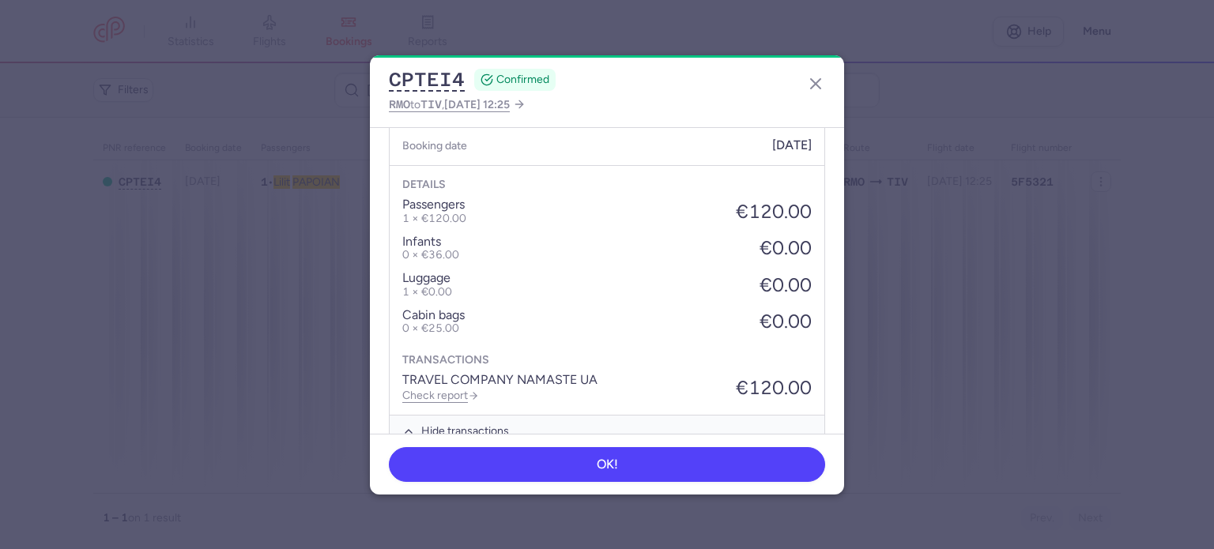
scroll to position [528, 0]
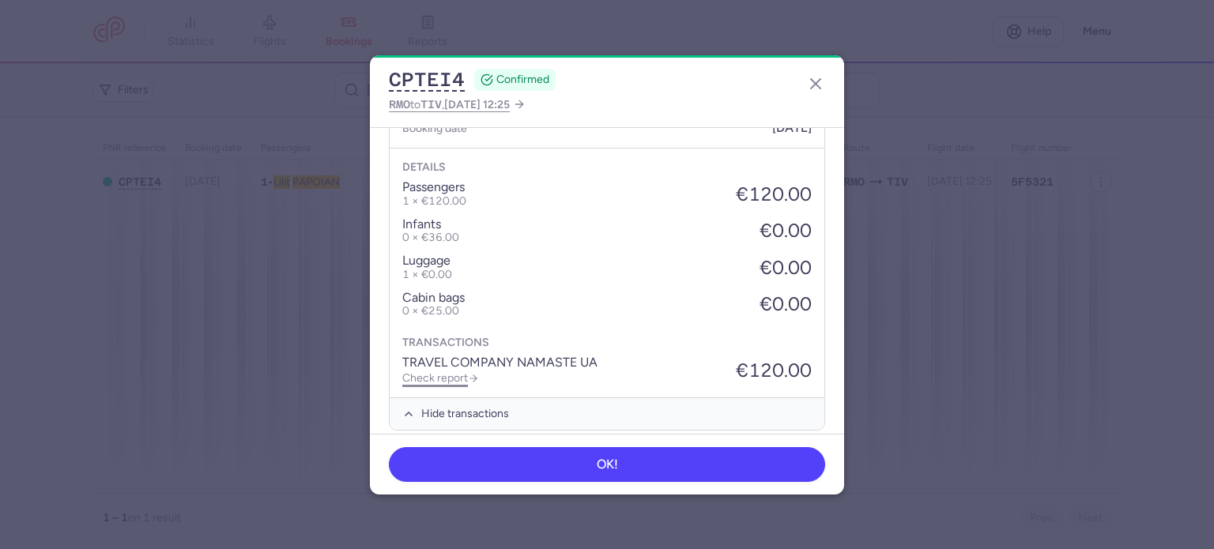
click at [439, 372] on link "Check report" at bounding box center [440, 378] width 77 height 13
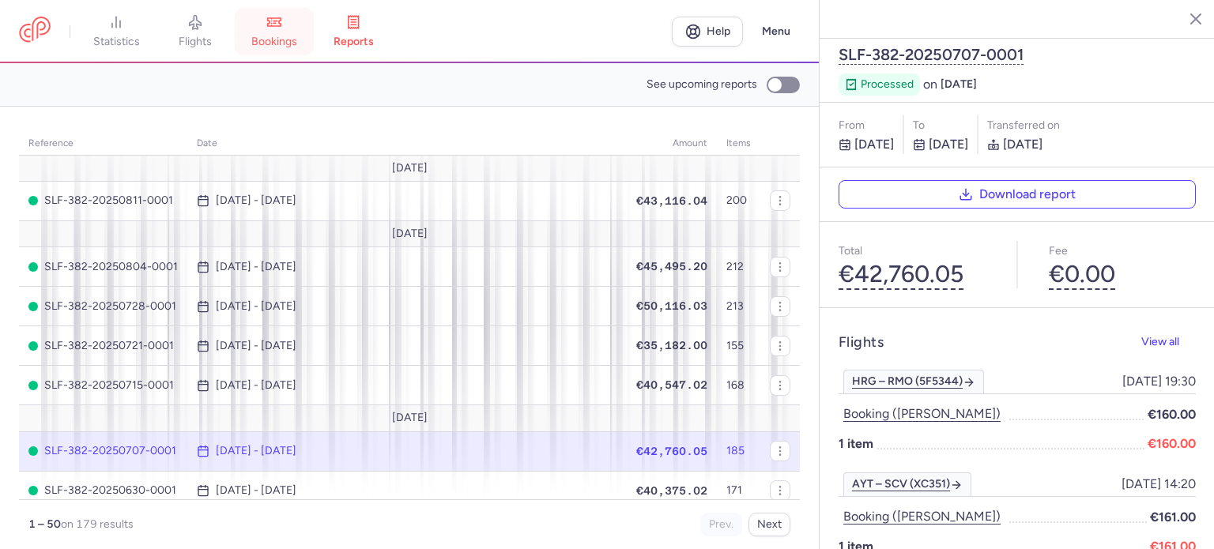
click at [278, 36] on span "bookings" at bounding box center [274, 42] width 46 height 14
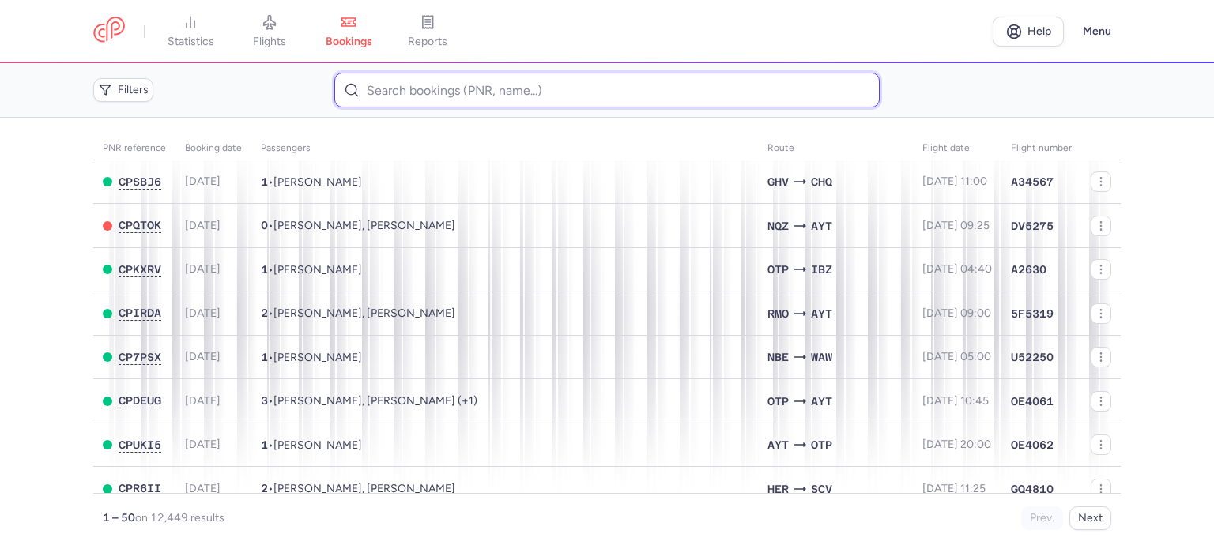
paste input "BALABAN DANIEL"
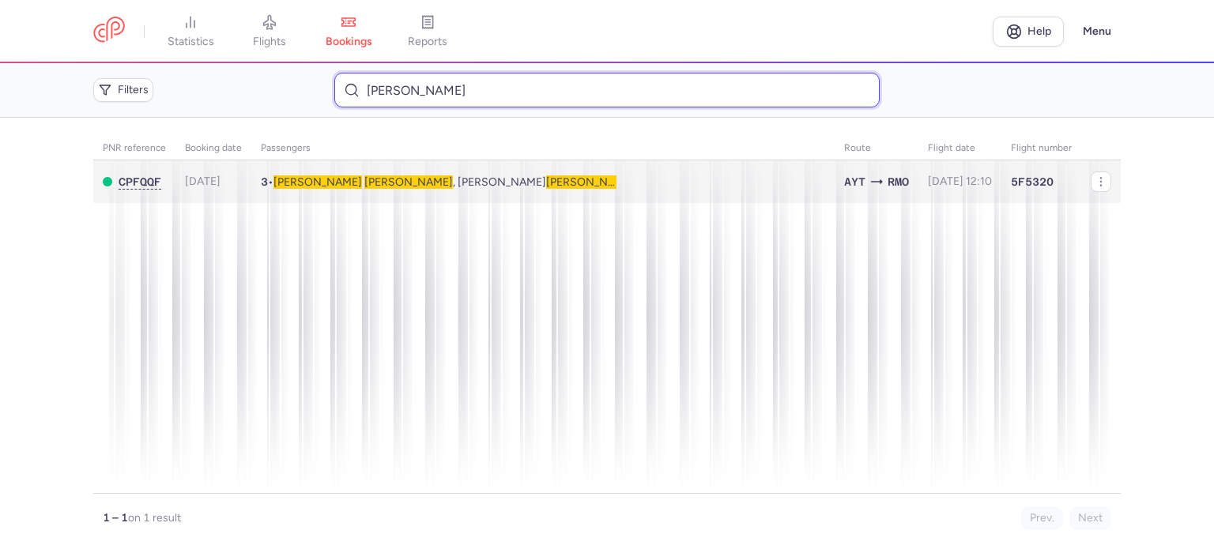
type input "BALABAN DANIEL"
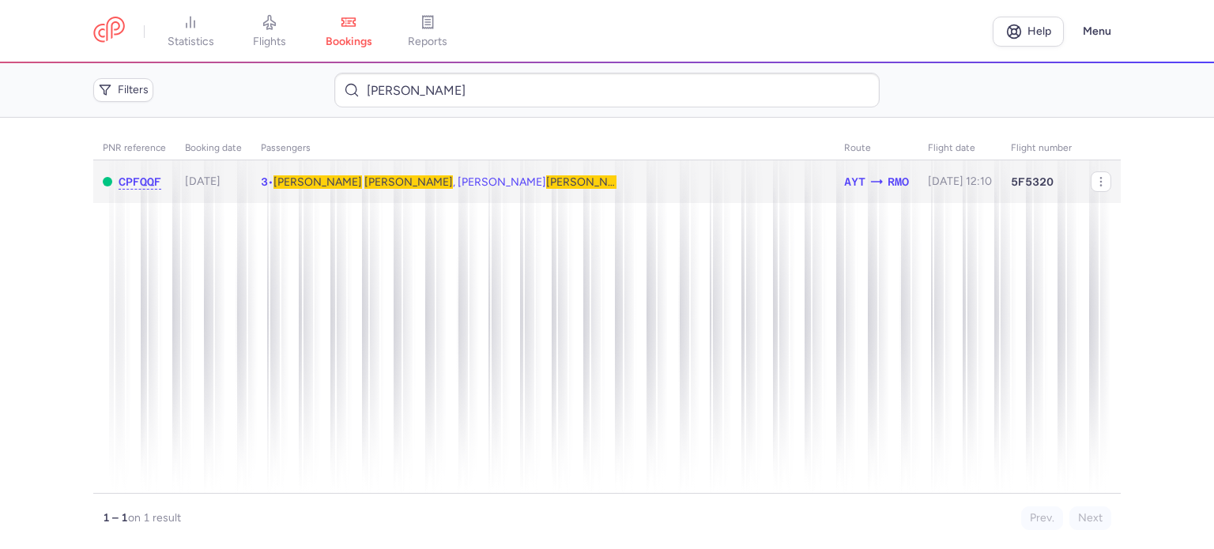
click at [364, 183] on span "BALABAN" at bounding box center [408, 181] width 89 height 13
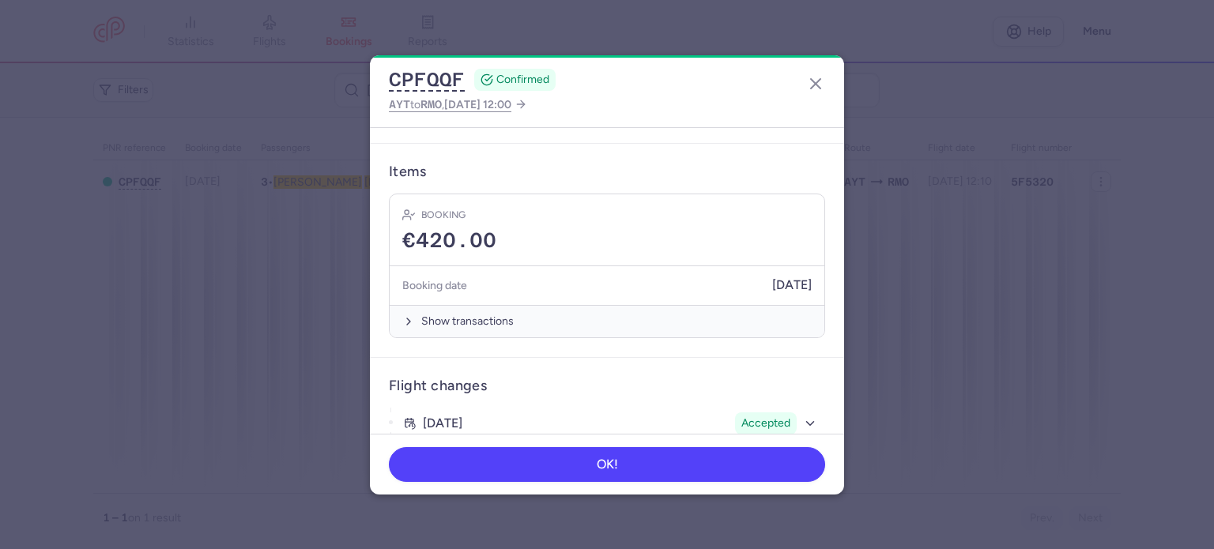
scroll to position [474, 0]
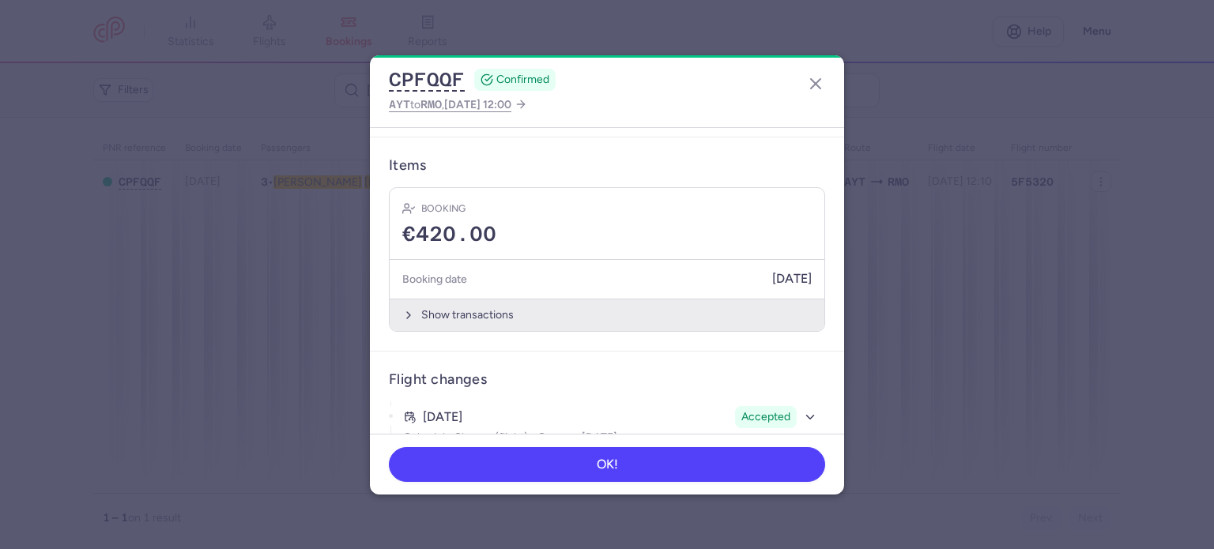
click at [454, 314] on button "Show transactions" at bounding box center [607, 315] width 435 height 32
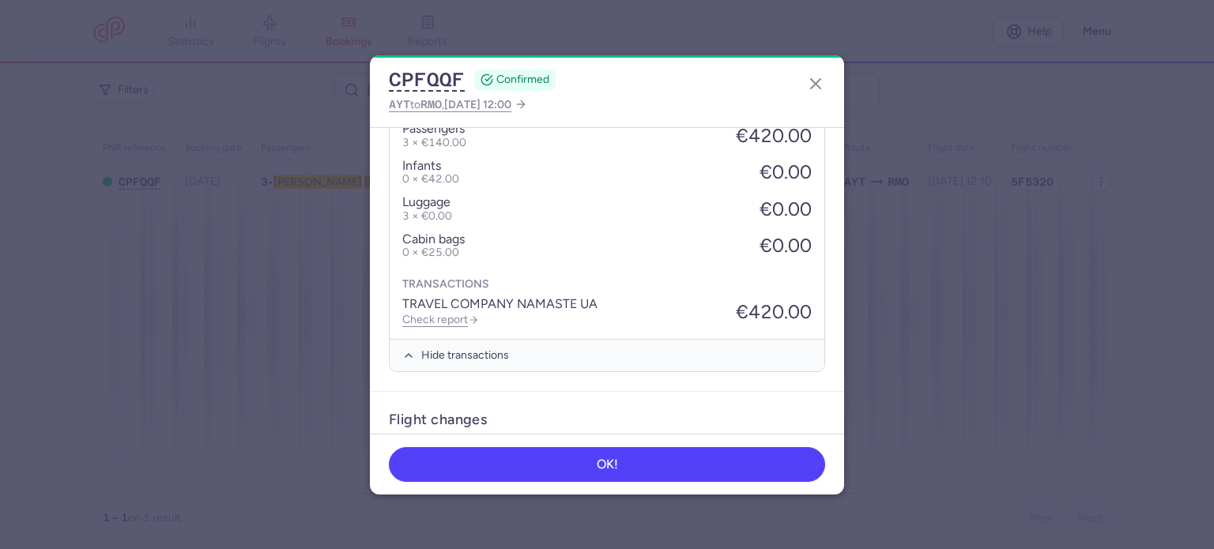
scroll to position [754, 0]
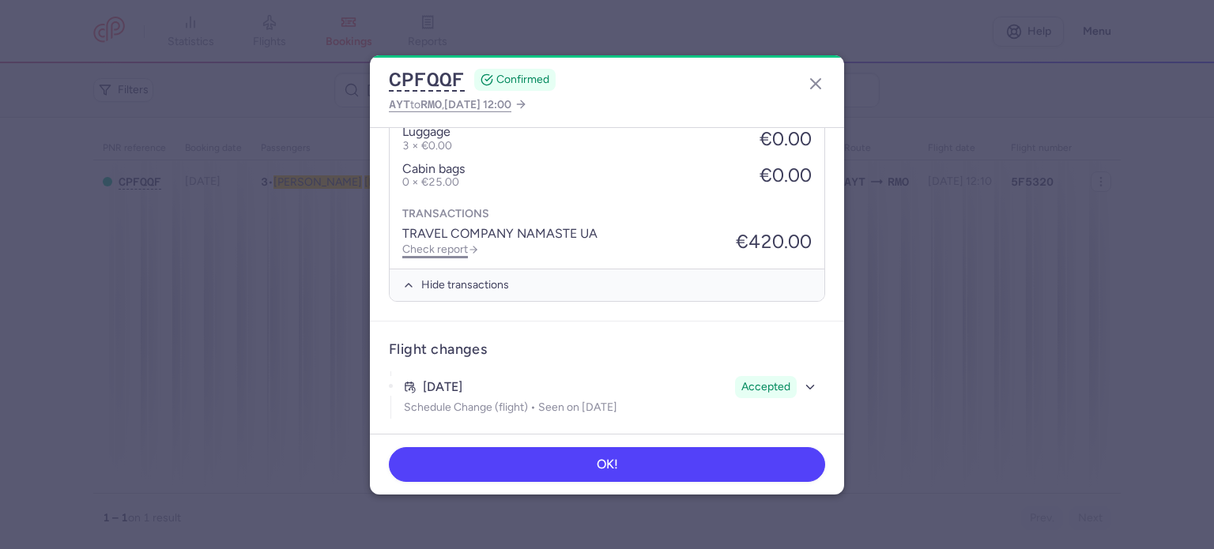
click at [428, 243] on link "Check report" at bounding box center [440, 249] width 77 height 13
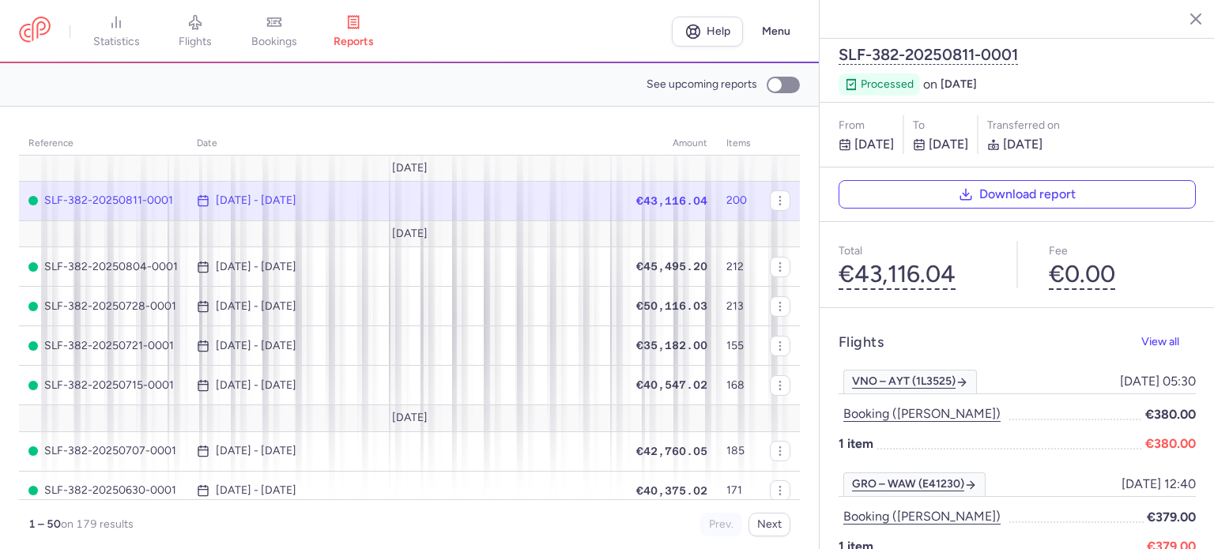
drag, startPoint x: 275, startPoint y: 31, endPoint x: 300, endPoint y: 64, distance: 41.7
click at [275, 32] on link "bookings" at bounding box center [274, 31] width 79 height 35
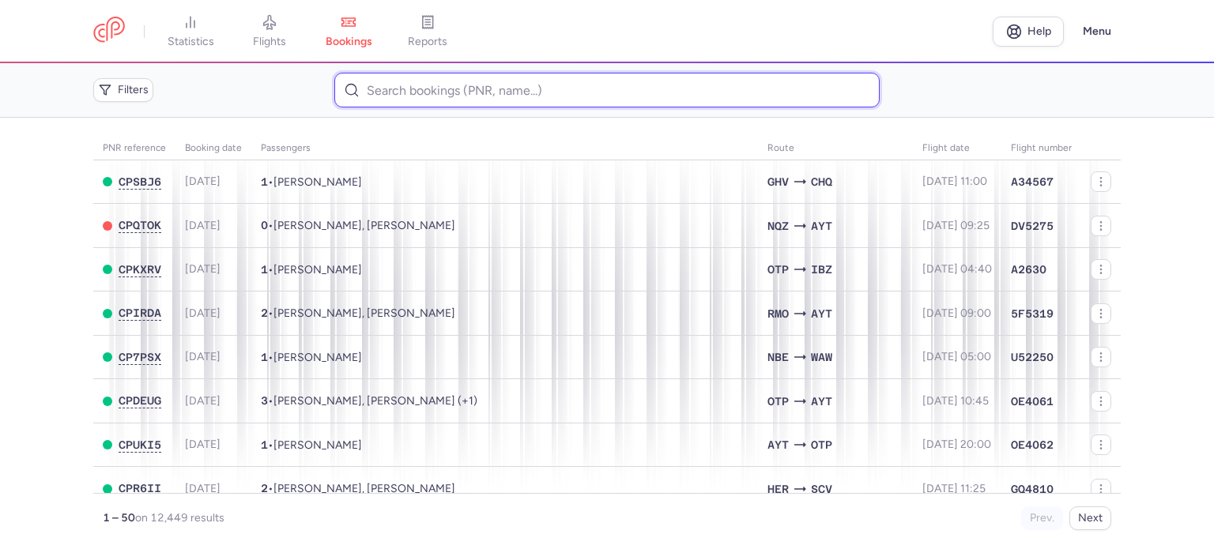
paste input "TKACHUK TETIANA"
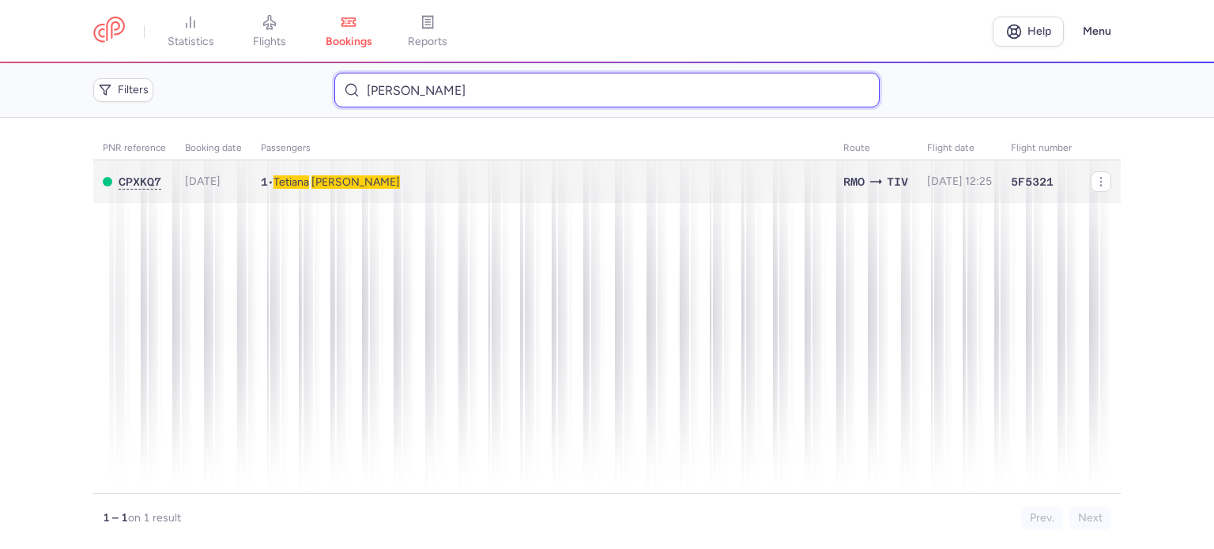
type input "TKACHUK TETIANA"
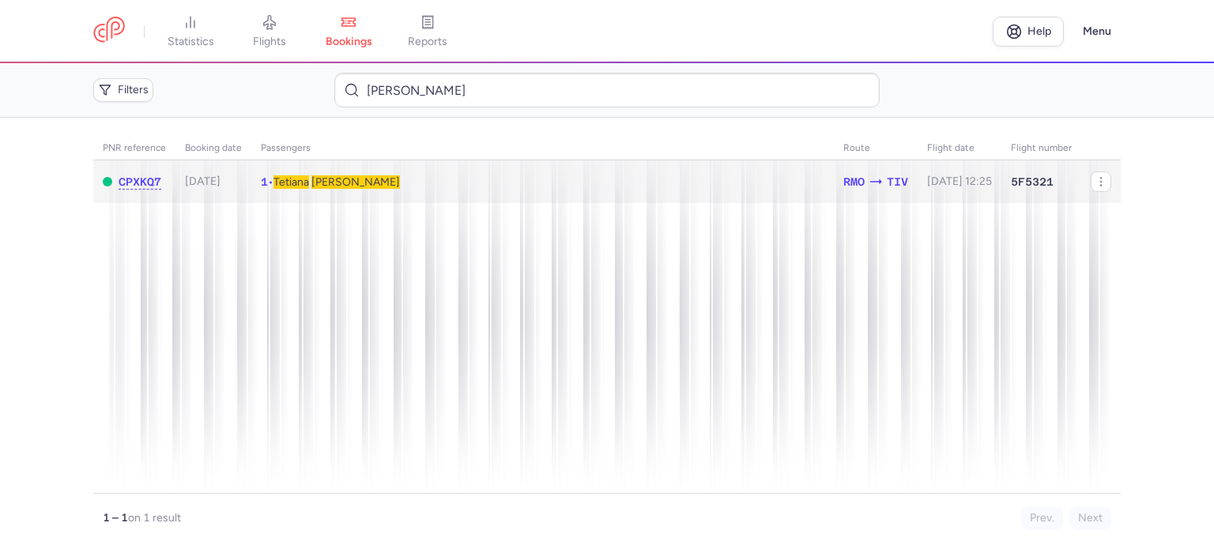
click at [328, 183] on span "TKACHUK" at bounding box center [355, 181] width 89 height 13
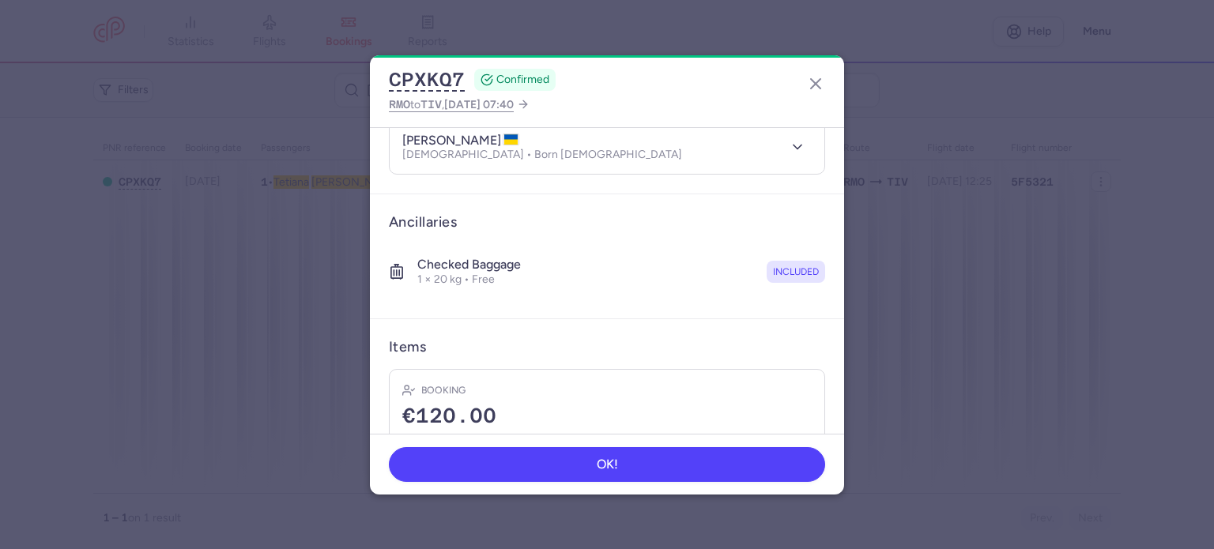
scroll to position [395, 0]
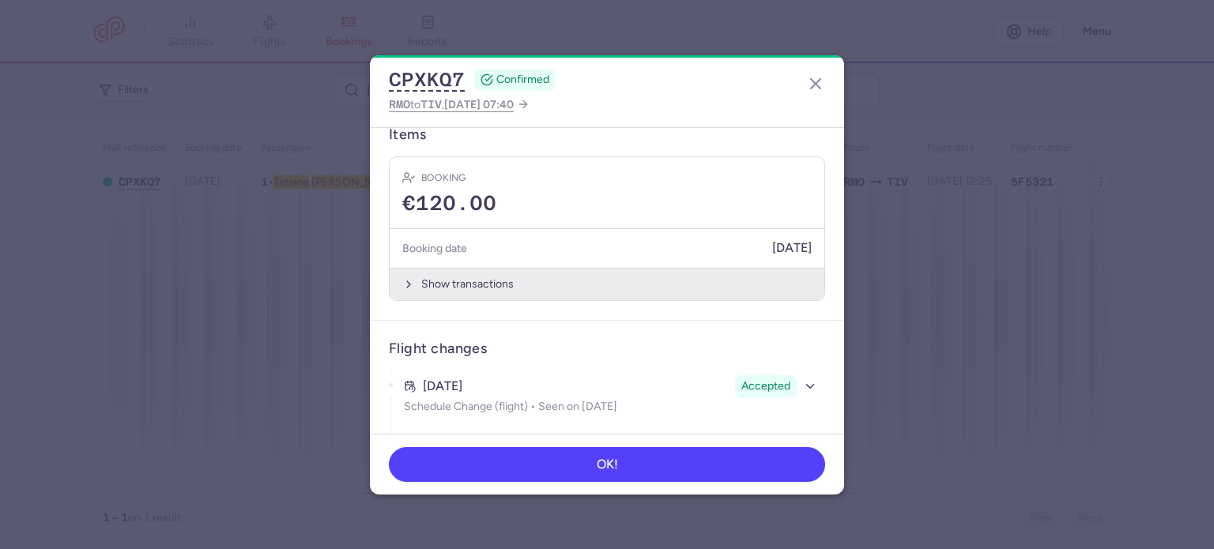
click at [443, 289] on button "Show transactions" at bounding box center [607, 284] width 435 height 32
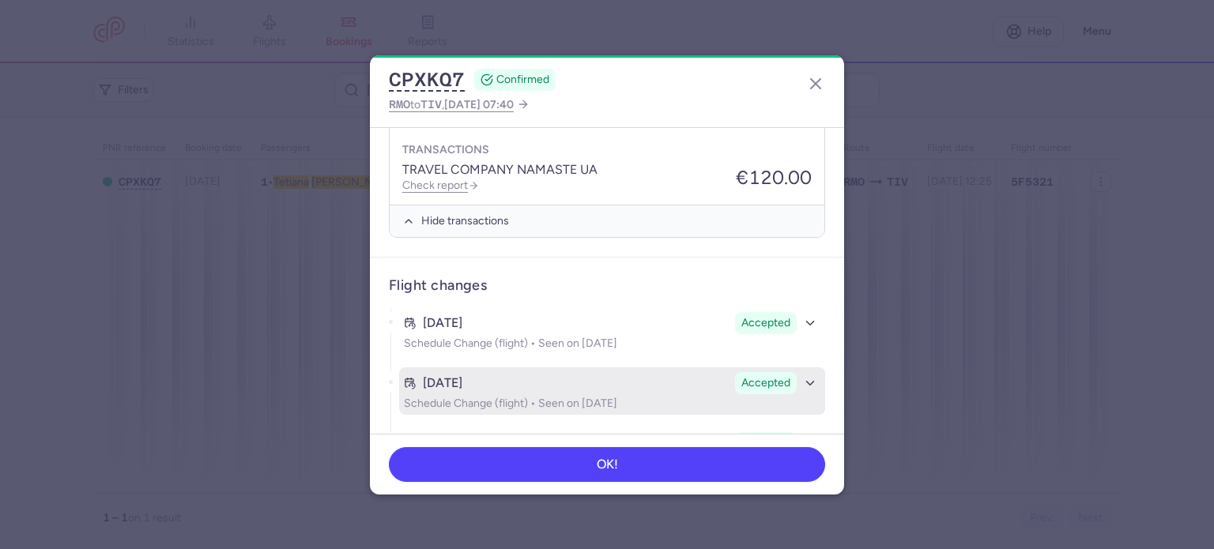
scroll to position [711, 0]
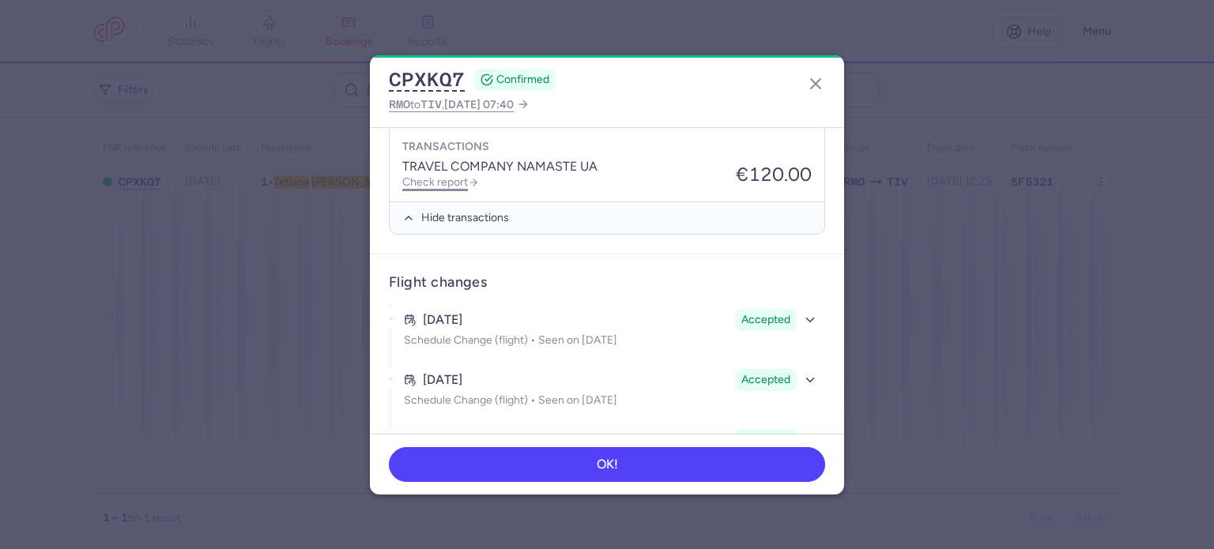
click at [437, 179] on link "Check report" at bounding box center [440, 181] width 77 height 13
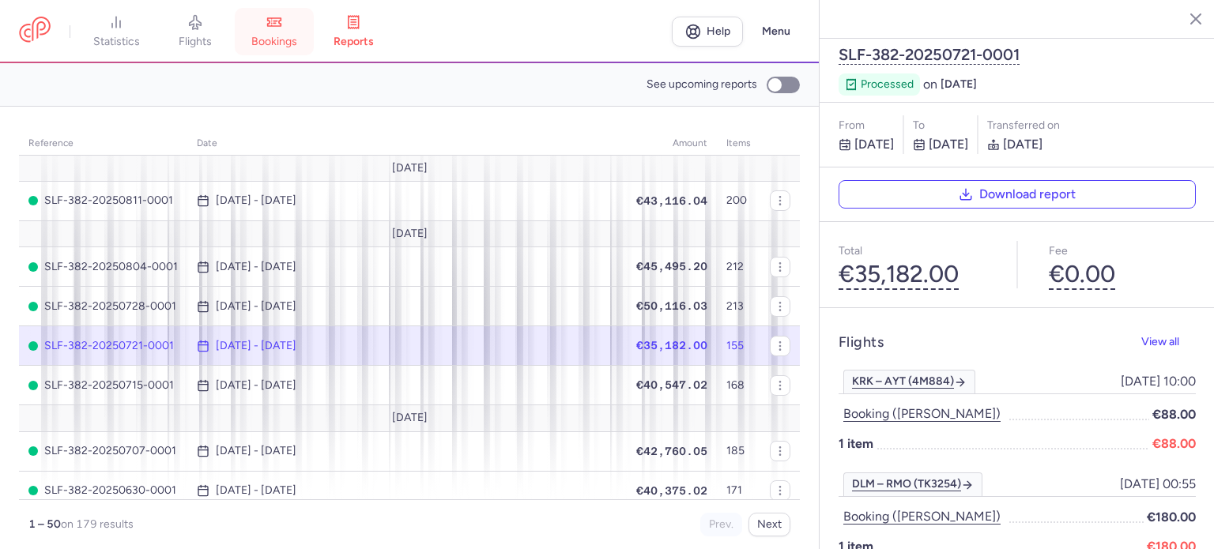
click at [269, 48] on span "bookings" at bounding box center [274, 42] width 46 height 14
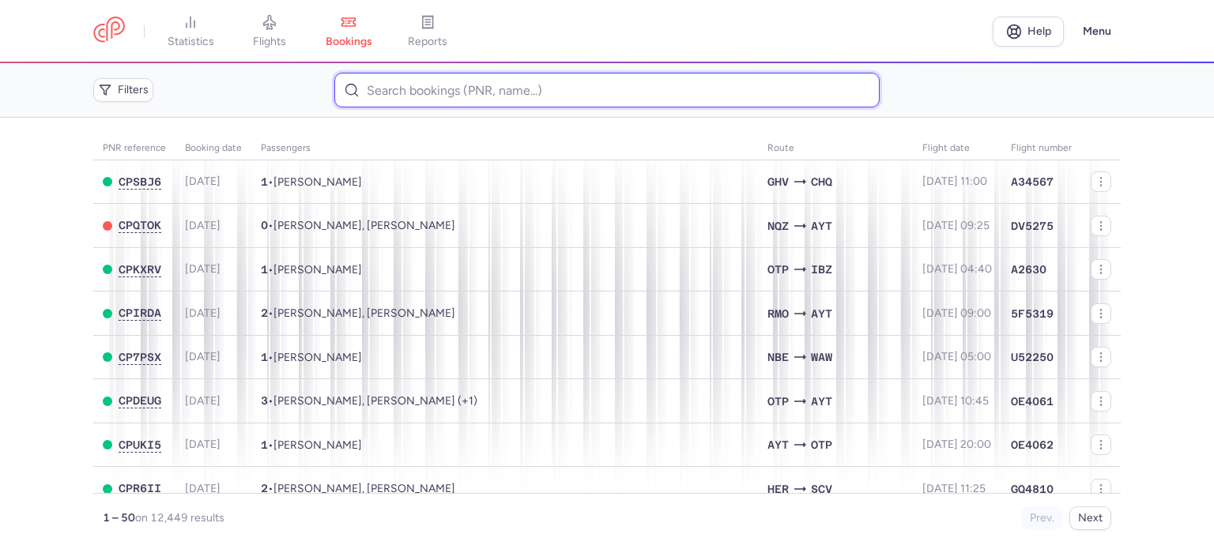
paste input "DAL MEHMET"
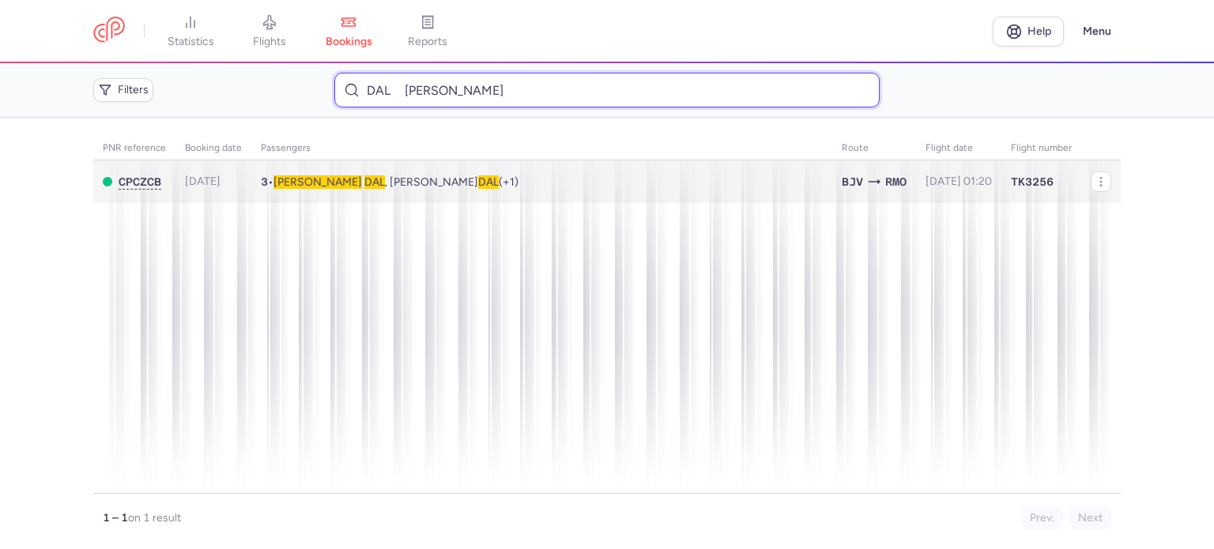
type input "DAL MEHMET"
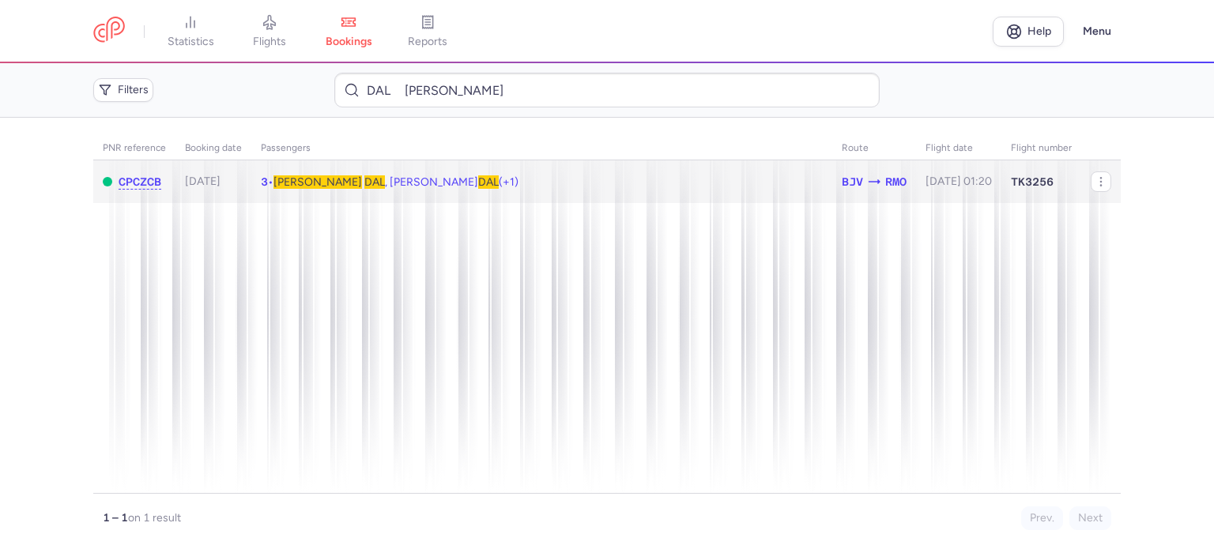
click at [364, 181] on span "DAL" at bounding box center [374, 181] width 21 height 13
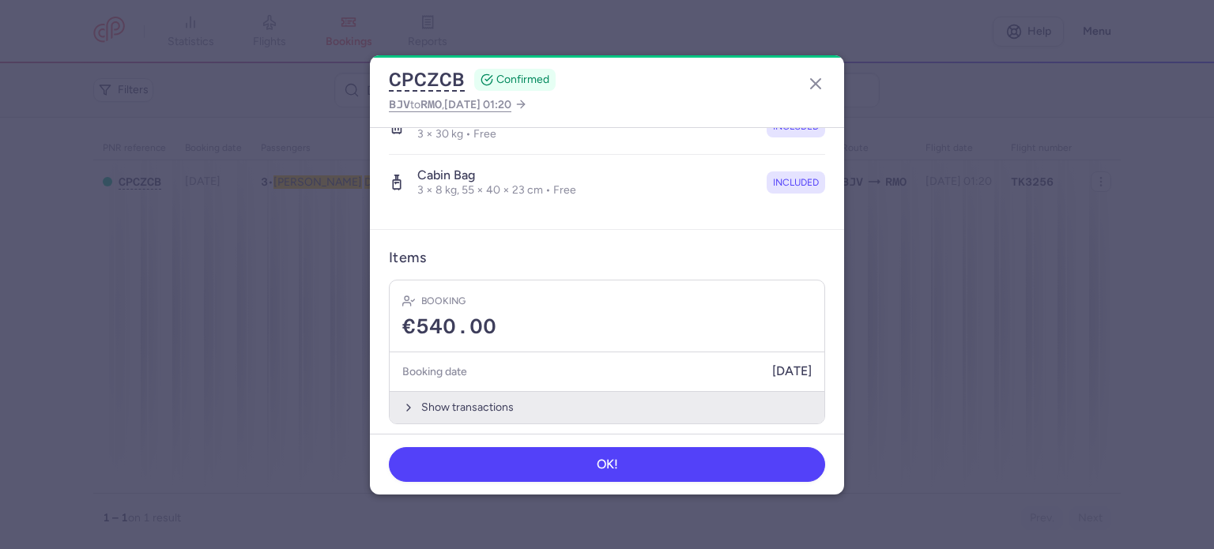
scroll to position [443, 0]
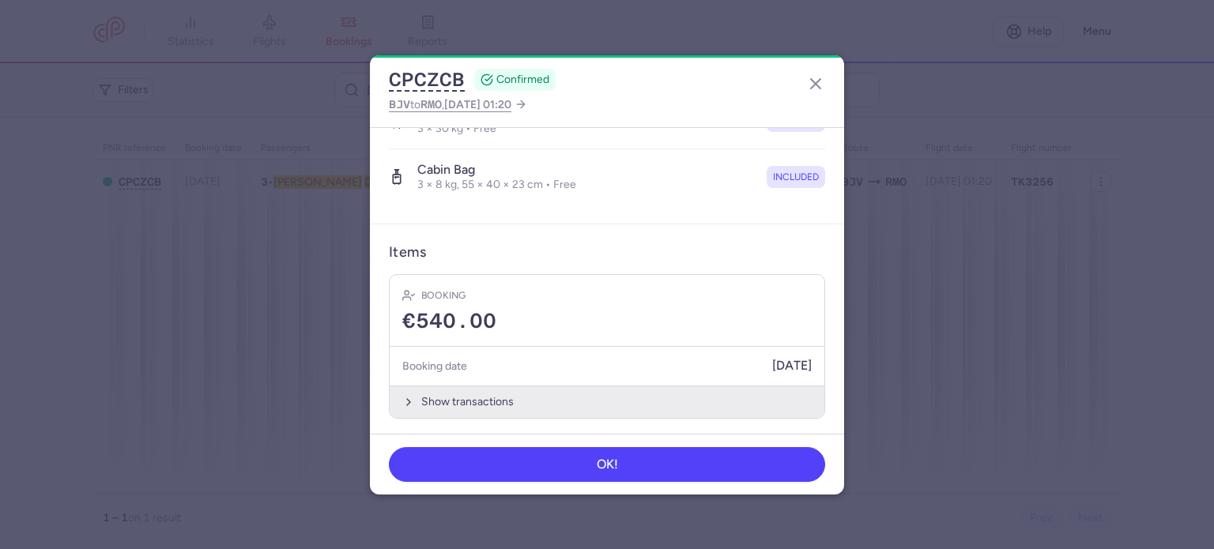
click at [438, 401] on button "Show transactions" at bounding box center [607, 402] width 435 height 32
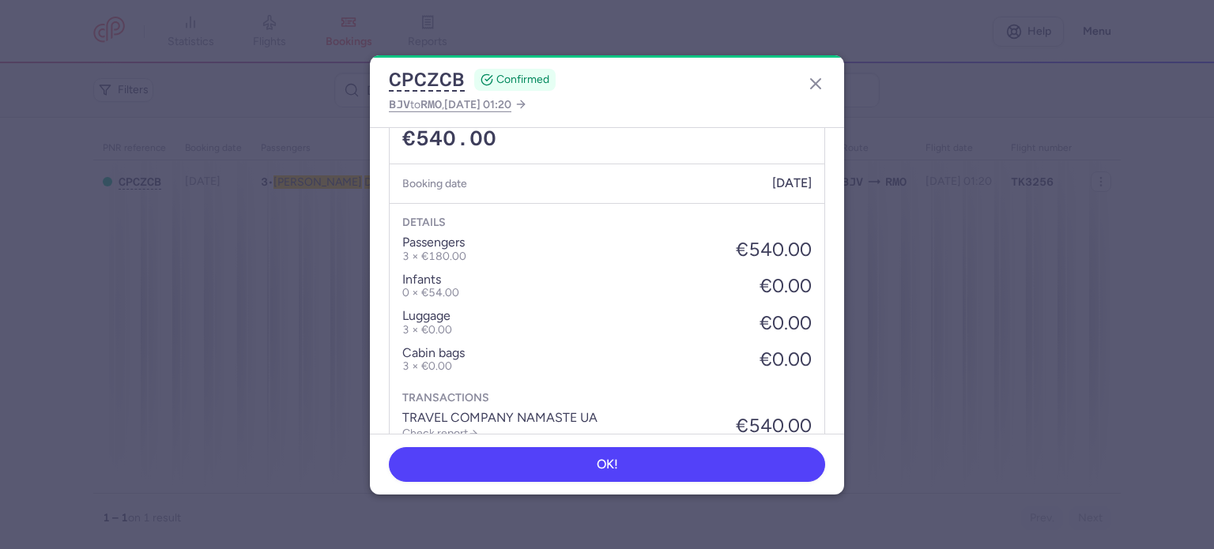
scroll to position [681, 0]
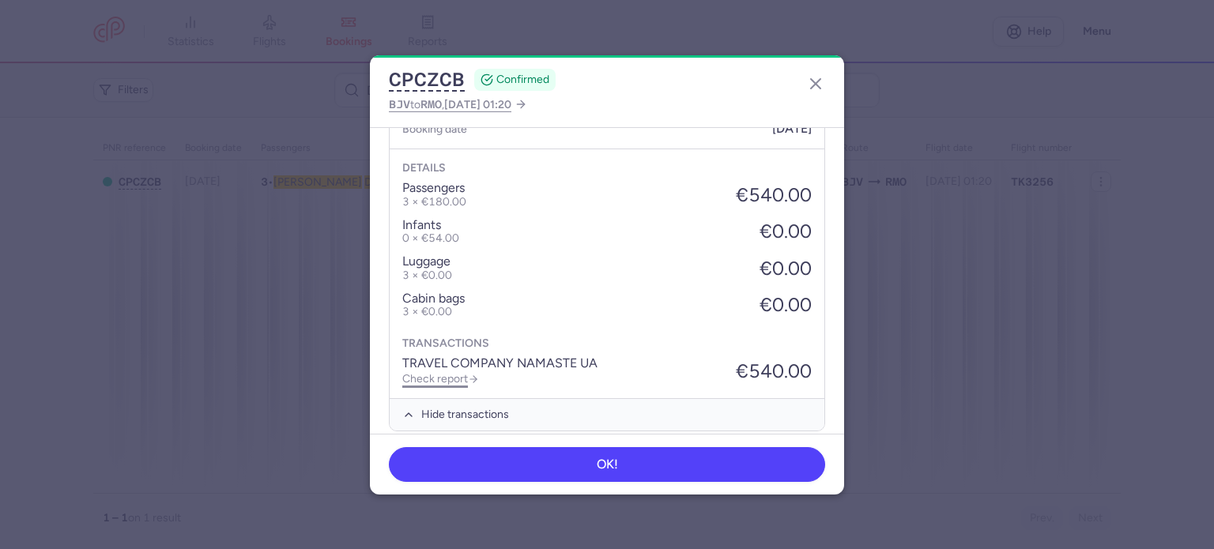
click at [446, 375] on link "Check report" at bounding box center [440, 378] width 77 height 13
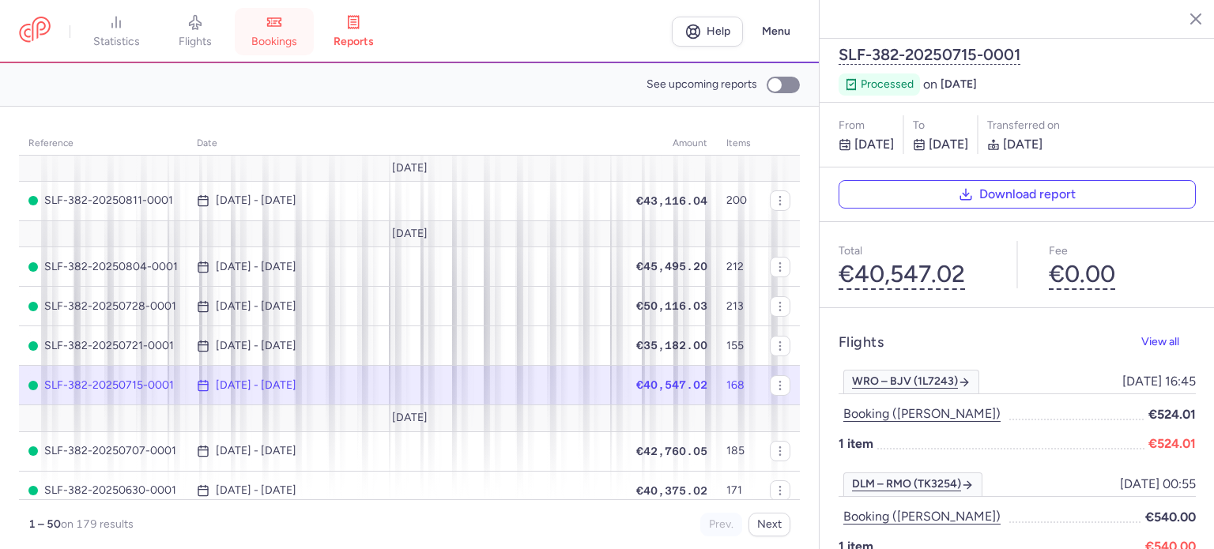
click at [284, 39] on span "bookings" at bounding box center [274, 42] width 46 height 14
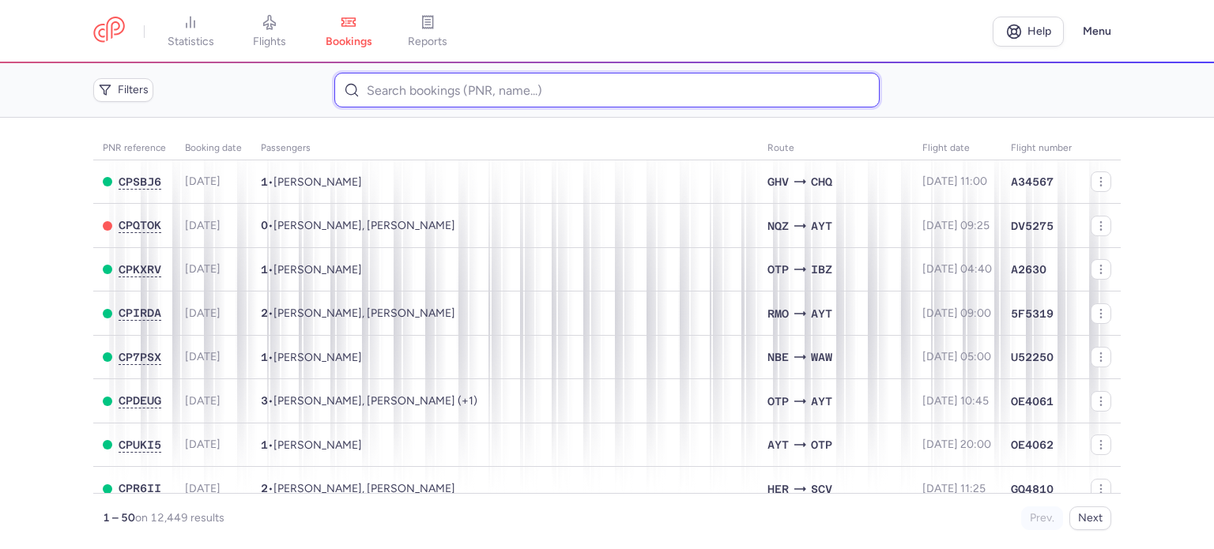
paste input "MARATOVA ALINA"
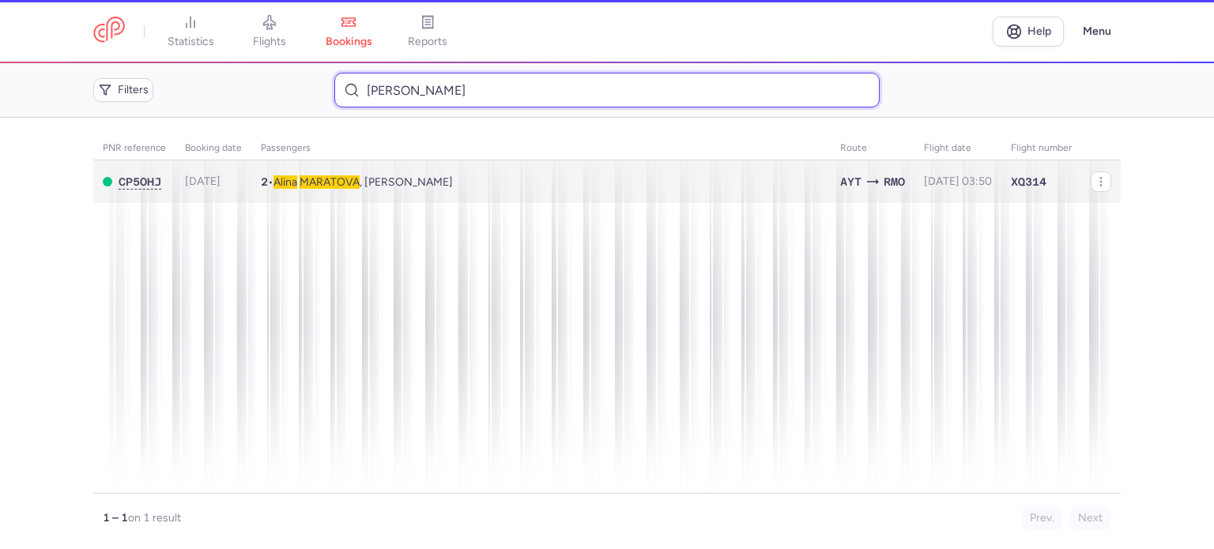
type input "MARATOVA ALINA"
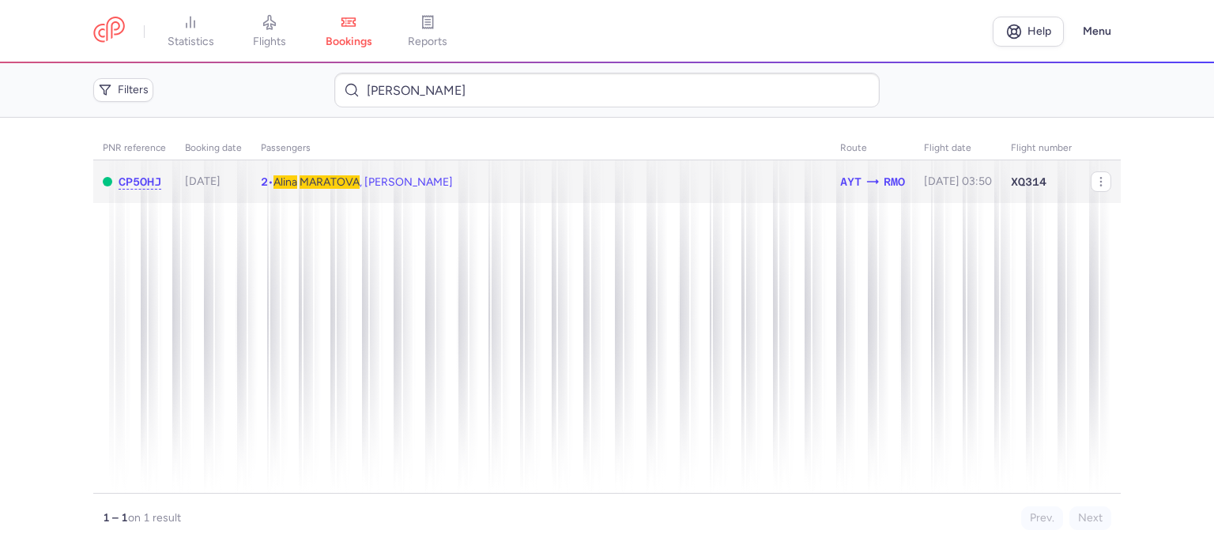
click at [319, 177] on span "MARATOVA" at bounding box center [330, 181] width 60 height 13
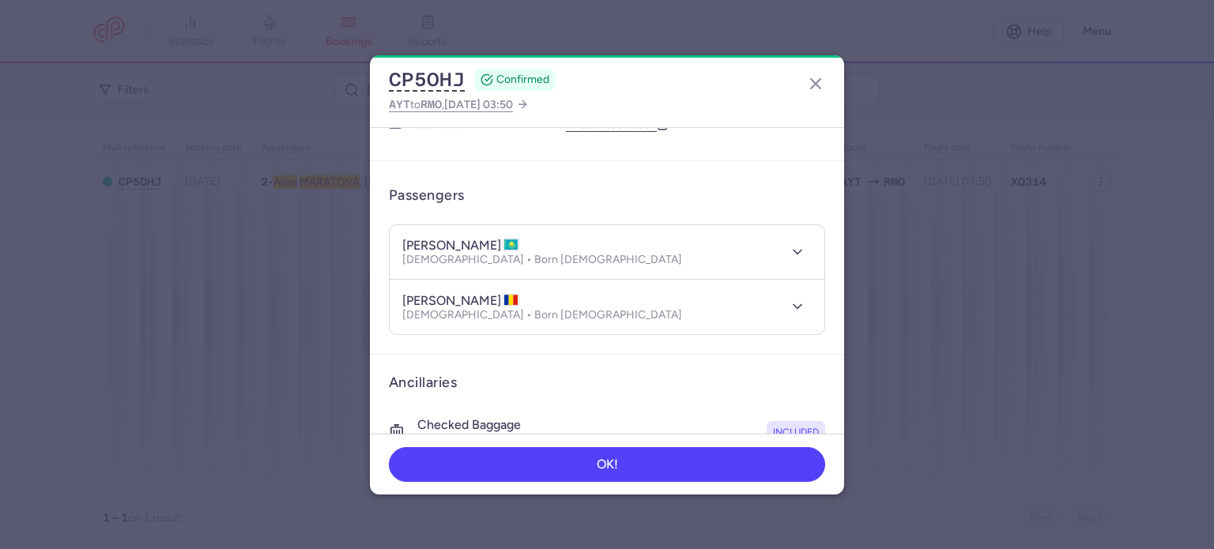
scroll to position [389, 0]
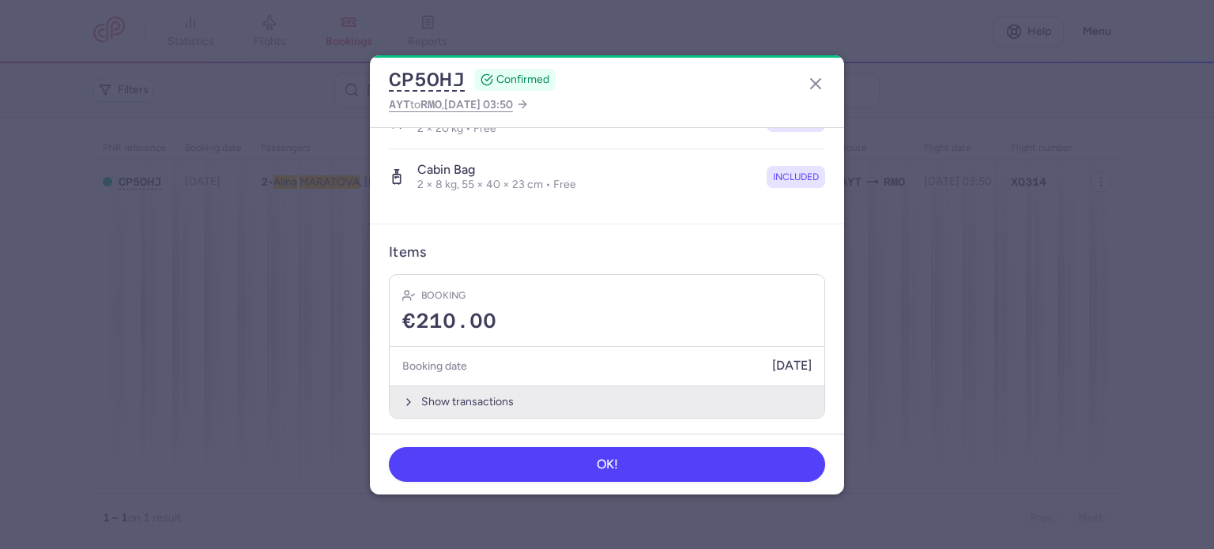
click at [444, 391] on button "Show transactions" at bounding box center [607, 402] width 435 height 32
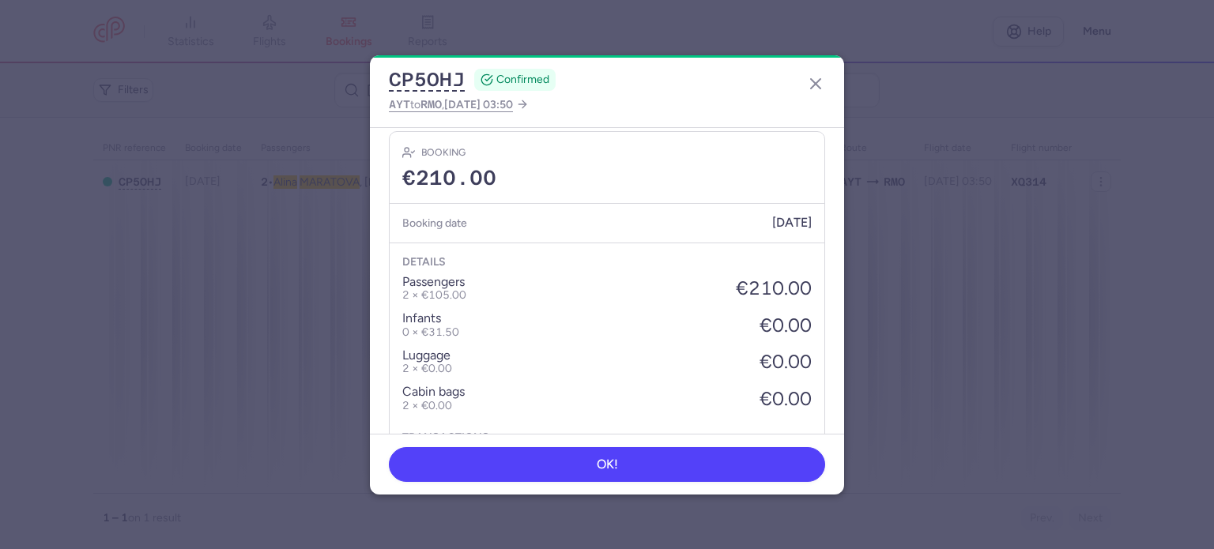
scroll to position [639, 0]
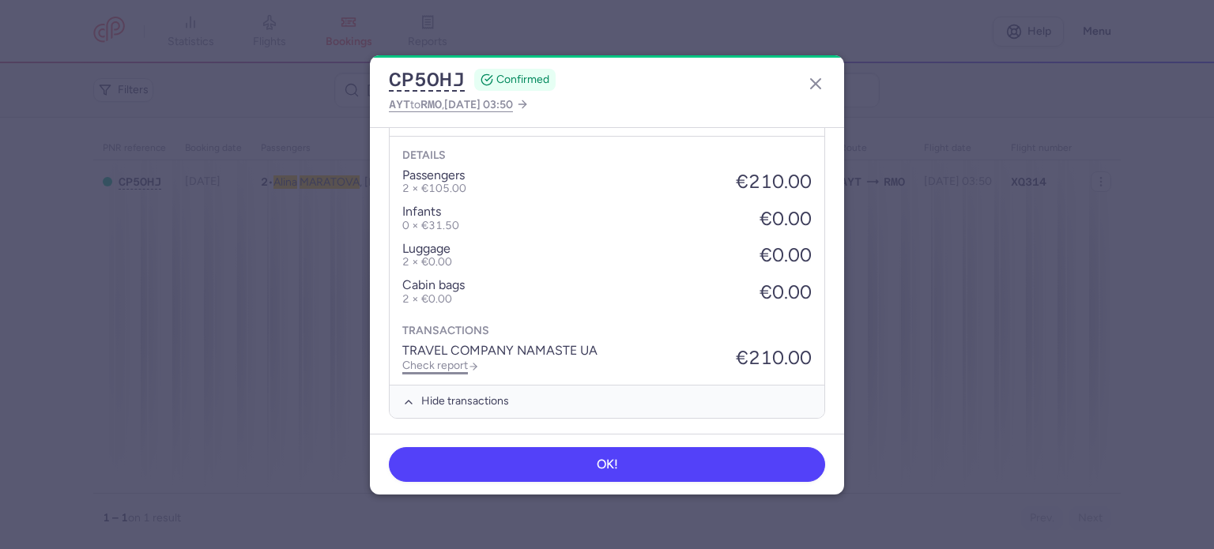
click at [438, 368] on link "Check report" at bounding box center [440, 365] width 77 height 13
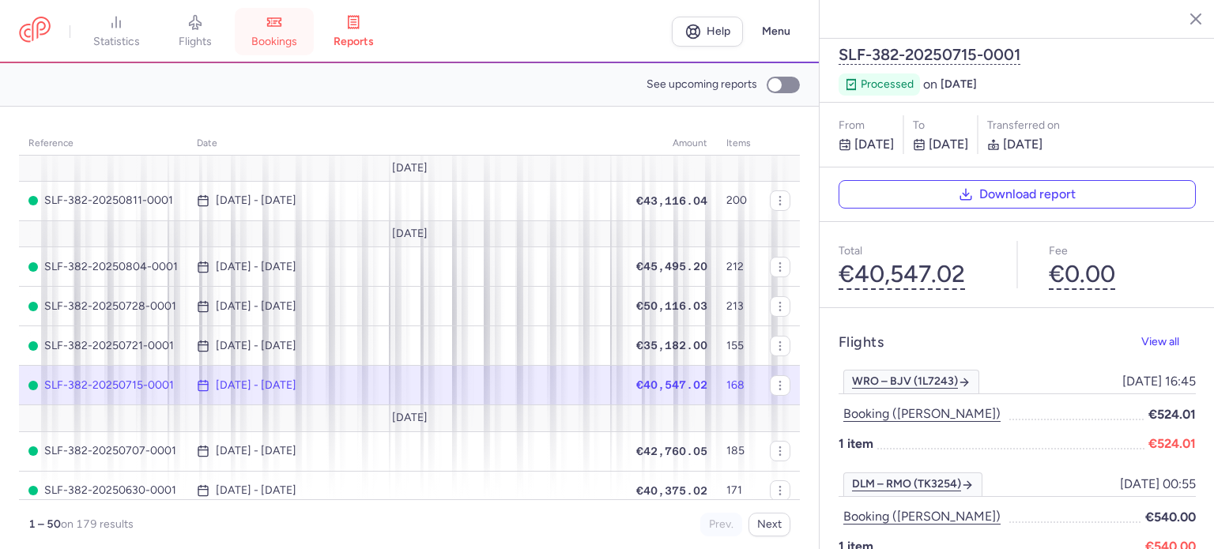
click at [277, 33] on link "bookings" at bounding box center [274, 31] width 79 height 35
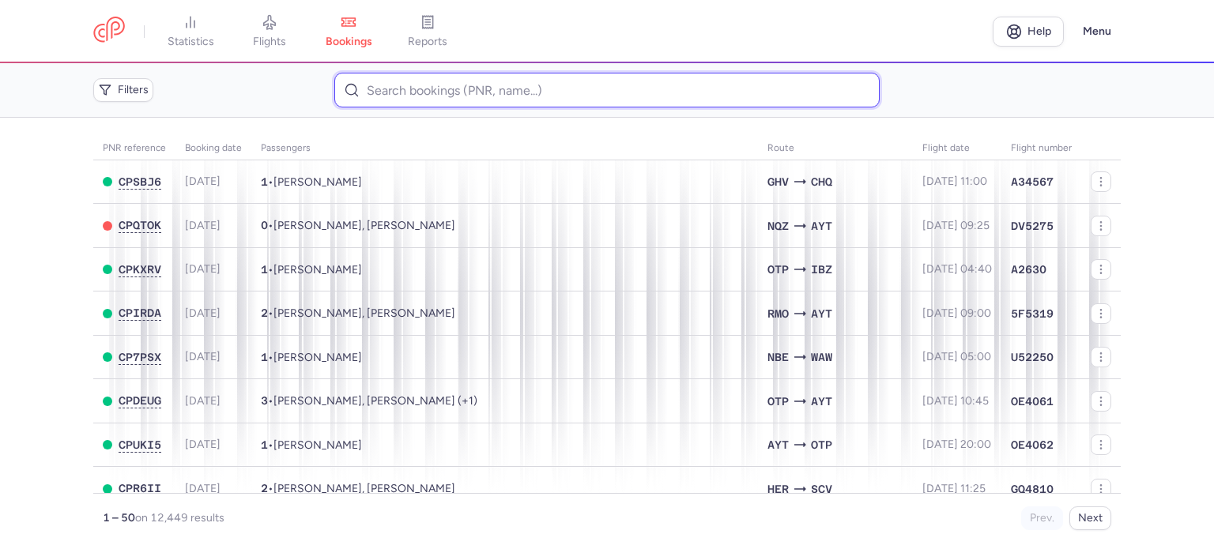
paste input "LOZOVANU NATALIA"
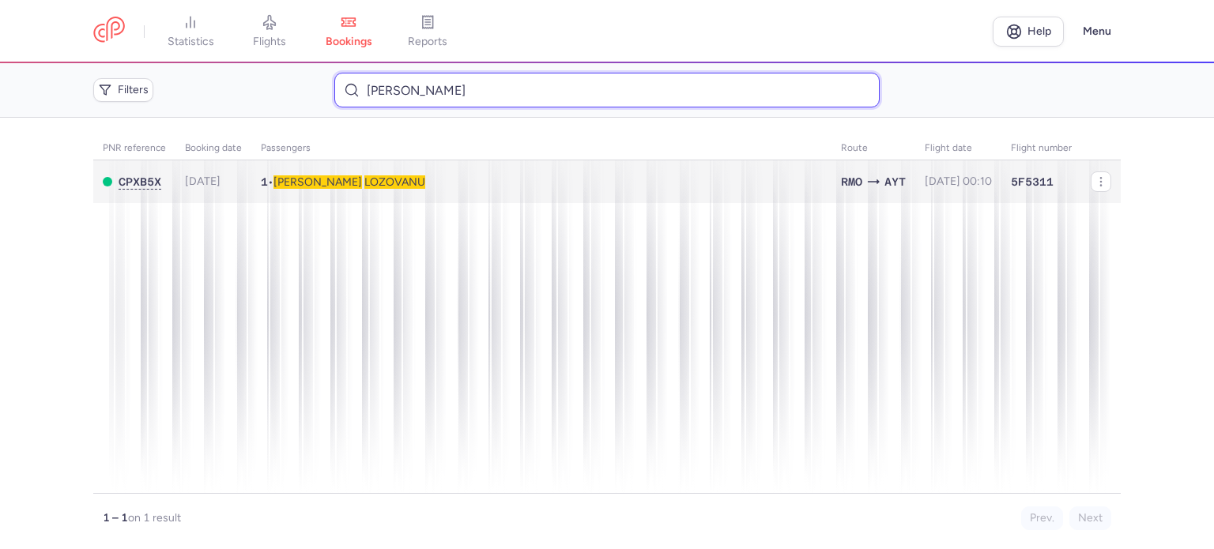
type input "LOZOVANU NATALIA"
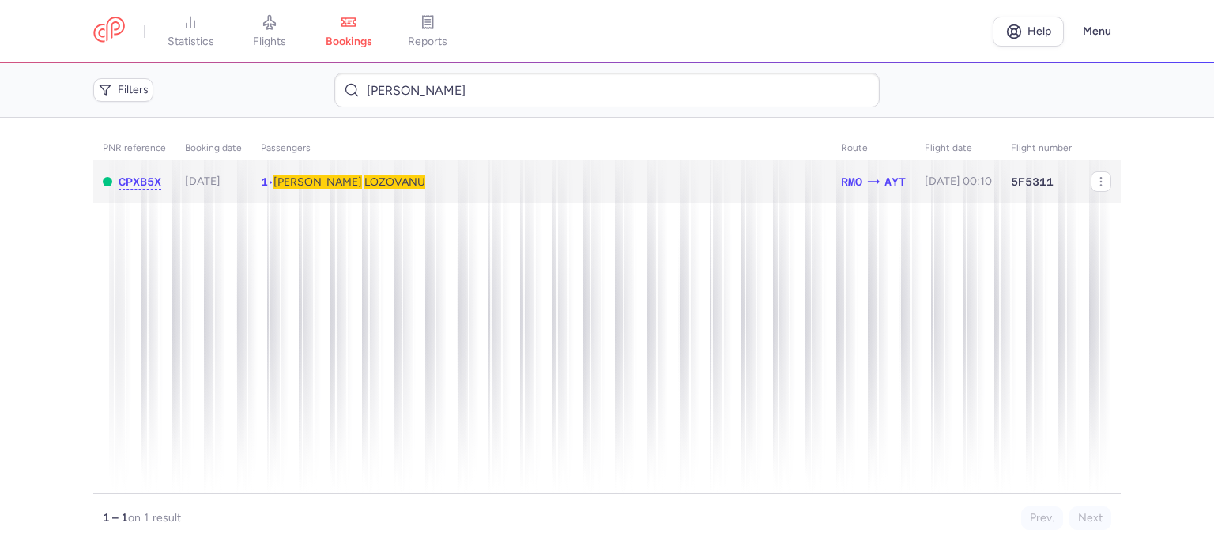
click at [364, 183] on span "LOZOVANU" at bounding box center [394, 181] width 61 height 13
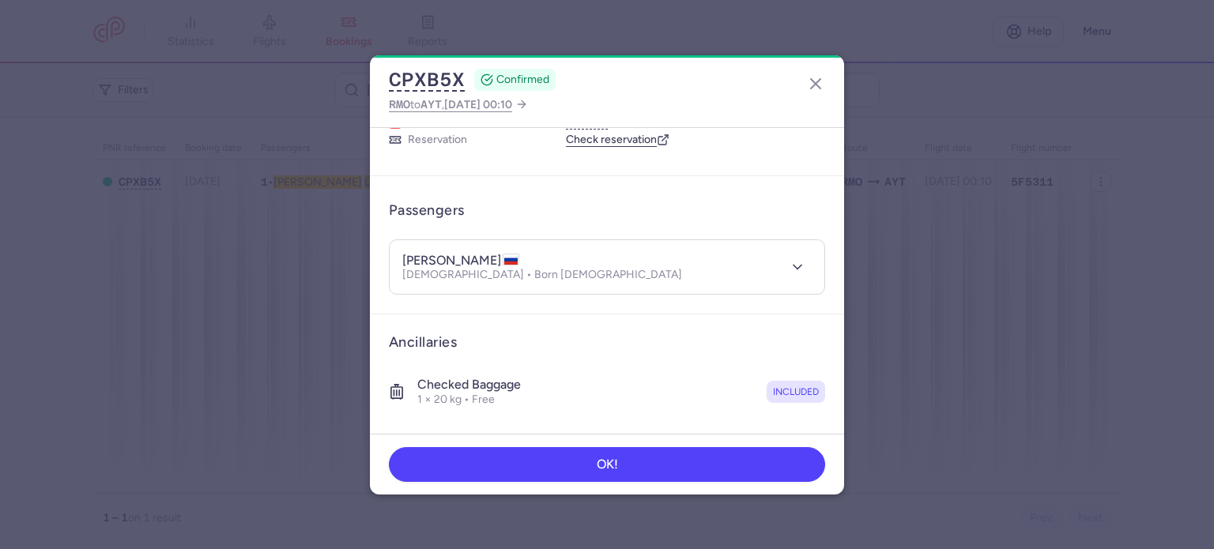
scroll to position [278, 0]
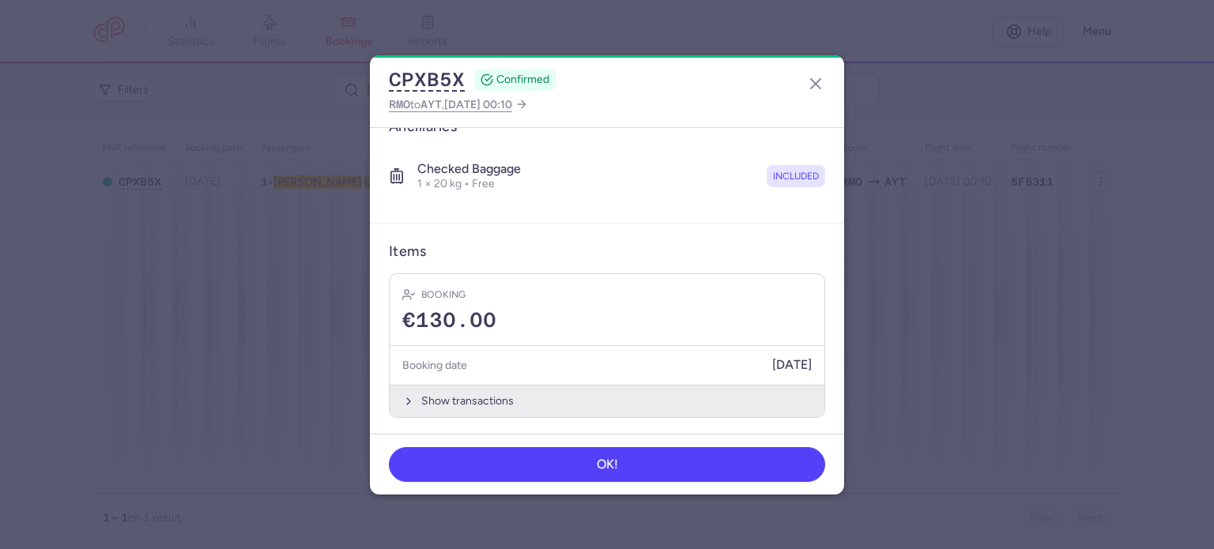
click at [458, 398] on button "Show transactions" at bounding box center [607, 401] width 435 height 32
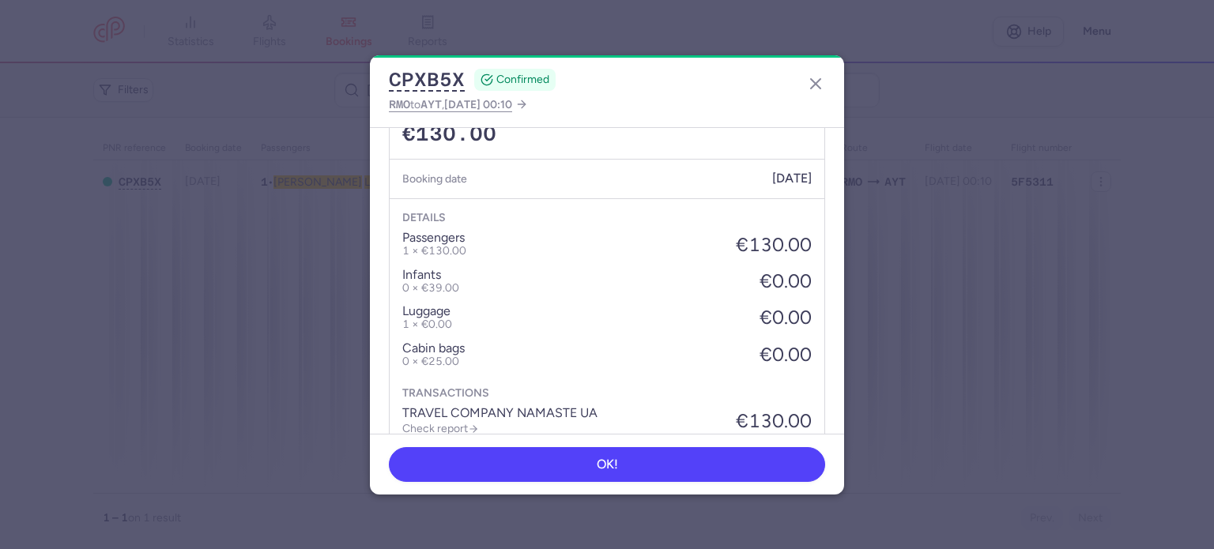
scroll to position [528, 0]
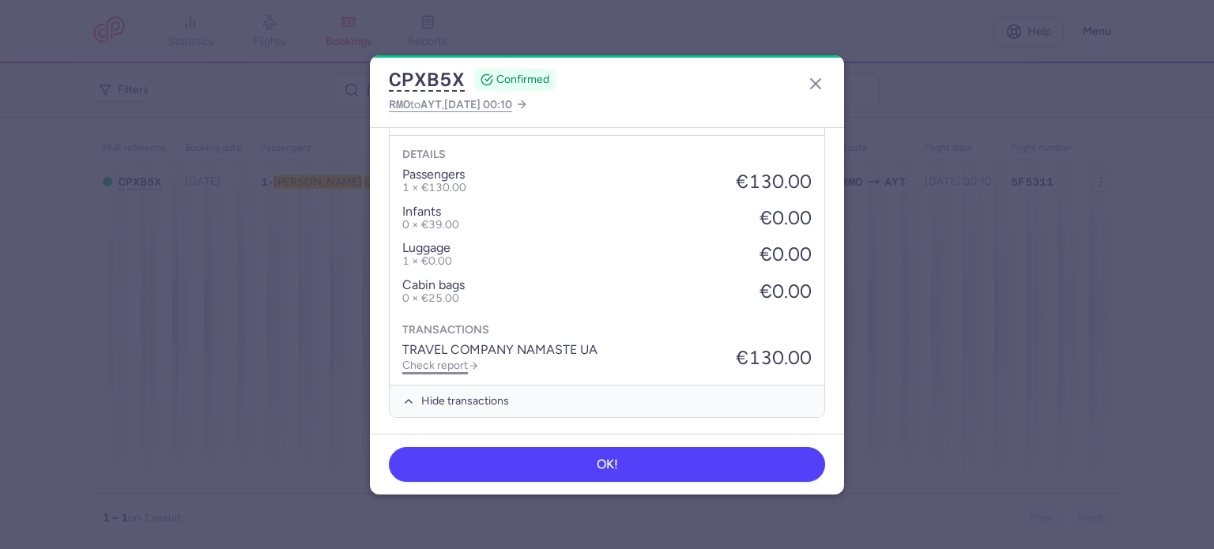
click at [444, 365] on link "Check report" at bounding box center [440, 365] width 77 height 13
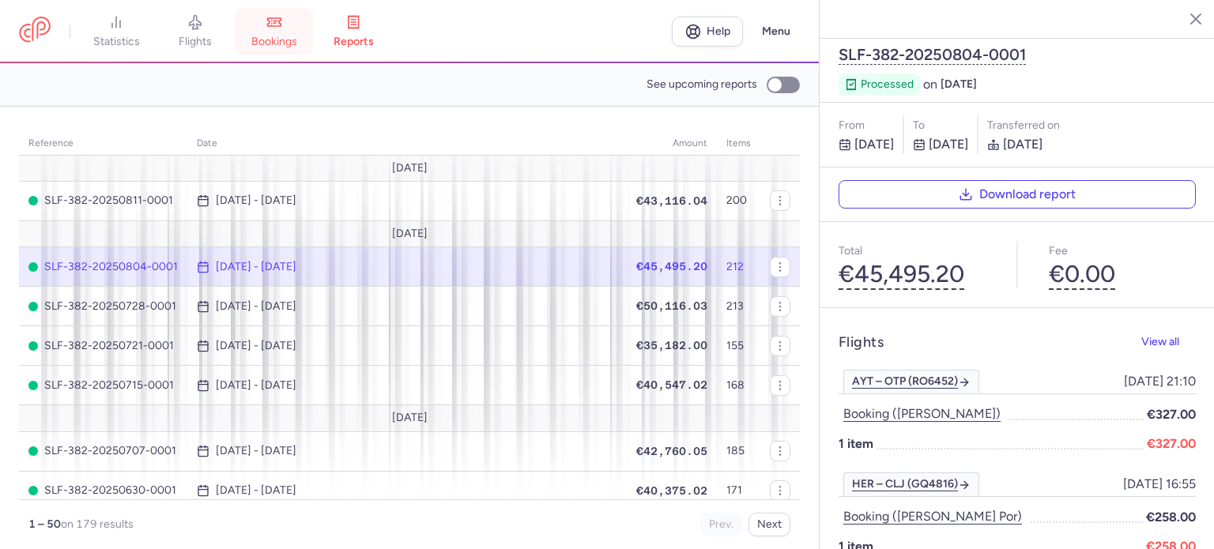
click at [282, 23] on icon at bounding box center [274, 22] width 16 height 16
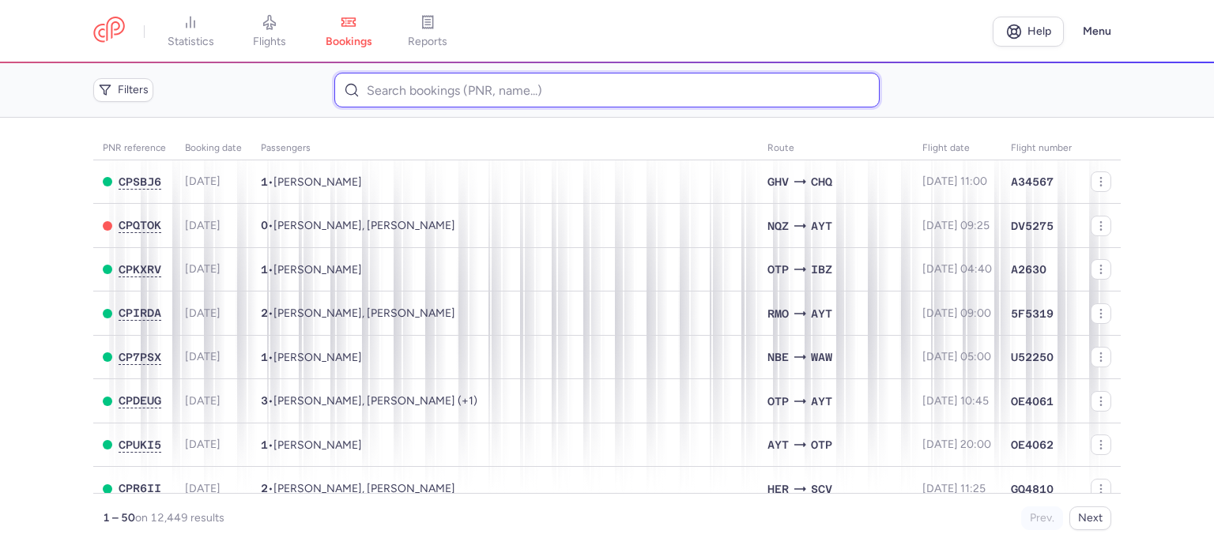
paste input "SMIRNOVA ALENA"
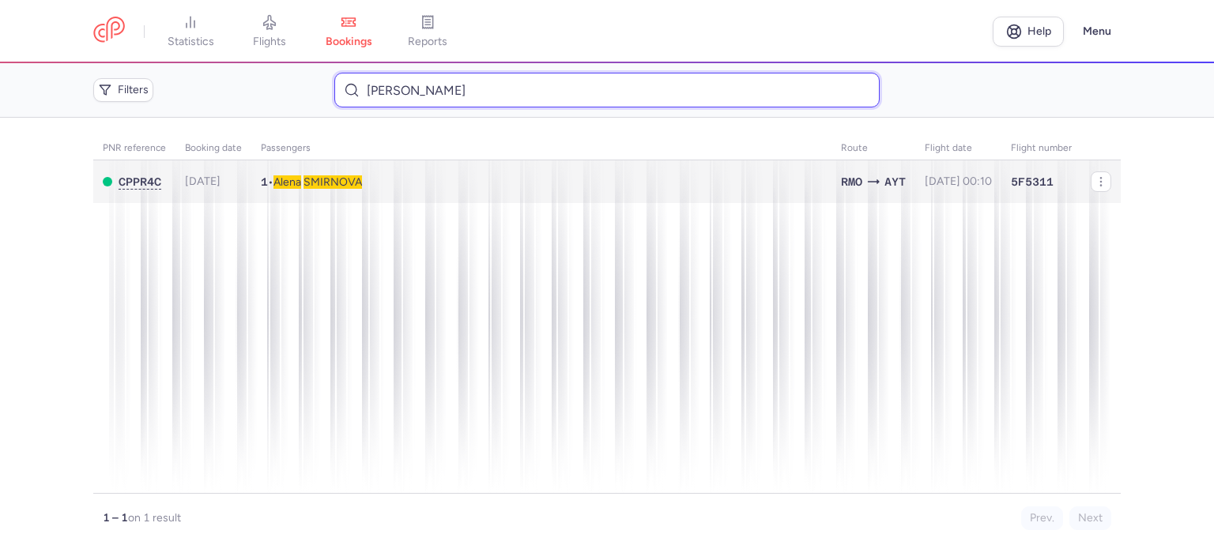
type input "SMIRNOVA ALENA"
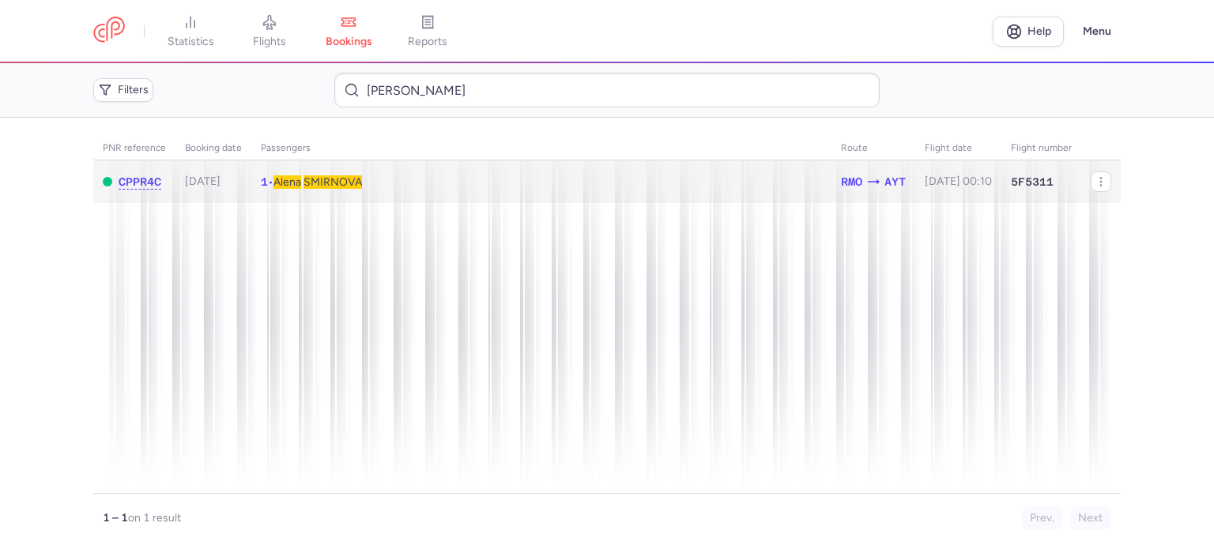
click at [340, 178] on span "SMIRNOVA" at bounding box center [333, 181] width 58 height 13
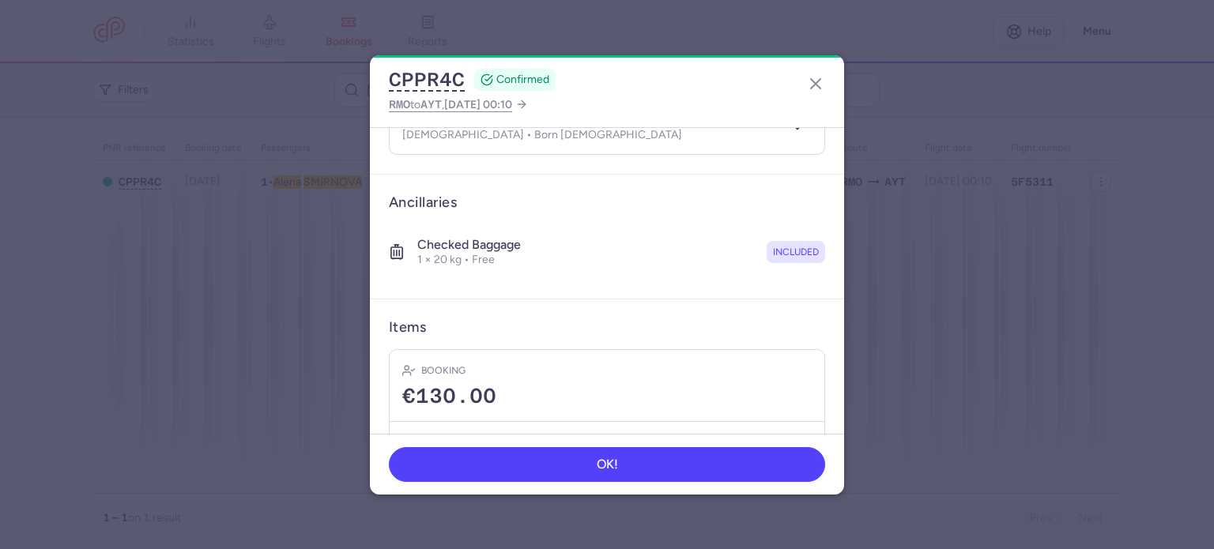
scroll to position [278, 0]
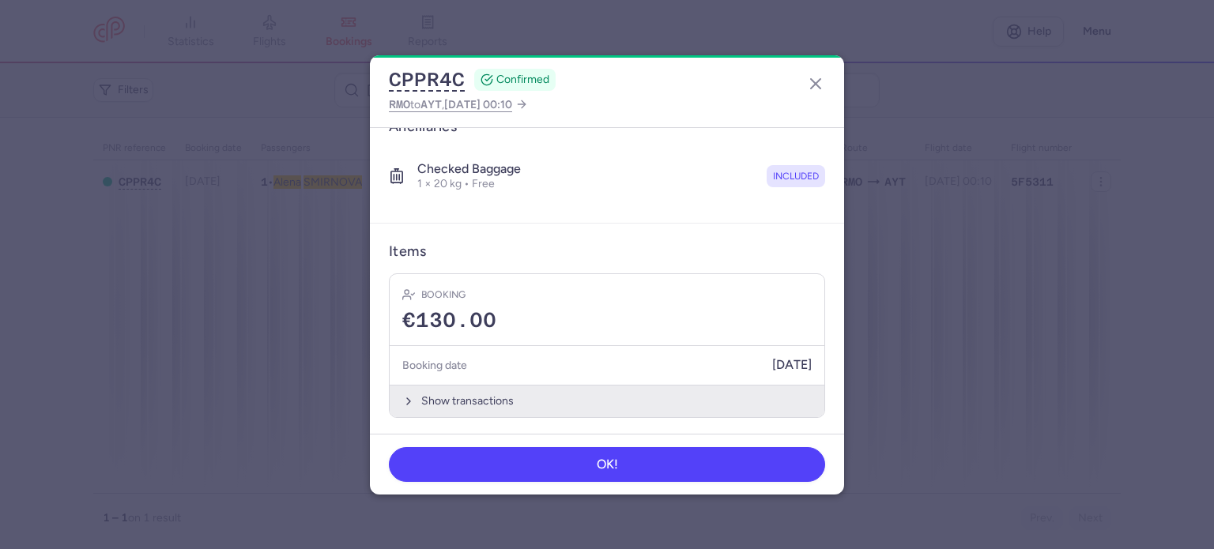
click at [459, 400] on button "Show transactions" at bounding box center [607, 401] width 435 height 32
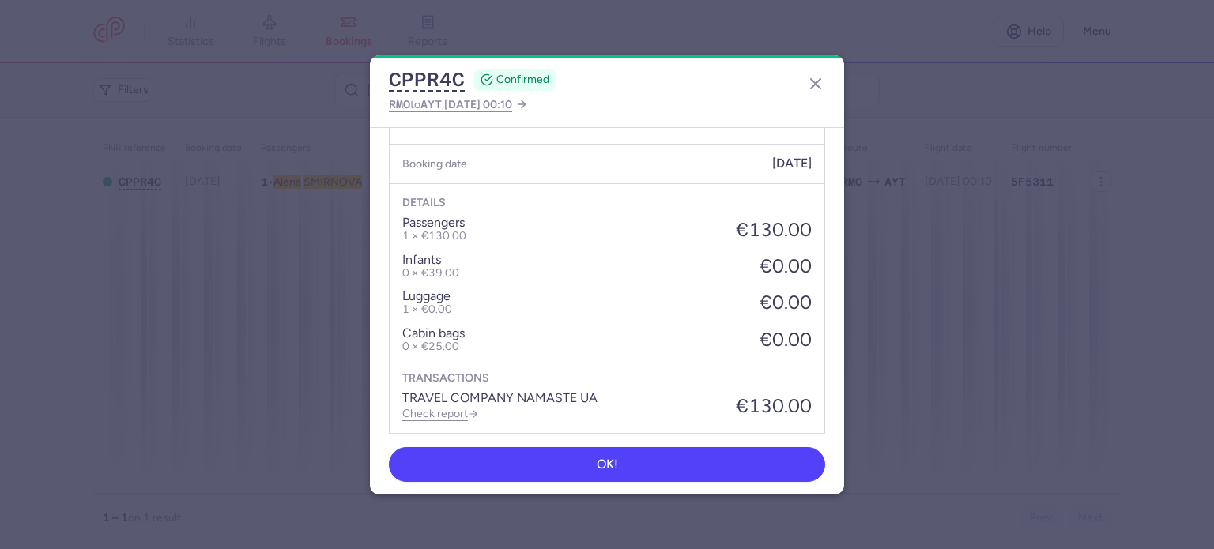
scroll to position [528, 0]
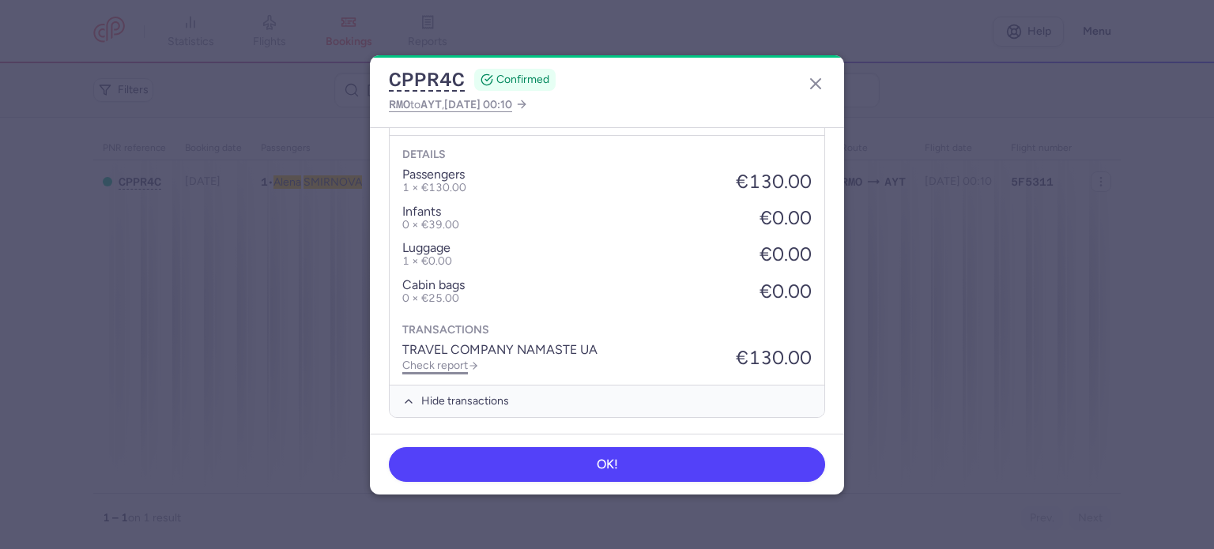
click at [451, 359] on link "Check report" at bounding box center [440, 365] width 77 height 13
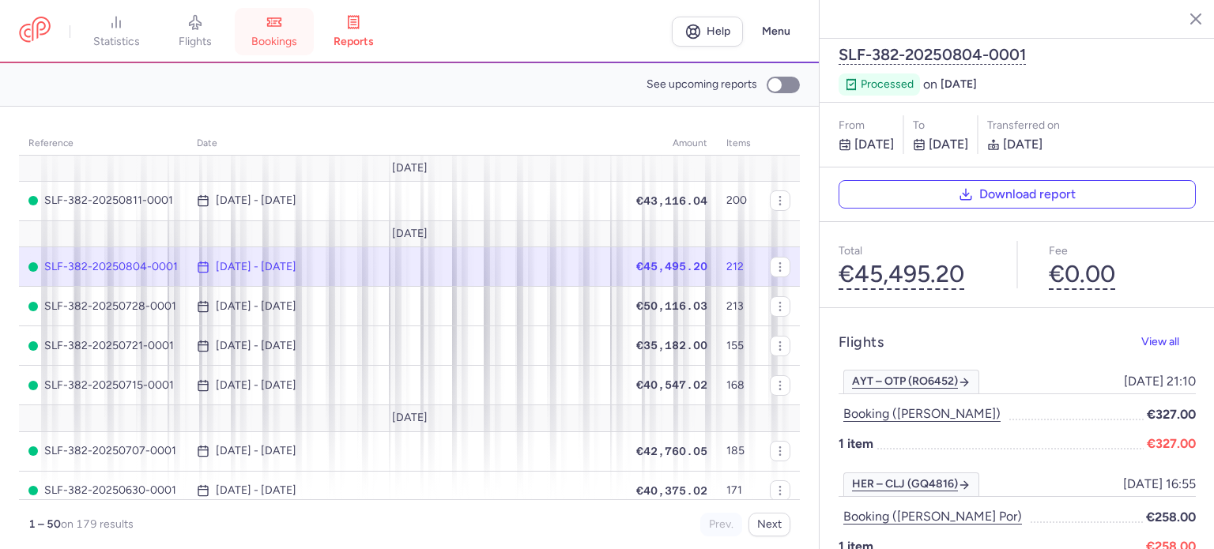
click at [278, 35] on span "bookings" at bounding box center [274, 42] width 46 height 14
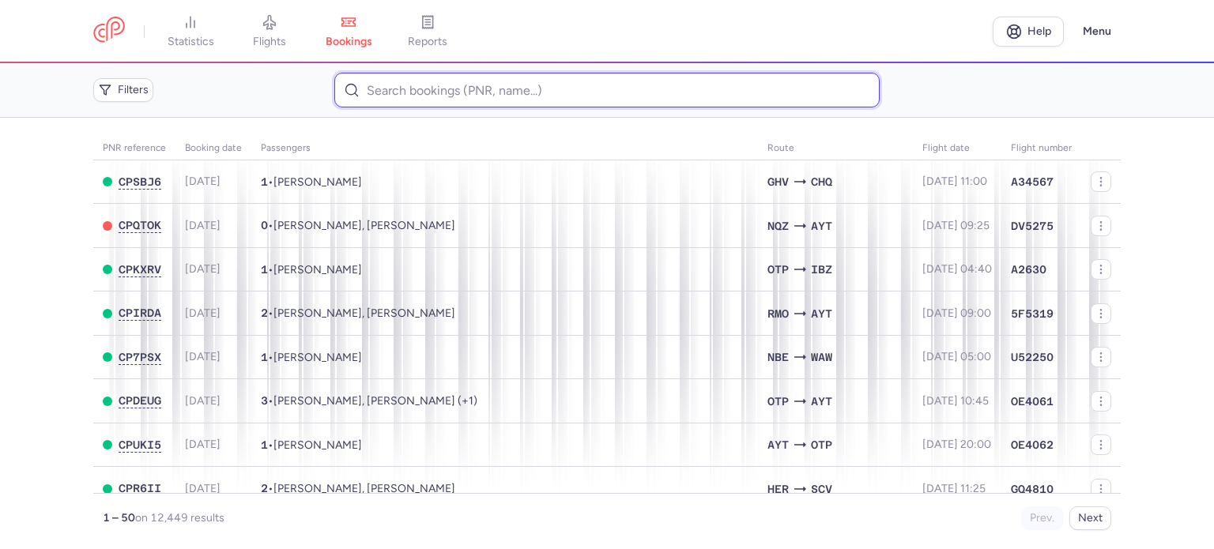
paste input "ZAKHARCHENKO OLGA"
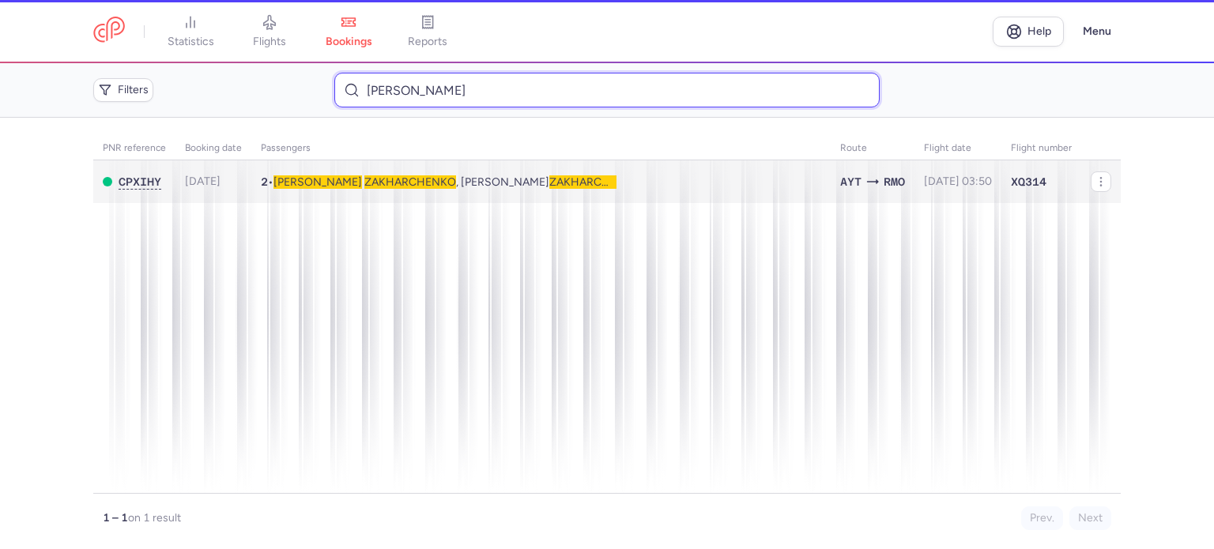
type input "ZAKHARCHENKO OLGA"
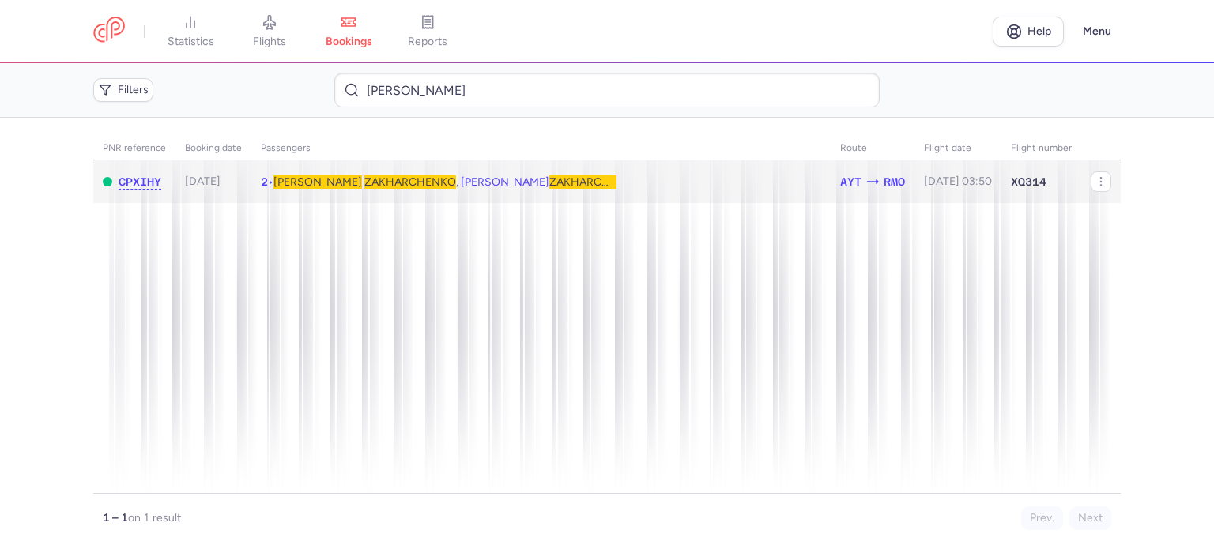
click at [364, 186] on span "ZAKHARCHENKO" at bounding box center [410, 181] width 92 height 13
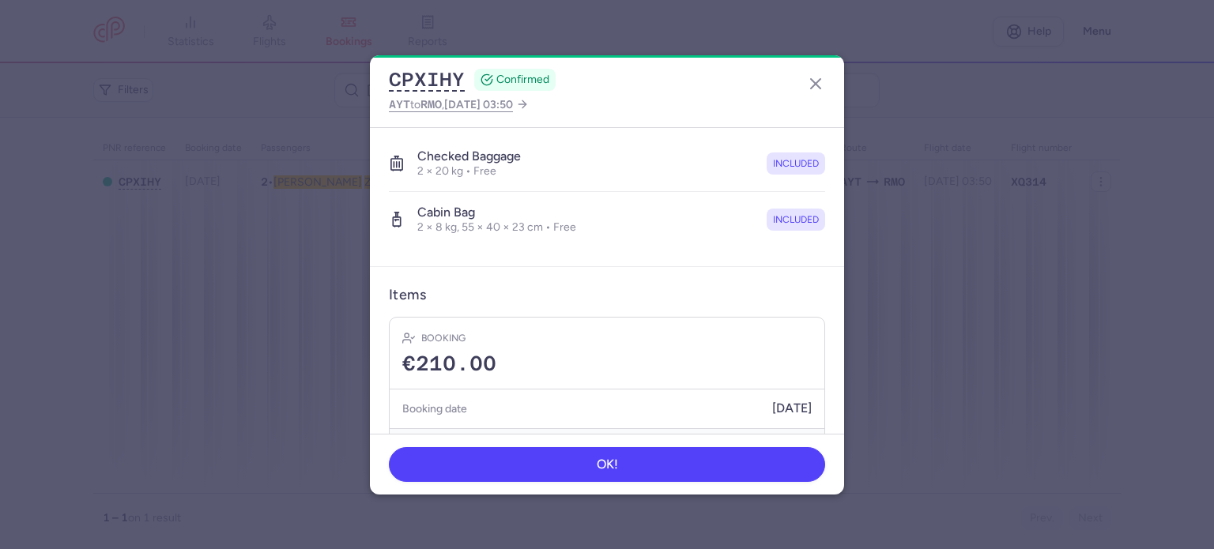
scroll to position [389, 0]
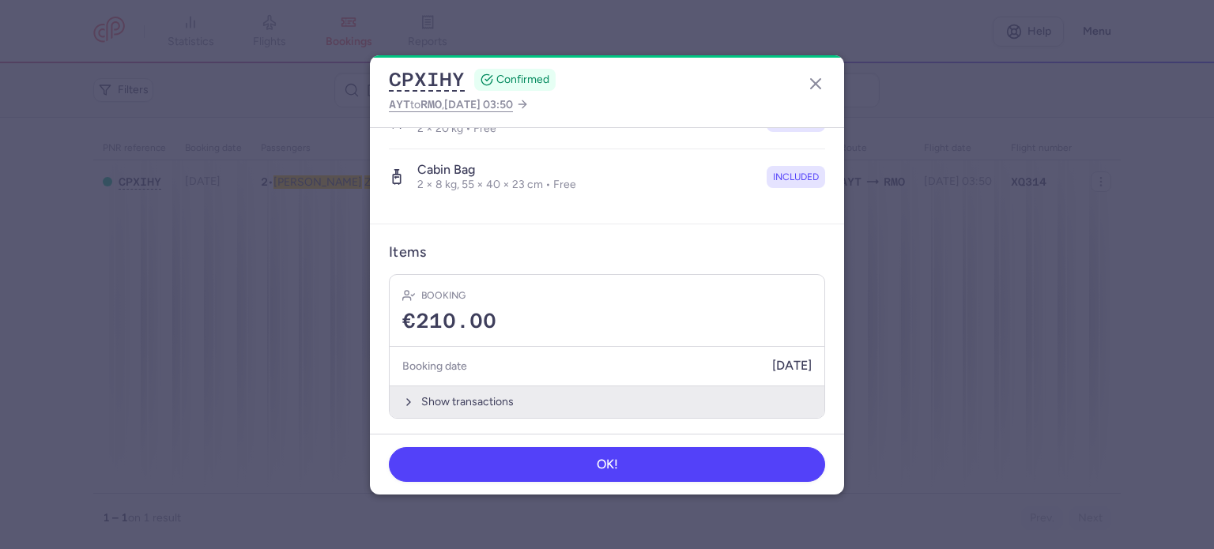
click at [458, 404] on button "Show transactions" at bounding box center [607, 402] width 435 height 32
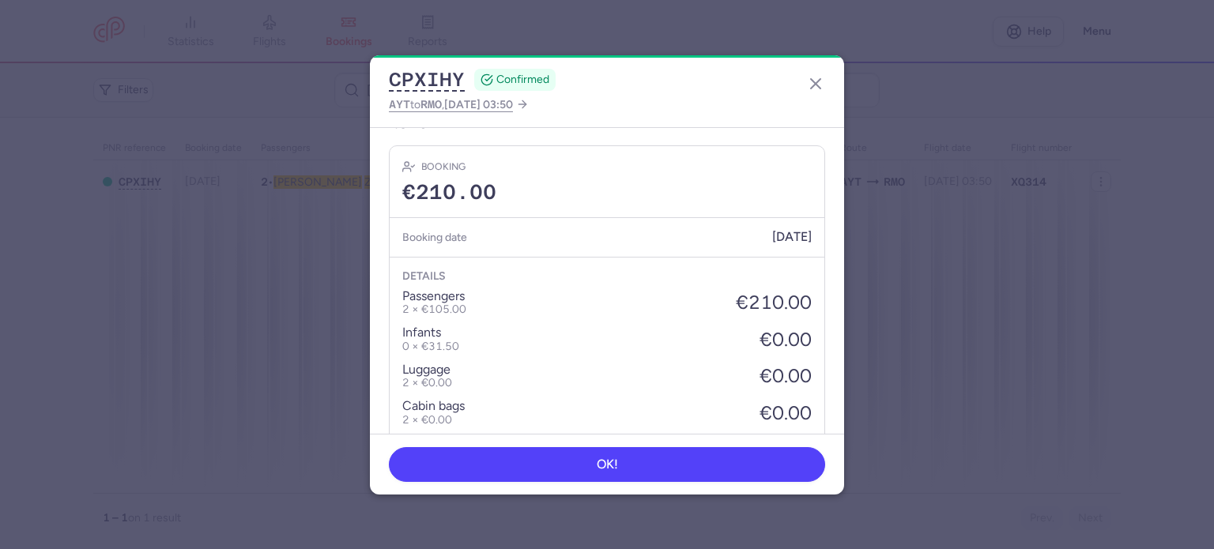
scroll to position [626, 0]
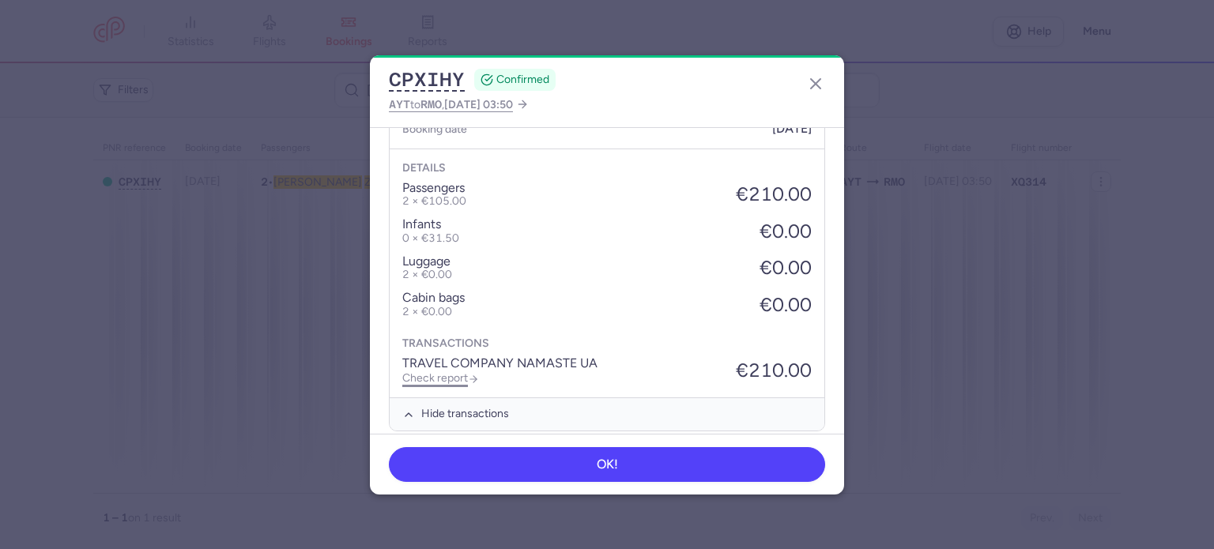
click at [453, 373] on link "Check report" at bounding box center [440, 378] width 77 height 13
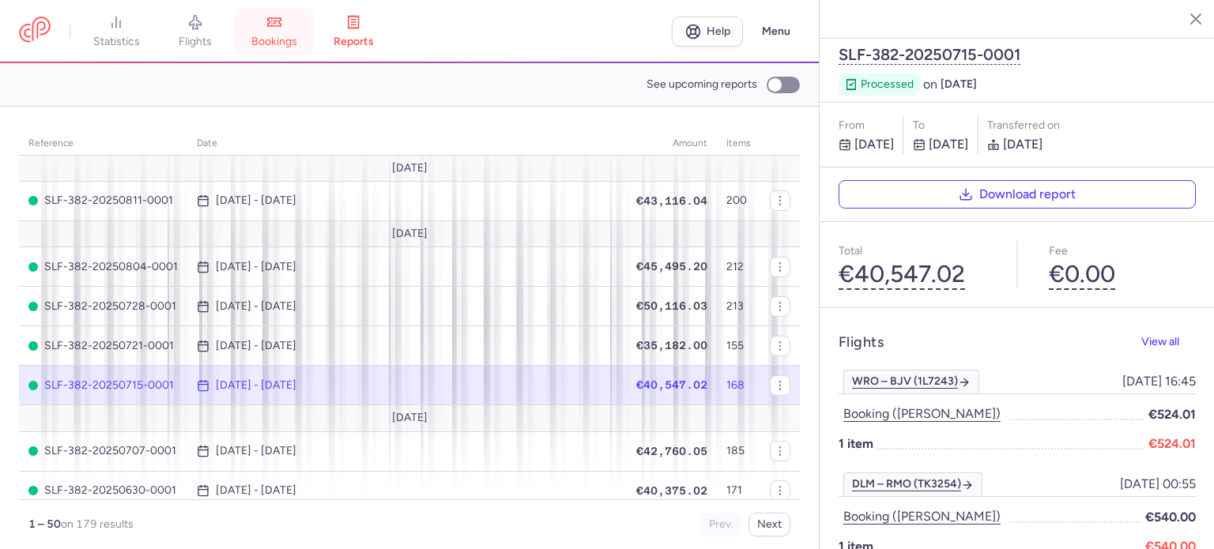
click at [288, 41] on span "bookings" at bounding box center [274, 42] width 46 height 14
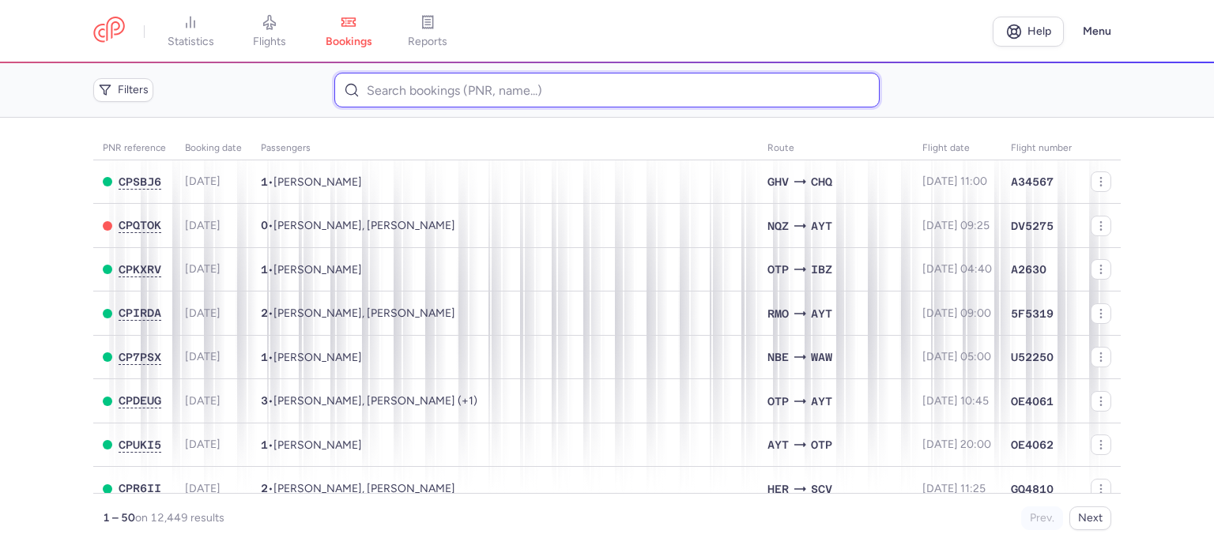
paste input "POLOVYI ANDRII"
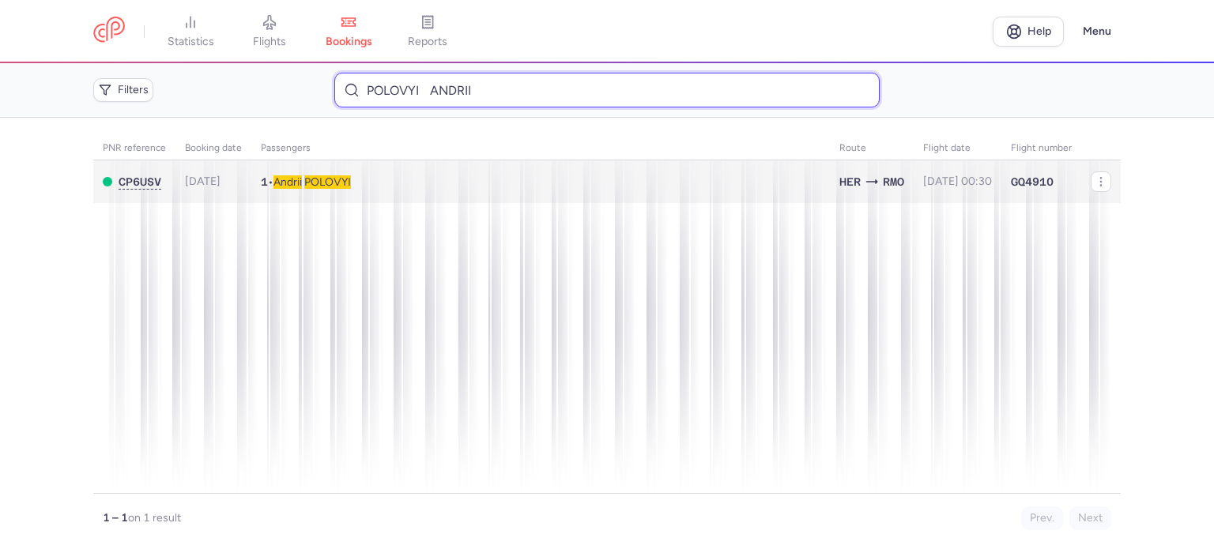
type input "POLOVYI ANDRII"
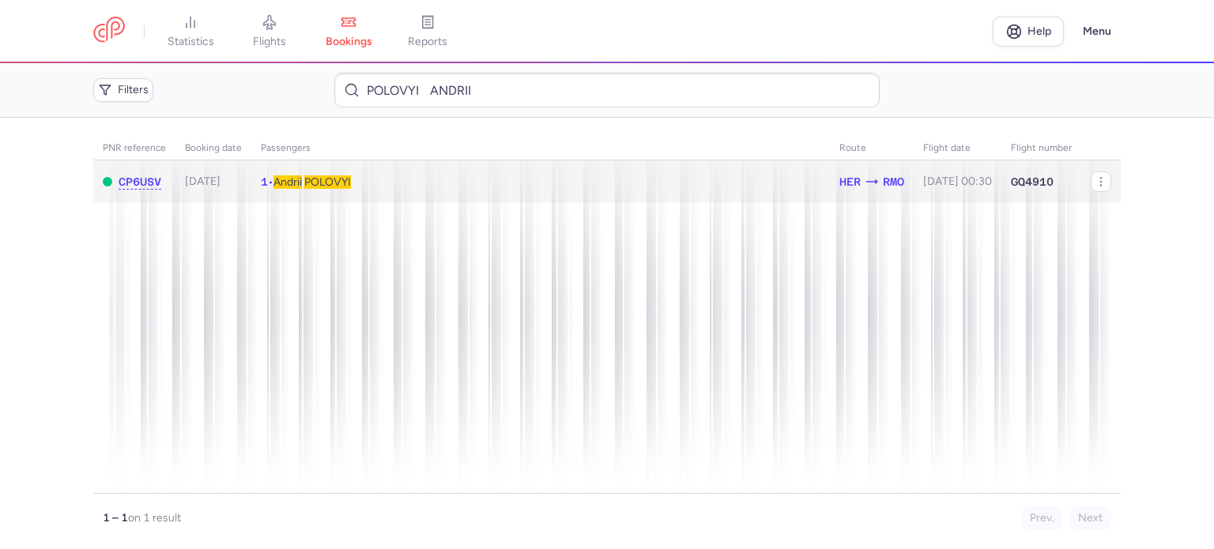
click at [329, 179] on span "POLOVYI" at bounding box center [327, 181] width 47 height 13
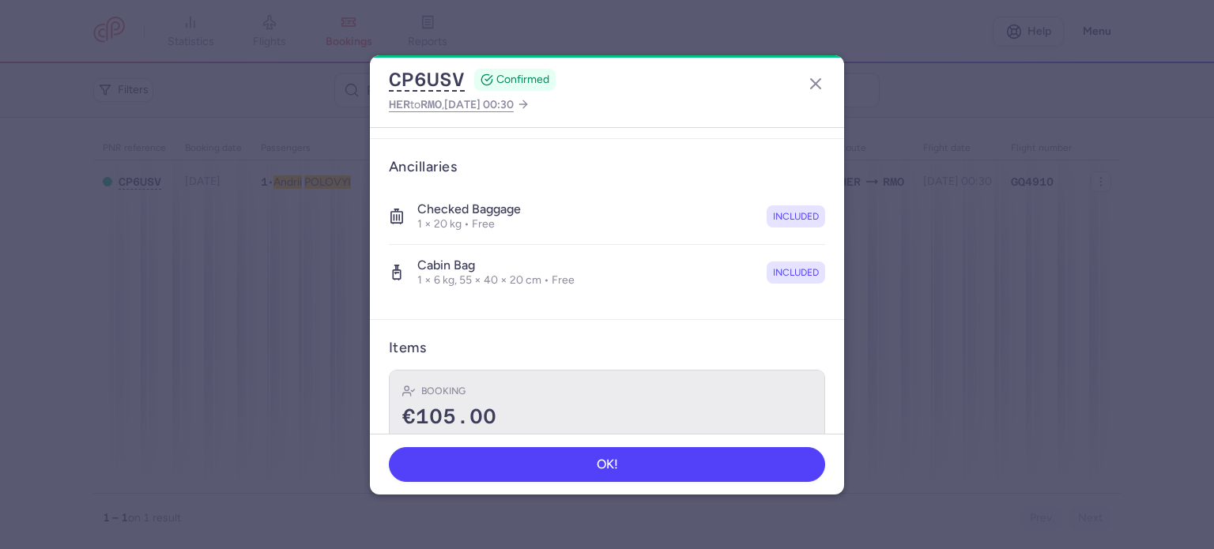
scroll to position [334, 0]
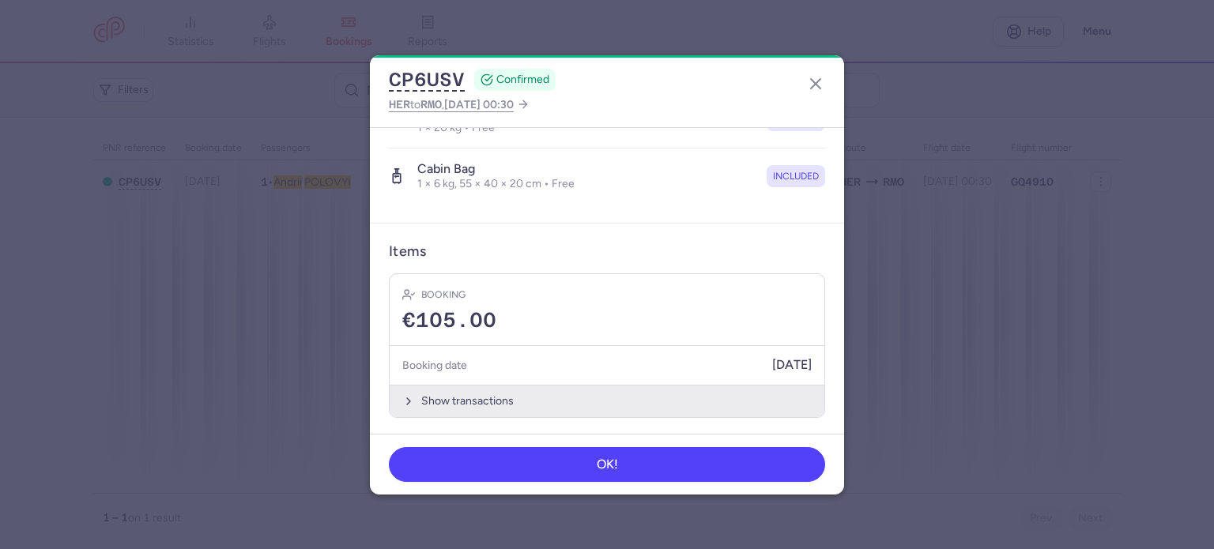
click at [447, 391] on button "Show transactions" at bounding box center [607, 401] width 435 height 32
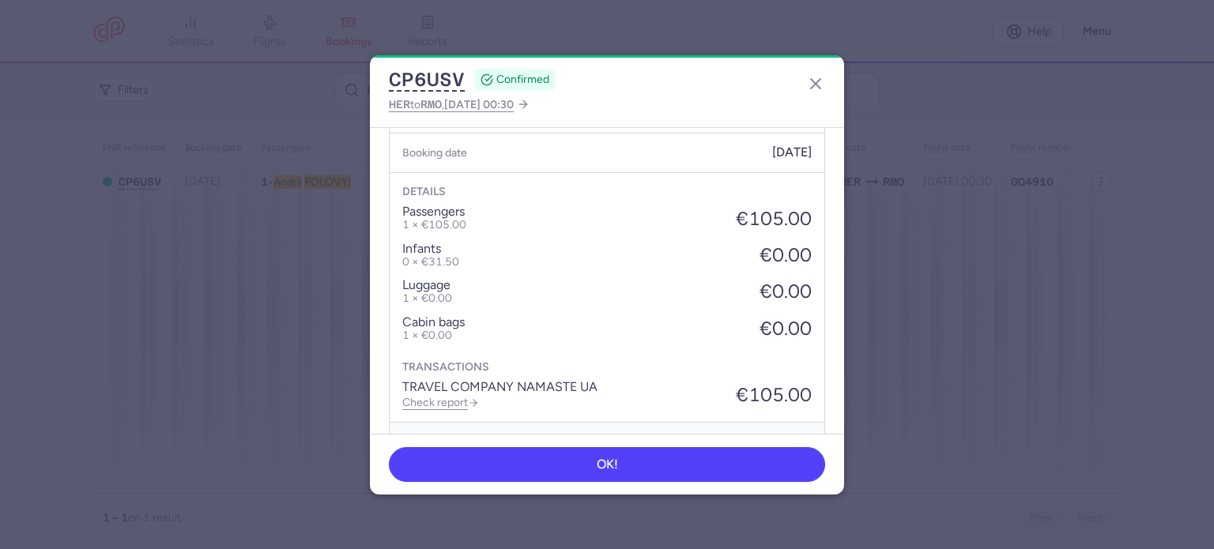
scroll to position [584, 0]
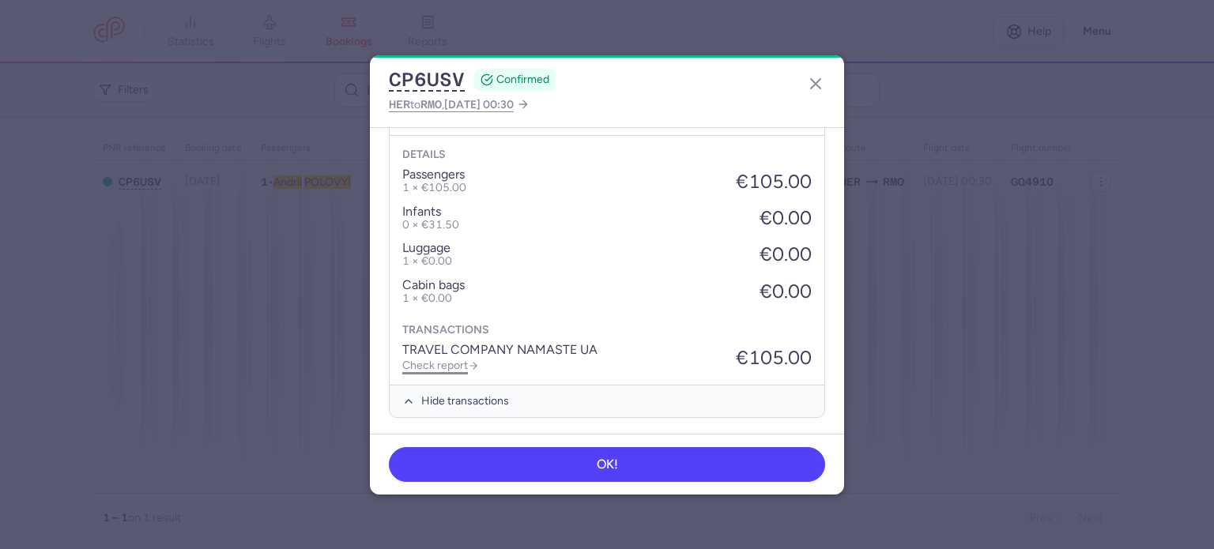
click at [432, 362] on link "Check report" at bounding box center [440, 365] width 77 height 13
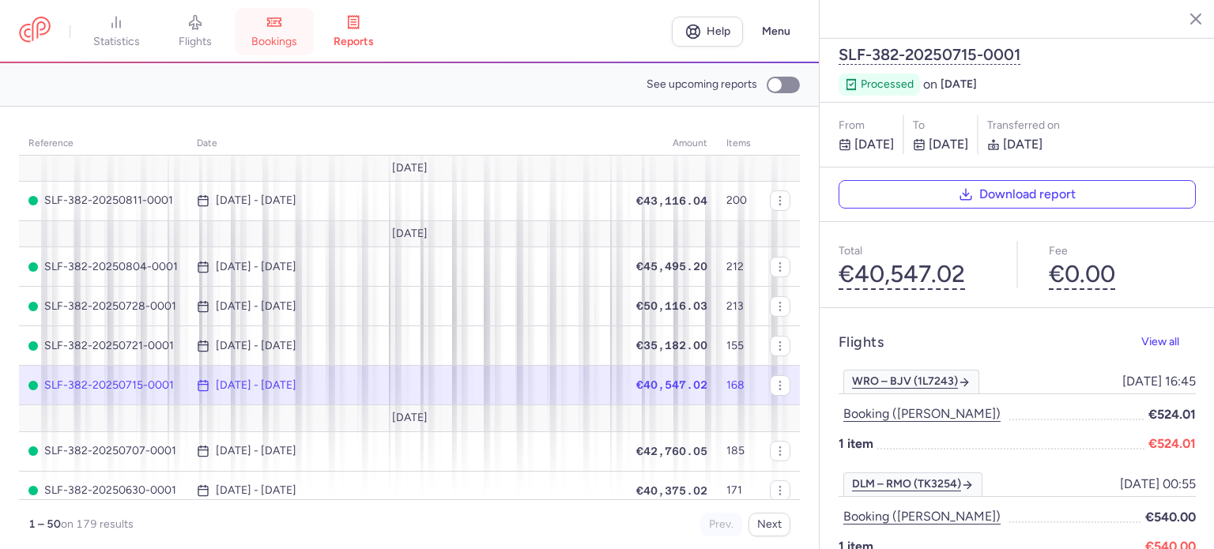
click at [284, 36] on span "bookings" at bounding box center [274, 42] width 46 height 14
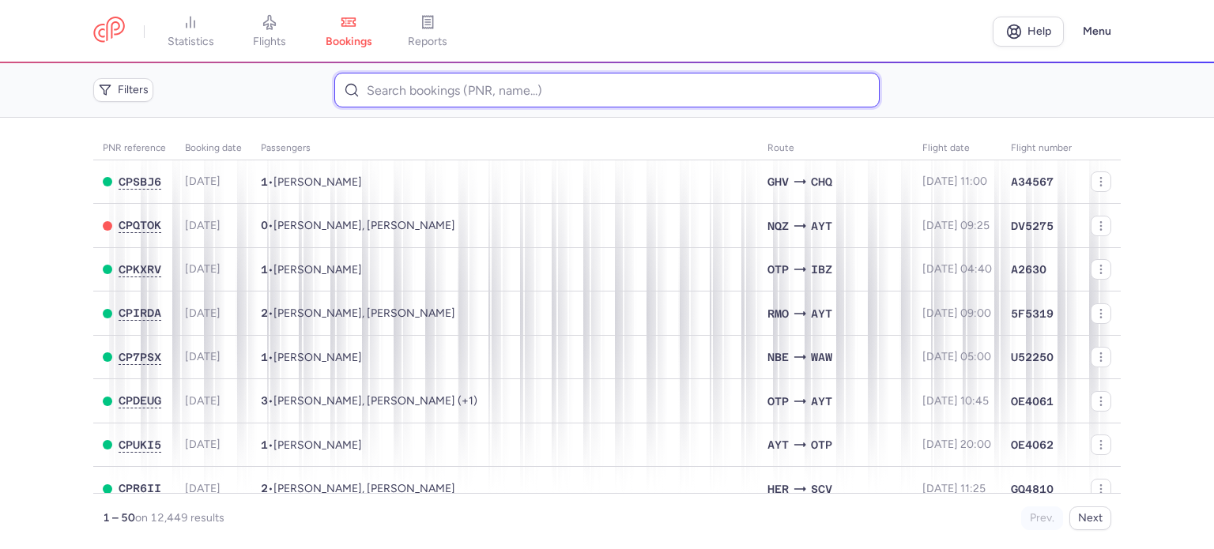
paste input "SEMENETS HALYNA"
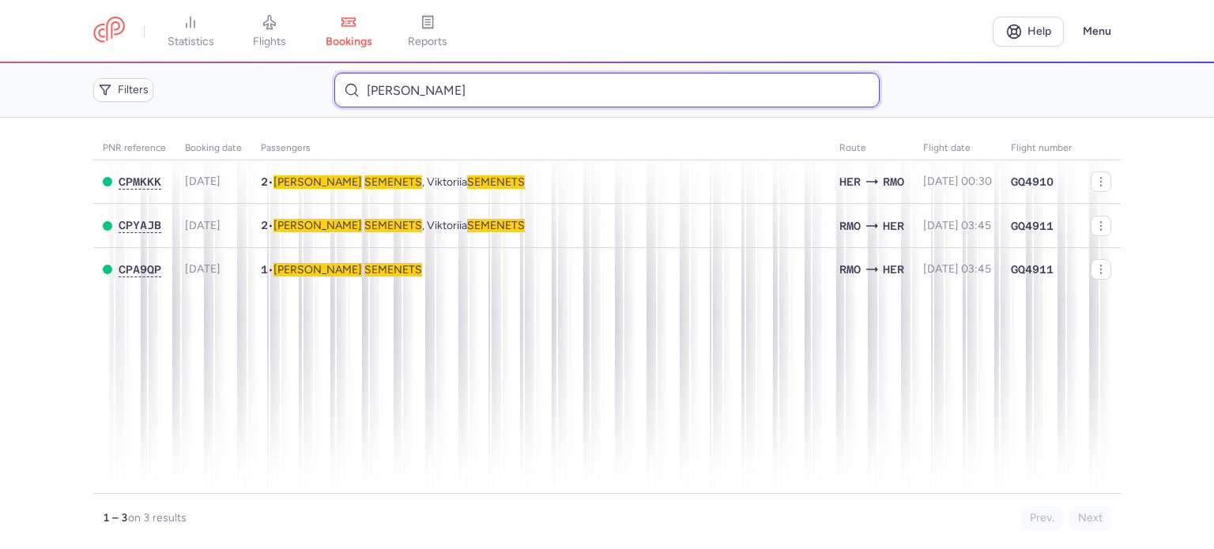
type input "SEMENETS HALYNA"
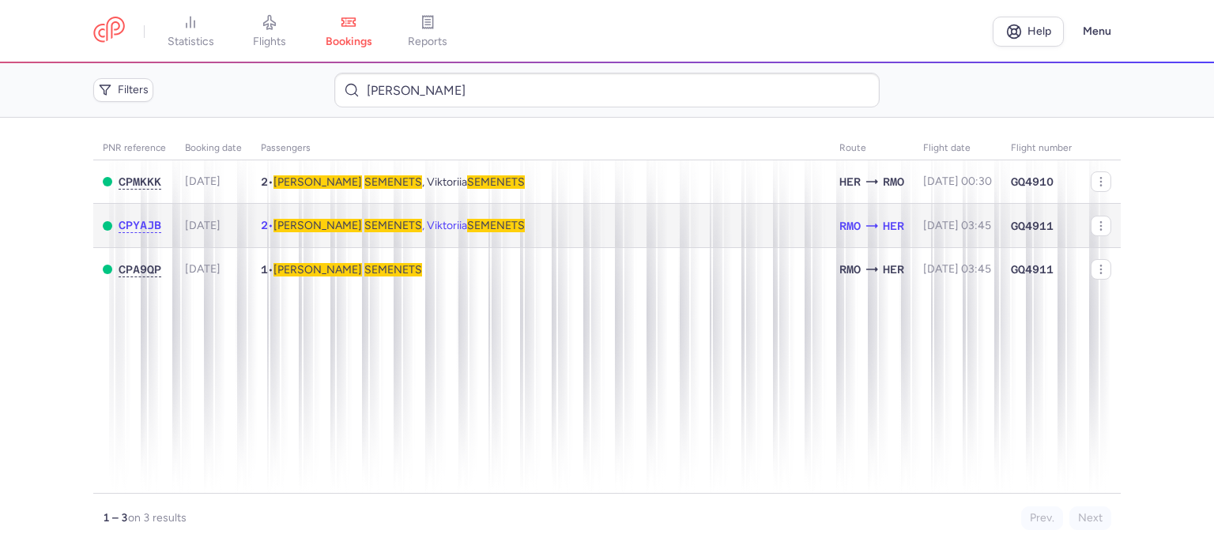
drag, startPoint x: 206, startPoint y: 223, endPoint x: 215, endPoint y: 224, distance: 9.5
click at [208, 224] on span "2025-07-08" at bounding box center [203, 225] width 36 height 13
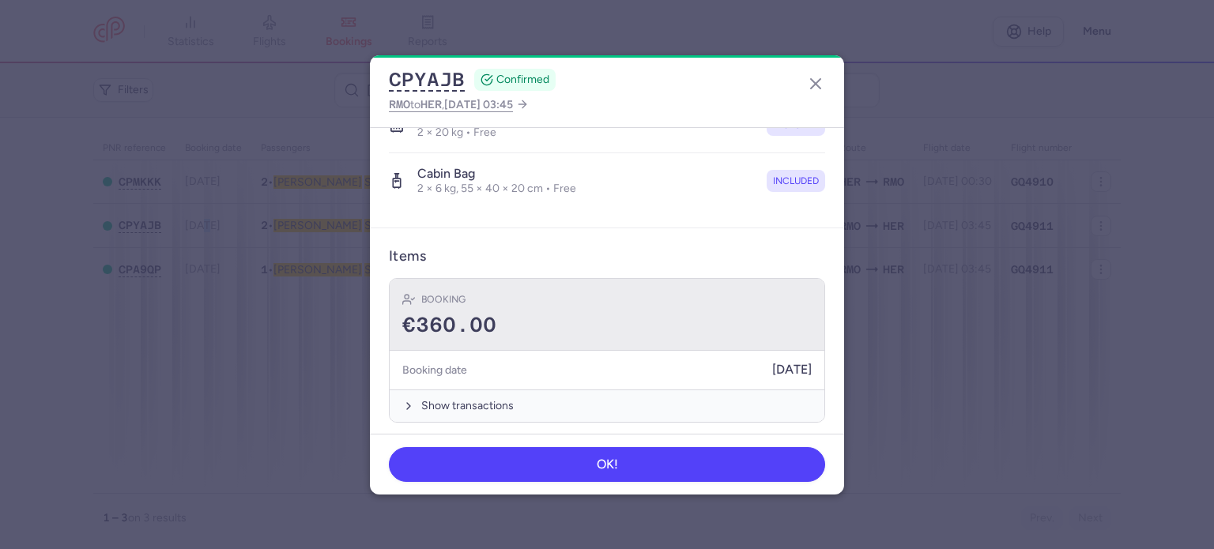
scroll to position [389, 0]
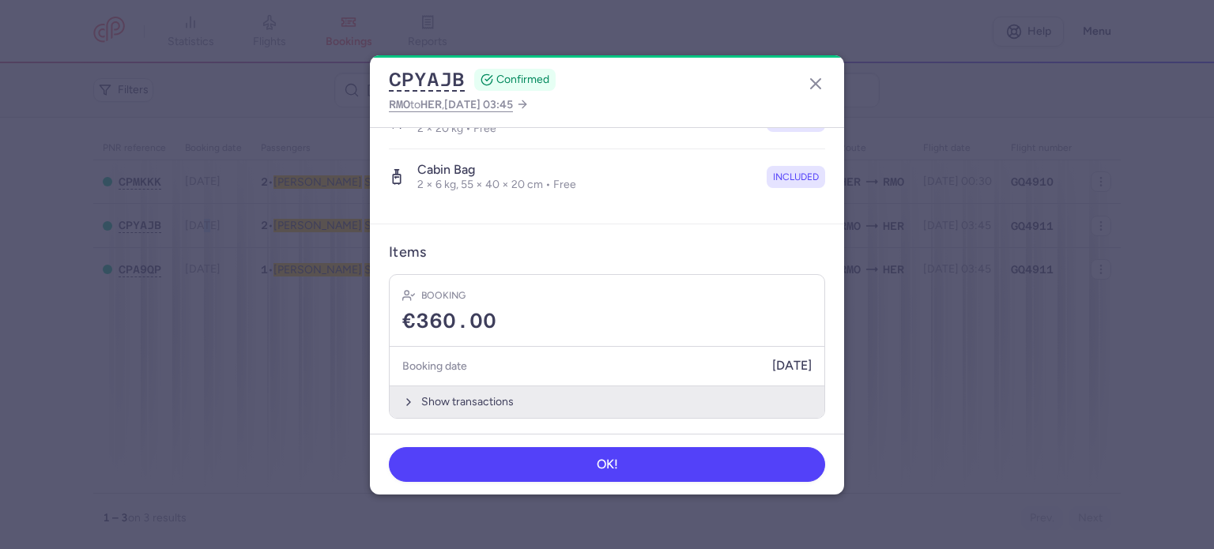
click at [455, 404] on button "Show transactions" at bounding box center [607, 402] width 435 height 32
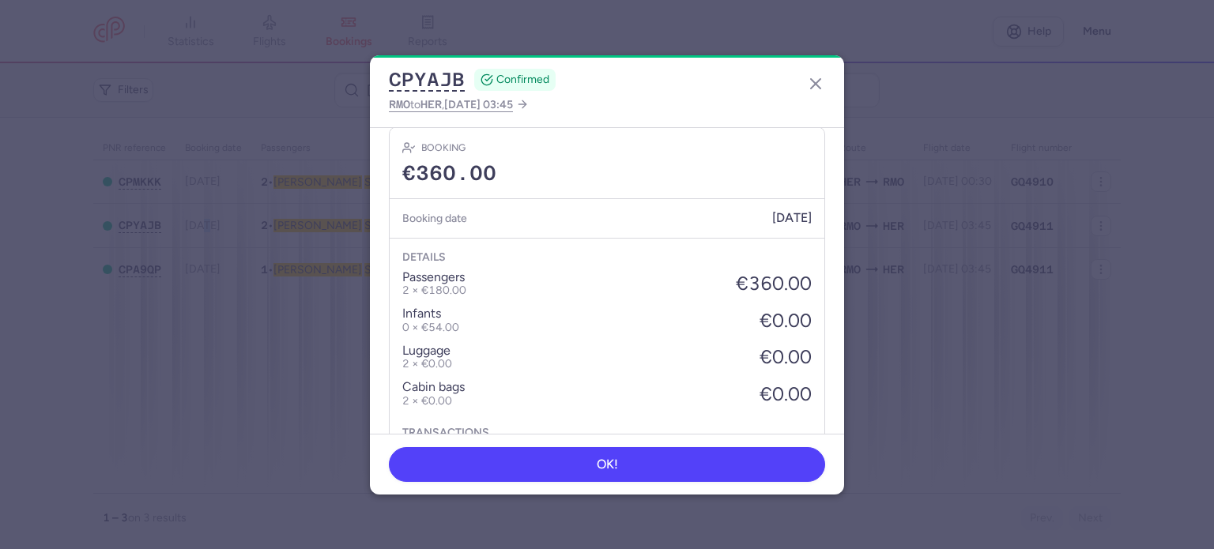
scroll to position [639, 0]
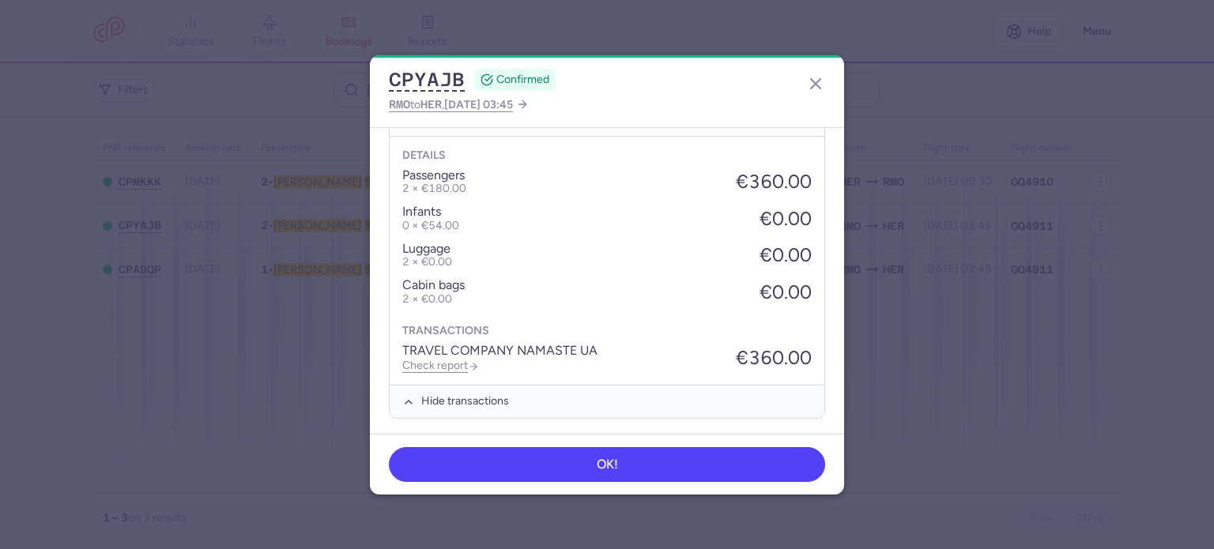
click at [446, 354] on div "TRAVEL COMPANY NAMASTE UA Check report" at bounding box center [499, 358] width 195 height 29
click at [455, 360] on link "Check report" at bounding box center [440, 365] width 77 height 13
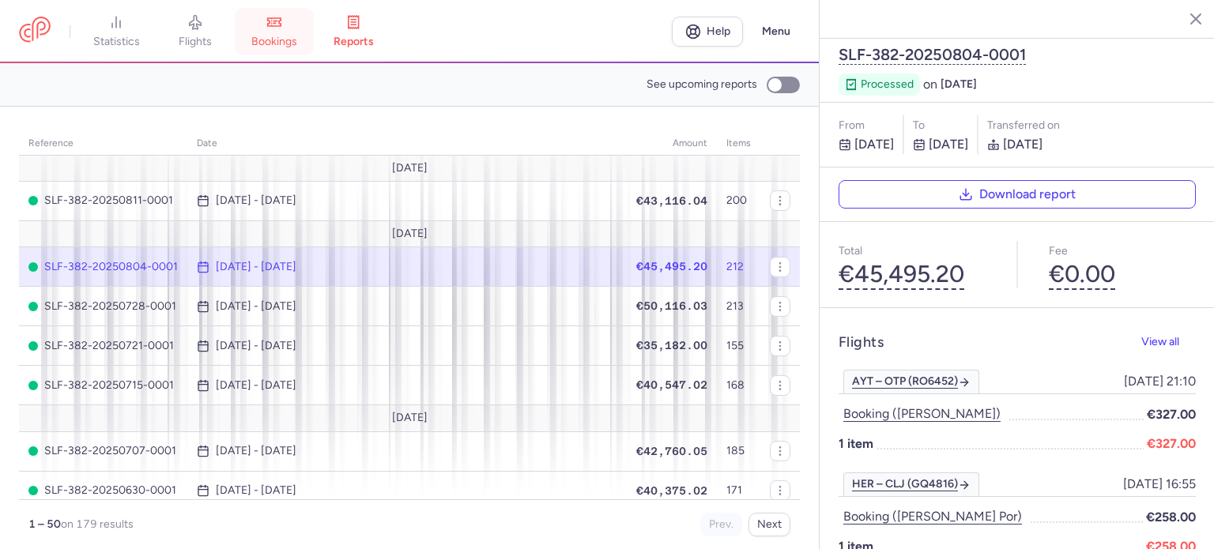
click at [284, 32] on link "bookings" at bounding box center [274, 31] width 79 height 35
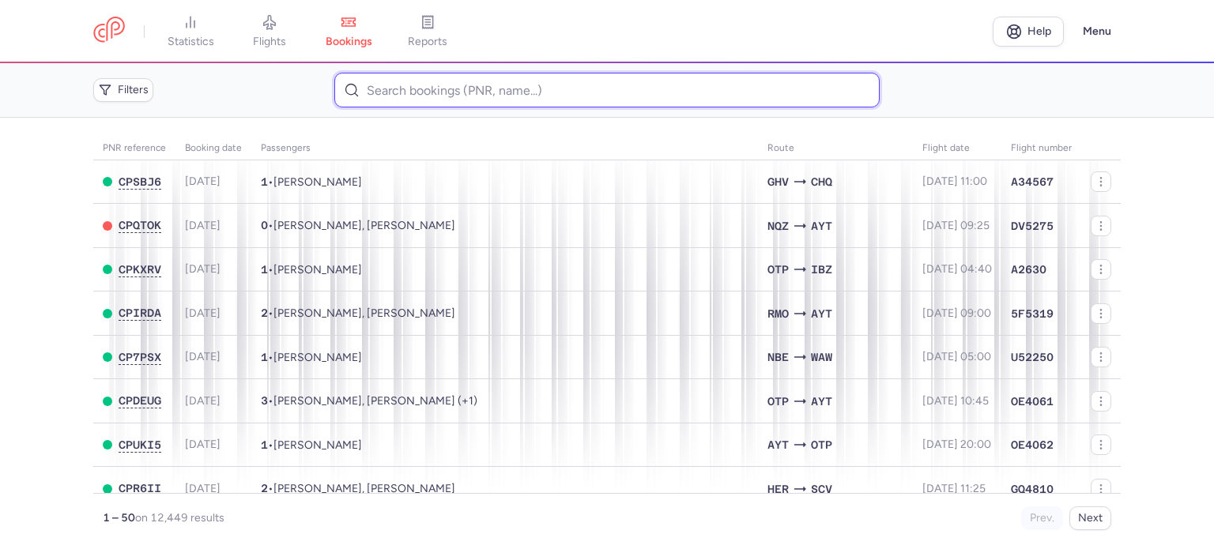
paste input "SEMENETS HALYNA"
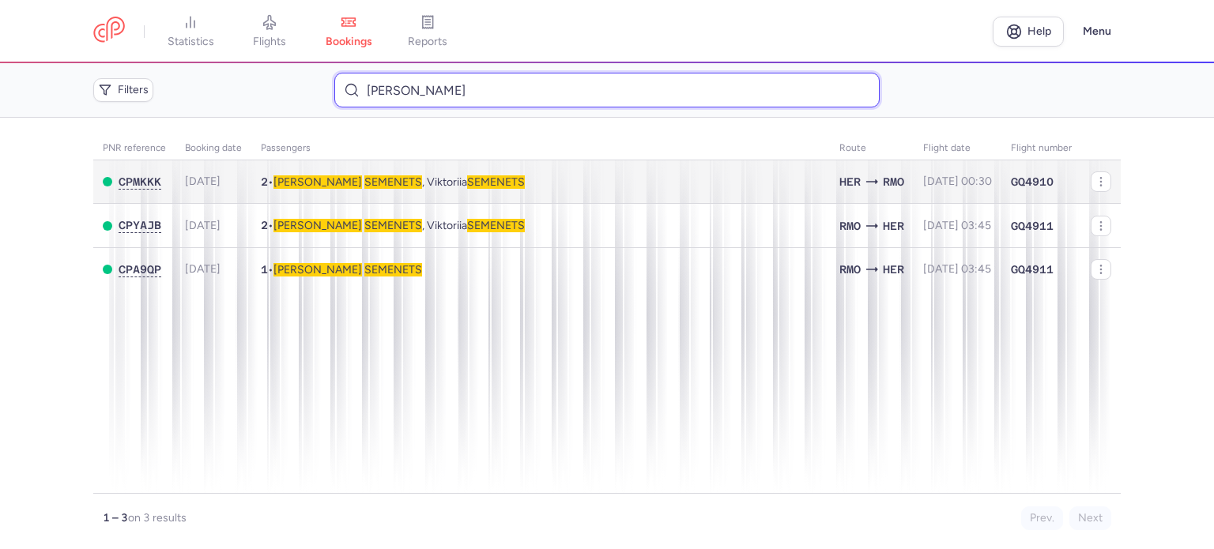
type input "SEMENETS HALYNA"
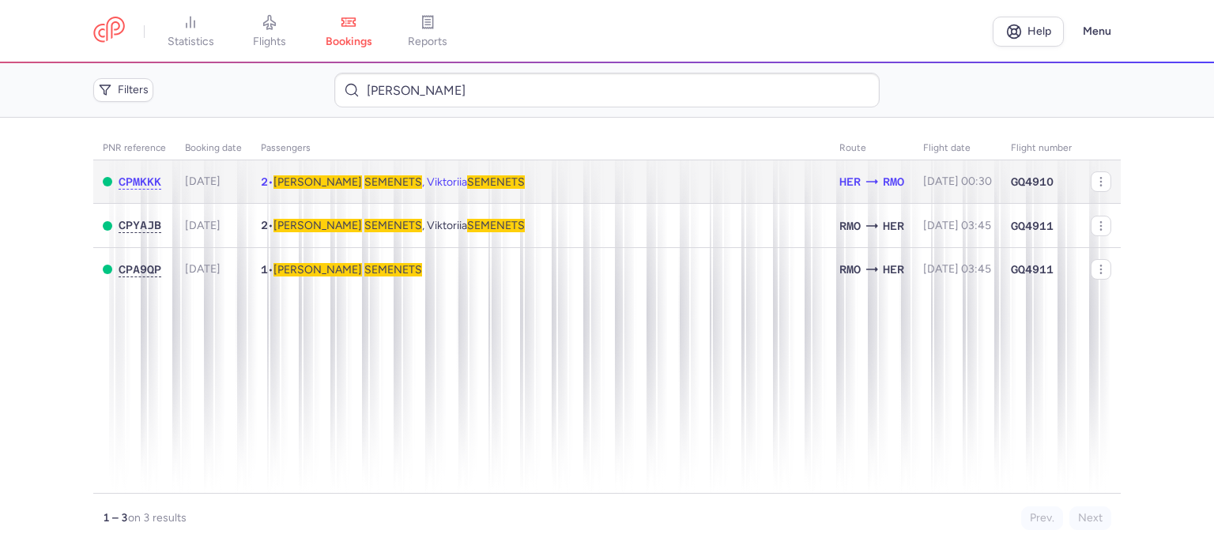
click at [364, 177] on span "SEMENETS" at bounding box center [393, 181] width 58 height 13
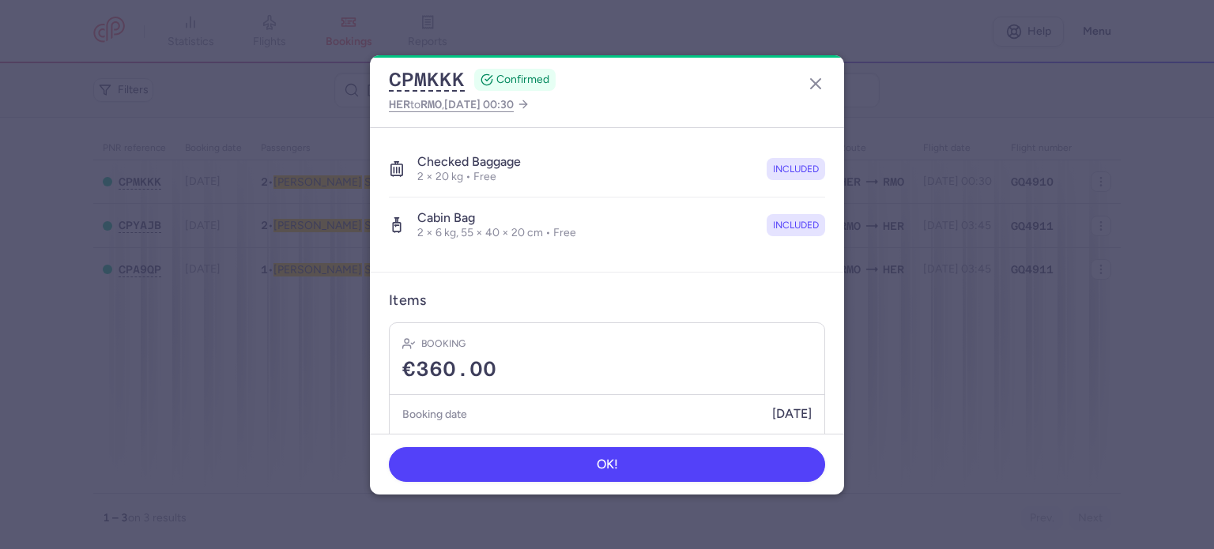
scroll to position [389, 0]
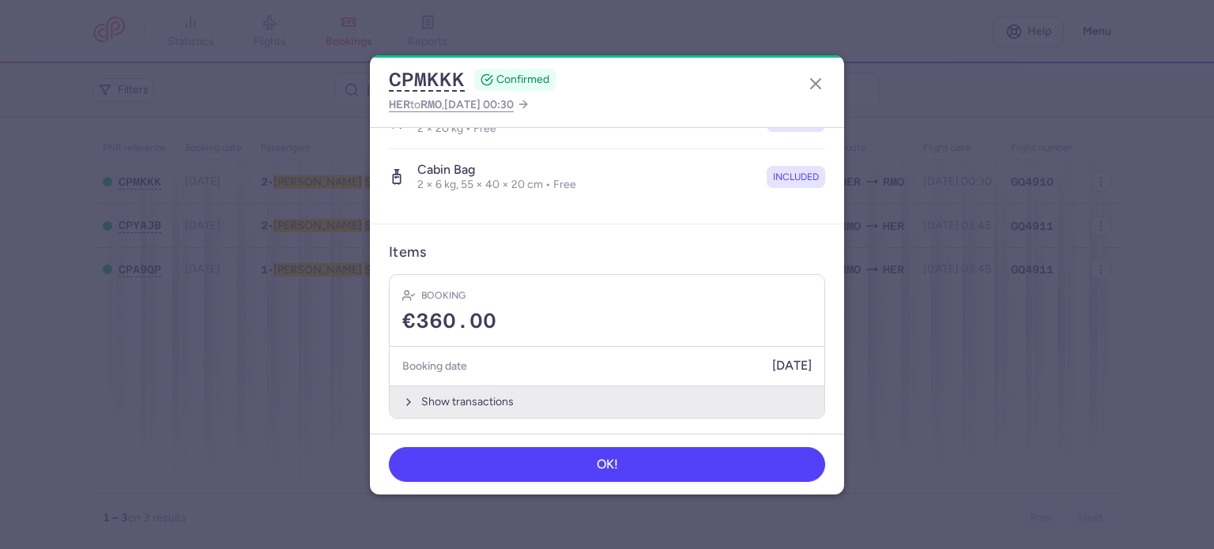
click at [465, 401] on button "Show transactions" at bounding box center [607, 402] width 435 height 32
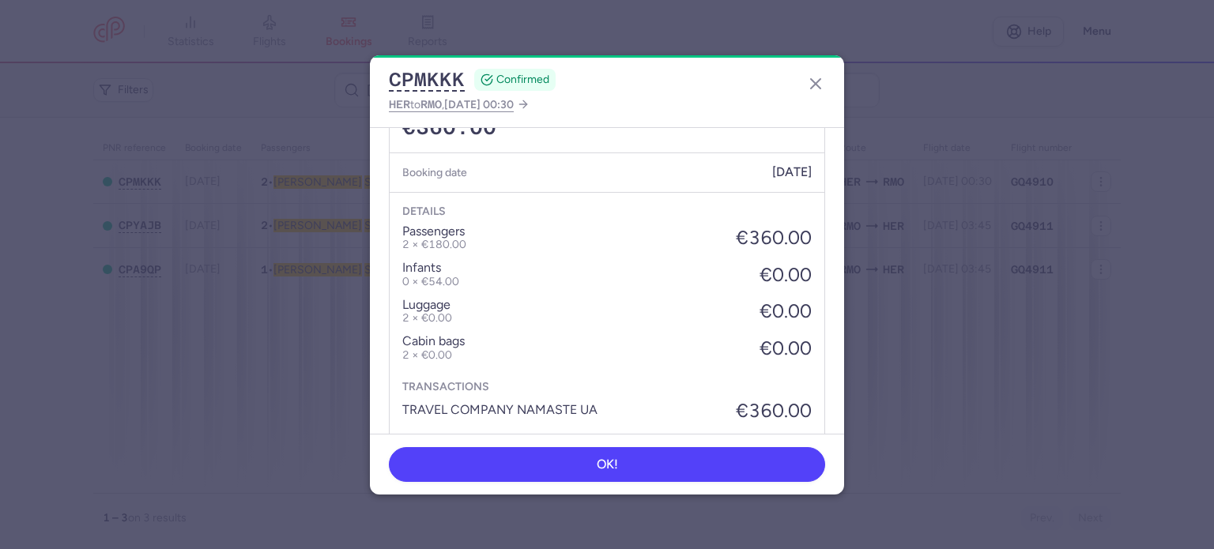
scroll to position [632, 0]
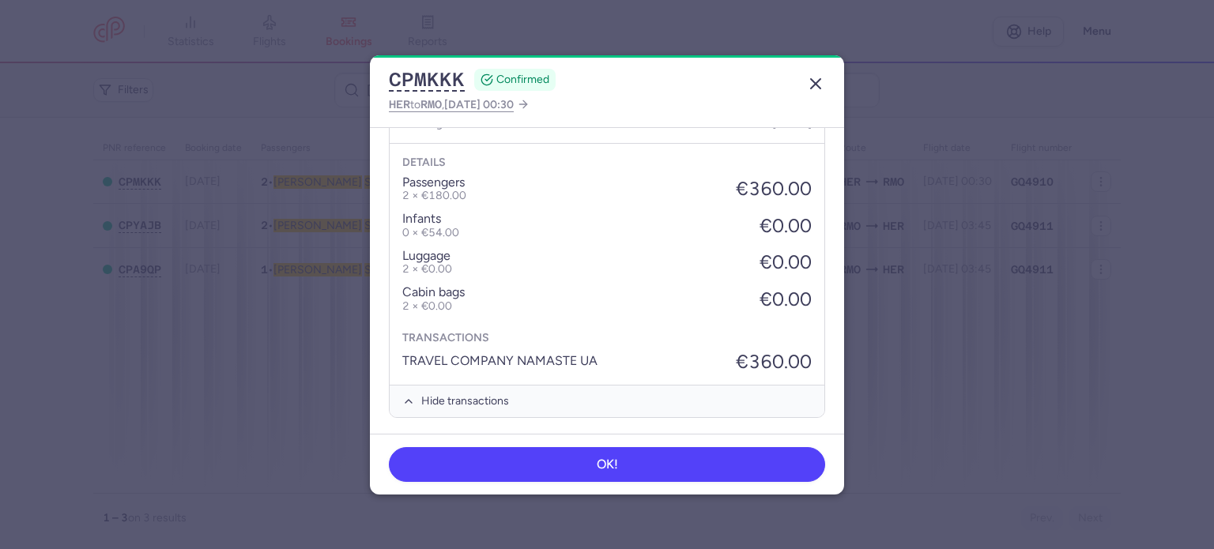
click at [818, 80] on line "button" at bounding box center [815, 83] width 9 height 9
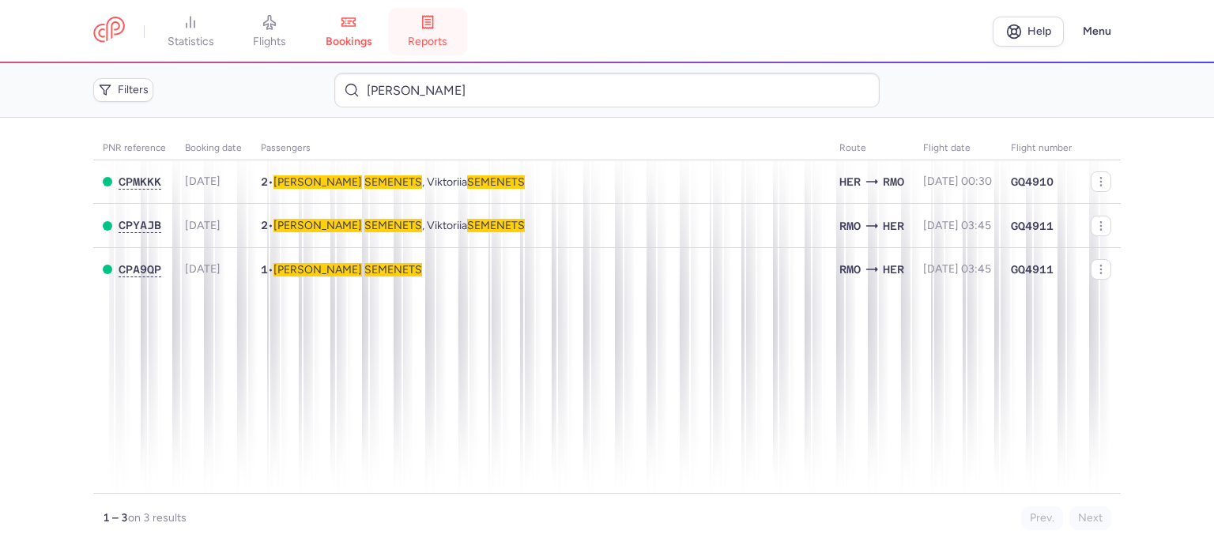
click at [451, 30] on link "reports" at bounding box center [427, 31] width 79 height 35
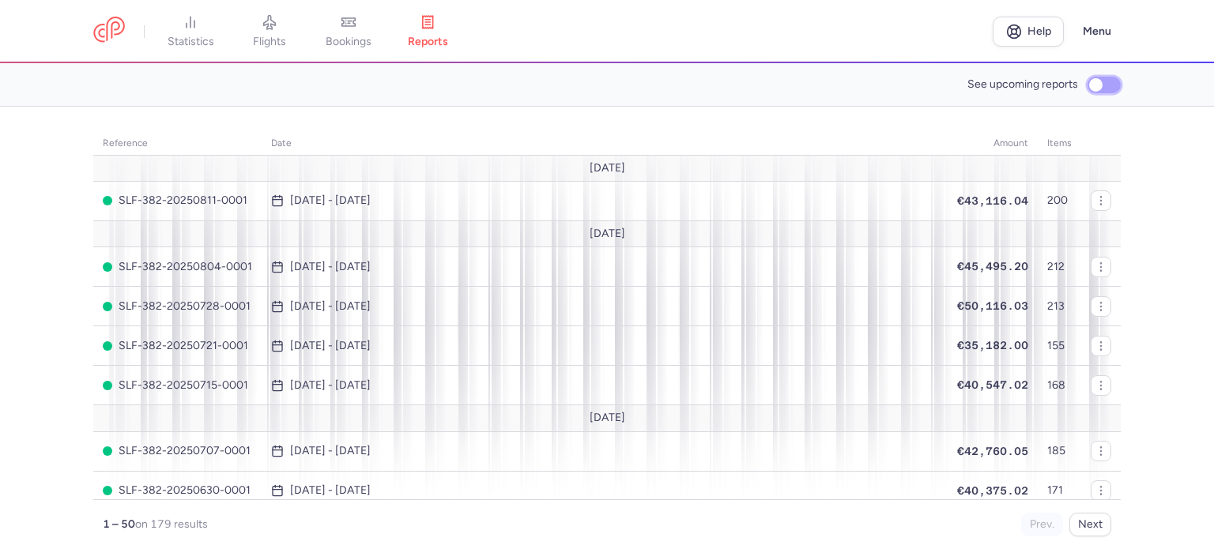
click at [1095, 82] on input "See upcoming reports" at bounding box center [1104, 85] width 33 height 17
checkbox input "true"
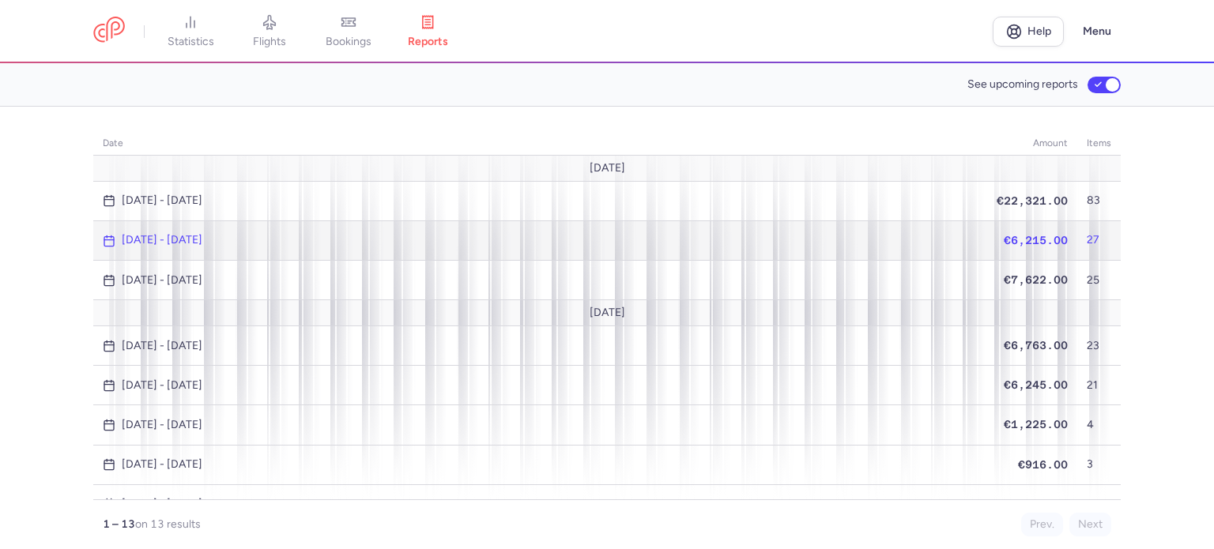
click at [1039, 236] on span "€6,215.00" at bounding box center [1036, 240] width 64 height 13
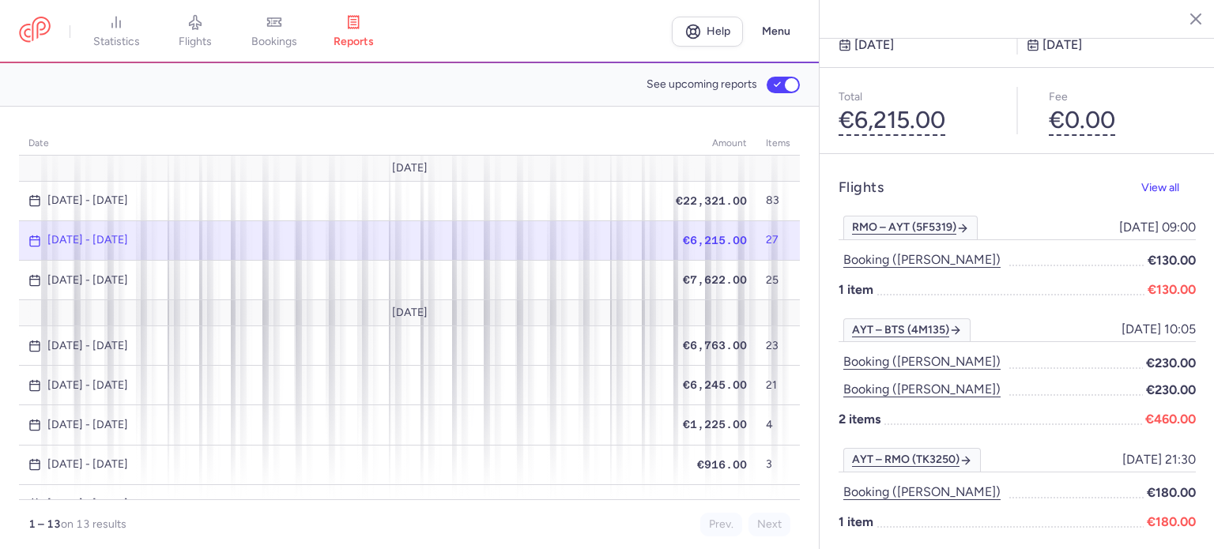
scroll to position [79, 0]
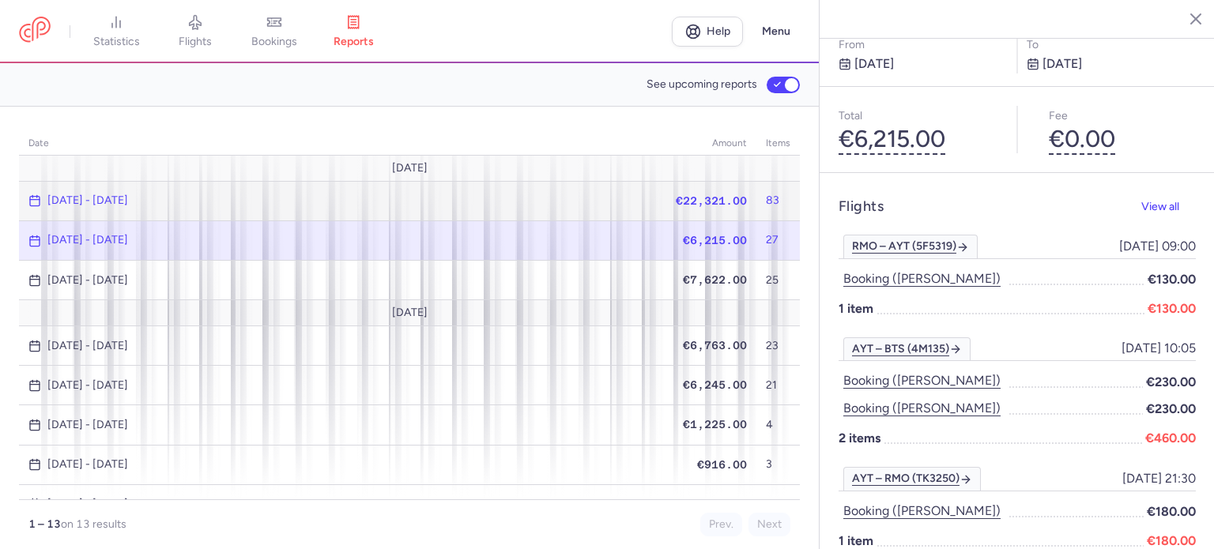
click at [685, 196] on span "€22,321.00" at bounding box center [711, 200] width 71 height 13
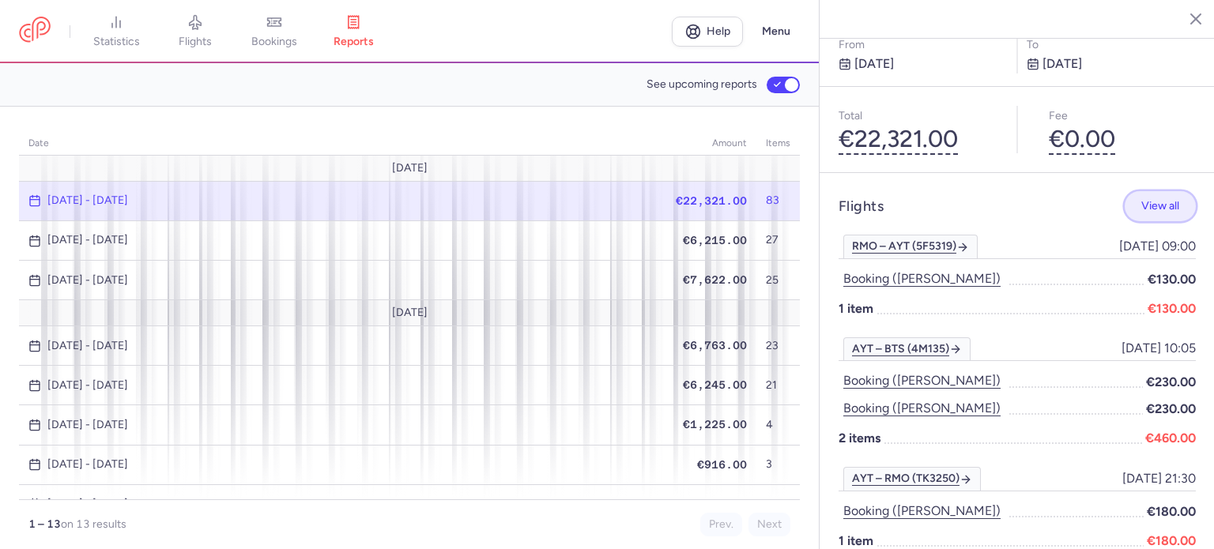
click at [1157, 200] on span "View all" at bounding box center [1160, 206] width 38 height 12
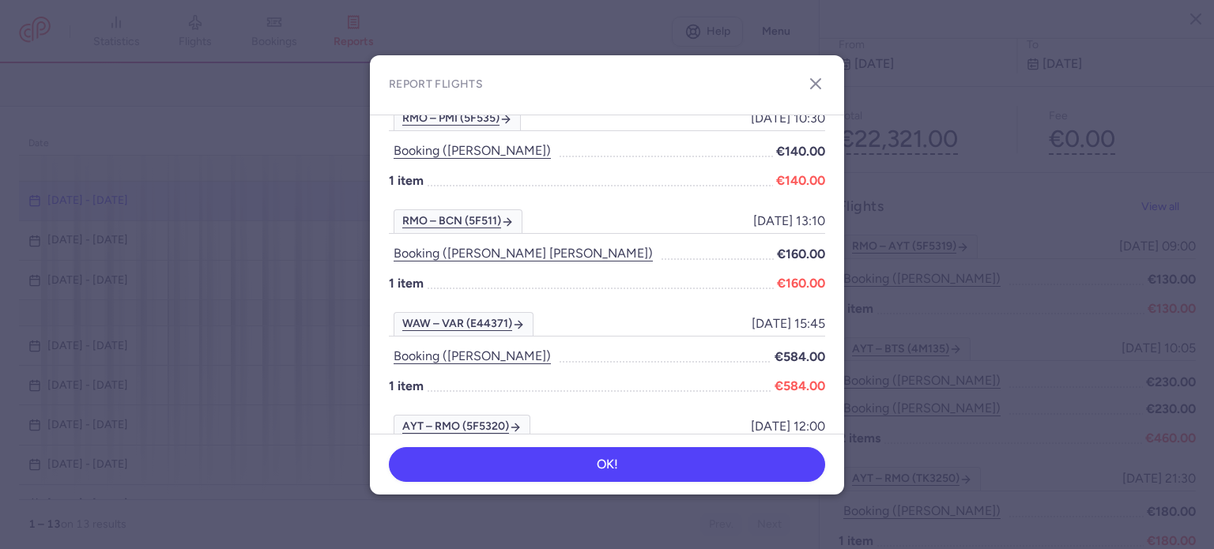
scroll to position [1344, 0]
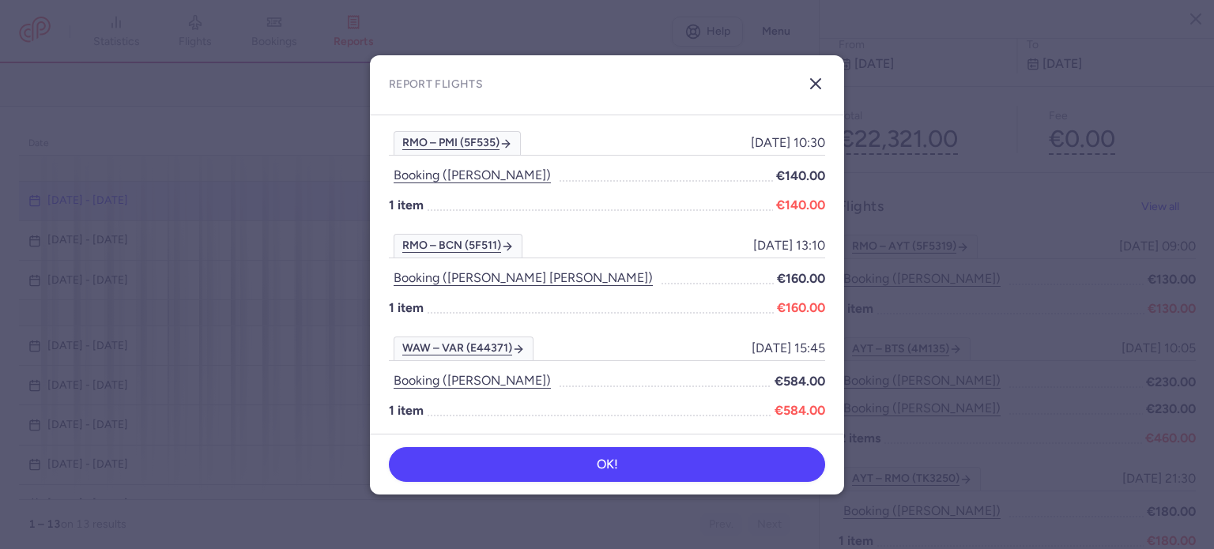
click at [817, 85] on line "button" at bounding box center [815, 83] width 9 height 9
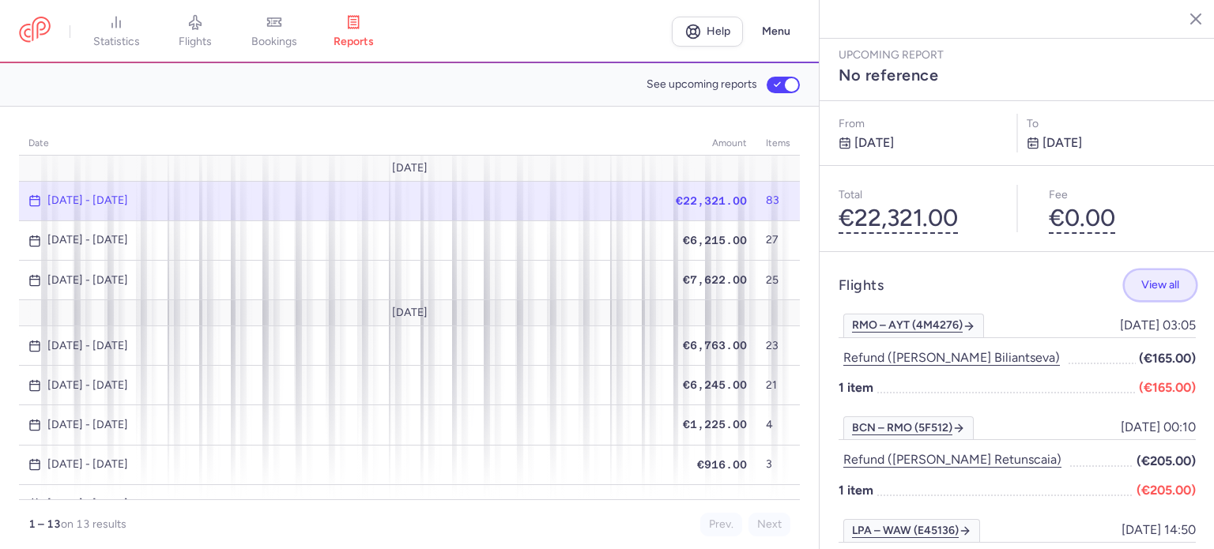
click at [1137, 270] on button "View all" at bounding box center [1160, 285] width 71 height 31
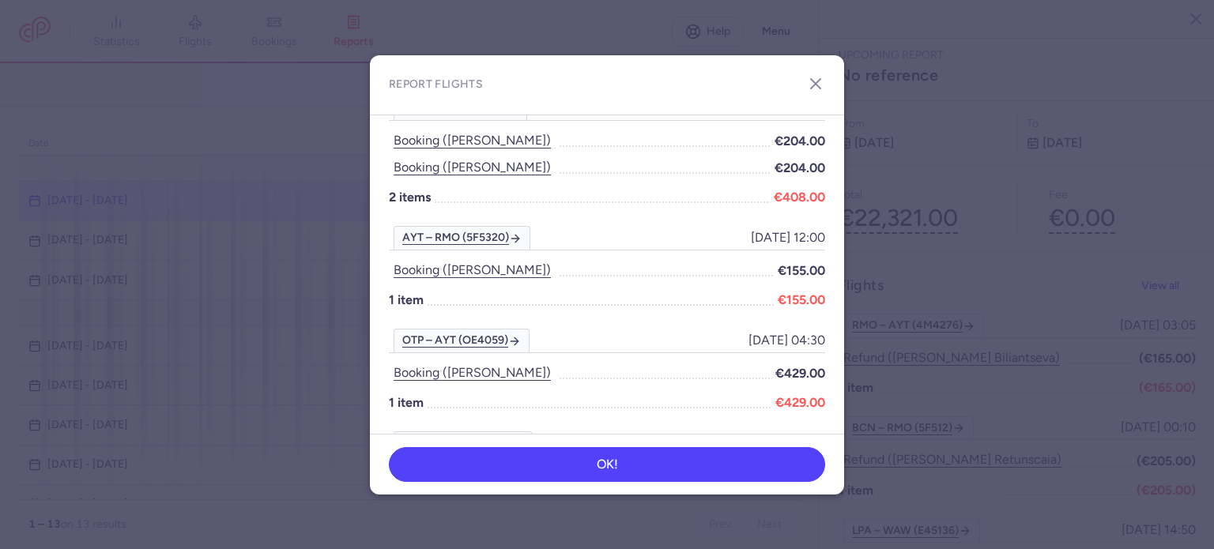
scroll to position [3924, 0]
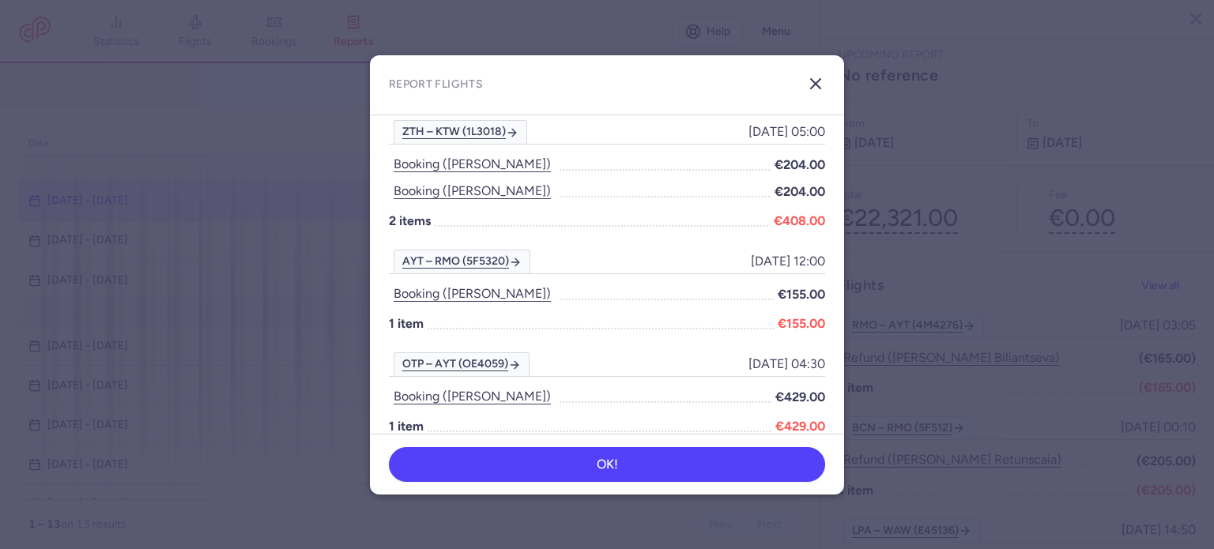
click at [815, 82] on line "button" at bounding box center [815, 83] width 9 height 9
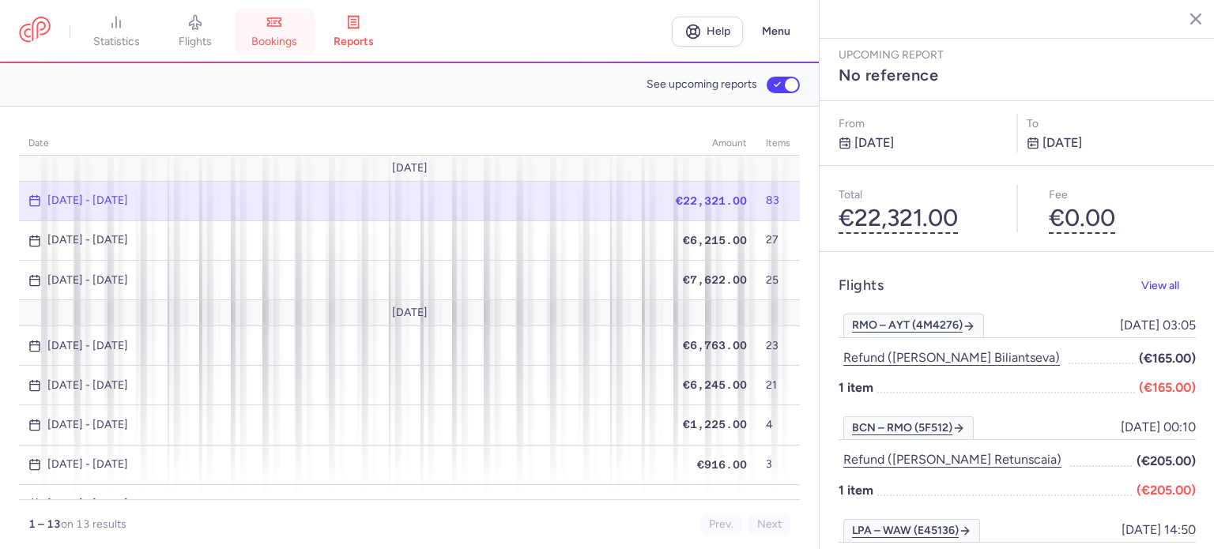
click at [282, 27] on icon at bounding box center [274, 22] width 16 height 16
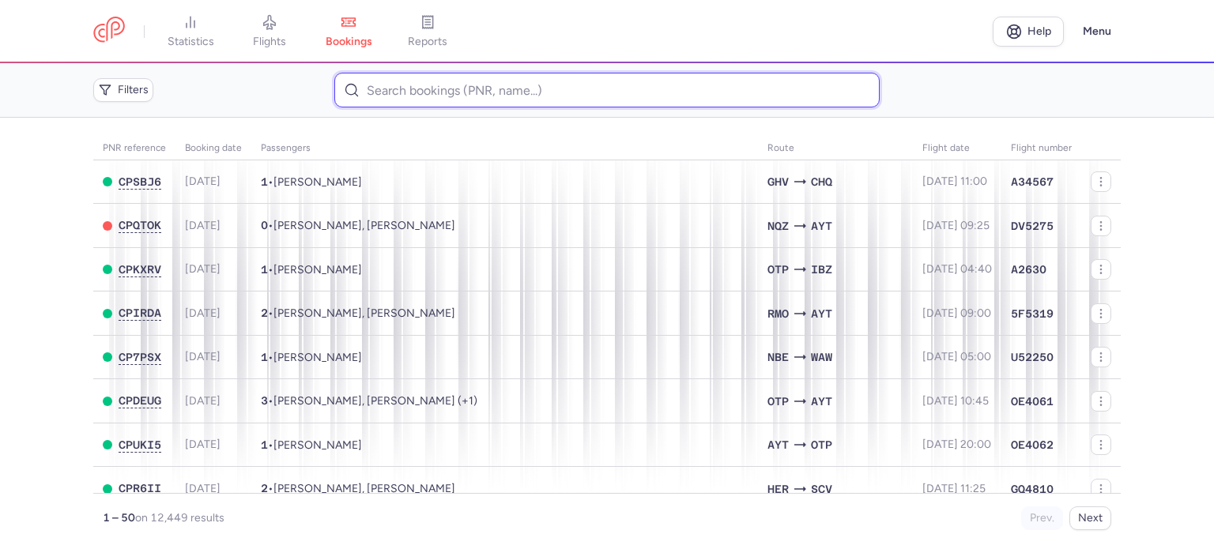
click at [451, 85] on input at bounding box center [606, 90] width 545 height 35
paste input "CHEVAL LIUBOV"
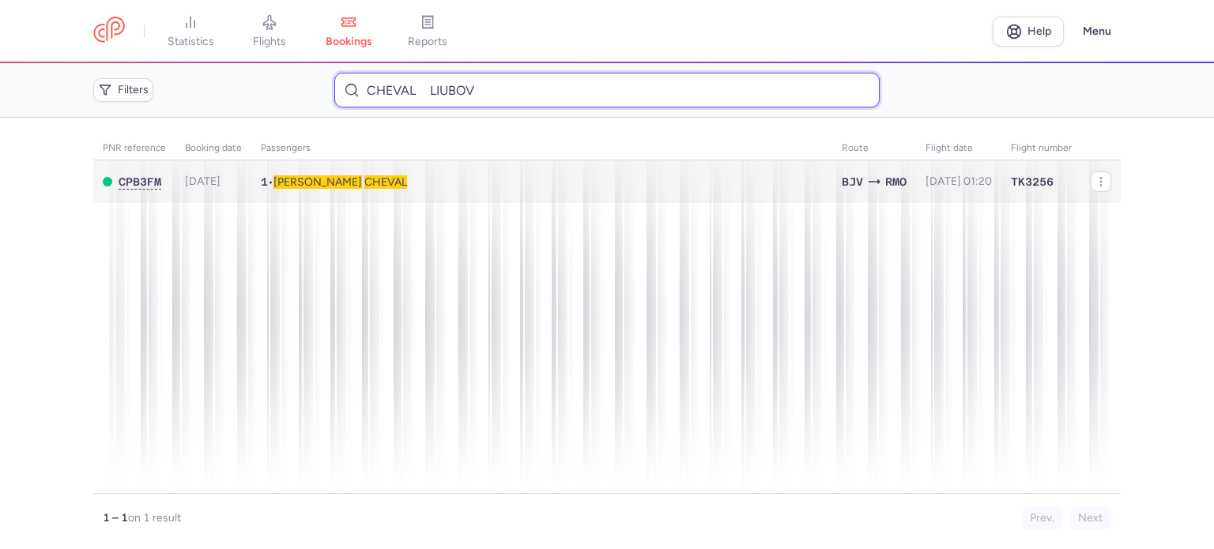
type input "CHEVAL LIUBOV"
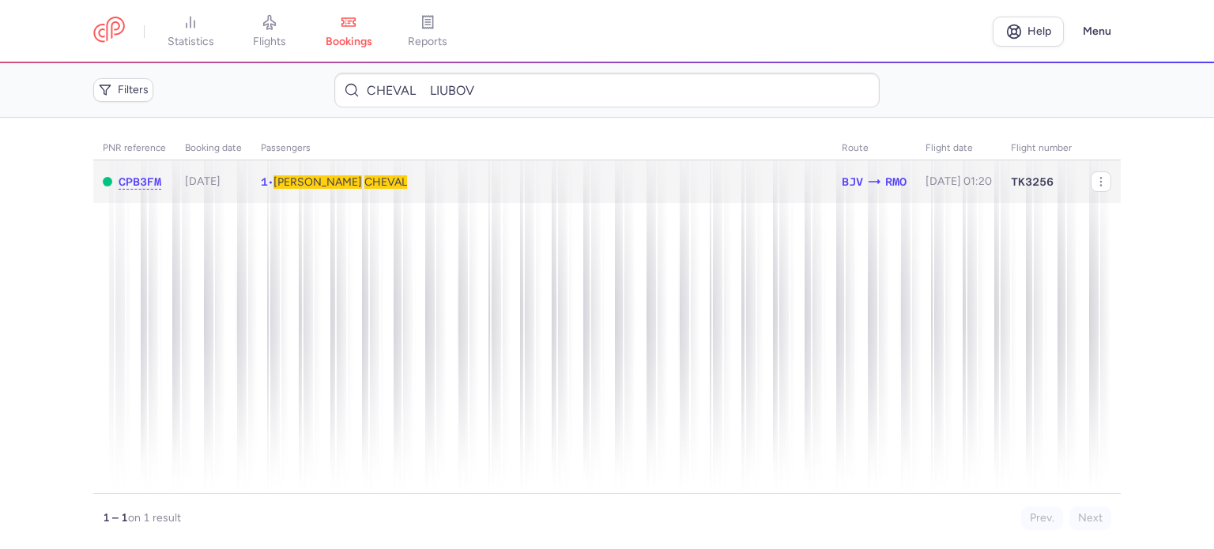
click at [364, 186] on span "CHEVAL" at bounding box center [385, 181] width 43 height 13
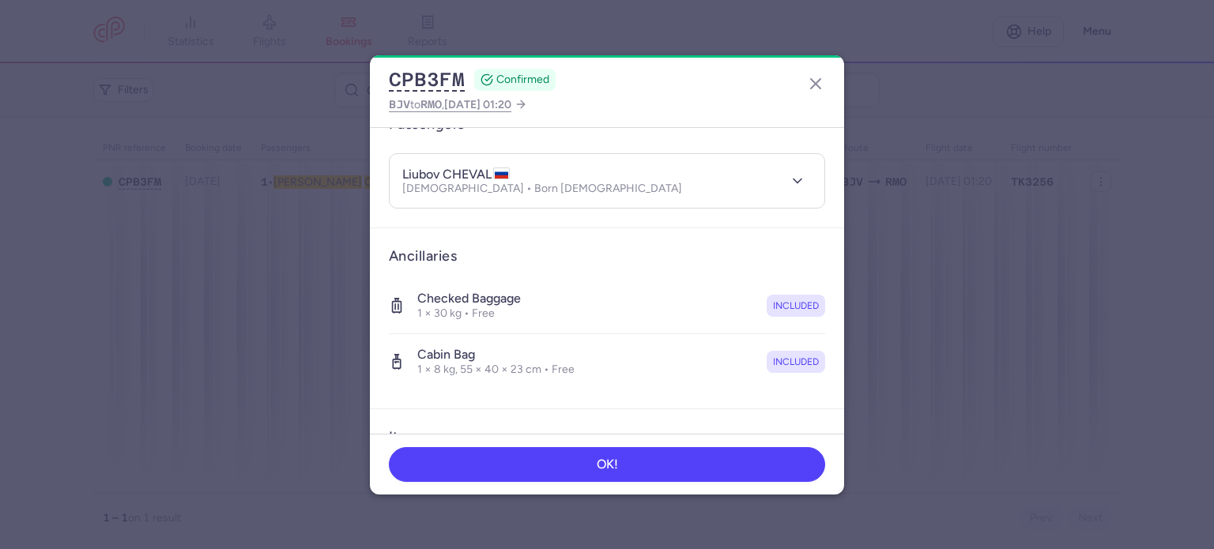
scroll to position [334, 0]
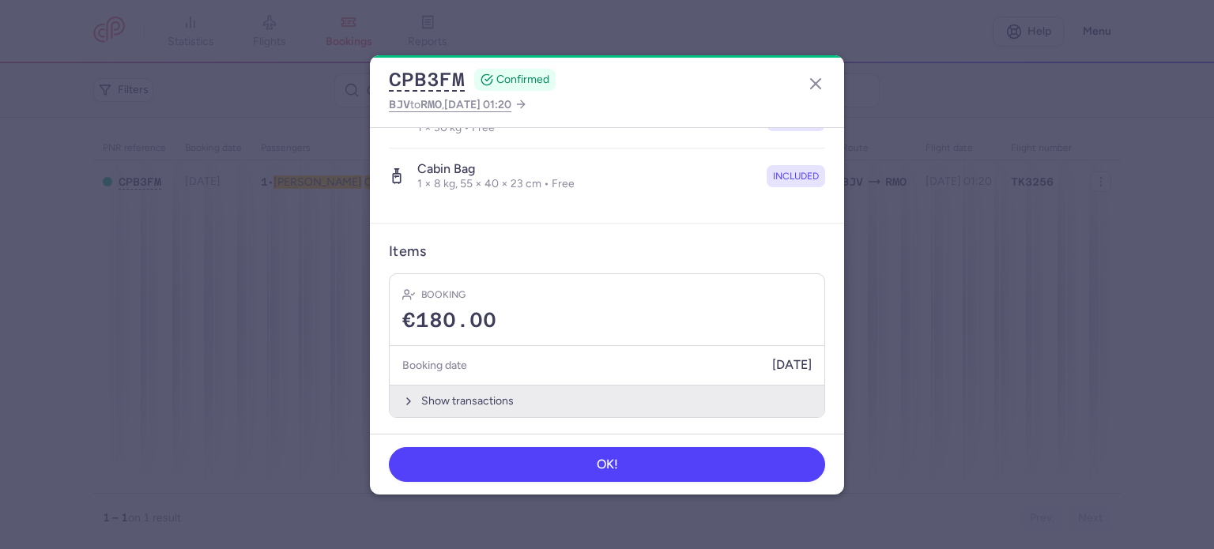
click at [474, 398] on button "Show transactions" at bounding box center [607, 401] width 435 height 32
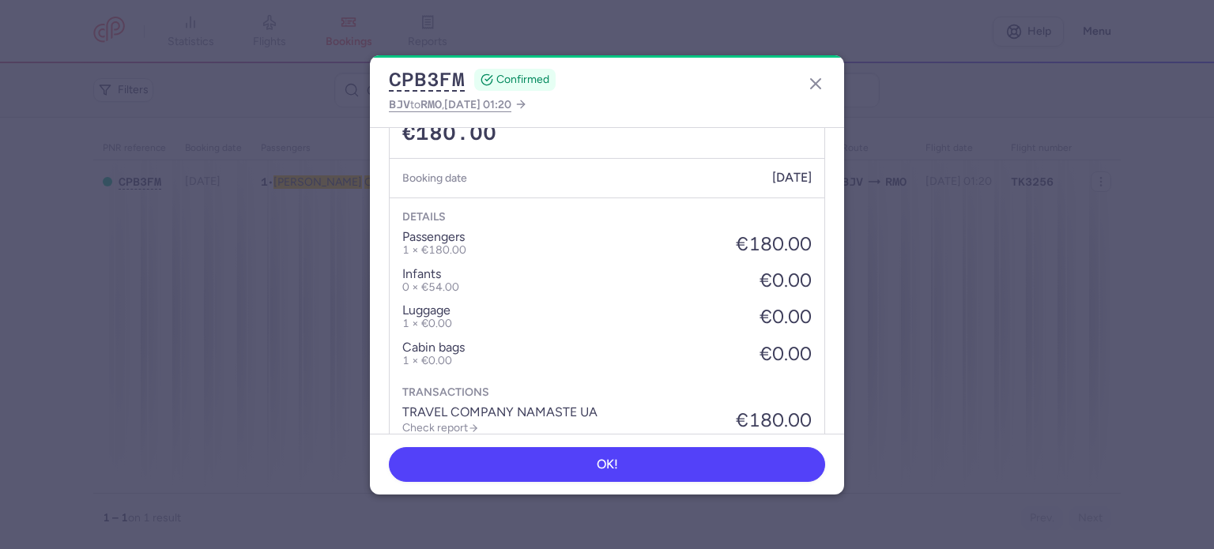
scroll to position [572, 0]
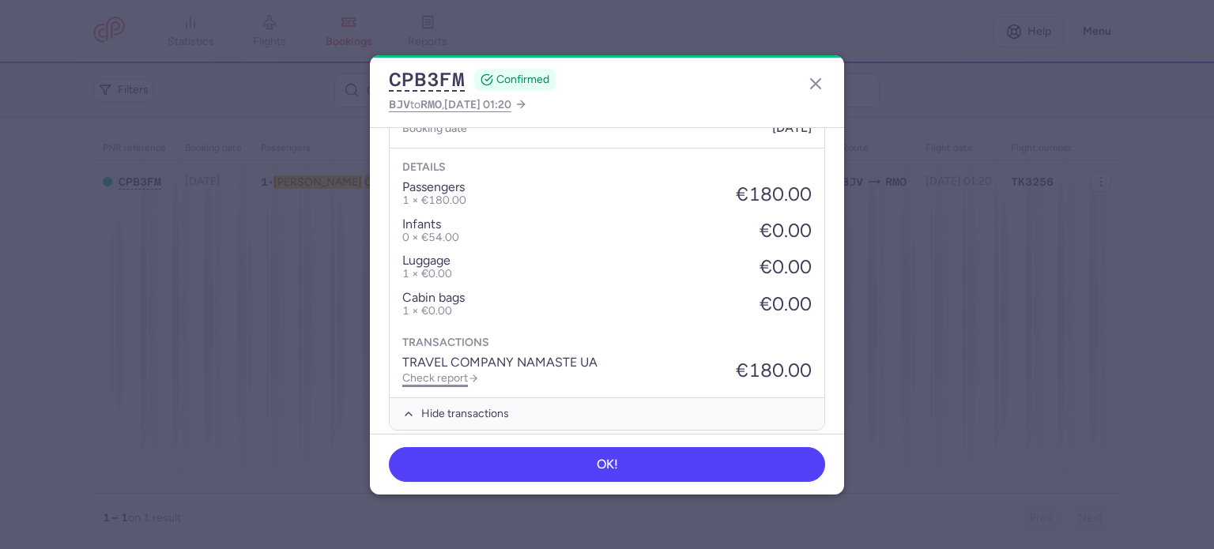
click at [441, 374] on link "Check report" at bounding box center [440, 378] width 77 height 13
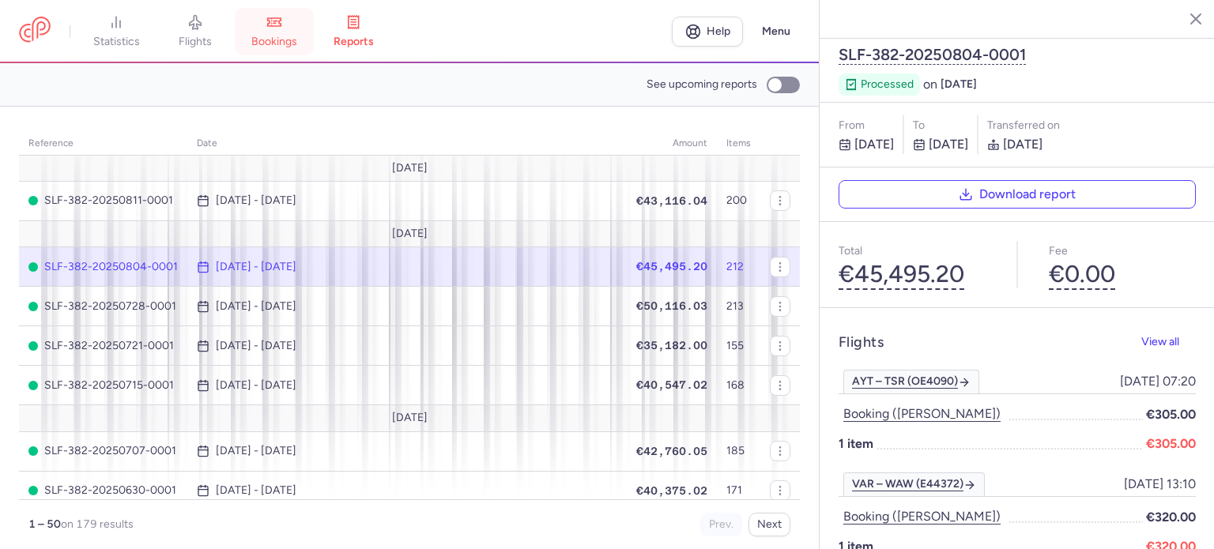
click at [284, 35] on span "bookings" at bounding box center [274, 42] width 46 height 14
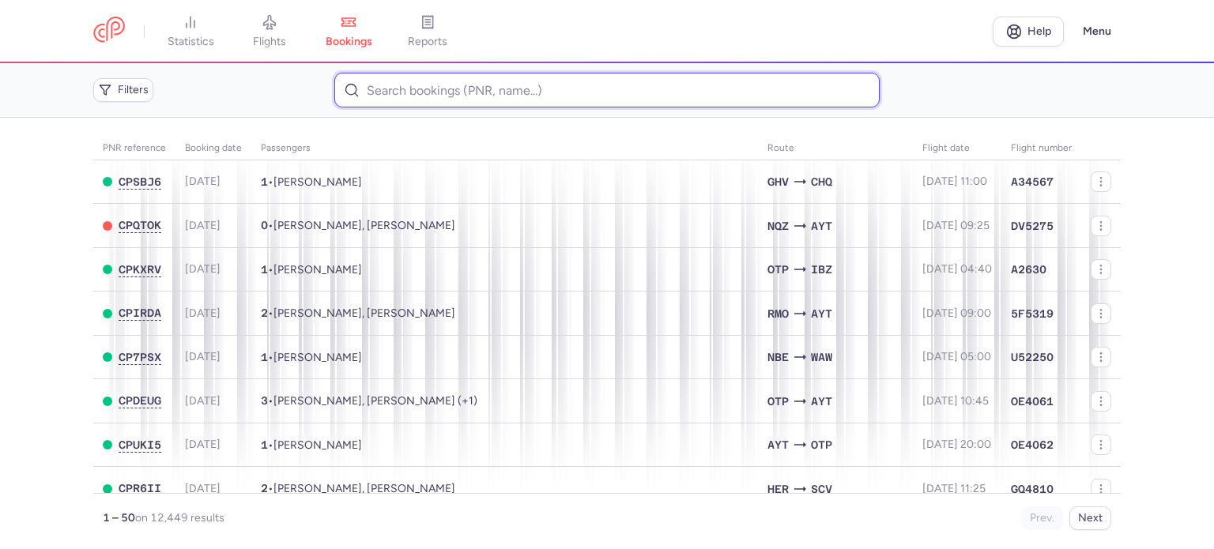
paste input "DROLIUK ANHELINA"
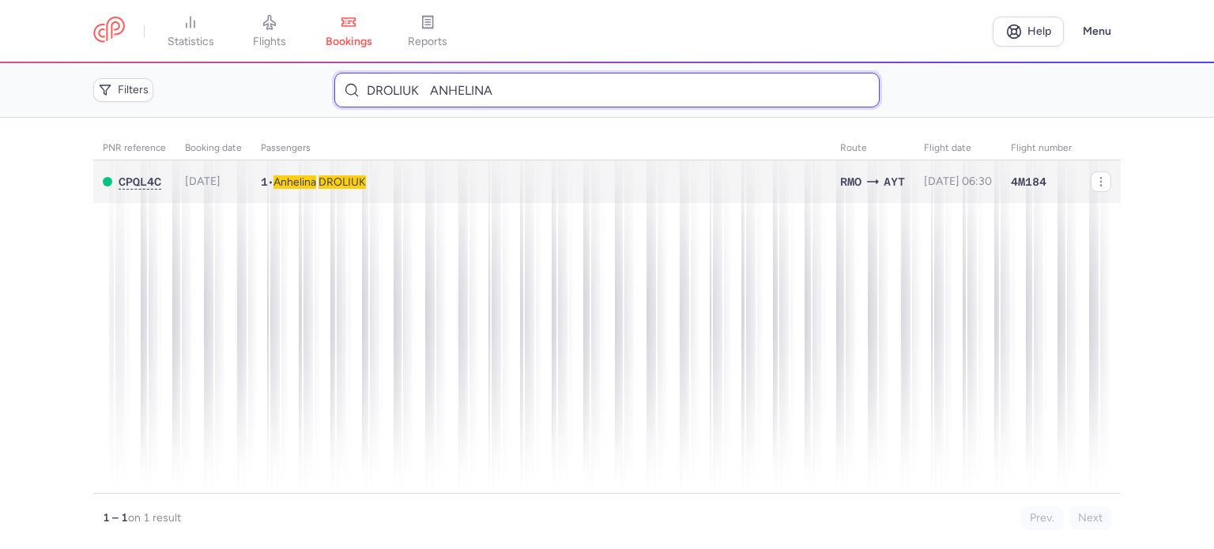
type input "DROLIUK ANHELINA"
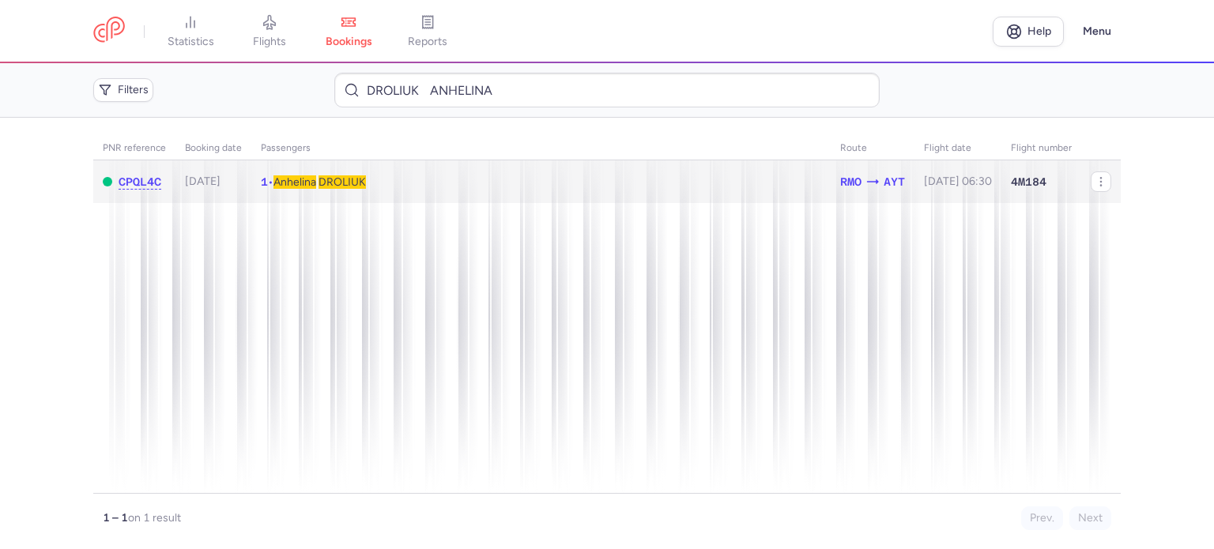
click at [336, 176] on span "DROLIUK" at bounding box center [342, 181] width 47 height 13
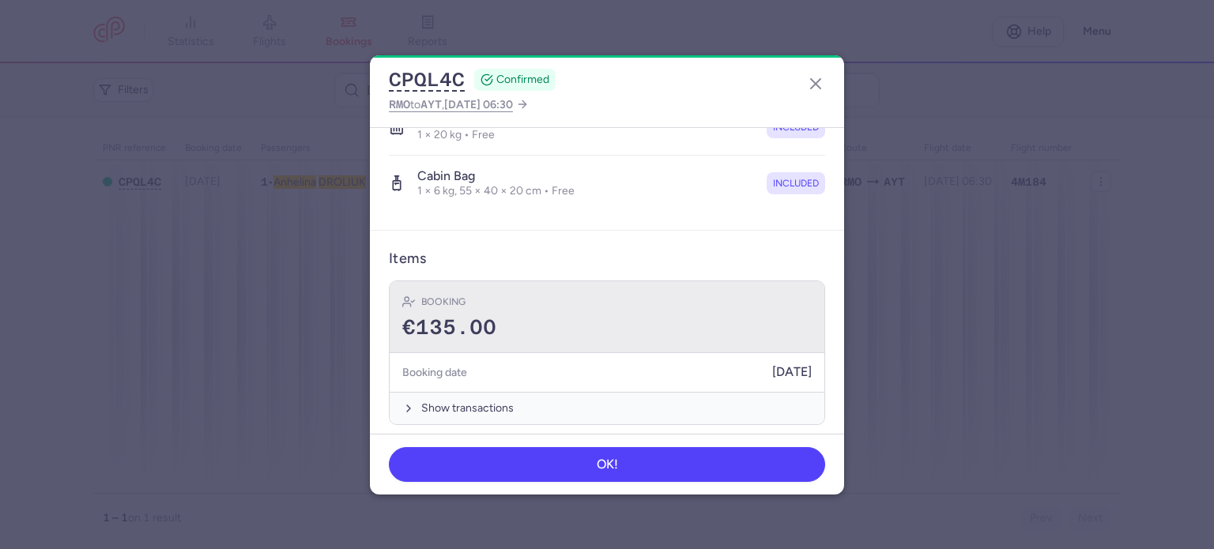
scroll to position [334, 0]
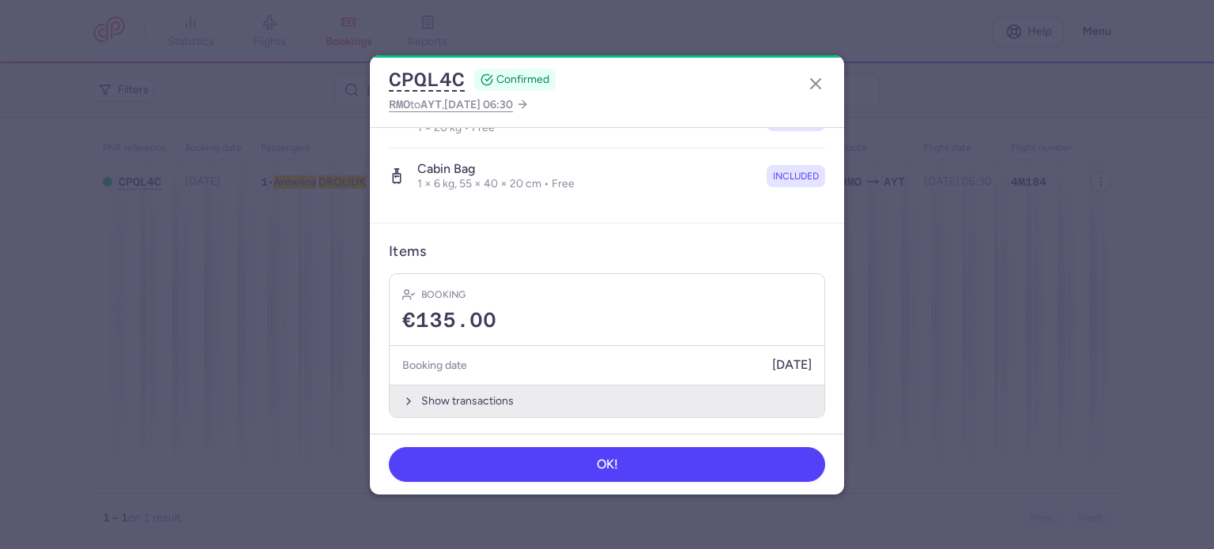
click at [440, 401] on button "Show transactions" at bounding box center [607, 401] width 435 height 32
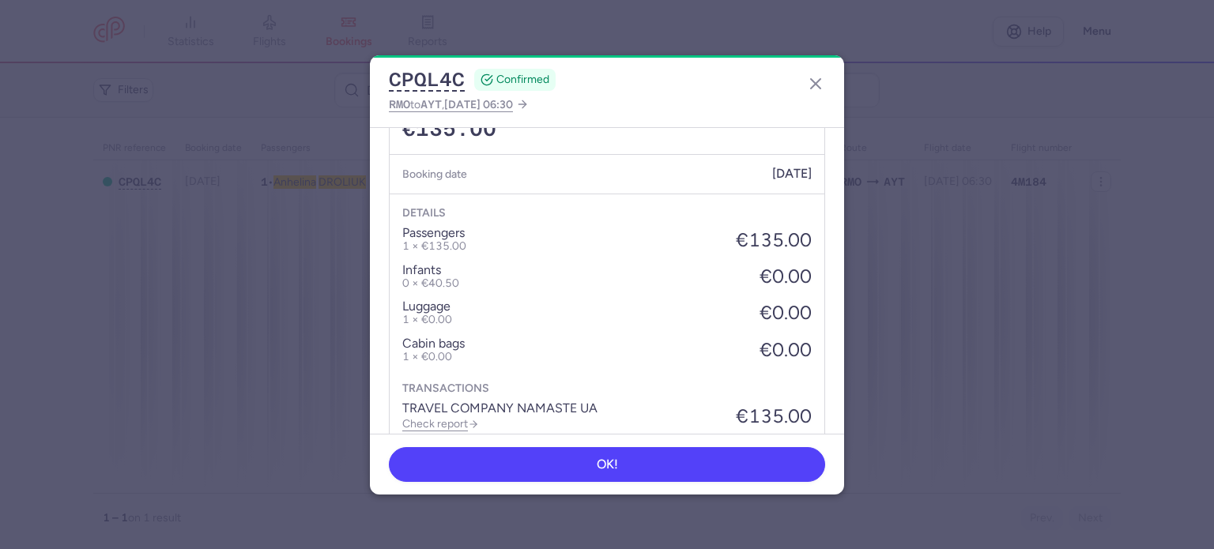
scroll to position [584, 0]
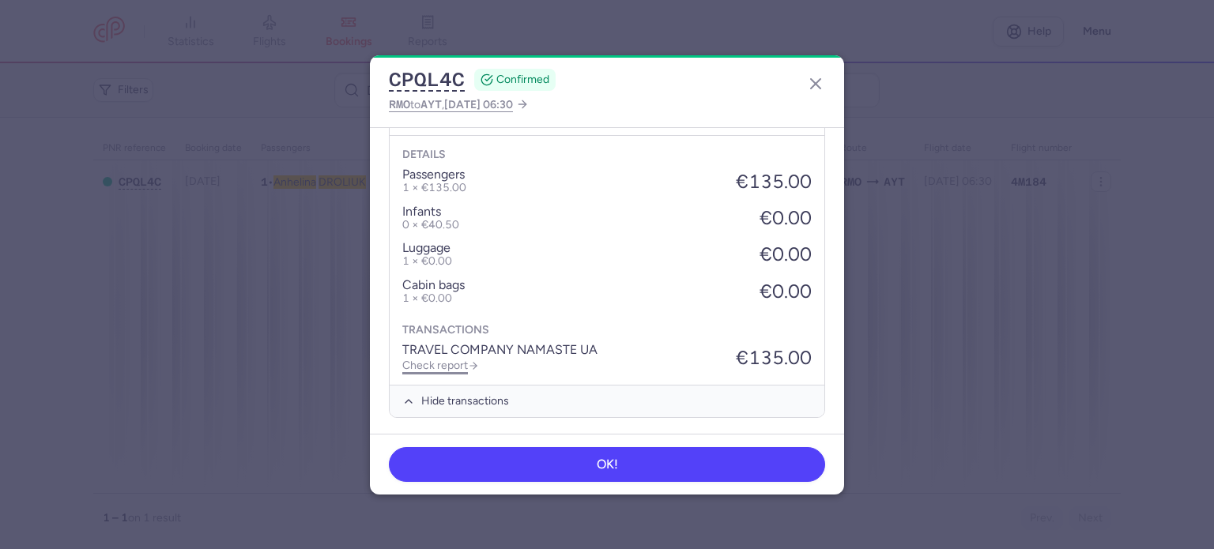
click at [435, 359] on link "Check report" at bounding box center [440, 365] width 77 height 13
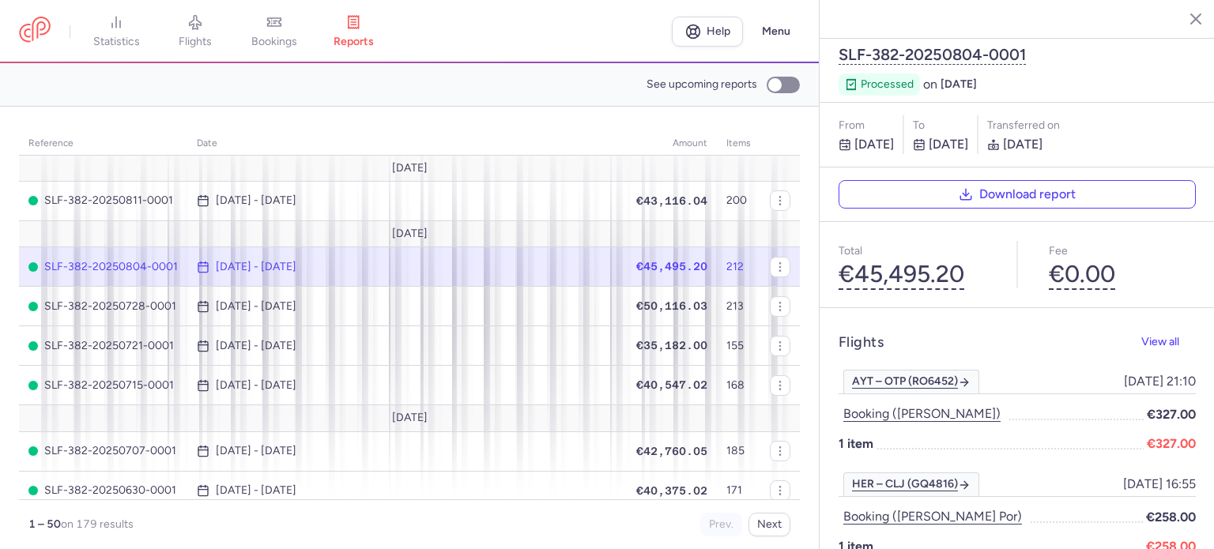
click at [285, 37] on span "bookings" at bounding box center [274, 42] width 46 height 14
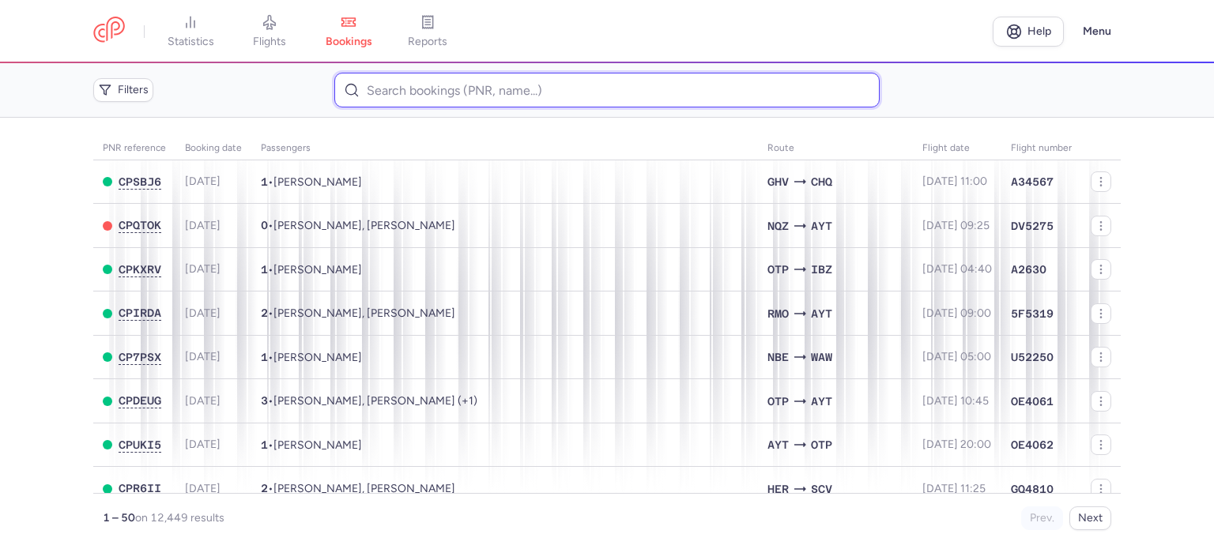
paste input "KYSIL NATALIIA"
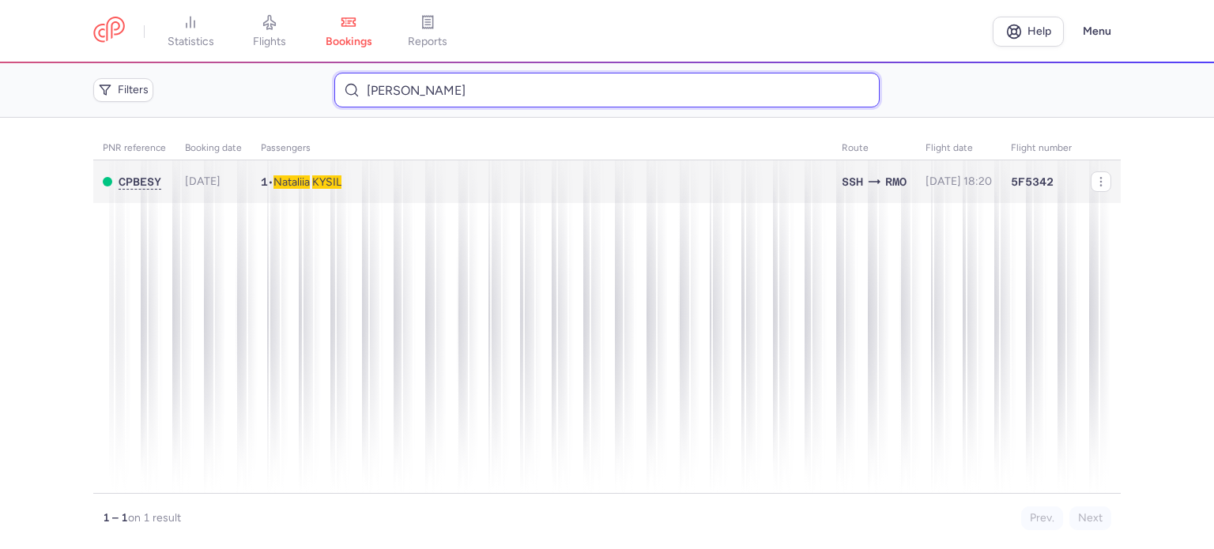
type input "KYSIL NATALIIA"
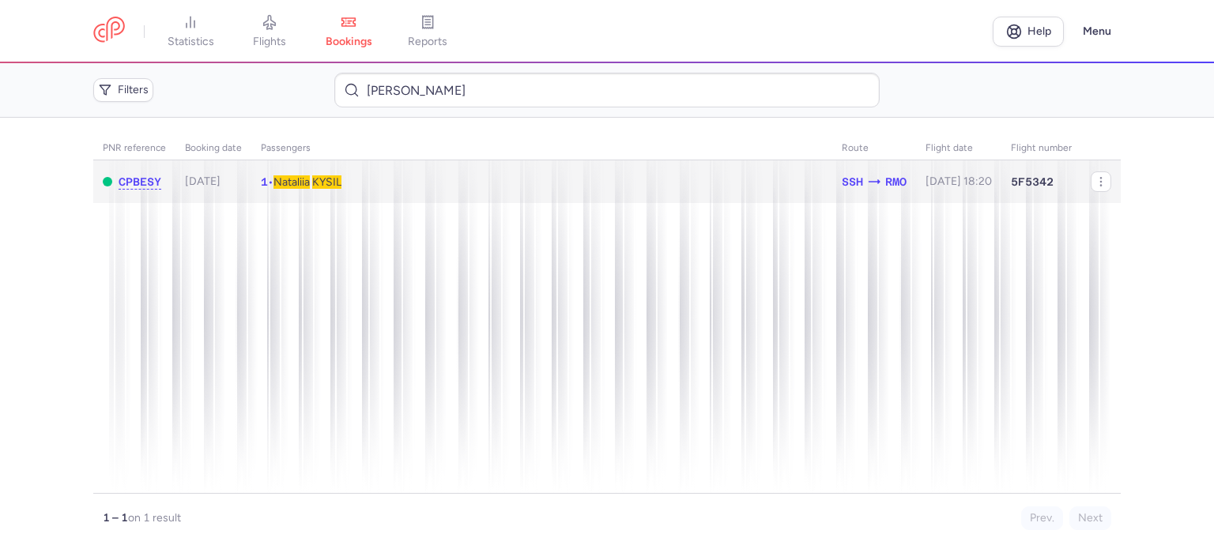
click at [310, 181] on span "Nataliia" at bounding box center [292, 181] width 36 height 13
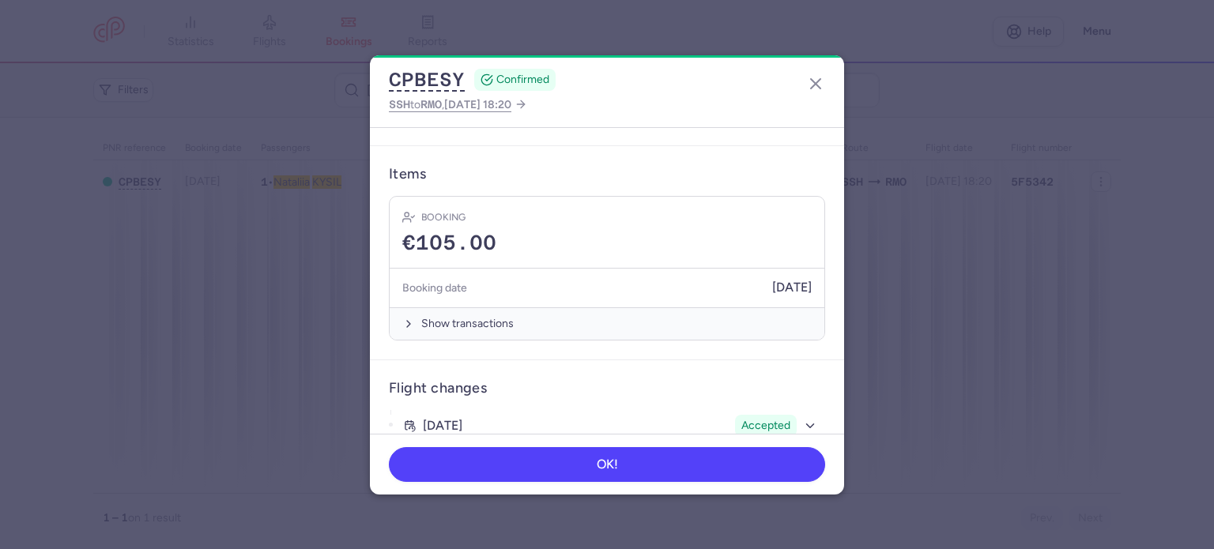
scroll to position [395, 0]
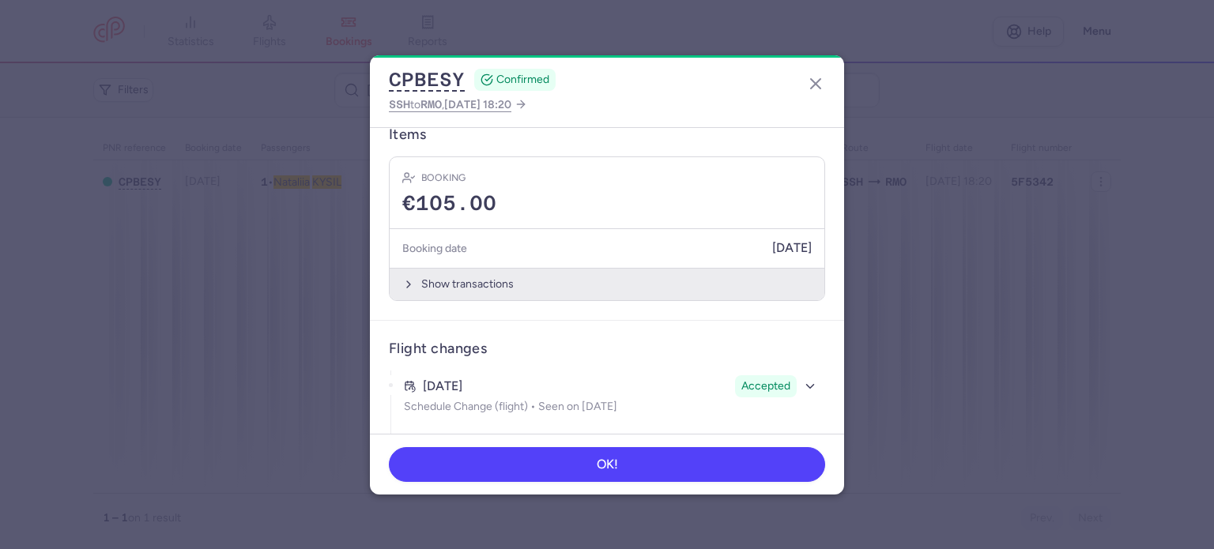
click at [446, 287] on button "Show transactions" at bounding box center [607, 284] width 435 height 32
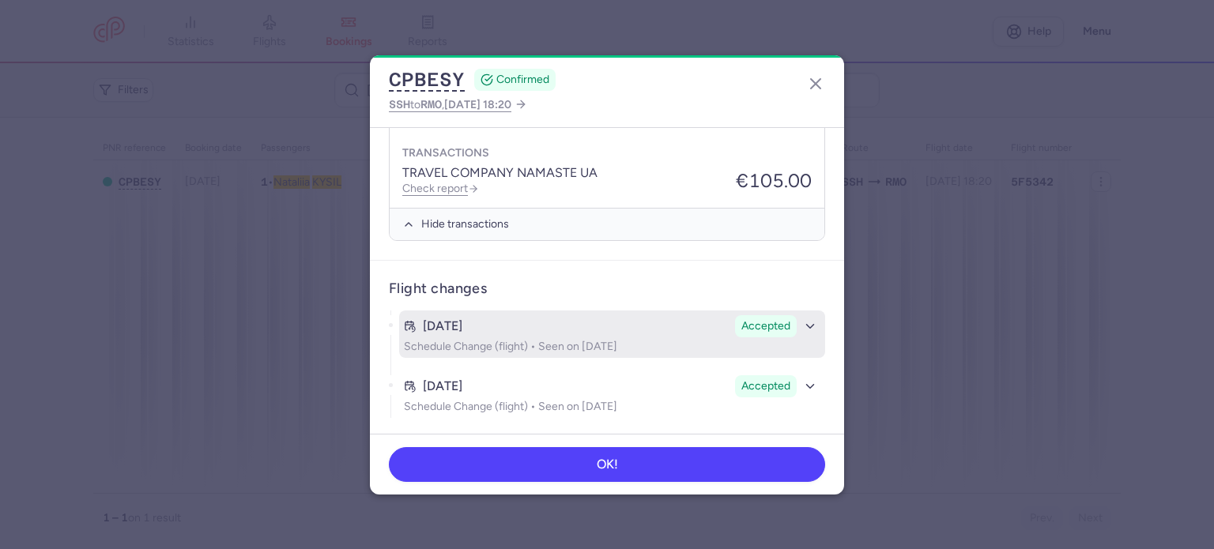
scroll to position [705, 0]
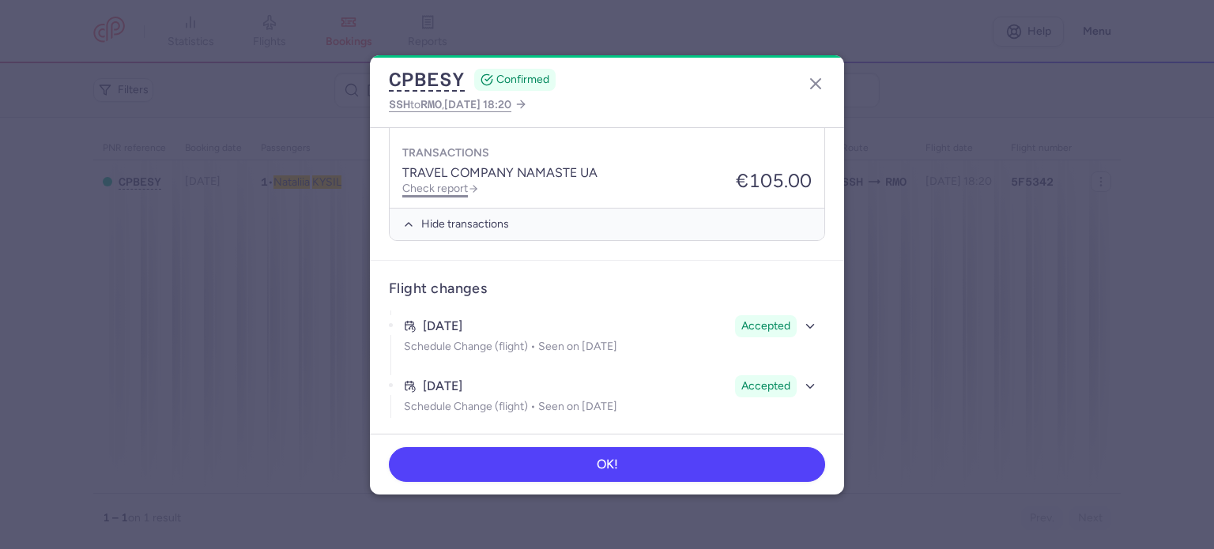
click at [450, 182] on link "Check report" at bounding box center [440, 188] width 77 height 13
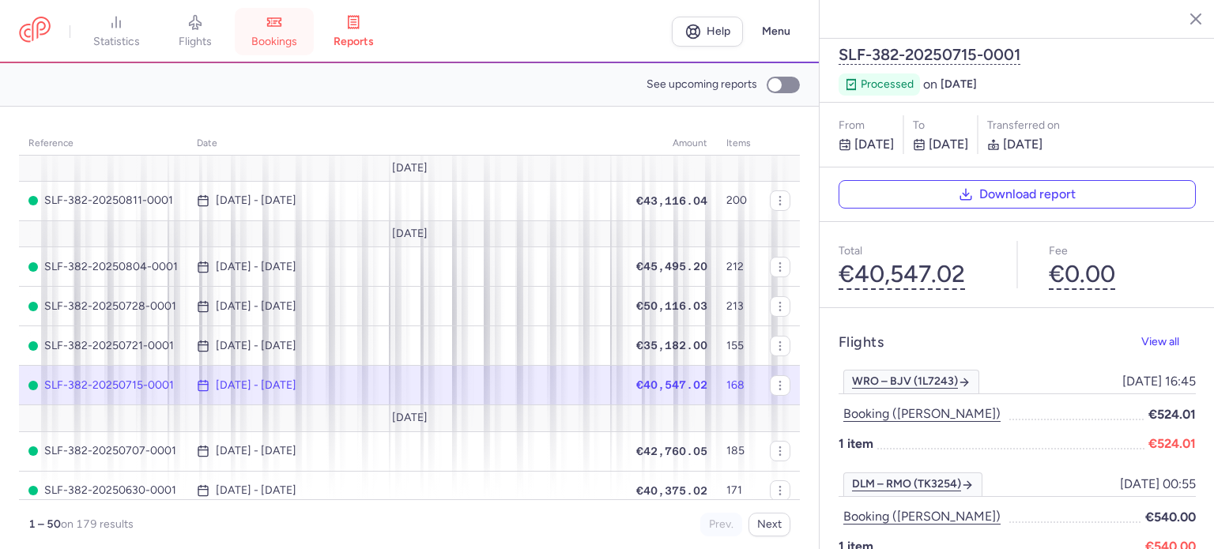
click at [288, 33] on link "bookings" at bounding box center [274, 31] width 79 height 35
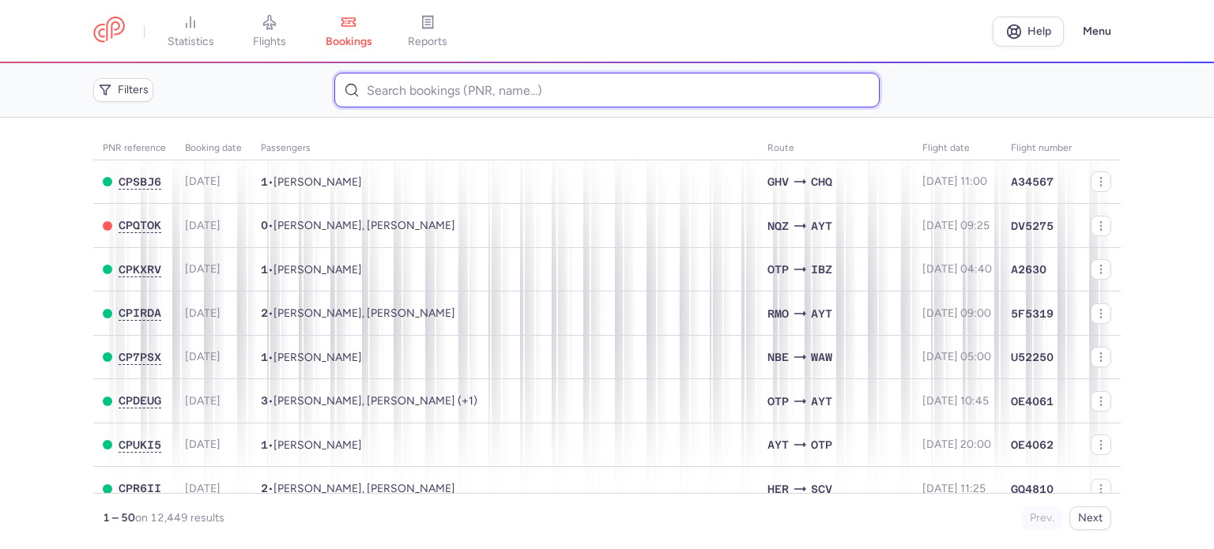
paste input "DRAGOMIR IULIAN"
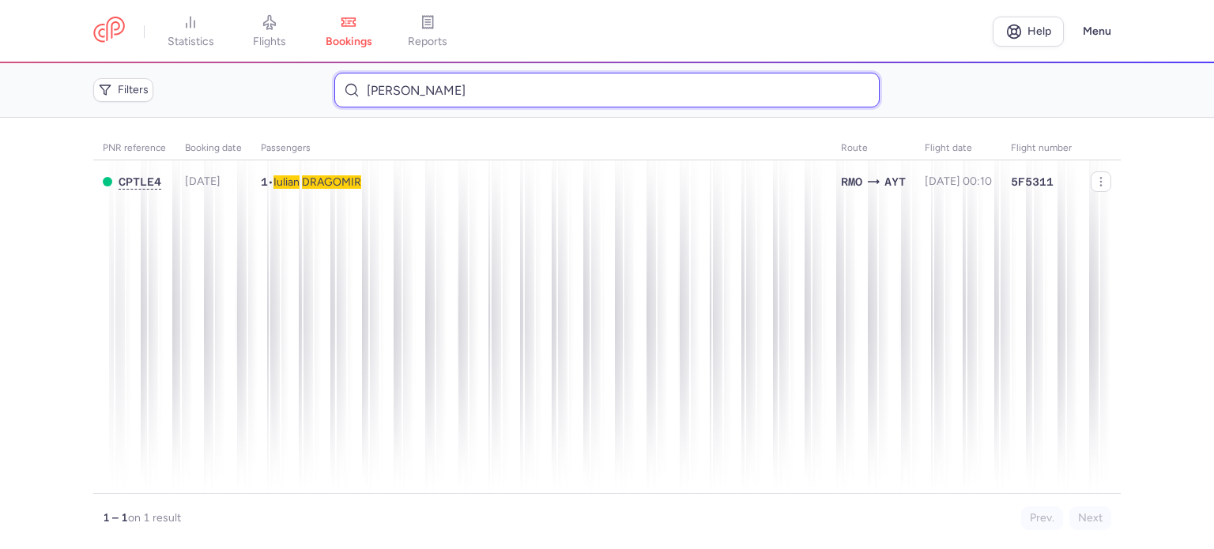
type input "DRAGOMIR IULIAN"
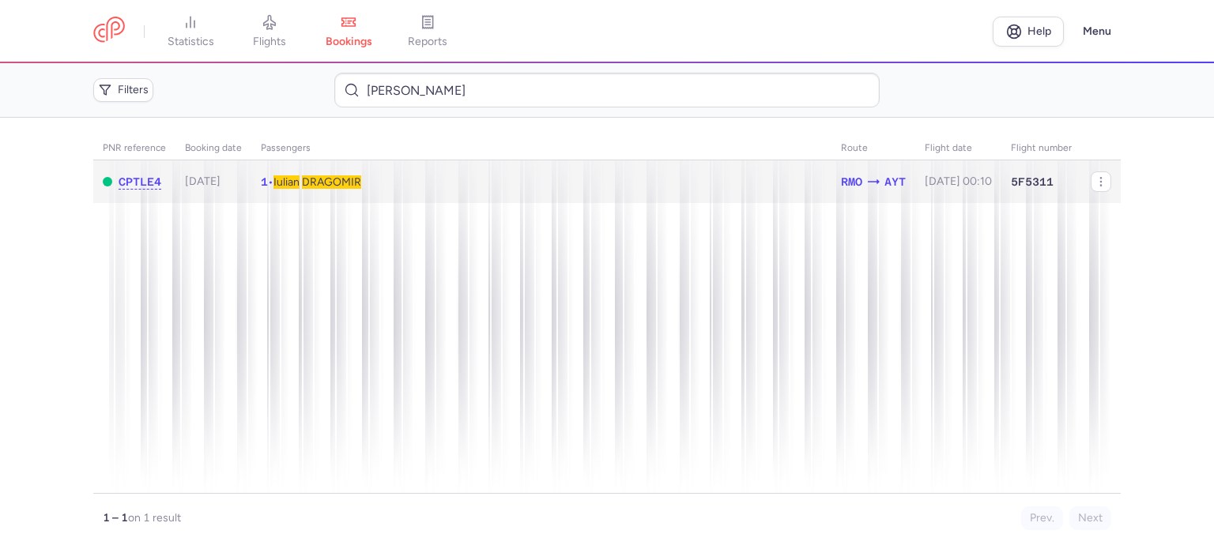
click at [337, 183] on span "DRAGOMIR" at bounding box center [331, 181] width 59 height 13
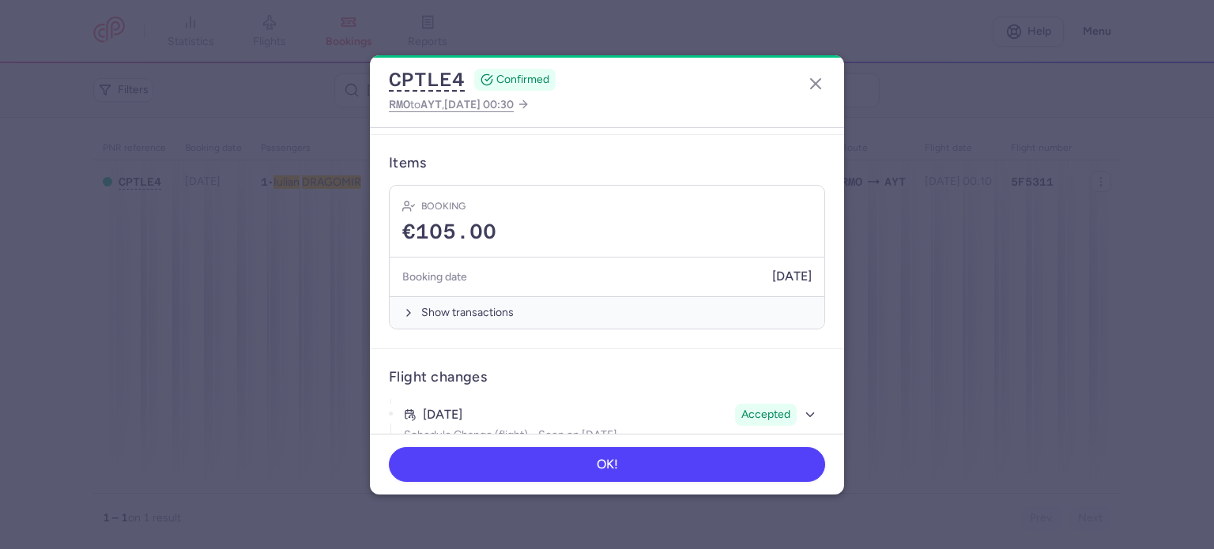
scroll to position [395, 0]
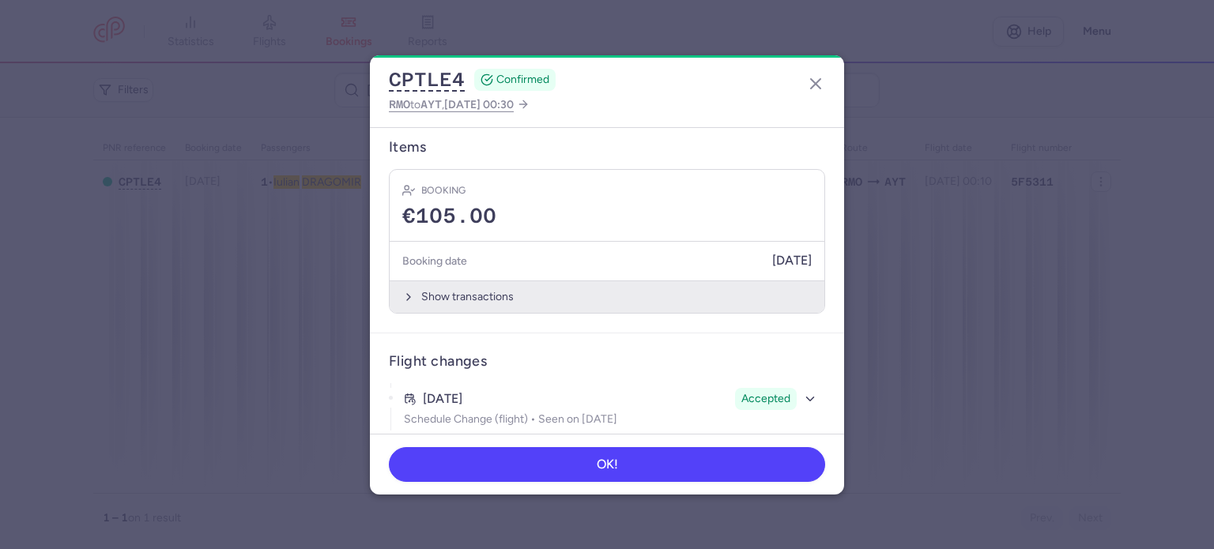
click at [445, 281] on button "Show transactions" at bounding box center [607, 297] width 435 height 32
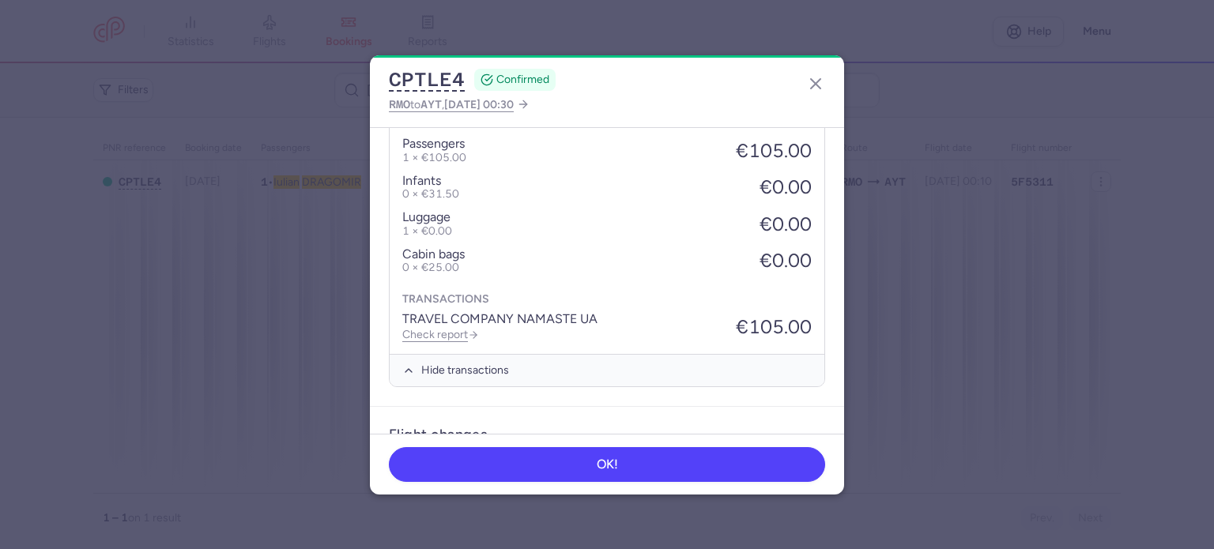
scroll to position [645, 0]
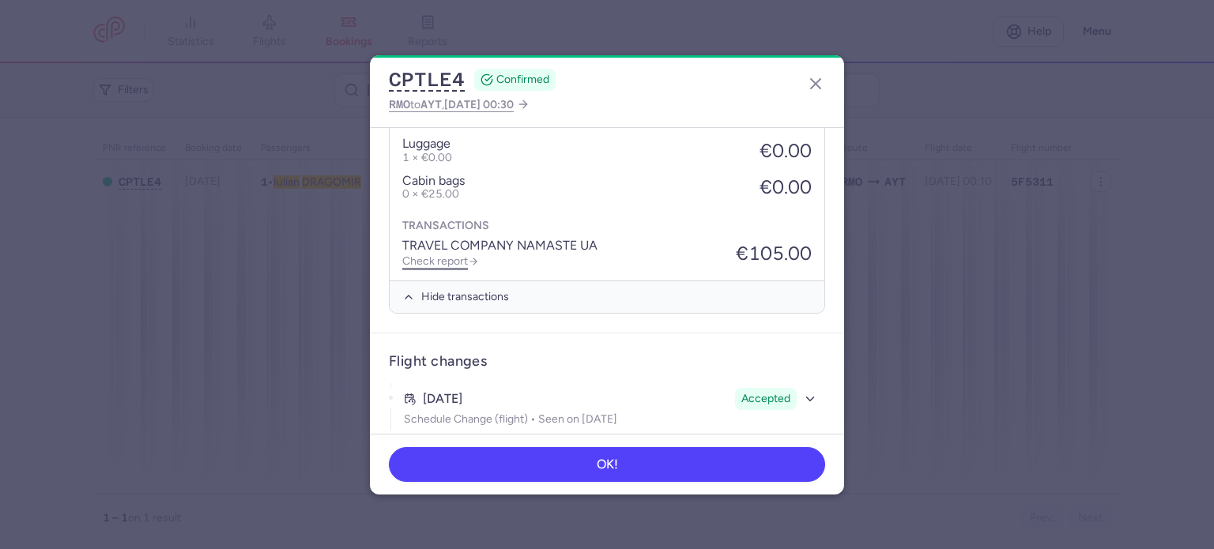
click at [429, 255] on link "Check report" at bounding box center [440, 261] width 77 height 13
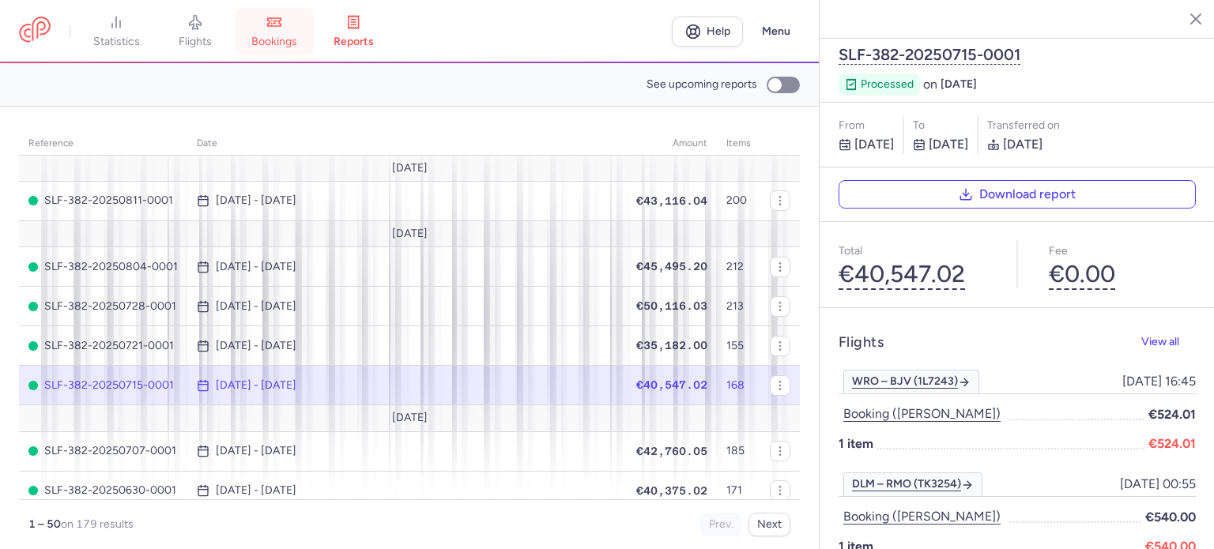
click at [285, 37] on span "bookings" at bounding box center [274, 42] width 46 height 14
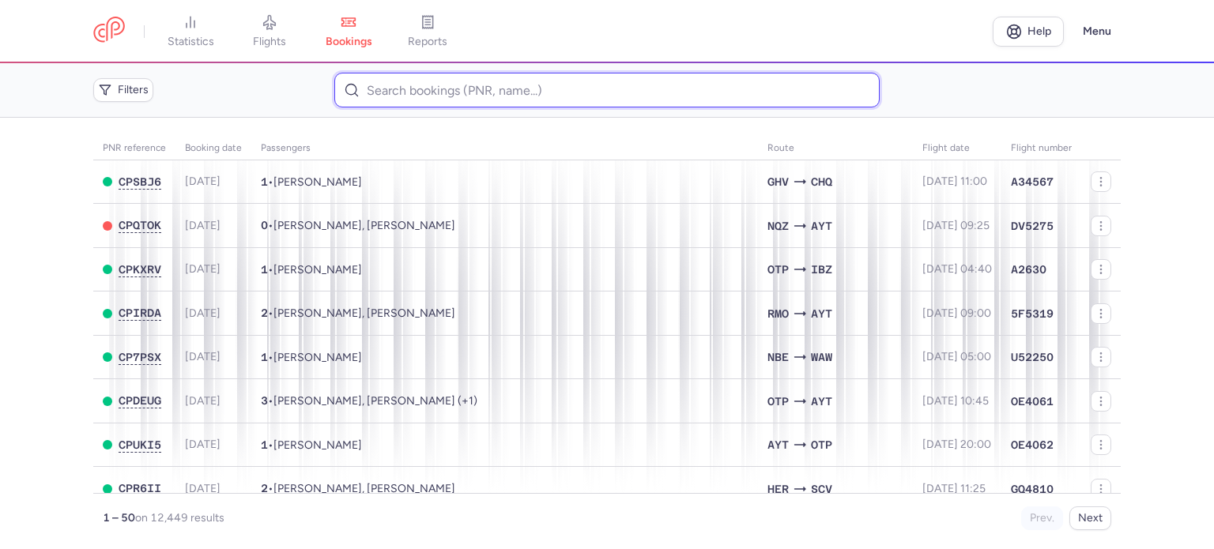
paste input "SAJIN VIOLETA"
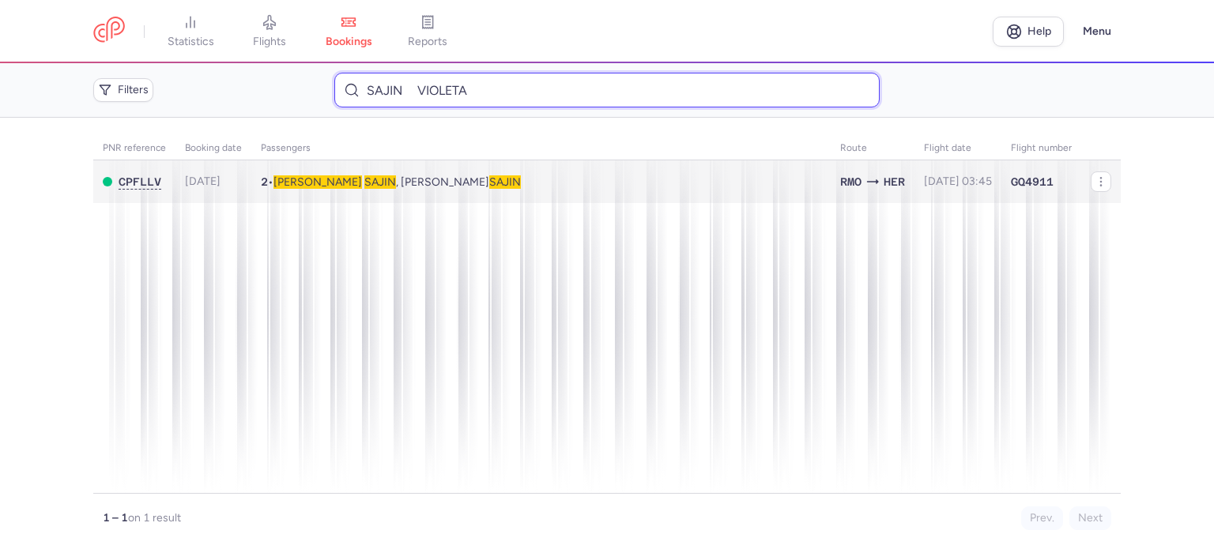
type input "SAJIN VIOLETA"
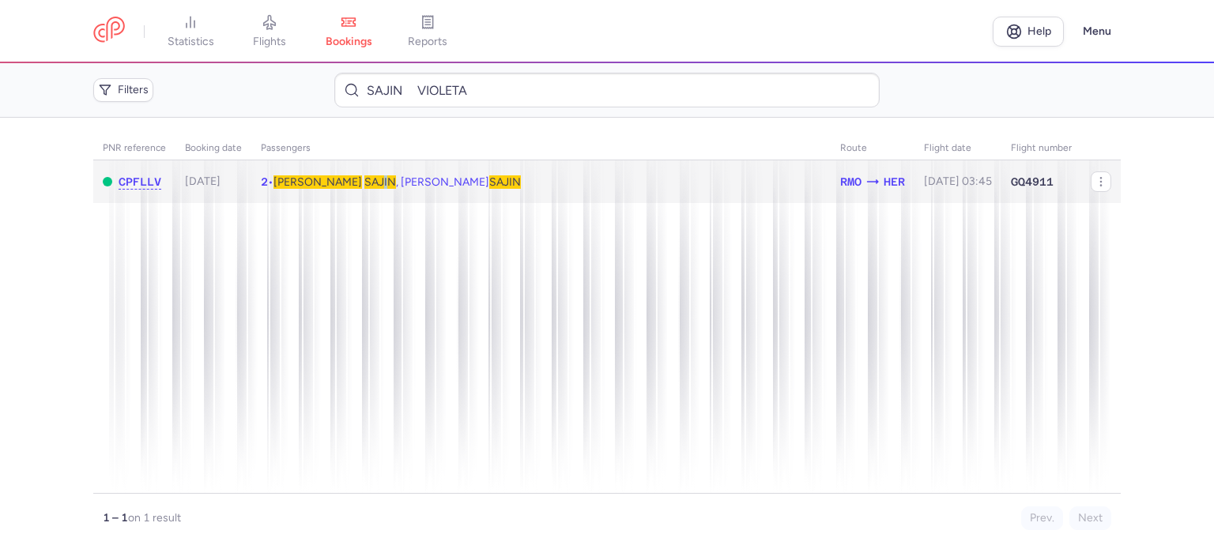
click at [364, 183] on span "SAJIN" at bounding box center [380, 181] width 32 height 13
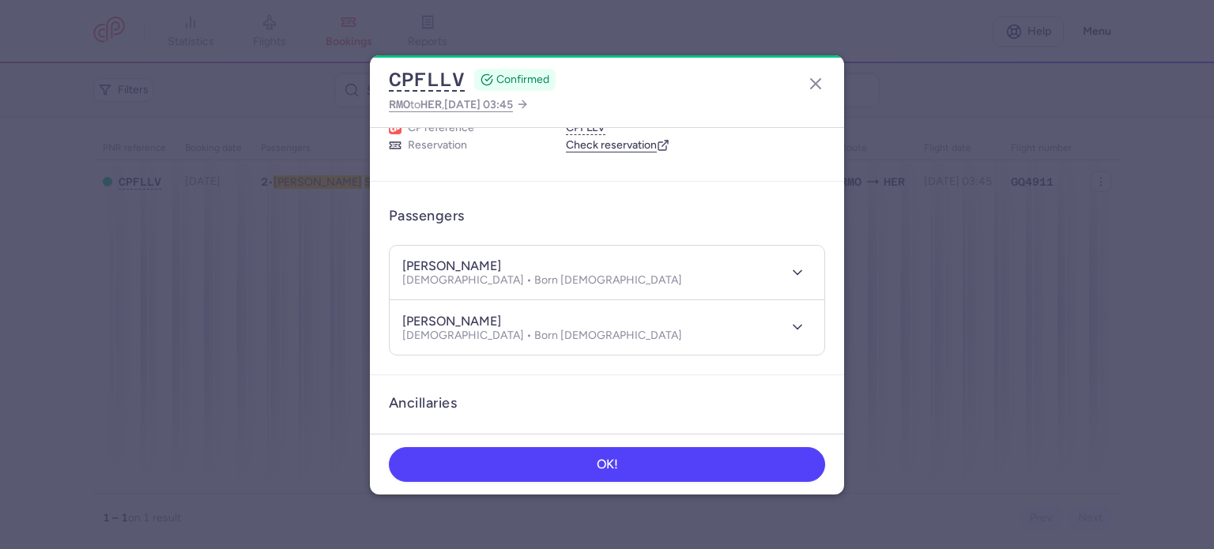
scroll to position [389, 0]
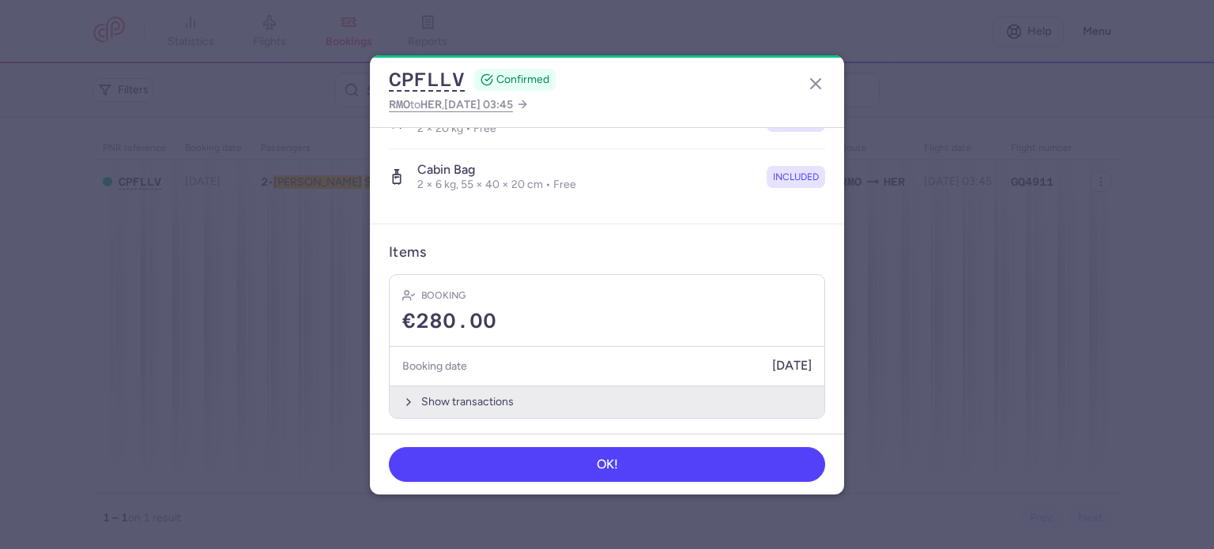
click at [467, 396] on button "Show transactions" at bounding box center [607, 402] width 435 height 32
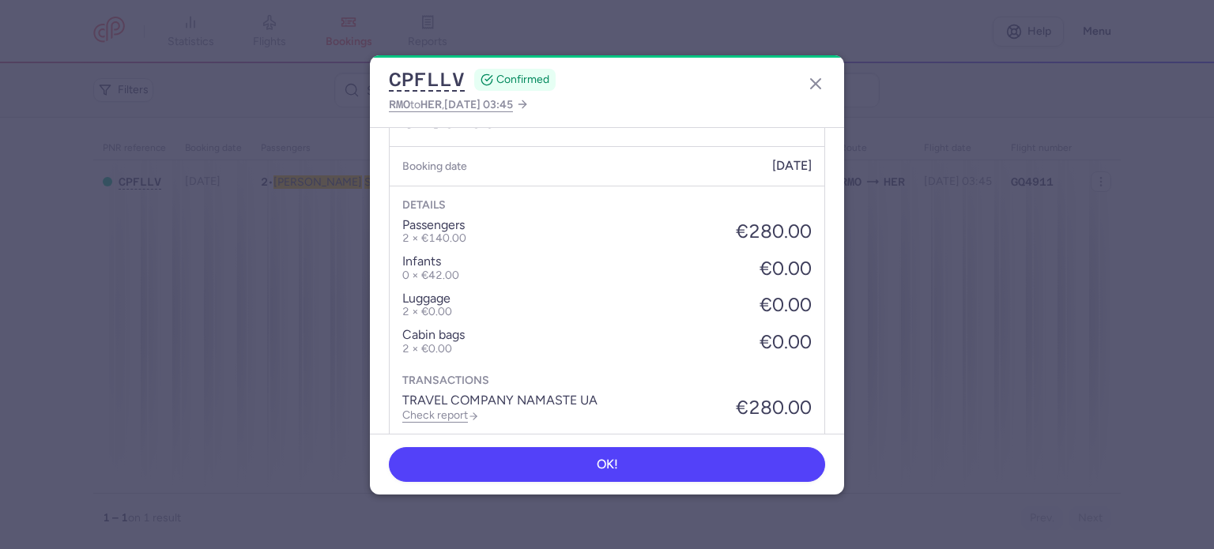
scroll to position [639, 0]
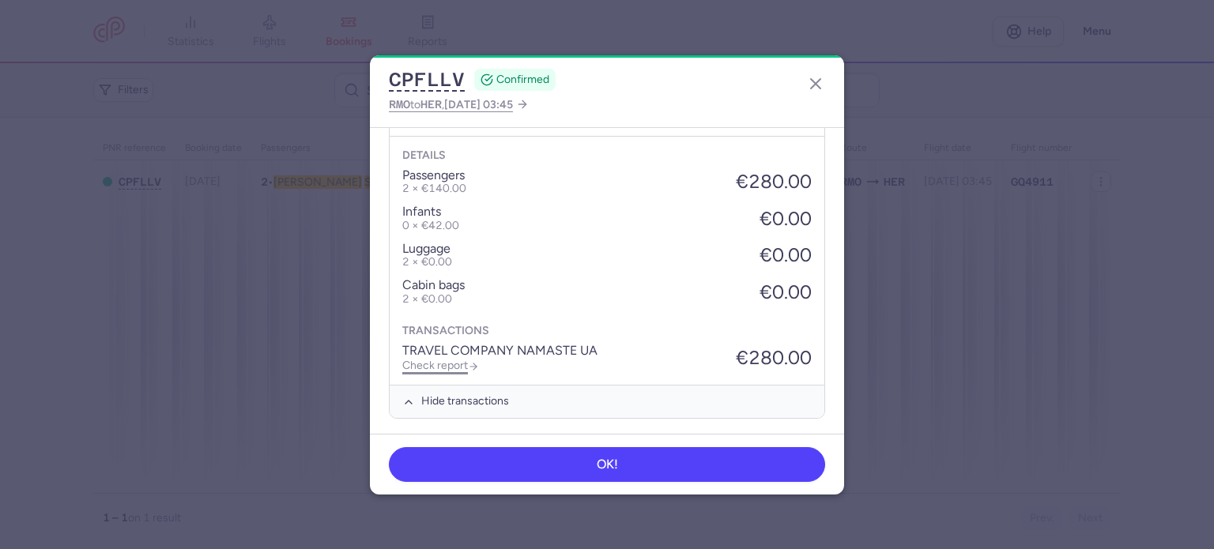
click at [442, 359] on link "Check report" at bounding box center [440, 365] width 77 height 13
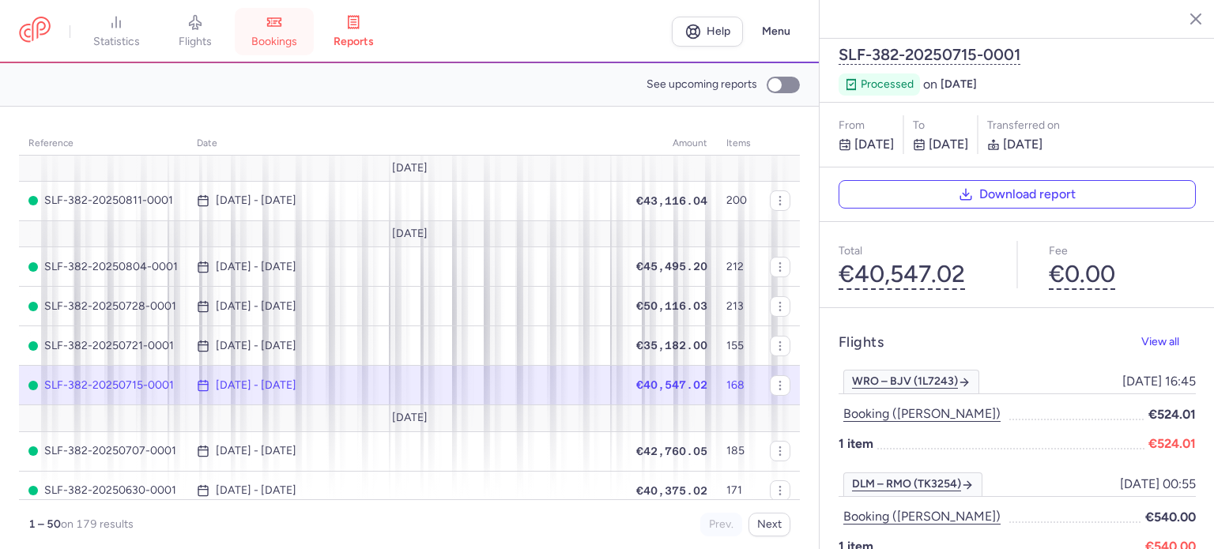
click at [282, 49] on link "bookings" at bounding box center [274, 31] width 79 height 35
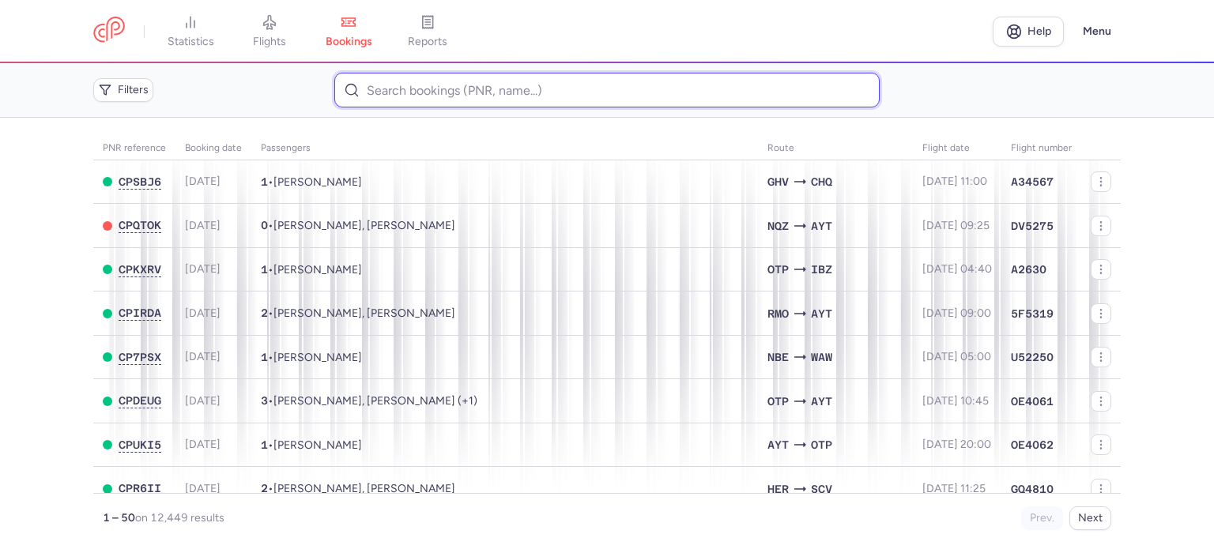
paste input "BONDARENKO NATALIIA"
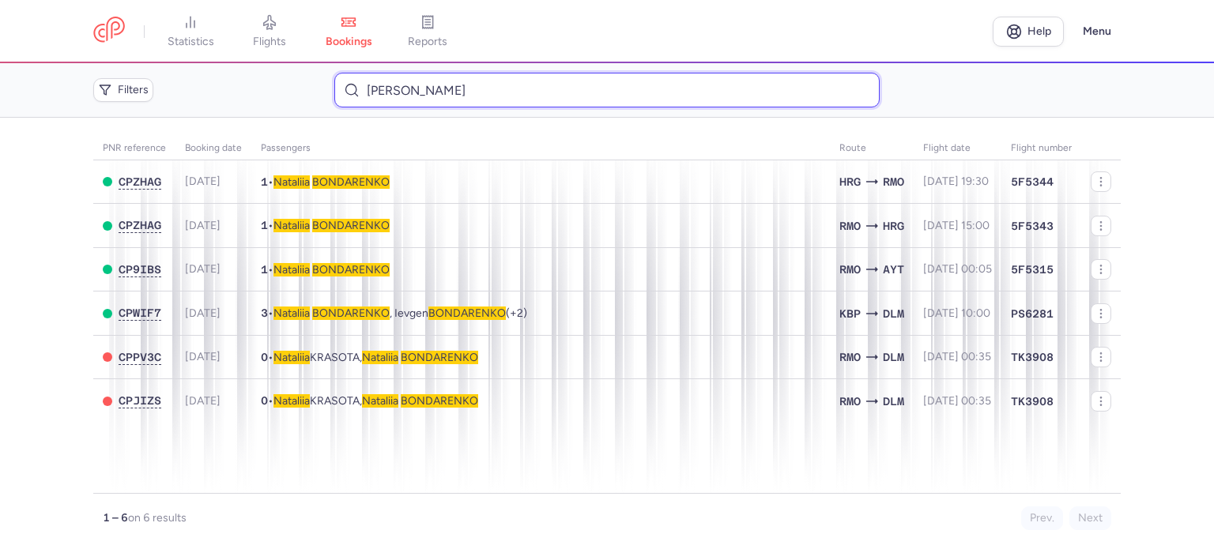
type input "BONDARENKO NATALIIA"
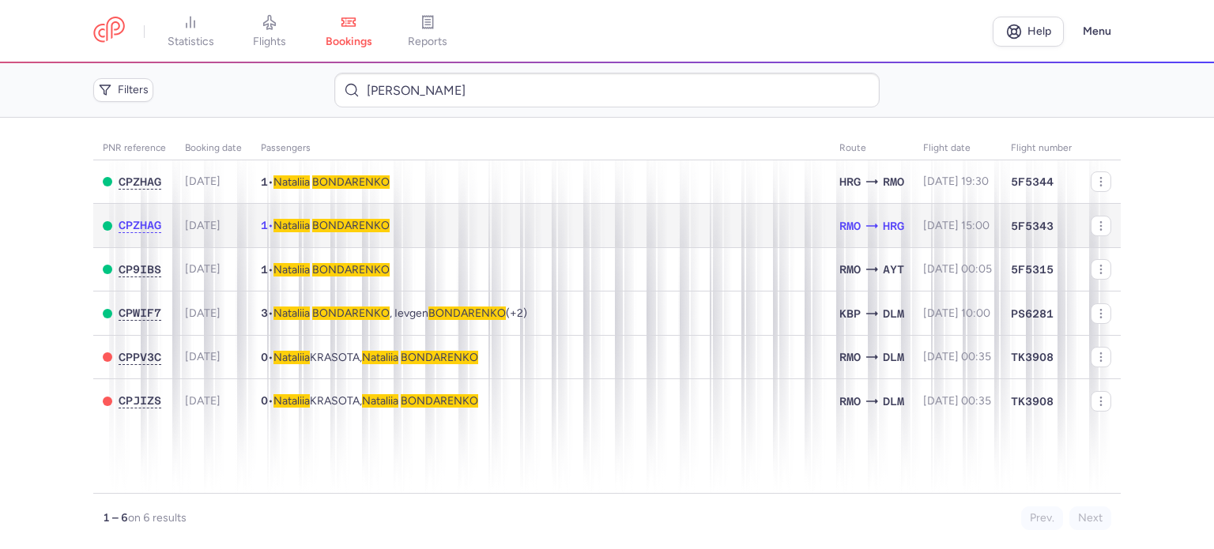
click at [360, 217] on td "1 • Nataliia BONDARENKO" at bounding box center [540, 226] width 579 height 44
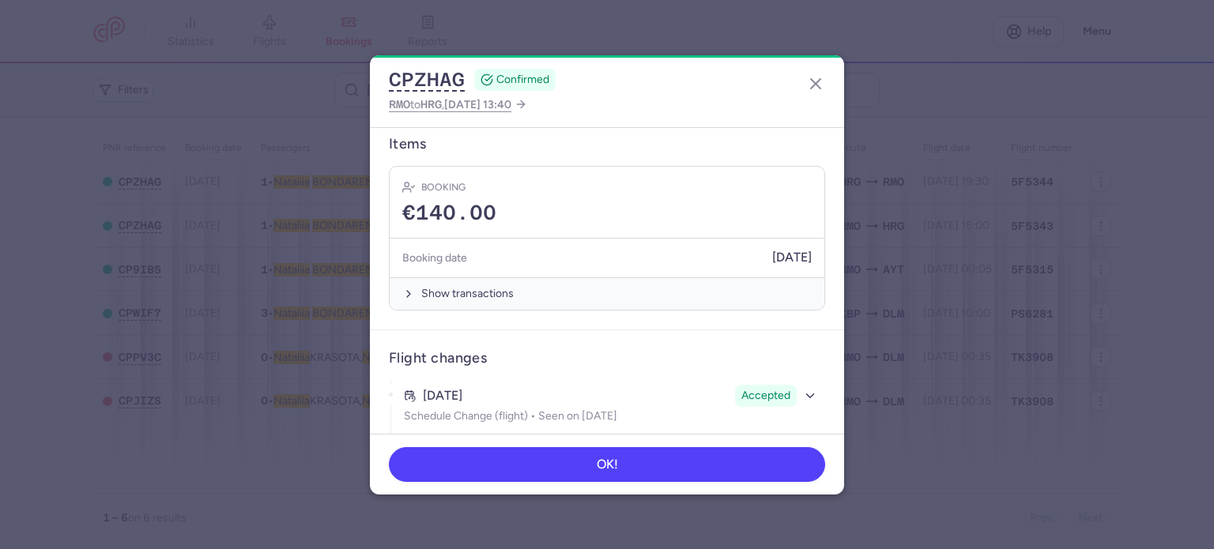
scroll to position [395, 0]
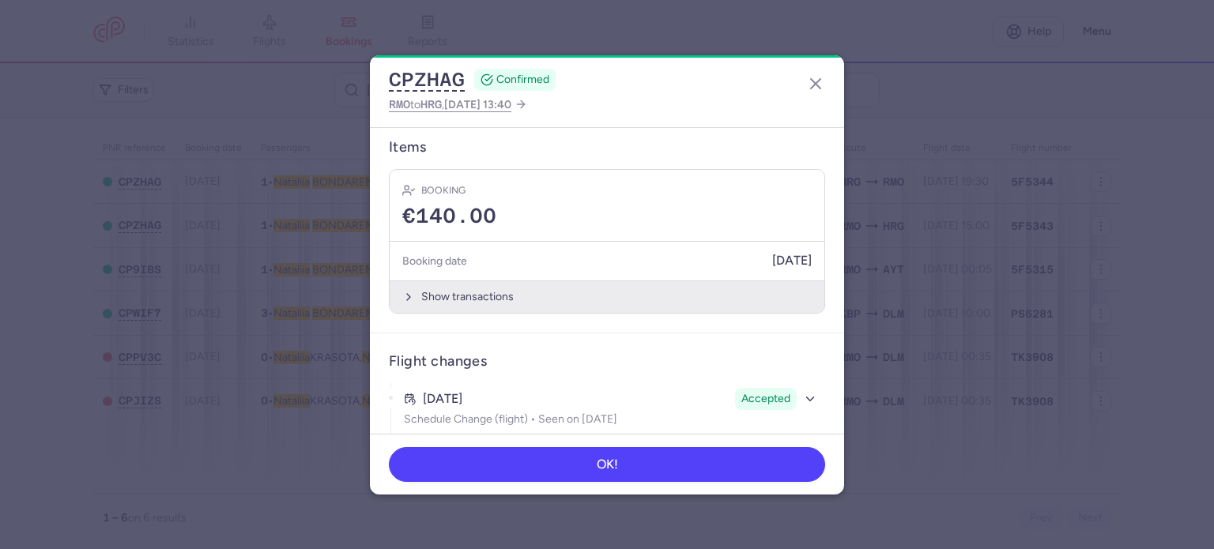
click at [494, 281] on button "Show transactions" at bounding box center [607, 297] width 435 height 32
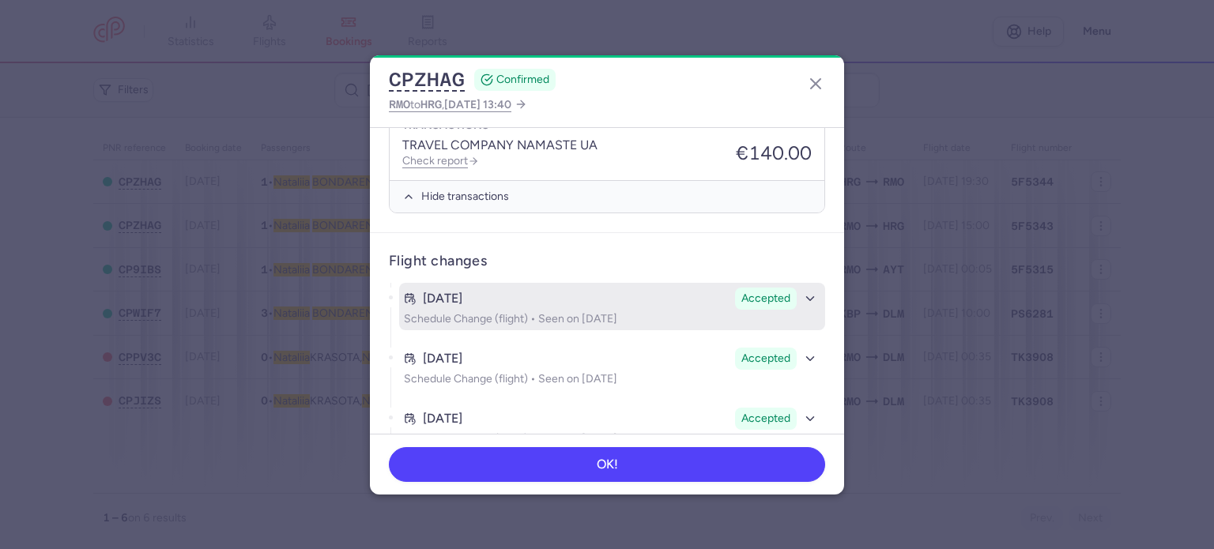
scroll to position [607, 0]
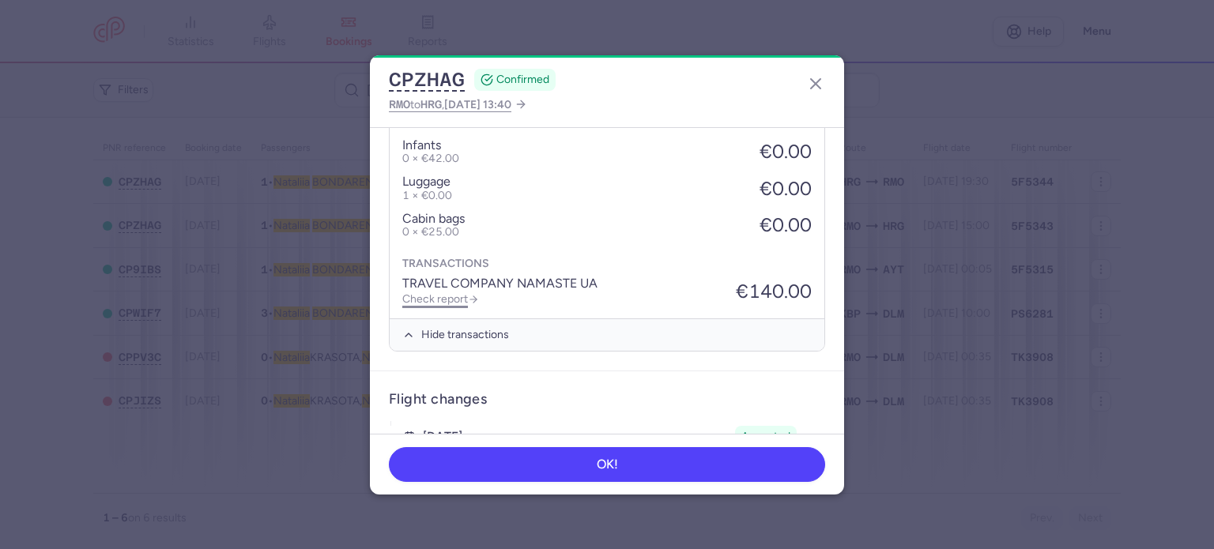
click at [449, 292] on link "Check report" at bounding box center [440, 298] width 77 height 13
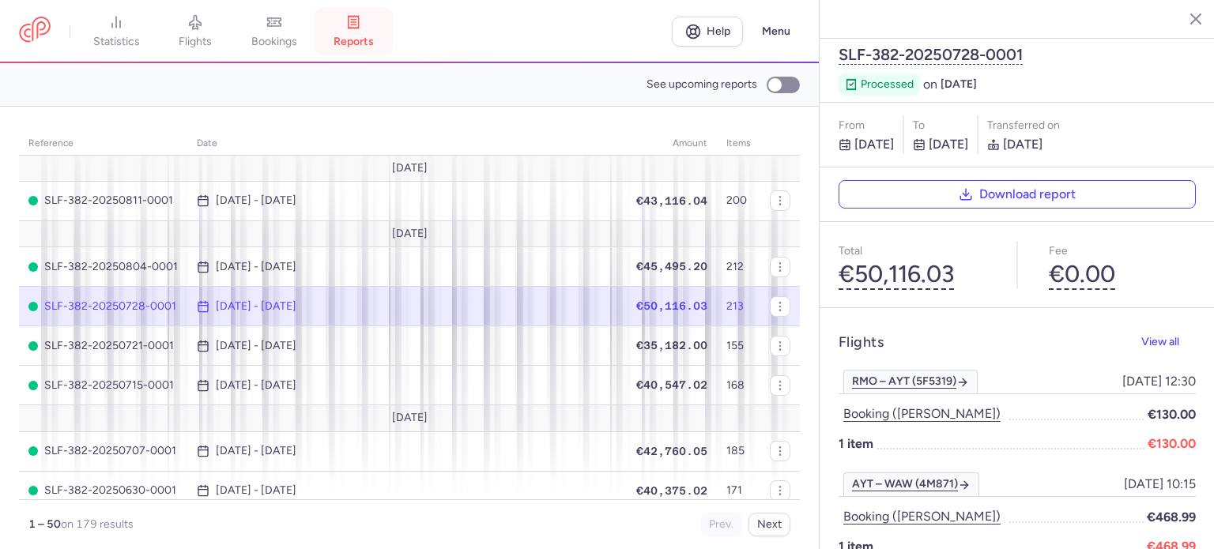
click at [354, 31] on link "reports" at bounding box center [353, 31] width 79 height 35
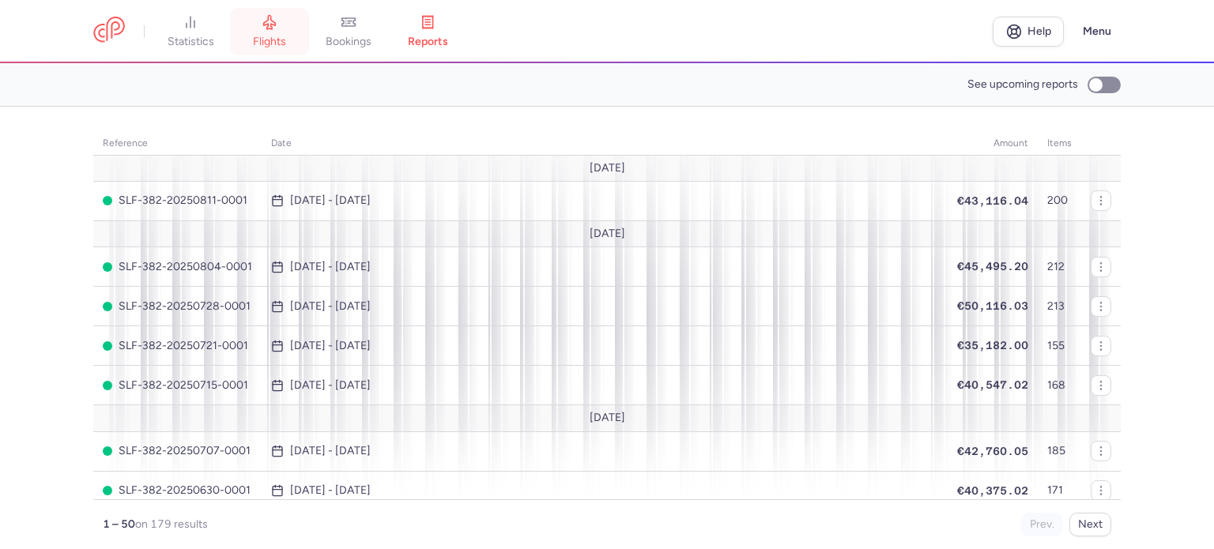
click at [281, 40] on span "flights" at bounding box center [269, 42] width 33 height 14
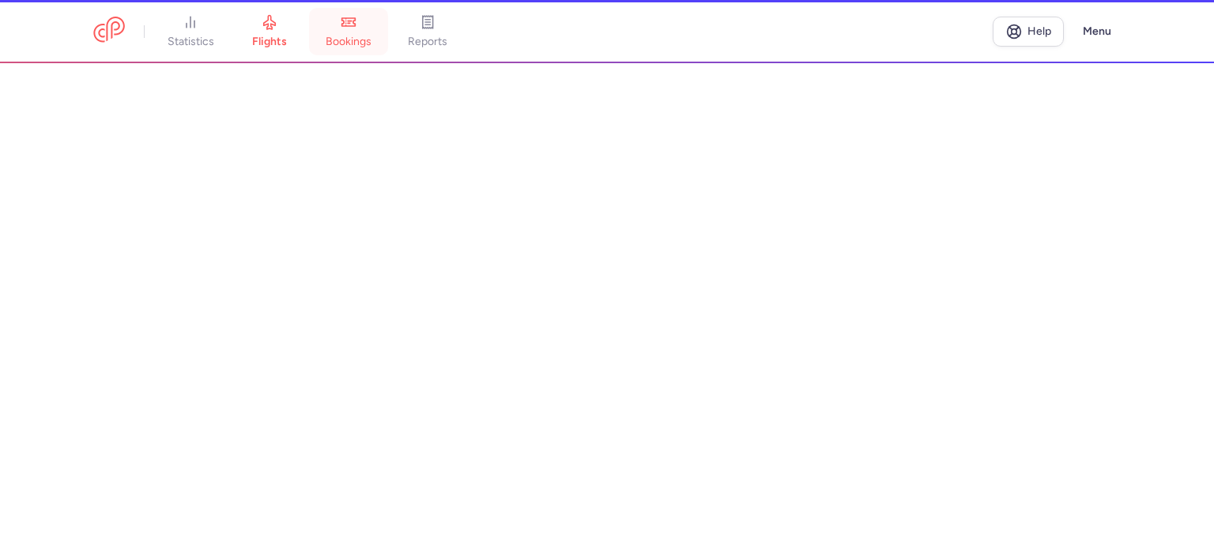
click at [364, 31] on li "bookings" at bounding box center [348, 31] width 79 height 35
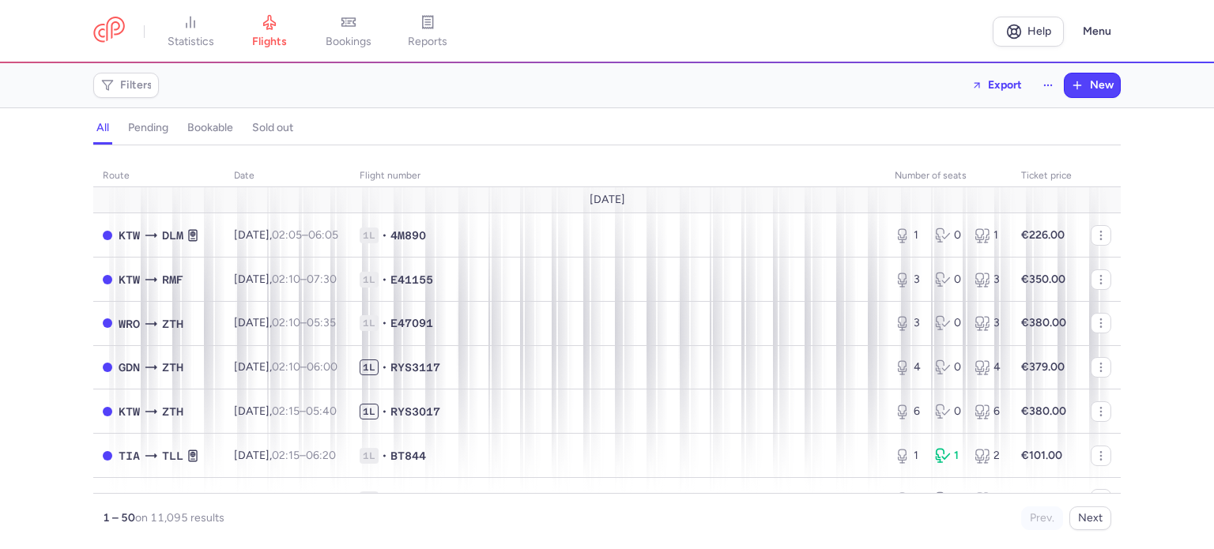
drag, startPoint x: 379, startPoint y: 118, endPoint x: 353, endPoint y: 26, distance: 95.3
click at [353, 25] on icon at bounding box center [349, 22] width 16 height 16
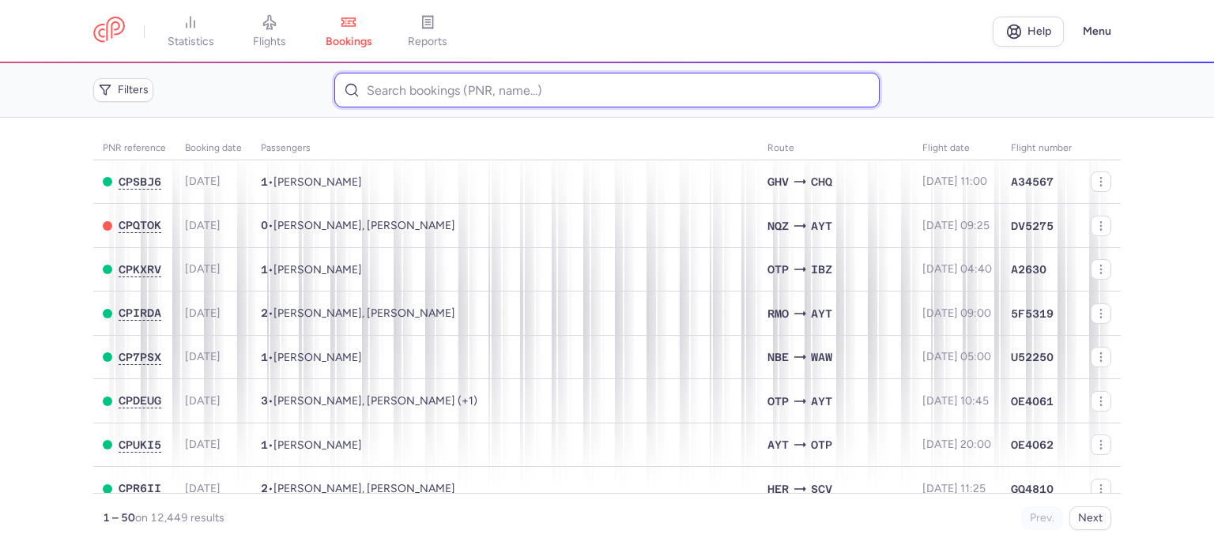
paste input "BONDARENKO NATALIIA"
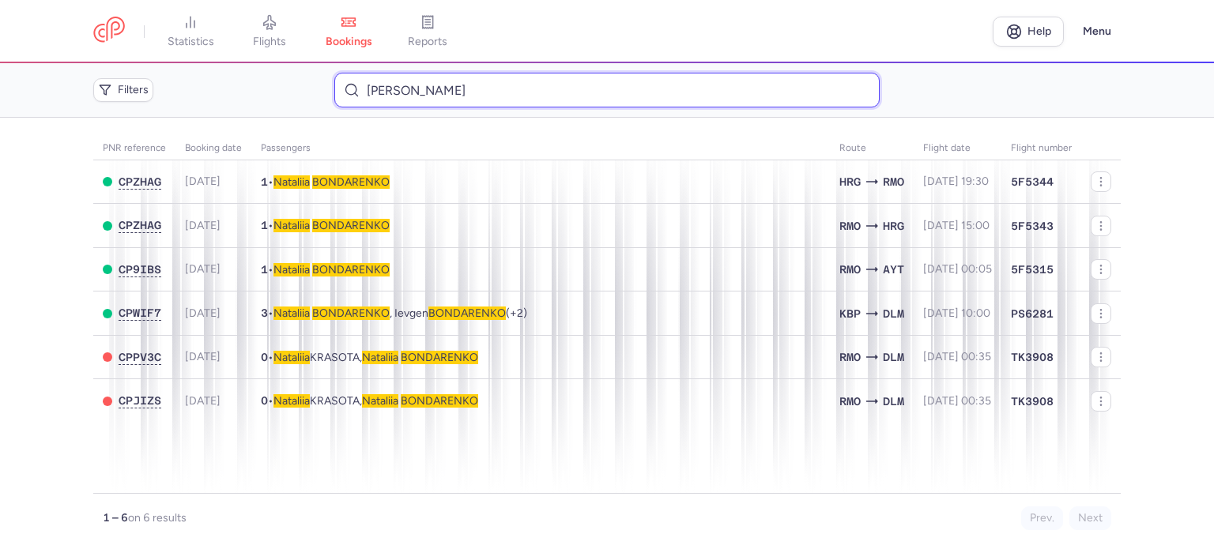
type input "BONDARENKO NATALIIA"
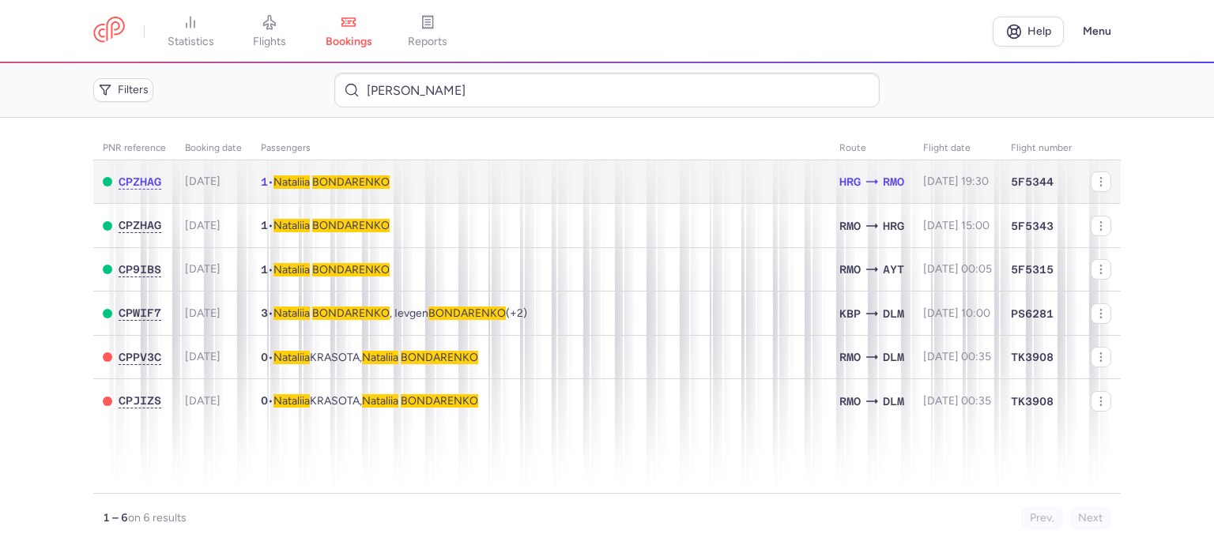
click at [330, 179] on span "BONDARENKO" at bounding box center [350, 181] width 77 height 13
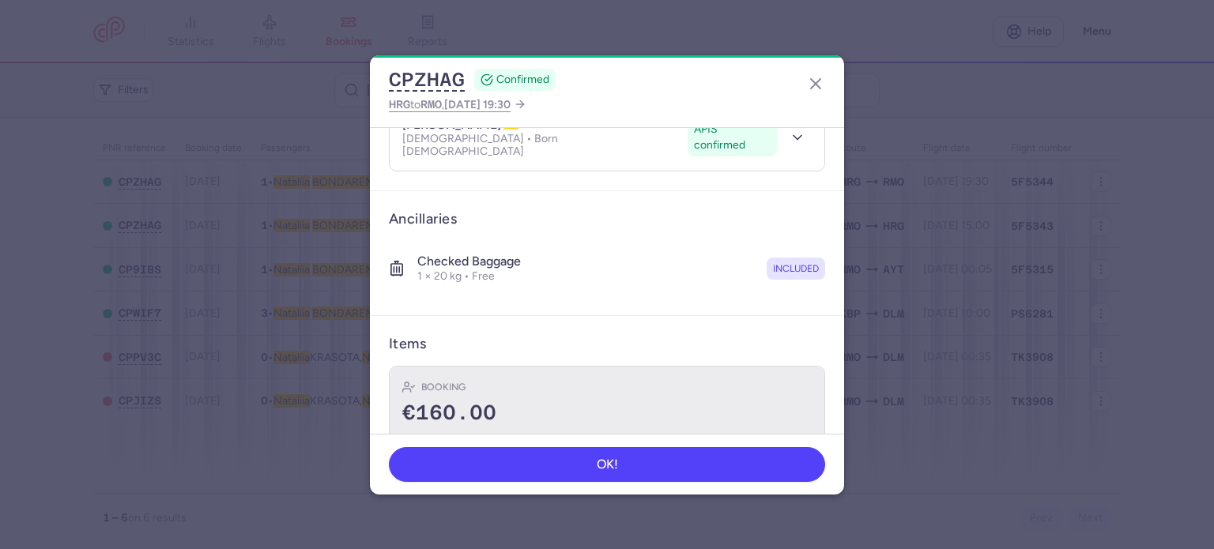
scroll to position [278, 0]
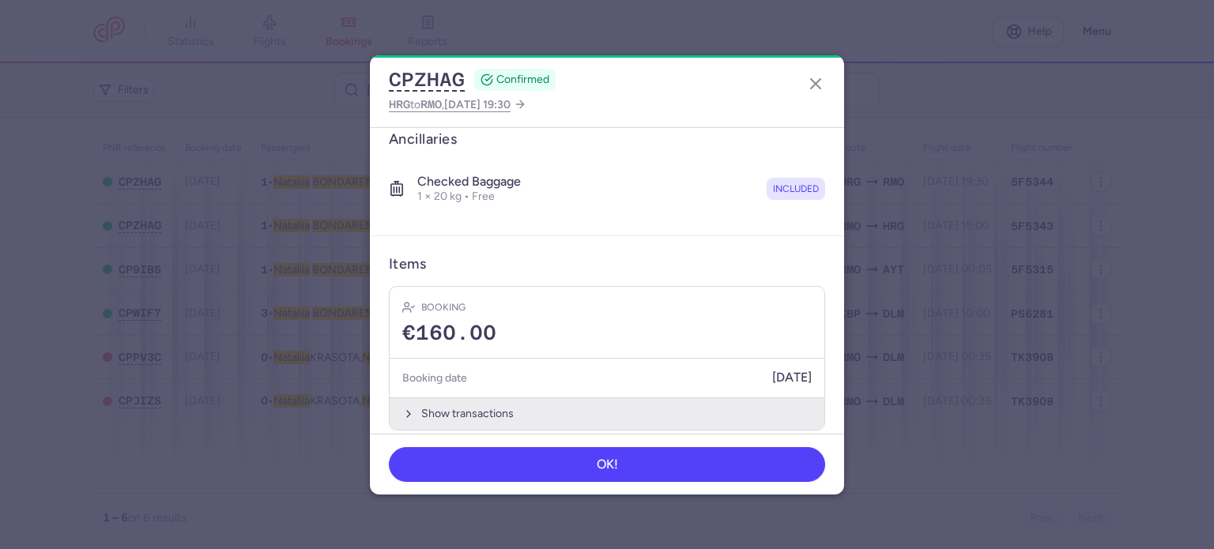
click at [453, 398] on button "Show transactions" at bounding box center [607, 414] width 435 height 32
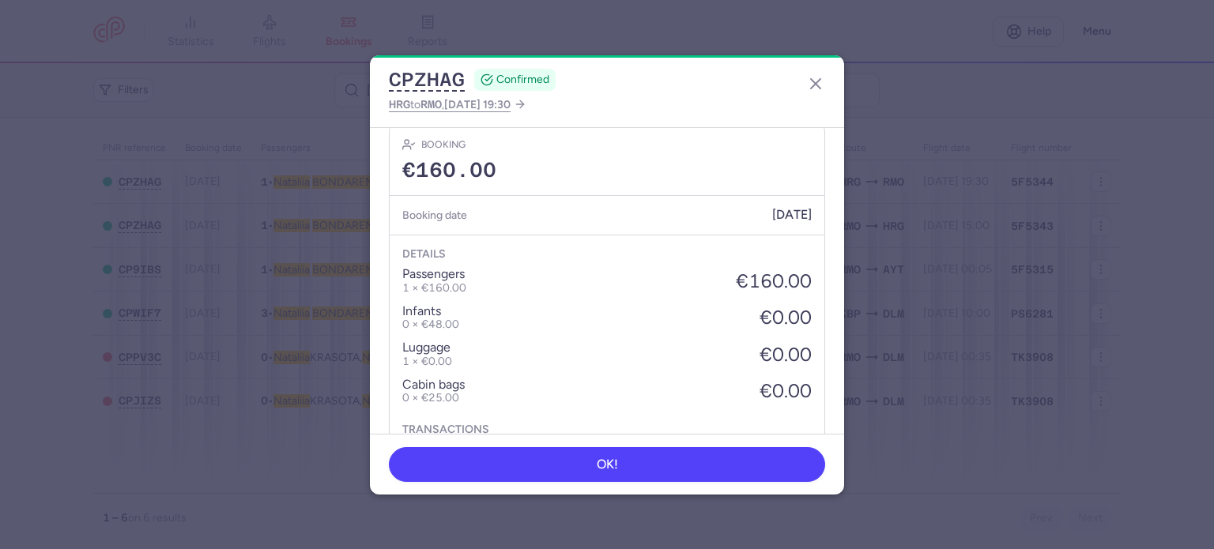
scroll to position [528, 0]
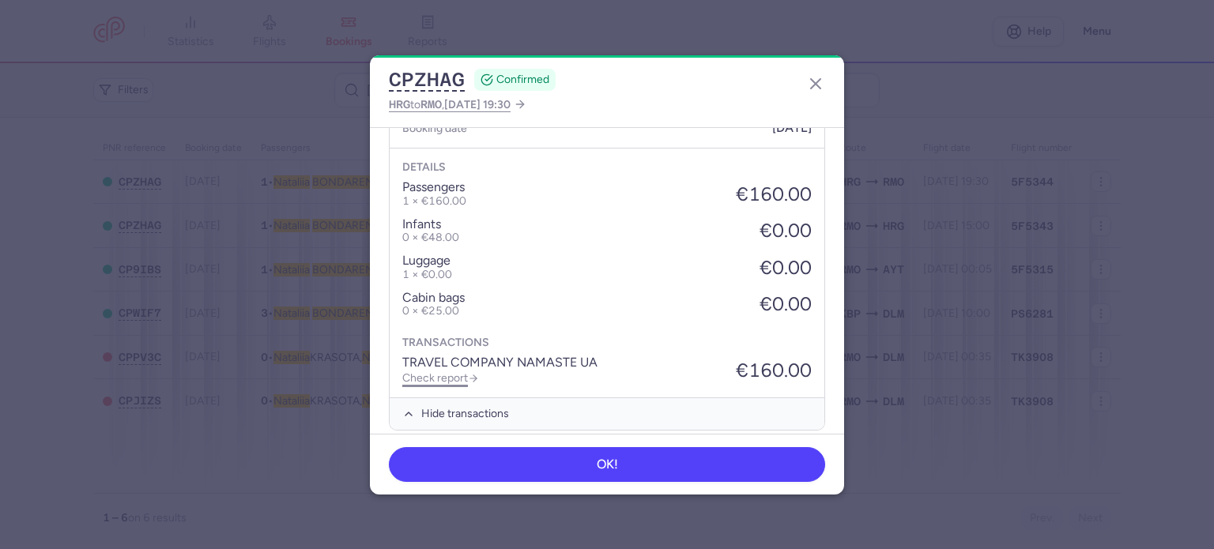
click at [455, 372] on link "Check report" at bounding box center [440, 378] width 77 height 13
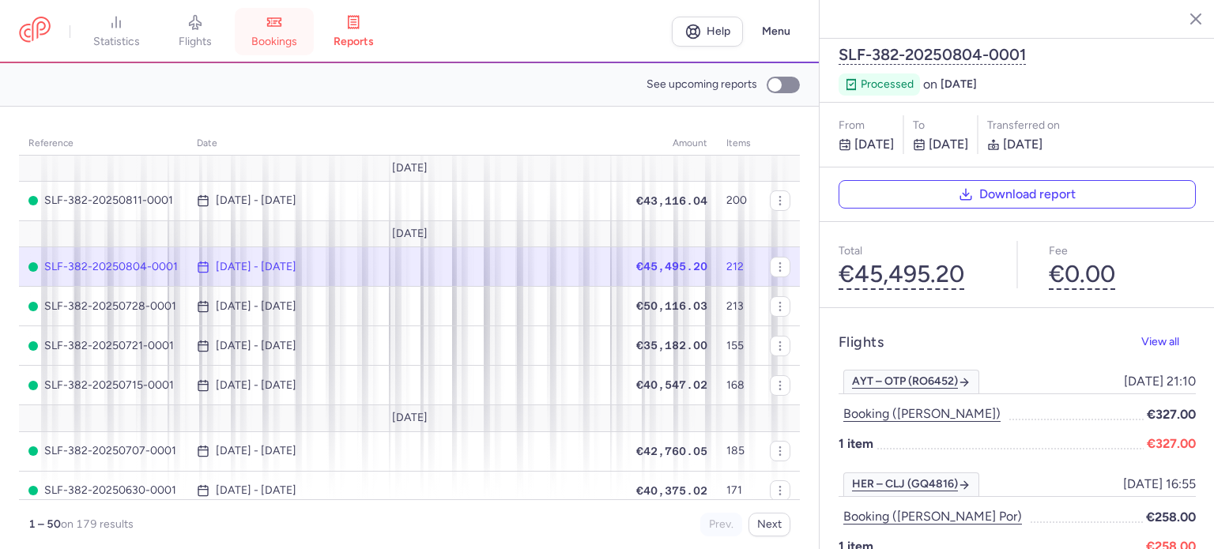
click at [272, 41] on span "bookings" at bounding box center [274, 42] width 46 height 14
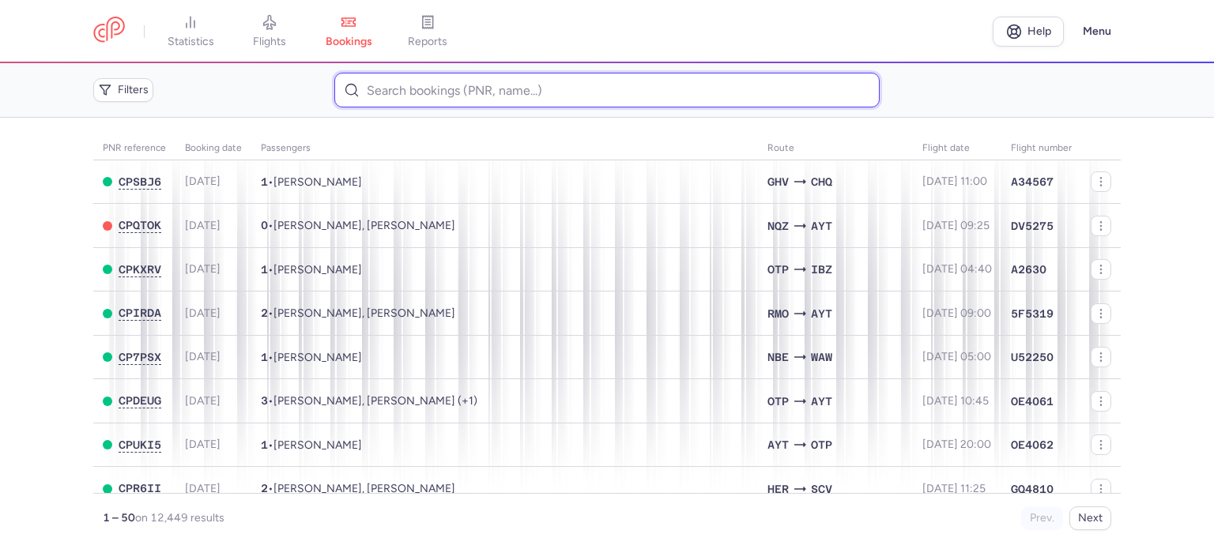
paste input "NOVOZHDEN ALINA"
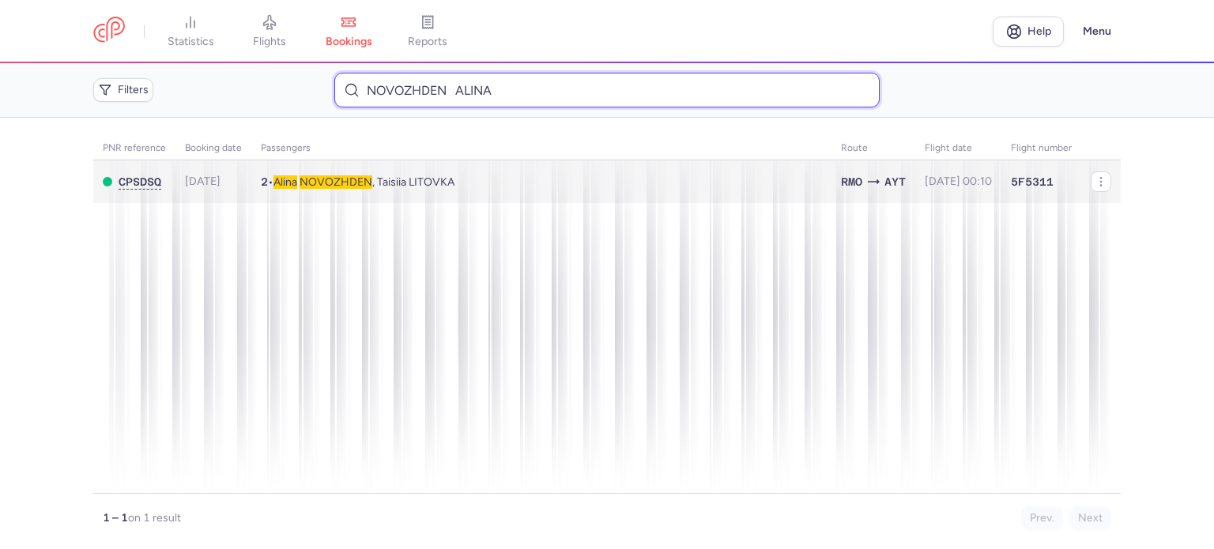
type input "NOVOZHDEN ALINA"
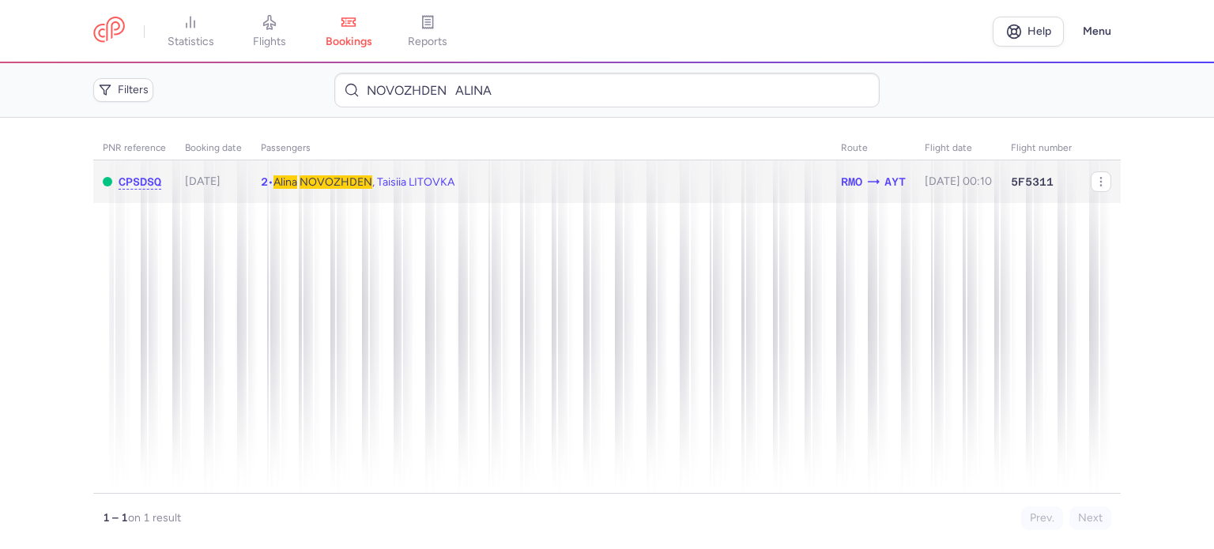
click at [338, 179] on span "NOVOZHDEN" at bounding box center [336, 181] width 73 height 13
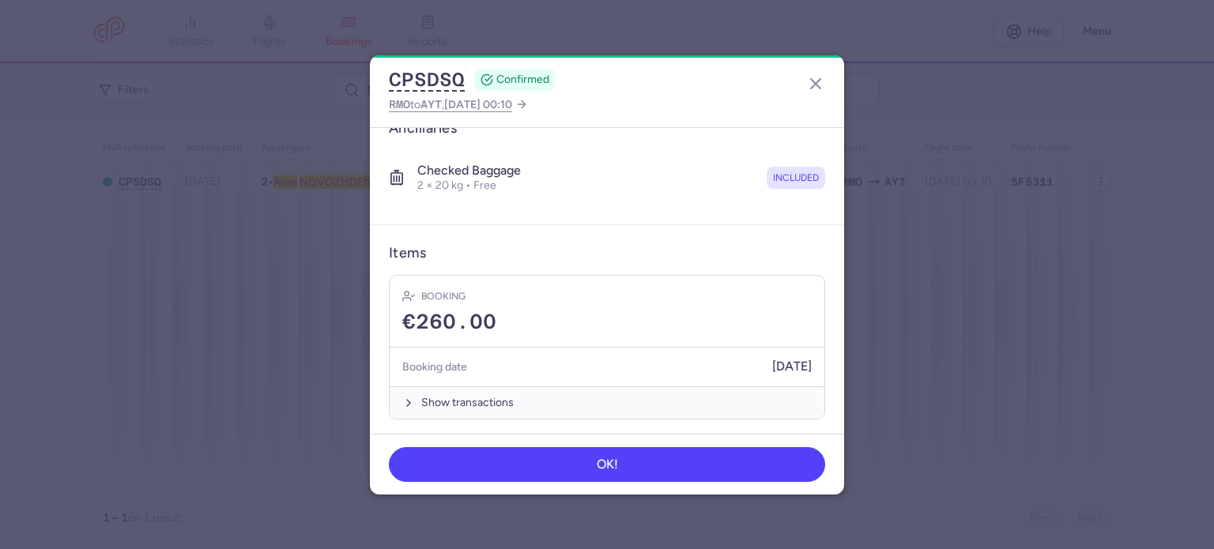
scroll to position [333, 0]
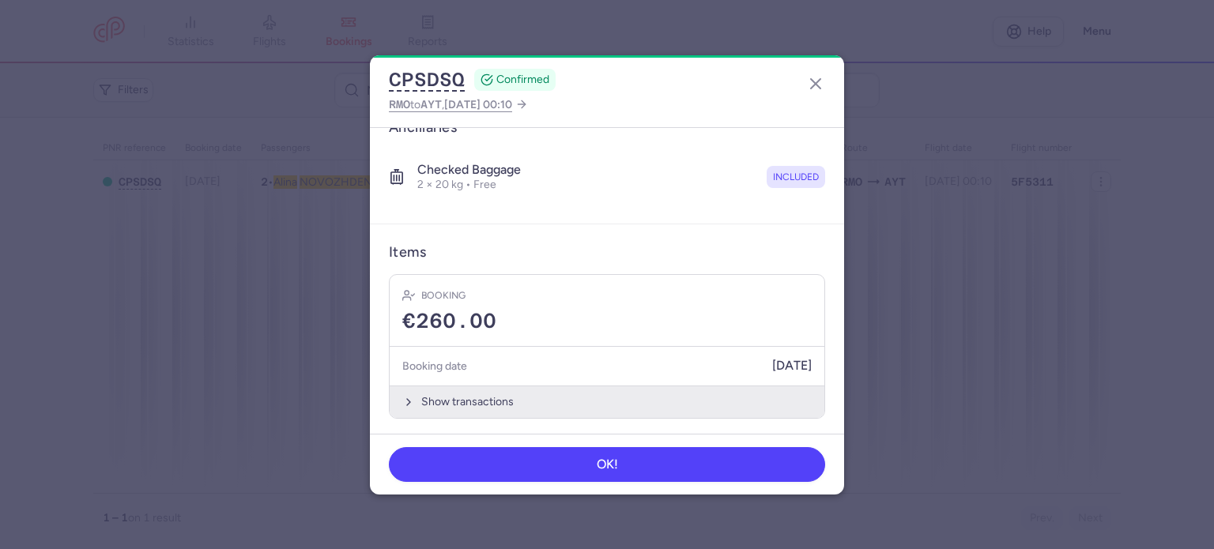
click at [470, 402] on button "Show transactions" at bounding box center [607, 402] width 435 height 32
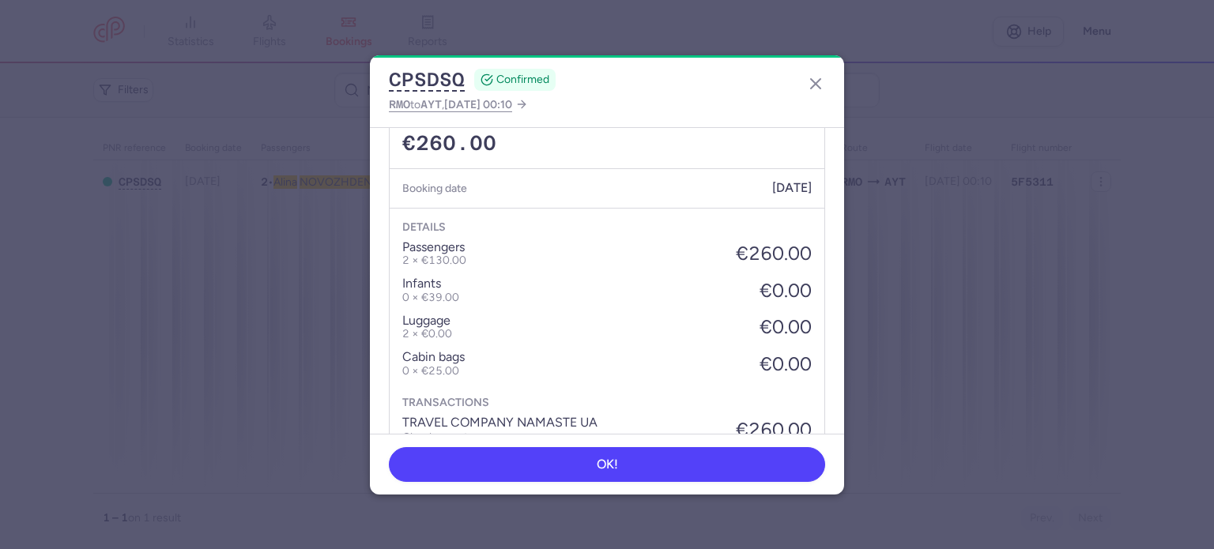
scroll to position [583, 0]
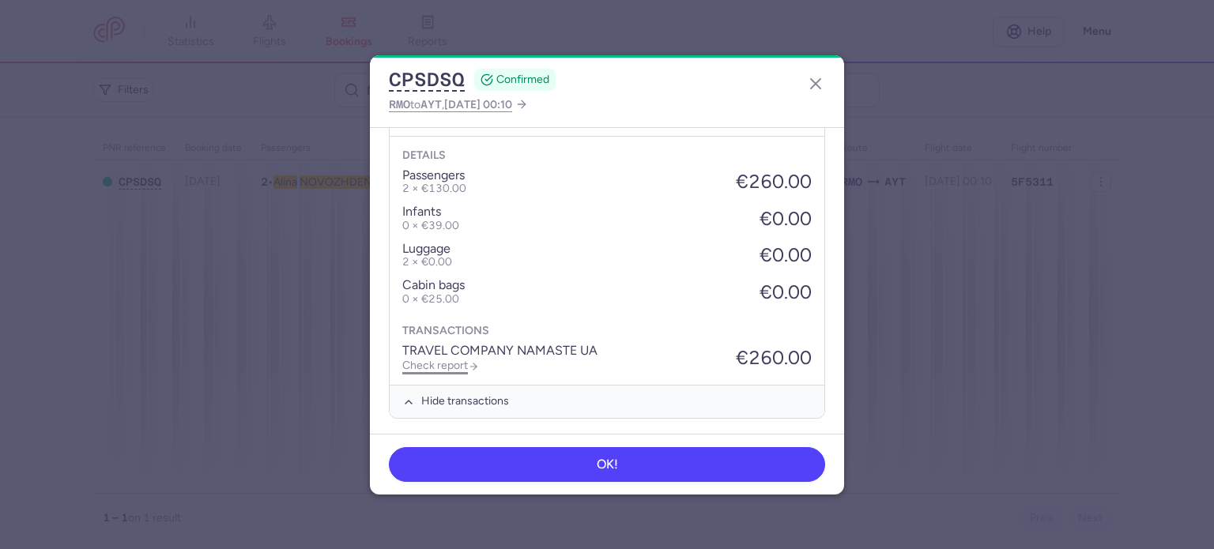
click at [455, 365] on link "Check report" at bounding box center [440, 365] width 77 height 13
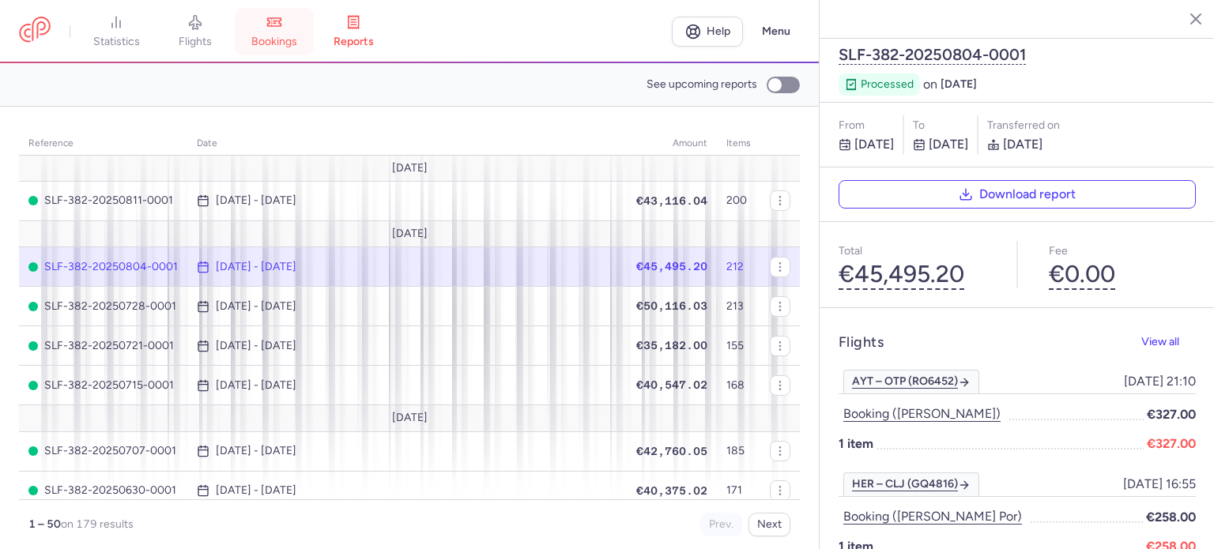
click at [281, 33] on link "bookings" at bounding box center [274, 31] width 79 height 35
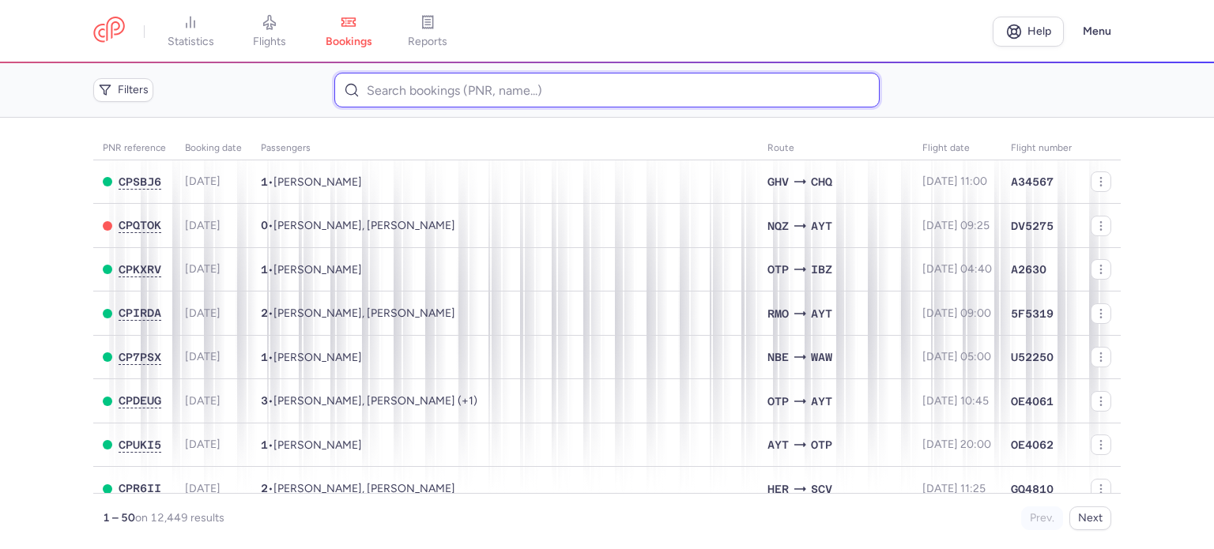
paste input "TSYMBALIUK OLEKSII"
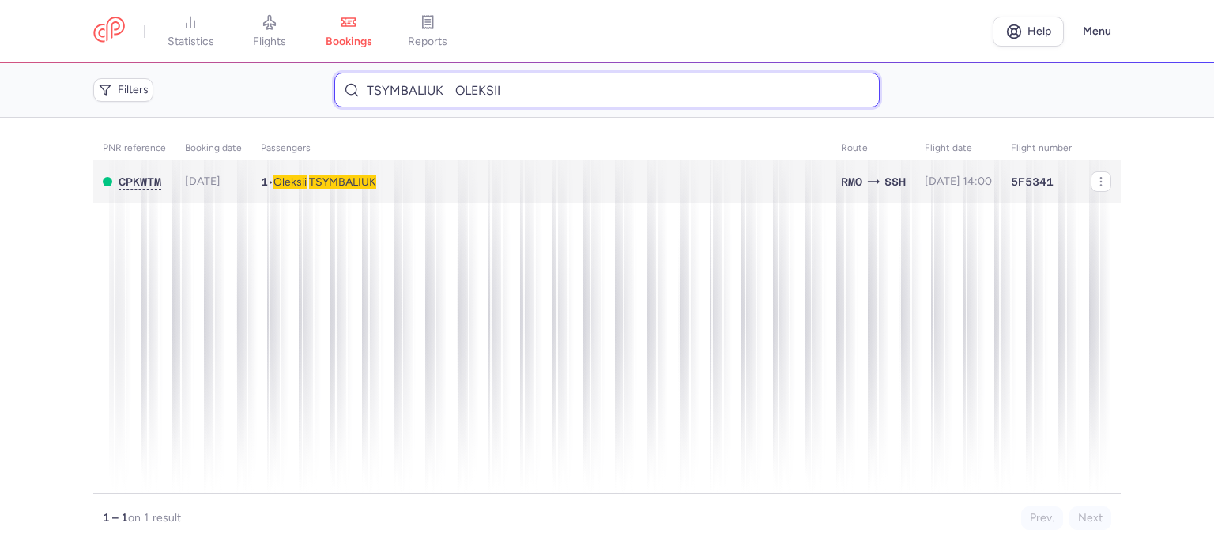
type input "TSYMBALIUK OLEKSII"
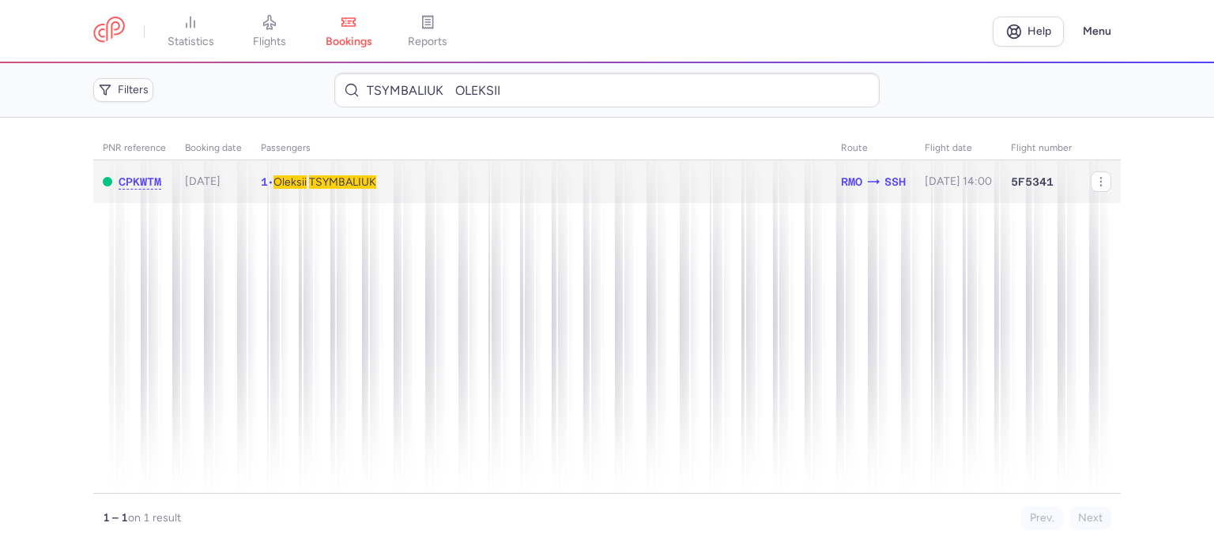
click at [339, 182] on span "TSYMBALIUK" at bounding box center [342, 181] width 67 height 13
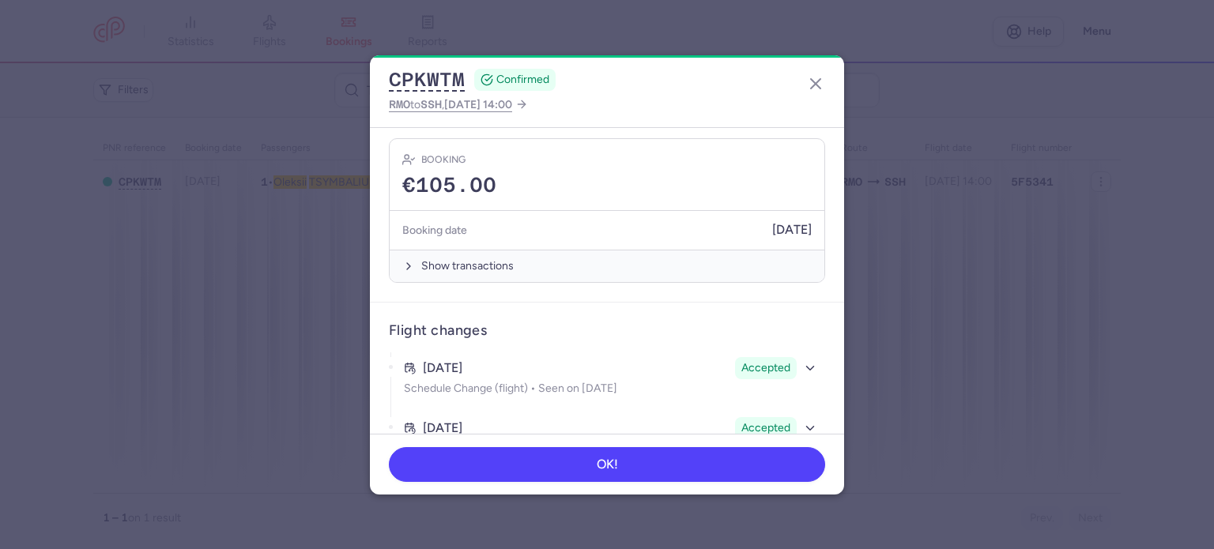
scroll to position [455, 0]
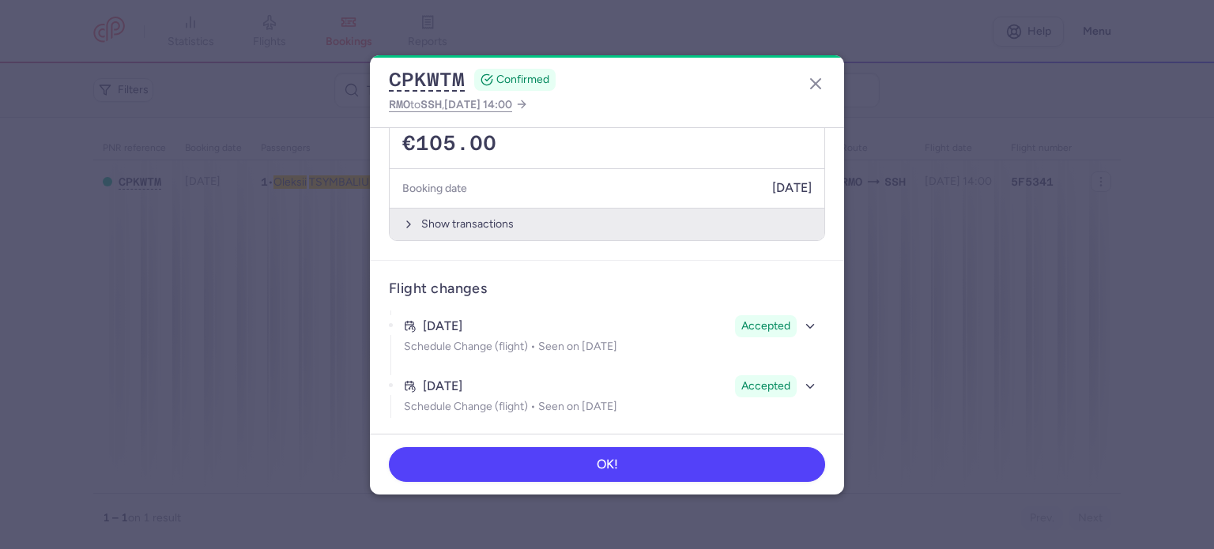
click at [452, 231] on button "Show transactions" at bounding box center [607, 224] width 435 height 32
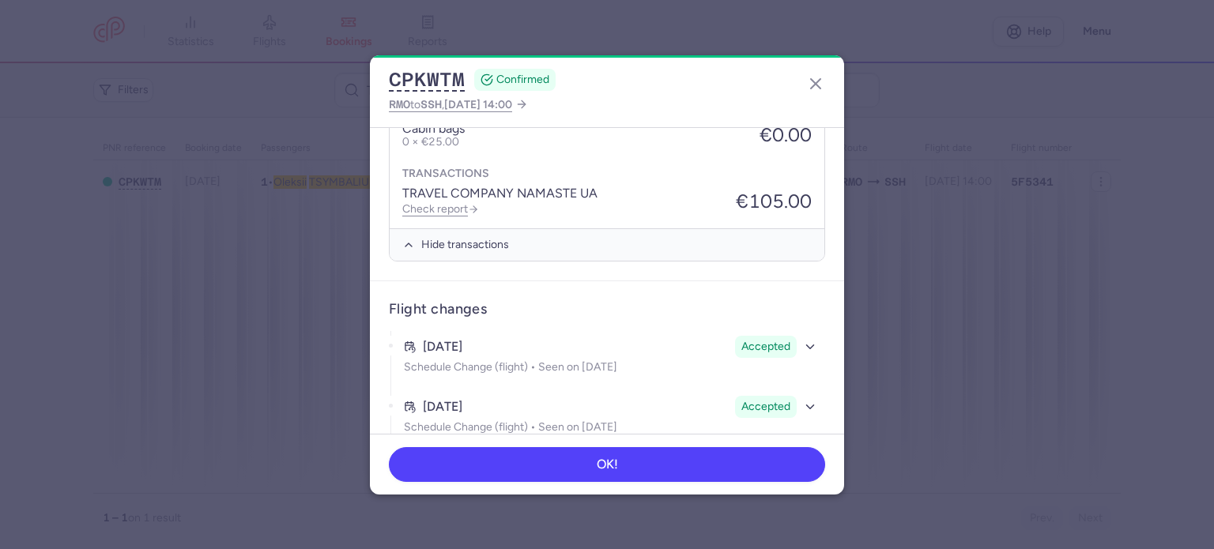
scroll to position [705, 0]
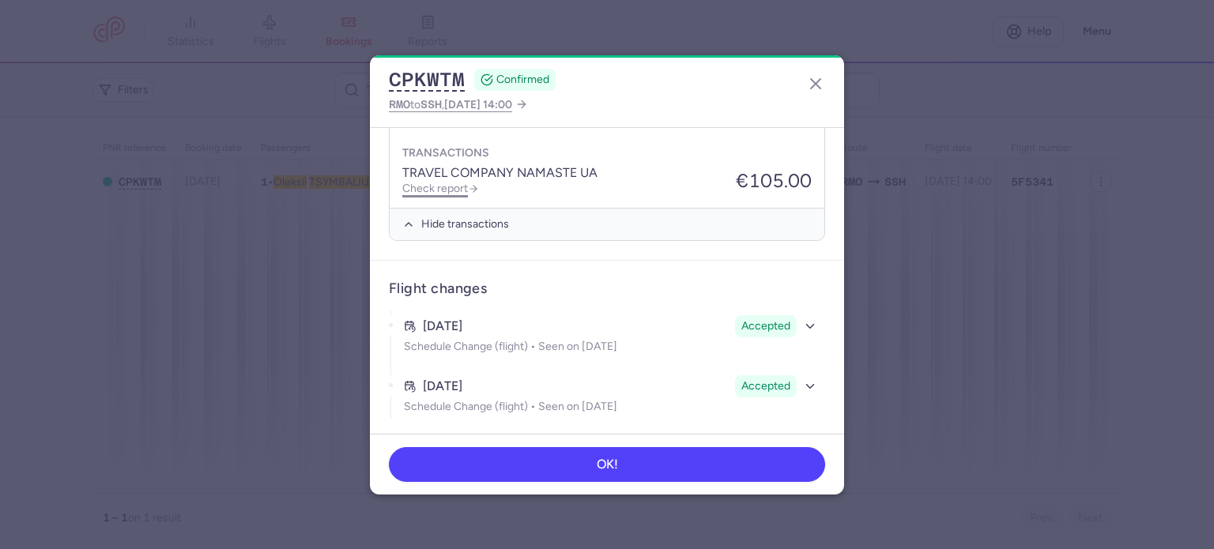
click at [440, 186] on link "Check report" at bounding box center [440, 188] width 77 height 13
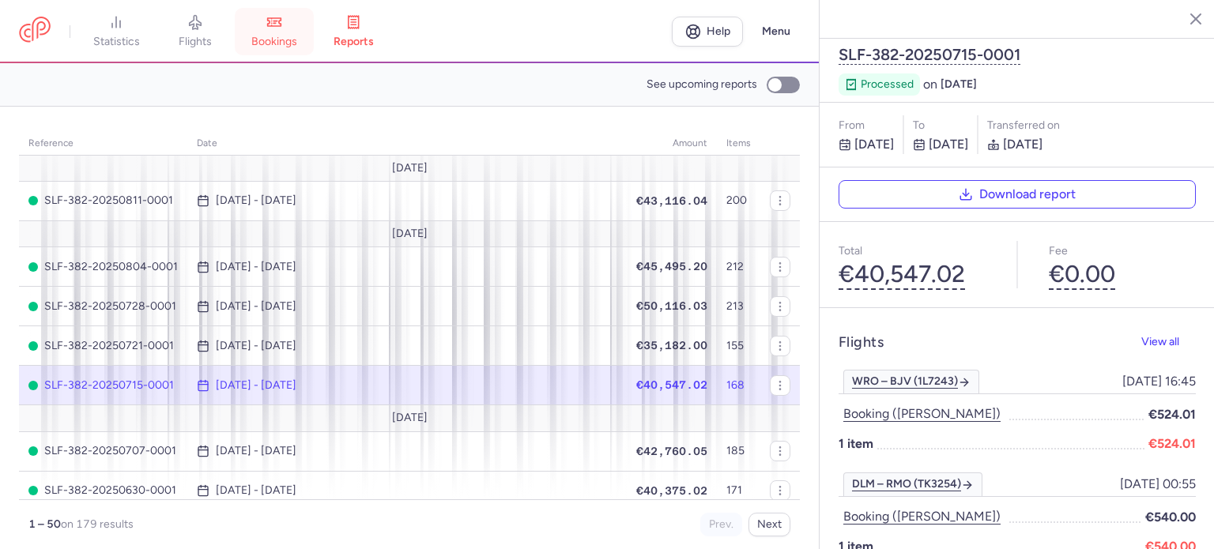
click at [290, 40] on span "bookings" at bounding box center [274, 42] width 46 height 14
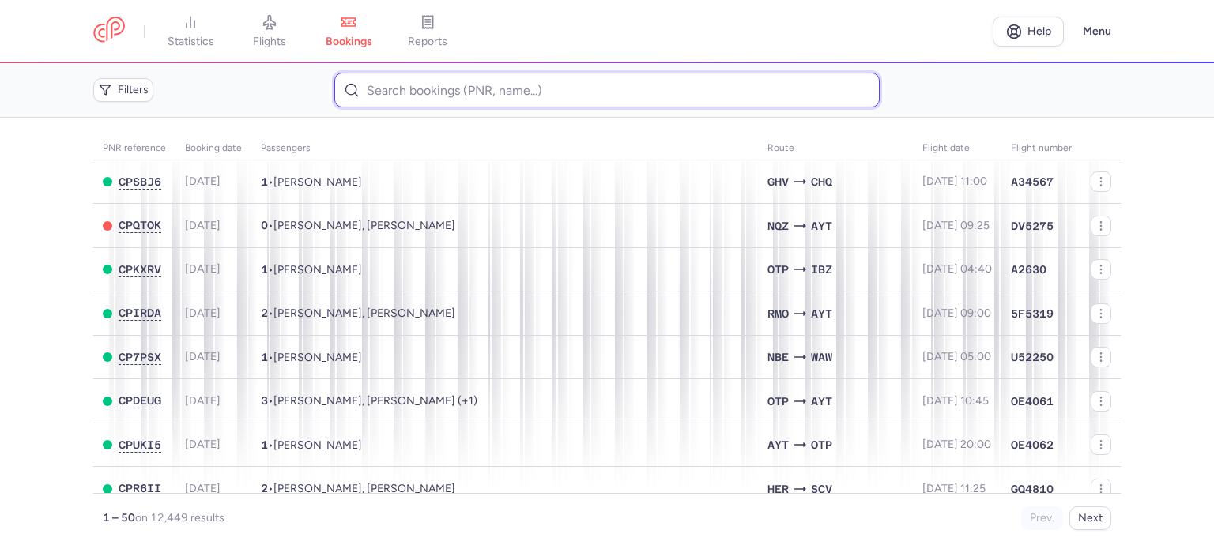
paste input "VAISMAN YAKOV MORDECHAI"
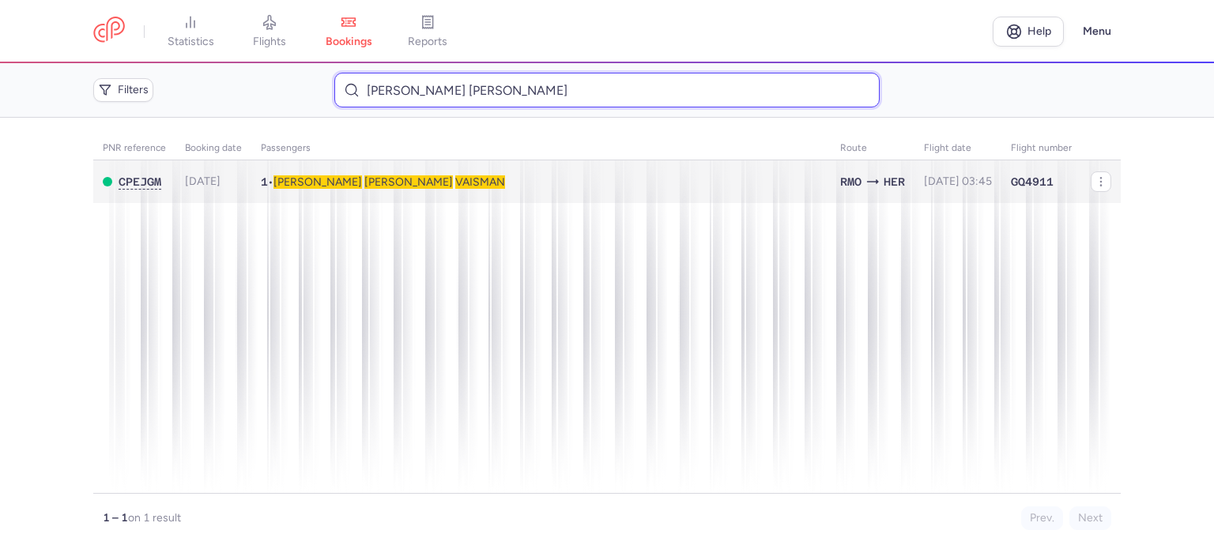
type input "VAISMAN YAKOV MORDECHAI"
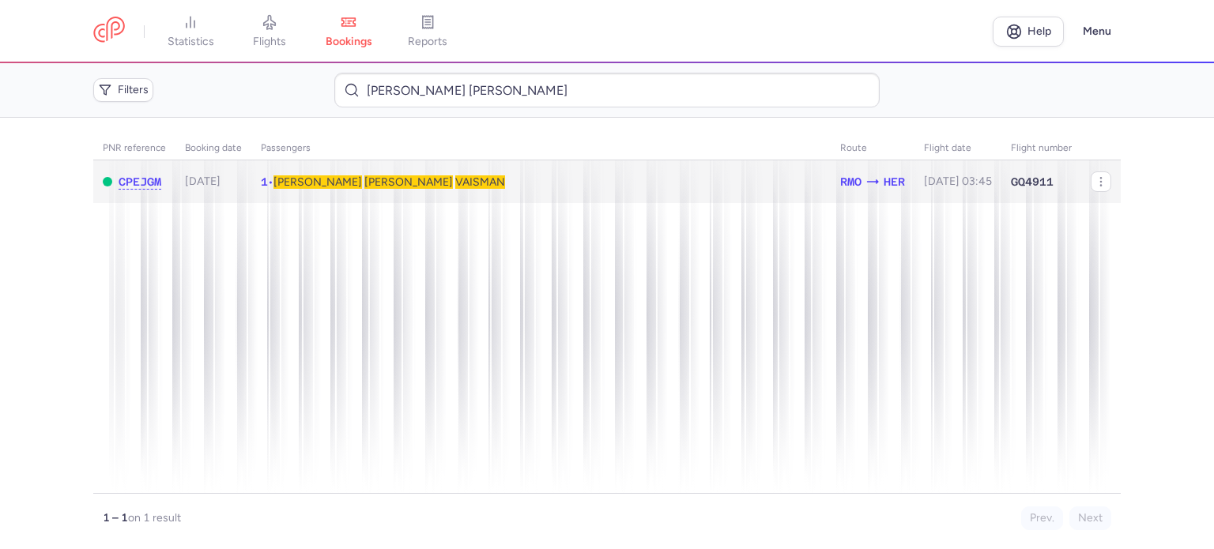
click at [455, 176] on span "VAISMAN" at bounding box center [480, 181] width 50 height 13
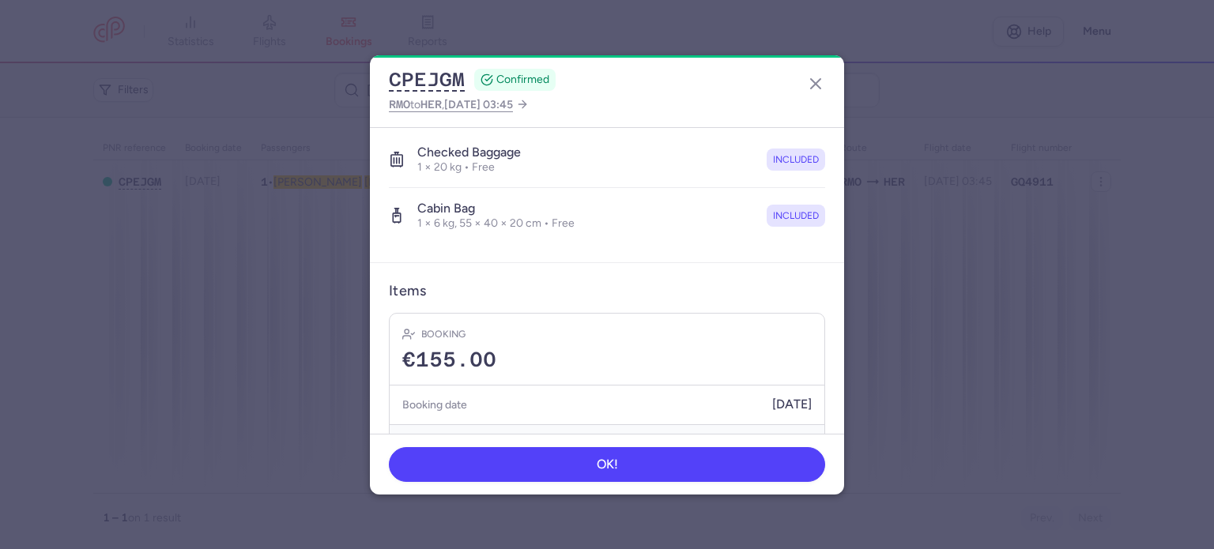
scroll to position [334, 0]
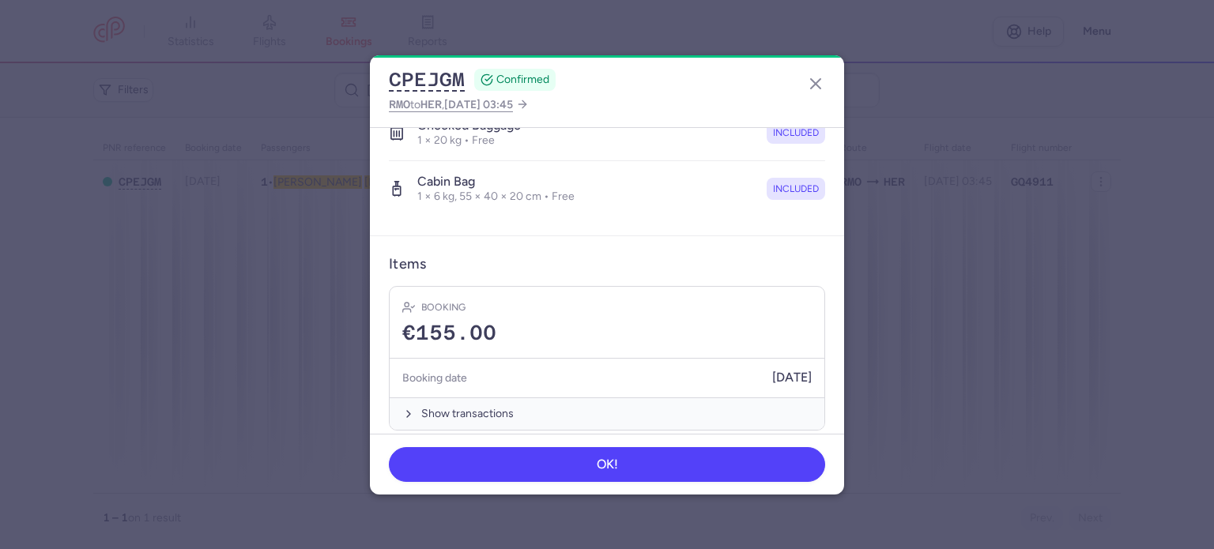
drag, startPoint x: 448, startPoint y: 401, endPoint x: 466, endPoint y: 372, distance: 33.4
click at [448, 398] on button "Show transactions" at bounding box center [607, 414] width 435 height 32
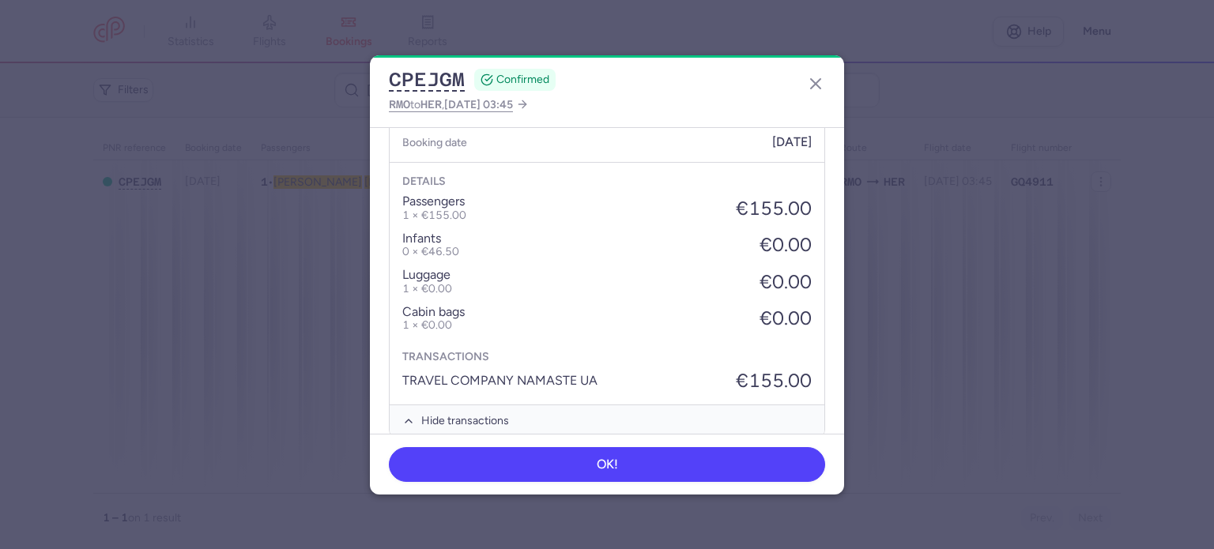
scroll to position [572, 0]
click at [816, 87] on icon "button" at bounding box center [815, 83] width 19 height 19
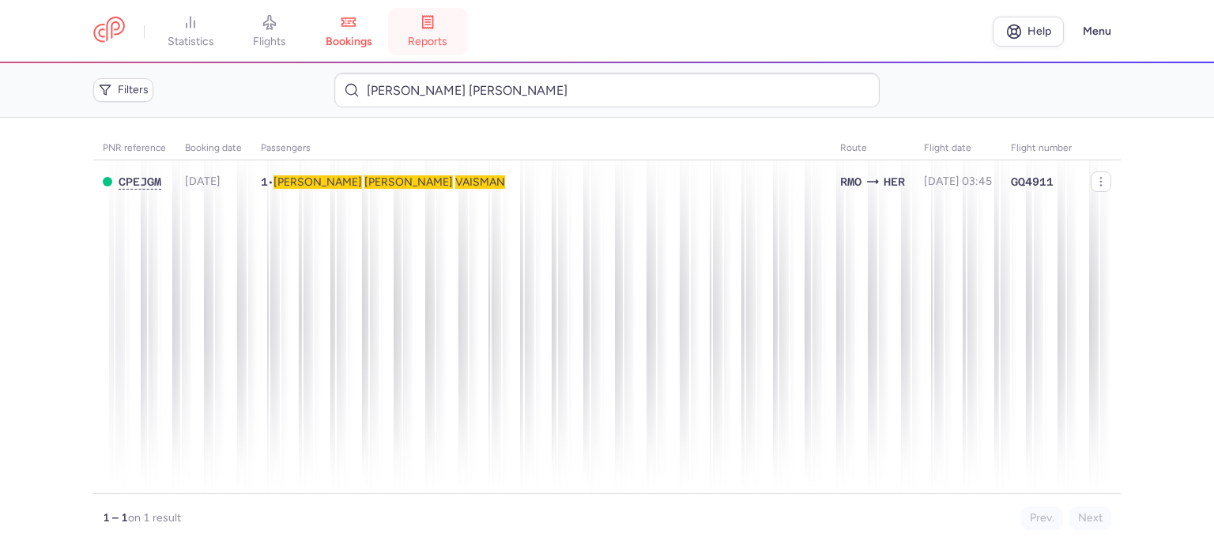
click at [431, 25] on icon at bounding box center [428, 22] width 16 height 16
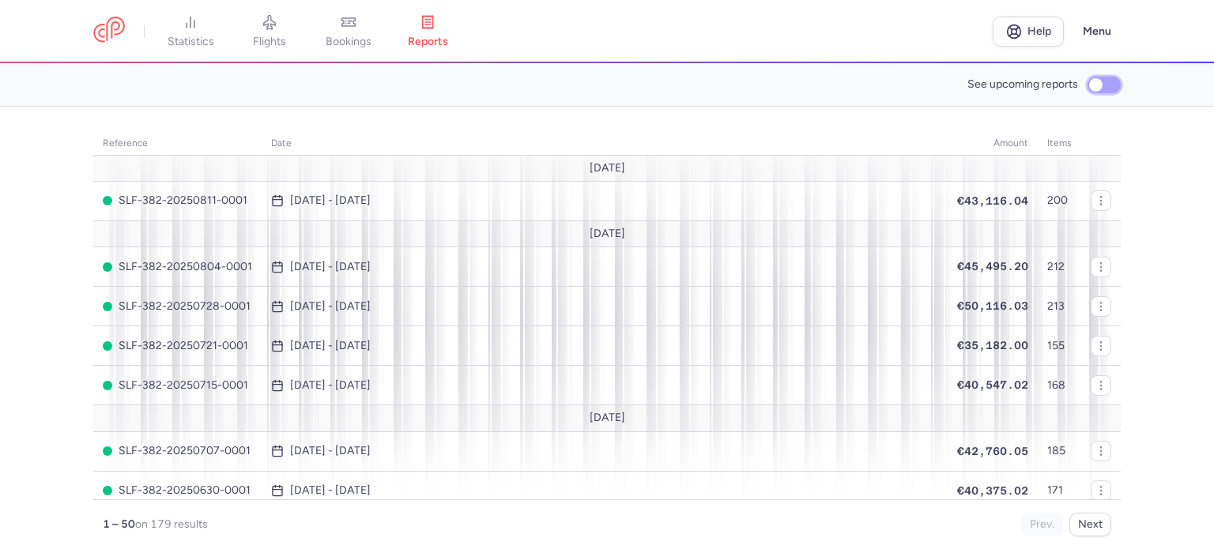
click at [1104, 85] on input "See upcoming reports" at bounding box center [1104, 85] width 33 height 17
checkbox input "true"
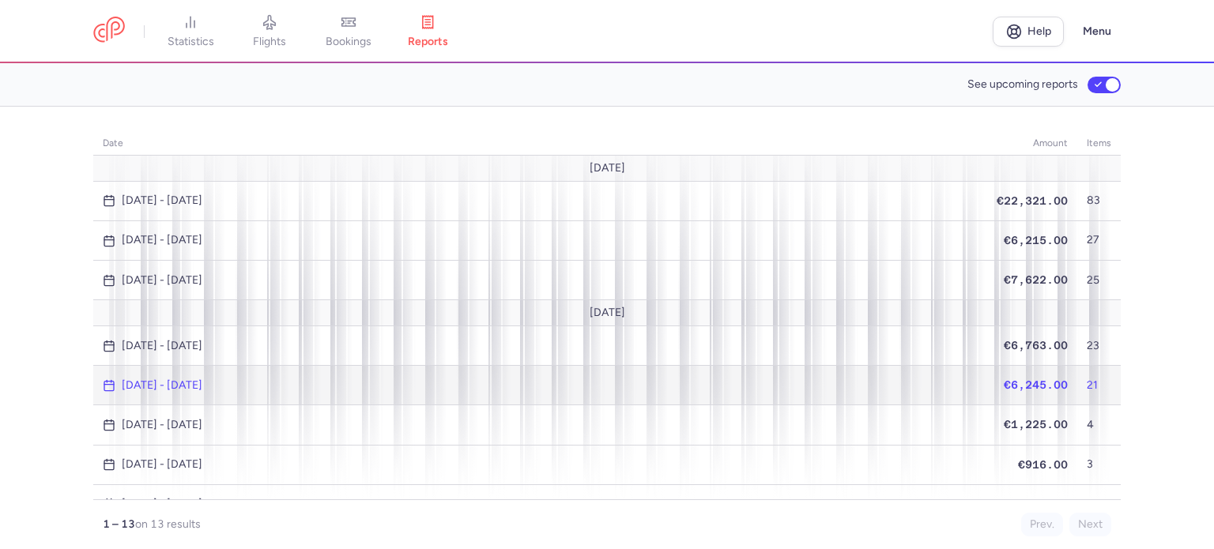
click at [1022, 379] on span "€6,245.00" at bounding box center [1036, 385] width 64 height 13
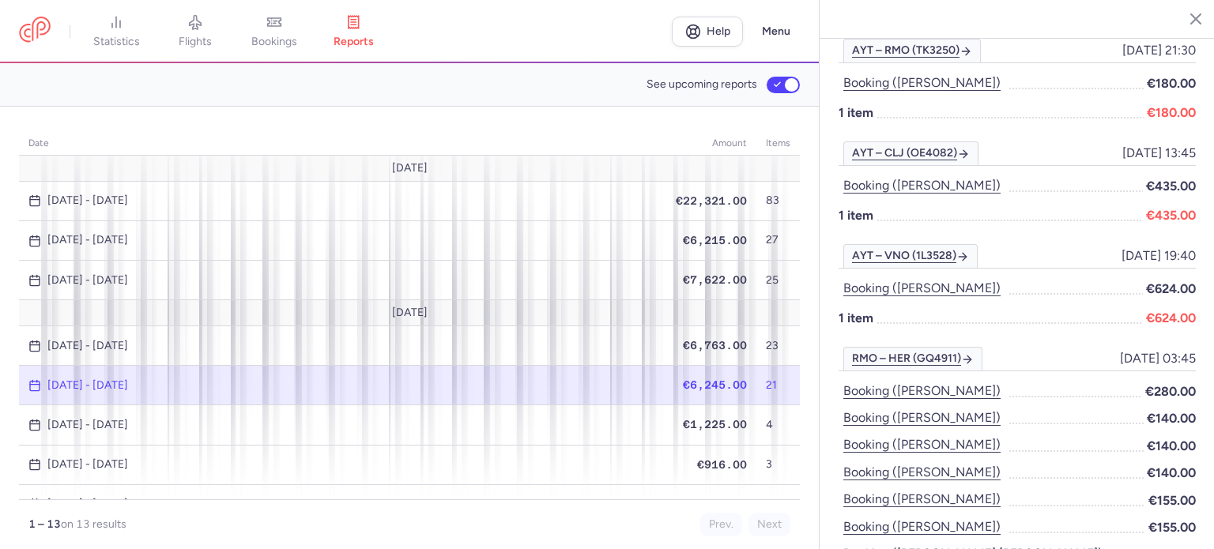
scroll to position [870, 0]
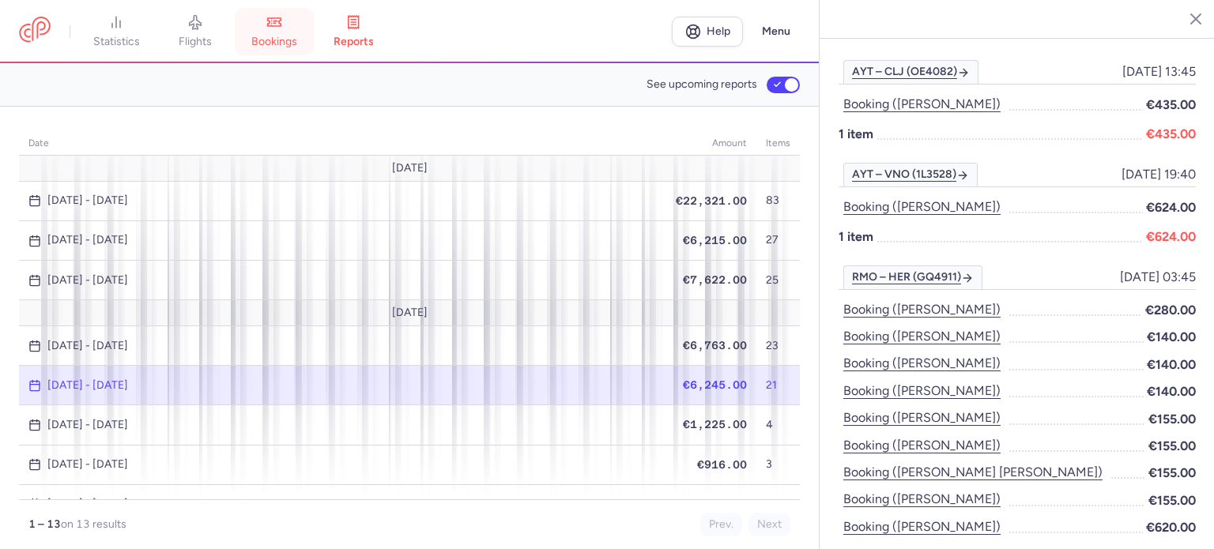
click at [271, 35] on span "bookings" at bounding box center [274, 42] width 46 height 14
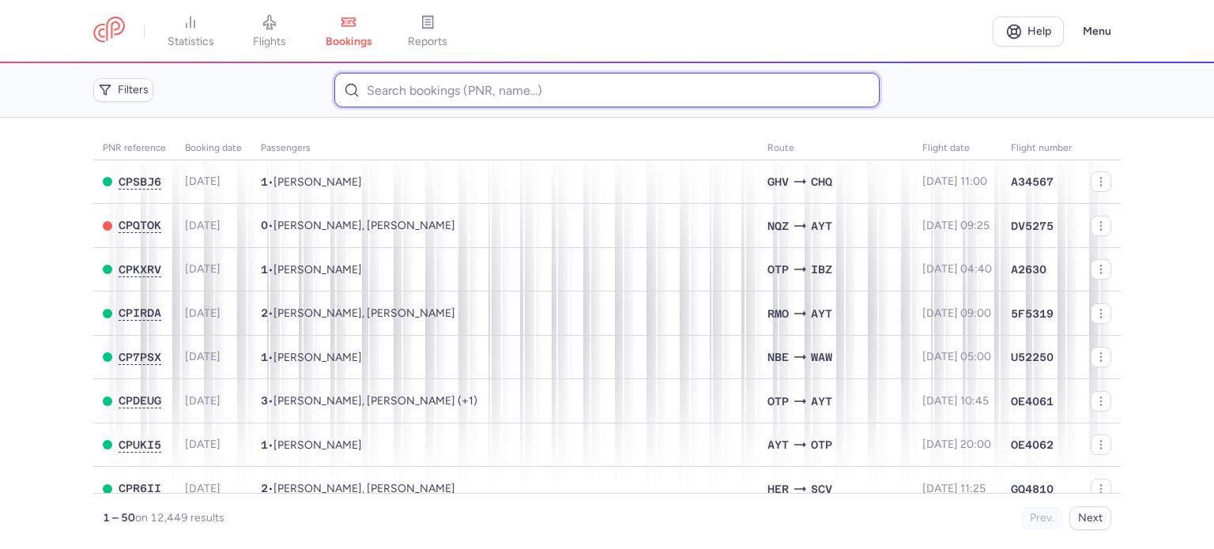
click at [364, 93] on input at bounding box center [606, 90] width 545 height 35
paste input "ZAKHAROVA VIKTORIIA"
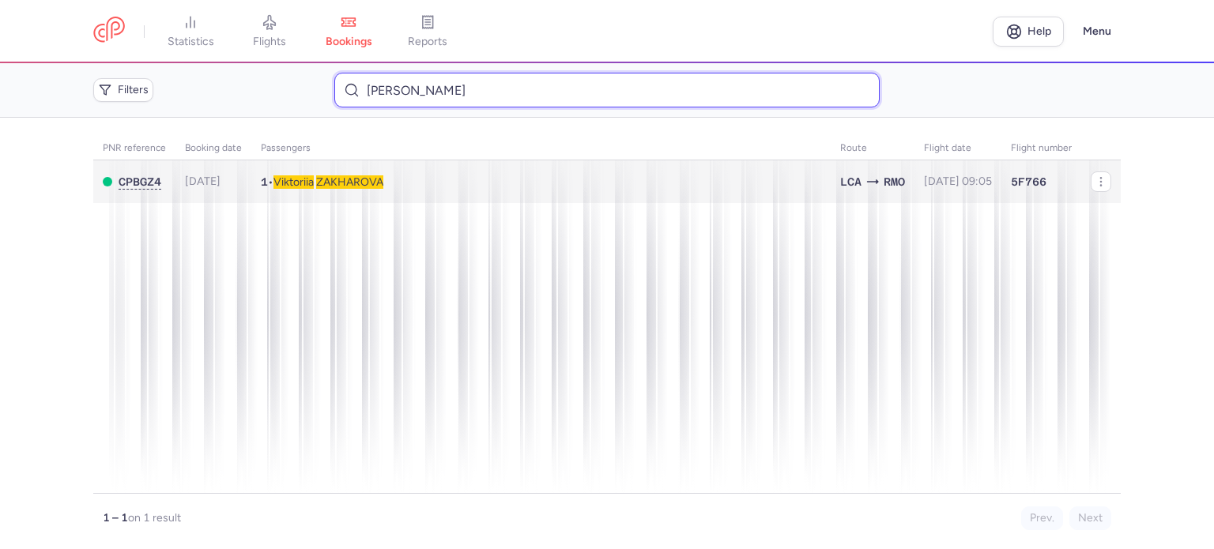
type input "ZAKHAROVA VIKTORIIA"
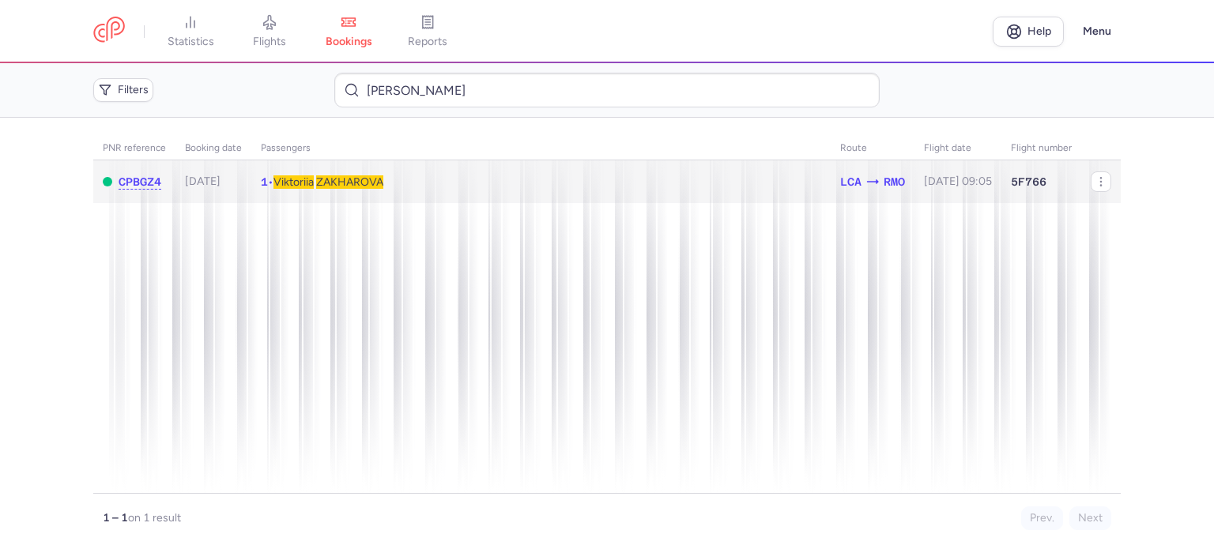
click at [341, 185] on span "ZAKHAROVA" at bounding box center [349, 181] width 67 height 13
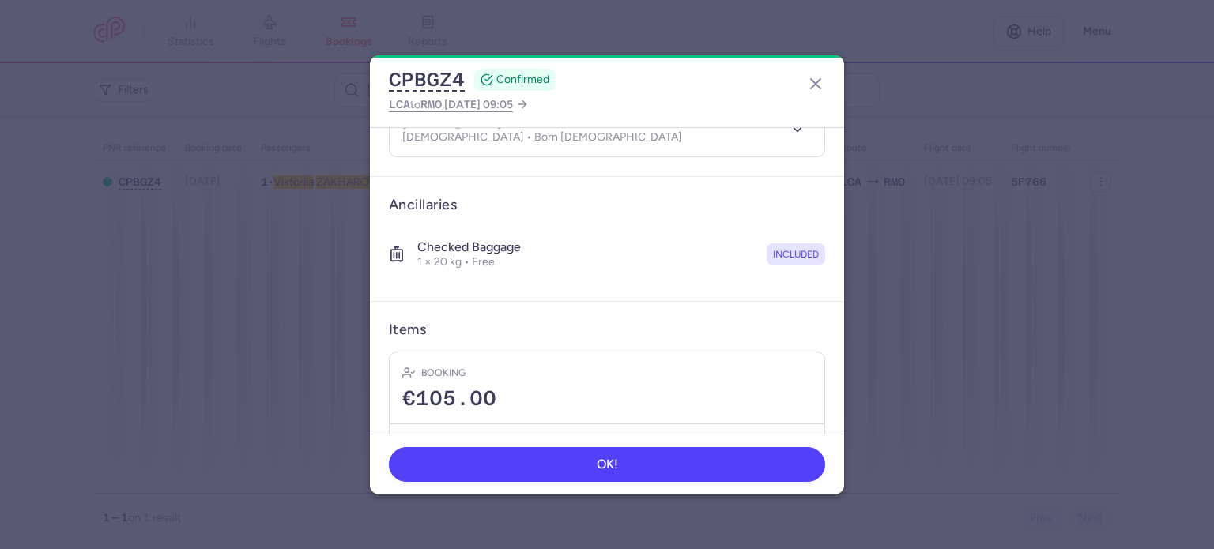
scroll to position [278, 0]
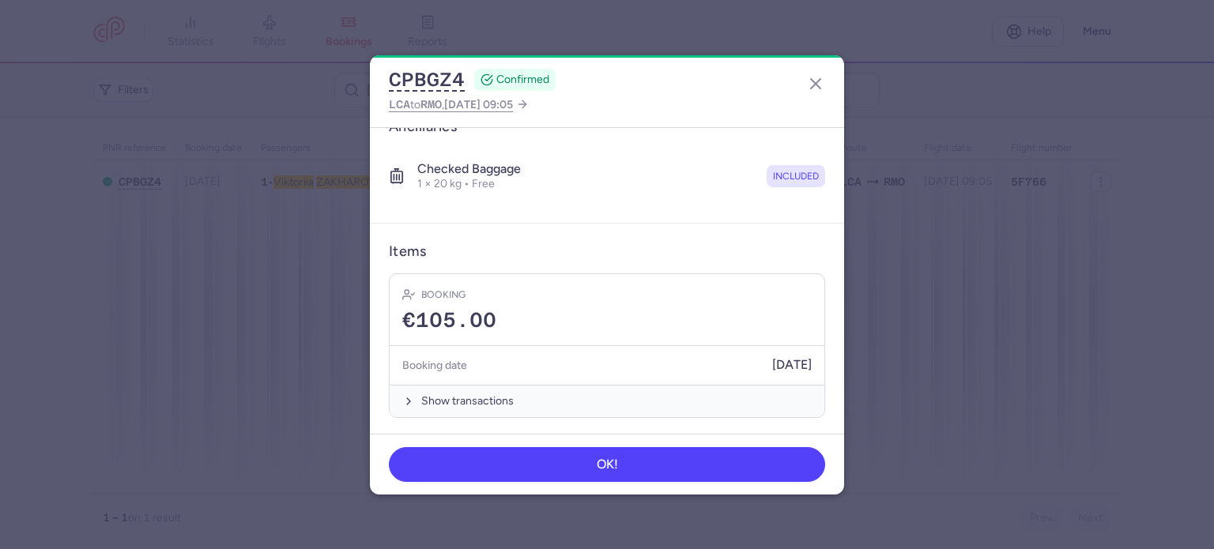
drag, startPoint x: 461, startPoint y: 400, endPoint x: 466, endPoint y: 372, distance: 28.9
click at [459, 391] on button "Show transactions" at bounding box center [607, 401] width 435 height 32
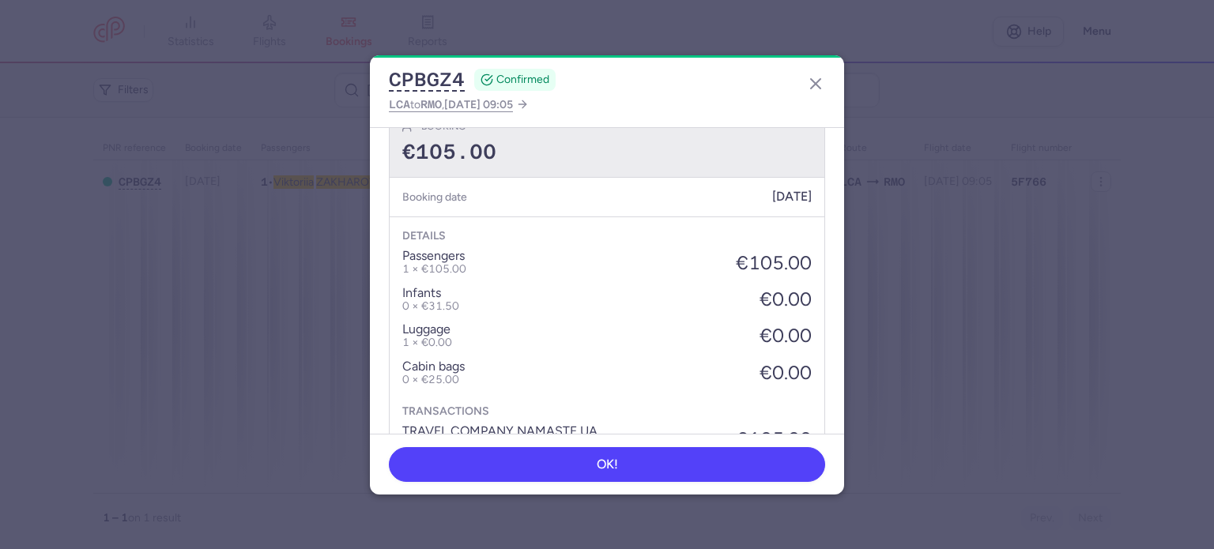
scroll to position [515, 0]
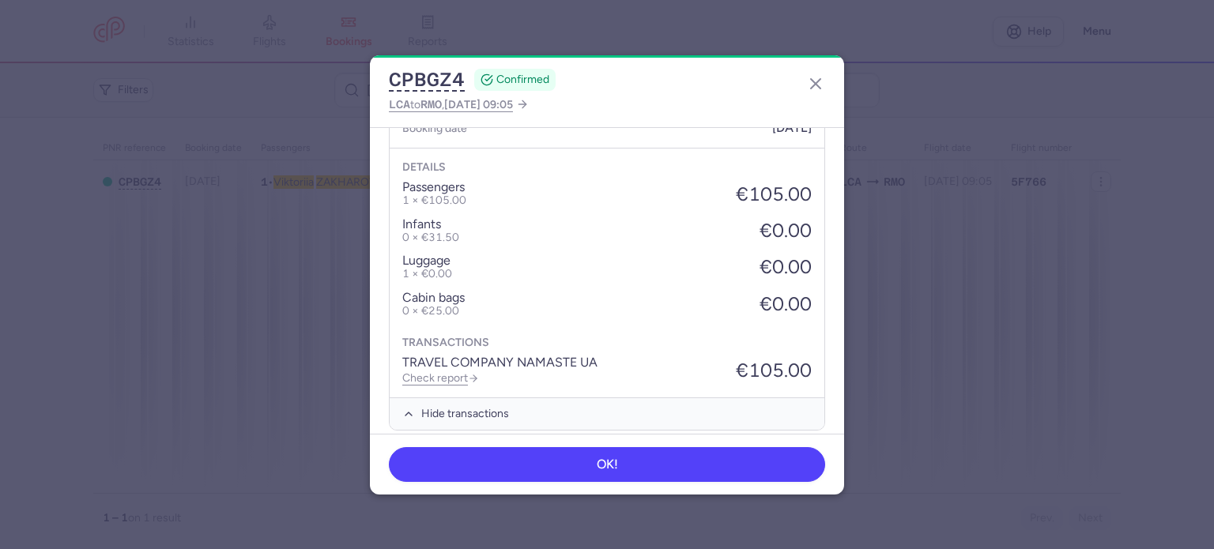
click at [456, 372] on link "Check report" at bounding box center [440, 378] width 77 height 13
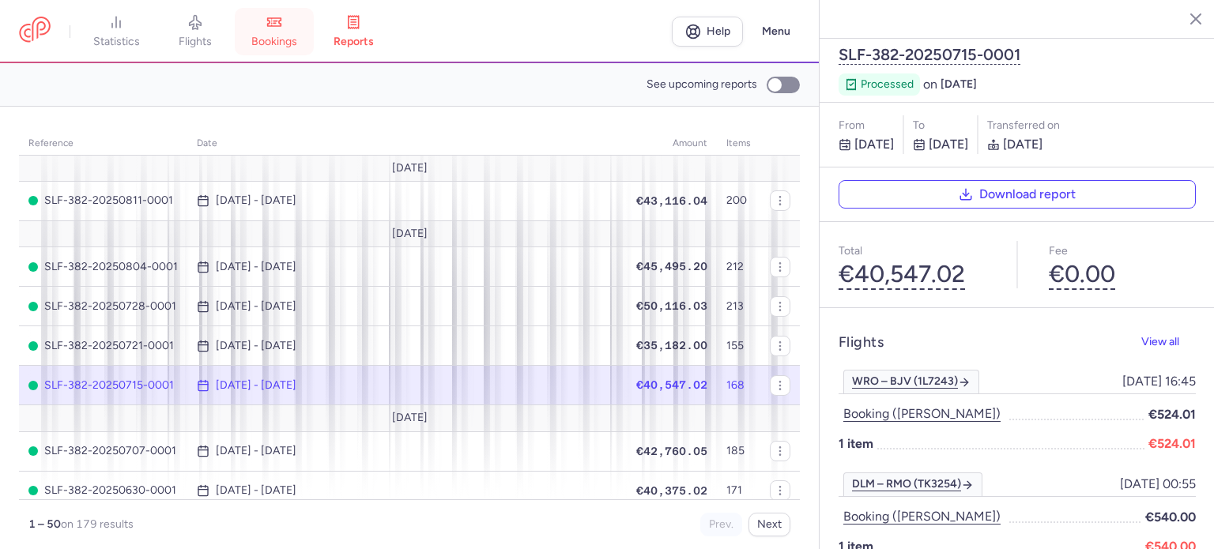
click at [277, 28] on icon at bounding box center [274, 22] width 16 height 16
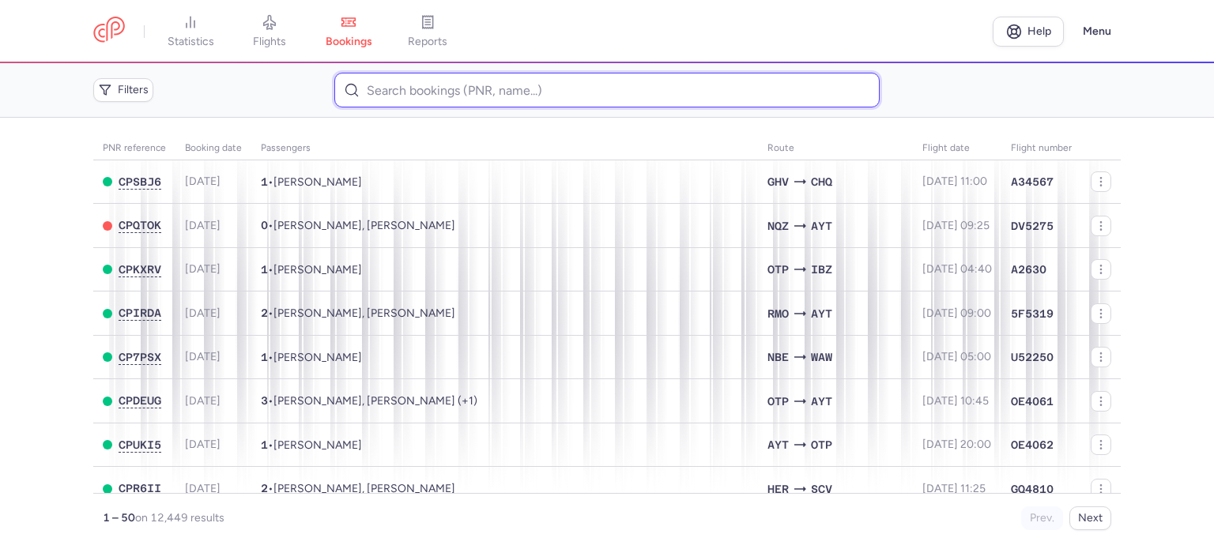
paste input "PIRLII VICTOR"
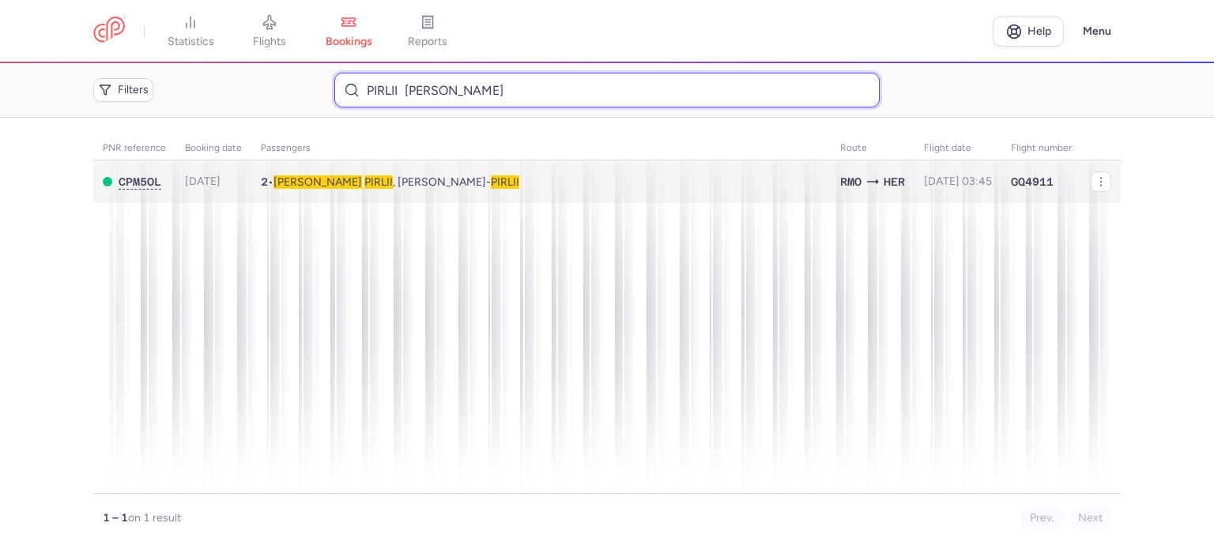
type input "PIRLII VICTOR"
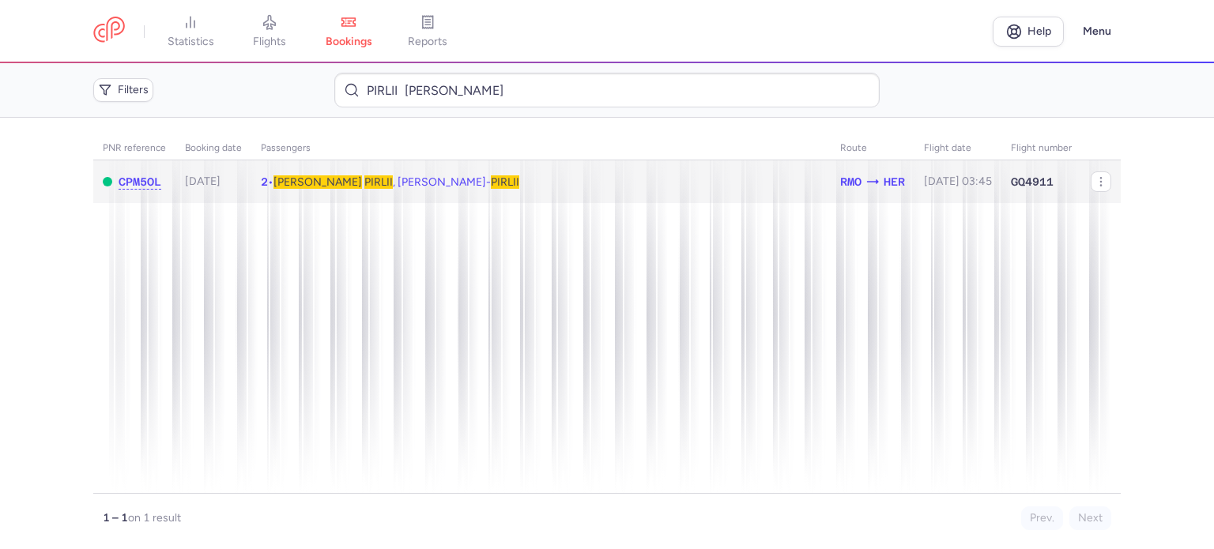
click at [364, 179] on span "PIRLII" at bounding box center [378, 181] width 28 height 13
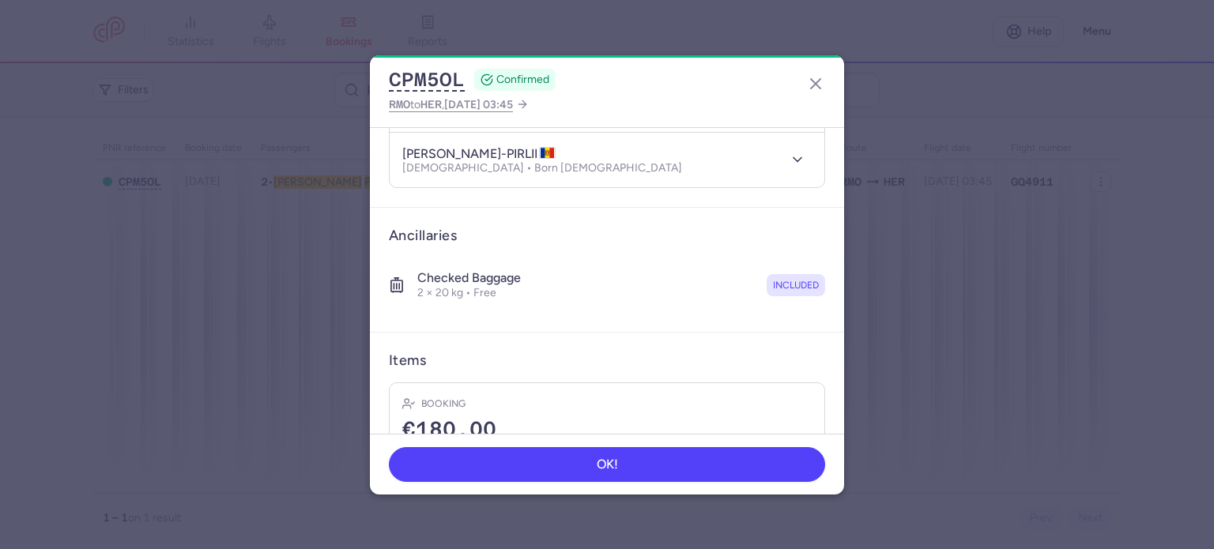
scroll to position [316, 0]
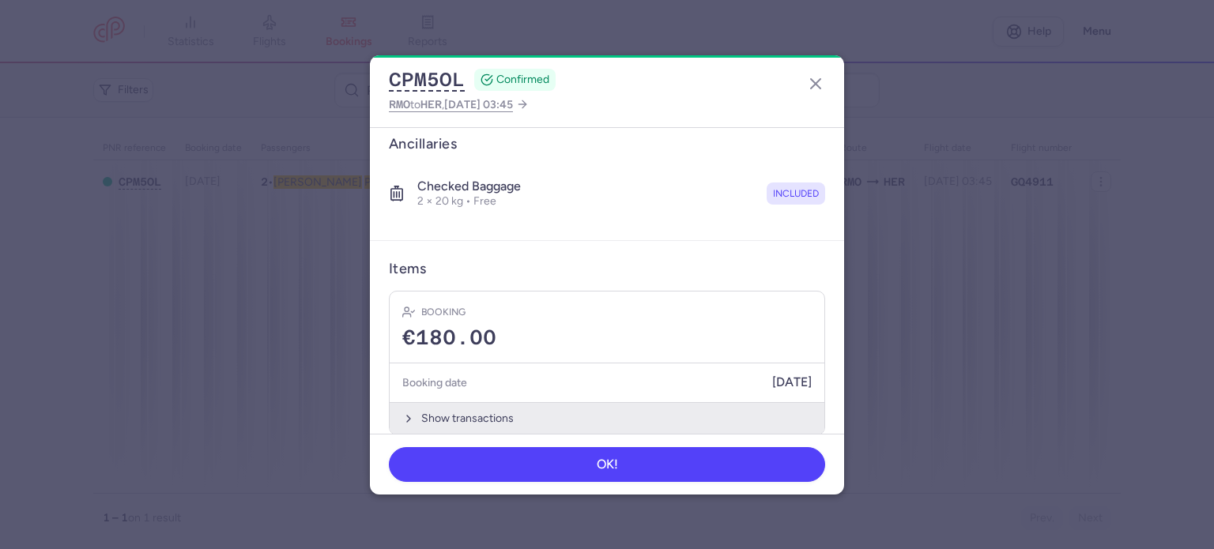
click at [455, 409] on button "Show transactions" at bounding box center [607, 418] width 435 height 32
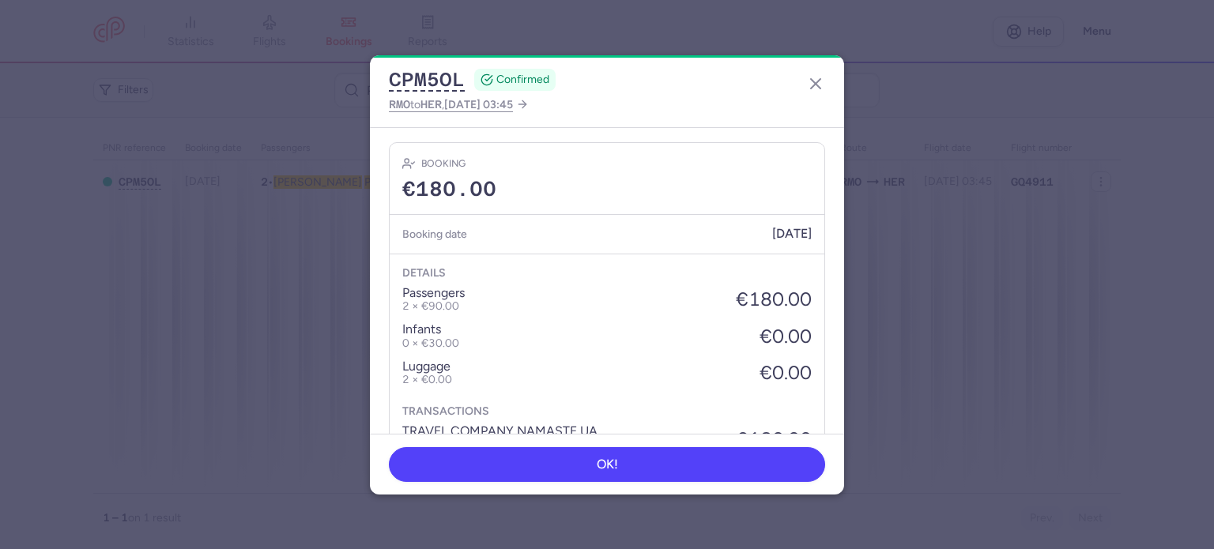
scroll to position [546, 0]
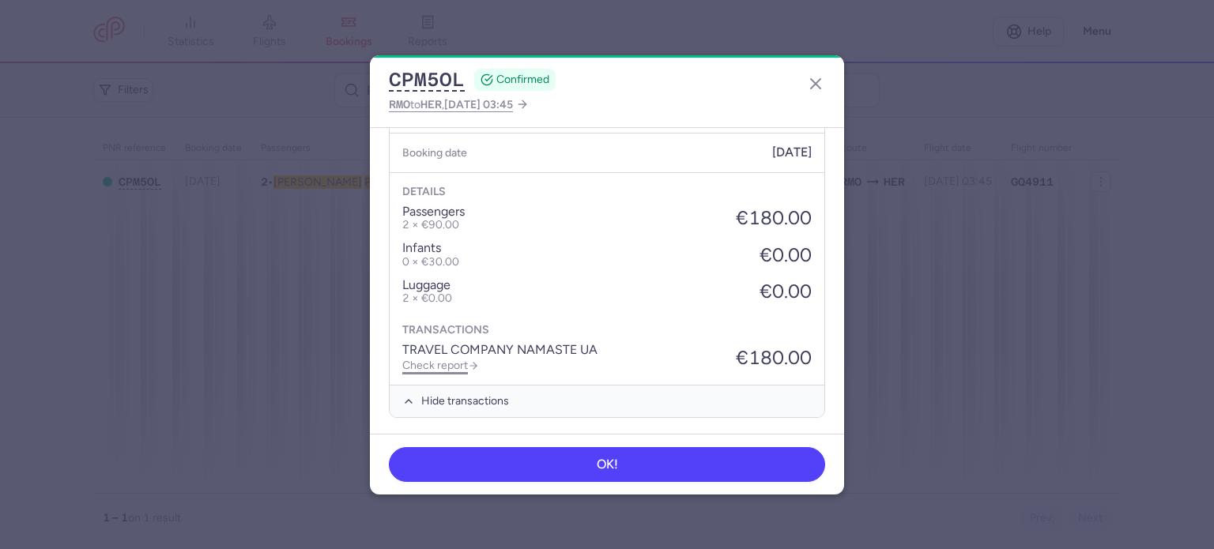
click at [456, 361] on link "Check report" at bounding box center [440, 365] width 77 height 13
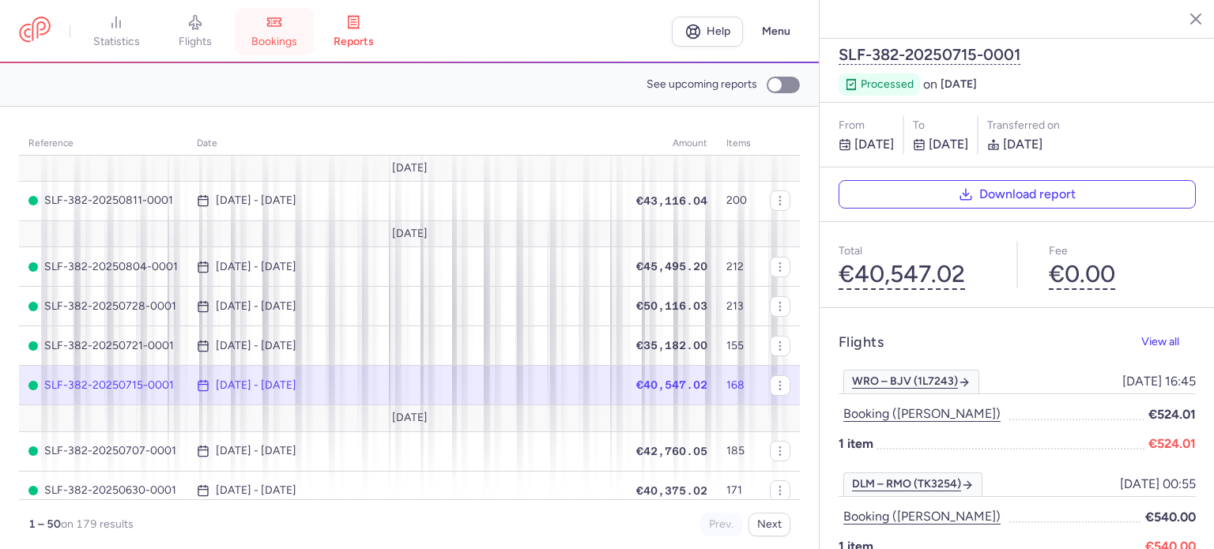
click at [270, 34] on link "bookings" at bounding box center [274, 31] width 79 height 35
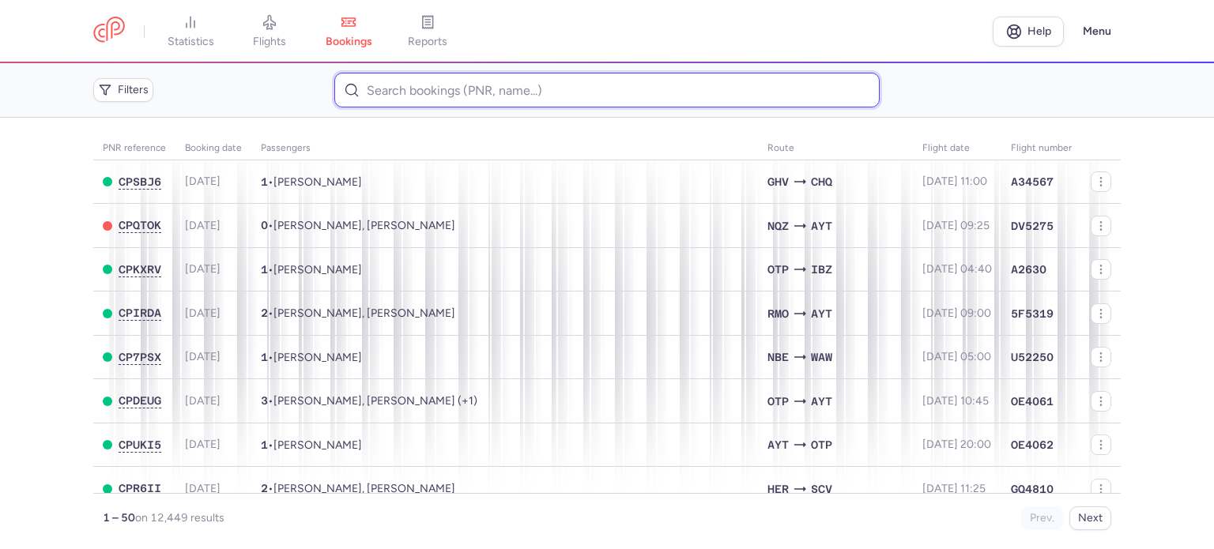
paste input "GOLUB LESIA"
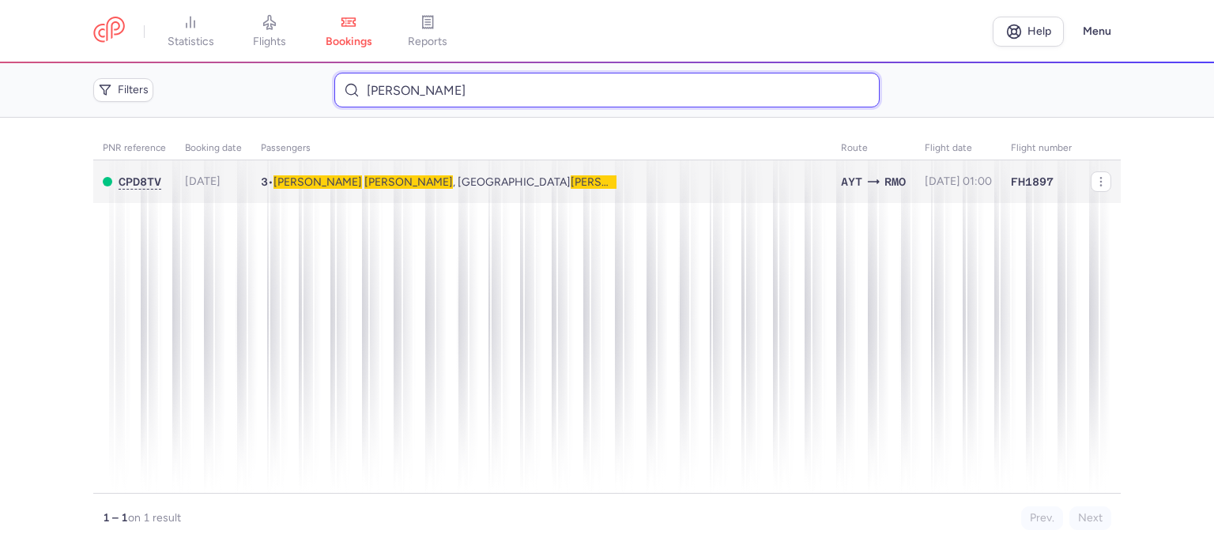
type input "GOLUB LESIA"
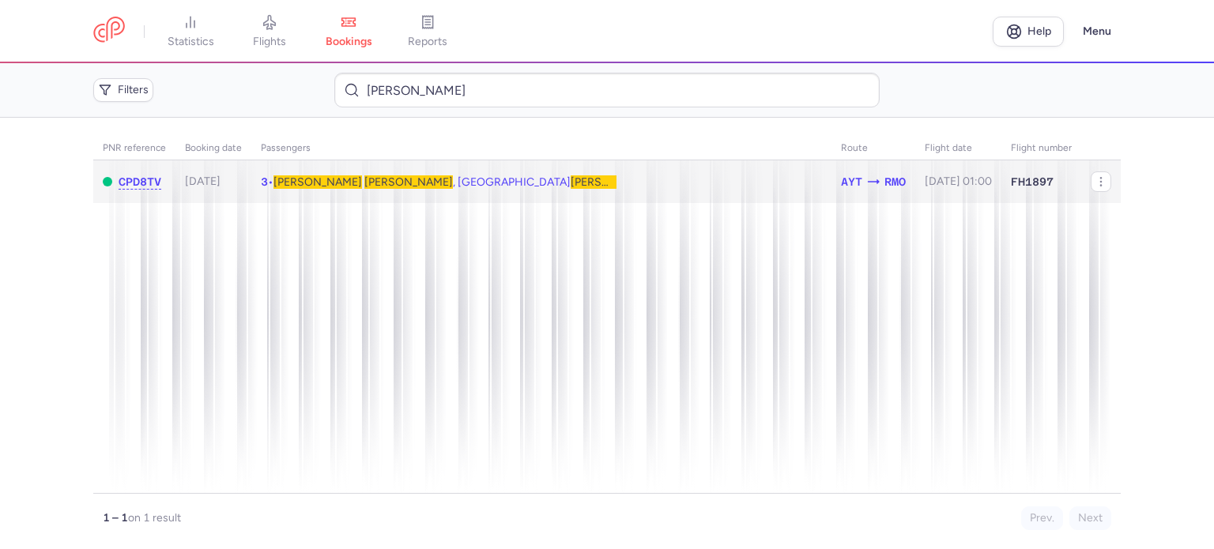
click at [364, 179] on span "GOLUB" at bounding box center [408, 181] width 89 height 13
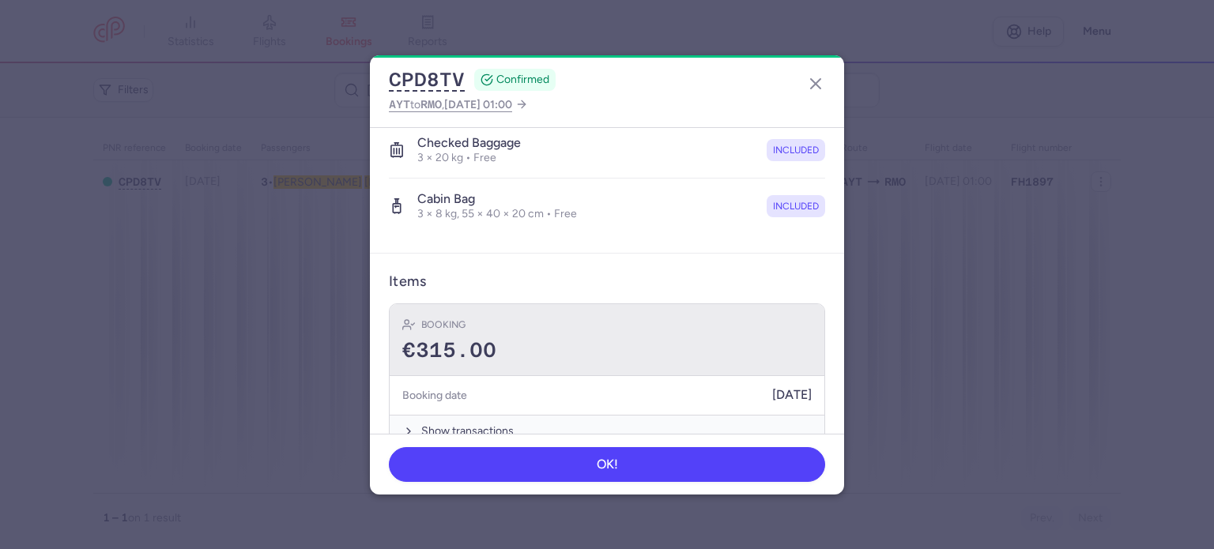
scroll to position [443, 0]
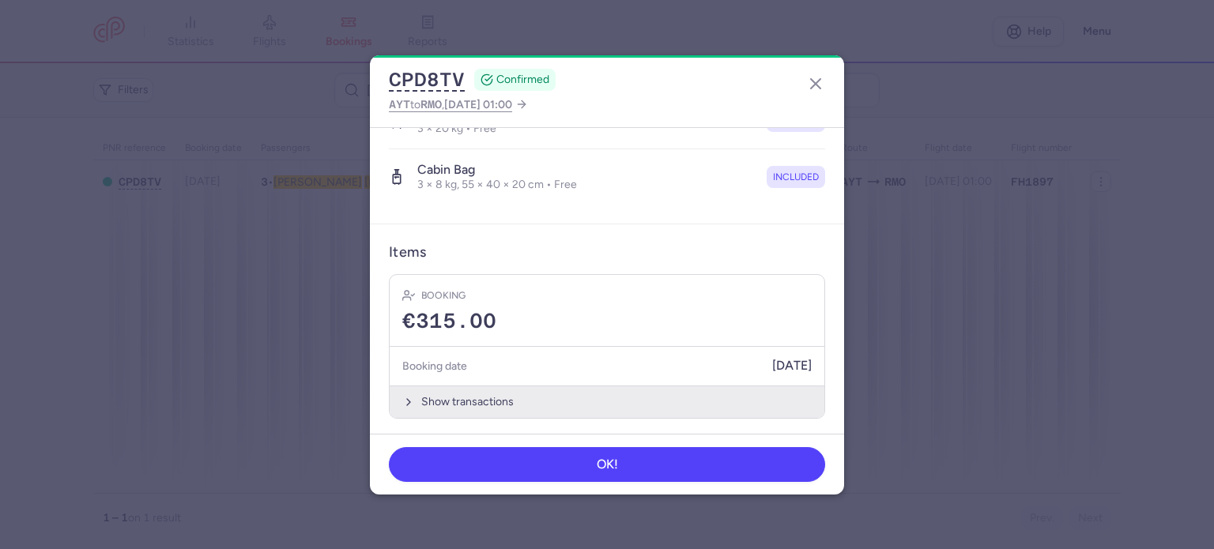
click at [472, 395] on button "Show transactions" at bounding box center [607, 402] width 435 height 32
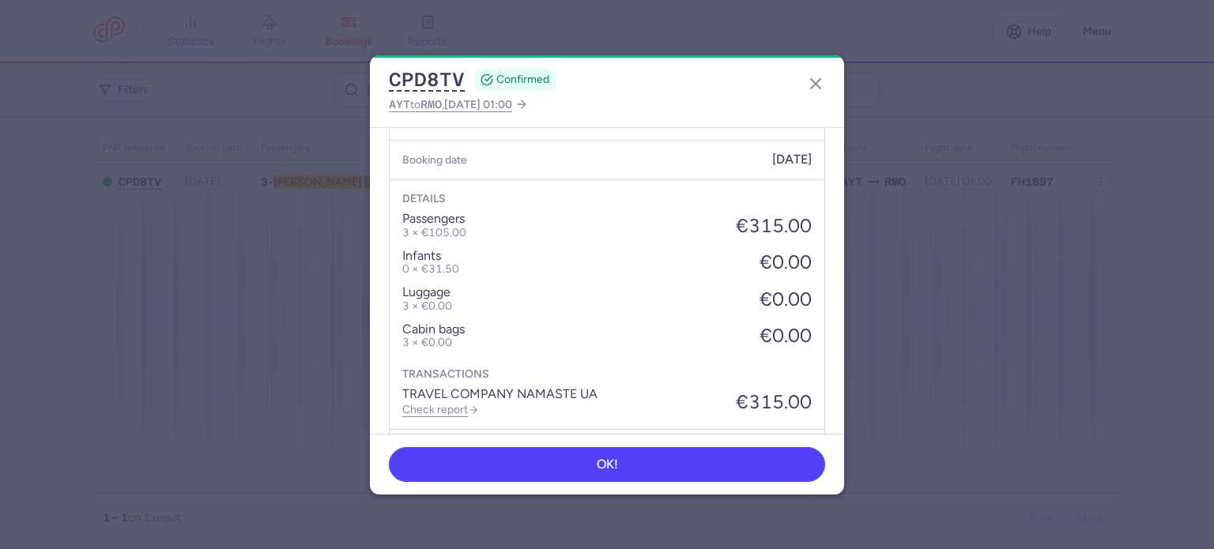
scroll to position [692, 0]
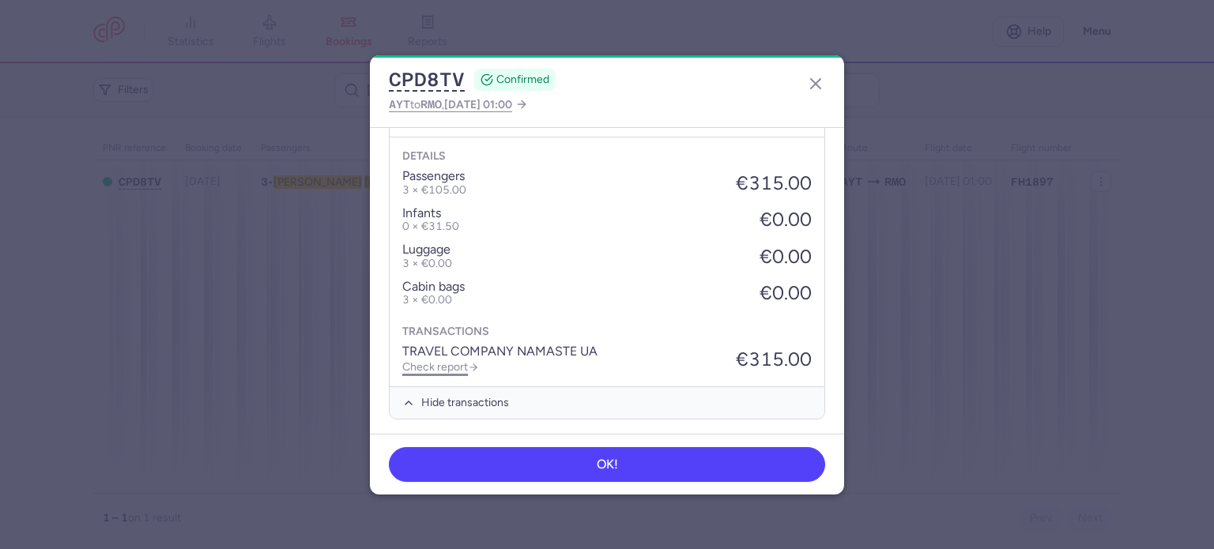
click at [451, 360] on link "Check report" at bounding box center [440, 366] width 77 height 13
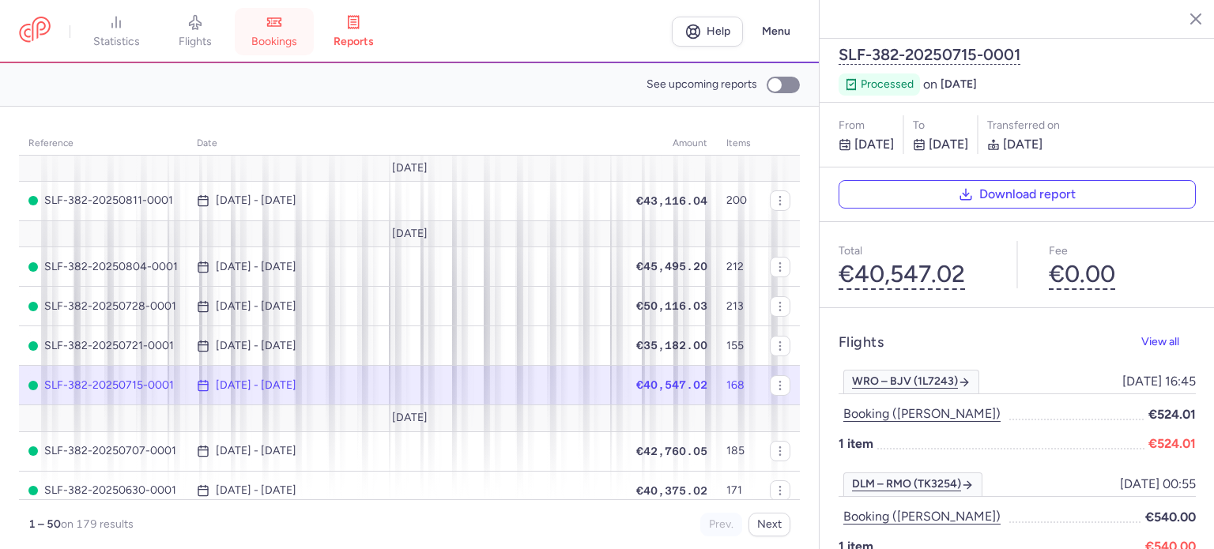
click at [286, 37] on span "bookings" at bounding box center [274, 42] width 46 height 14
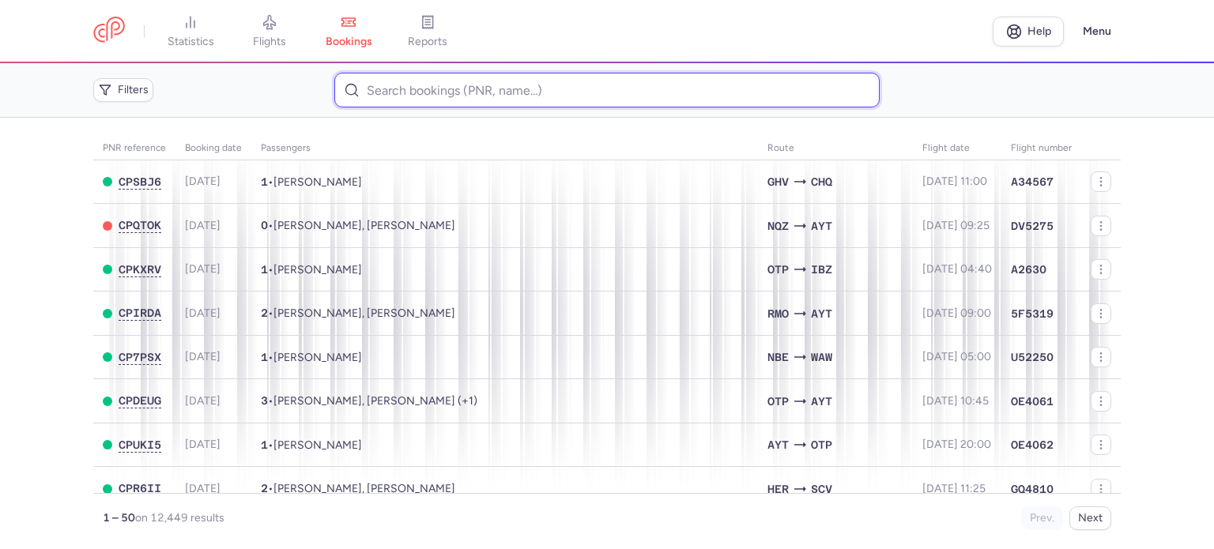
paste input "RUSU DUMITRITA"
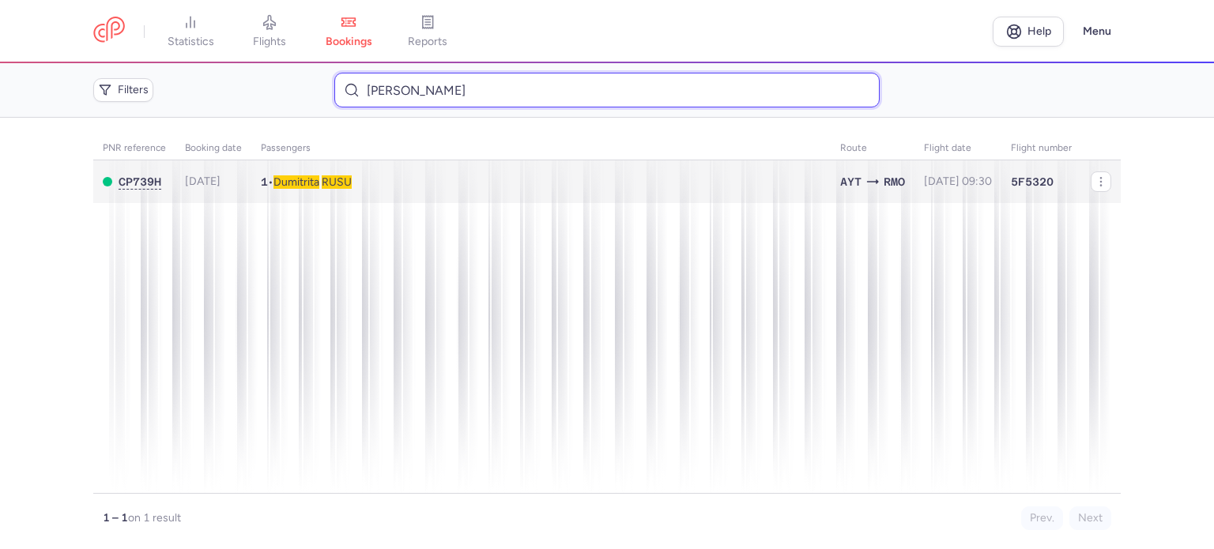
type input "RUSU DUMITRITA"
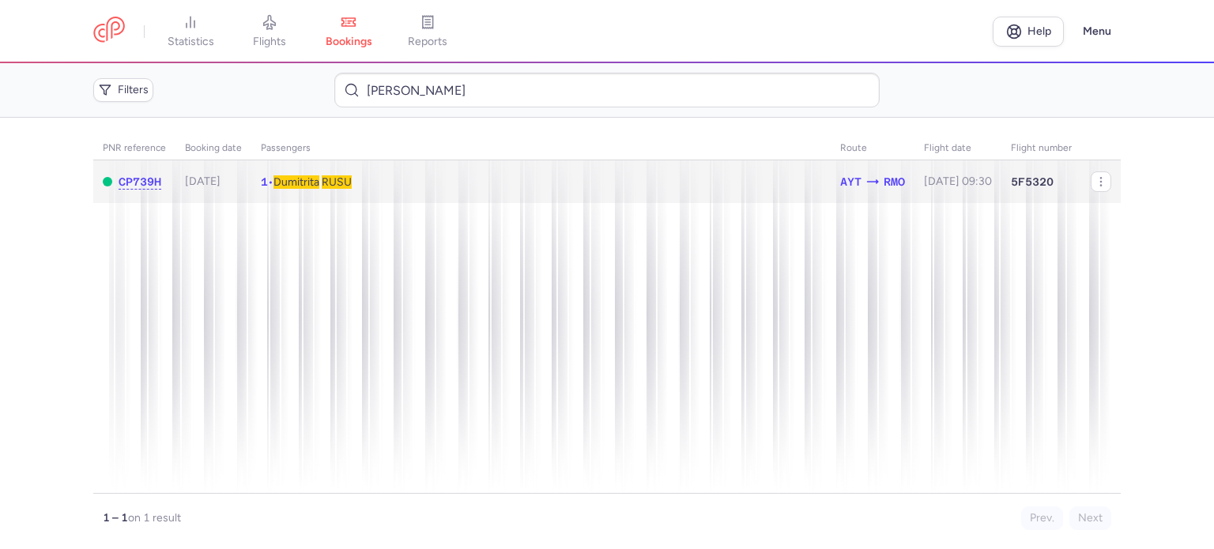
click at [330, 183] on span "Dumitrita RUSU" at bounding box center [313, 181] width 78 height 13
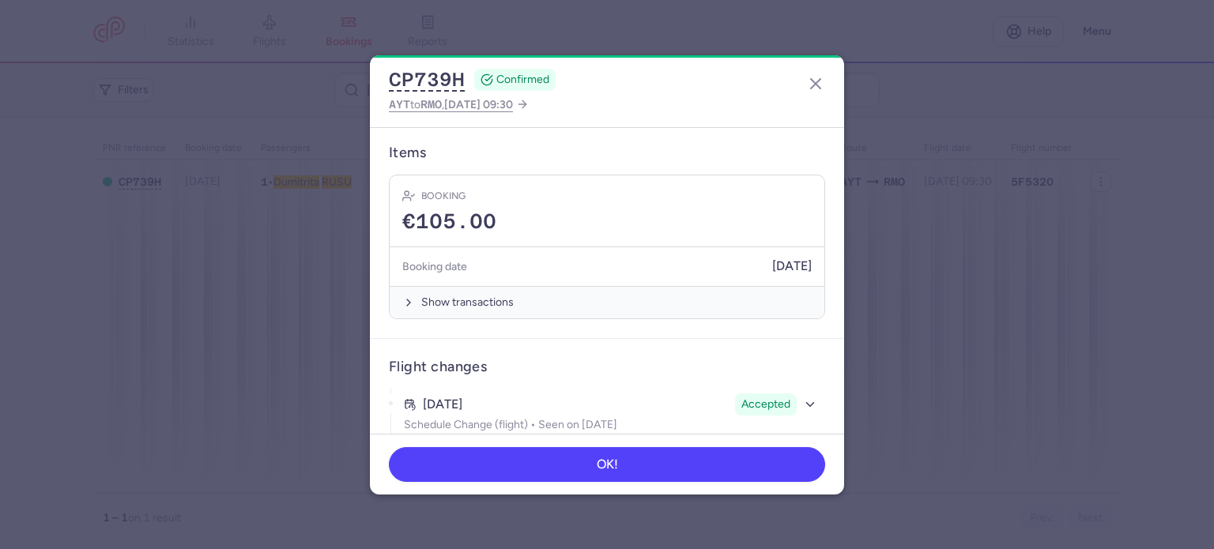
scroll to position [395, 0]
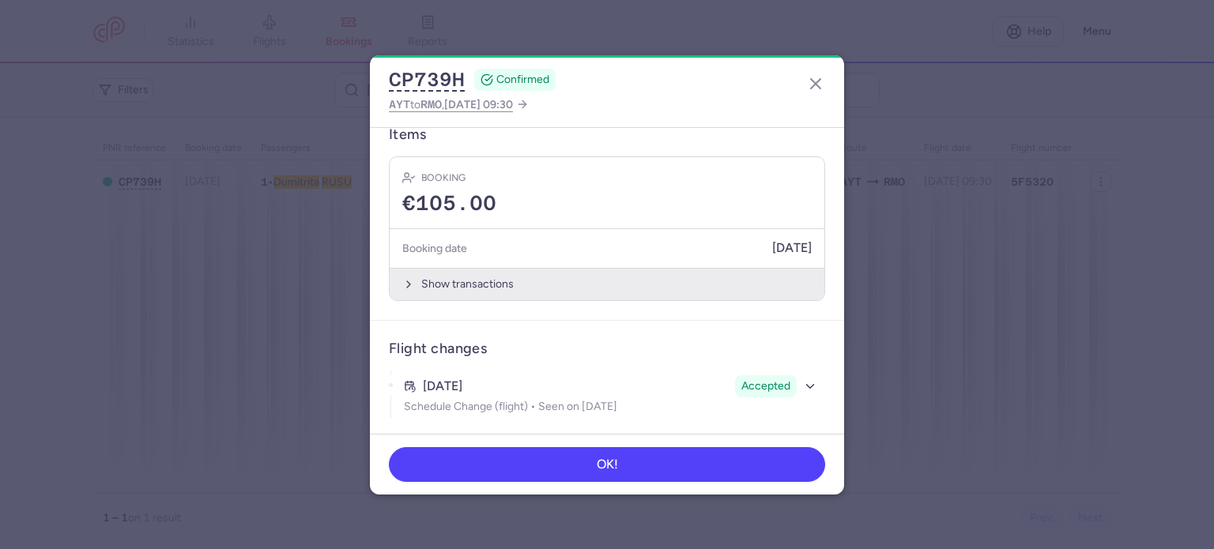
click at [448, 289] on button "Show transactions" at bounding box center [607, 284] width 435 height 32
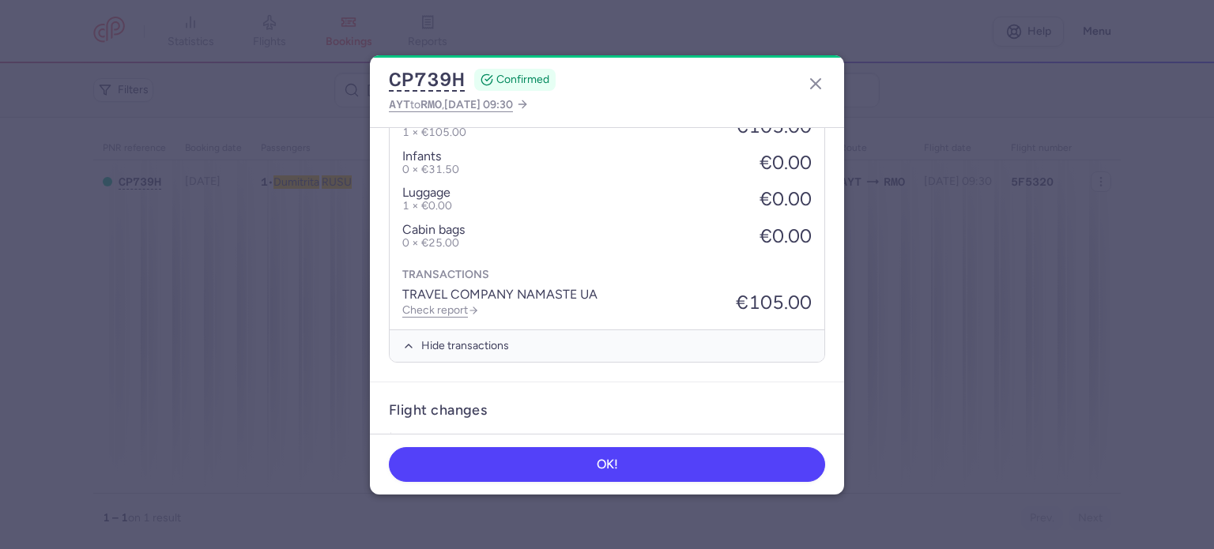
scroll to position [645, 0]
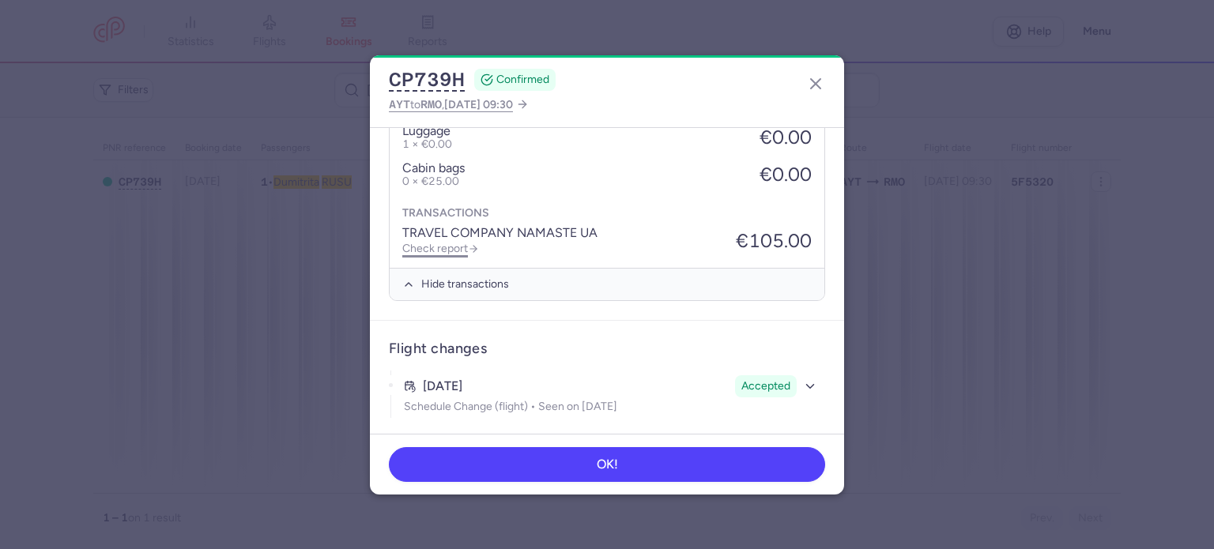
click at [425, 247] on link "Check report" at bounding box center [440, 248] width 77 height 13
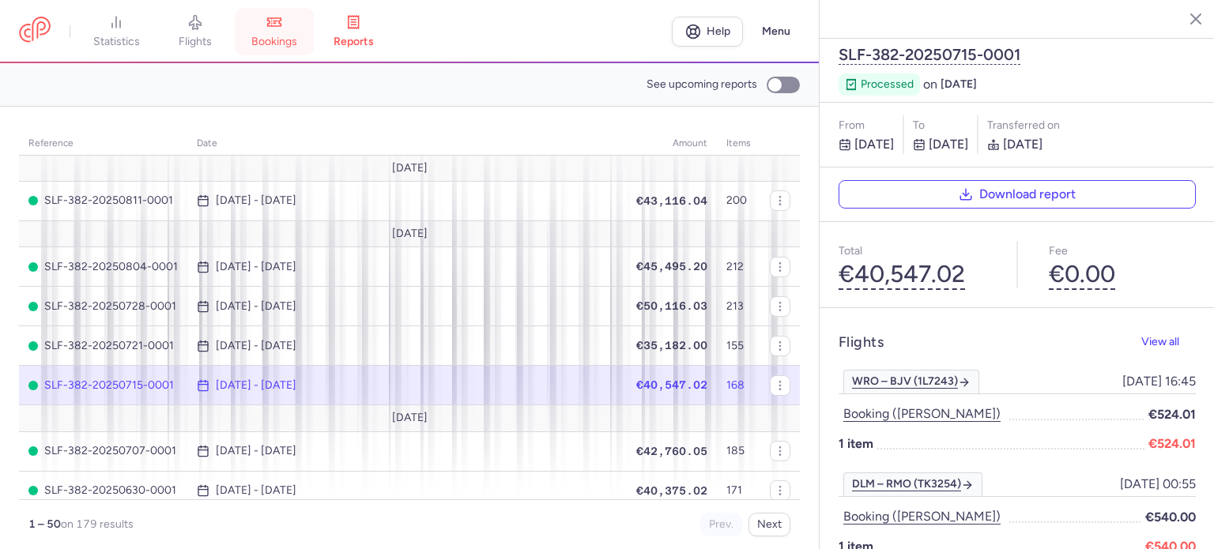
click at [285, 40] on span "bookings" at bounding box center [274, 42] width 46 height 14
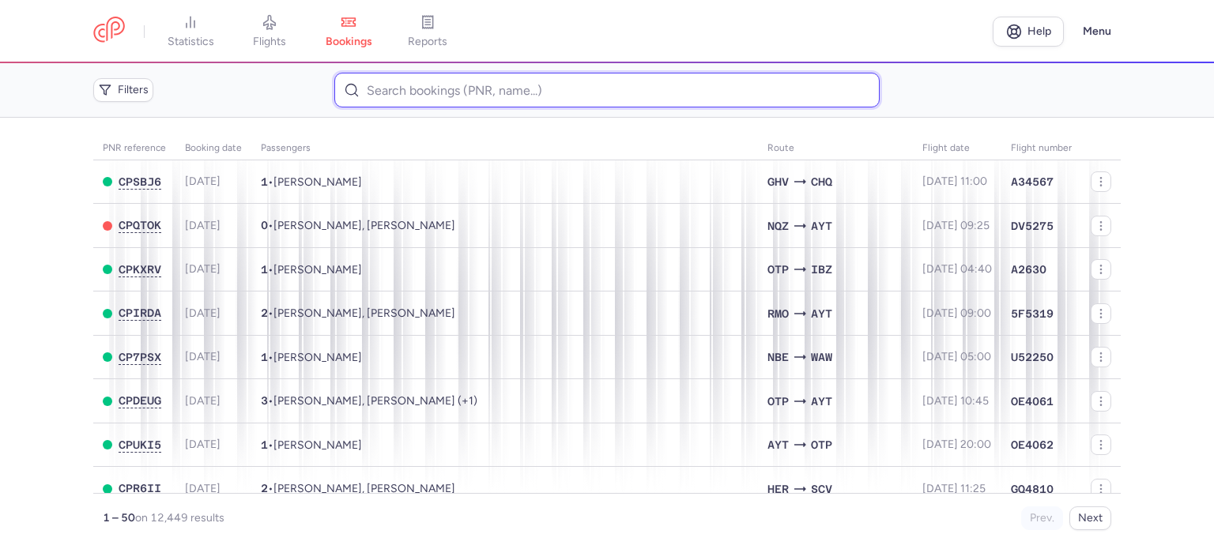
paste input "SVET ANNA"
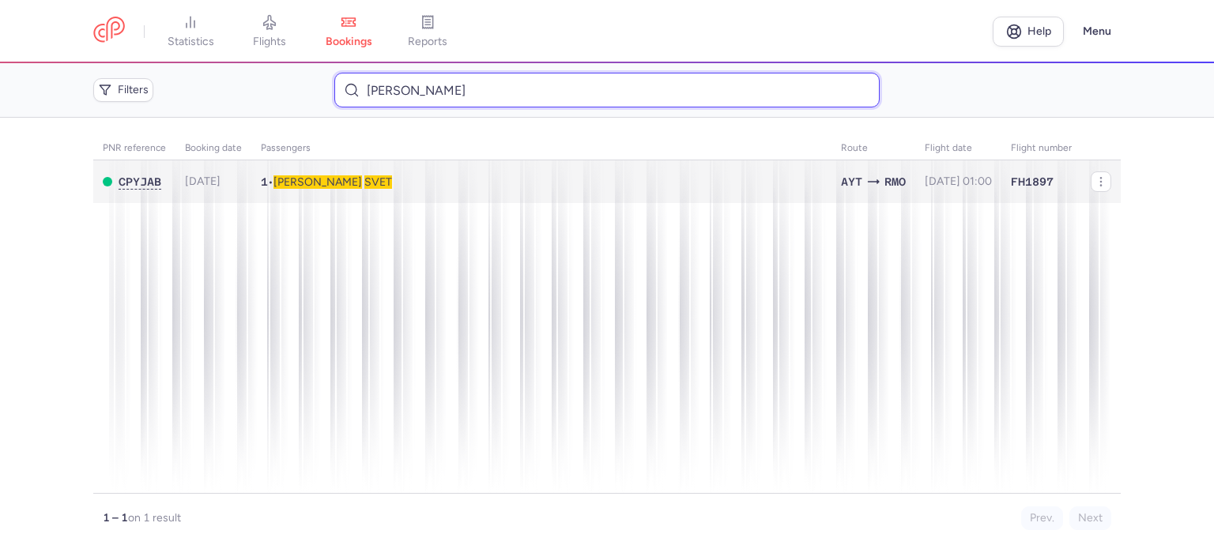
type input "SVET ANNA"
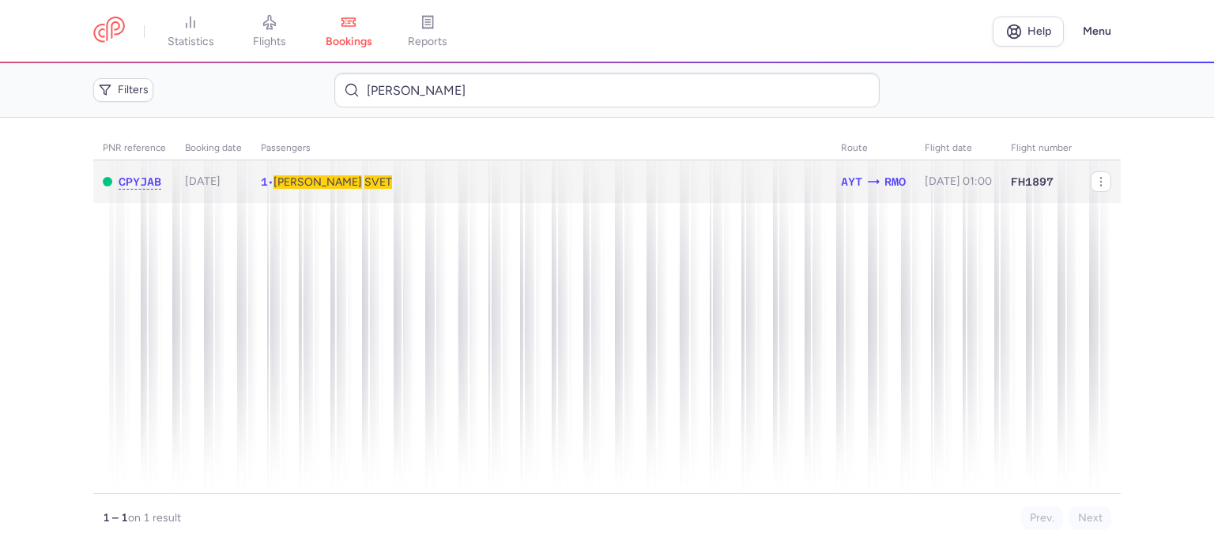
click at [364, 183] on span "SVET" at bounding box center [378, 181] width 28 height 13
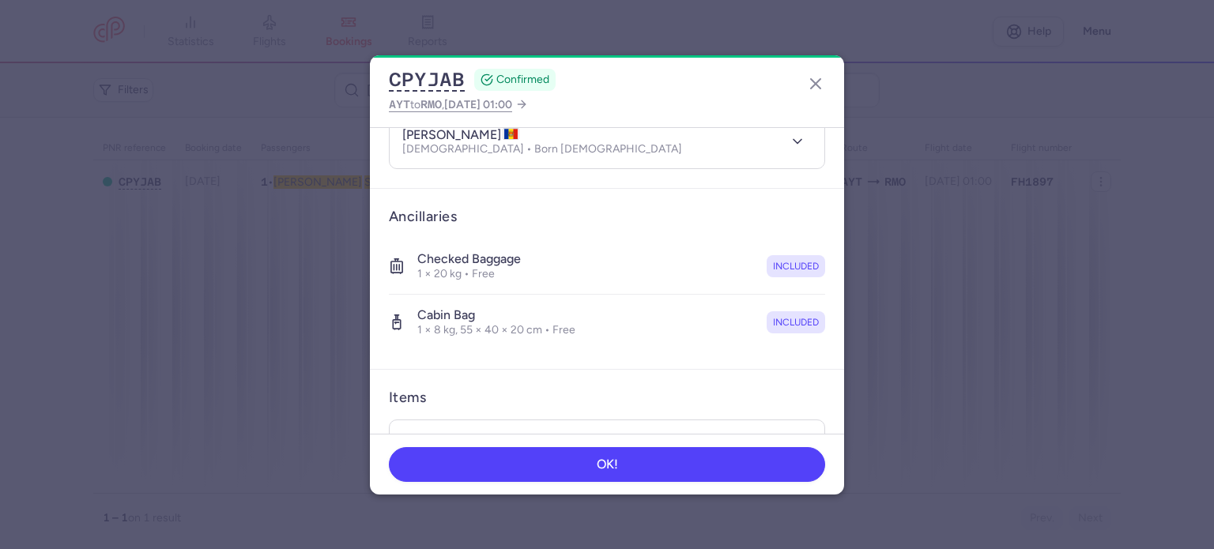
scroll to position [334, 0]
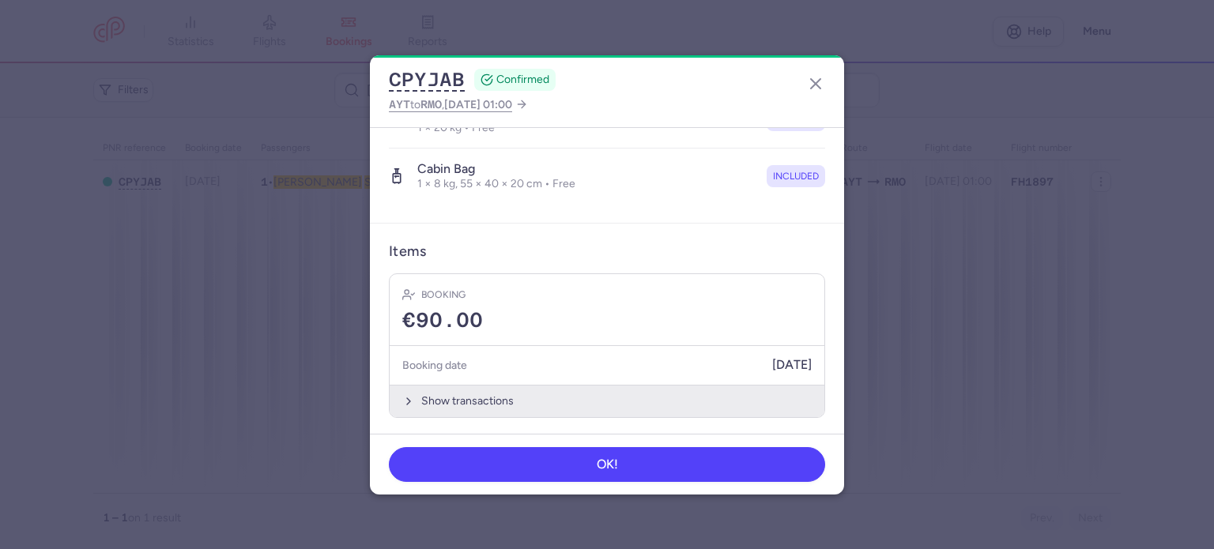
click at [466, 391] on button "Show transactions" at bounding box center [607, 401] width 435 height 32
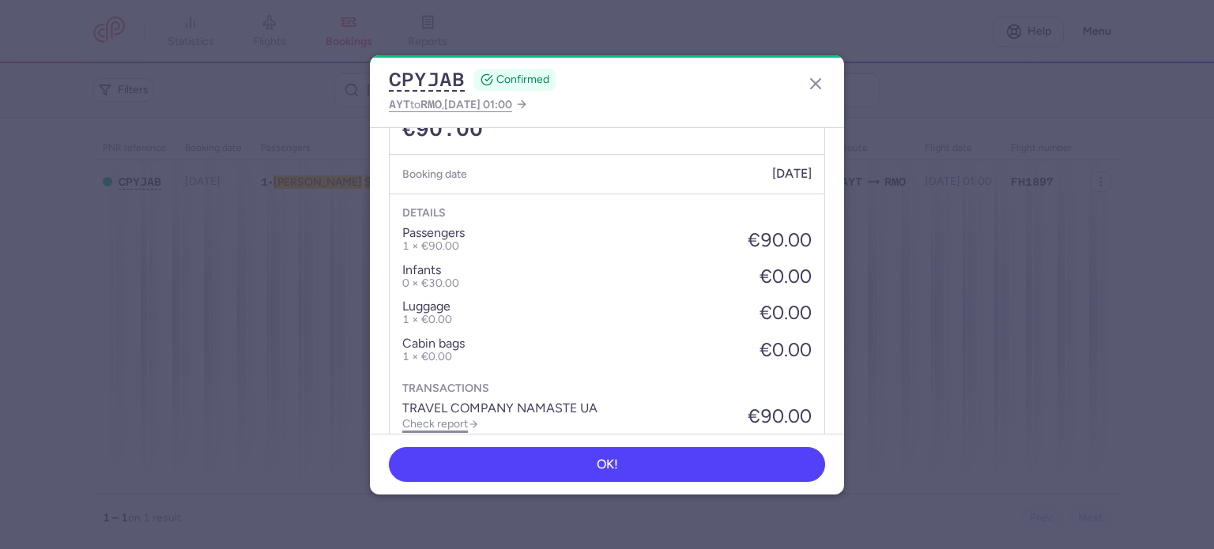
scroll to position [584, 0]
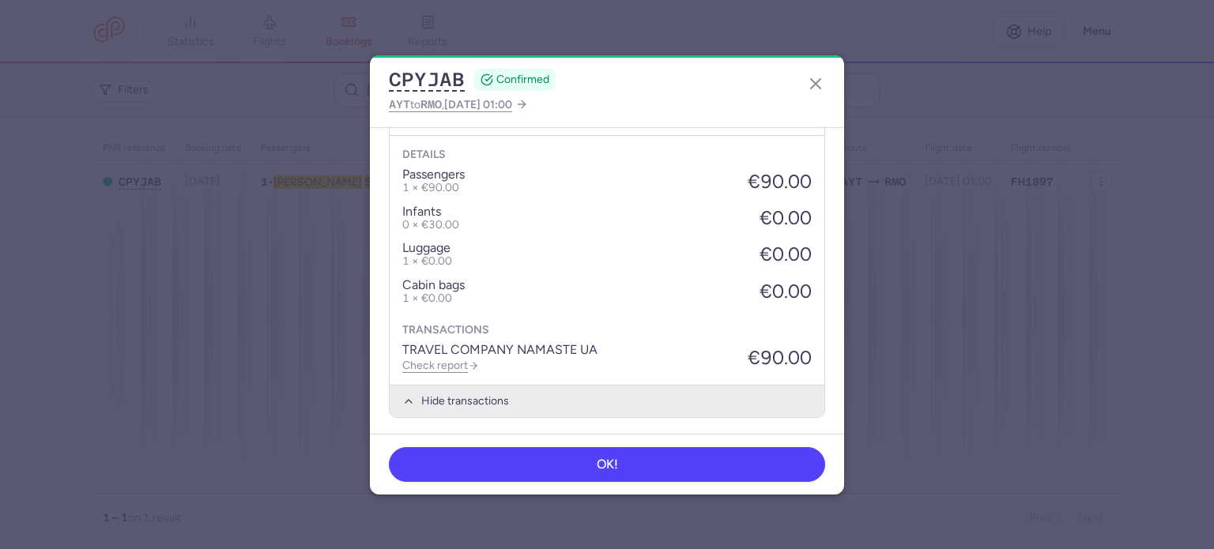
drag, startPoint x: 459, startPoint y: 360, endPoint x: 478, endPoint y: 398, distance: 42.4
click at [459, 360] on link "Check report" at bounding box center [440, 365] width 77 height 13
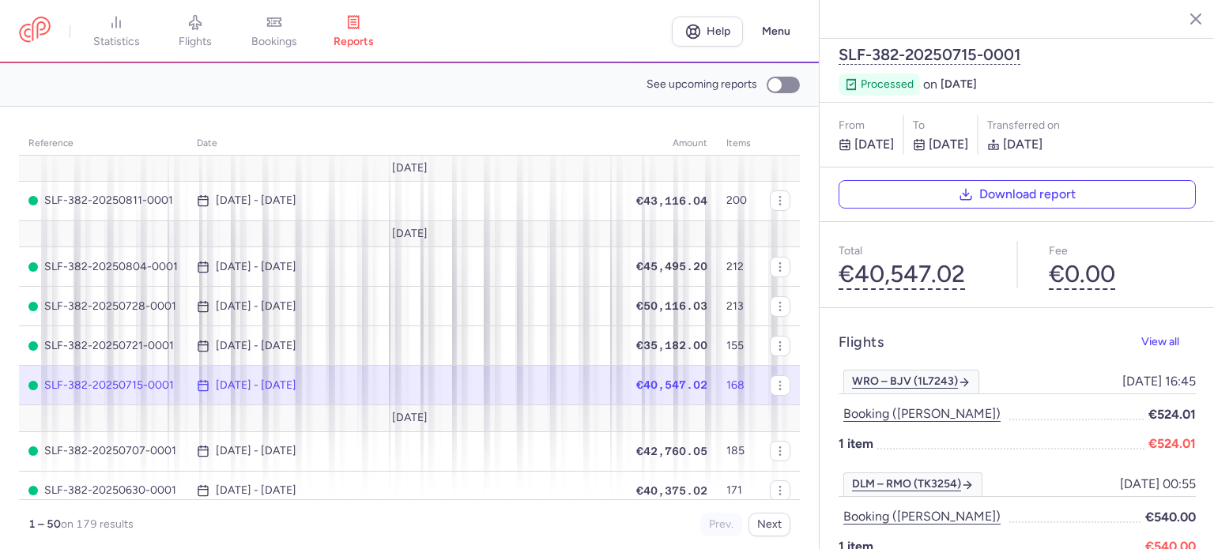
click at [271, 34] on link "bookings" at bounding box center [274, 31] width 79 height 35
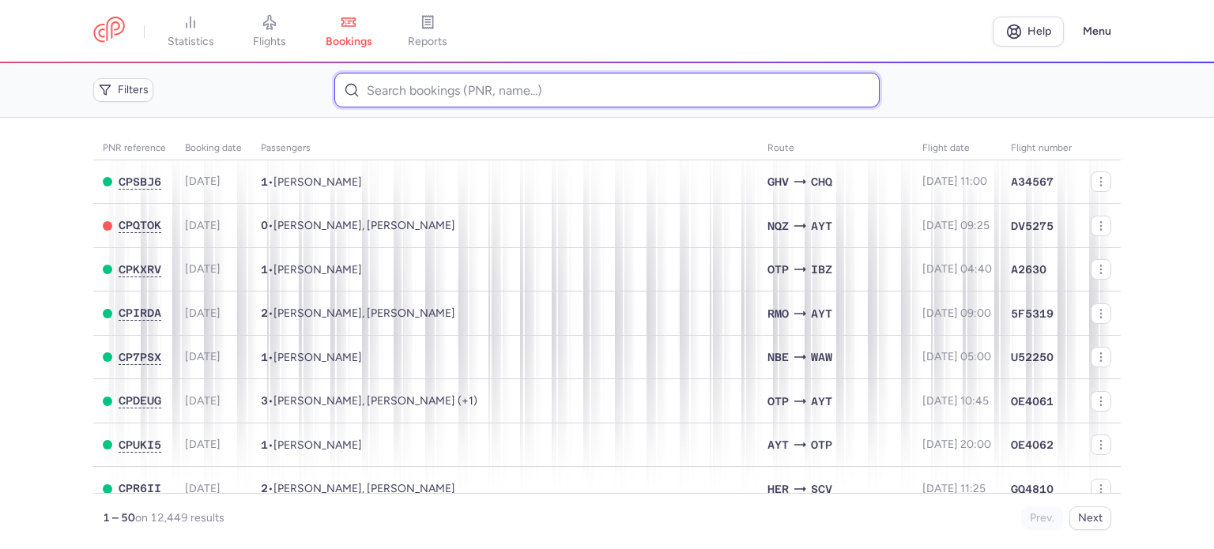
paste input "VLASOV ANATOLY"
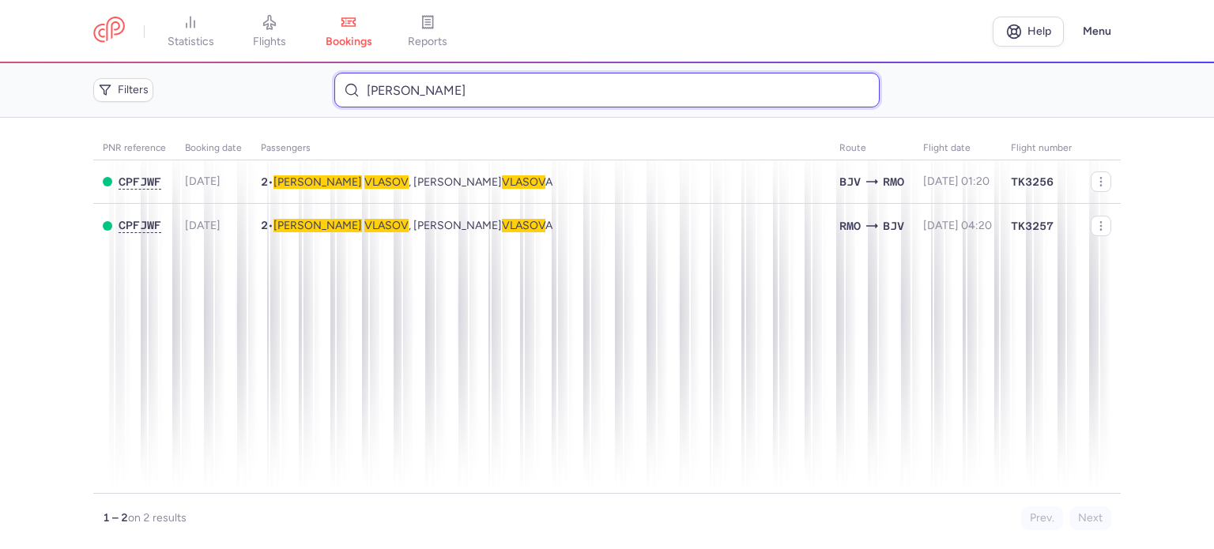
type input "VLASOV ANATOLY"
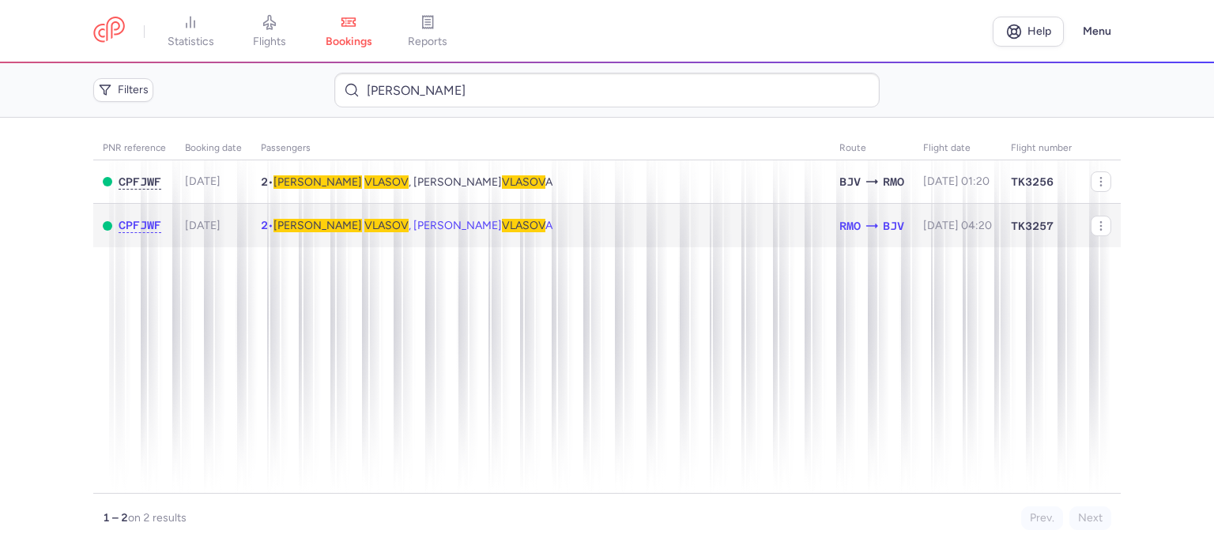
click at [364, 228] on span "VLASOV" at bounding box center [386, 225] width 44 height 13
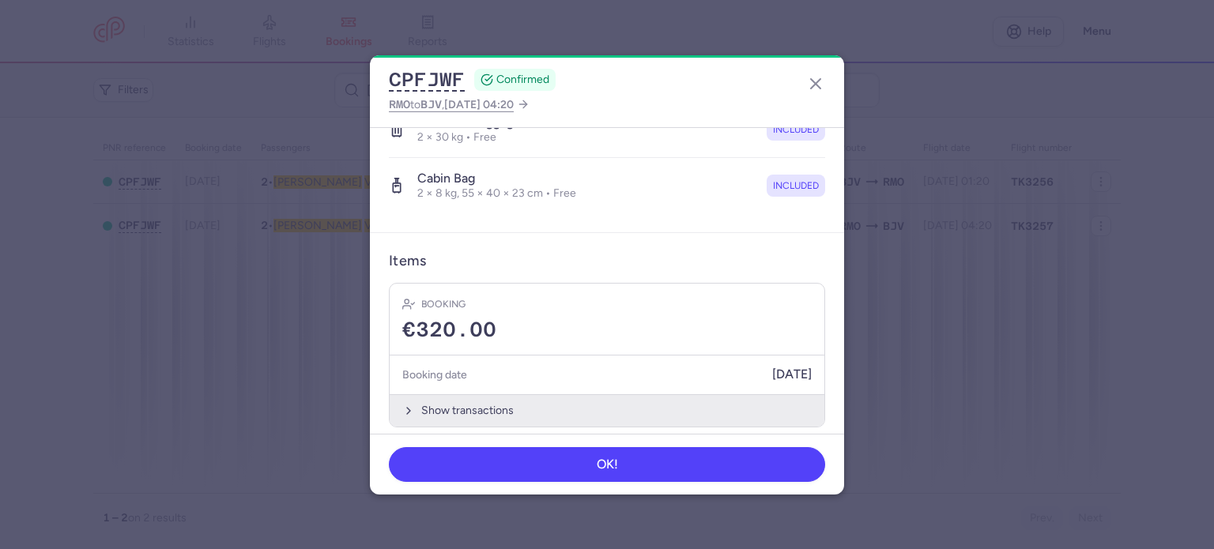
scroll to position [389, 0]
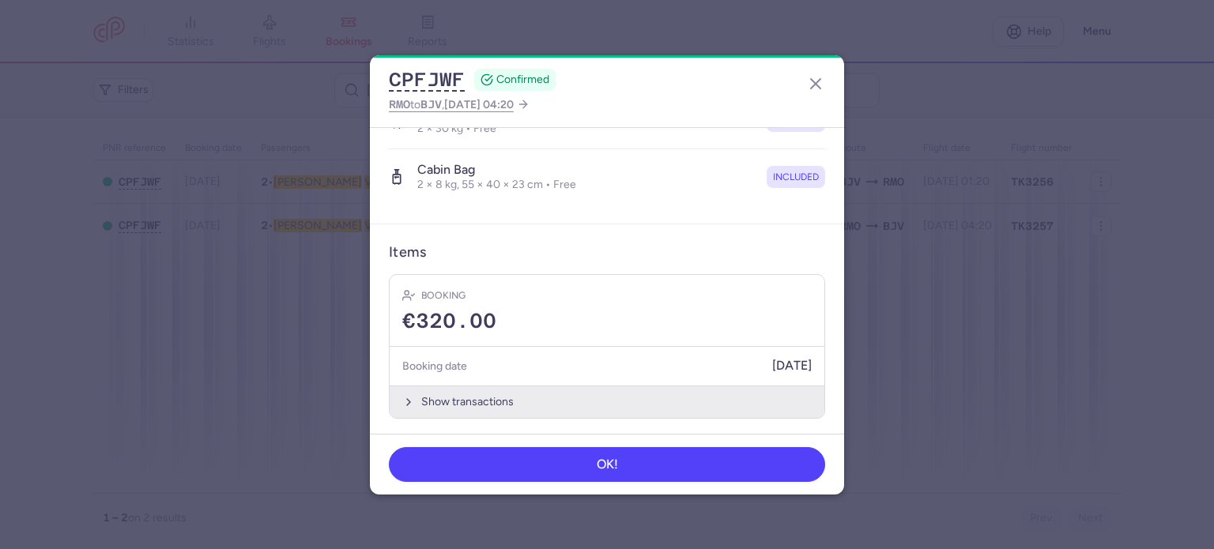
click at [467, 401] on button "Show transactions" at bounding box center [607, 402] width 435 height 32
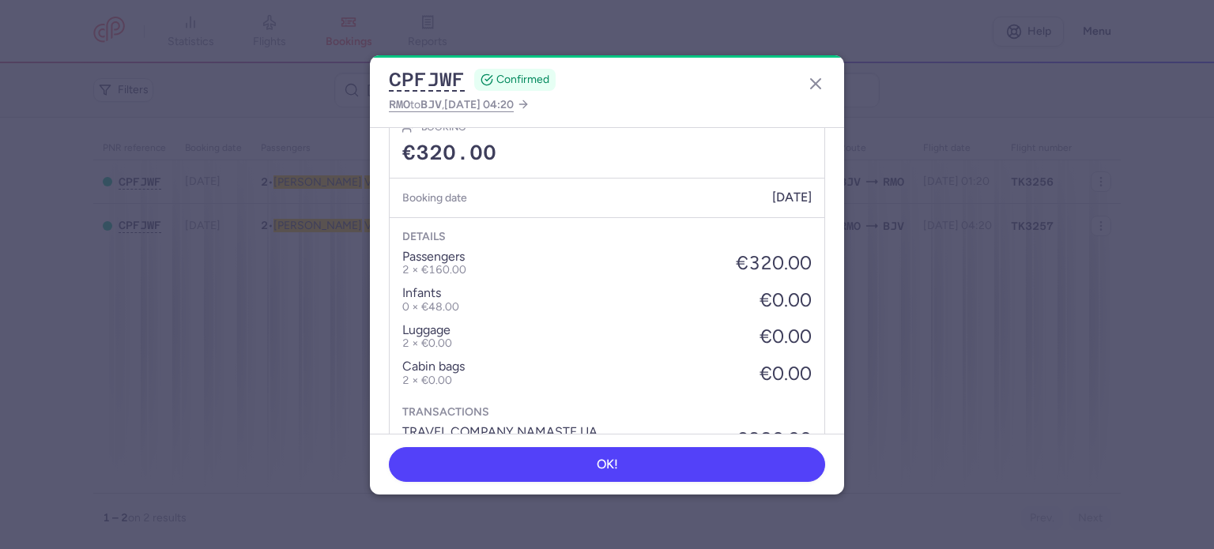
scroll to position [639, 0]
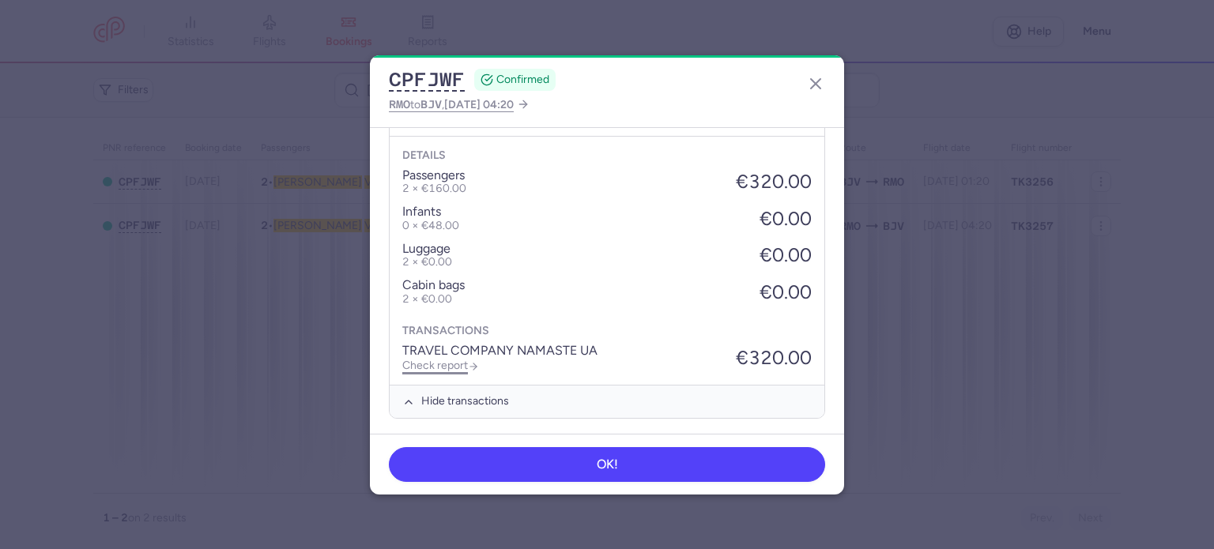
click at [460, 363] on link "Check report" at bounding box center [440, 365] width 77 height 13
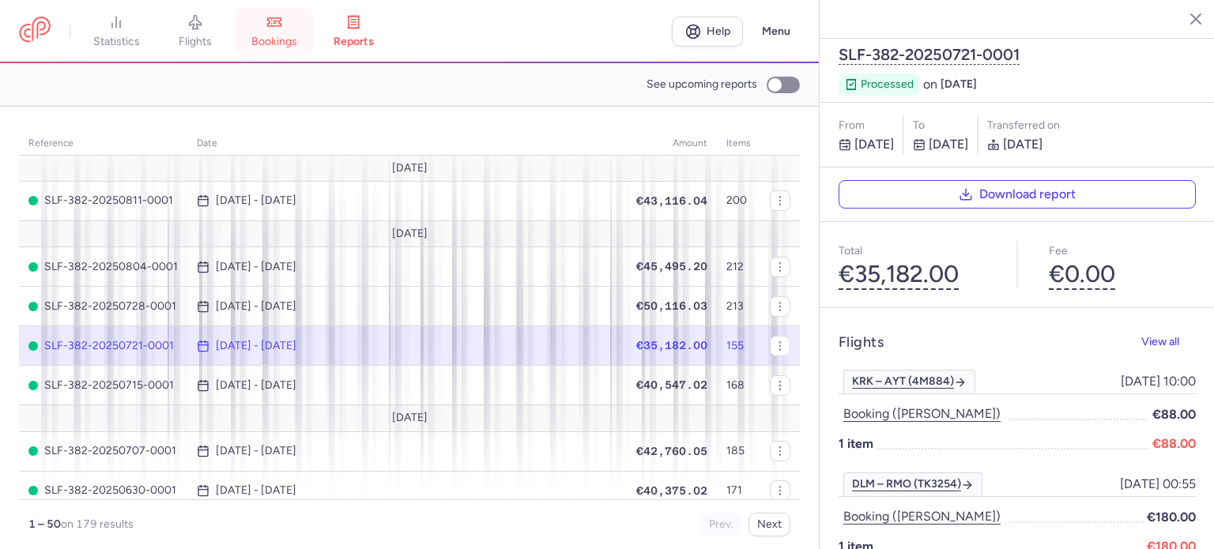
click at [282, 32] on link "bookings" at bounding box center [274, 31] width 79 height 35
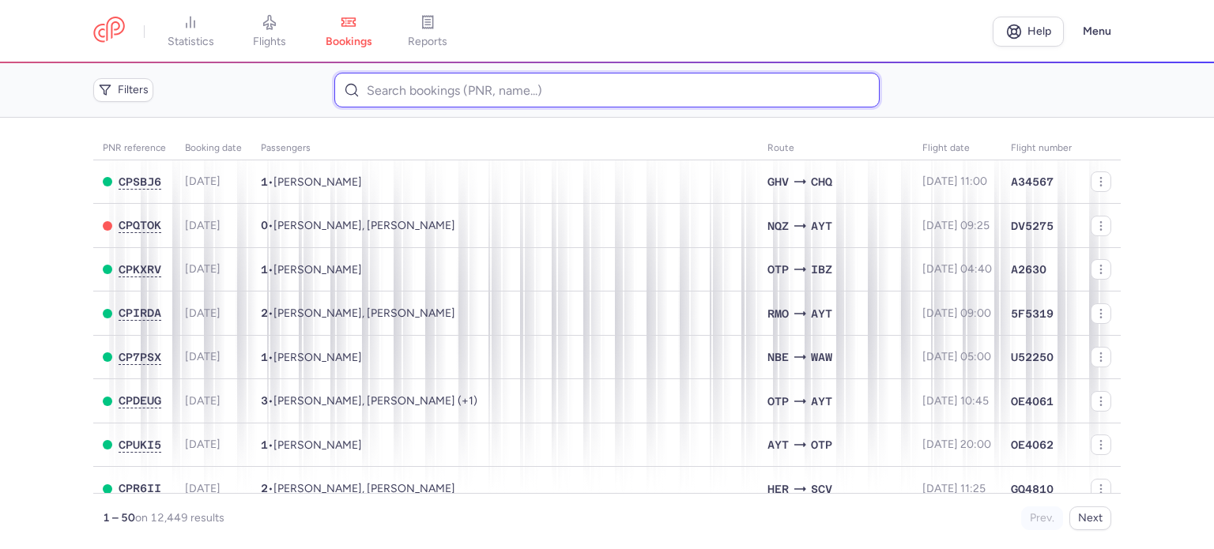
paste input "VLASOV ANATOLY"
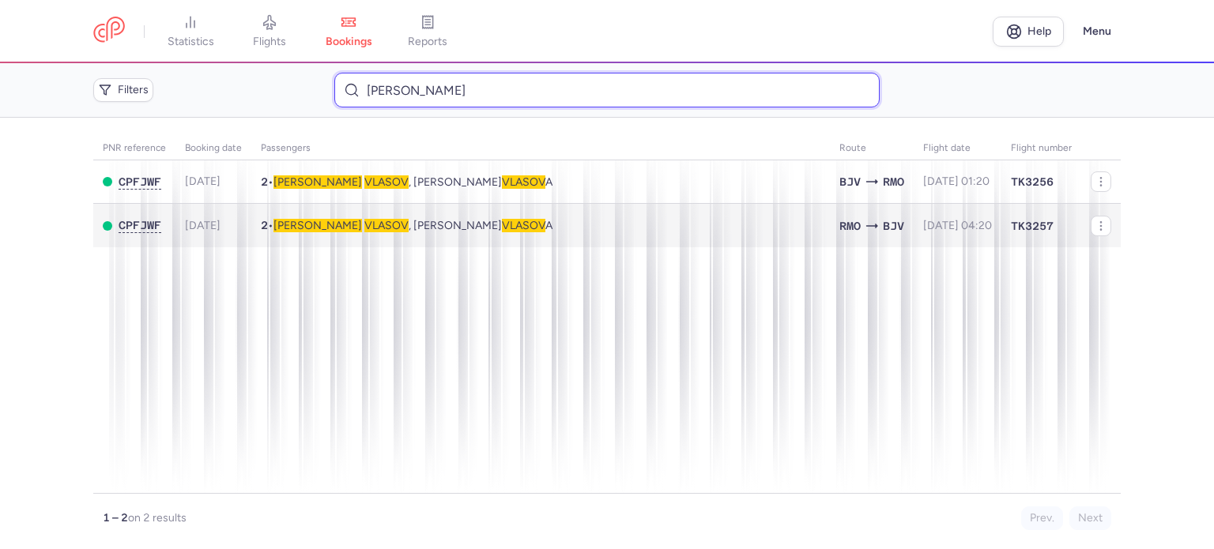
type input "VLASOV ANATOLY"
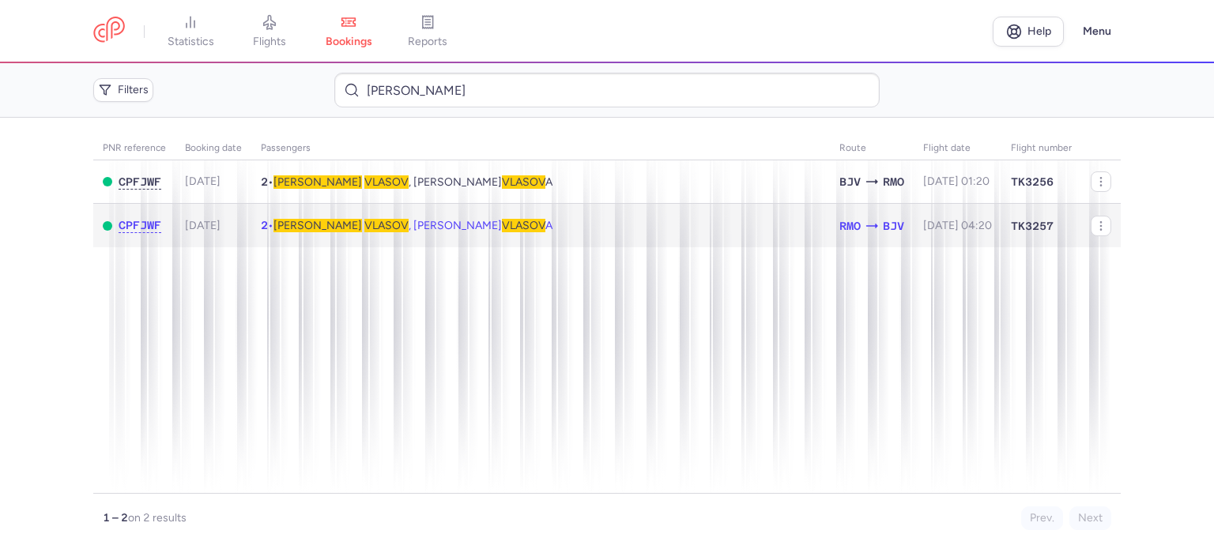
click at [364, 229] on span "VLASOV" at bounding box center [386, 225] width 44 height 13
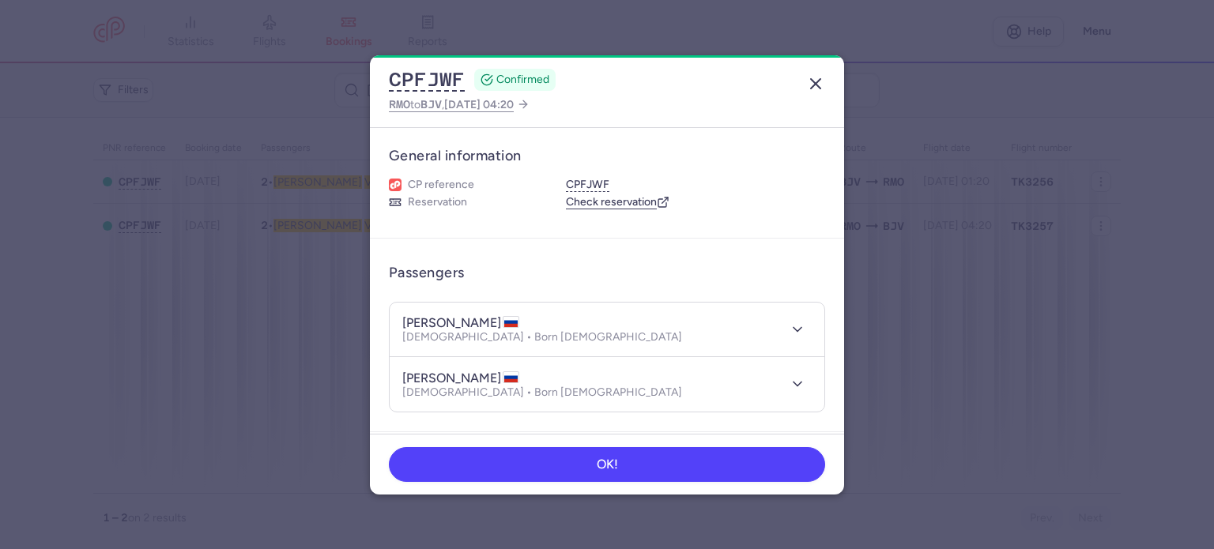
drag, startPoint x: 815, startPoint y: 81, endPoint x: 807, endPoint y: 72, distance: 11.8
click at [813, 77] on icon "button" at bounding box center [815, 83] width 19 height 19
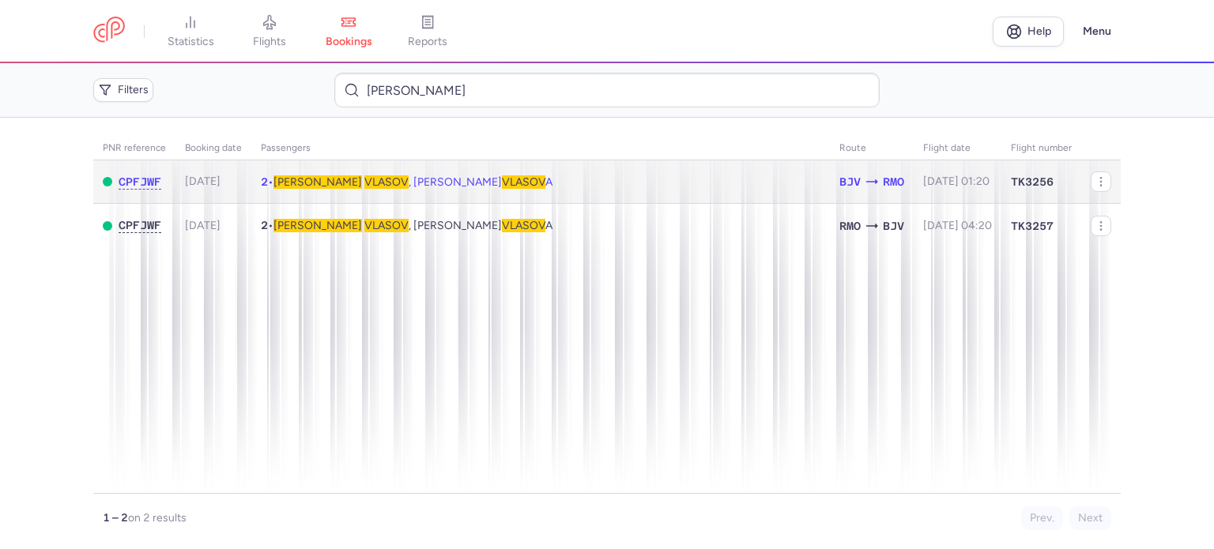
click at [502, 185] on span "VLASOV" at bounding box center [523, 181] width 43 height 13
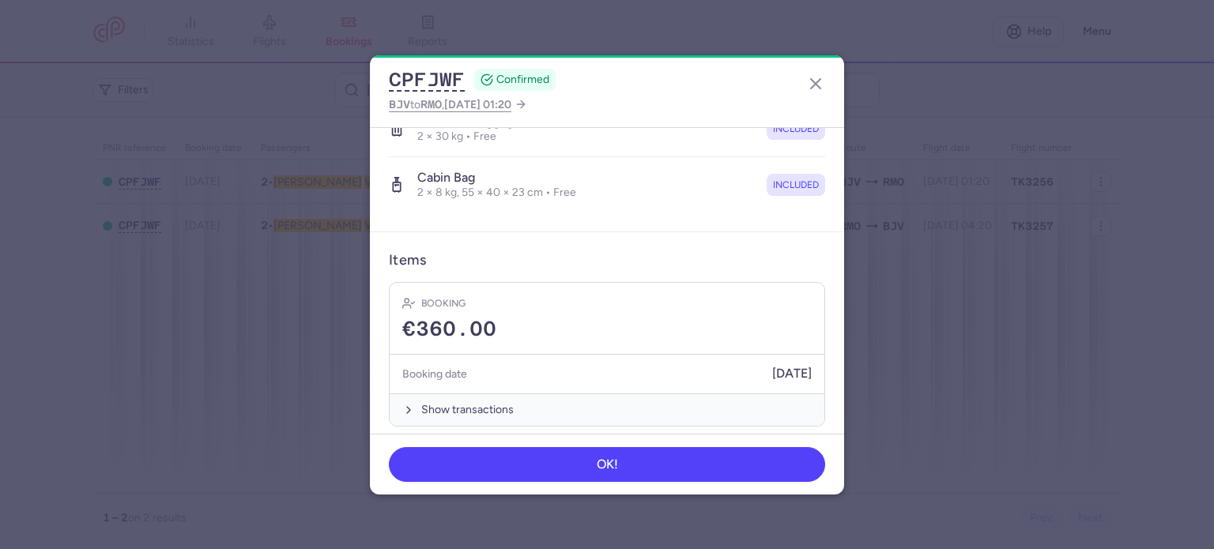
scroll to position [389, 0]
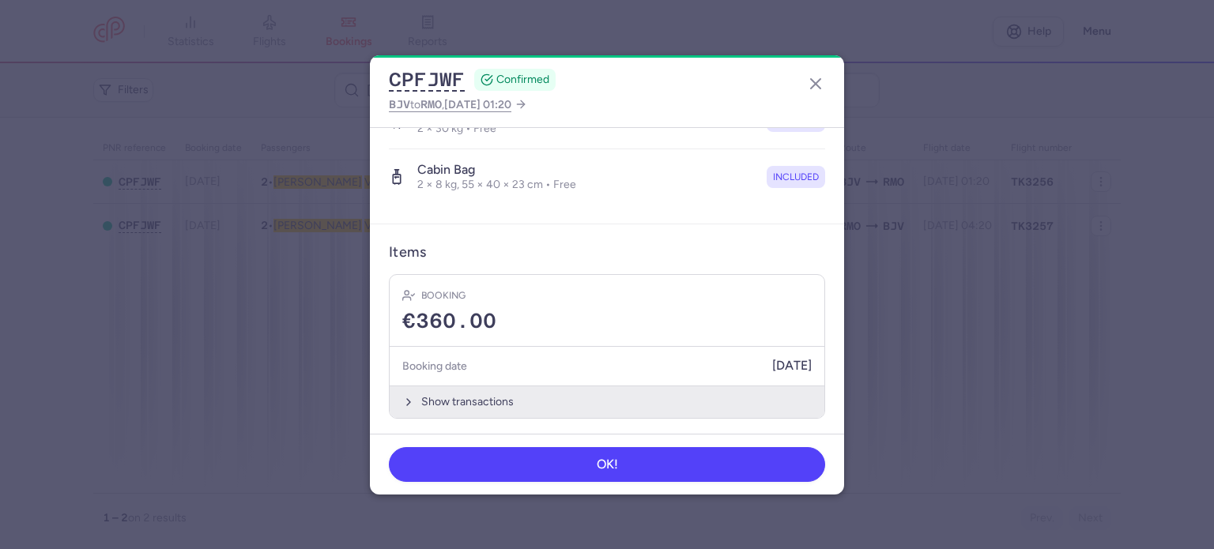
click at [455, 394] on button "Show transactions" at bounding box center [607, 402] width 435 height 32
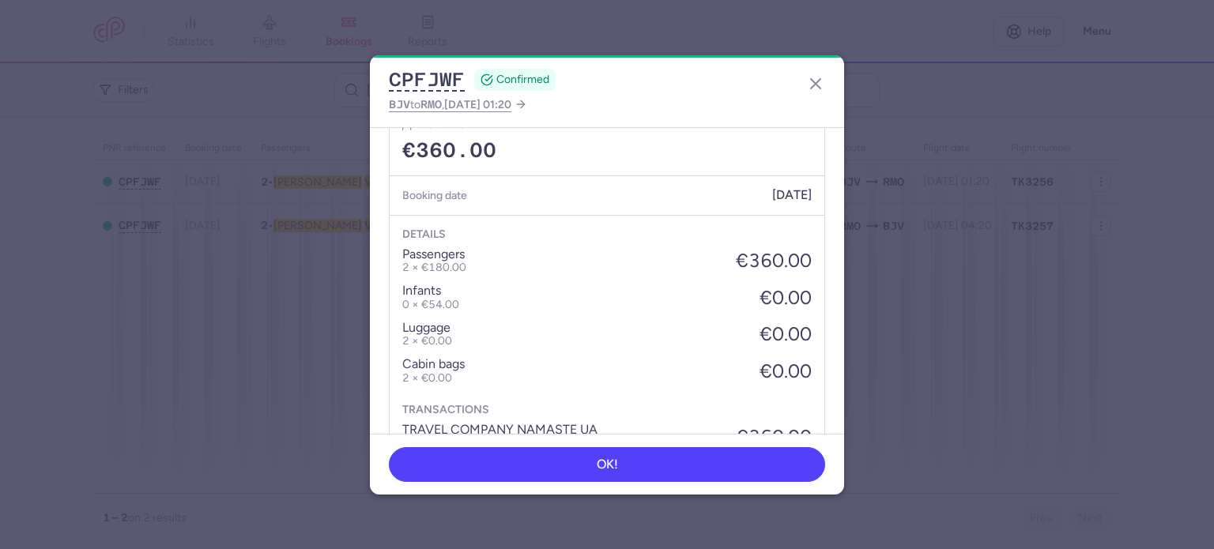
scroll to position [639, 0]
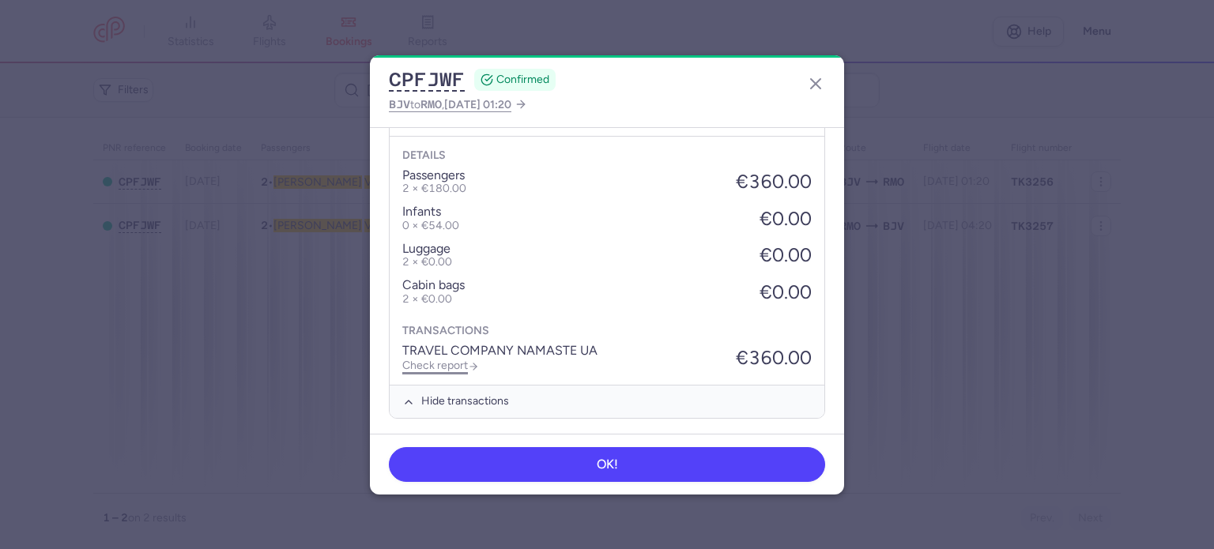
click at [437, 359] on link "Check report" at bounding box center [440, 365] width 77 height 13
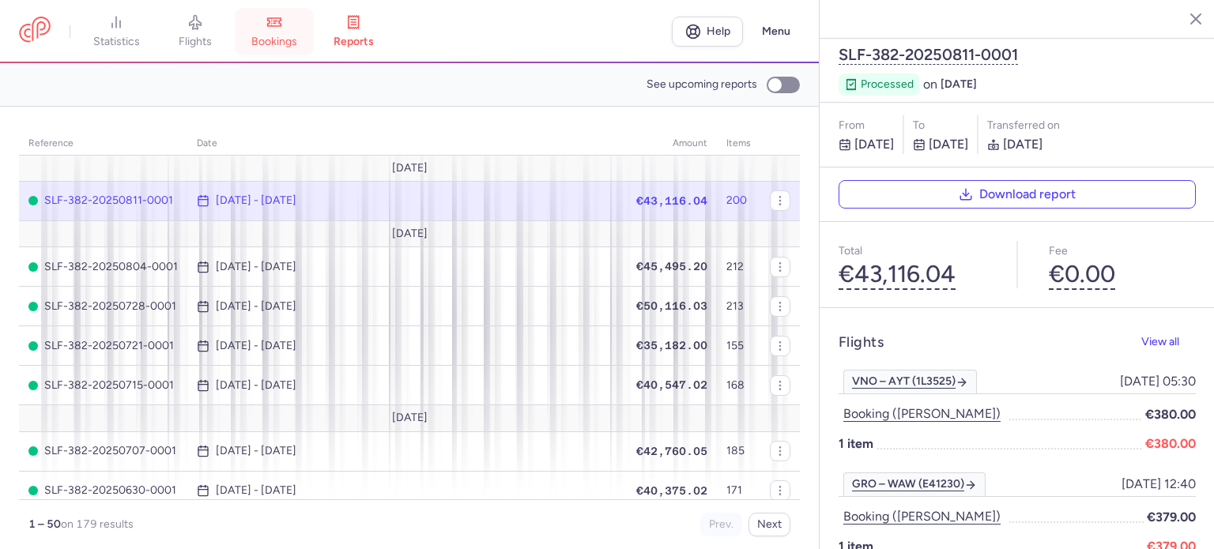
click at [285, 40] on span "bookings" at bounding box center [274, 42] width 46 height 14
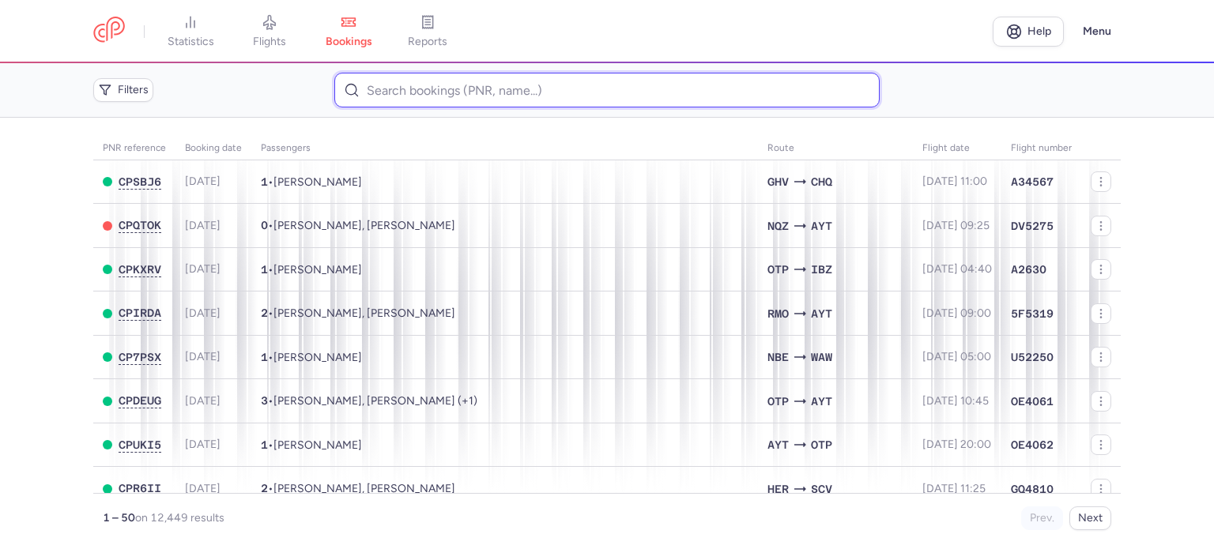
paste input "SOMUSHKINA IRYNA"
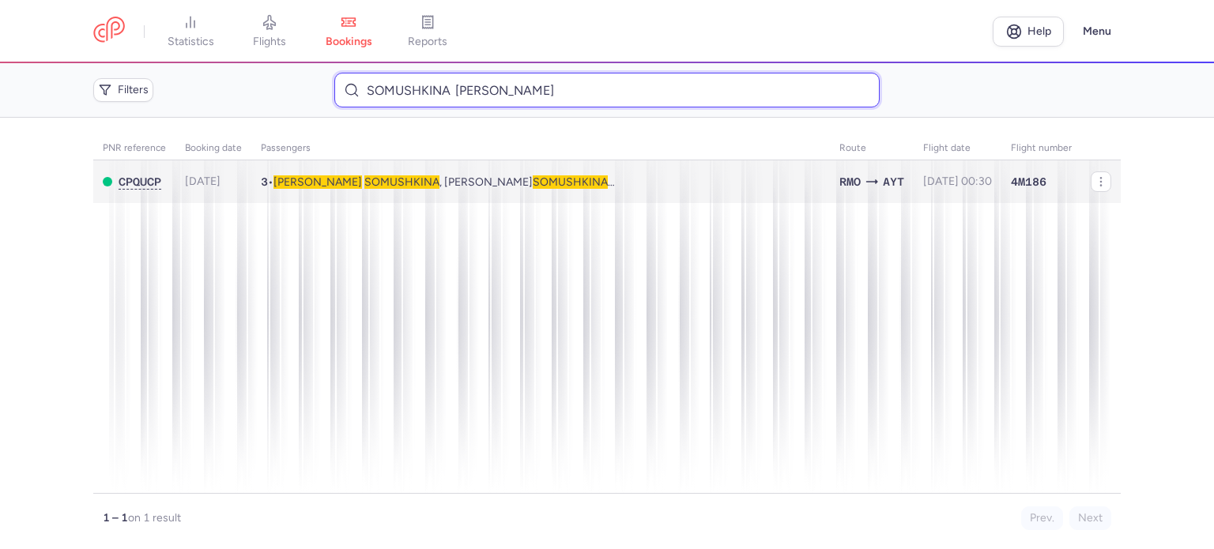
type input "SOMUSHKINA IRYNA"
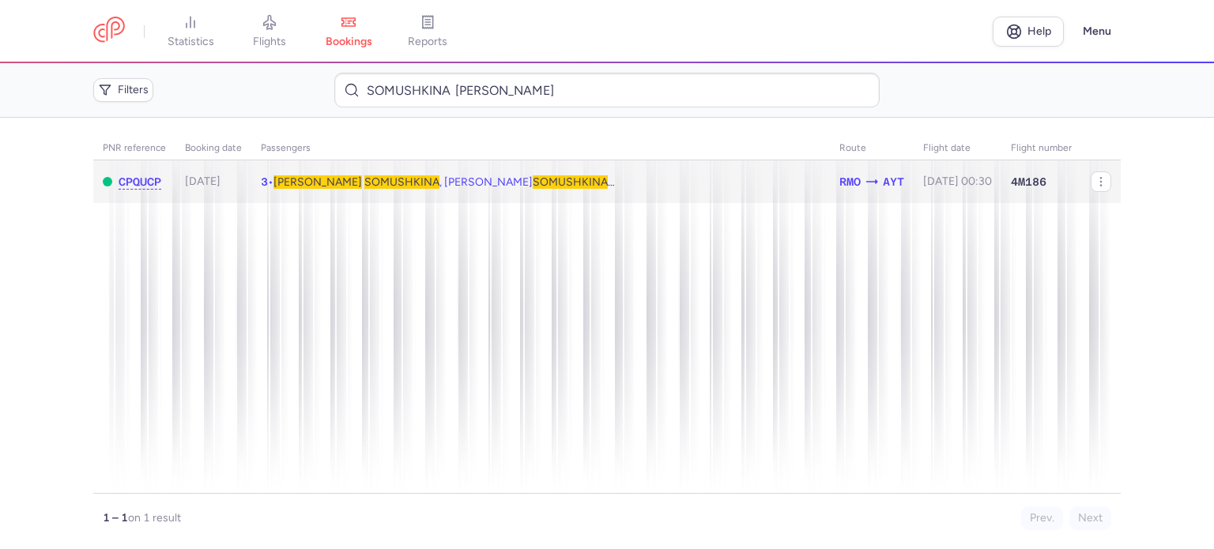
click at [364, 183] on span "SOMUSHKINA" at bounding box center [401, 181] width 75 height 13
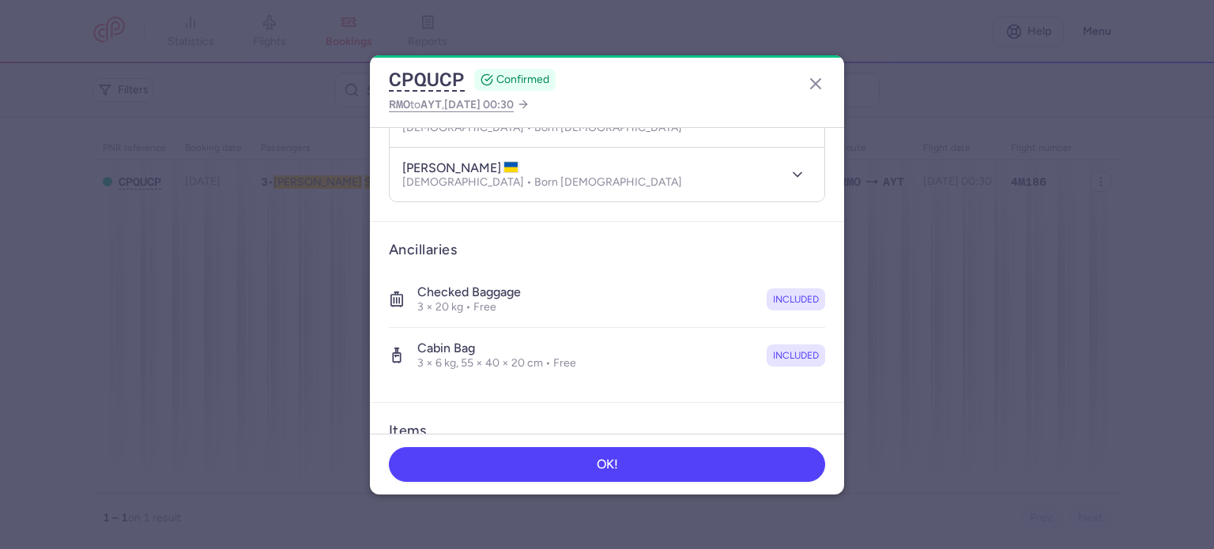
scroll to position [443, 0]
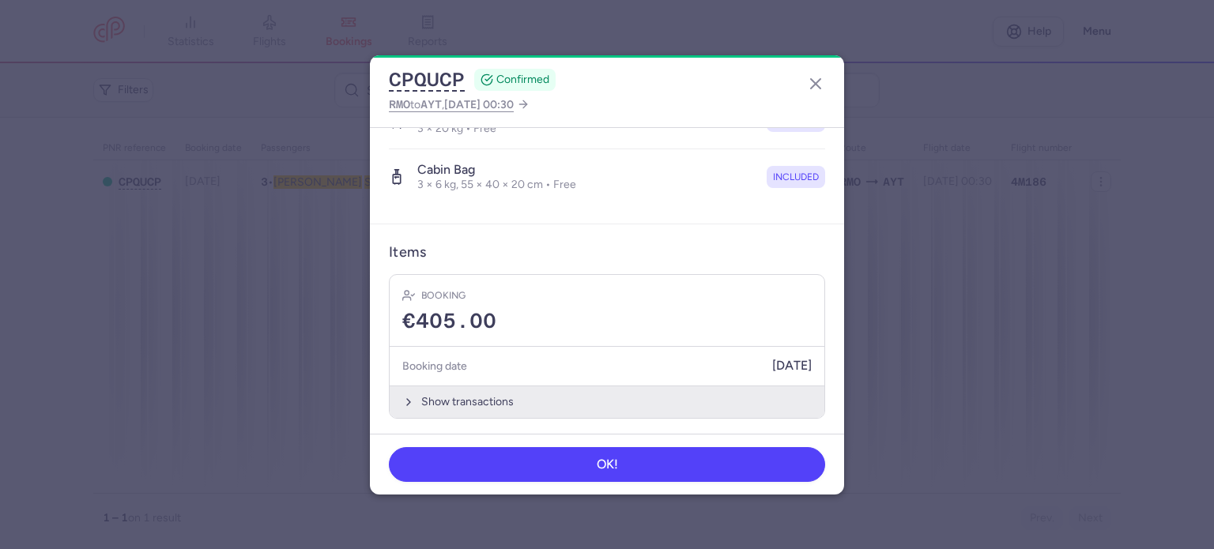
click at [462, 395] on button "Show transactions" at bounding box center [607, 402] width 435 height 32
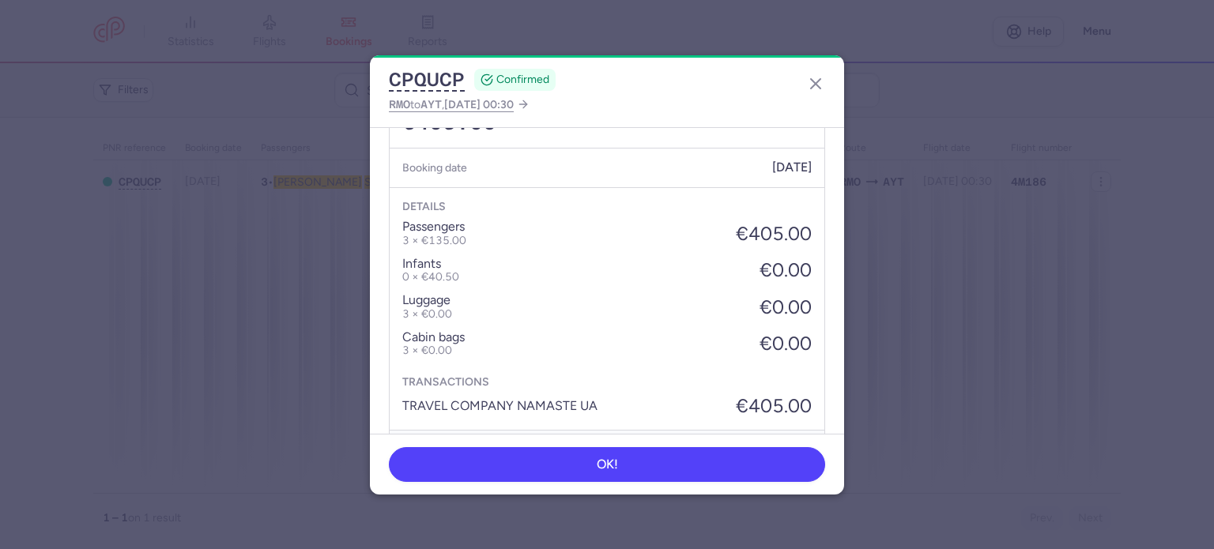
scroll to position [686, 0]
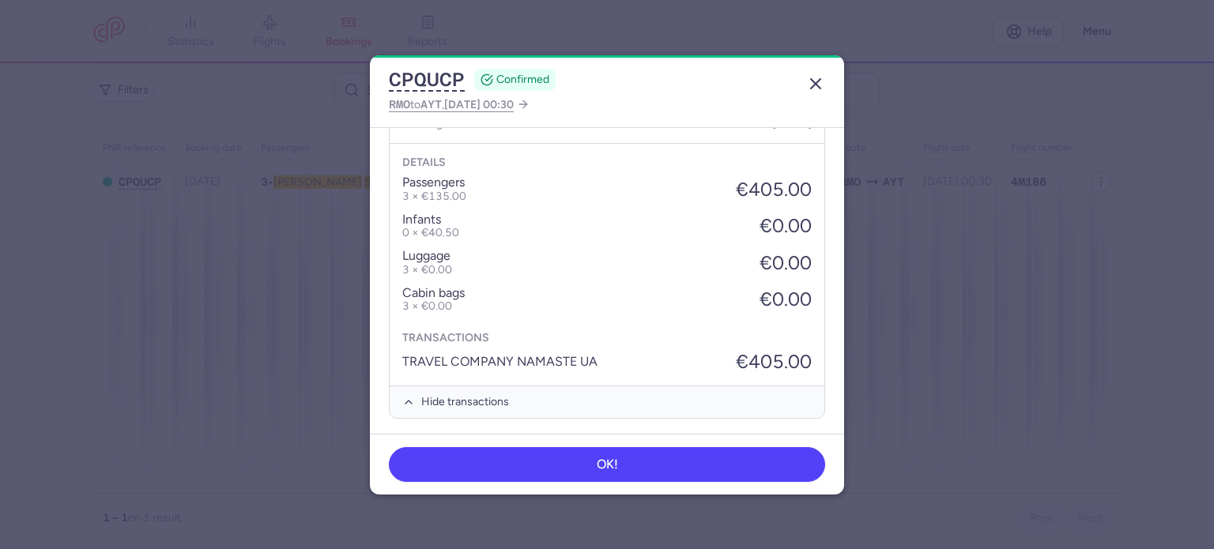
click at [819, 82] on icon "button" at bounding box center [815, 83] width 19 height 19
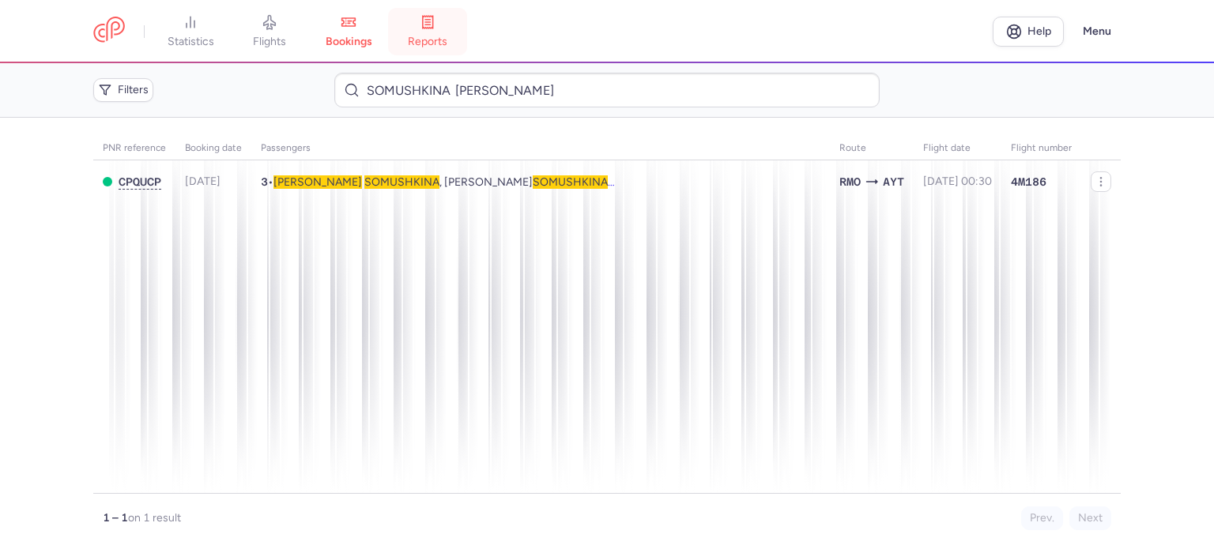
click at [442, 43] on span "reports" at bounding box center [428, 42] width 40 height 14
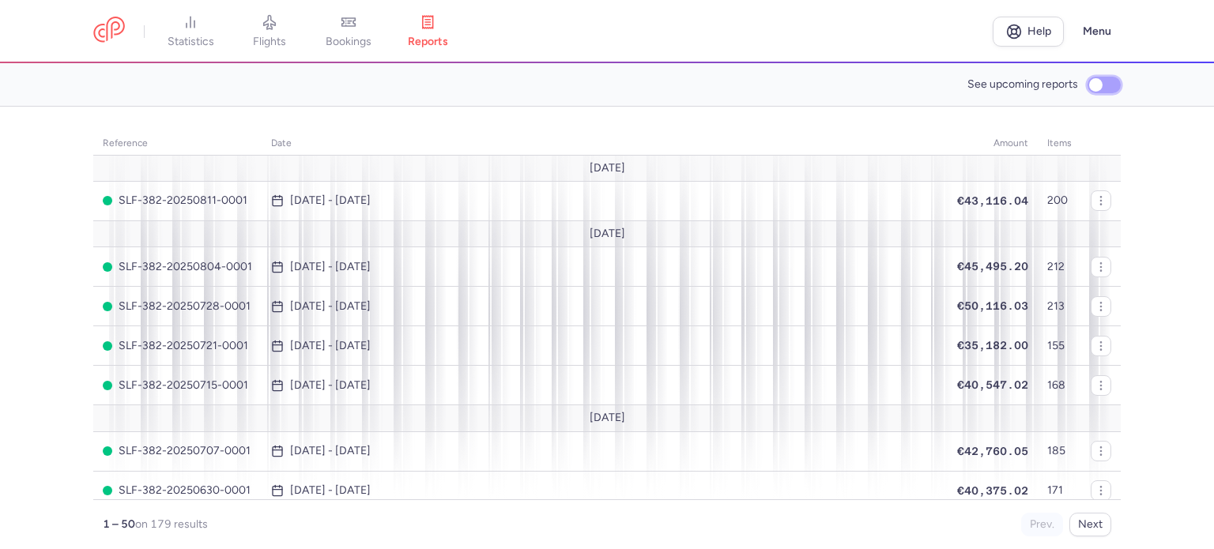
click at [1109, 78] on input "See upcoming reports" at bounding box center [1104, 85] width 33 height 17
checkbox input "true"
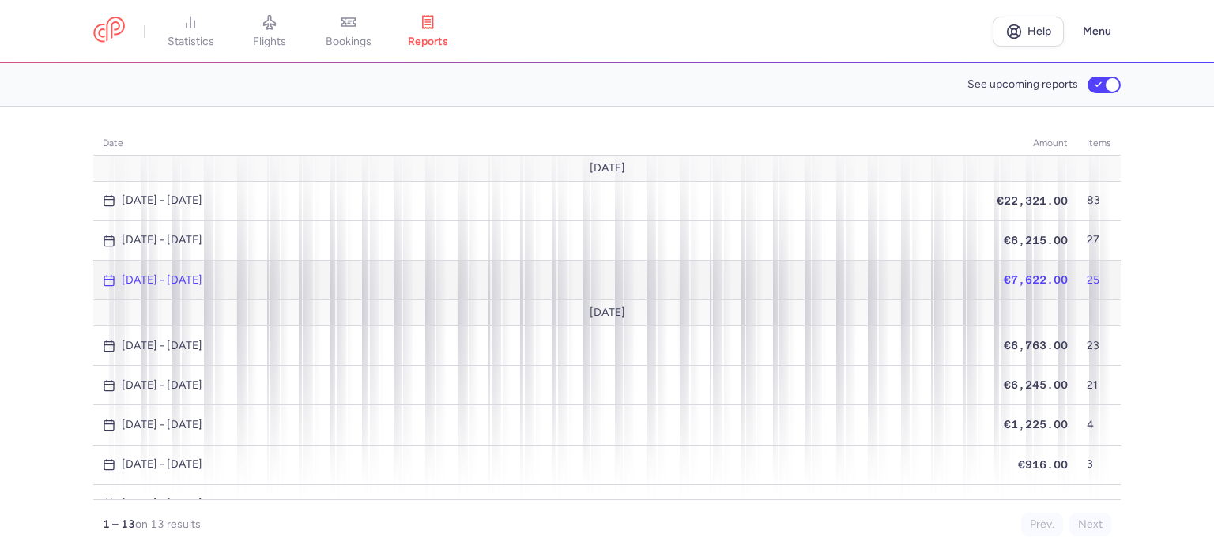
click at [1020, 274] on span "€7,622.00" at bounding box center [1036, 280] width 64 height 13
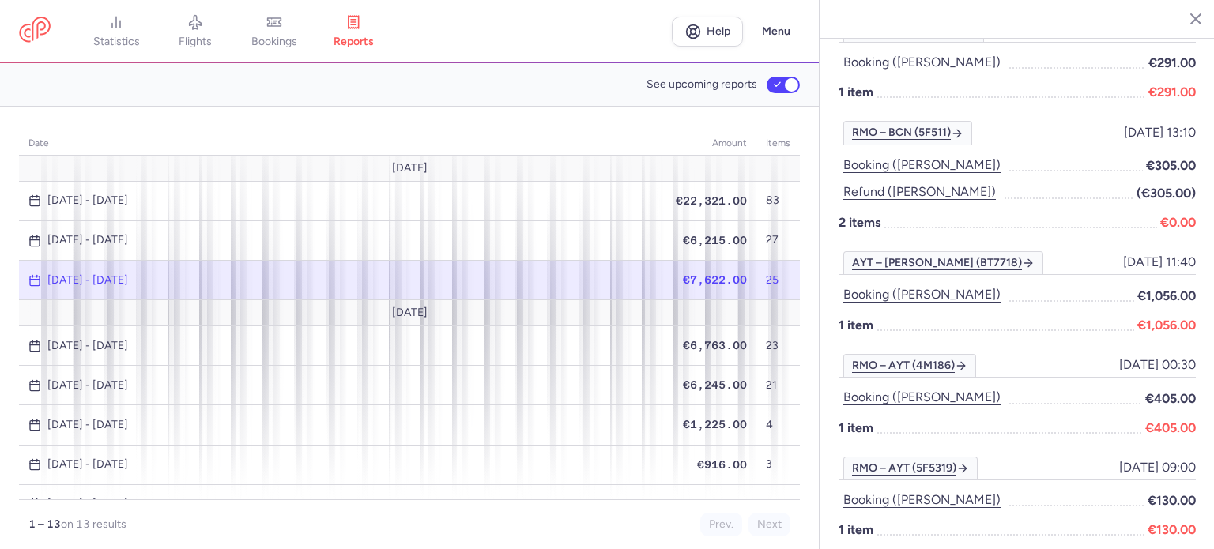
scroll to position [711, 0]
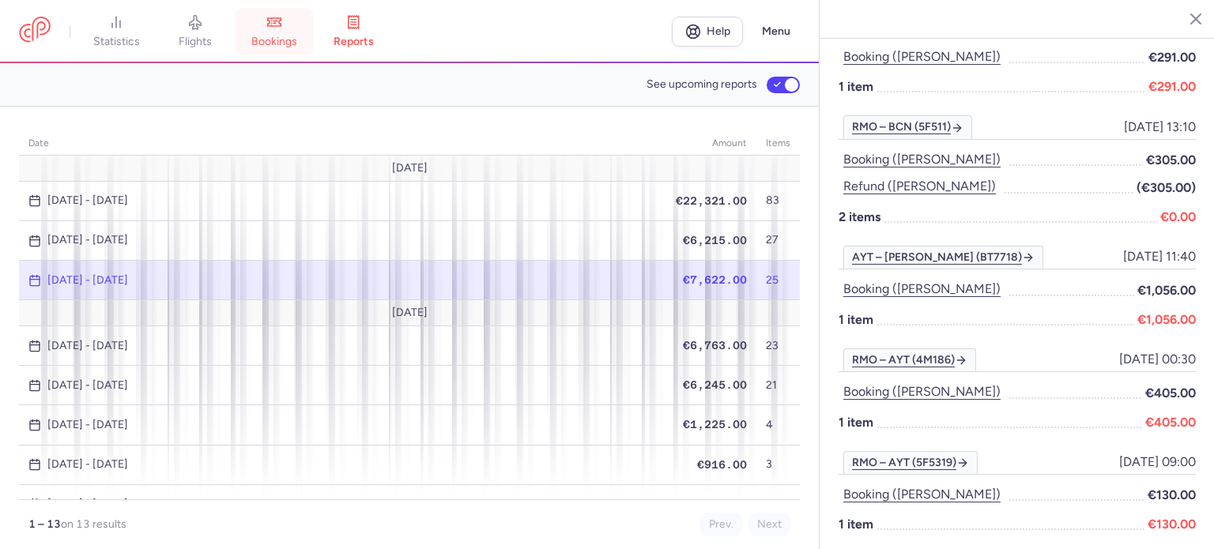
click at [279, 36] on span "bookings" at bounding box center [274, 42] width 46 height 14
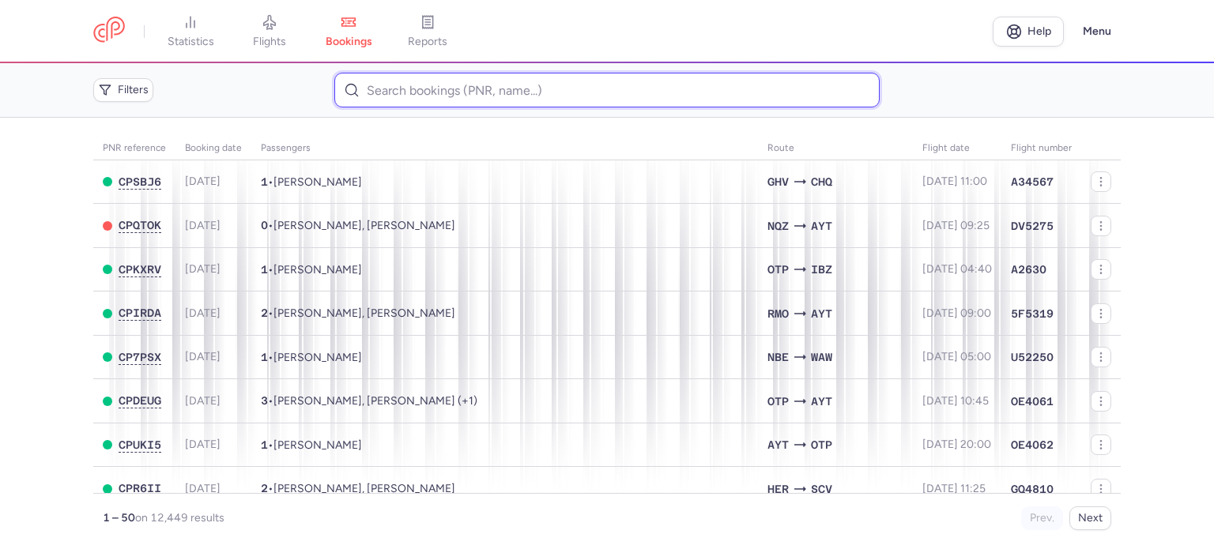
paste input "MARDANSHINA FEDORA"
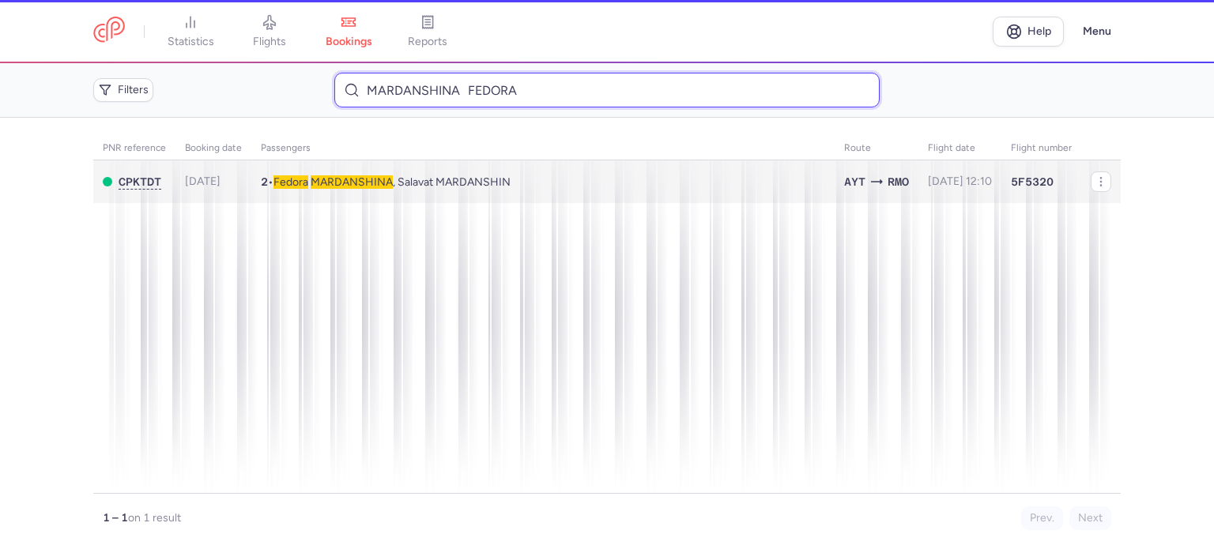
type input "MARDANSHINA FEDORA"
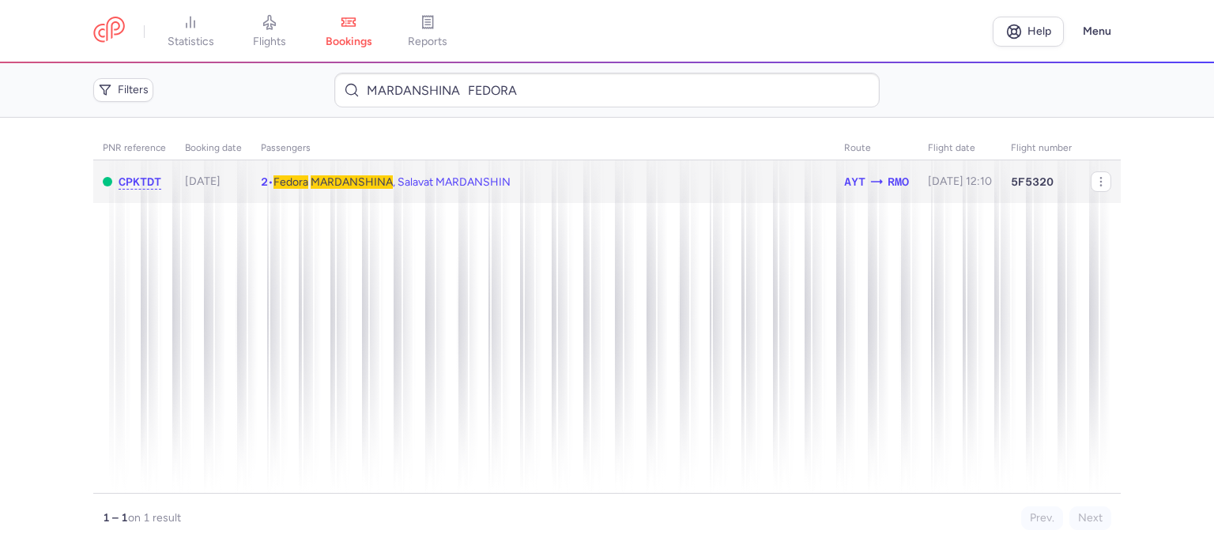
click at [357, 183] on span "MARDANSHINA" at bounding box center [352, 181] width 82 height 13
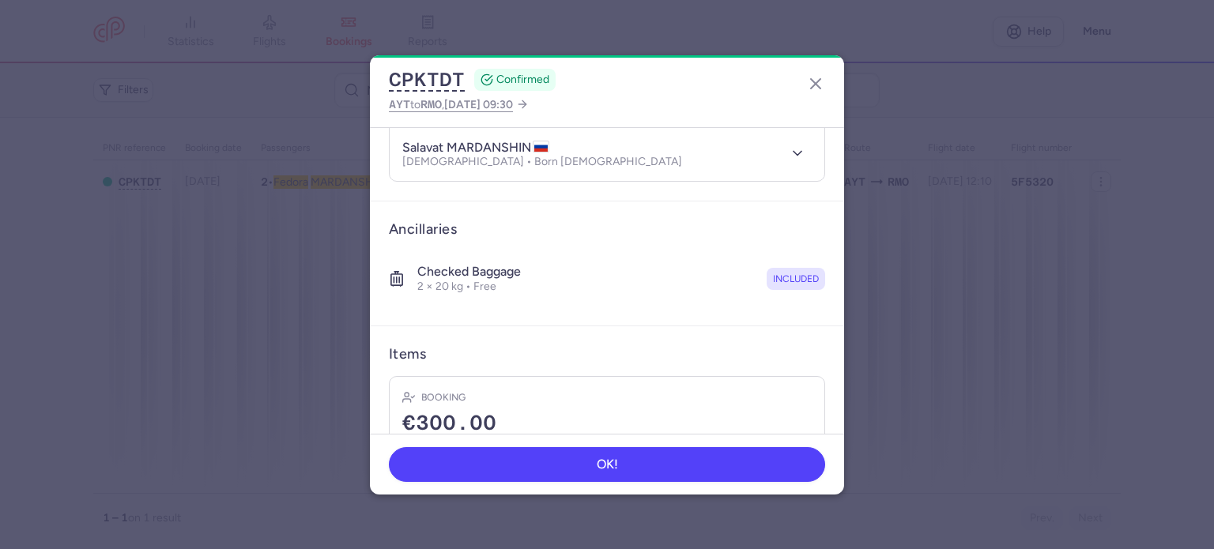
scroll to position [395, 0]
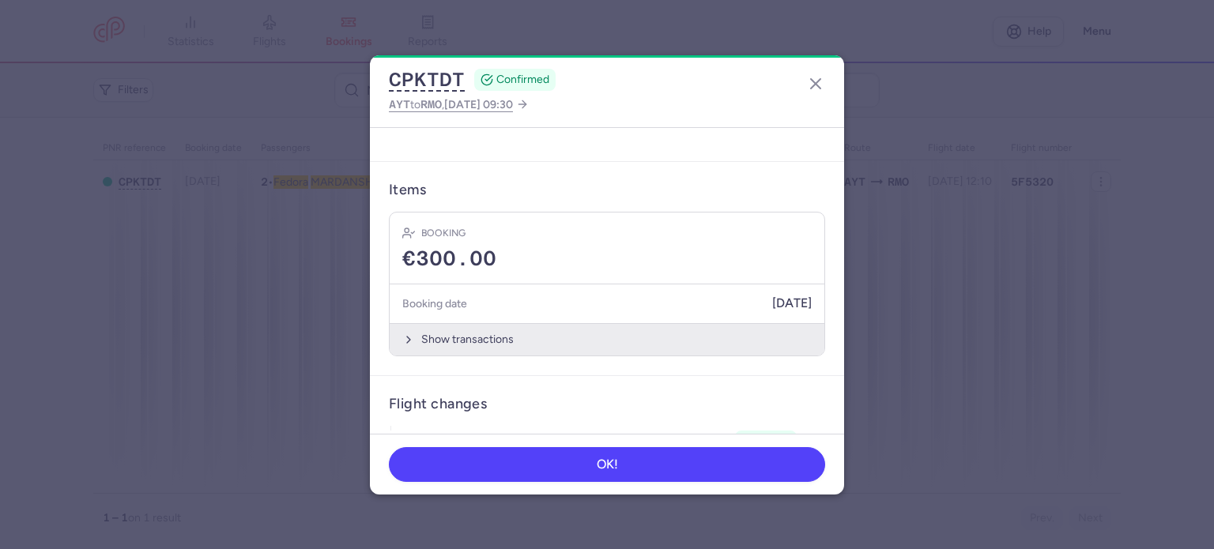
click at [451, 343] on button "Show transactions" at bounding box center [607, 339] width 435 height 32
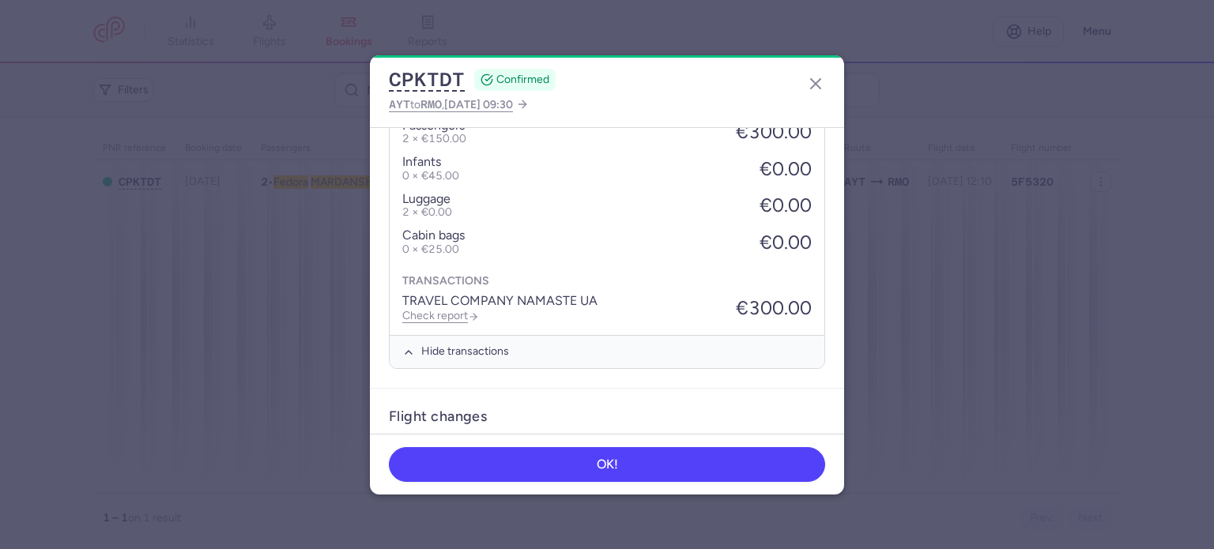
scroll to position [791, 0]
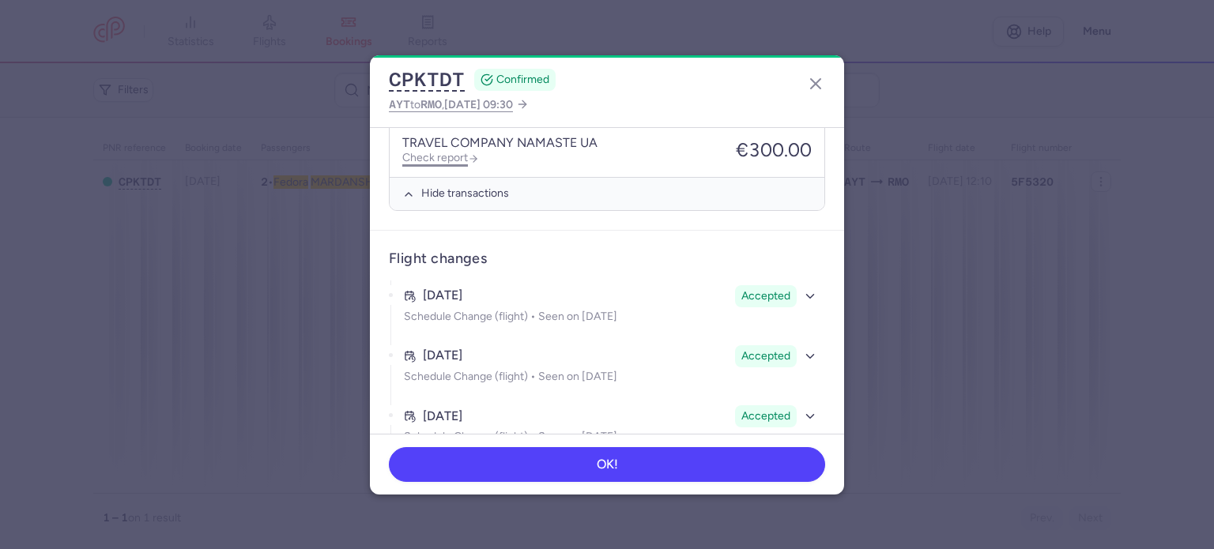
click at [443, 151] on link "Check report" at bounding box center [440, 157] width 77 height 13
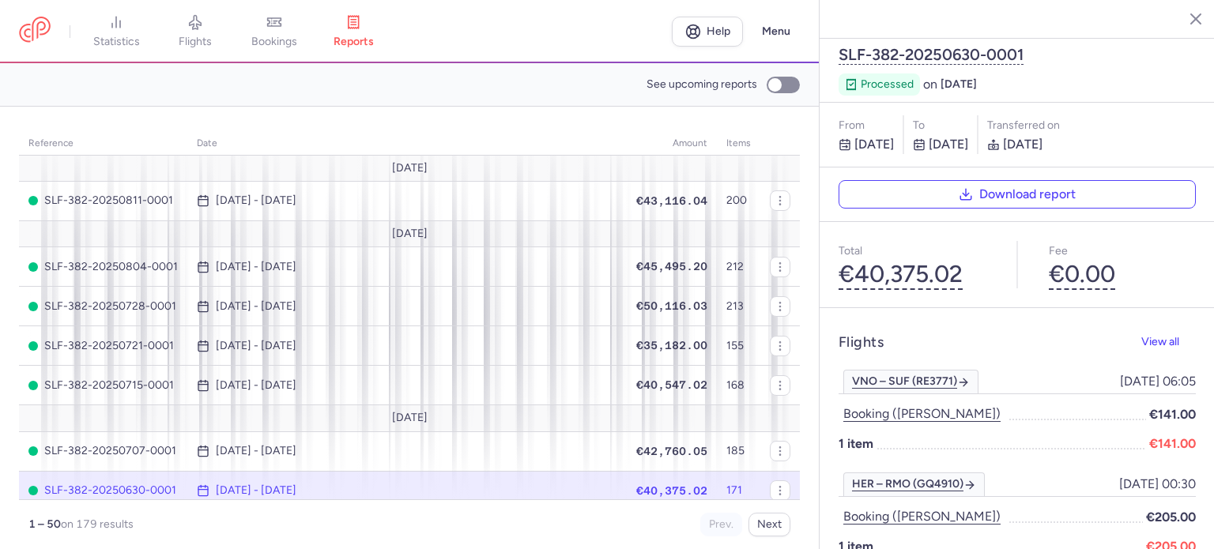
click at [277, 26] on icon at bounding box center [274, 22] width 16 height 16
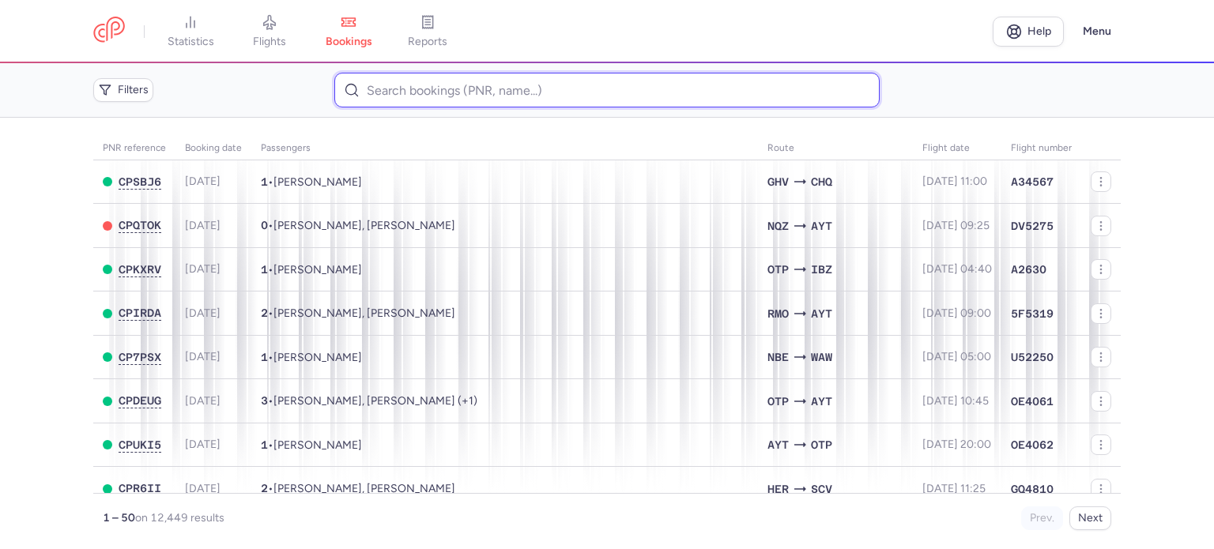
paste input "BALAUR ALEXANDRINA"
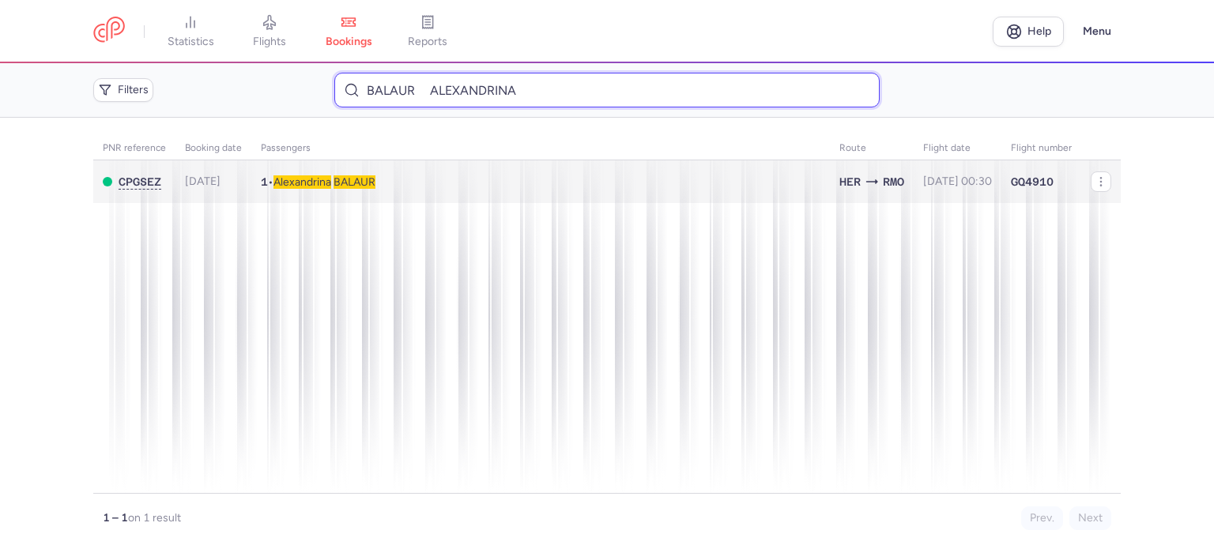
type input "BALAUR ALEXANDRINA"
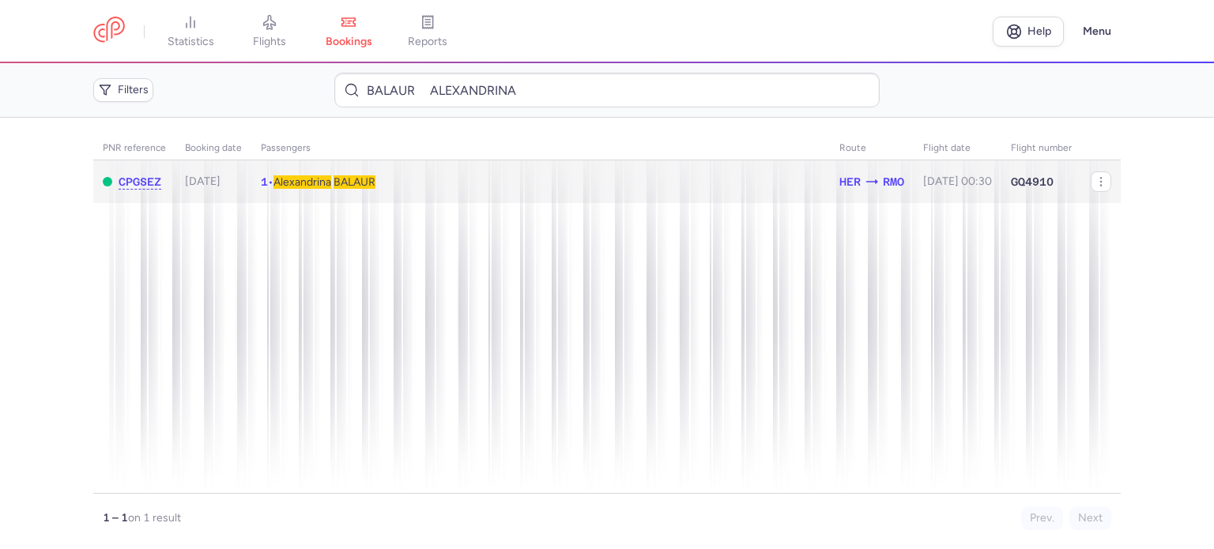
click at [369, 179] on span "BALAUR" at bounding box center [355, 181] width 42 height 13
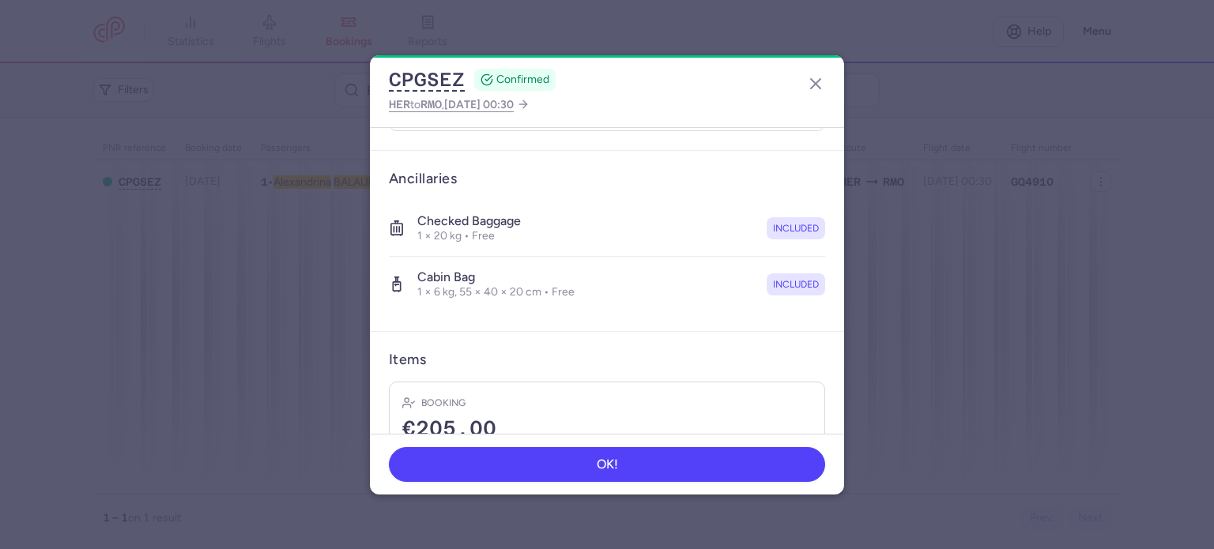
scroll to position [316, 0]
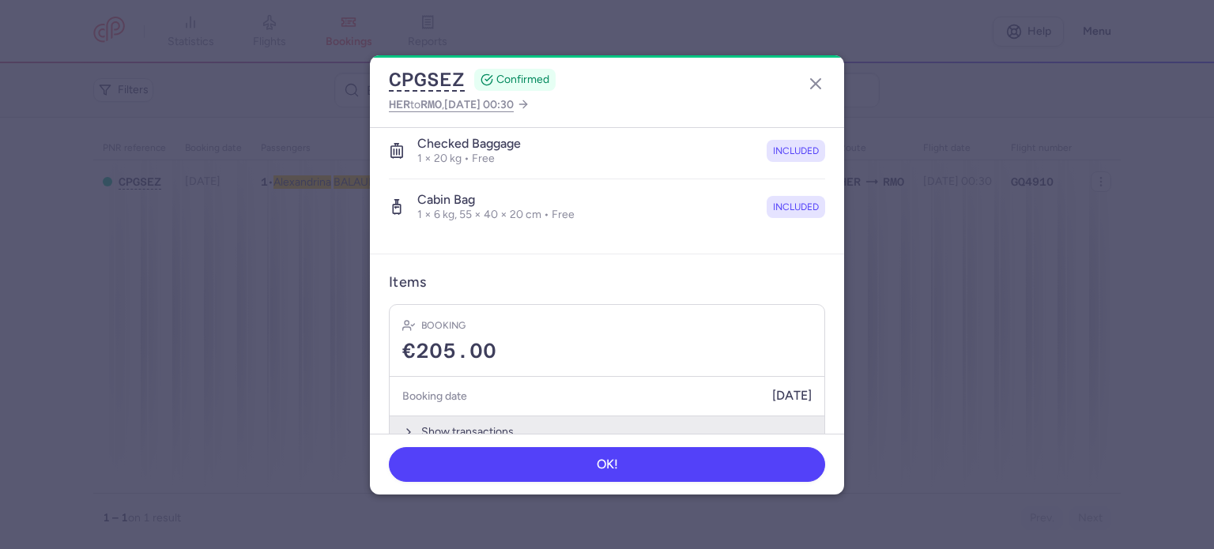
click at [467, 417] on button "Show transactions" at bounding box center [607, 432] width 435 height 32
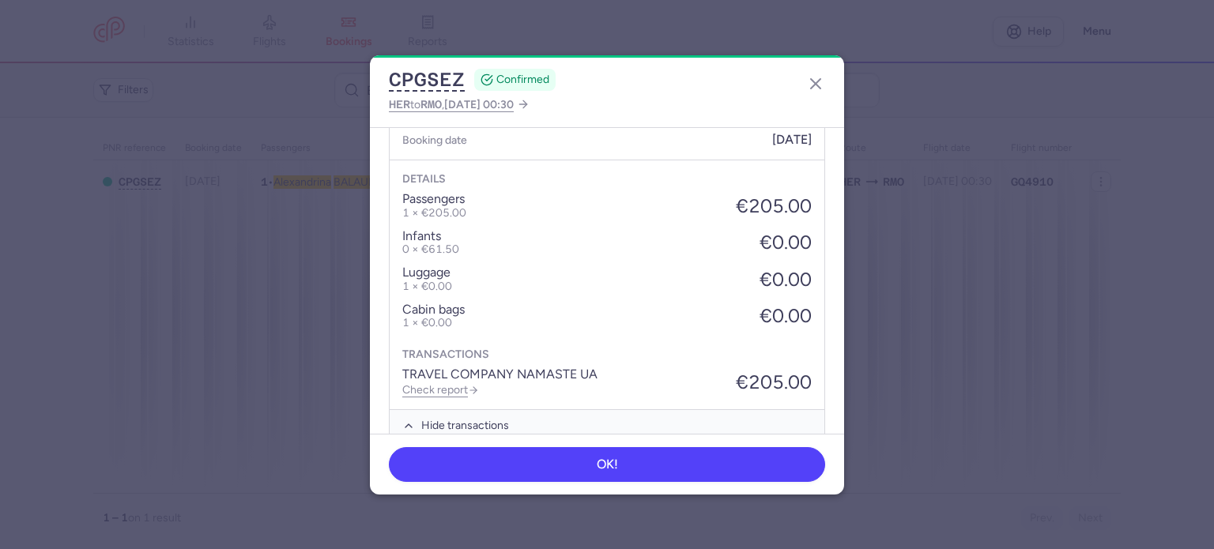
scroll to position [584, 0]
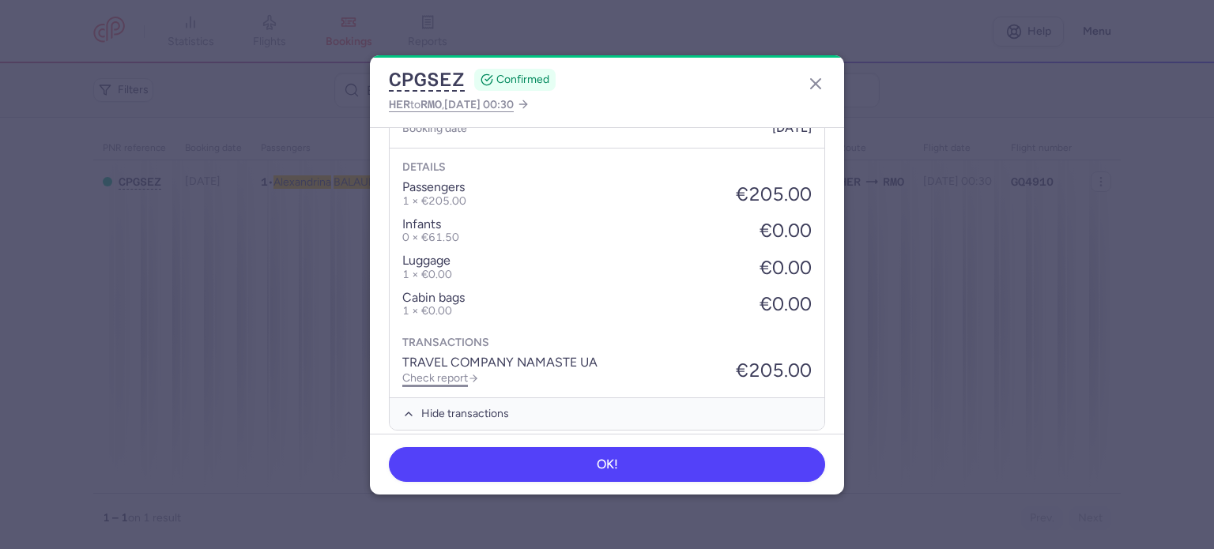
click at [451, 372] on link "Check report" at bounding box center [440, 378] width 77 height 13
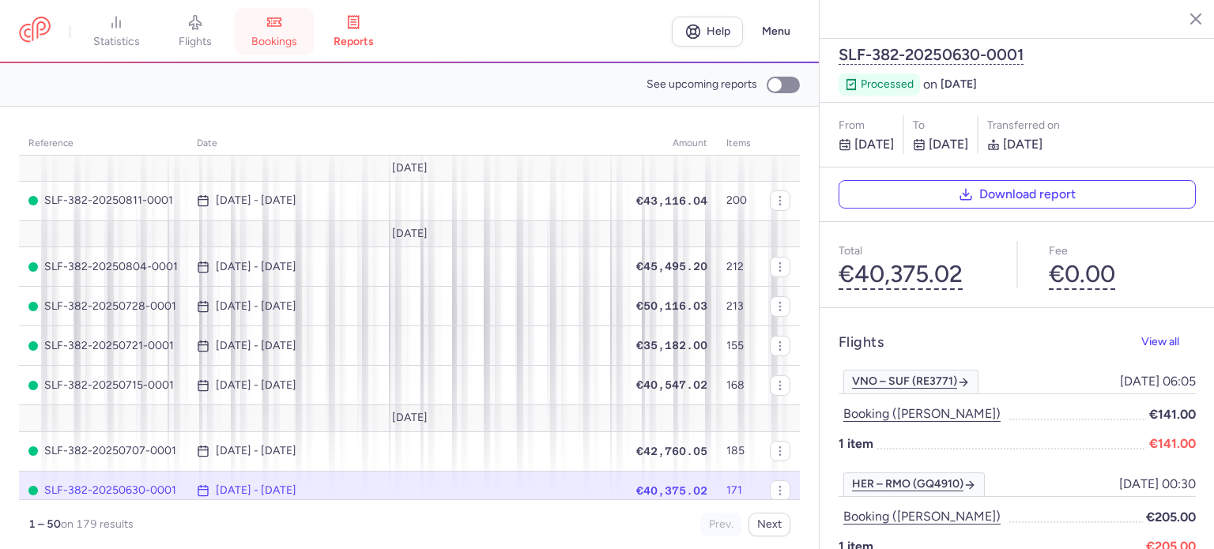
click at [272, 30] on link "bookings" at bounding box center [274, 31] width 79 height 35
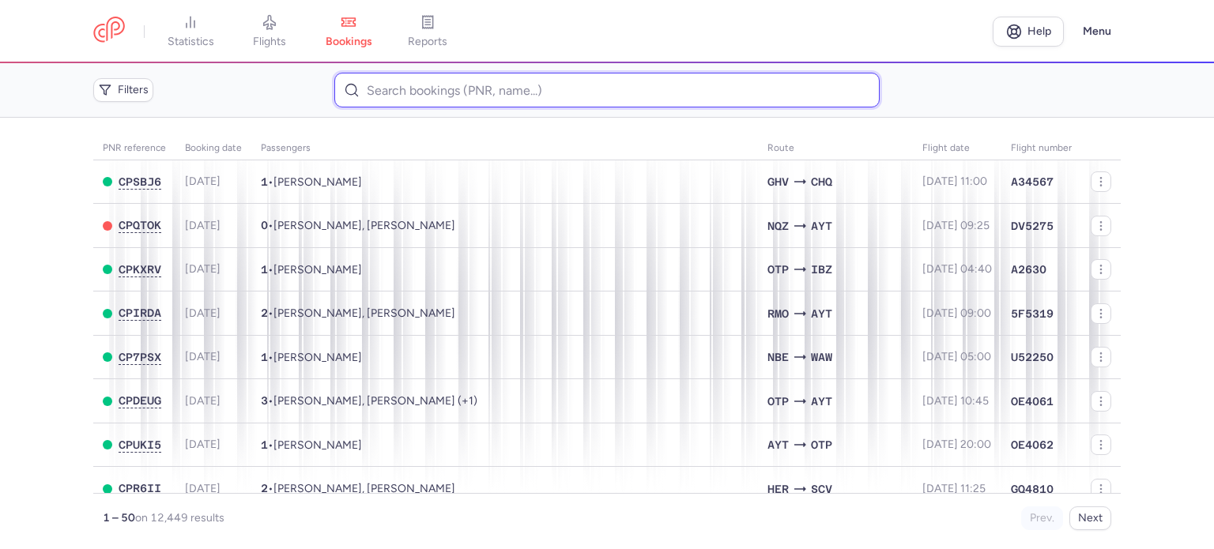
paste input "STETSENKO IRYNA"
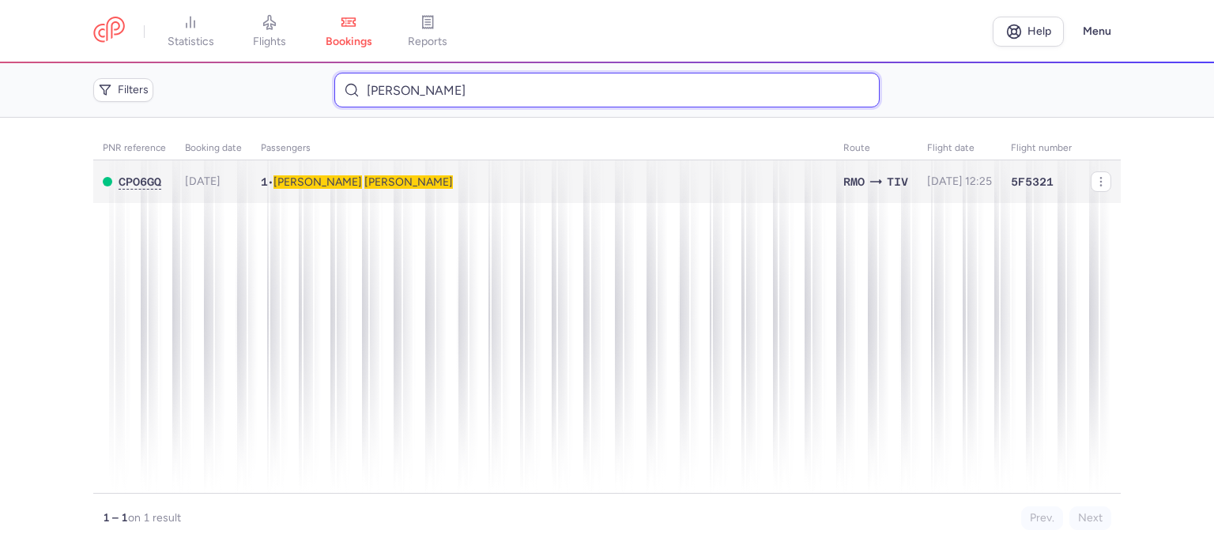
type input "STETSENKO IRYNA"
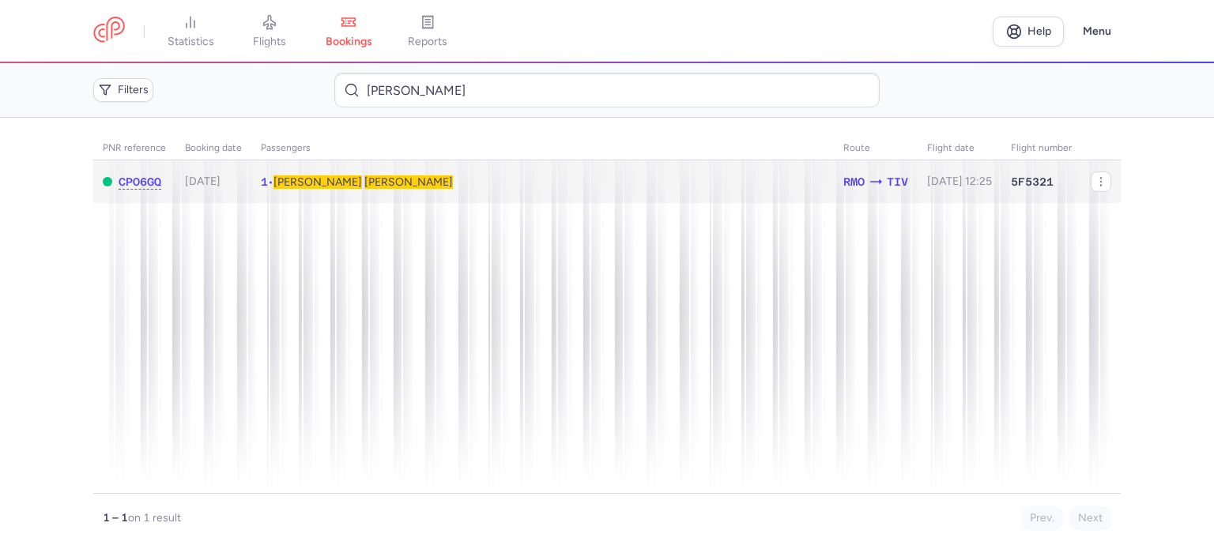
click at [364, 188] on span "STETSENKO" at bounding box center [408, 181] width 89 height 13
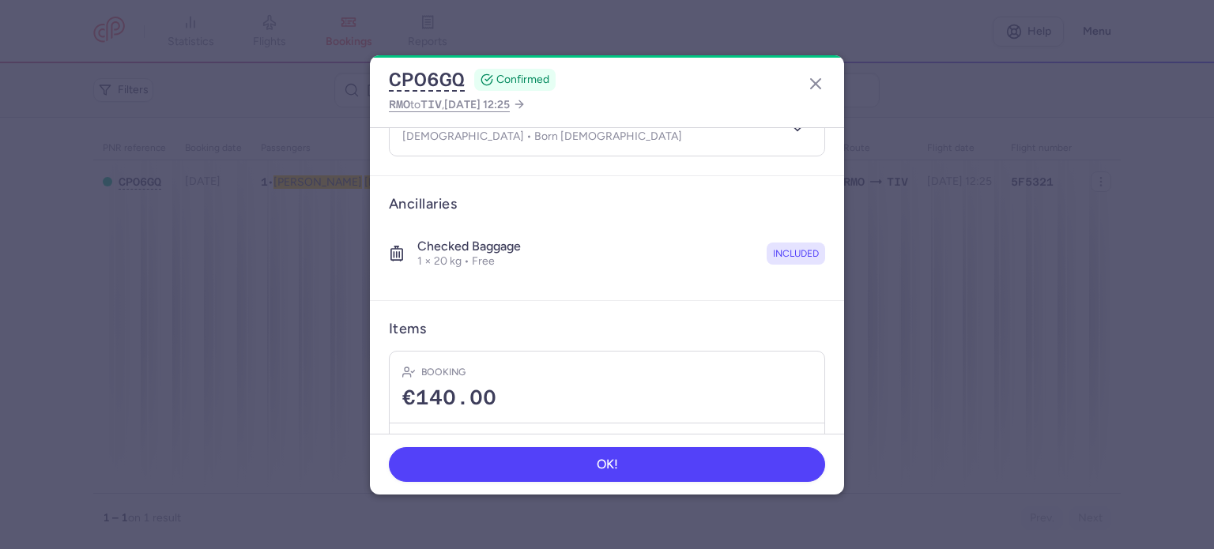
scroll to position [278, 0]
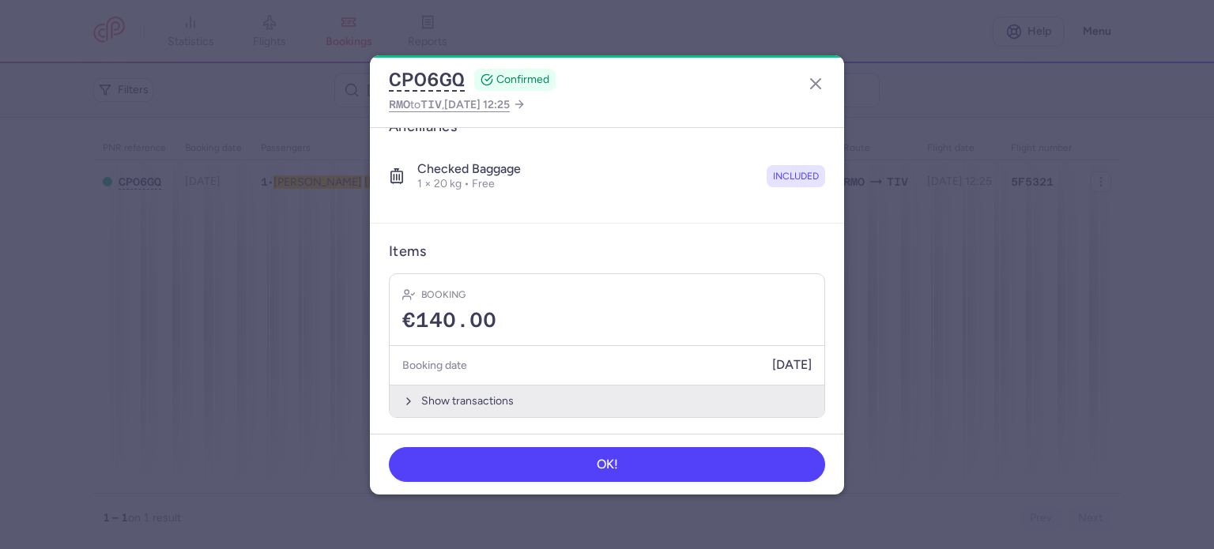
click at [453, 396] on button "Show transactions" at bounding box center [607, 401] width 435 height 32
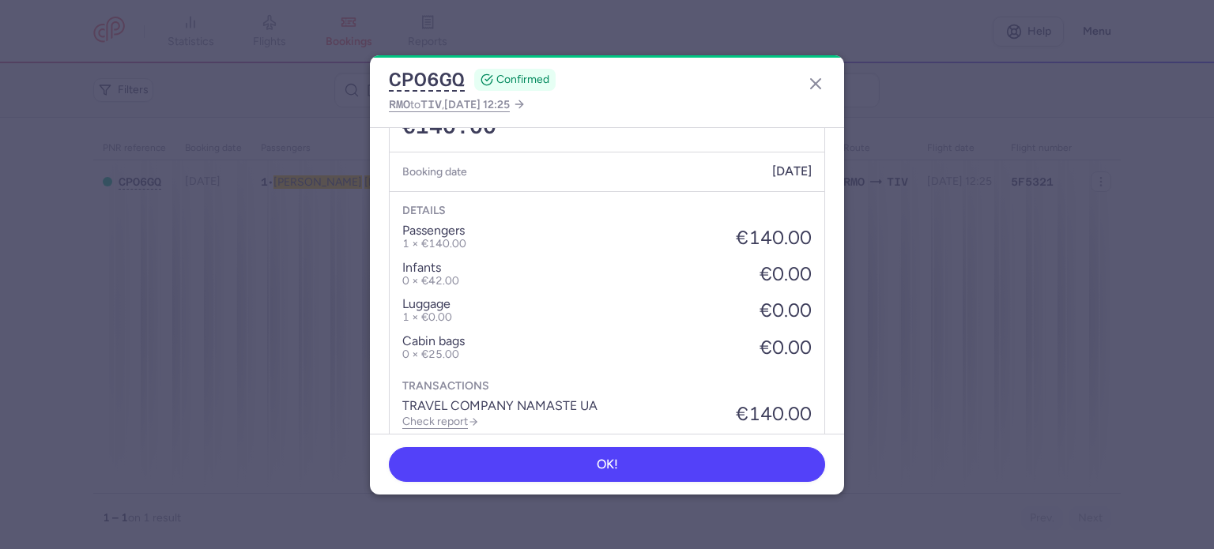
scroll to position [528, 0]
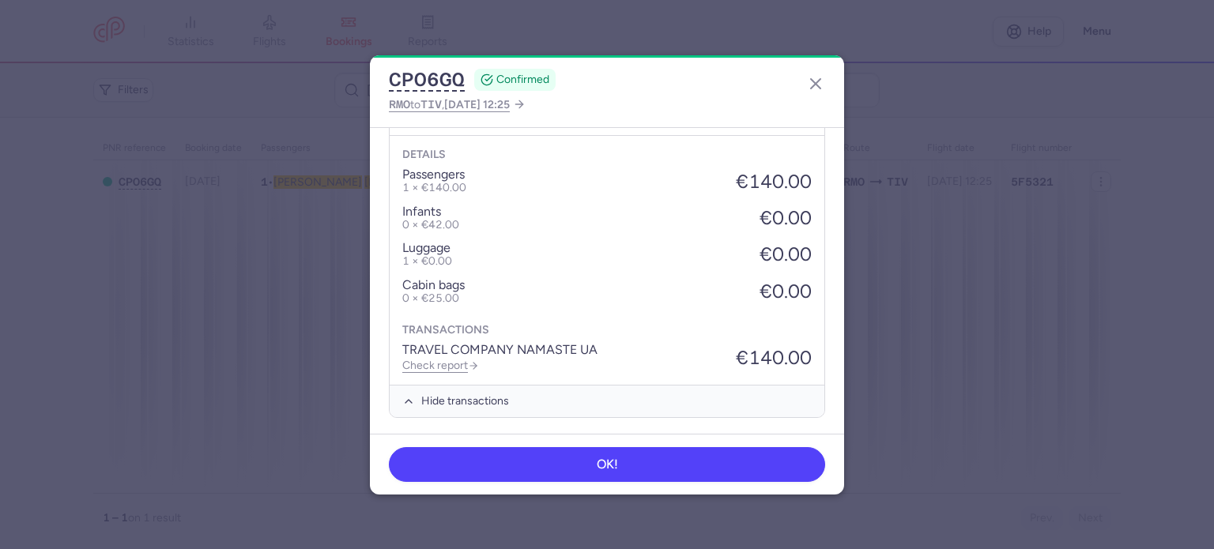
drag, startPoint x: 449, startPoint y: 362, endPoint x: 537, endPoint y: 299, distance: 108.2
click at [449, 361] on link "Check report" at bounding box center [440, 365] width 77 height 13
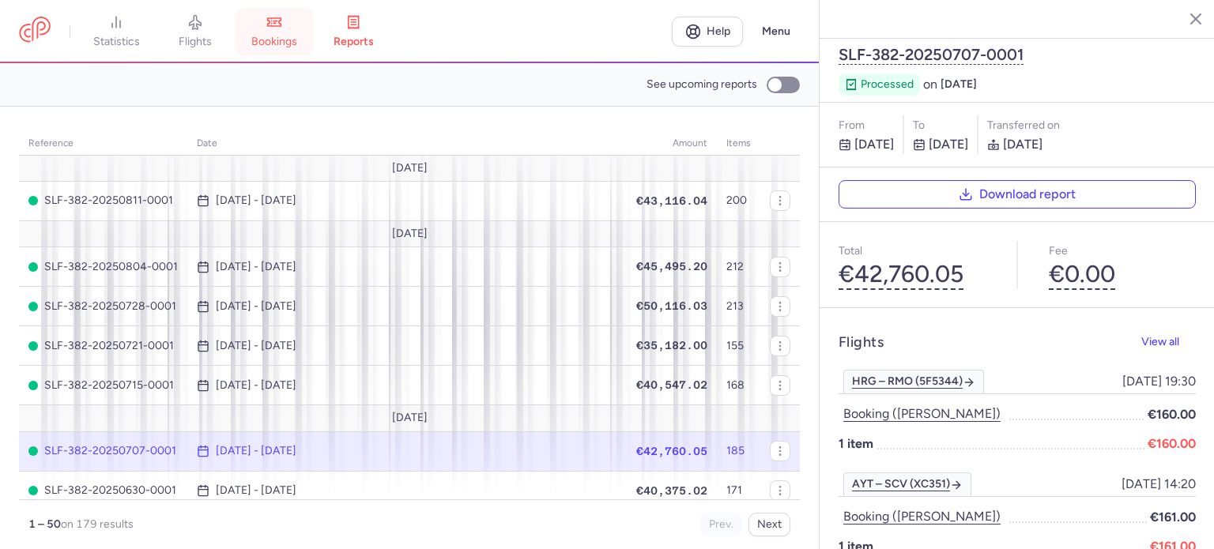
click at [277, 41] on span "bookings" at bounding box center [274, 42] width 46 height 14
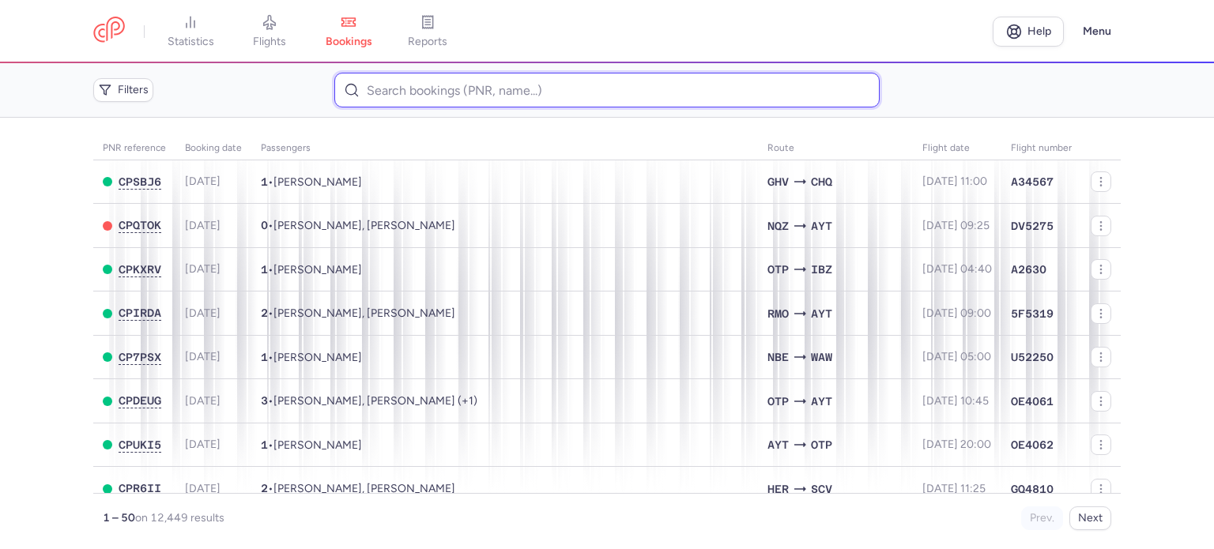
paste input "HRYSHCHENKO OLENA"
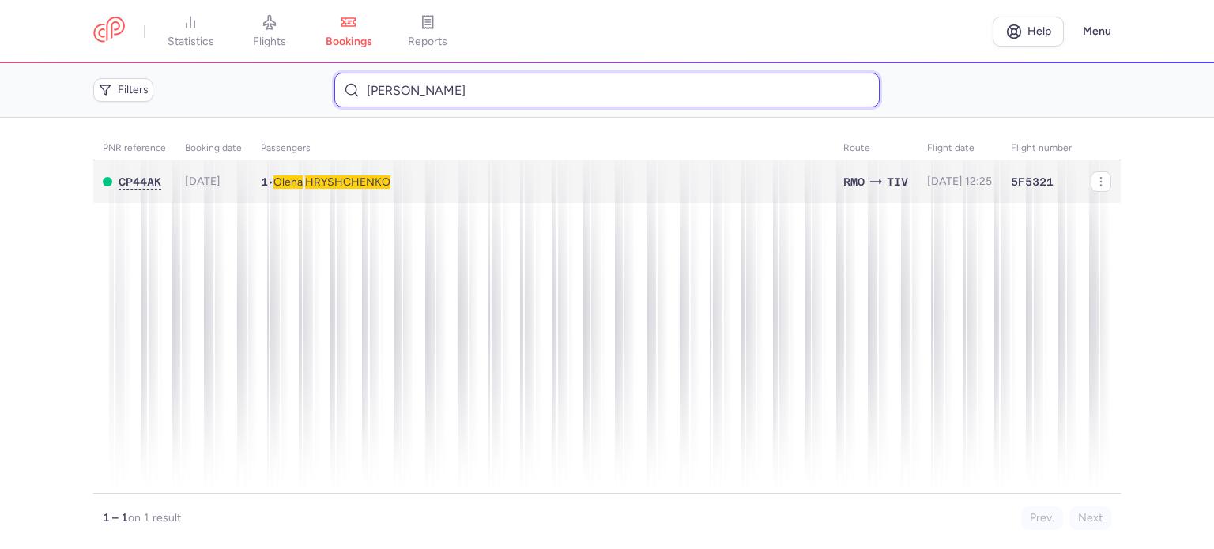
type input "HRYSHCHENKO OLENA"
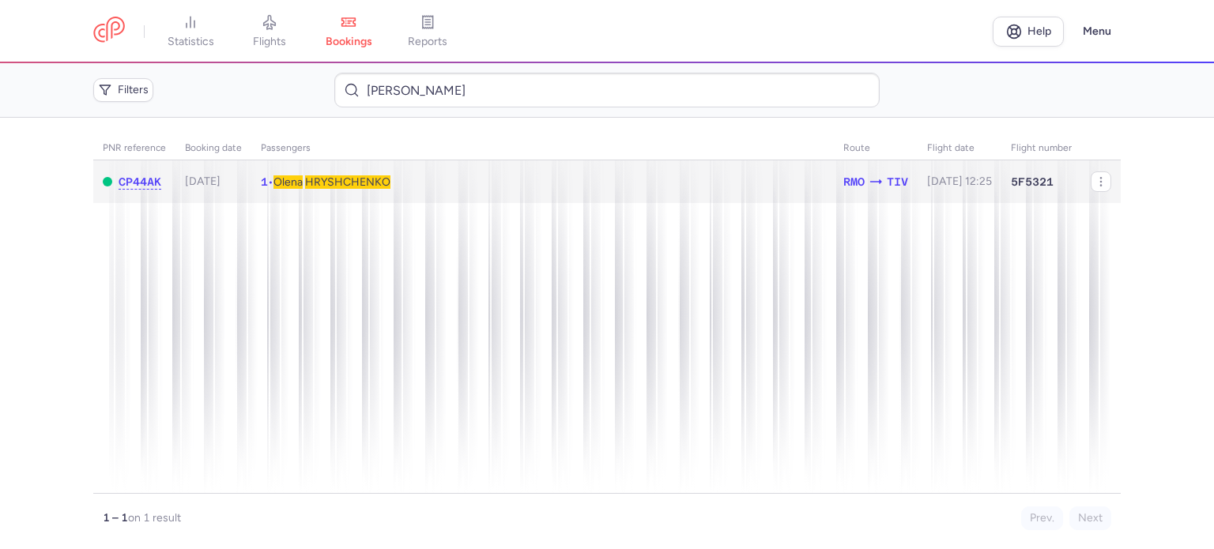
click at [364, 185] on span "HRYSHCHENKO" at bounding box center [347, 181] width 85 height 13
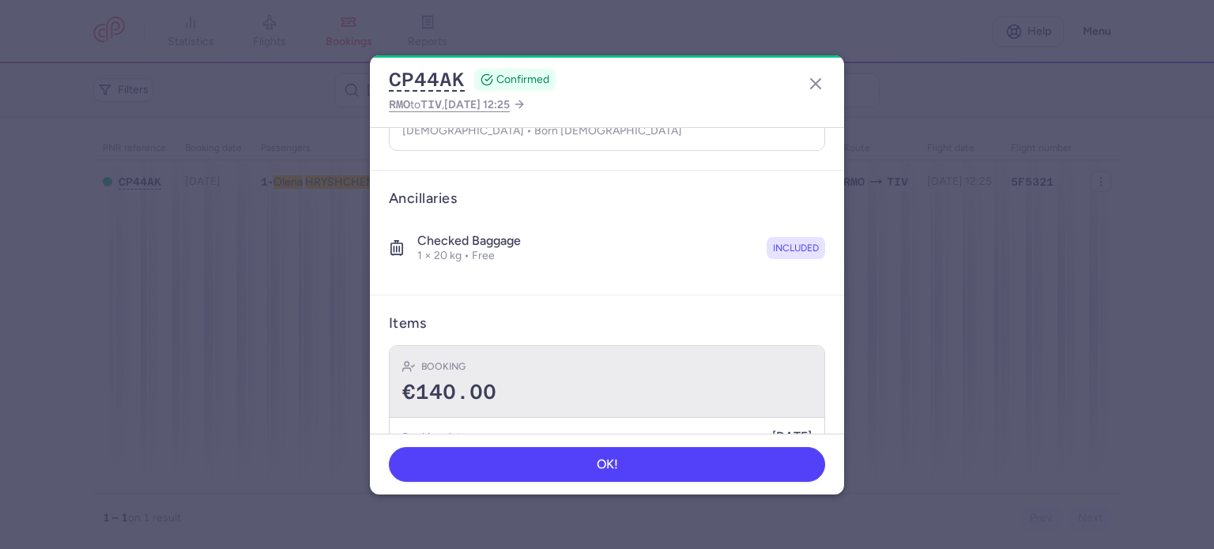
scroll to position [278, 0]
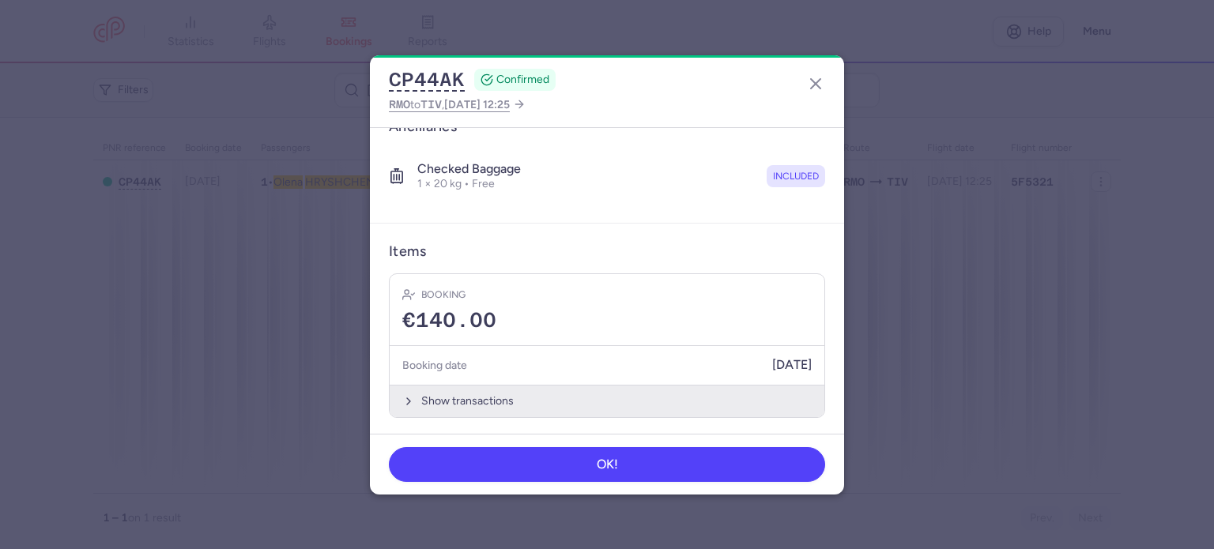
click at [457, 391] on button "Show transactions" at bounding box center [607, 401] width 435 height 32
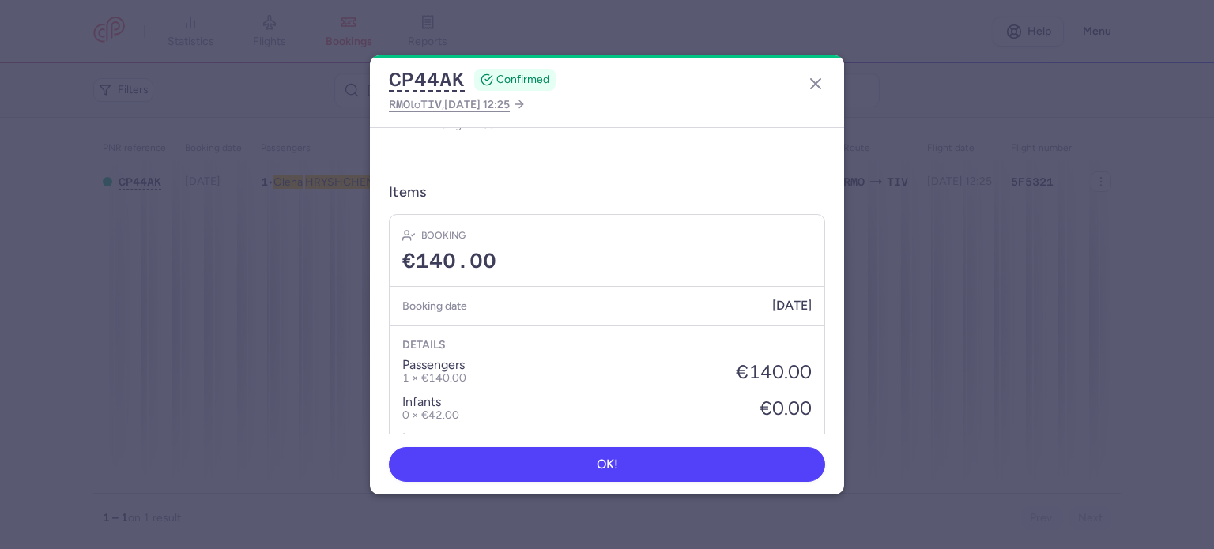
scroll to position [528, 0]
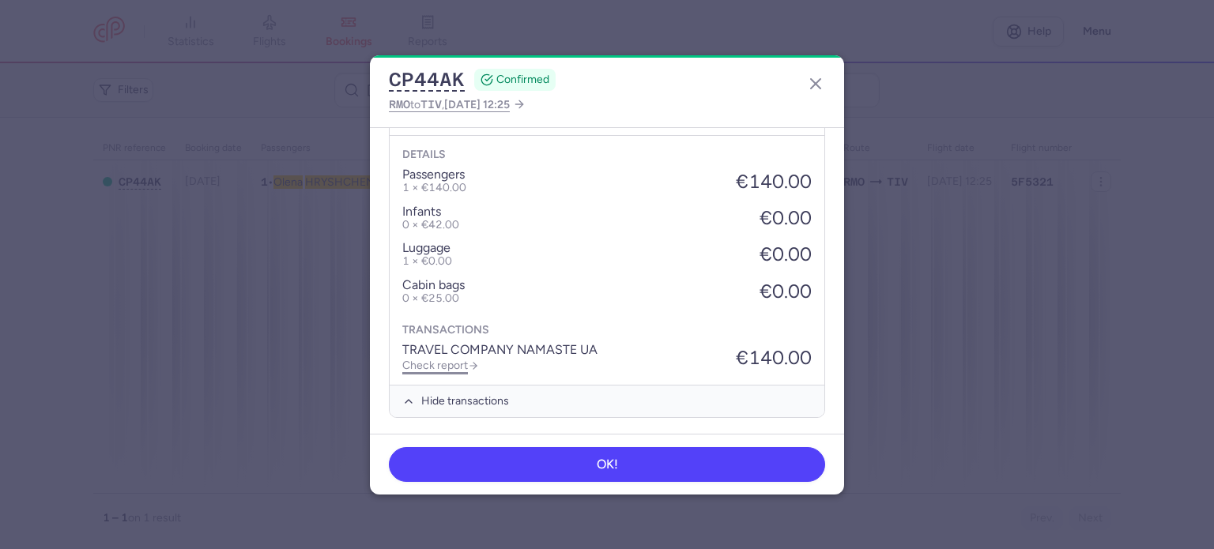
click at [449, 359] on link "Check report" at bounding box center [440, 365] width 77 height 13
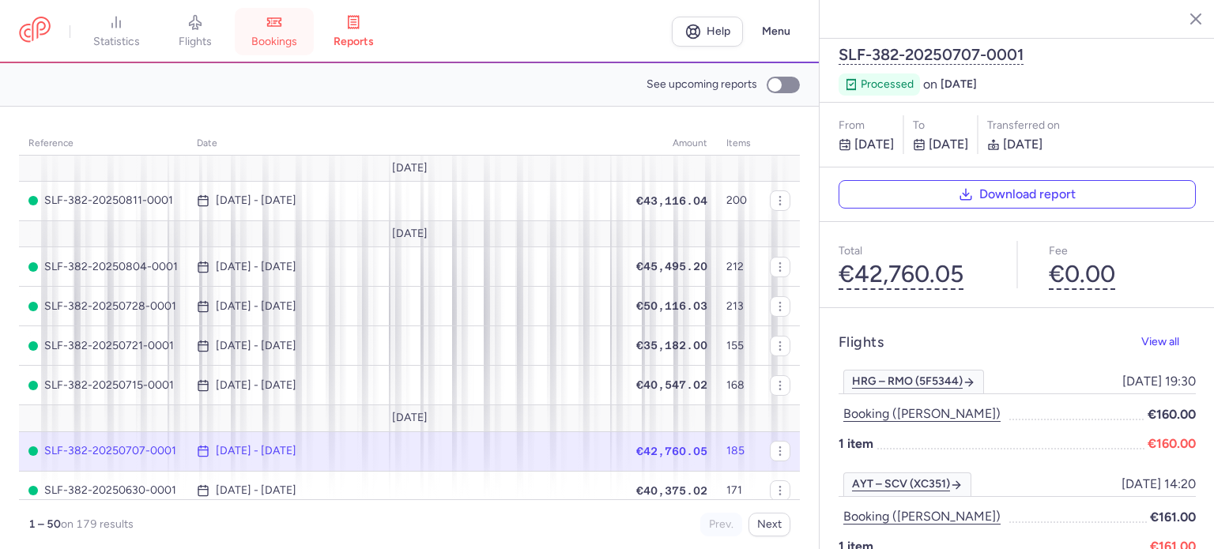
click at [285, 36] on span "bookings" at bounding box center [274, 42] width 46 height 14
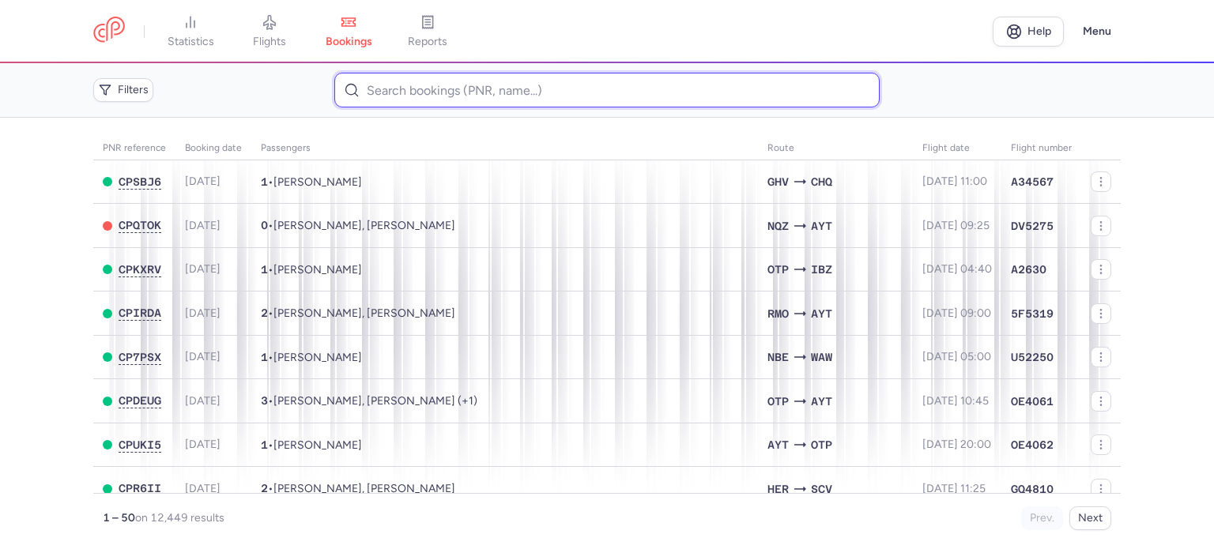
drag, startPoint x: 359, startPoint y: 85, endPoint x: 389, endPoint y: 92, distance: 30.9
paste input "CAPLIK MICHAIL"
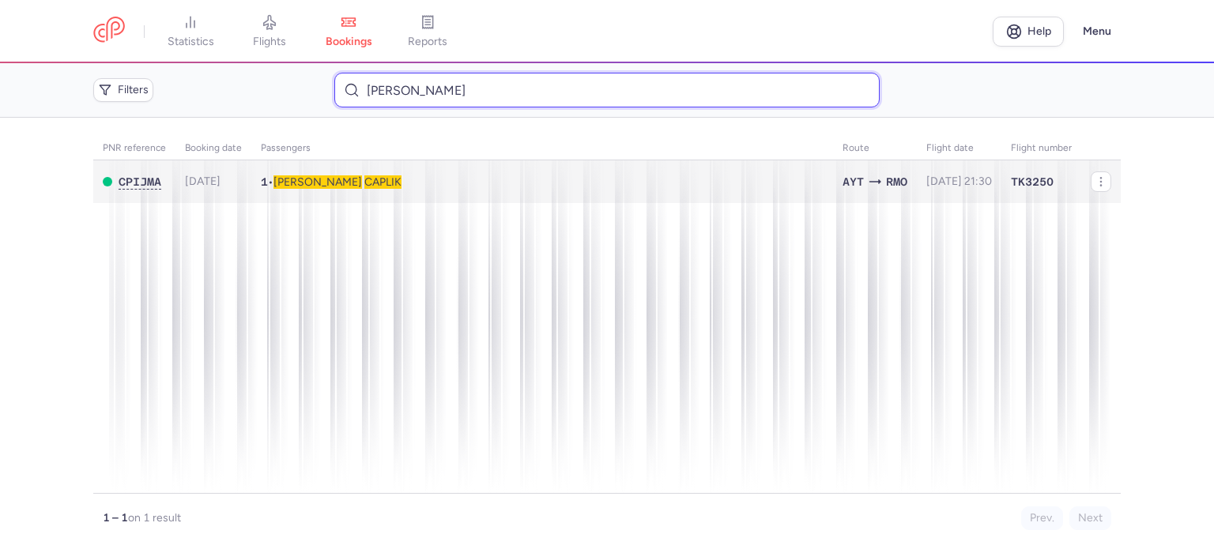
type input "CAPLIK MICHAIL"
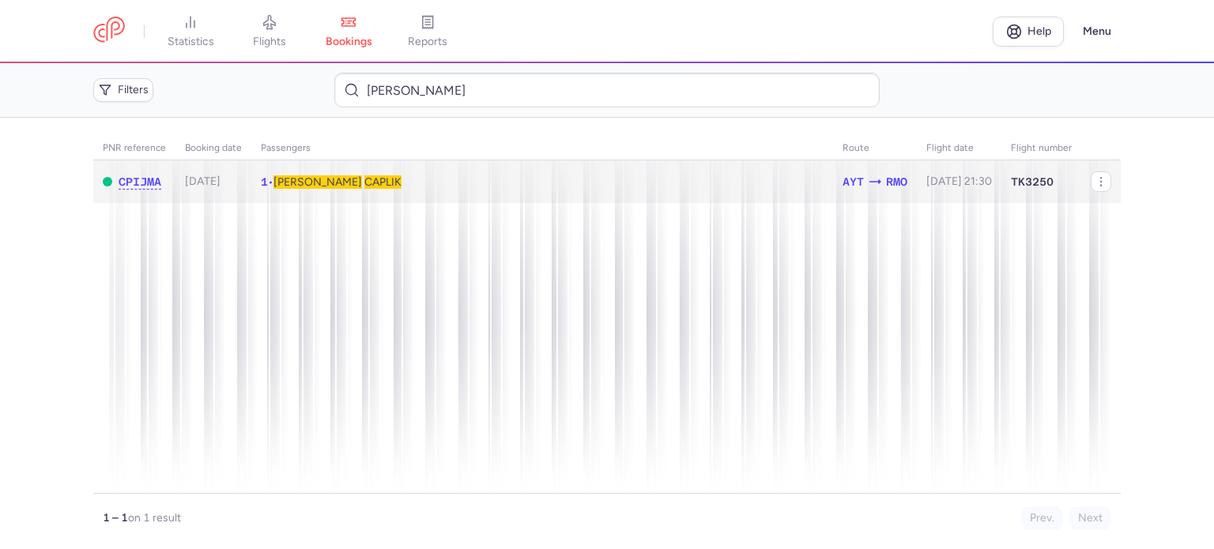
click at [364, 185] on span "CAPLIK" at bounding box center [382, 181] width 37 height 13
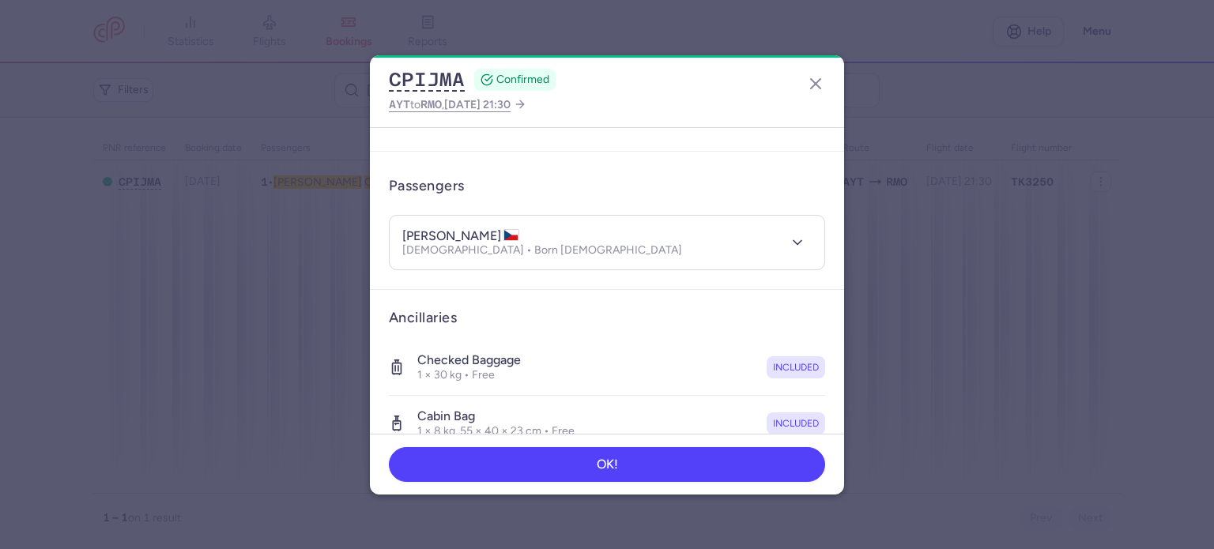
scroll to position [334, 0]
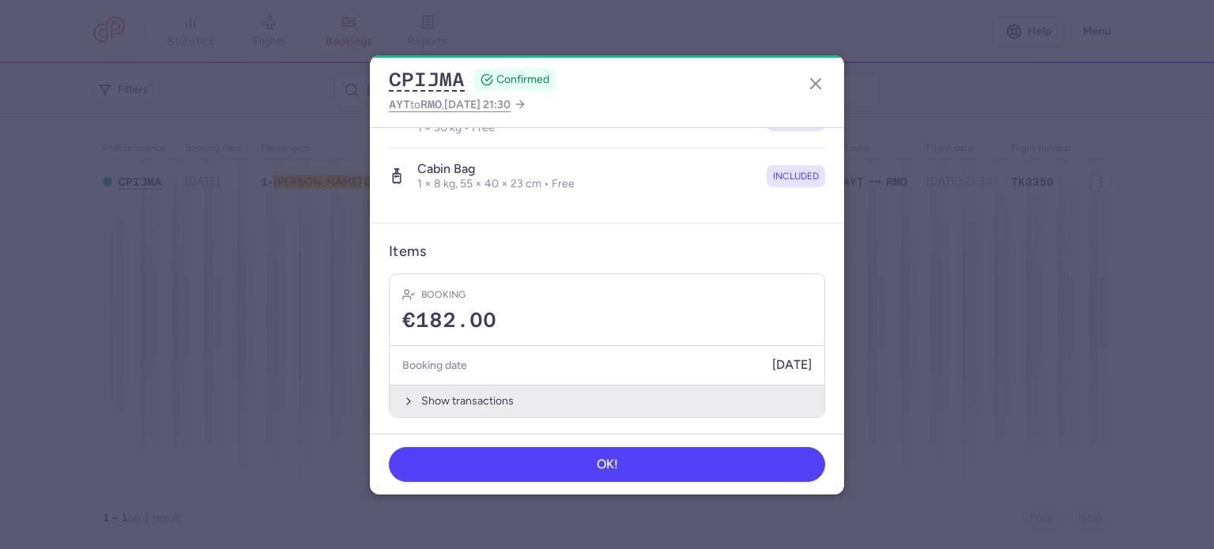
click at [448, 399] on button "Show transactions" at bounding box center [607, 401] width 435 height 32
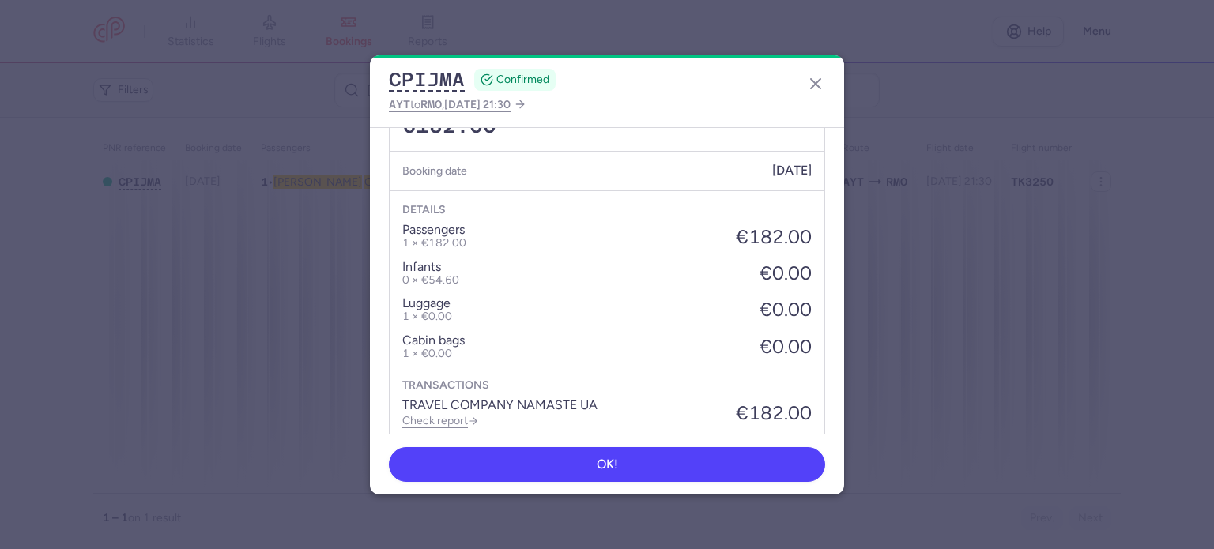
scroll to position [584, 0]
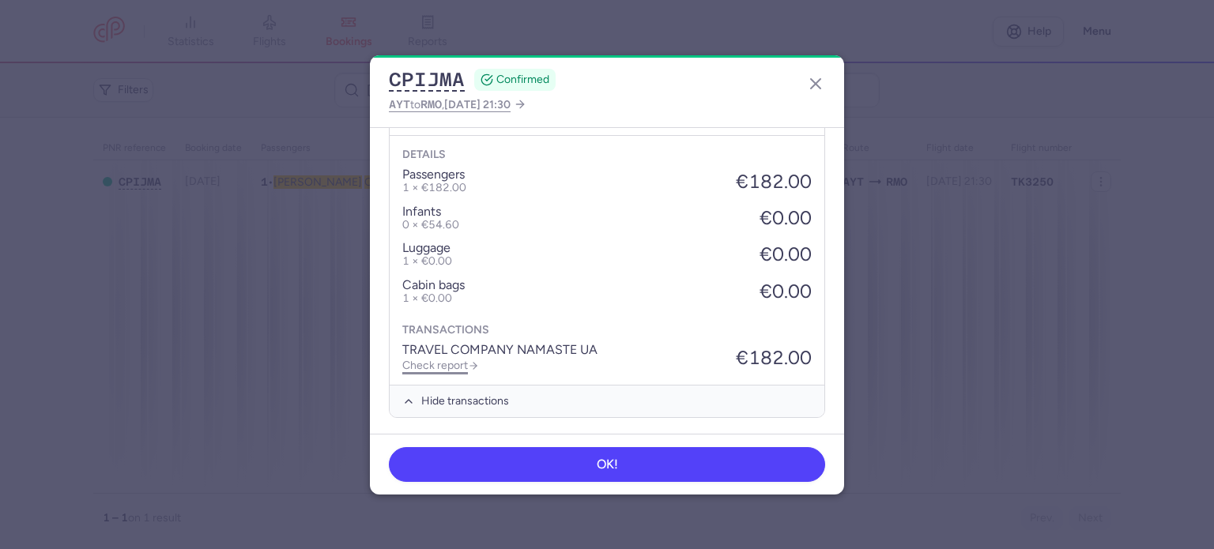
click at [443, 359] on link "Check report" at bounding box center [440, 365] width 77 height 13
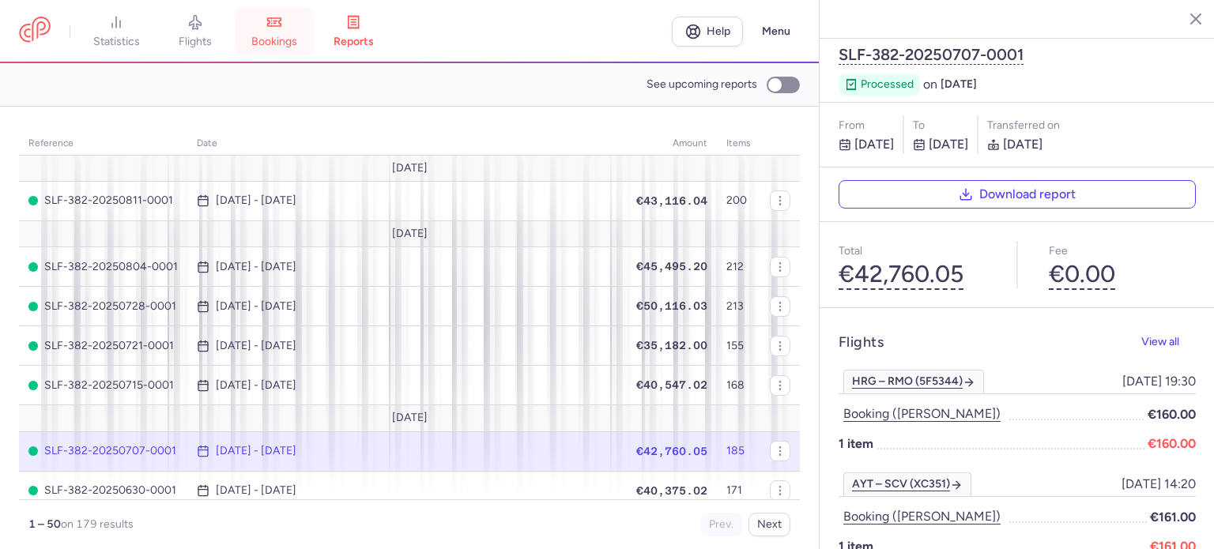
click at [296, 31] on link "bookings" at bounding box center [274, 31] width 79 height 35
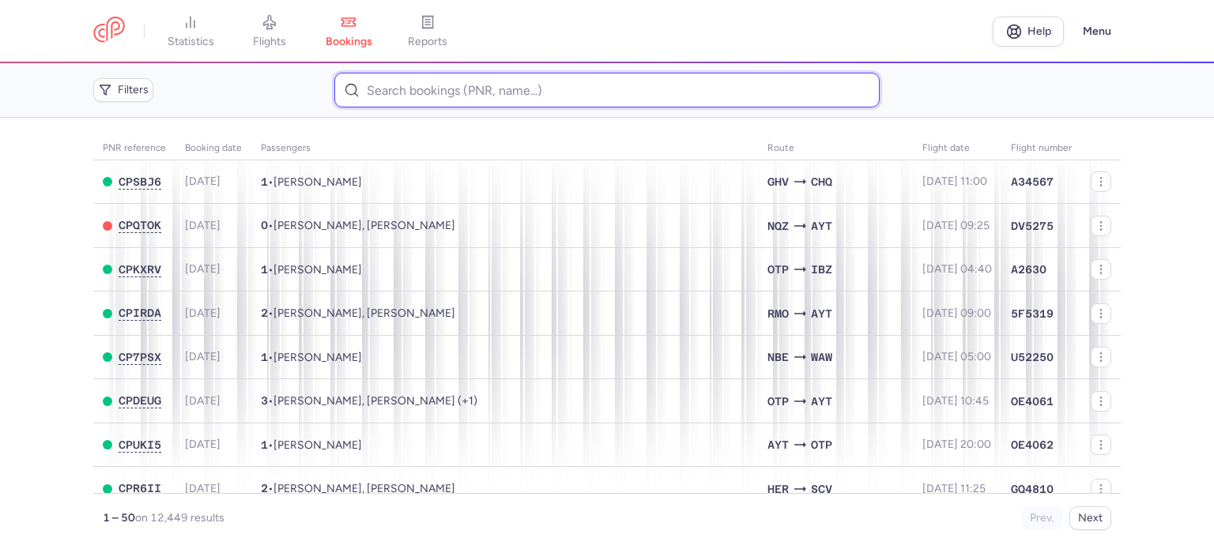
paste input "SYRBU NATALIA"
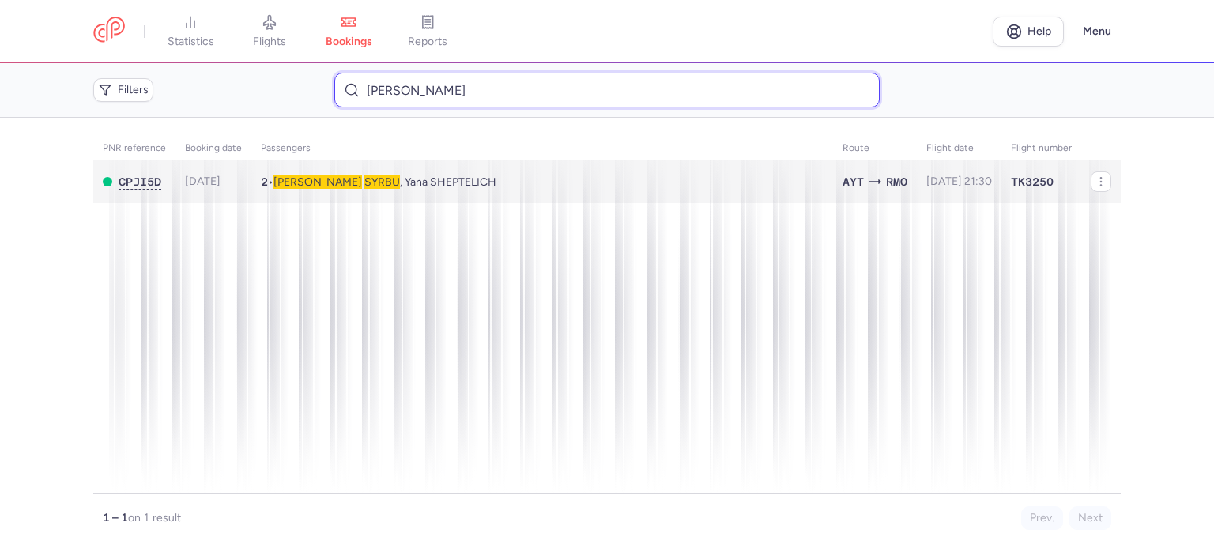
type input "SYRBU NATALIA"
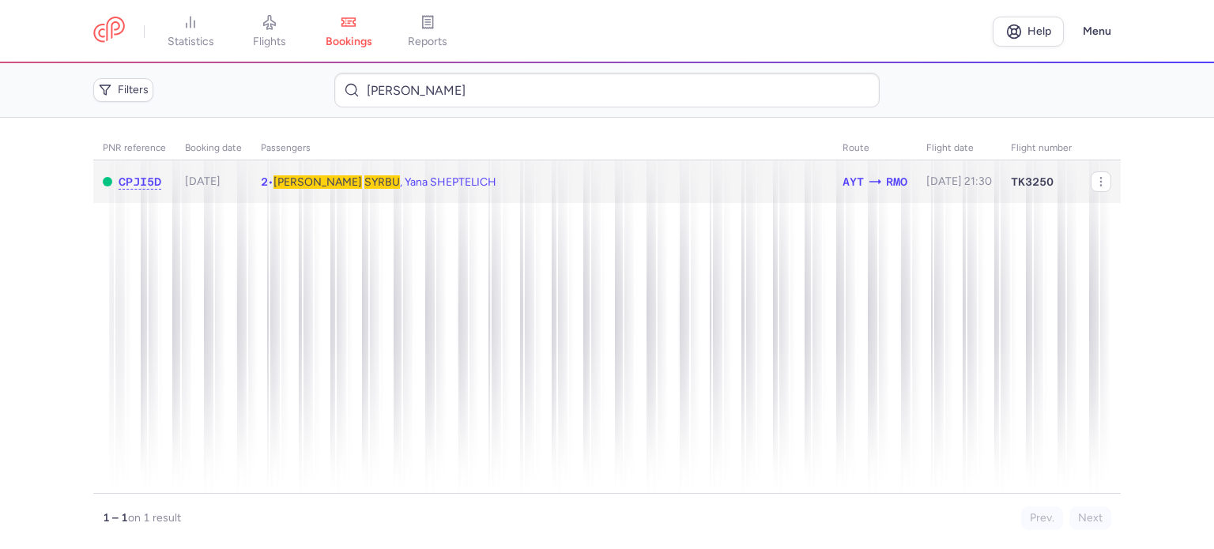
click at [917, 190] on td "2 • Natalia SYRBU , Yana SHEPTELICH" at bounding box center [959, 181] width 85 height 43
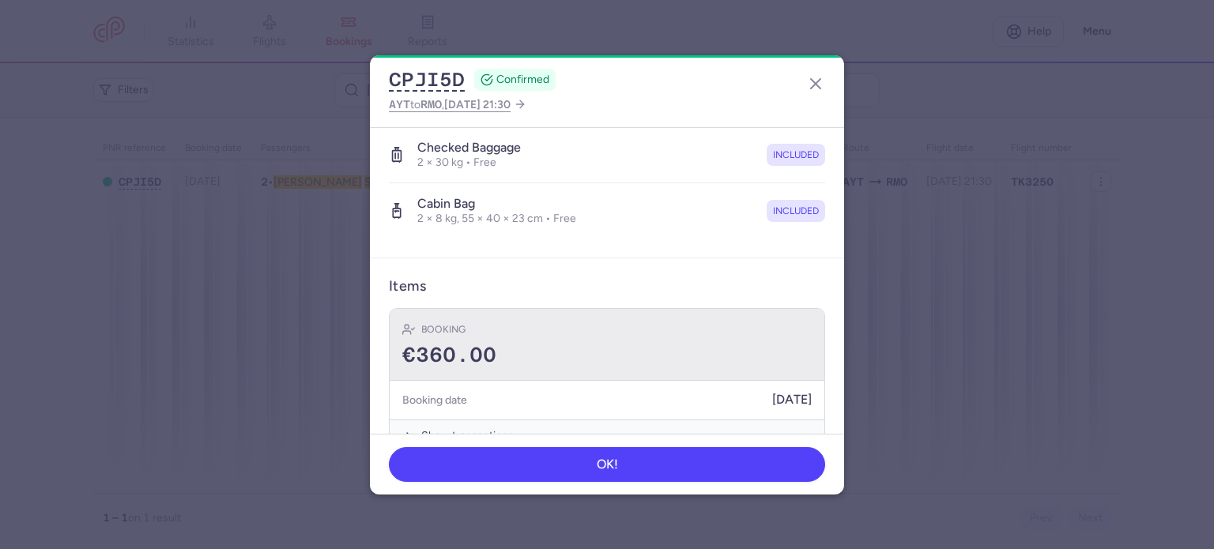
scroll to position [389, 0]
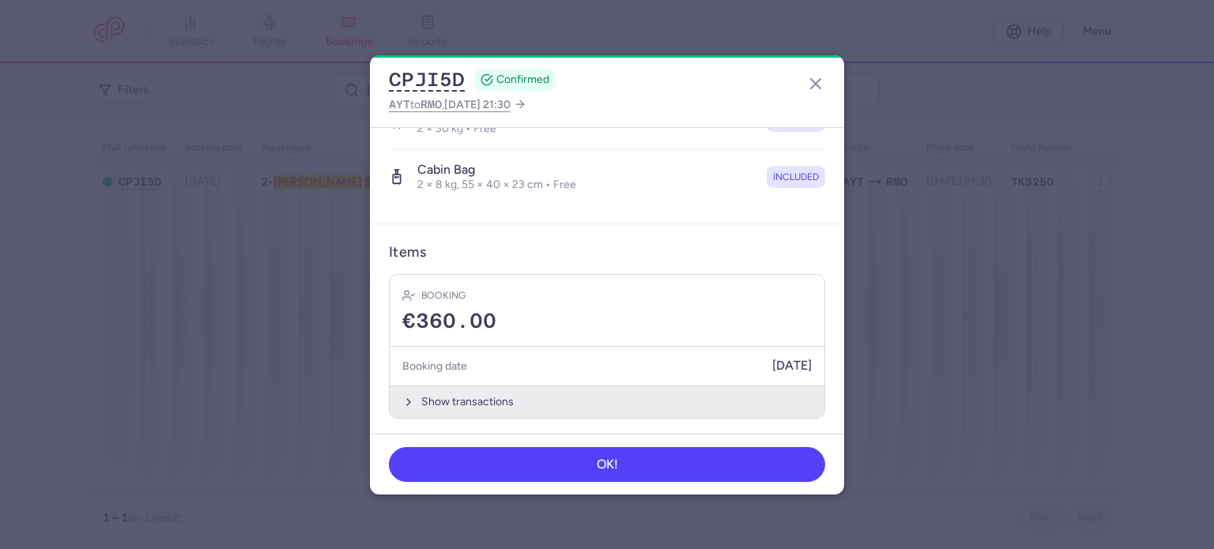
click at [462, 392] on button "Show transactions" at bounding box center [607, 402] width 435 height 32
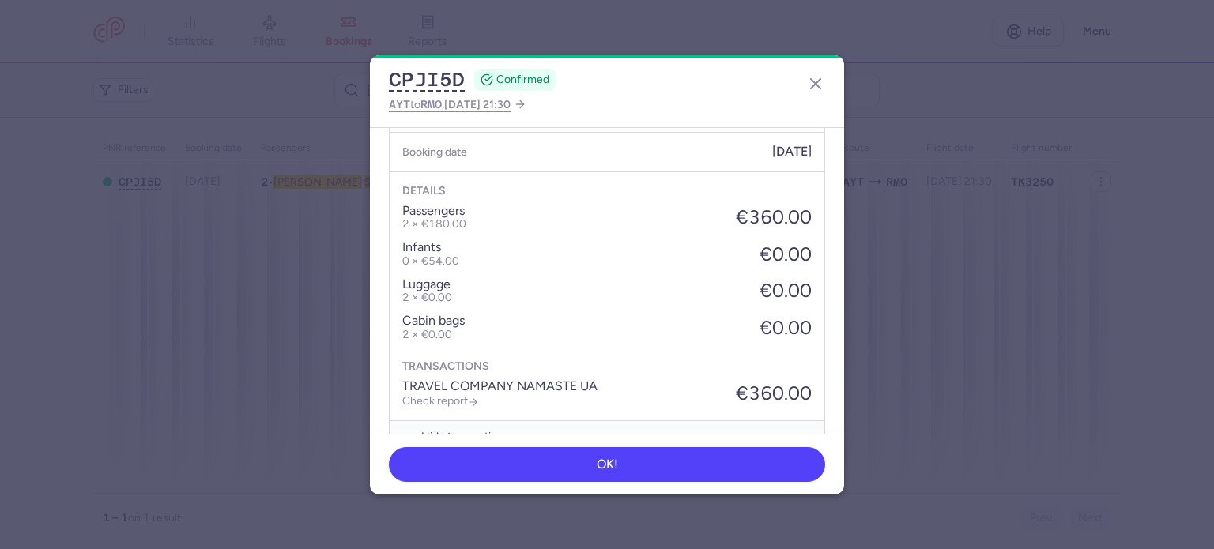
scroll to position [639, 0]
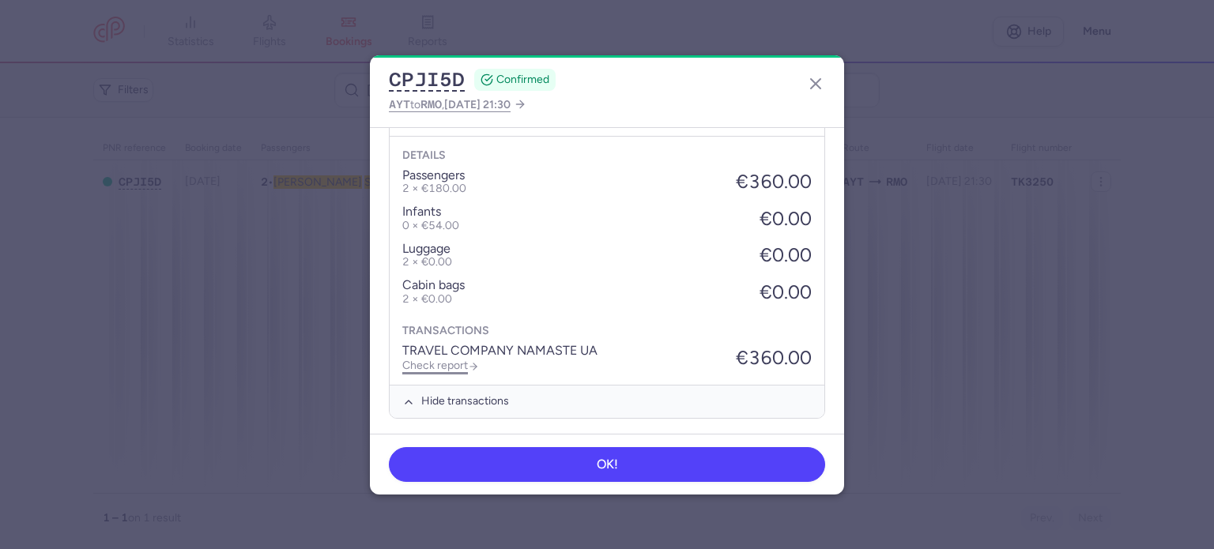
drag, startPoint x: 442, startPoint y: 357, endPoint x: 452, endPoint y: 375, distance: 20.2
click at [440, 359] on link "Check report" at bounding box center [440, 365] width 77 height 13
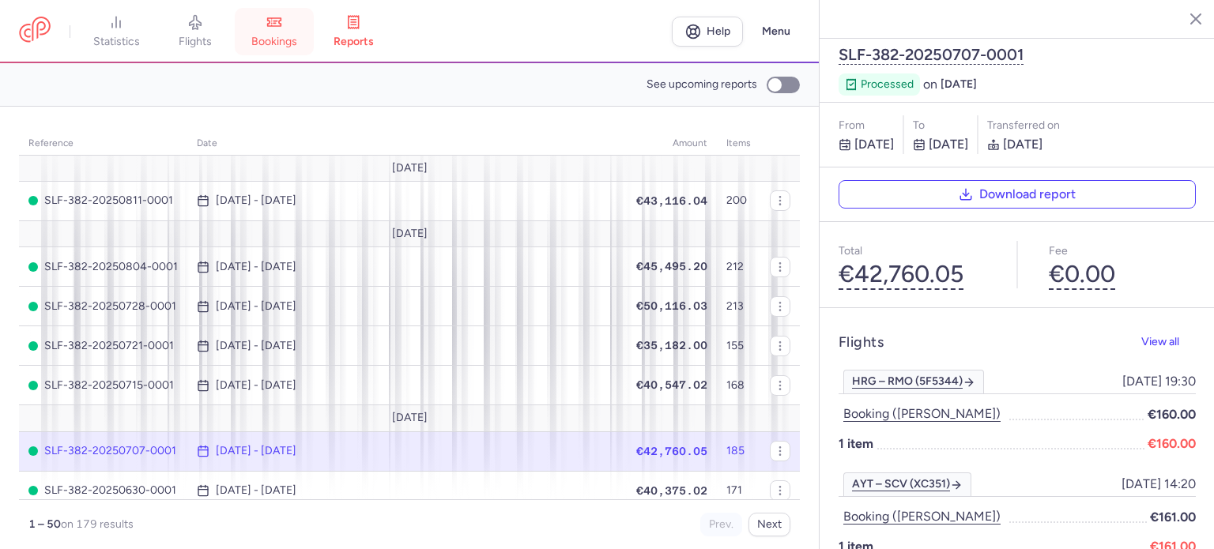
click at [284, 39] on span "bookings" at bounding box center [274, 42] width 46 height 14
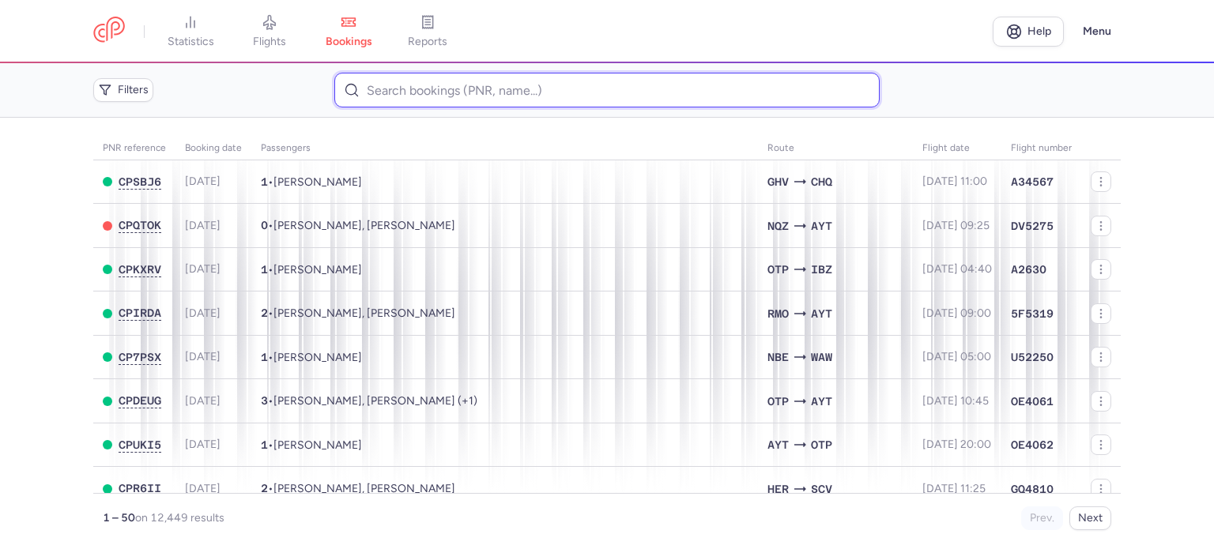
paste input "ORISHYCH ALINA"
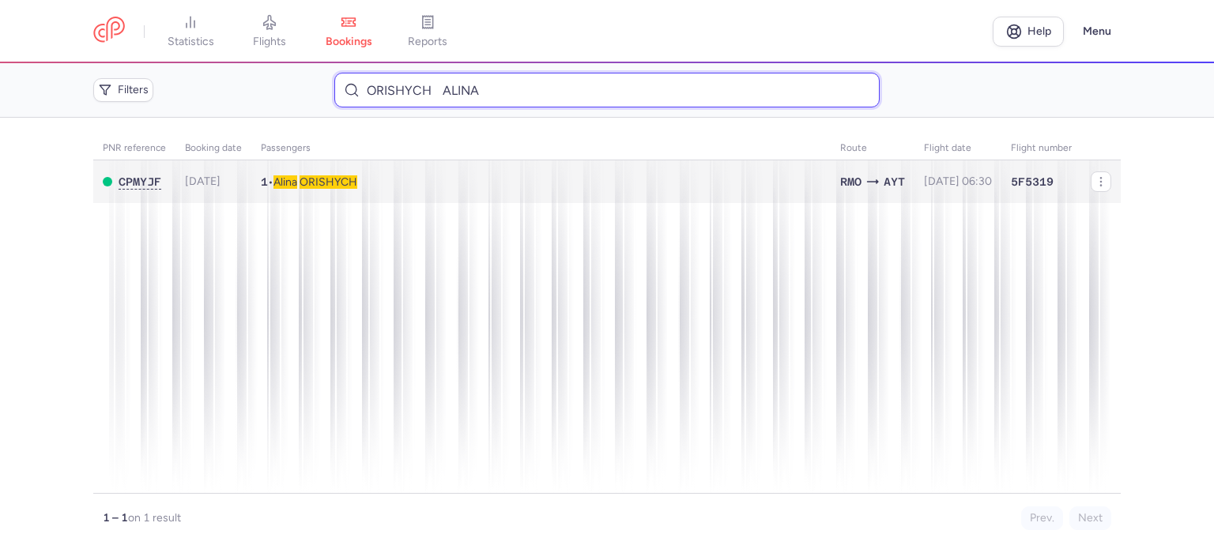
type input "ORISHYCH ALINA"
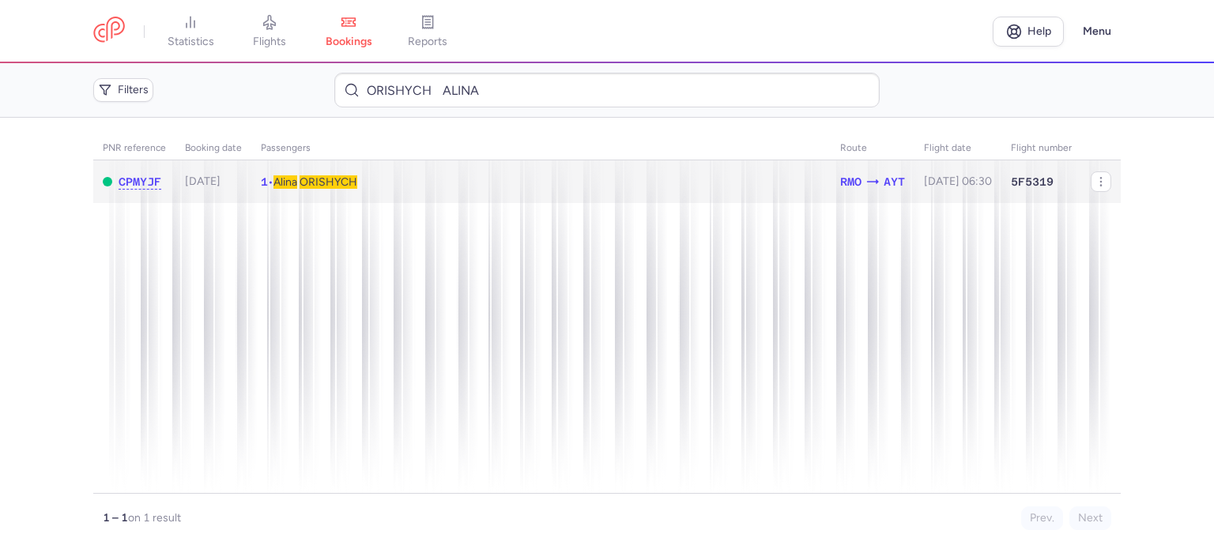
click at [335, 185] on span "ORISHYCH" at bounding box center [329, 181] width 58 height 13
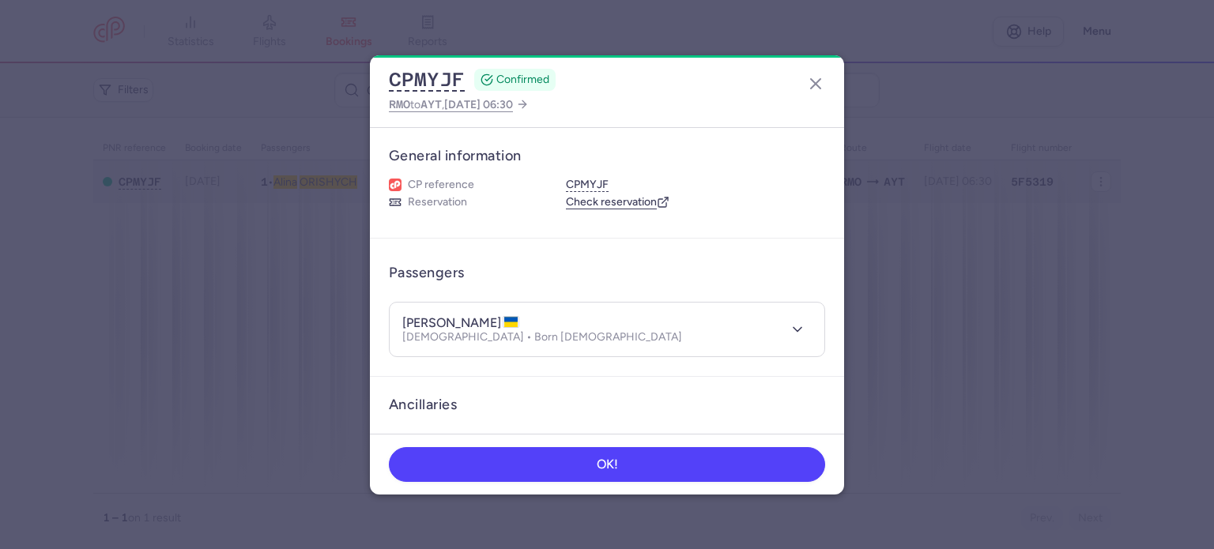
click at [357, 179] on dialog "CPMYJF CONFIRMED RMO to AYT , 2025 Jul 24, 06:30 General information CP referen…" at bounding box center [607, 275] width 1164 height 440
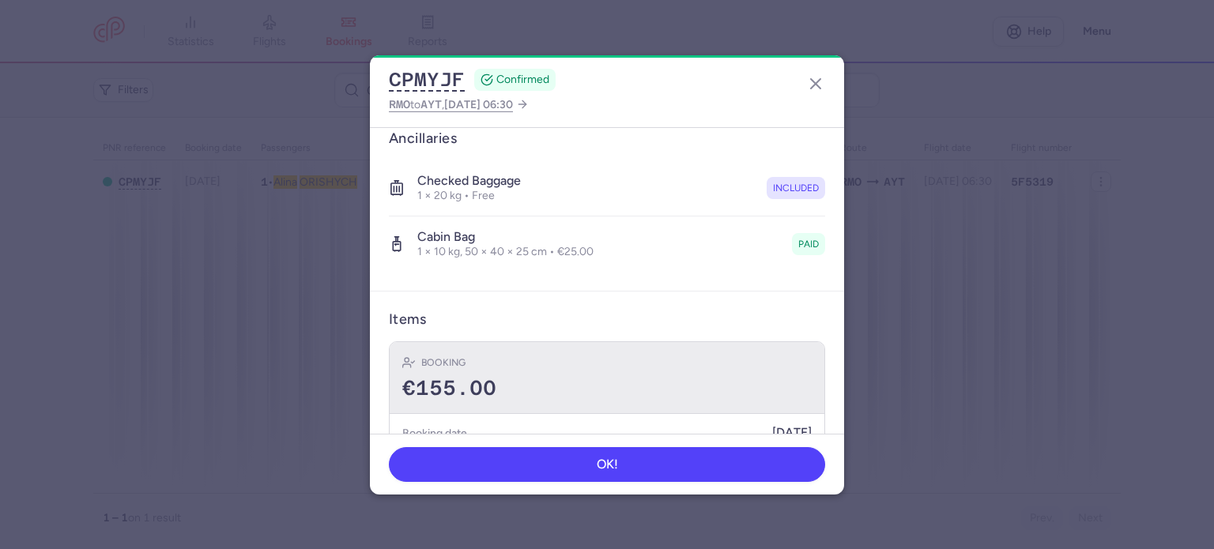
scroll to position [334, 0]
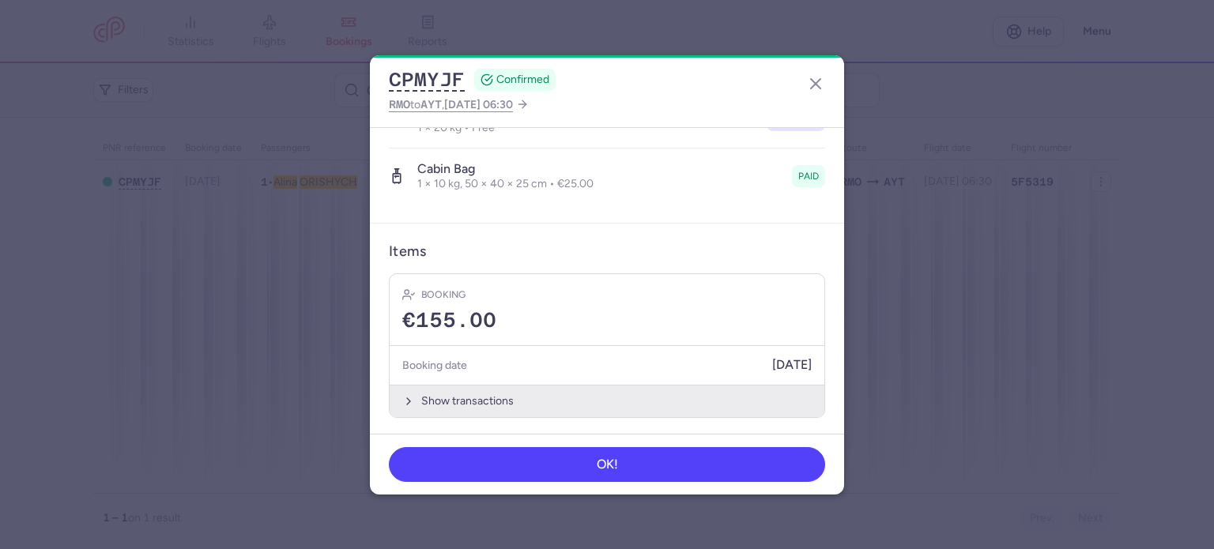
click at [471, 388] on button "Show transactions" at bounding box center [607, 401] width 435 height 32
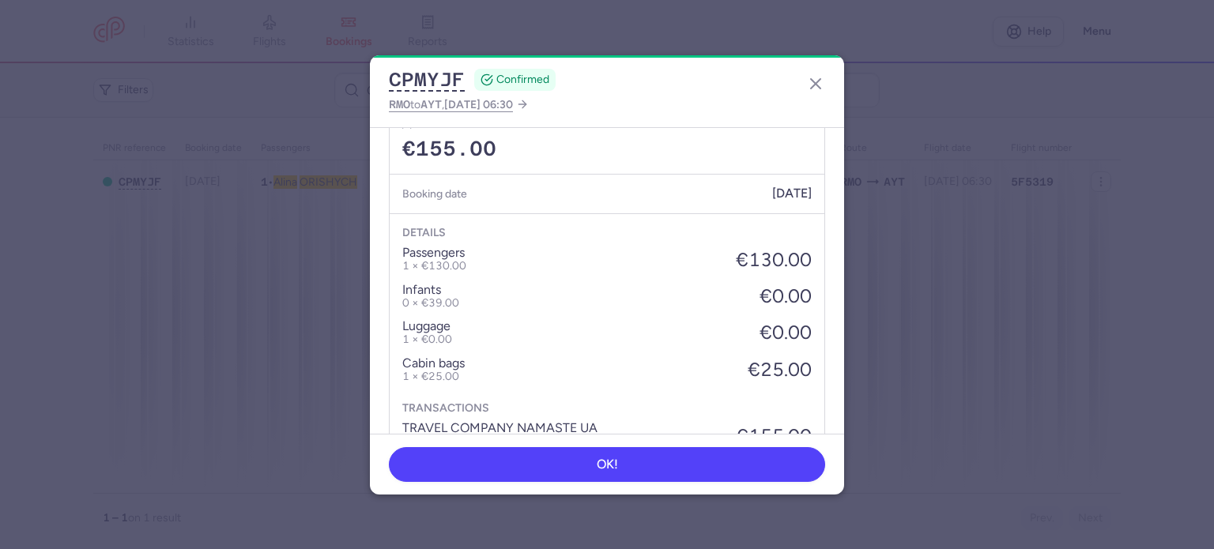
scroll to position [584, 0]
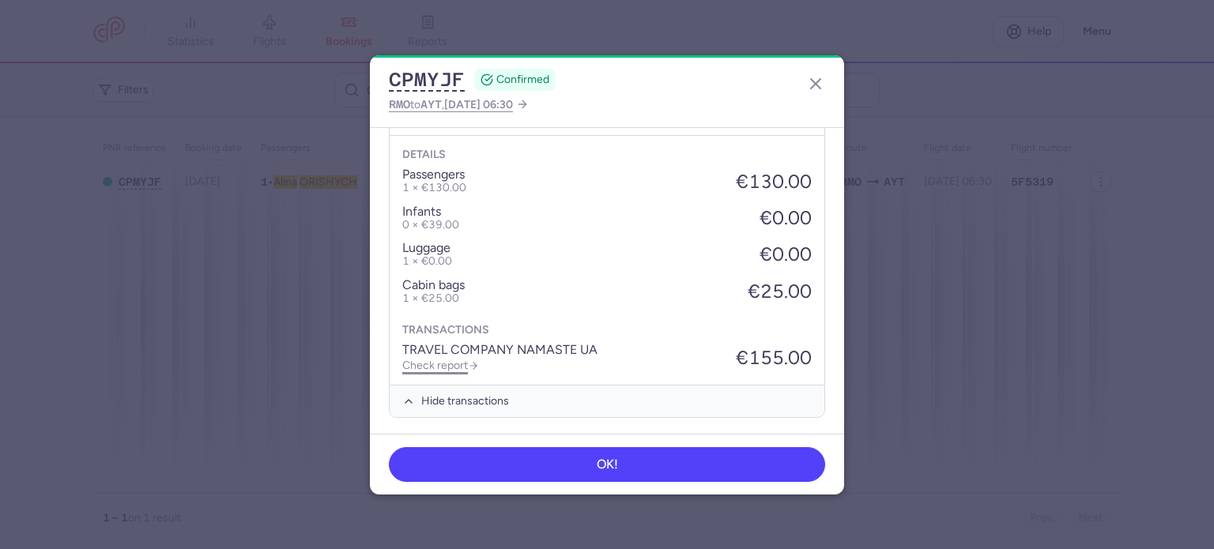
click at [446, 361] on link "Check report" at bounding box center [440, 365] width 77 height 13
